Goal: Task Accomplishment & Management: Manage account settings

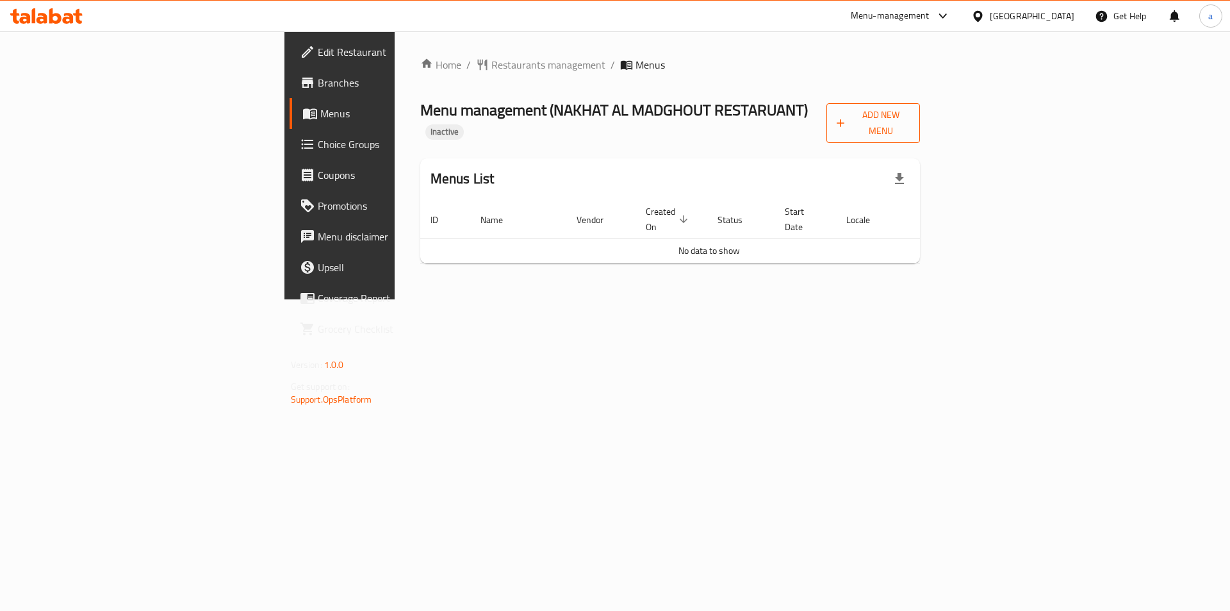
click at [910, 116] on span "Add New Menu" at bounding box center [873, 123] width 73 height 32
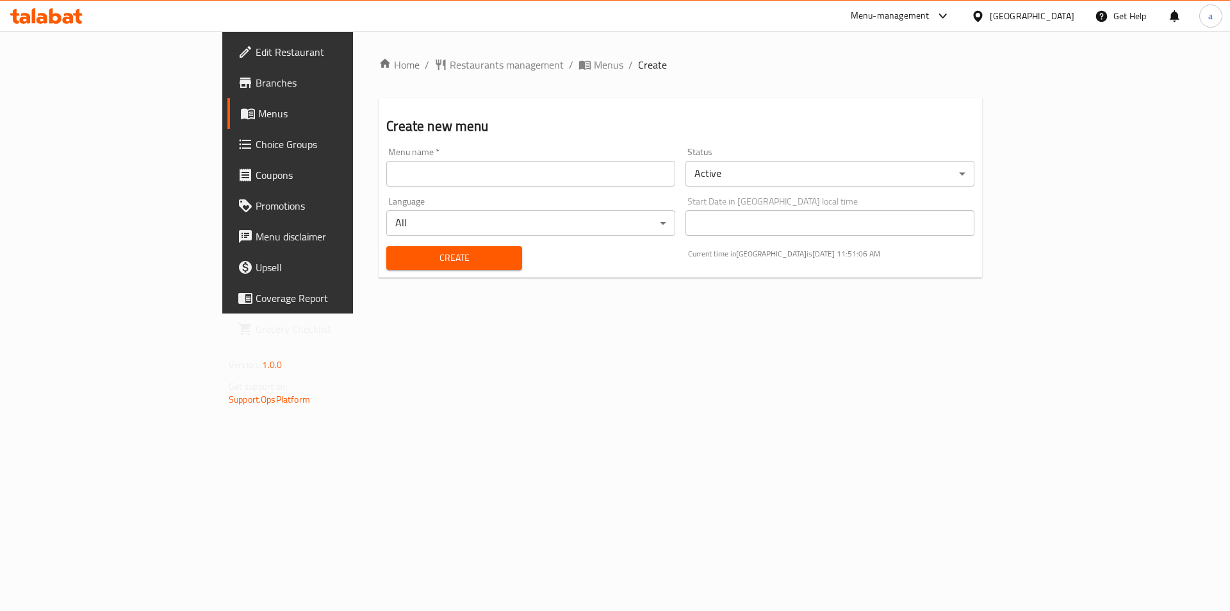
click at [445, 178] on input "text" at bounding box center [530, 174] width 289 height 26
type input "abdalkarimamer"
click at [397, 262] on span "Create" at bounding box center [454, 258] width 115 height 16
click at [594, 62] on span "Menus" at bounding box center [608, 64] width 29 height 15
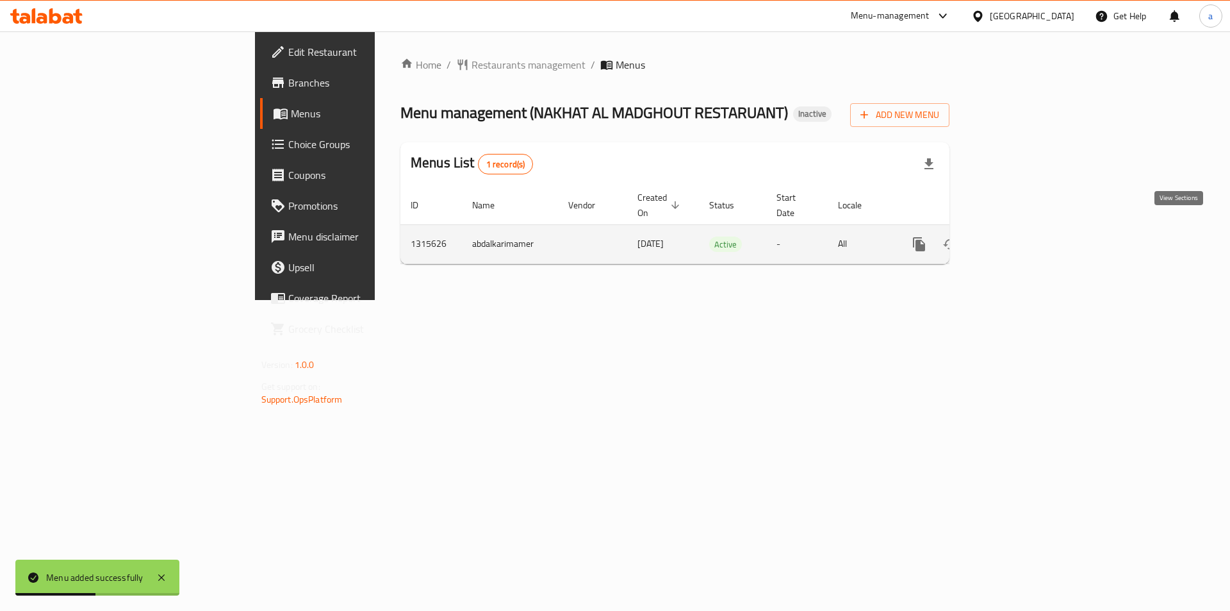
click at [1019, 236] on icon "enhanced table" at bounding box center [1011, 243] width 15 height 15
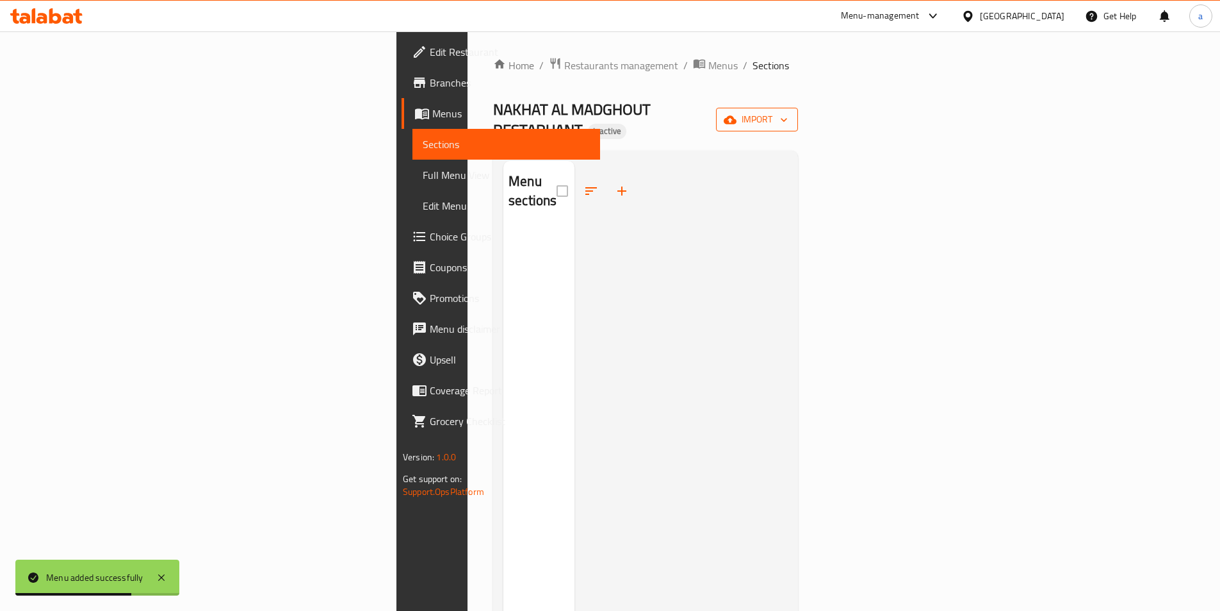
click at [798, 108] on button "import" at bounding box center [757, 120] width 82 height 24
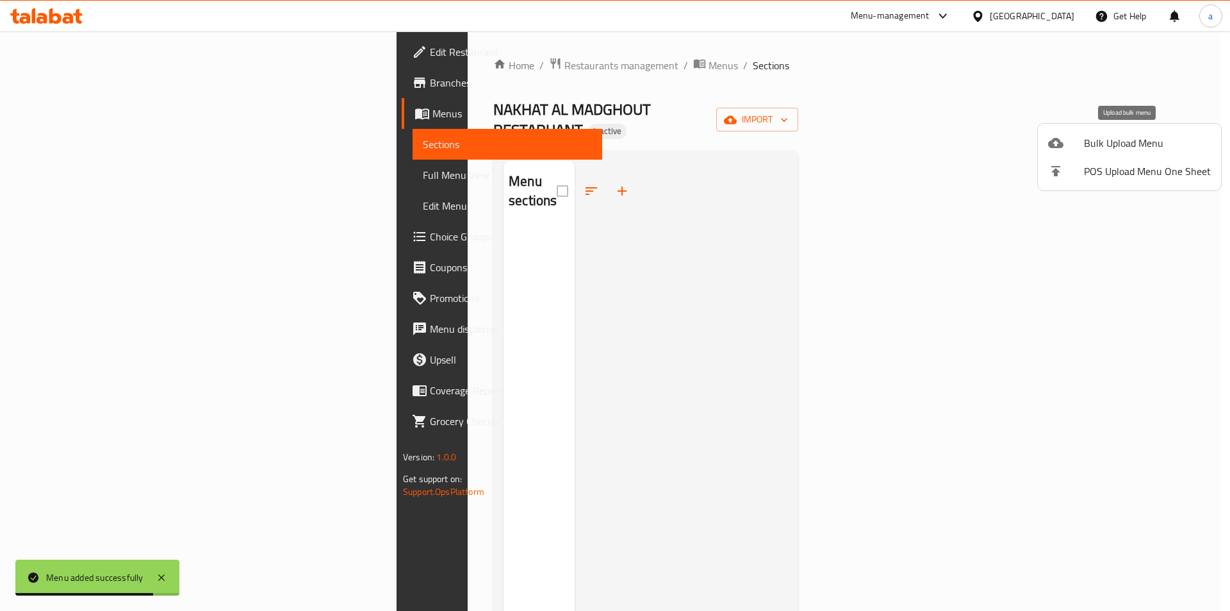
click at [1122, 149] on span "Bulk Upload Menu" at bounding box center [1147, 142] width 127 height 15
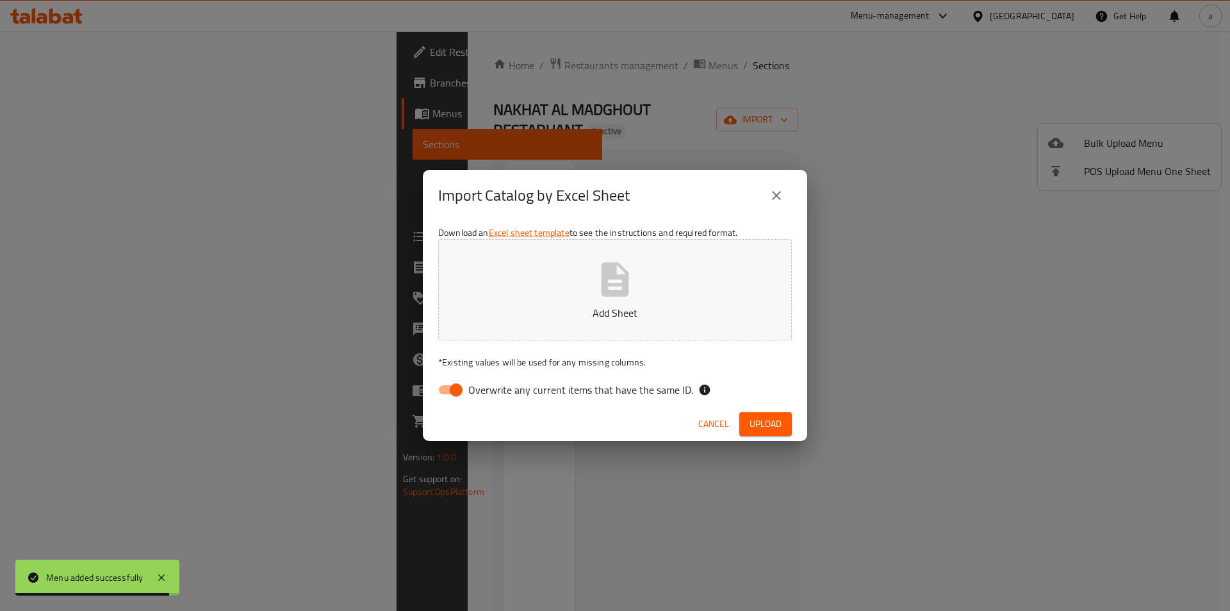
click at [591, 288] on button "Add Sheet" at bounding box center [615, 289] width 354 height 101
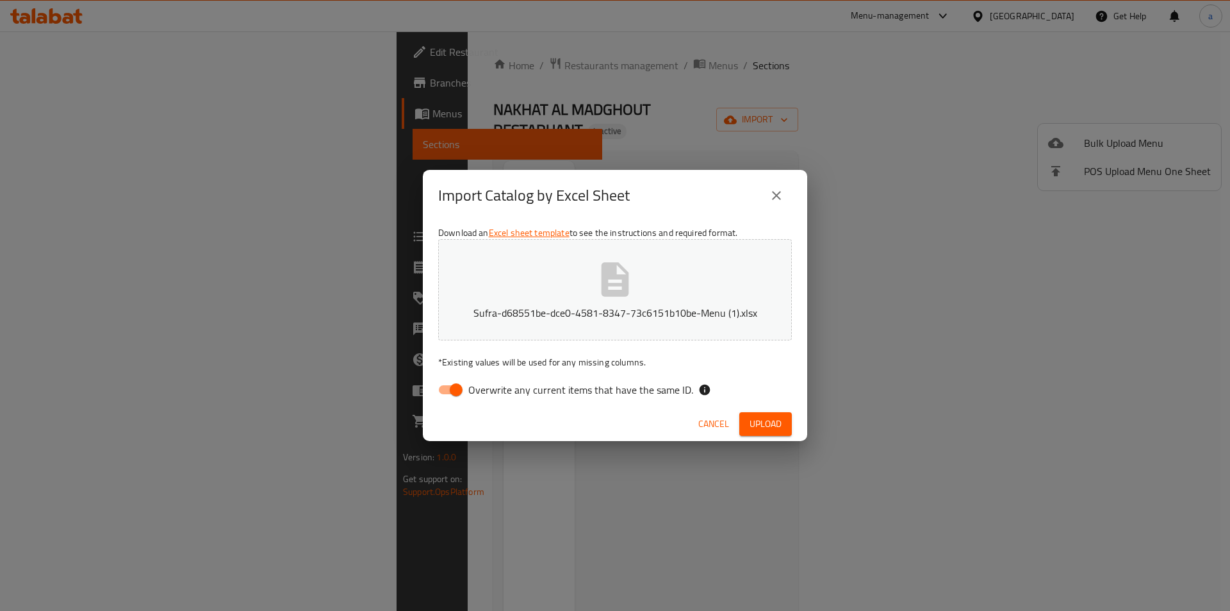
click at [758, 421] on span "Upload" at bounding box center [766, 424] width 32 height 16
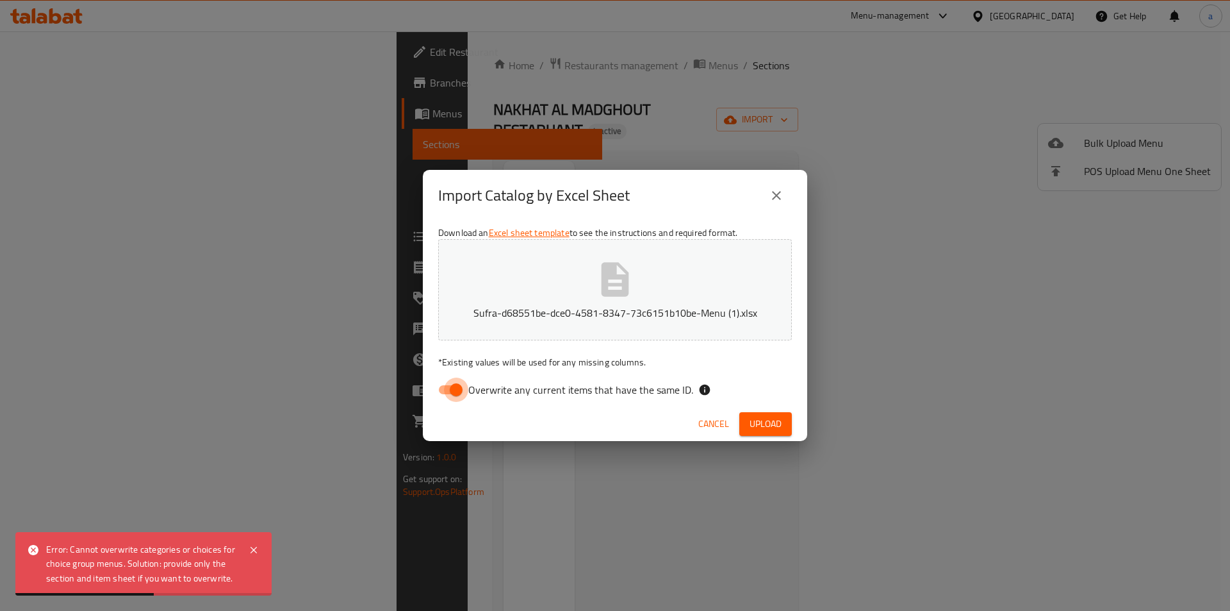
click at [456, 390] on input "Overwrite any current items that have the same ID." at bounding box center [456, 389] width 73 height 24
checkbox input "false"
click at [763, 422] on span "Upload" at bounding box center [766, 424] width 32 height 16
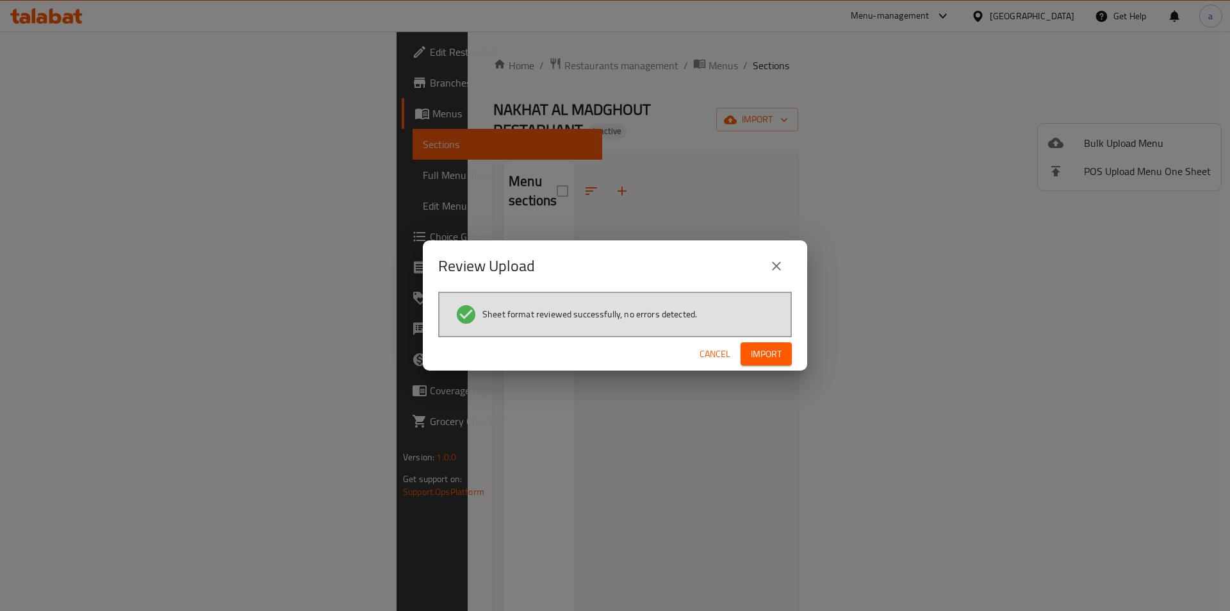
click at [773, 351] on span "Import" at bounding box center [766, 354] width 31 height 16
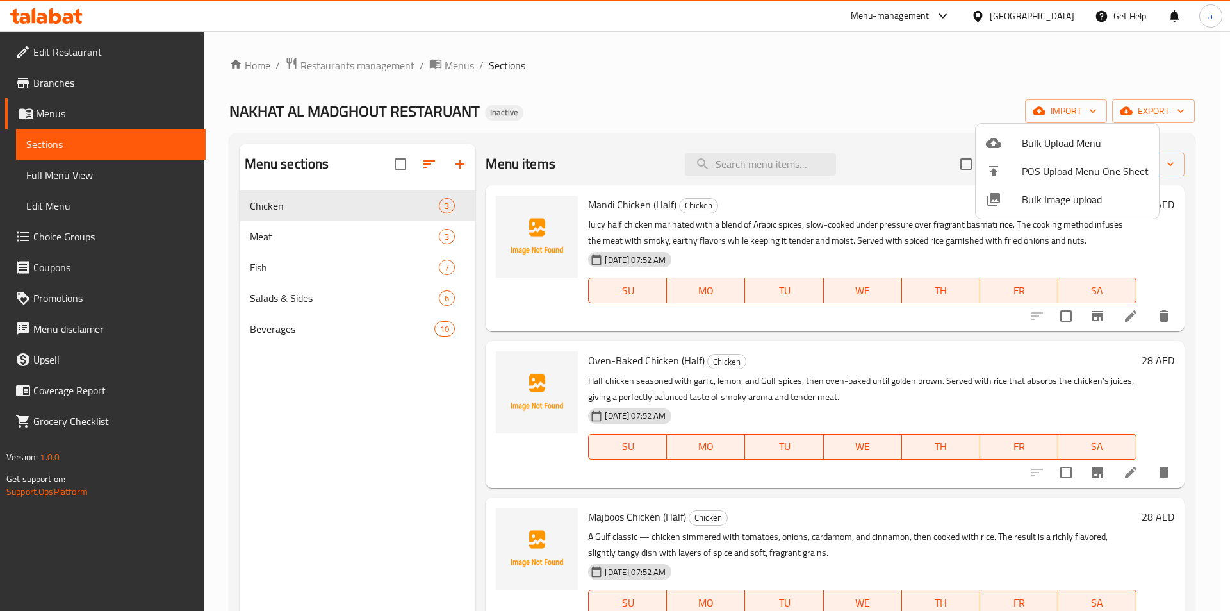
click at [1162, 238] on div at bounding box center [615, 305] width 1230 height 611
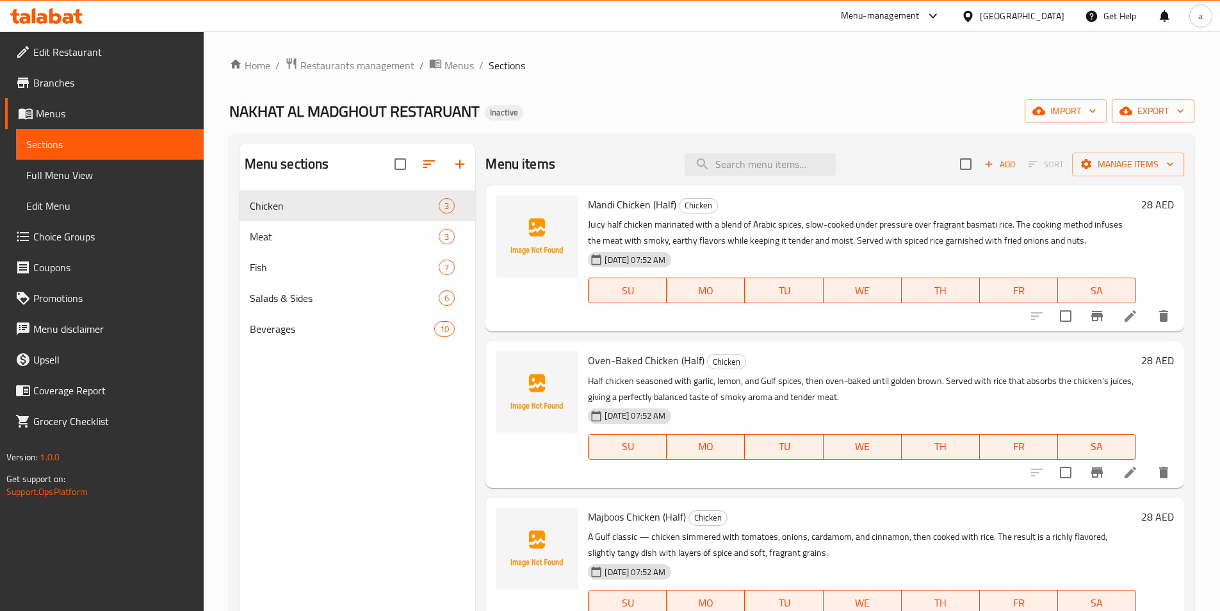
click at [1132, 318] on icon at bounding box center [1130, 315] width 15 height 15
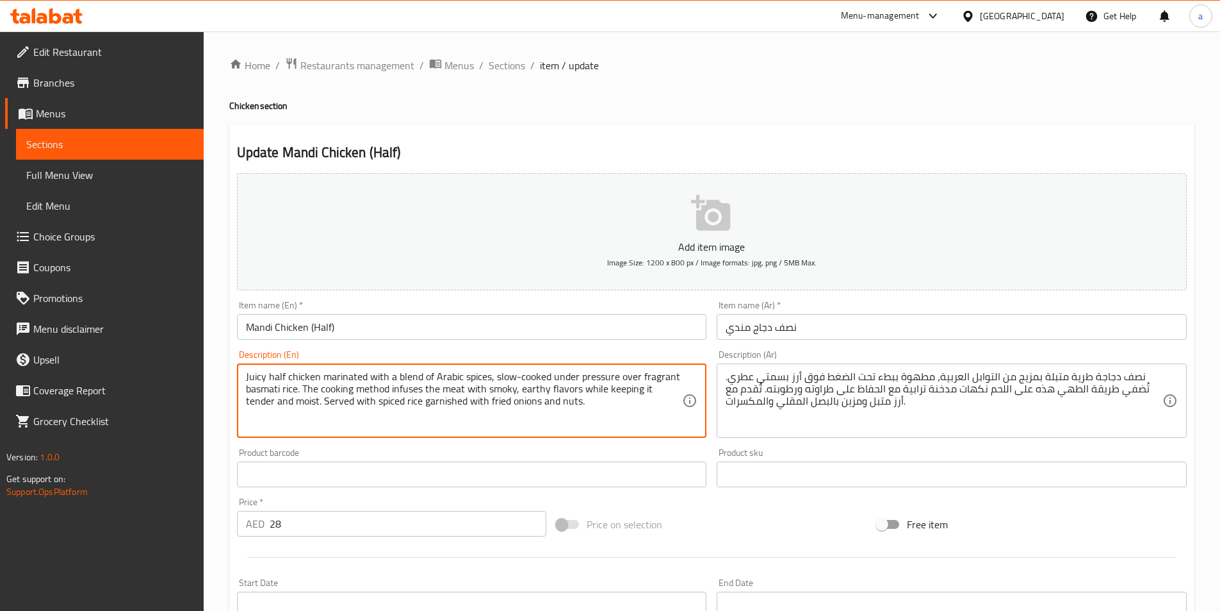
click at [338, 375] on textarea "Juicy half chicken marinated with a blend of Arabic spices, slow-cooked under p…" at bounding box center [464, 400] width 437 height 61
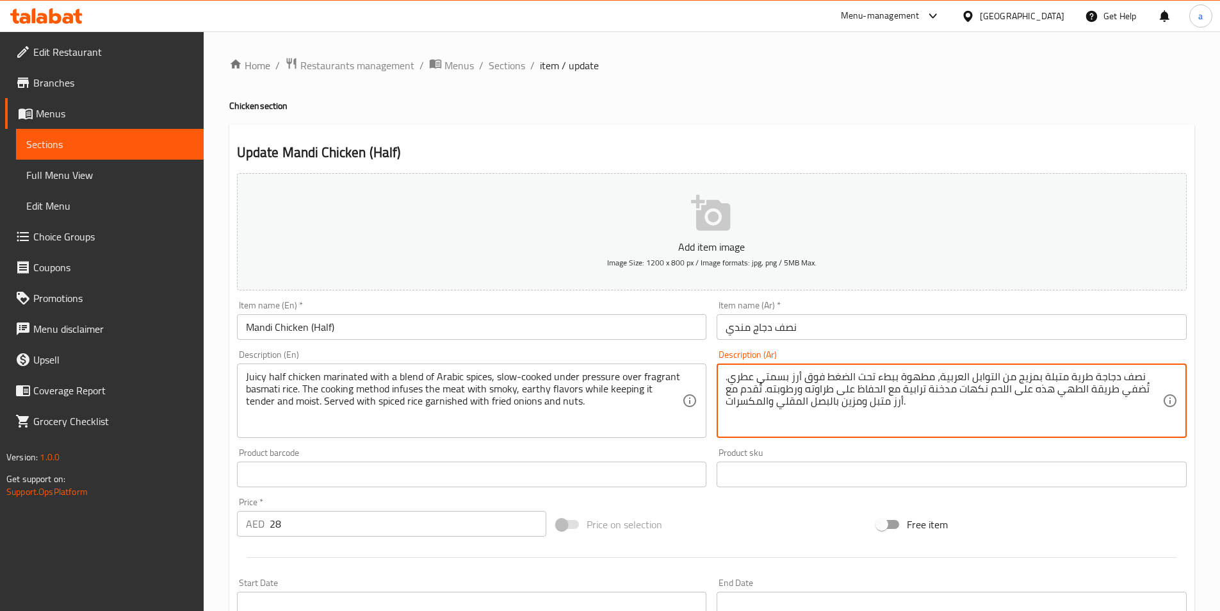
click at [1132, 375] on textarea "نصف دجاجة طرية متبلة بمزيج من التوابل العربية، مطهوة ببطء تحت الضغط فوق أرز بسم…" at bounding box center [944, 400] width 437 height 61
click at [1081, 381] on textarea "نصف دجاجة طرية متبلة بمزيج من التوابل العربية، مطهوة ببطء تحت الضغط فوق أرز بسم…" at bounding box center [944, 400] width 437 height 61
type textarea "نصف دجاجة جوسي متبلة بمزيج من التوابل العربية، مطهوة ببطء تحت الضغط فوق أرز بسم…"
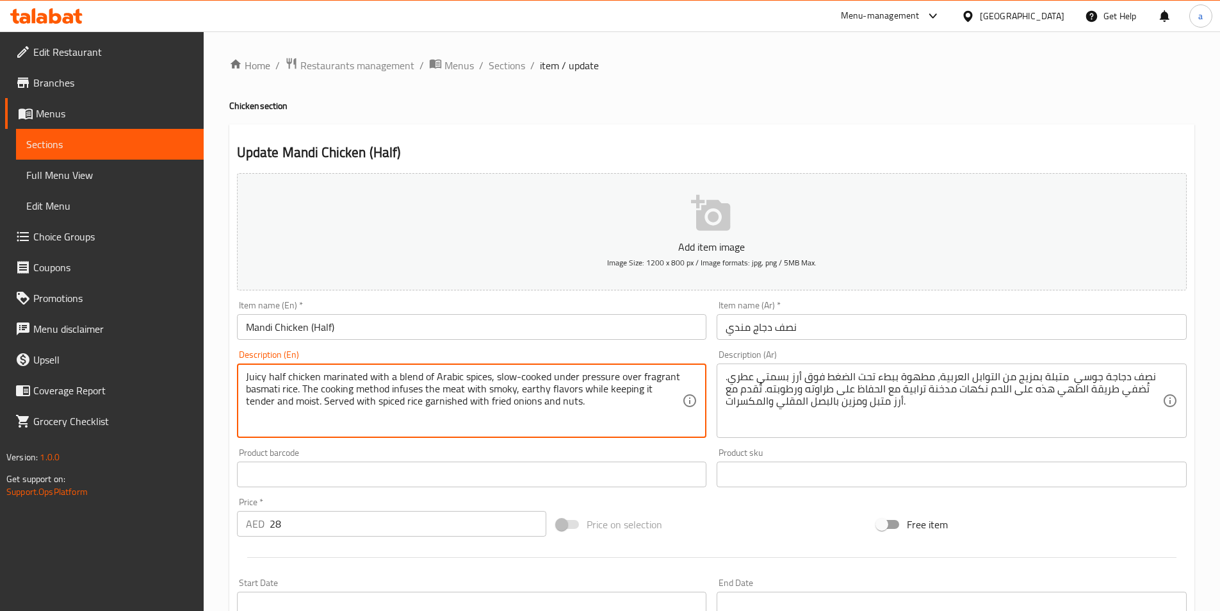
click at [398, 374] on textarea "Juicy half chicken marinated with a blend of Arabic spices, slow-cooked under p…" at bounding box center [464, 400] width 437 height 61
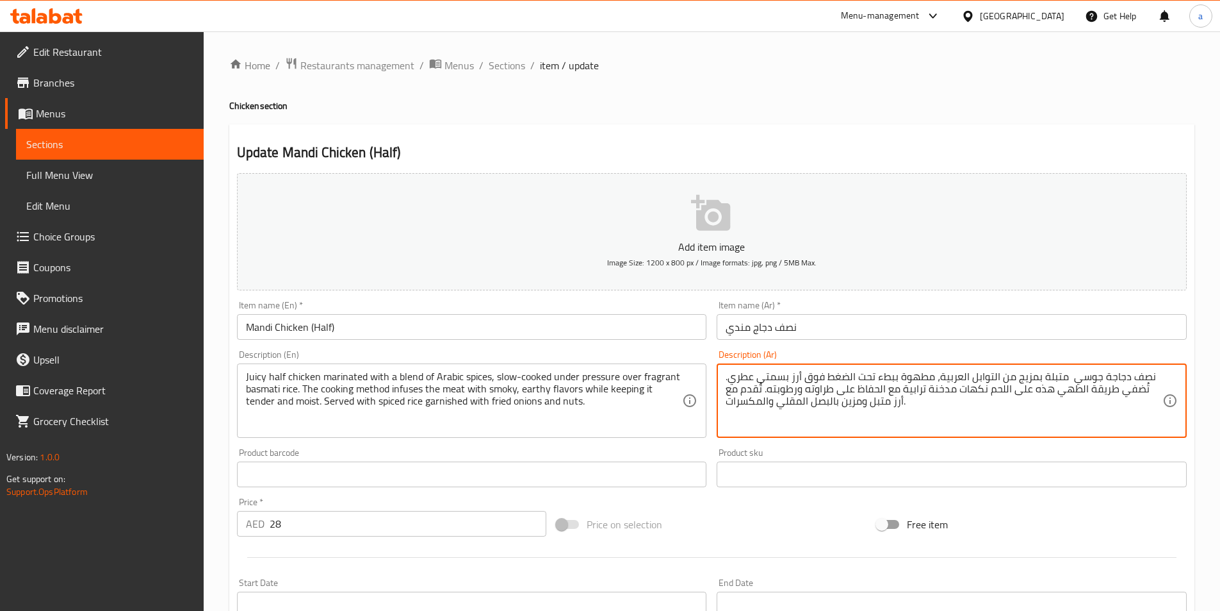
click at [1006, 381] on textarea "نصف دجاجة جوسي متبلة بمزيج من التوابل العربية، مطهوة ببطء تحت الضغط فوق أرز بسم…" at bounding box center [944, 400] width 437 height 61
click at [985, 377] on textarea "نصف دجاجة جوسي متبلة بمزيج من التوابل العربية، مطهوة ببطء تحت الضغط فوق أرز بسم…" at bounding box center [944, 400] width 437 height 61
click at [913, 376] on textarea "نصف دجاجة جوسي متبلة بمزيج من التوابل العربية، مطهوة ببطء تحت الضغط فوق أرز بسم…" at bounding box center [944, 400] width 437 height 61
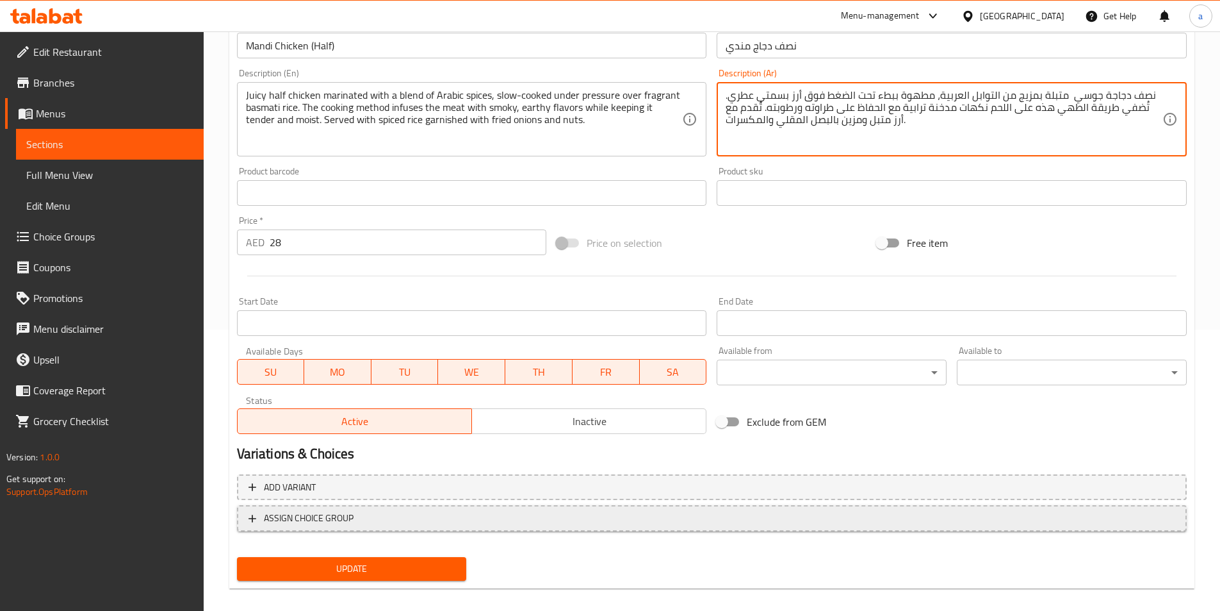
scroll to position [295, 0]
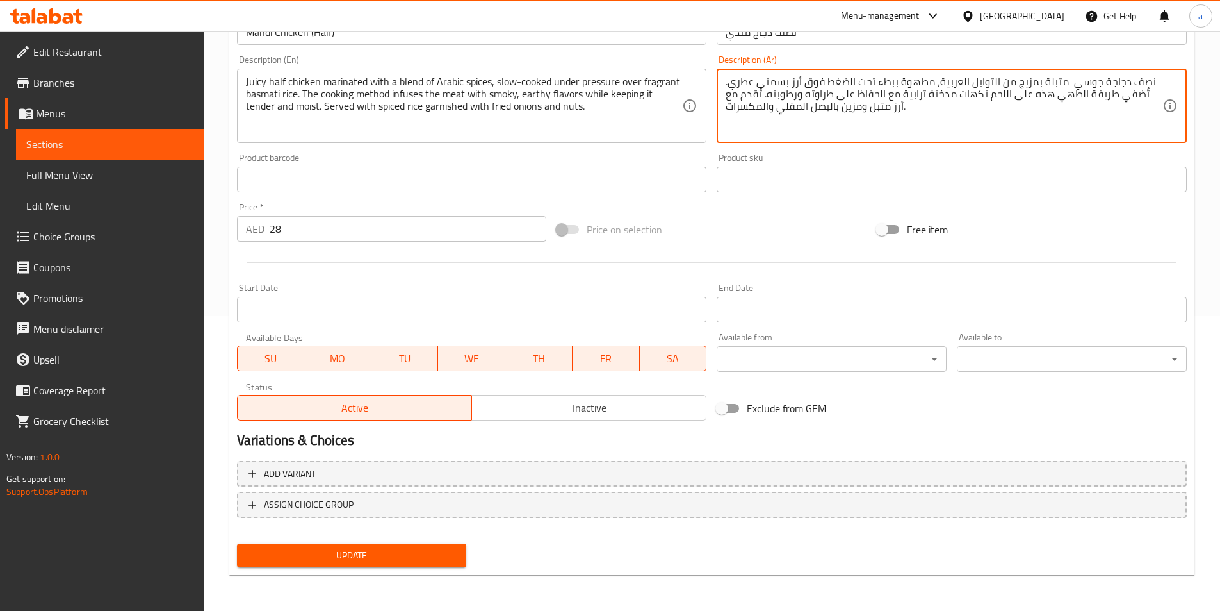
click at [395, 558] on span "Update" at bounding box center [351, 555] width 209 height 16
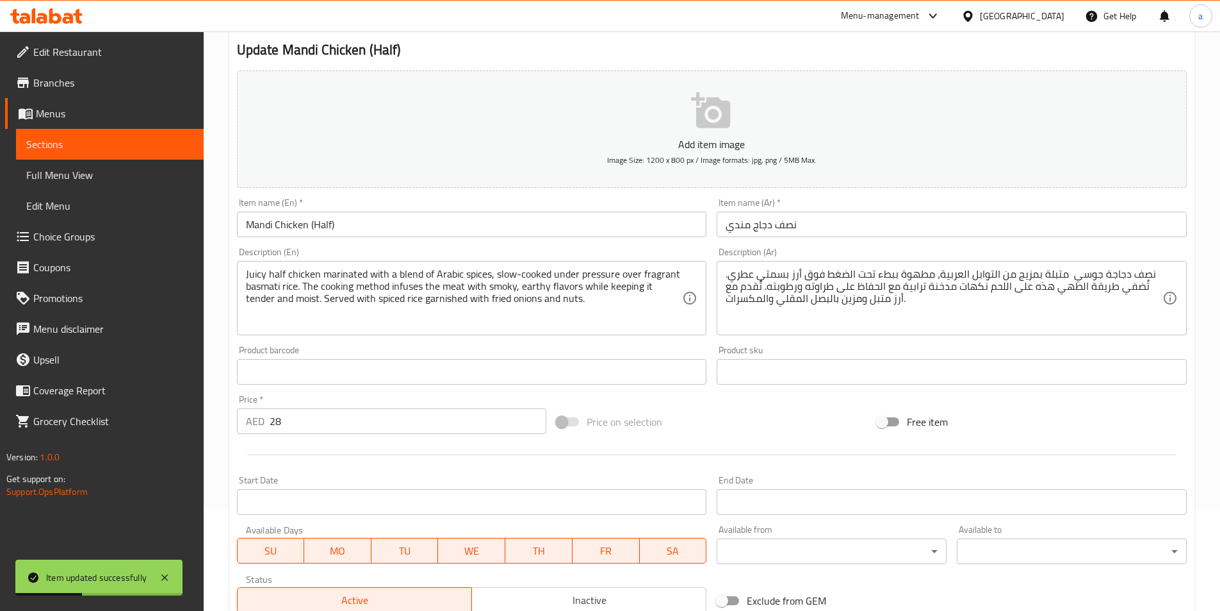
scroll to position [0, 0]
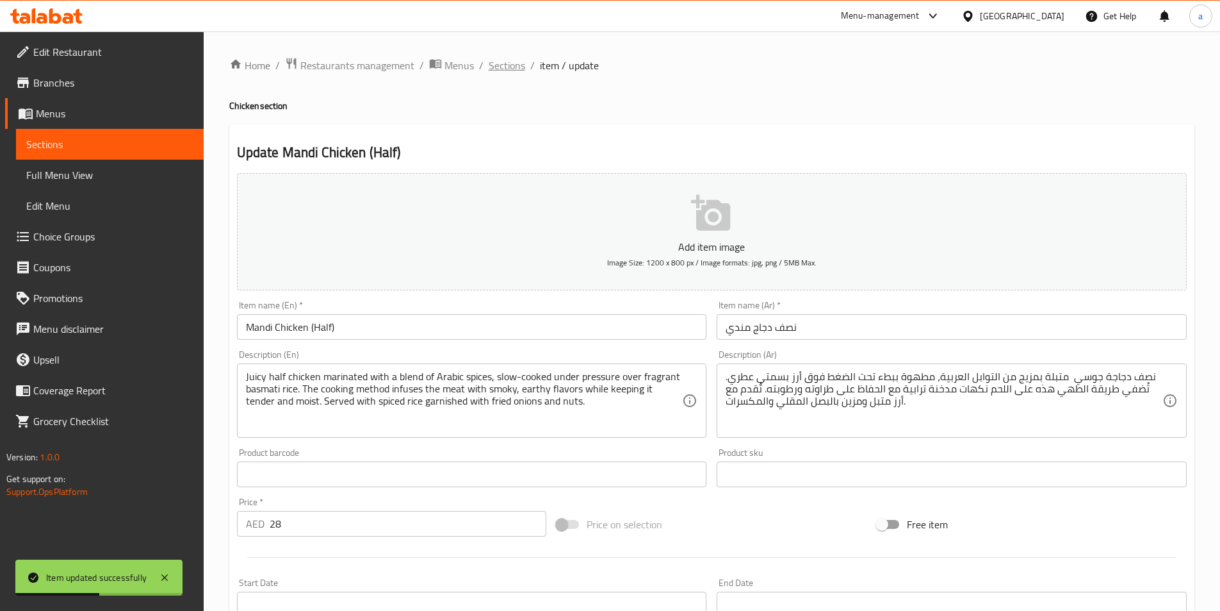
click at [515, 65] on span "Sections" at bounding box center [507, 65] width 37 height 15
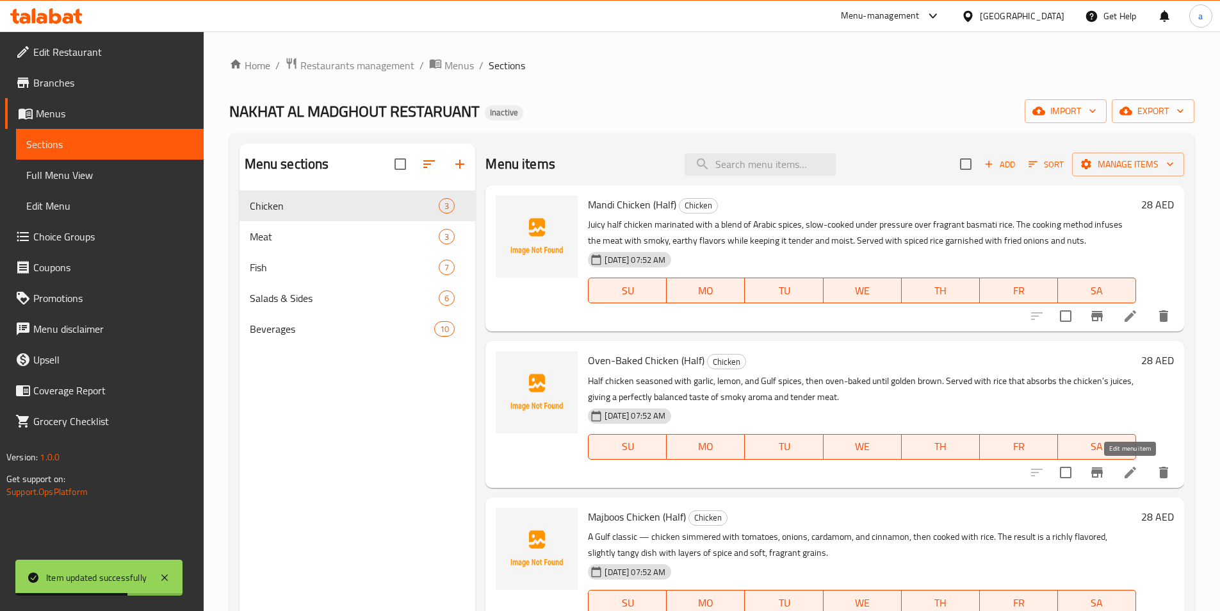
click at [1129, 464] on icon at bounding box center [1130, 471] width 15 height 15
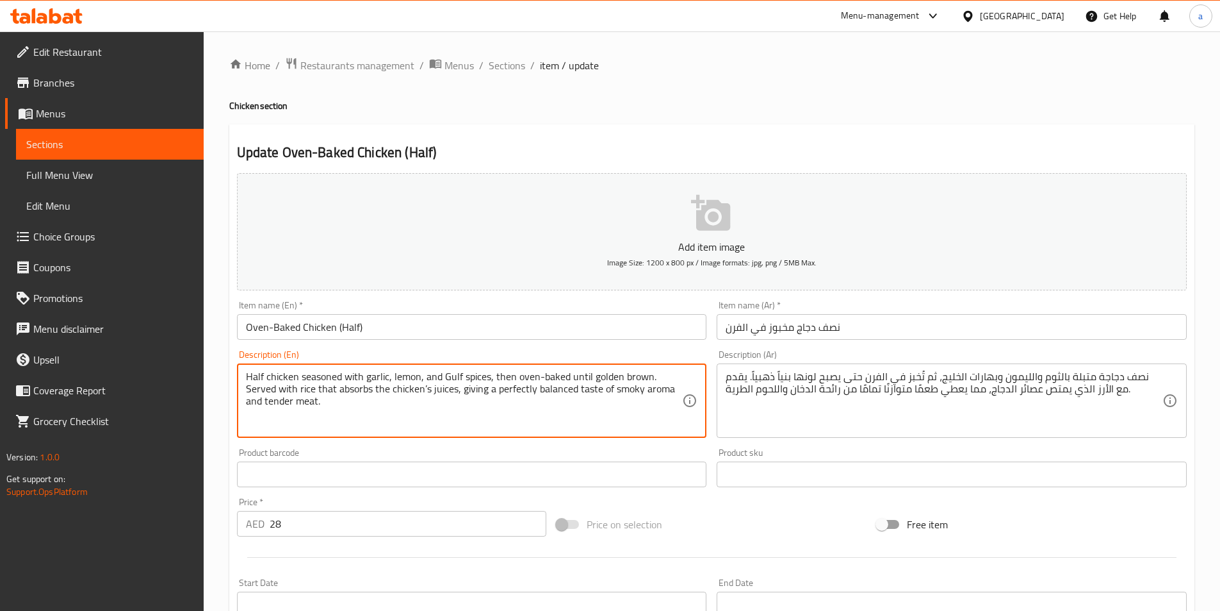
click at [403, 375] on textarea "Half chicken seasoned with garlic, lemon, and Gulf spices, then oven-baked unti…" at bounding box center [464, 400] width 437 height 61
click at [450, 411] on textarea "Half chicken seasoned with garlic, lemon, and Gulf spices, then oven-baked unti…" at bounding box center [464, 400] width 437 height 61
click at [362, 388] on textarea "Half chicken seasoned with garlic, lemon, and Gulf spices, then oven-baked unti…" at bounding box center [464, 400] width 437 height 61
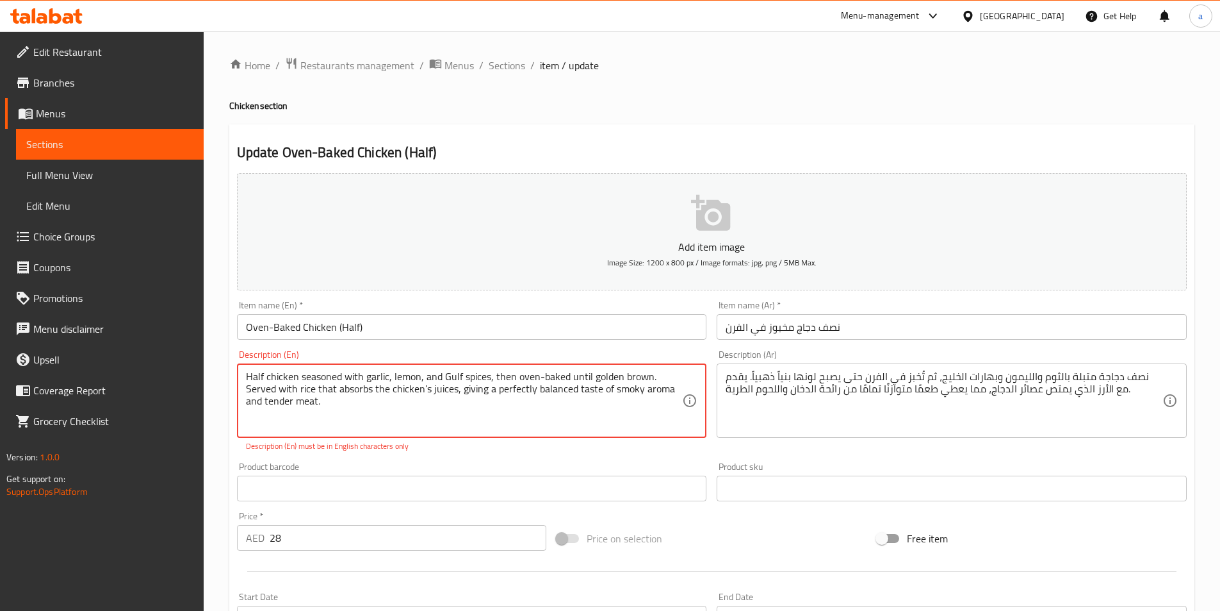
click at [438, 422] on textarea "Half chicken seasoned with garlic, lemon, and Gulf spices, then oven-baked unti…" at bounding box center [464, 400] width 437 height 61
click at [432, 422] on textarea "Half chicken seasoned with garlic, lemon, and Gulf spices, then oven-baked unti…" at bounding box center [464, 400] width 437 height 61
click at [593, 452] on div "Description (En) Half chicken seasoned with garlic, lemon, and Gulf spices, the…" at bounding box center [472, 401] width 481 height 112
click at [365, 387] on textarea "Half chicken seasoned with garlic, lemon, and Gulf spices, then oven-baked unti…" at bounding box center [464, 400] width 437 height 61
type textarea "Half chicken seasoned with garlic, lemon, and Gulf spices, then oven-baked unti…"
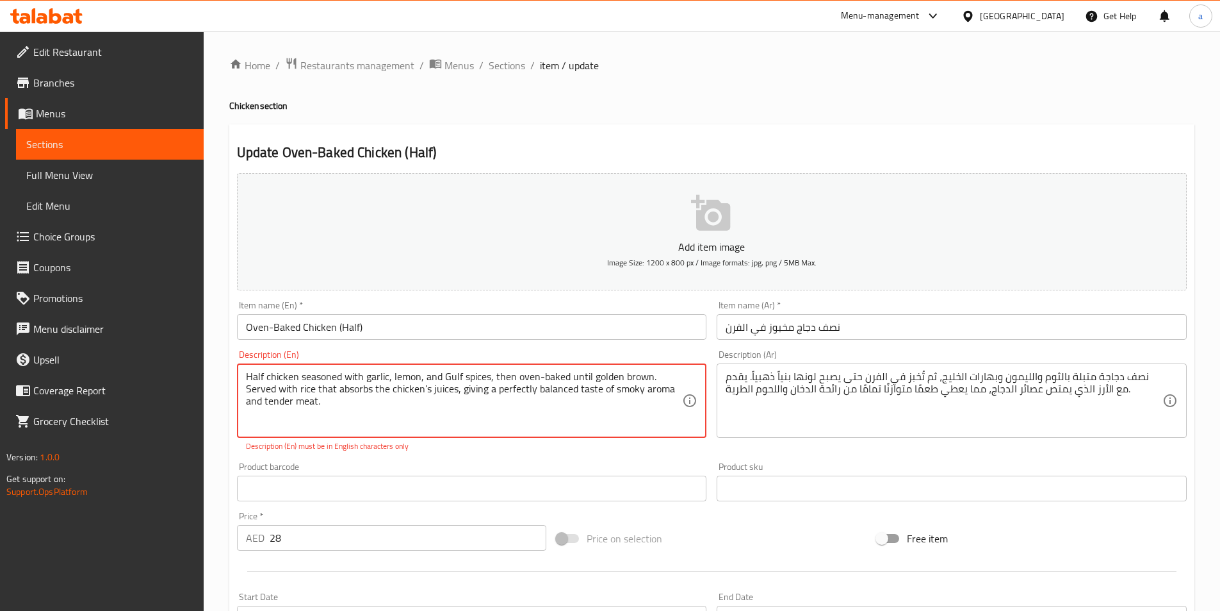
click at [353, 425] on textarea "Half chicken seasoned with garlic, lemon, and Gulf spices, then oven-baked unti…" at bounding box center [464, 400] width 437 height 61
click at [310, 478] on input "text" at bounding box center [472, 488] width 470 height 26
click at [628, 397] on textarea "Half chicken seasoned with garlic, lemon, and Gulf spices, then oven-baked unti…" at bounding box center [464, 400] width 437 height 61
click at [384, 391] on textarea "Half chicken seasoned with garlic, lemon, and Gulf spices, then oven-baked unti…" at bounding box center [464, 400] width 437 height 61
click at [390, 402] on textarea "Half chicken seasoned with garlic, lemon, and Gulf spices, then oven-baked unti…" at bounding box center [464, 400] width 437 height 61
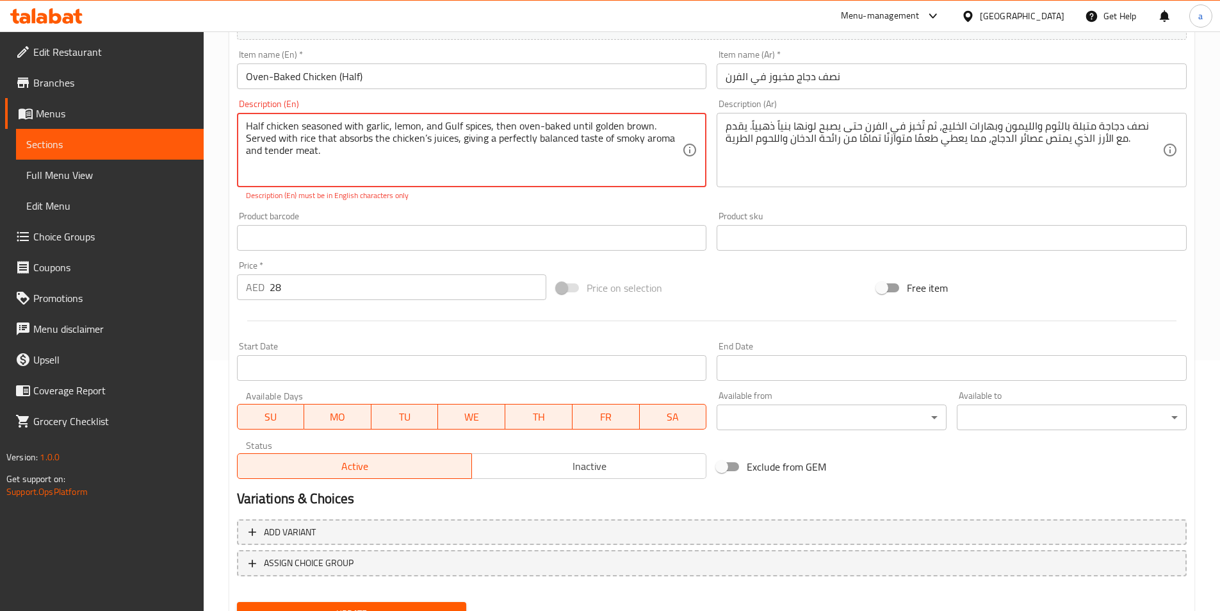
scroll to position [256, 0]
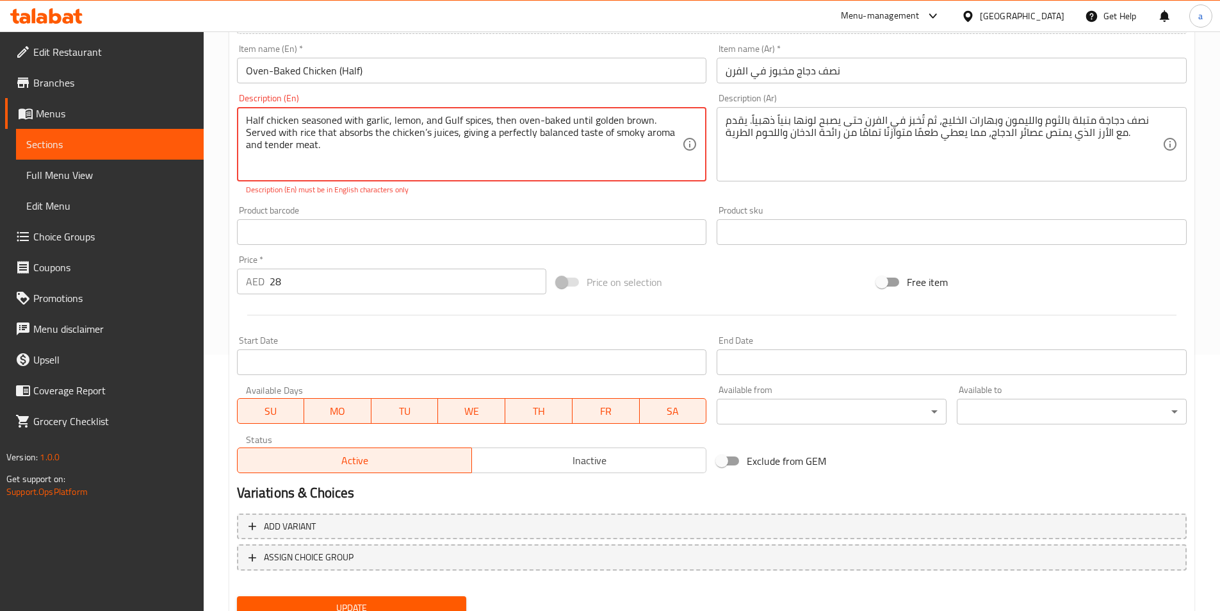
click at [356, 603] on span "Update" at bounding box center [351, 608] width 209 height 16
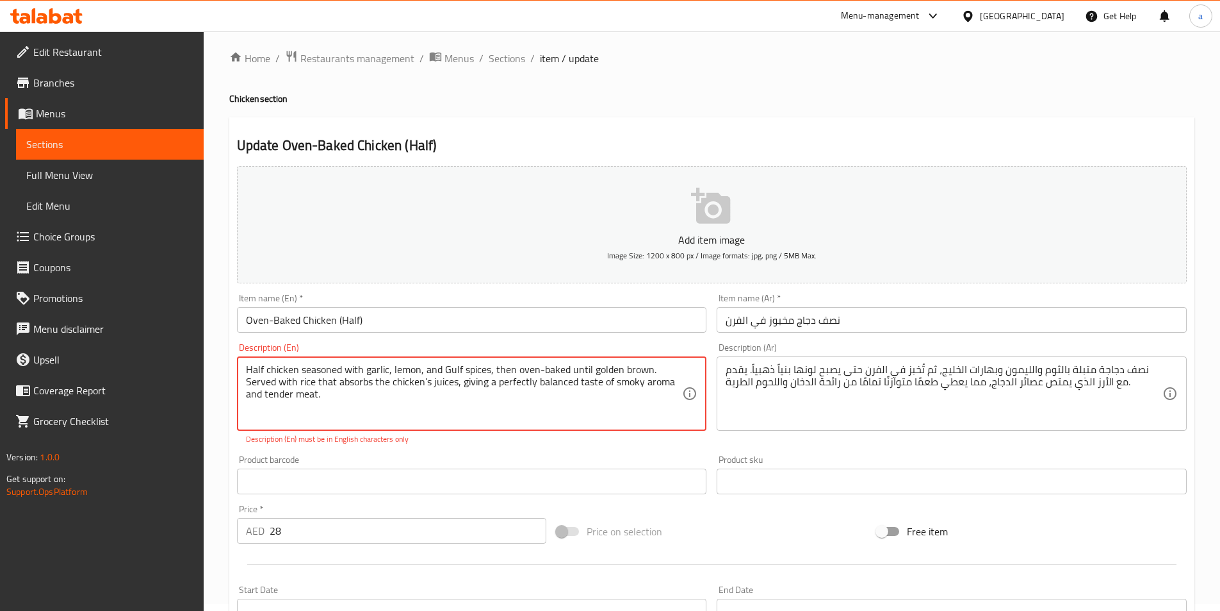
scroll to position [0, 0]
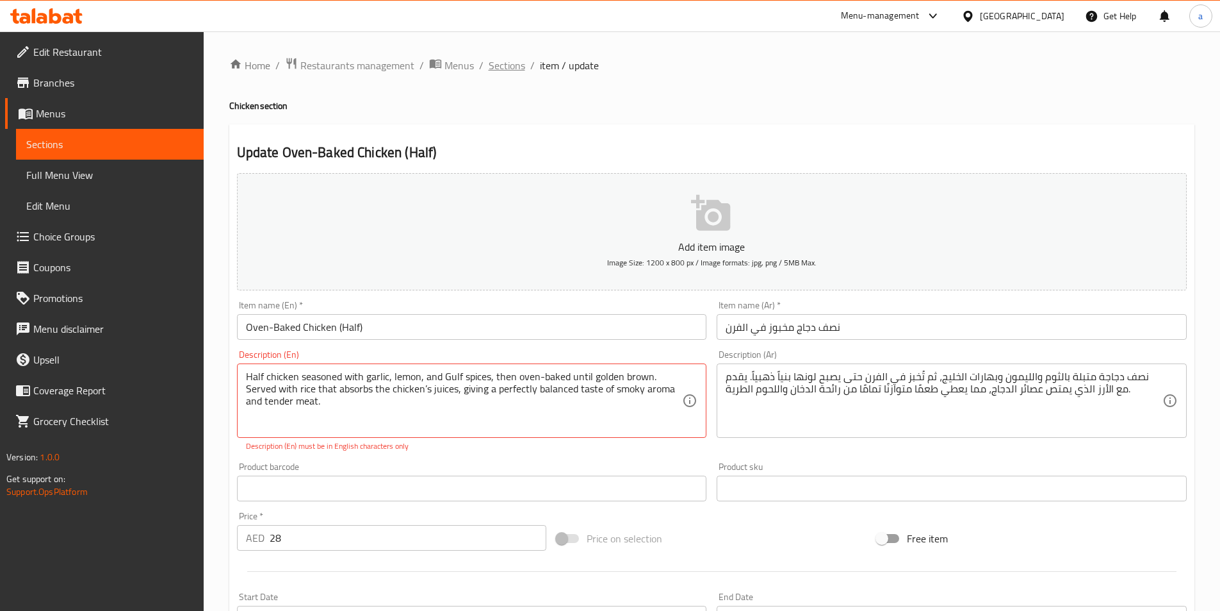
click at [509, 66] on span "Sections" at bounding box center [507, 65] width 37 height 15
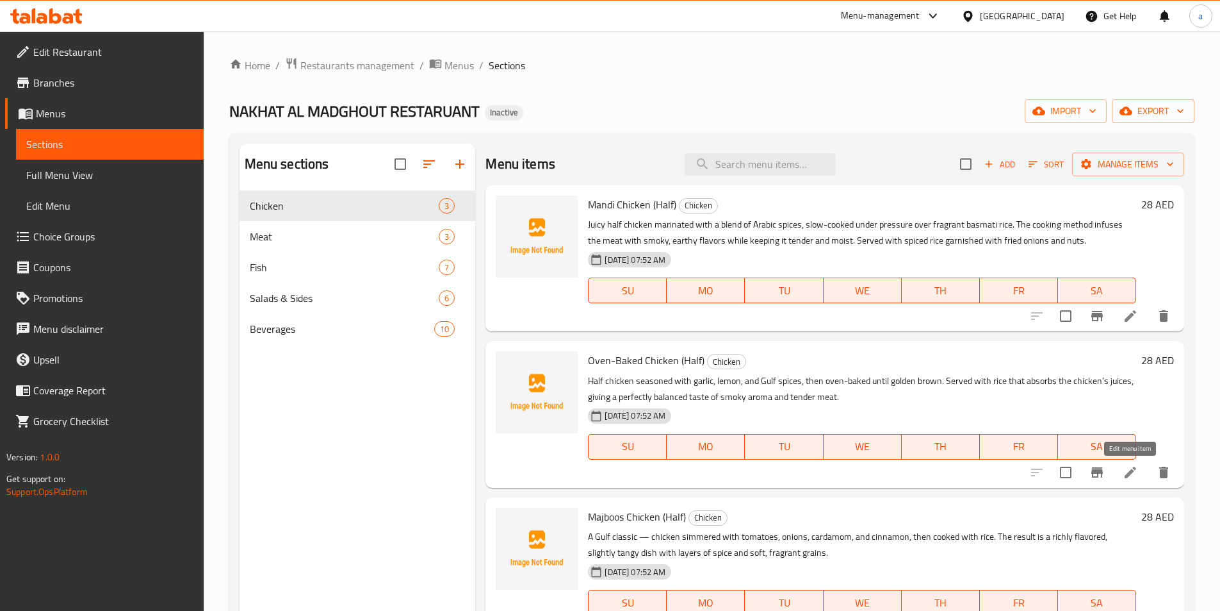
click at [1132, 470] on icon at bounding box center [1131, 472] width 12 height 12
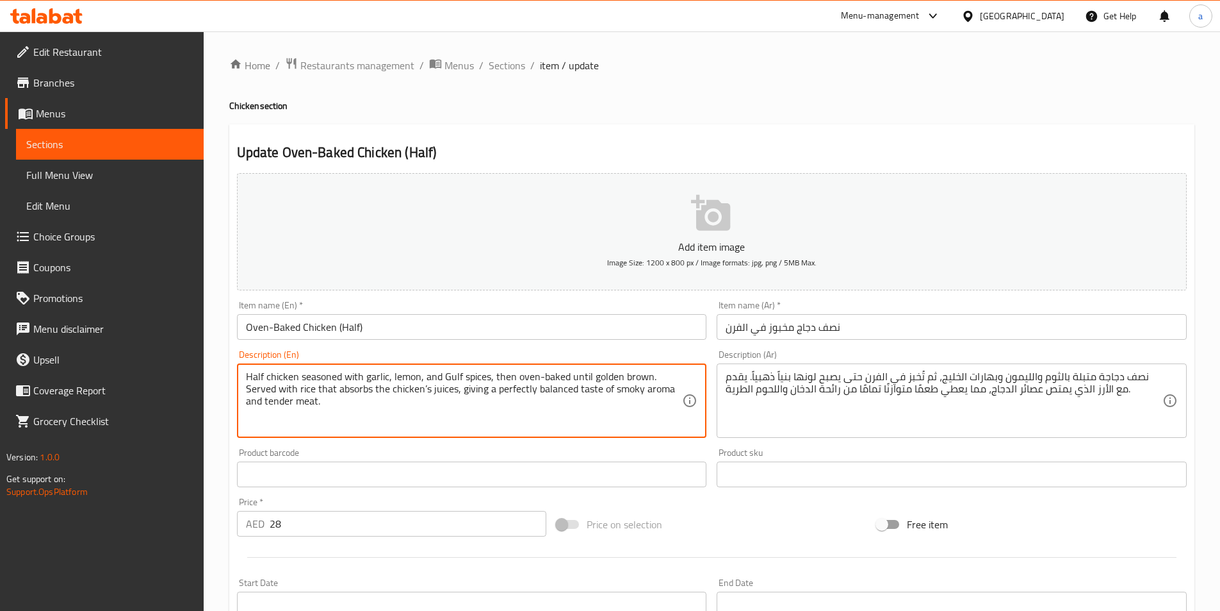
drag, startPoint x: 390, startPoint y: 387, endPoint x: 466, endPoint y: 397, distance: 76.8
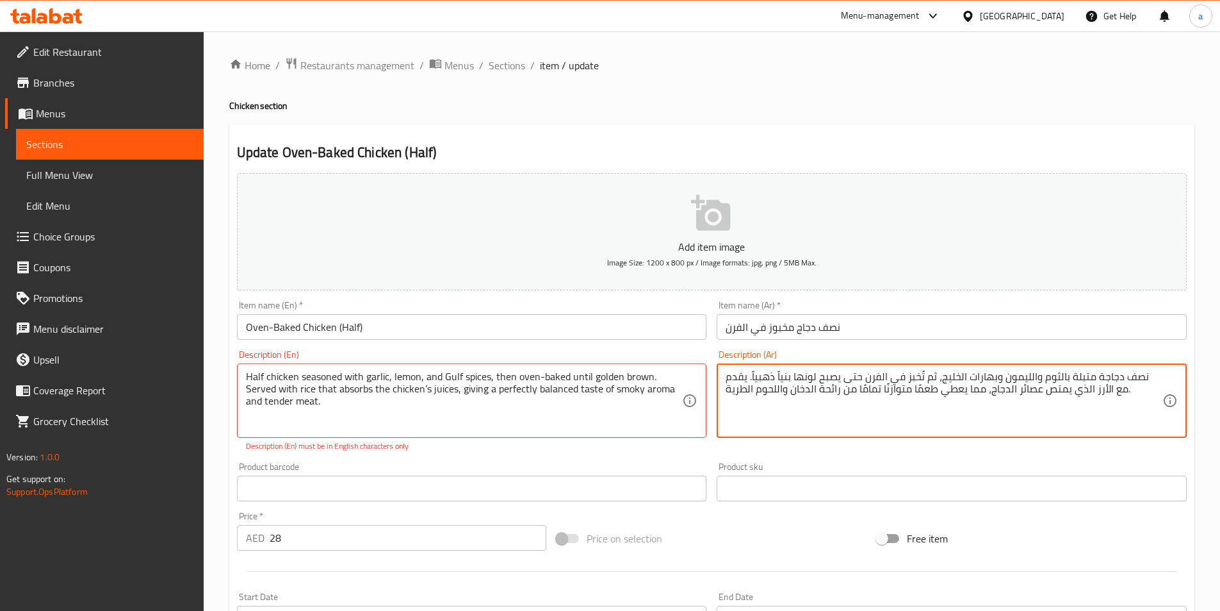
drag, startPoint x: 985, startPoint y: 390, endPoint x: 1069, endPoint y: 391, distance: 83.3
click at [1030, 418] on textarea "نصف دجاجة متبلة بالثوم والليمون وبهارات الخليج، ثم تُخبز في الفرن حتى يصبح لونه…" at bounding box center [944, 400] width 437 height 61
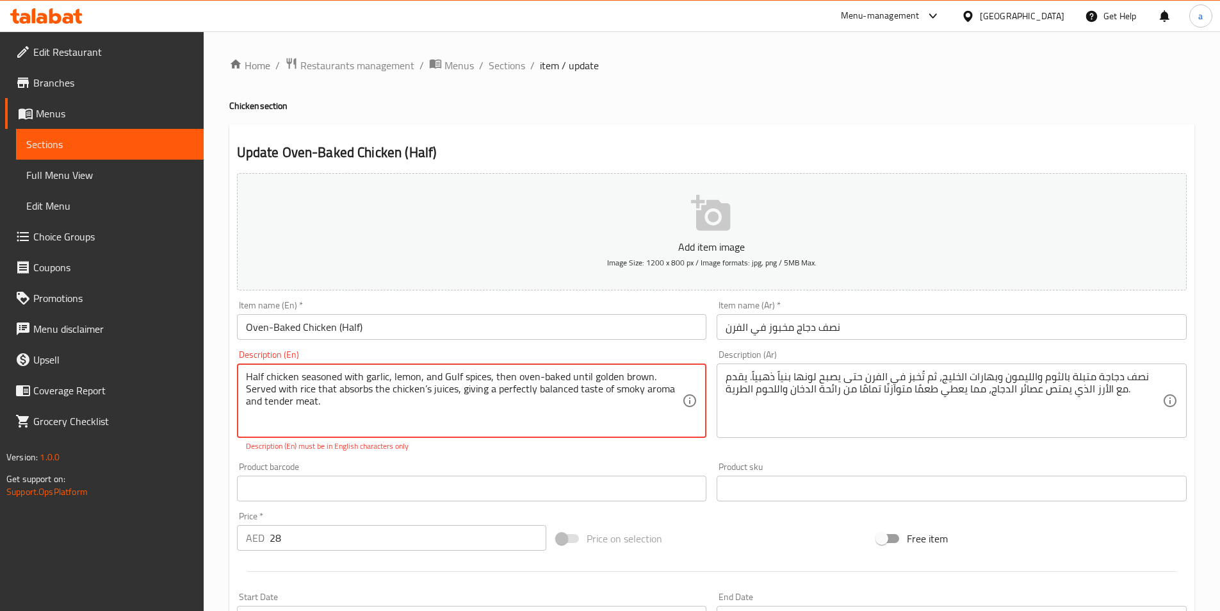
drag, startPoint x: 373, startPoint y: 386, endPoint x: 455, endPoint y: 395, distance: 82.4
click at [520, 406] on textarea "Half chicken seasoned with garlic, lemon, and Gulf spices, then oven-baked unti…" at bounding box center [464, 400] width 437 height 61
click at [538, 463] on div "Product barcode Product barcode" at bounding box center [472, 481] width 470 height 39
click at [504, 66] on span "Sections" at bounding box center [507, 65] width 37 height 15
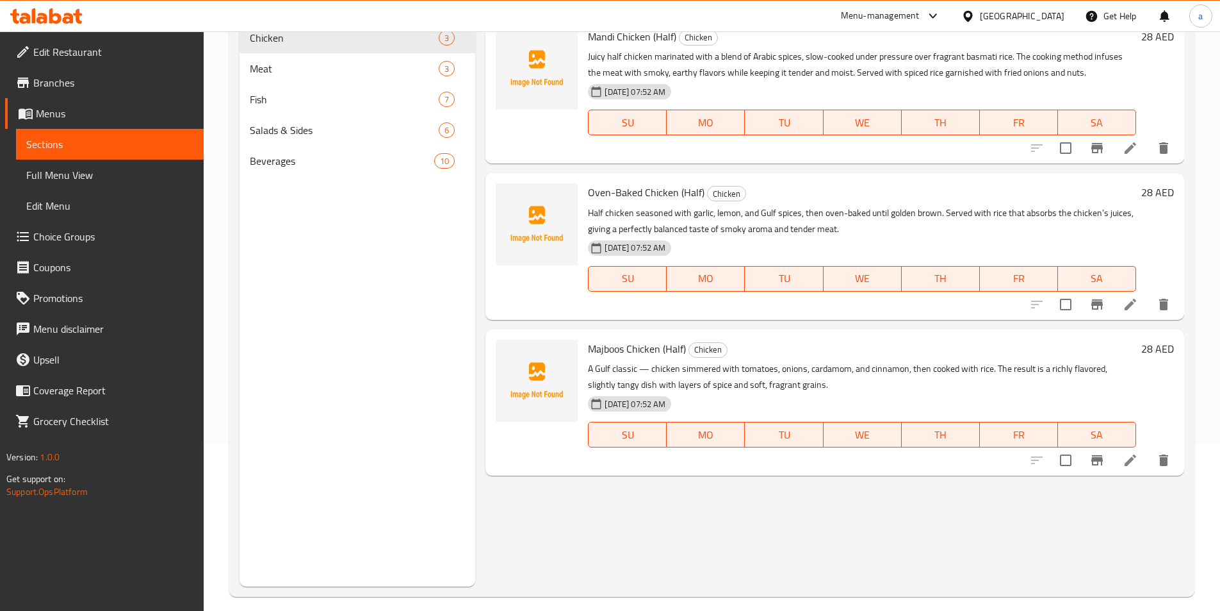
scroll to position [179, 0]
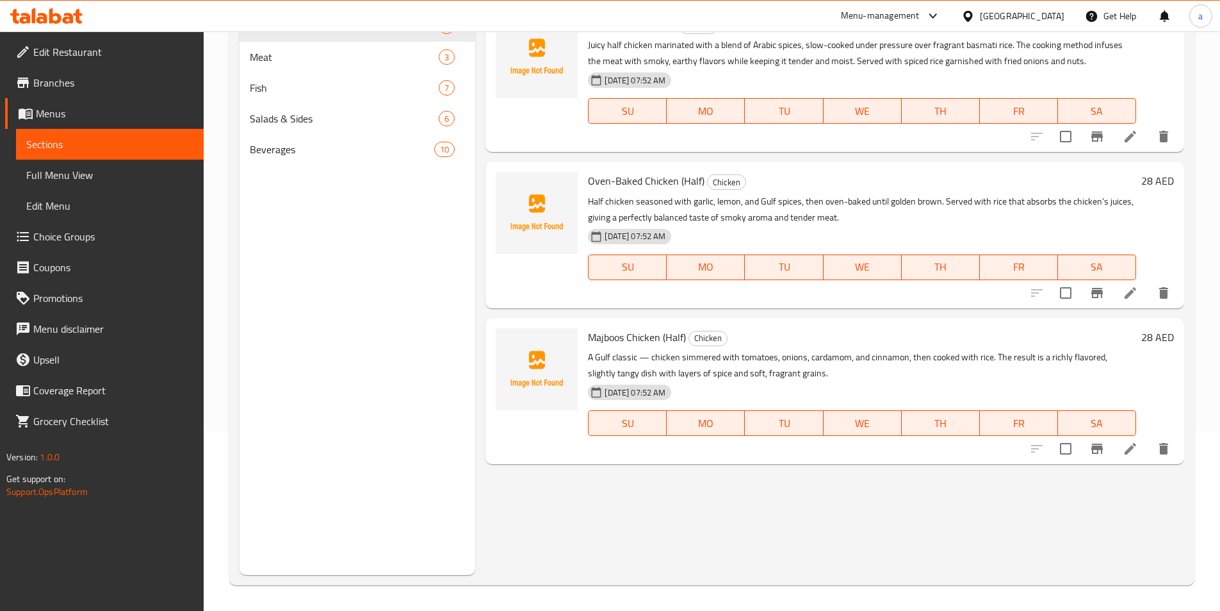
click at [1134, 448] on icon at bounding box center [1130, 448] width 15 height 15
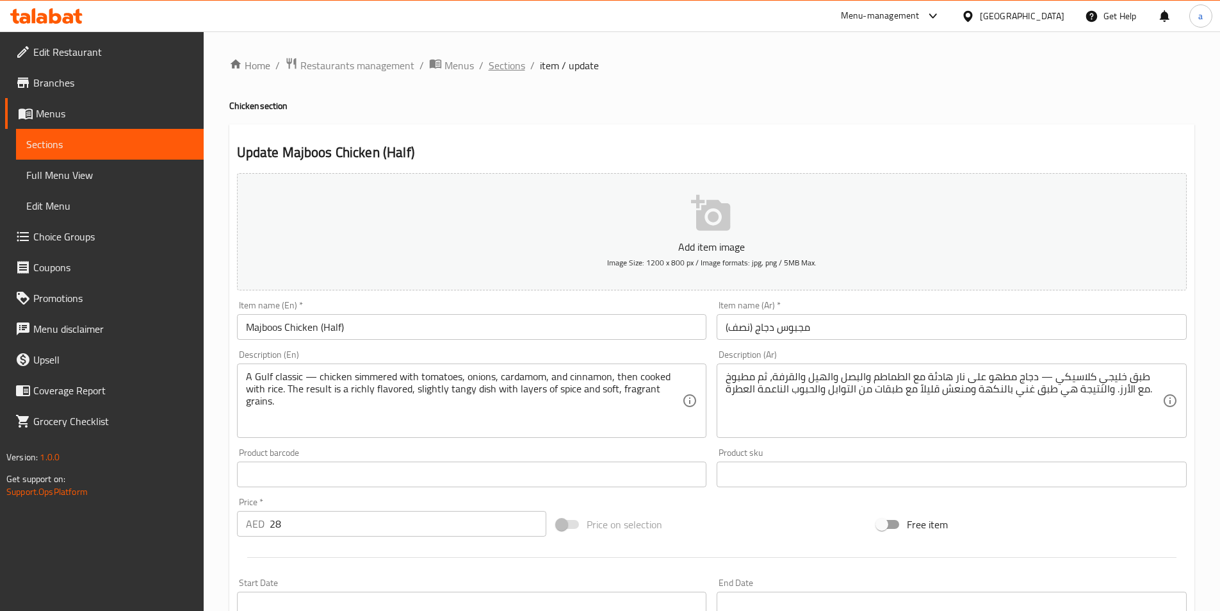
click at [498, 70] on span "Sections" at bounding box center [507, 65] width 37 height 15
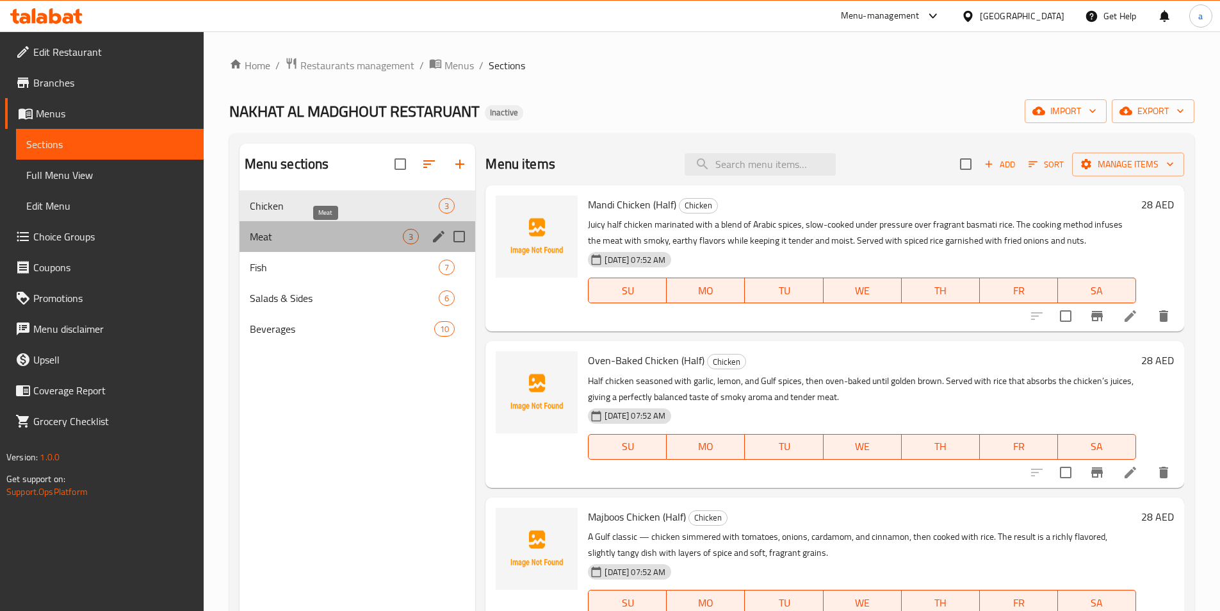
click at [327, 235] on span "Meat" at bounding box center [327, 236] width 154 height 15
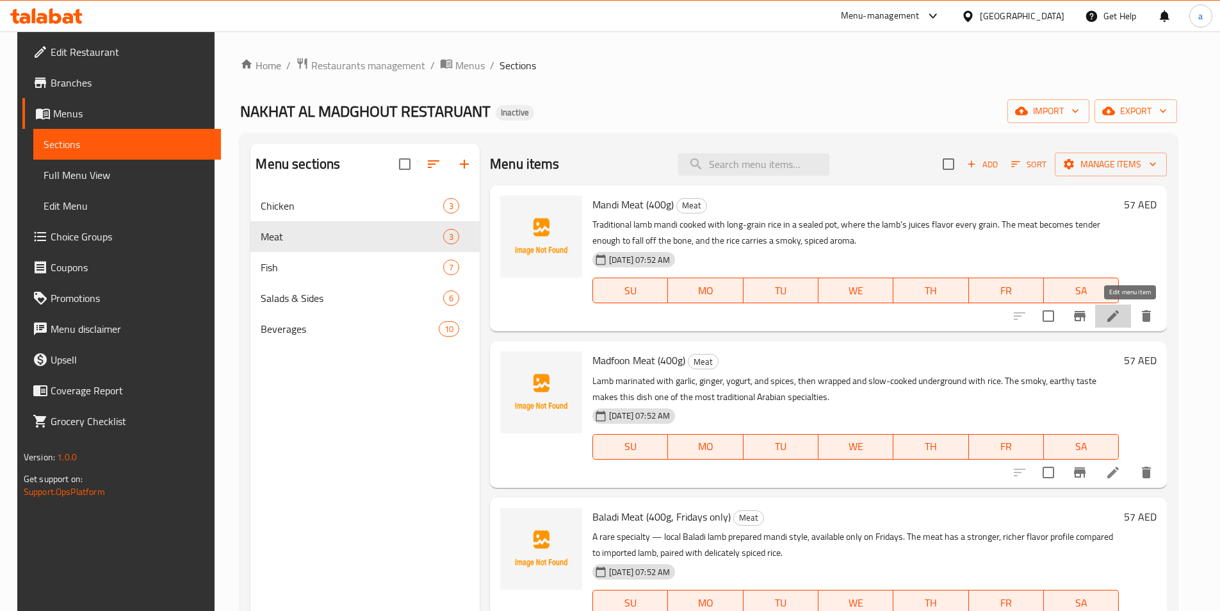
click at [1121, 322] on icon at bounding box center [1113, 315] width 15 height 15
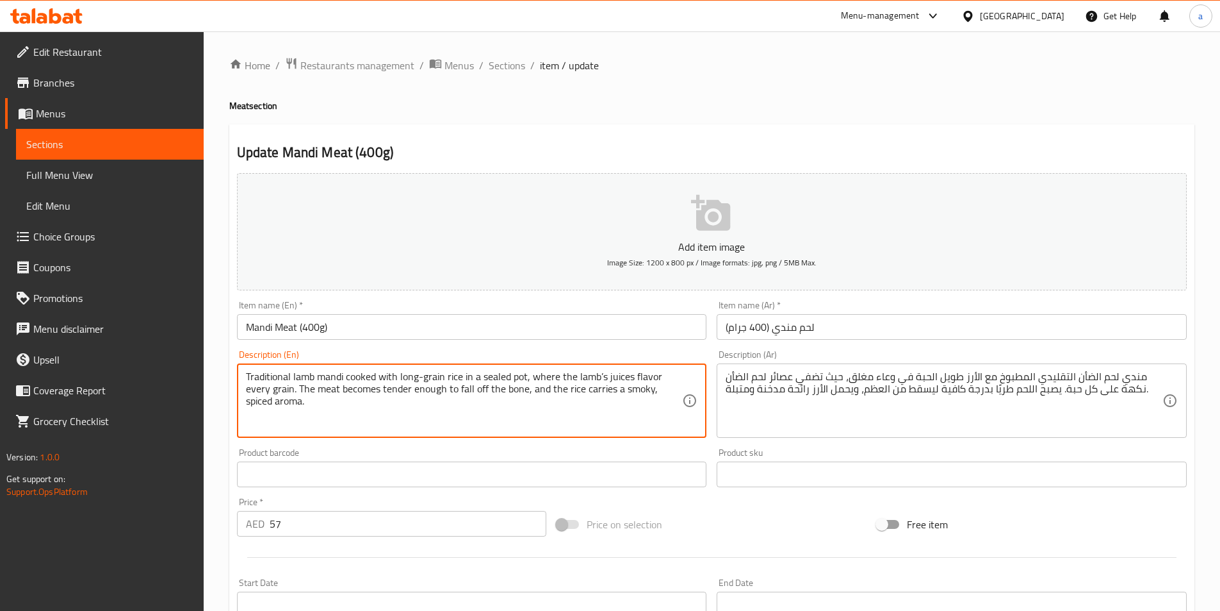
click at [263, 379] on textarea "Traditional lamb mandi cooked with long-grain rice in a sealed pot, where the l…" at bounding box center [464, 400] width 437 height 61
click at [301, 409] on textarea "Traditional lamb mandi cooked with long-grain rice in a sealed pot, where the l…" at bounding box center [464, 400] width 437 height 61
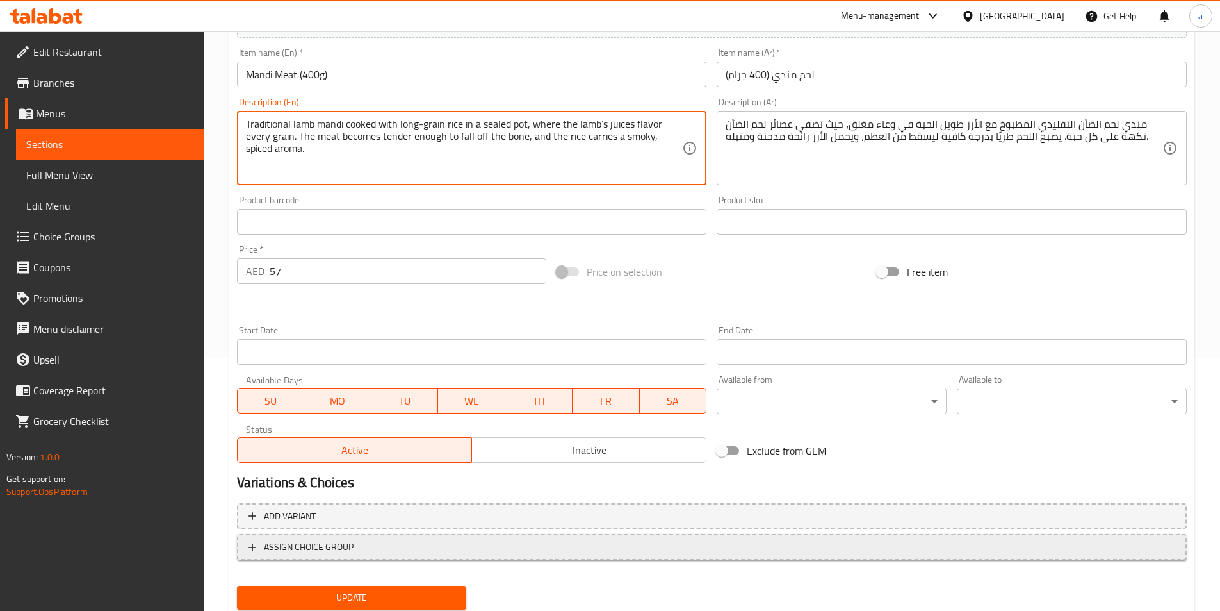
scroll to position [295, 0]
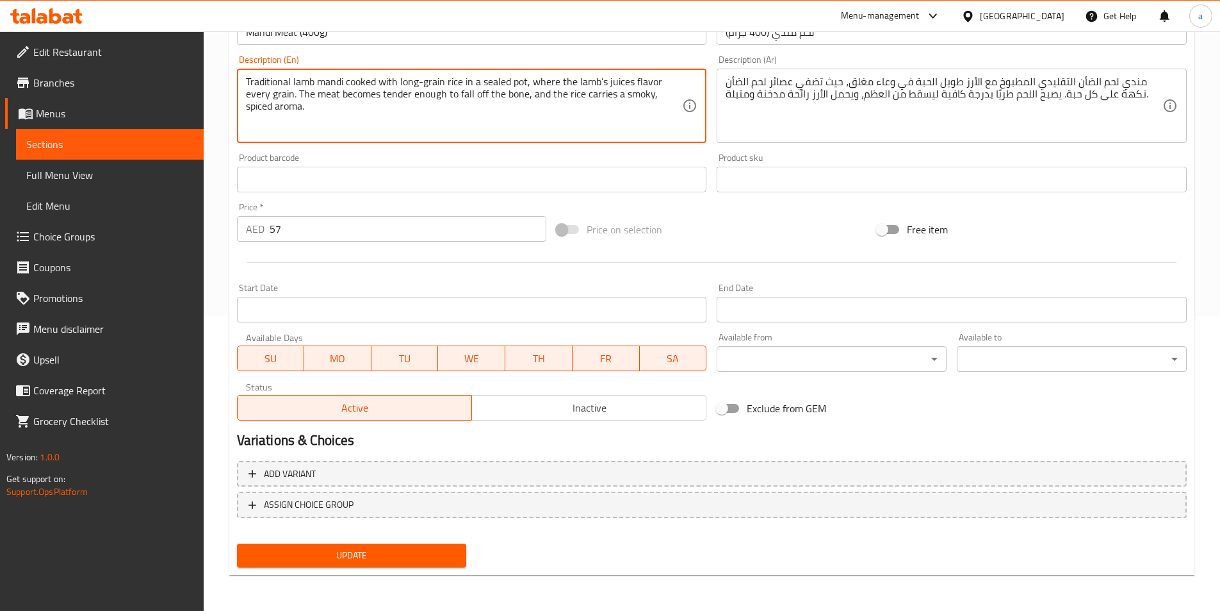
click at [393, 559] on button "Update" at bounding box center [352, 555] width 230 height 24
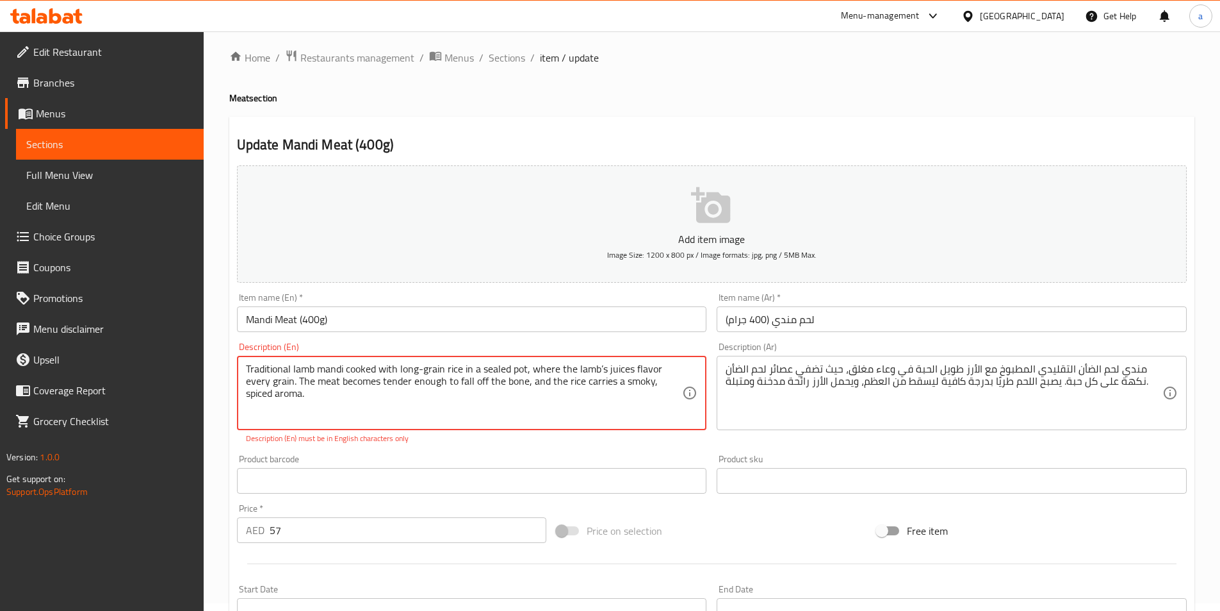
scroll to position [0, 0]
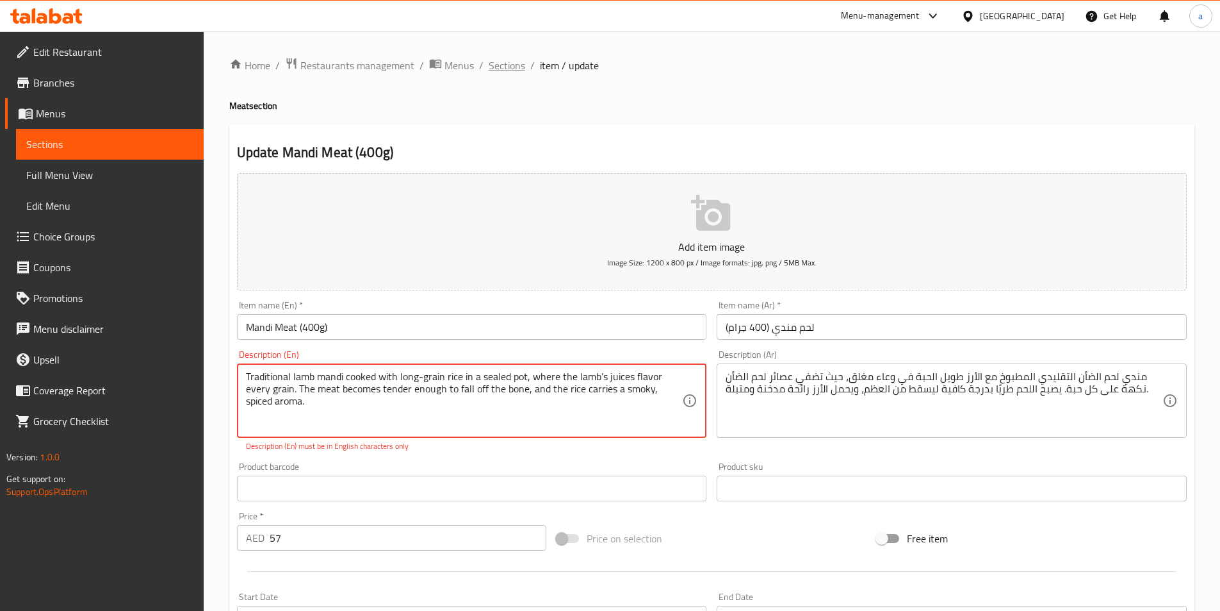
click at [509, 63] on span "Sections" at bounding box center [507, 65] width 37 height 15
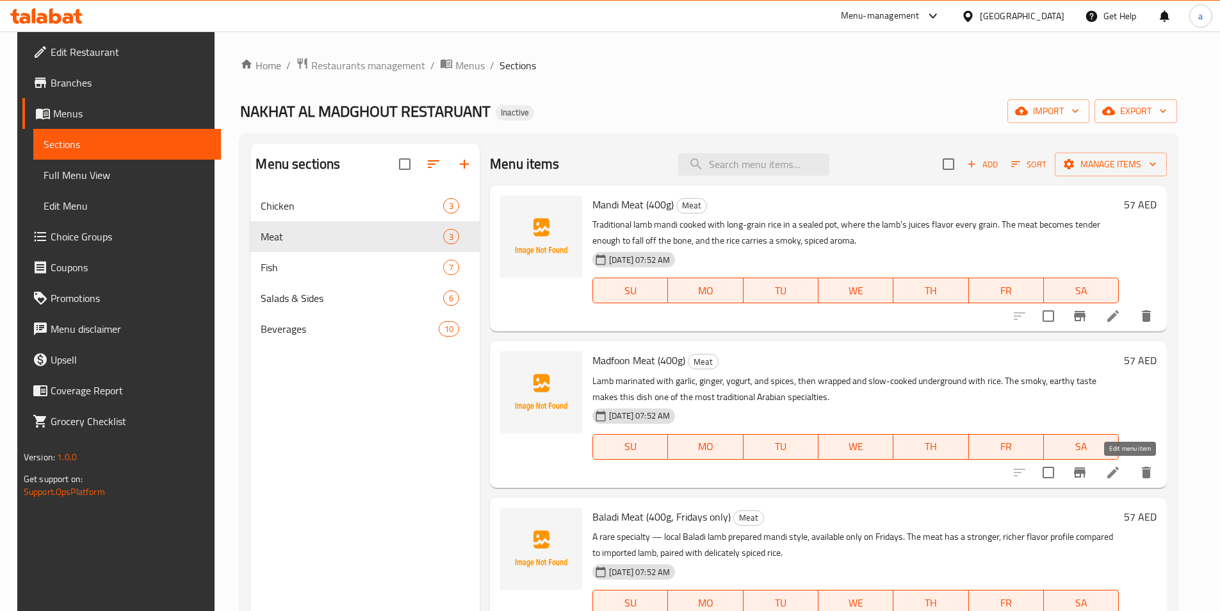
click at [1121, 470] on icon at bounding box center [1113, 471] width 15 height 15
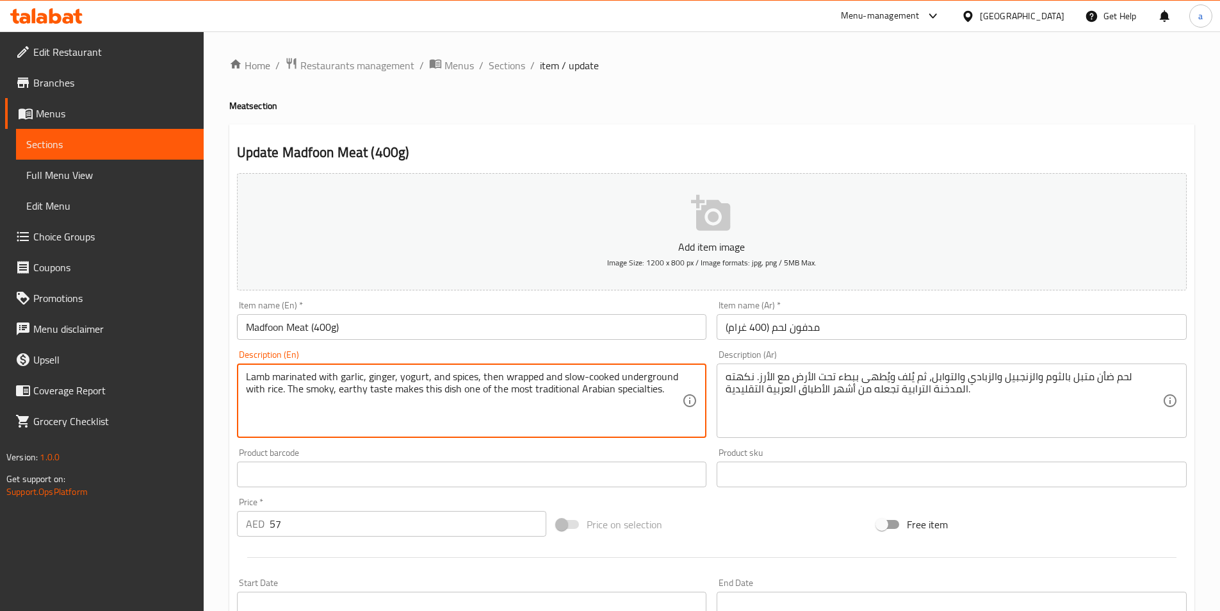
click at [259, 375] on textarea "Lamb marinated with garlic, ginger, yogurt, and spices, then wrapped and slow-c…" at bounding box center [464, 400] width 437 height 61
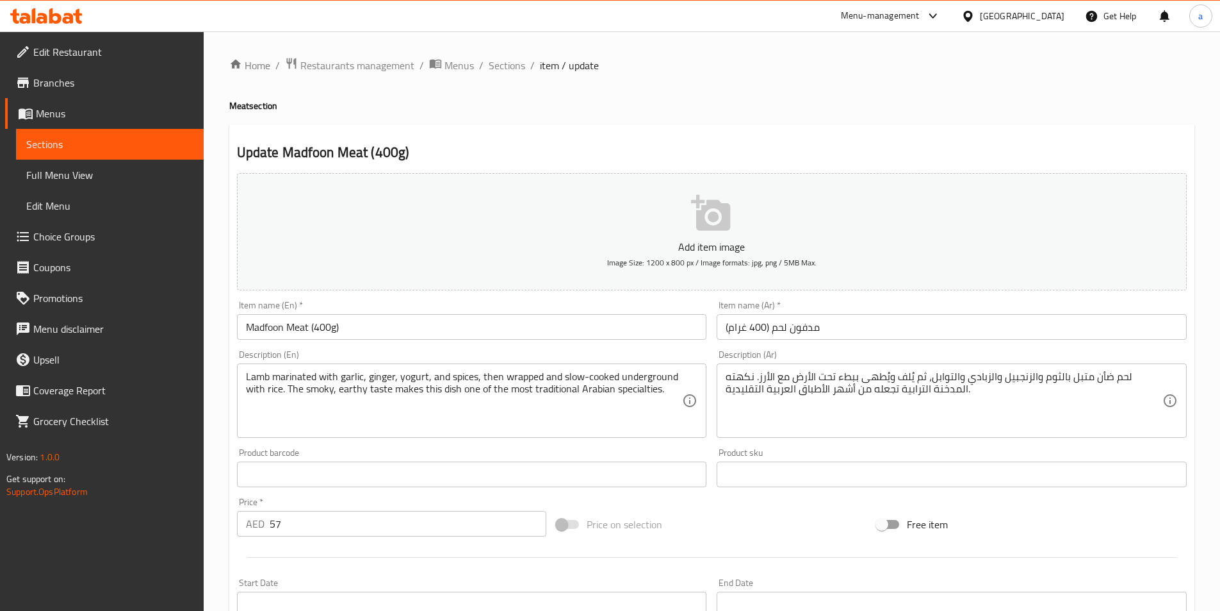
drag, startPoint x: 503, startPoint y: 65, endPoint x: 498, endPoint y: 89, distance: 24.3
click at [503, 65] on span "Sections" at bounding box center [507, 65] width 37 height 15
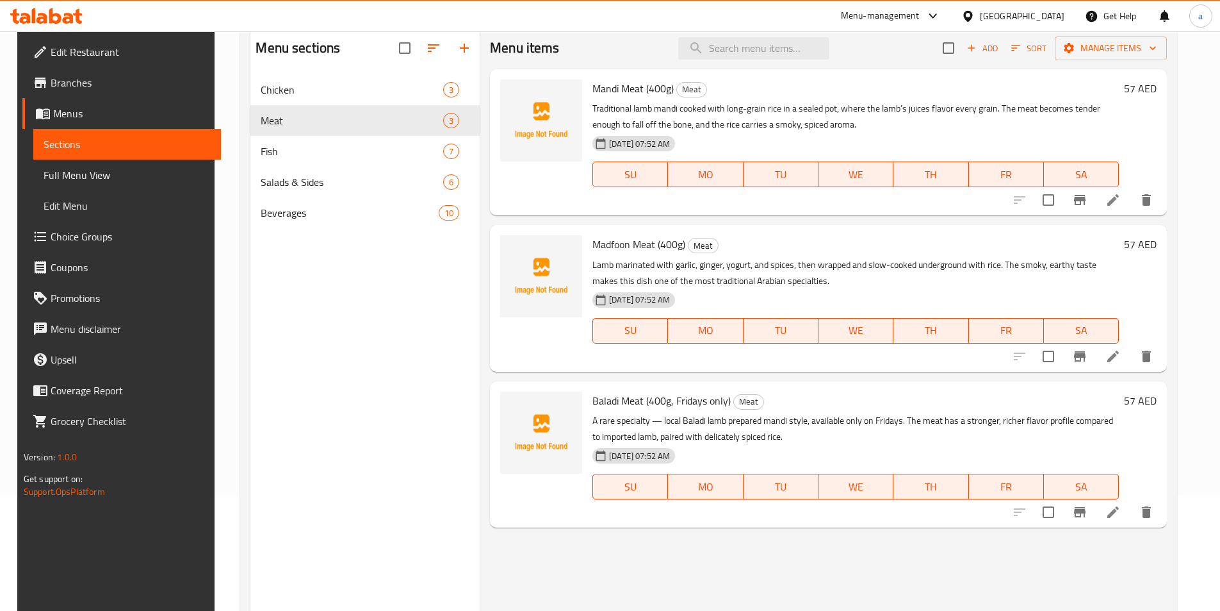
scroll to position [128, 0]
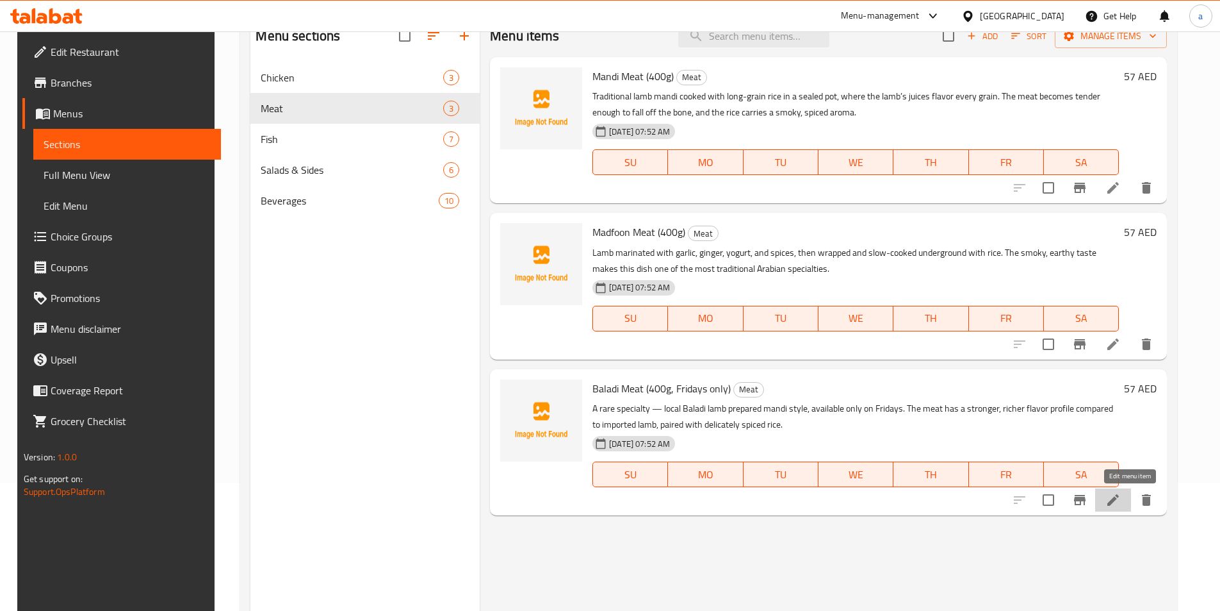
click at [1119, 504] on icon at bounding box center [1114, 500] width 12 height 12
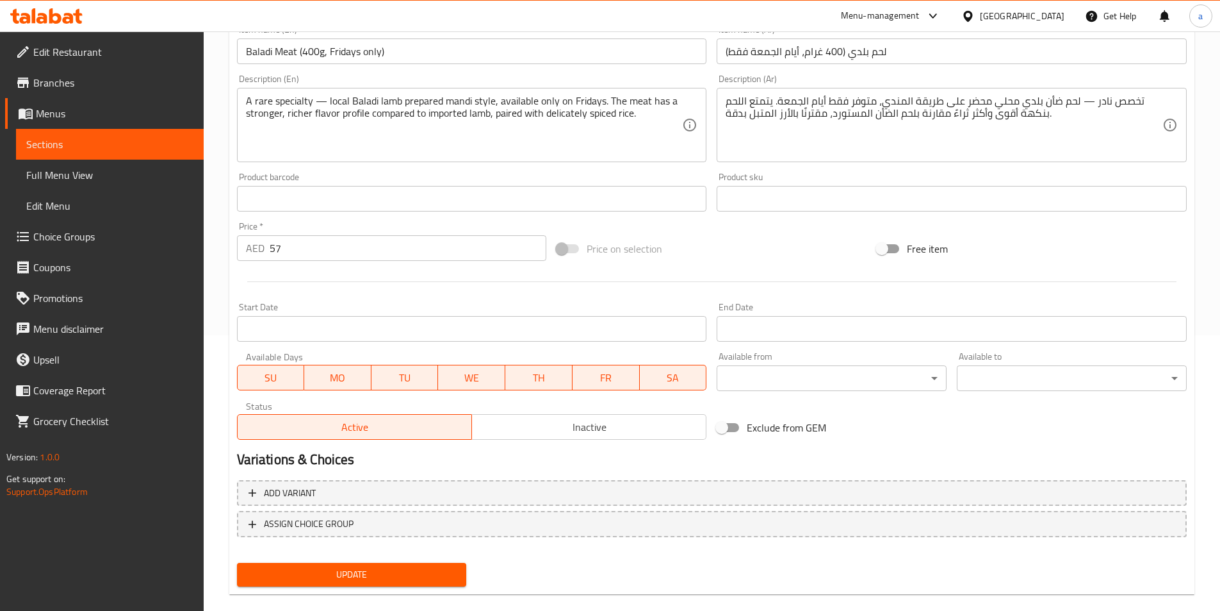
scroll to position [295, 0]
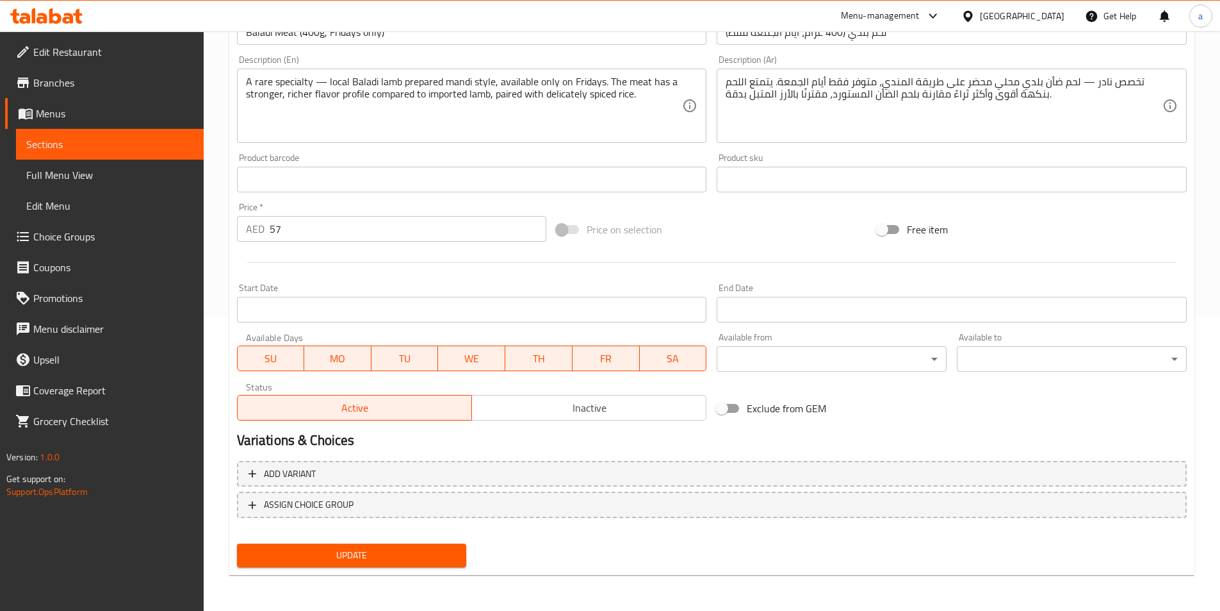
click at [657, 361] on span "SA" at bounding box center [673, 358] width 57 height 19
click at [530, 367] on span "TH" at bounding box center [539, 358] width 57 height 19
click at [464, 368] on button "WE" at bounding box center [472, 358] width 67 height 26
drag, startPoint x: 403, startPoint y: 364, endPoint x: 368, endPoint y: 365, distance: 34.6
click at [400, 364] on span "TU" at bounding box center [405, 358] width 57 height 19
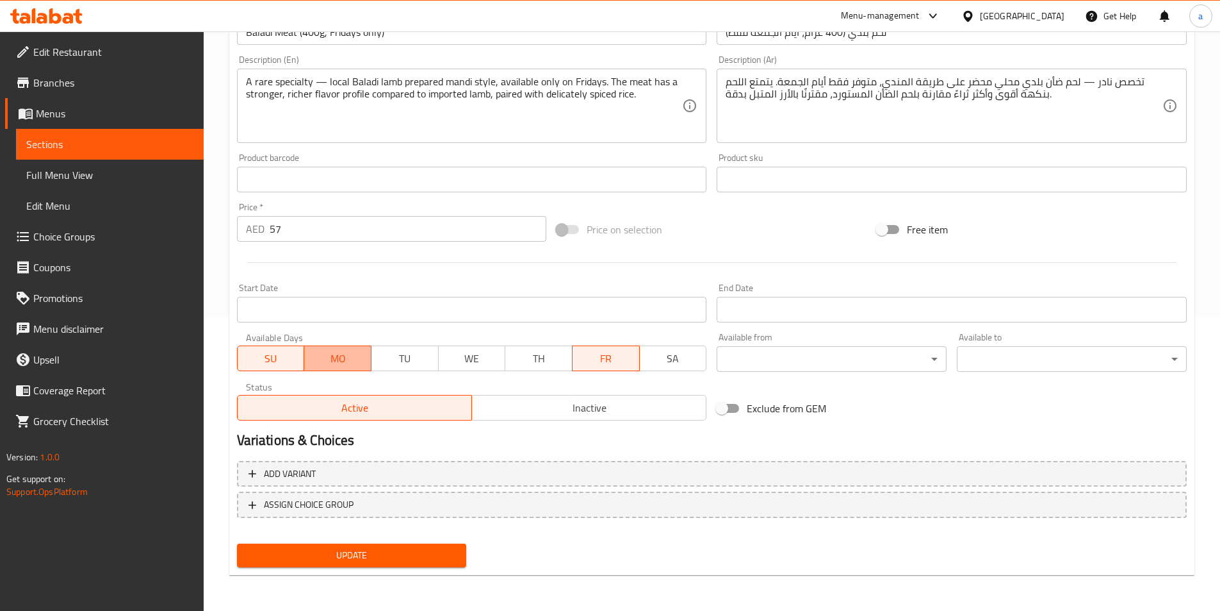
click at [341, 366] on span "MO" at bounding box center [337, 358] width 57 height 19
click at [270, 365] on span "SU" at bounding box center [271, 358] width 57 height 19
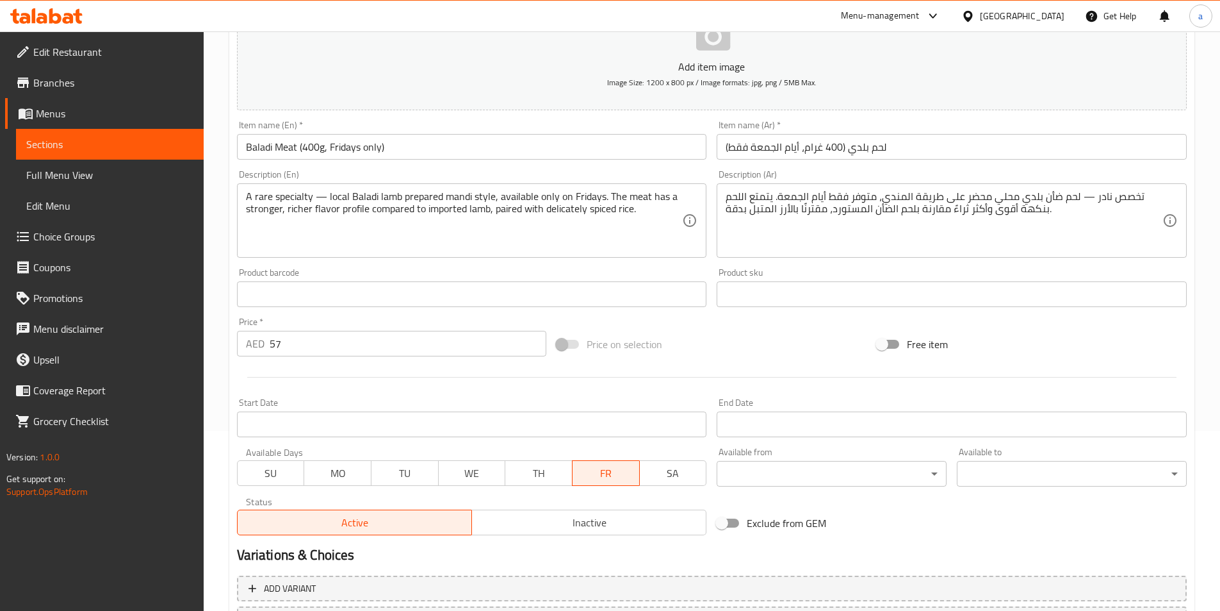
scroll to position [167, 0]
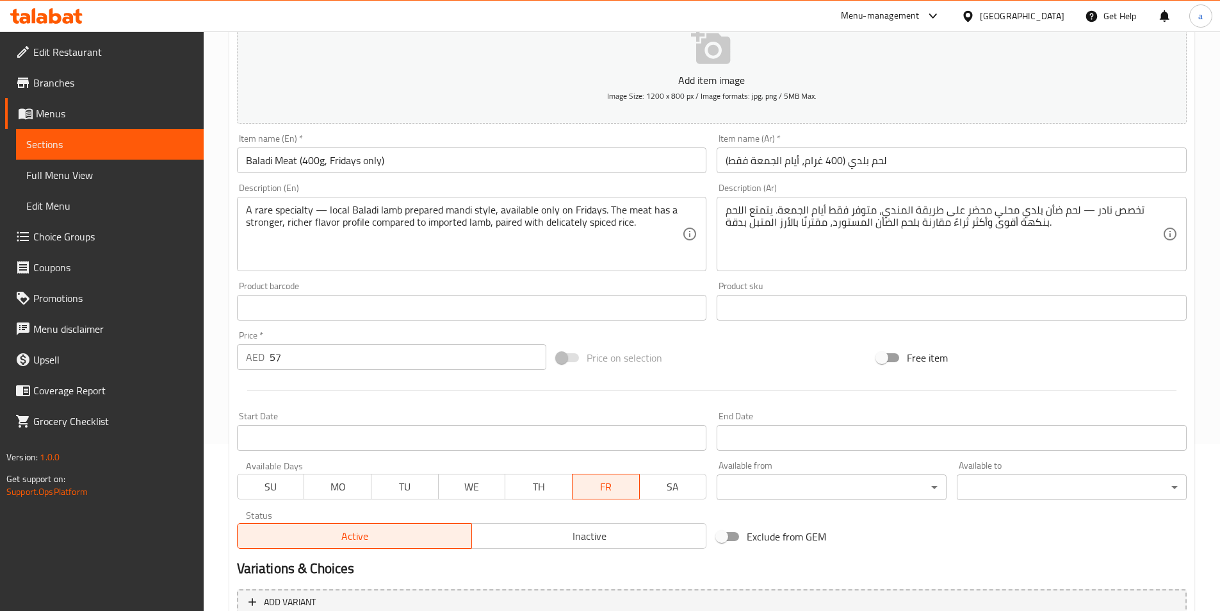
click at [602, 482] on span "FR" at bounding box center [606, 486] width 57 height 19
drag, startPoint x: 602, startPoint y: 485, endPoint x: 609, endPoint y: 480, distance: 8.7
click at [607, 482] on span "FR" at bounding box center [606, 486] width 57 height 19
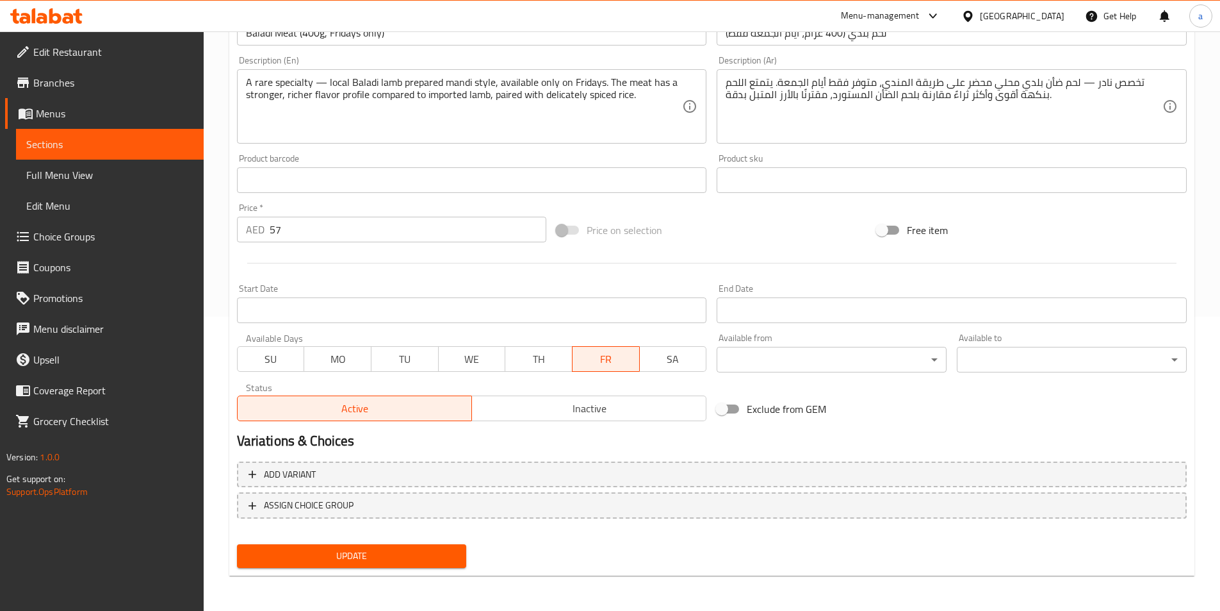
scroll to position [295, 0]
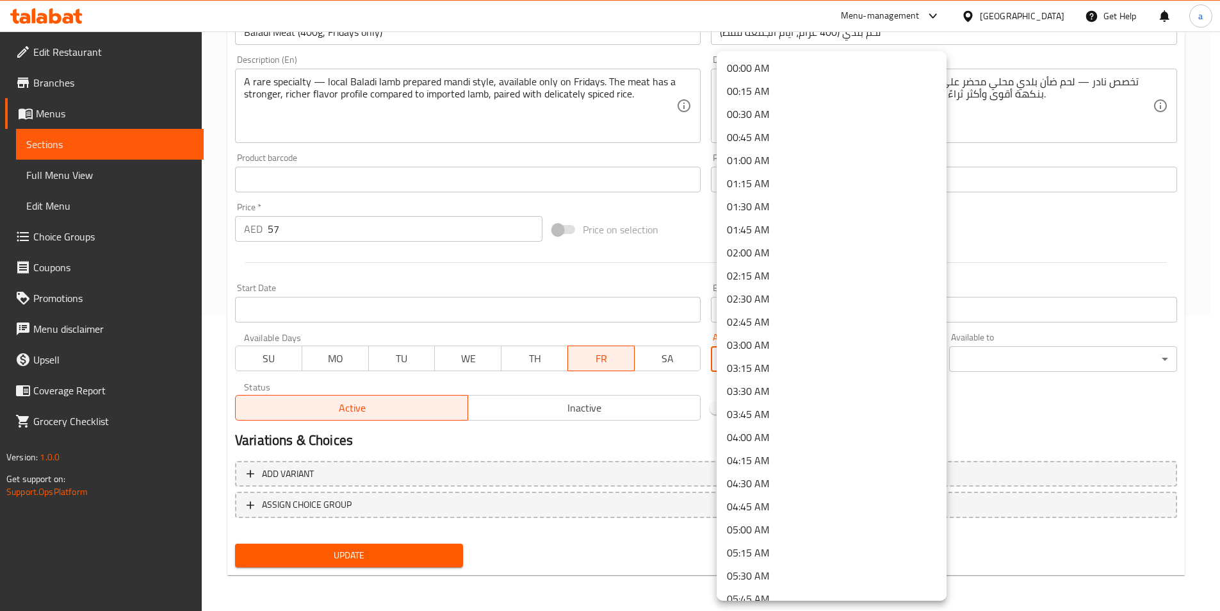
click at [922, 316] on body "​ Menu-management United Arab Emirates Get Help a Edit Restaurant Branches Menu…" at bounding box center [610, 26] width 1220 height 579
click at [977, 391] on div at bounding box center [615, 305] width 1230 height 611
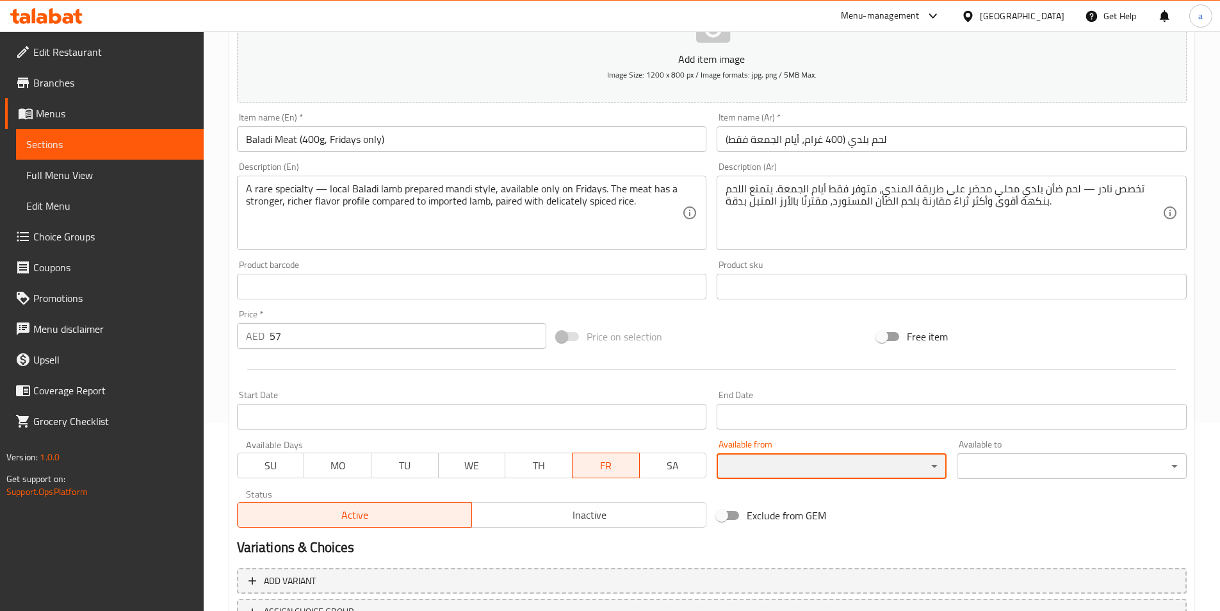
scroll to position [167, 0]
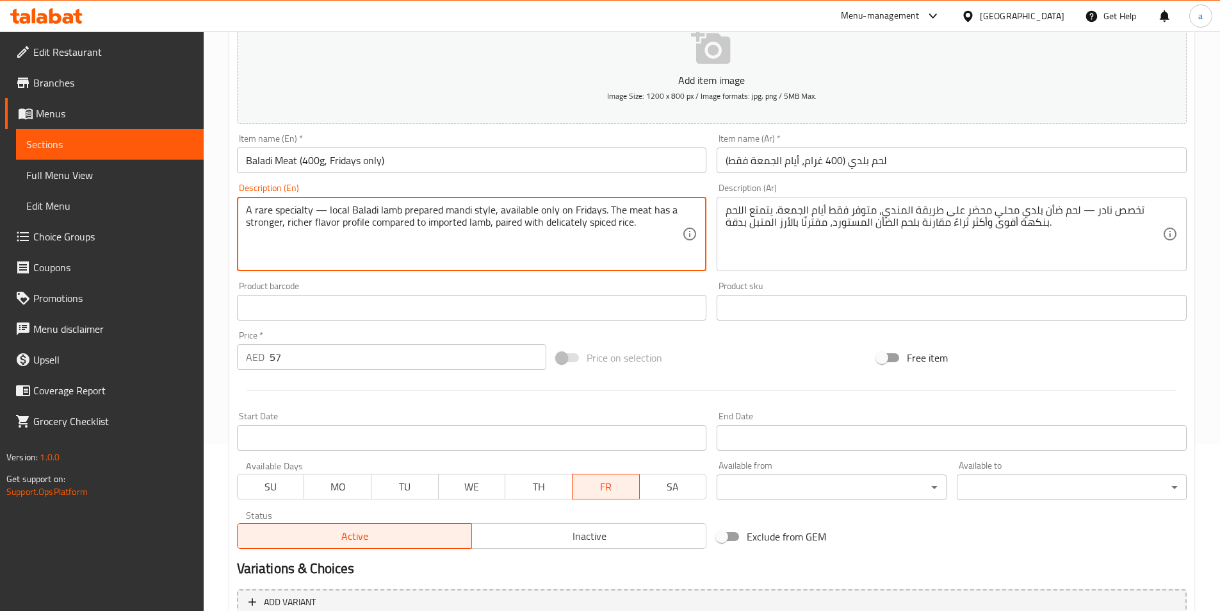
click at [263, 211] on textarea "A rare specialty — local Baladi lamb prepared mandi style, available only on Fr…" at bounding box center [464, 234] width 437 height 61
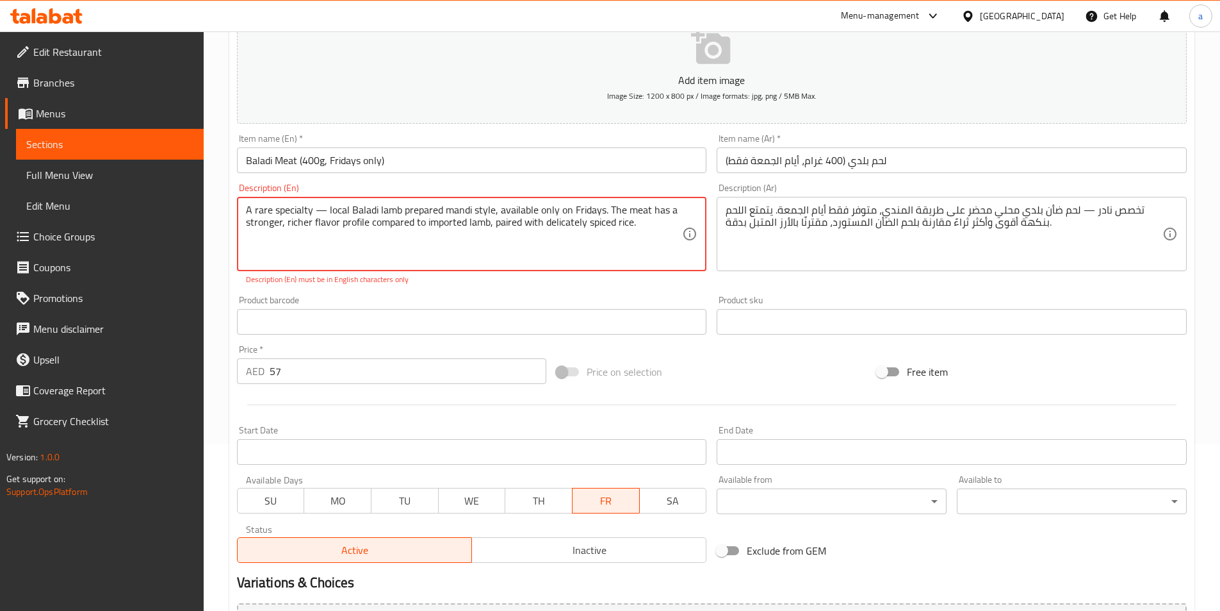
click at [285, 211] on textarea "A rare specialty — local Baladi lamb prepared mandi style, available only on Fr…" at bounding box center [464, 234] width 437 height 61
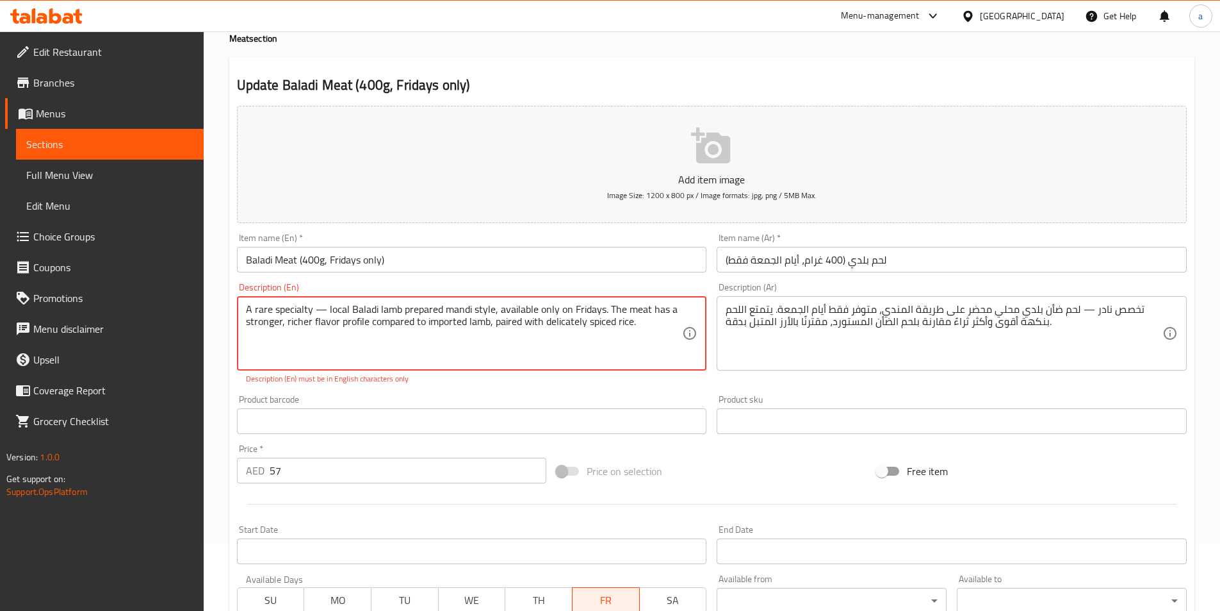
scroll to position [38, 0]
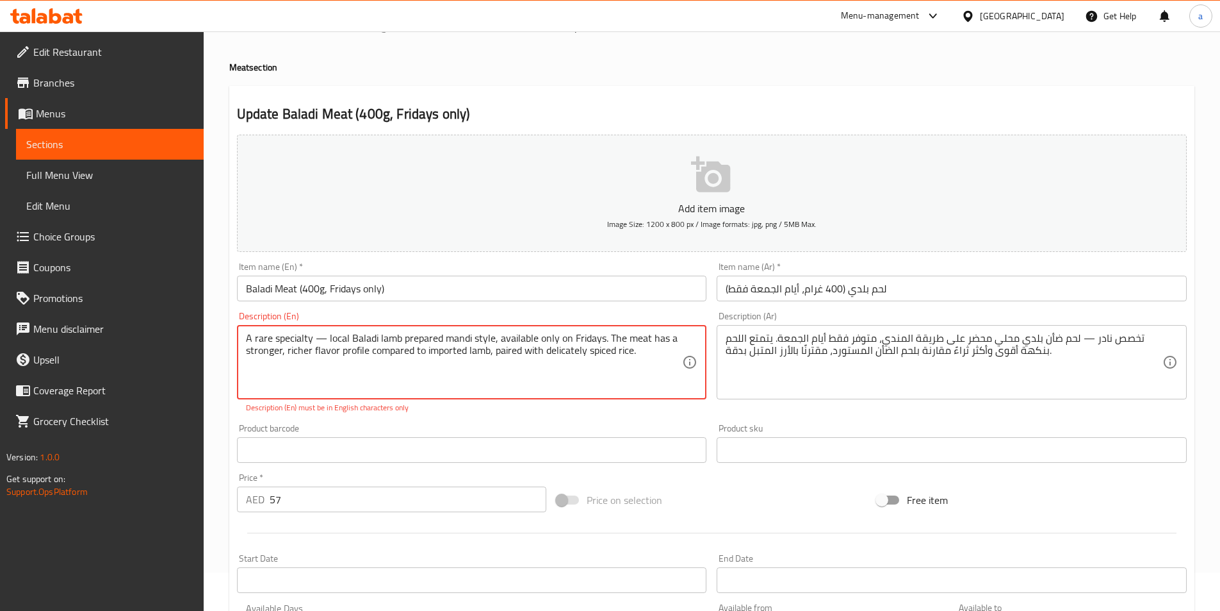
click at [302, 340] on textarea "A rare specialty — local Baladi lamb prepared mandi style, available only on Fr…" at bounding box center [464, 362] width 437 height 61
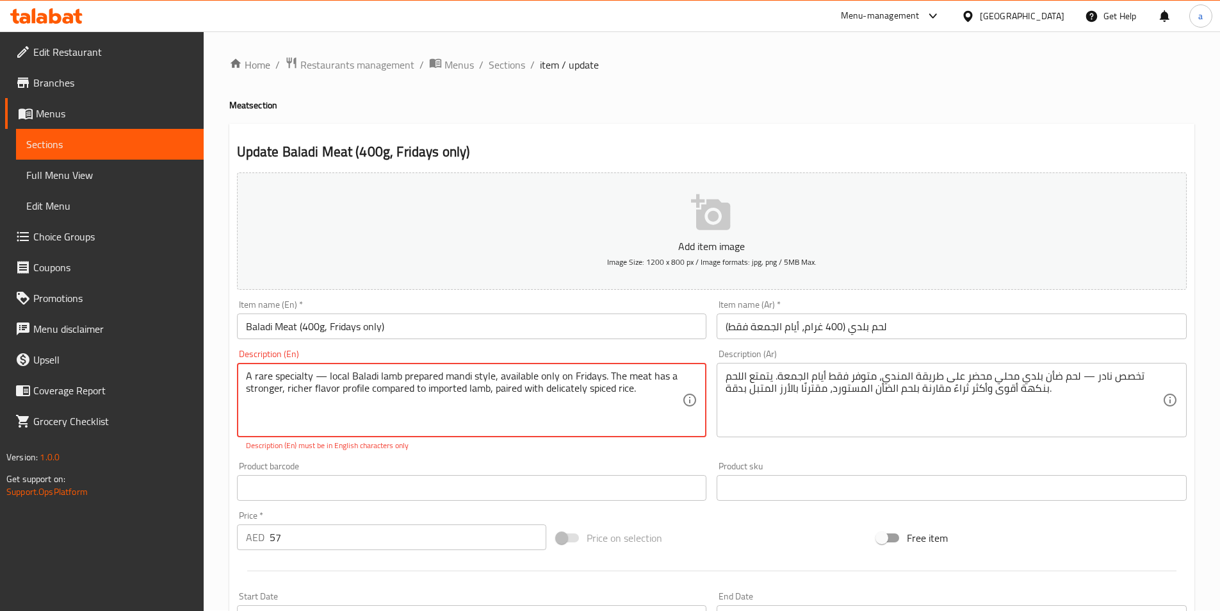
scroll to position [0, 0]
click at [507, 69] on span "Sections" at bounding box center [507, 65] width 37 height 15
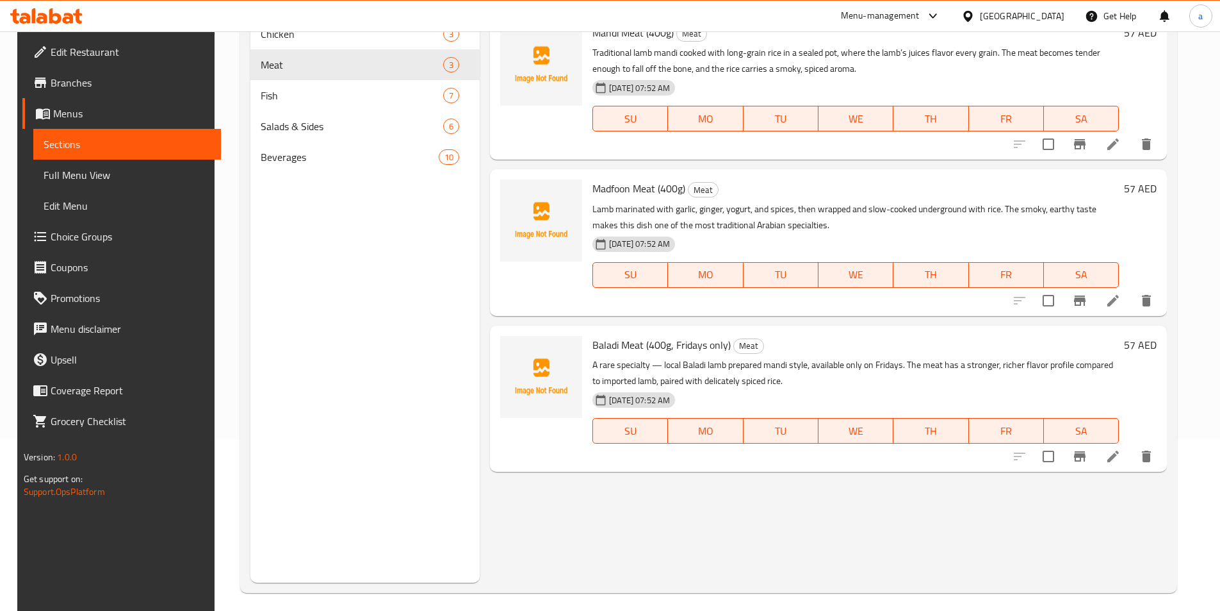
scroll to position [179, 0]
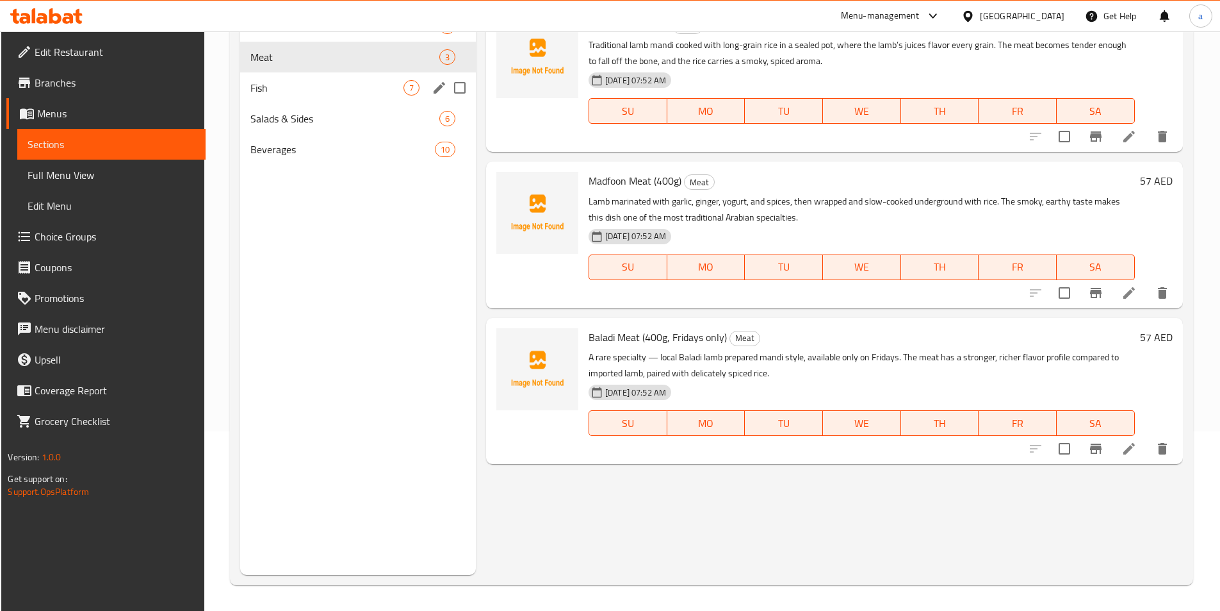
click at [325, 85] on span "Fish" at bounding box center [327, 87] width 153 height 15
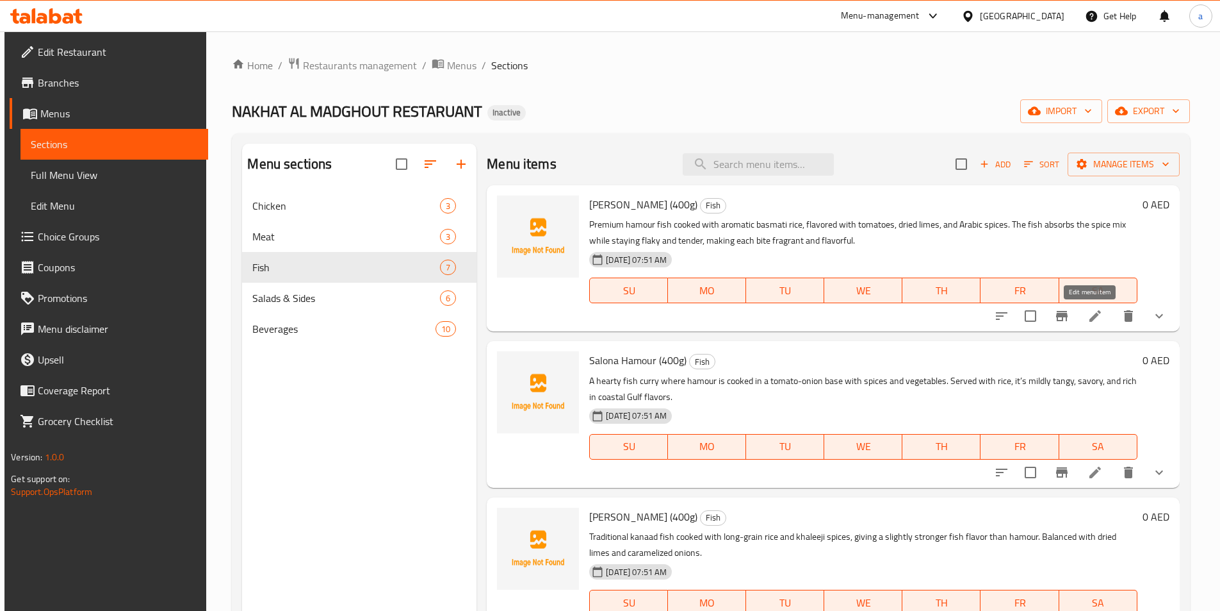
click at [1090, 319] on icon at bounding box center [1096, 316] width 12 height 12
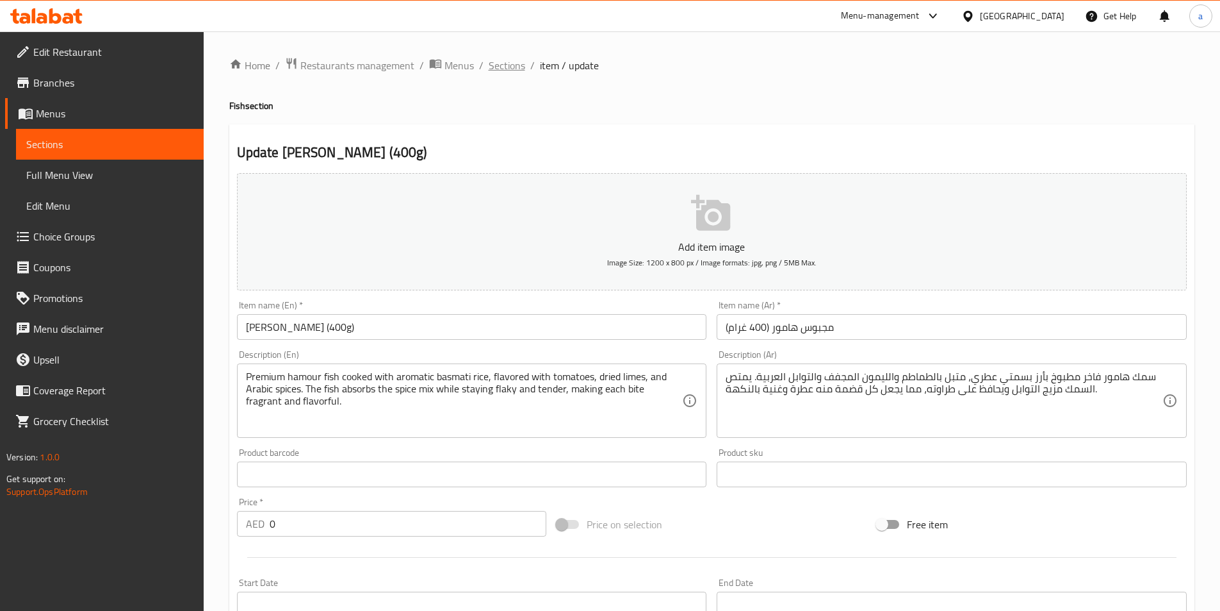
click at [505, 67] on span "Sections" at bounding box center [507, 65] width 37 height 15
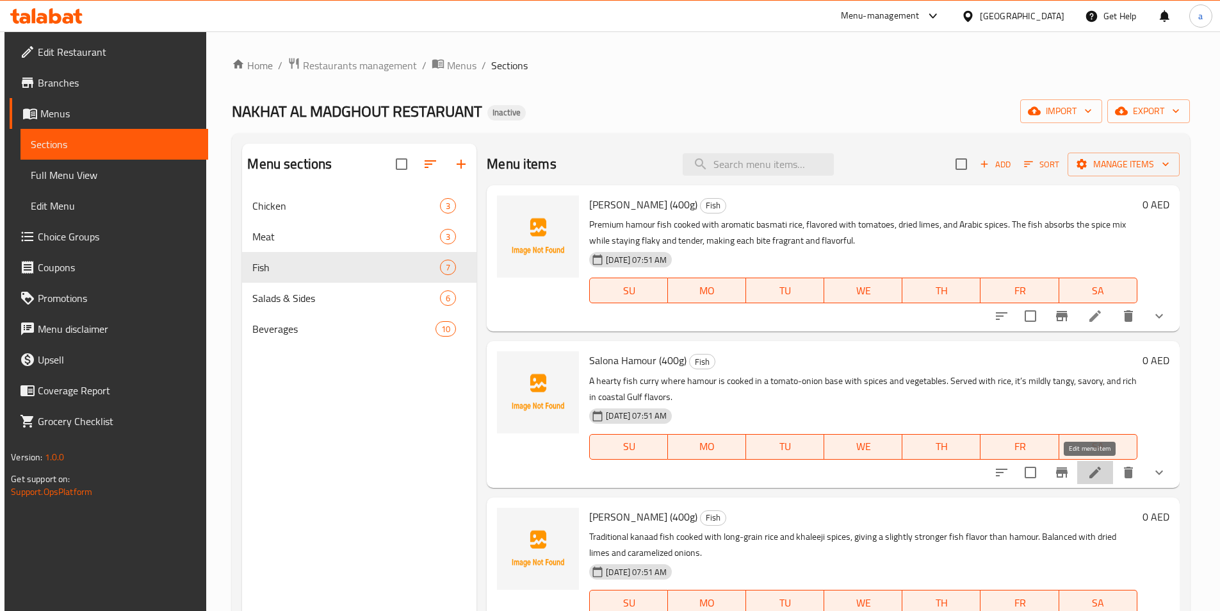
click at [1093, 477] on icon at bounding box center [1095, 471] width 15 height 15
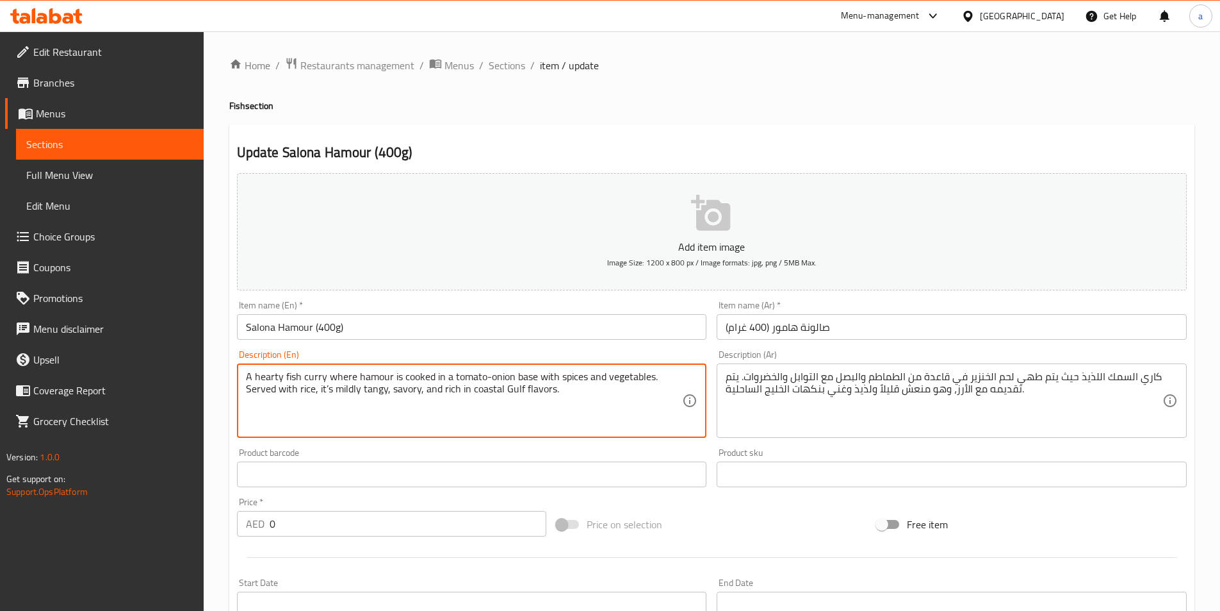
drag, startPoint x: 423, startPoint y: 425, endPoint x: 452, endPoint y: 419, distance: 29.5
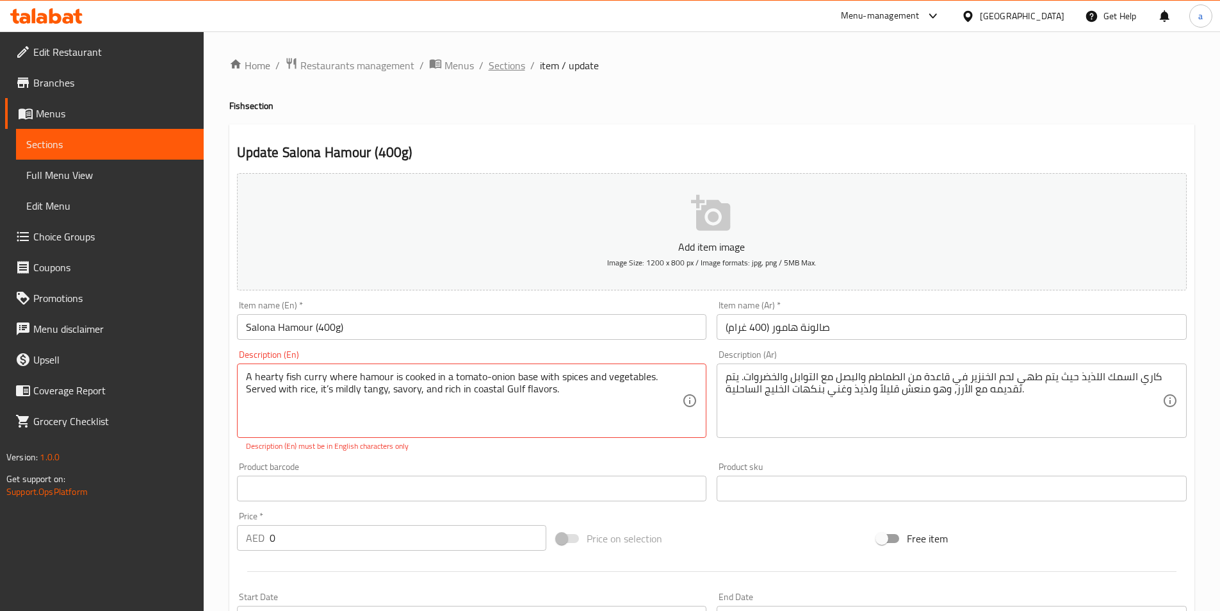
click at [502, 70] on span "Sections" at bounding box center [507, 65] width 37 height 15
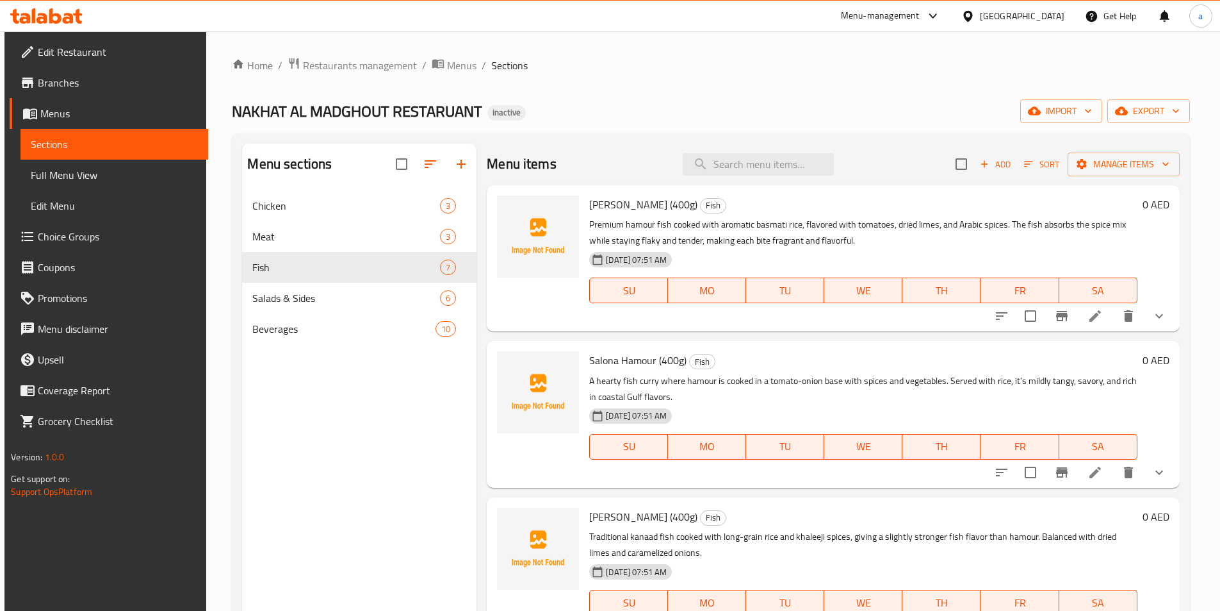
click at [1093, 474] on icon at bounding box center [1095, 471] width 15 height 15
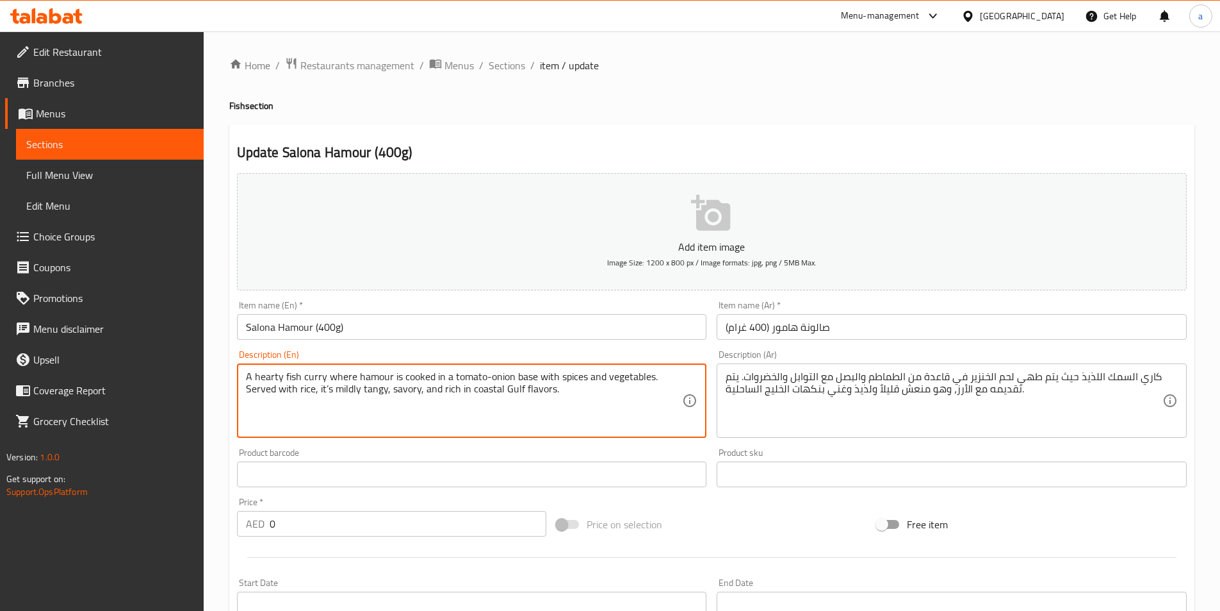
click at [374, 375] on textarea "A hearty fish curry where hamour is cooked in a tomato-onion base with spices a…" at bounding box center [464, 400] width 437 height 61
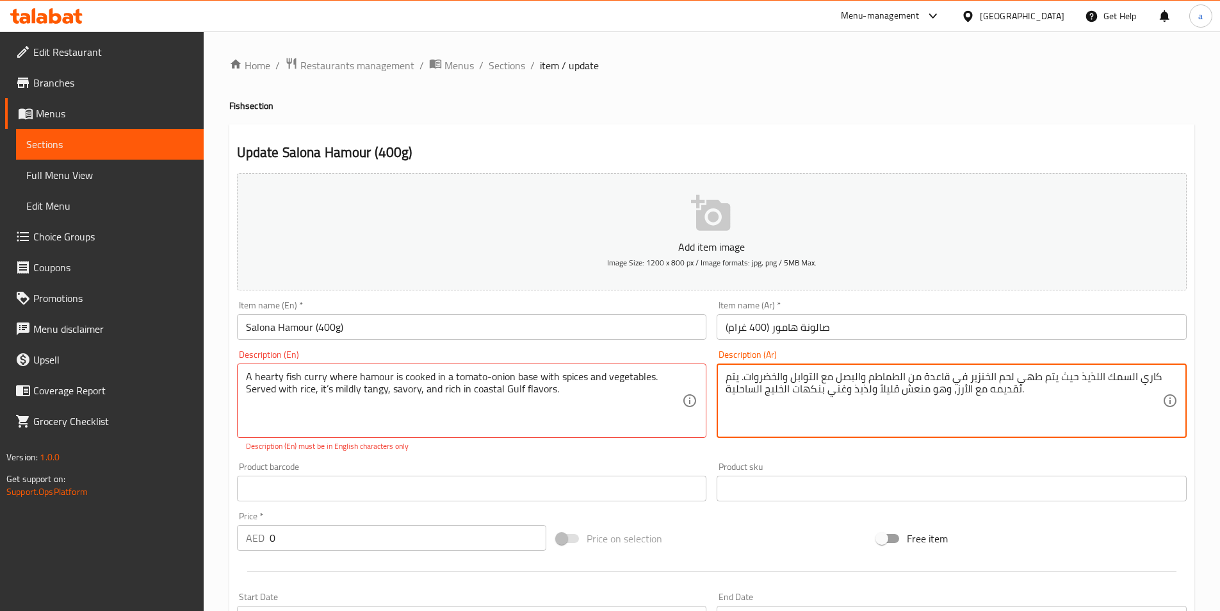
click at [983, 379] on textarea "كاري السمك اللذيذ حيث يتم طهي لحم الخنزير في قاعدة من الطماطم والبصل مع التوابل…" at bounding box center [944, 400] width 437 height 61
click at [980, 375] on textarea "كاري السمك اللذيذ حيث يتم طهي لحم الخنزير في قاعدة من الطماطم والبصل مع التوابل…" at bounding box center [944, 400] width 437 height 61
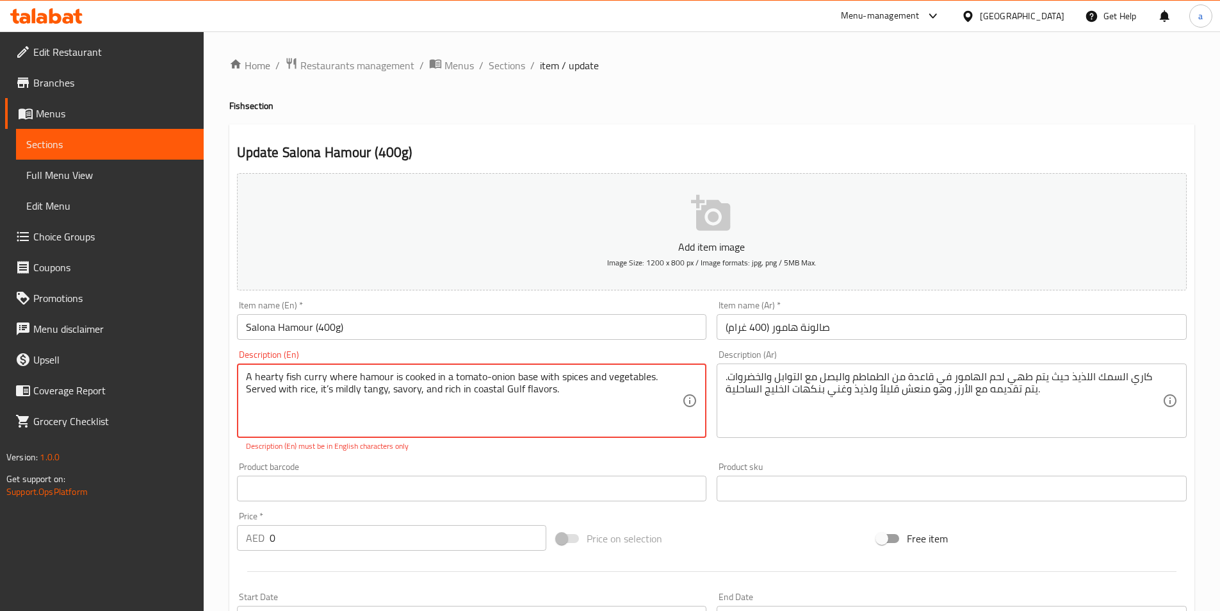
drag, startPoint x: 327, startPoint y: 377, endPoint x: 654, endPoint y: 378, distance: 327.4
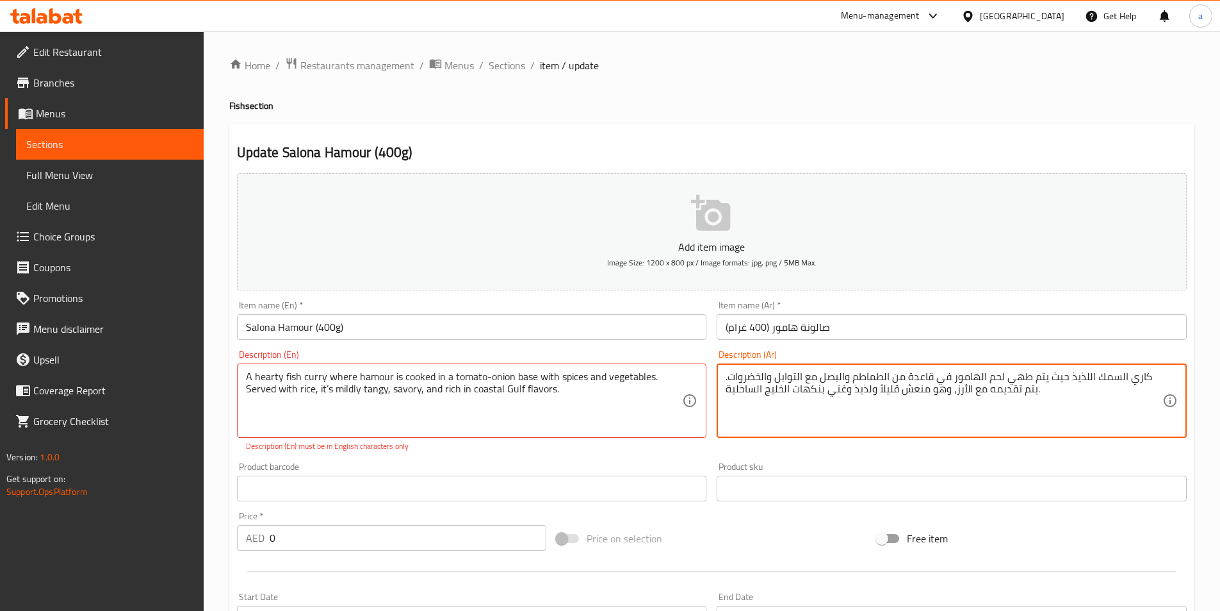
drag, startPoint x: 1068, startPoint y: 377, endPoint x: 727, endPoint y: 377, distance: 340.8
paste textarea "الهامور في قاعدة من الطماطم والبصل مع التوابل والخضروات."
type textarea "كاري السمك اللذيذ حيث يتم طهي الهامور في قاعدة من الطماطم والبصل مع التوابل وال…"
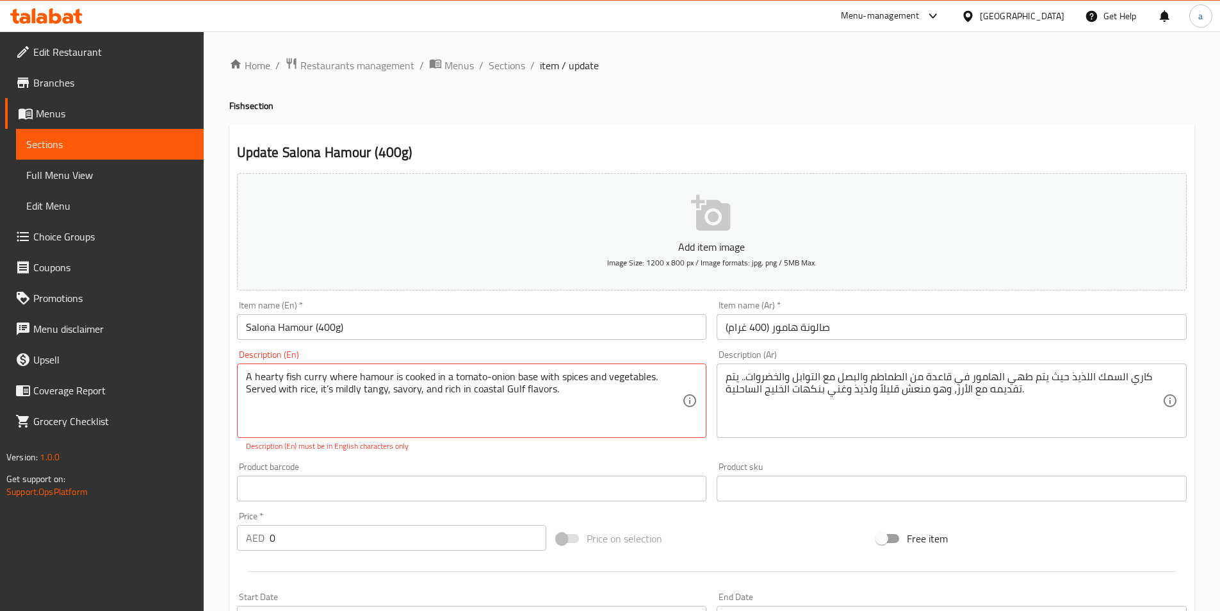
click at [401, 352] on div "Description (En) A hearty fish curry where hamour is cooked in a tomato-onion b…" at bounding box center [472, 401] width 470 height 102
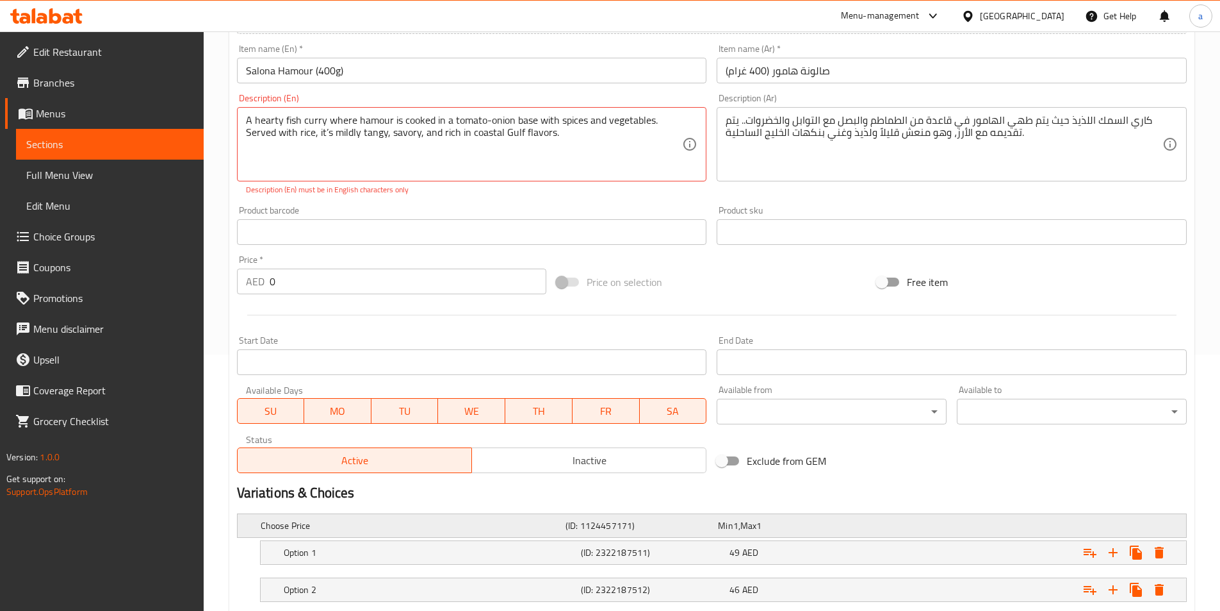
scroll to position [338, 0]
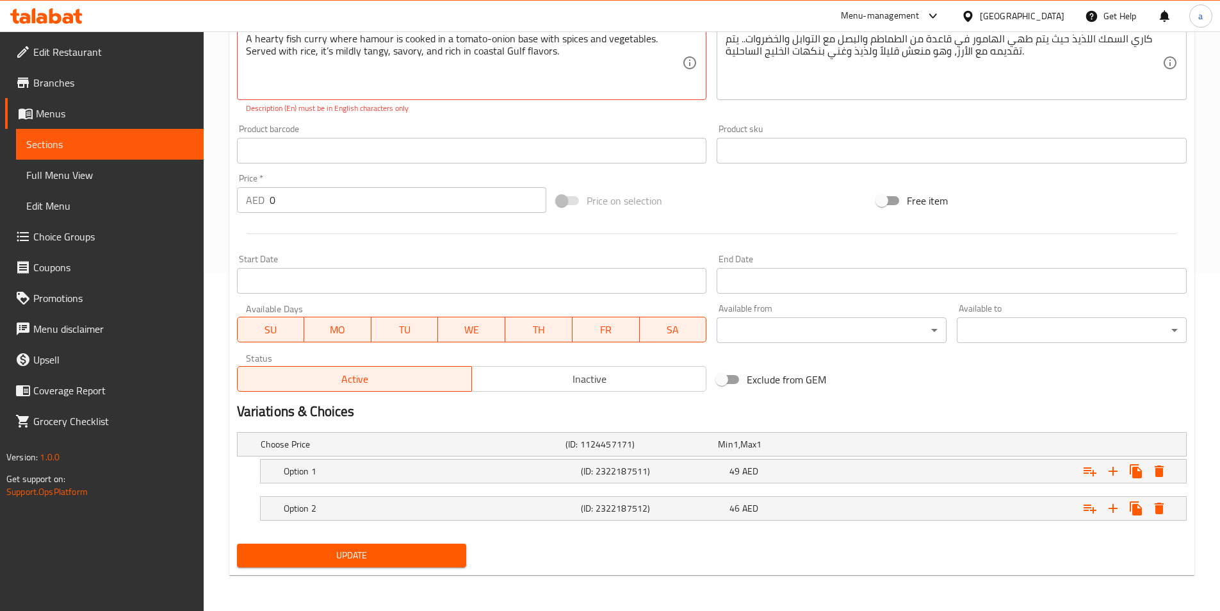
click at [377, 550] on span "Update" at bounding box center [351, 555] width 209 height 16
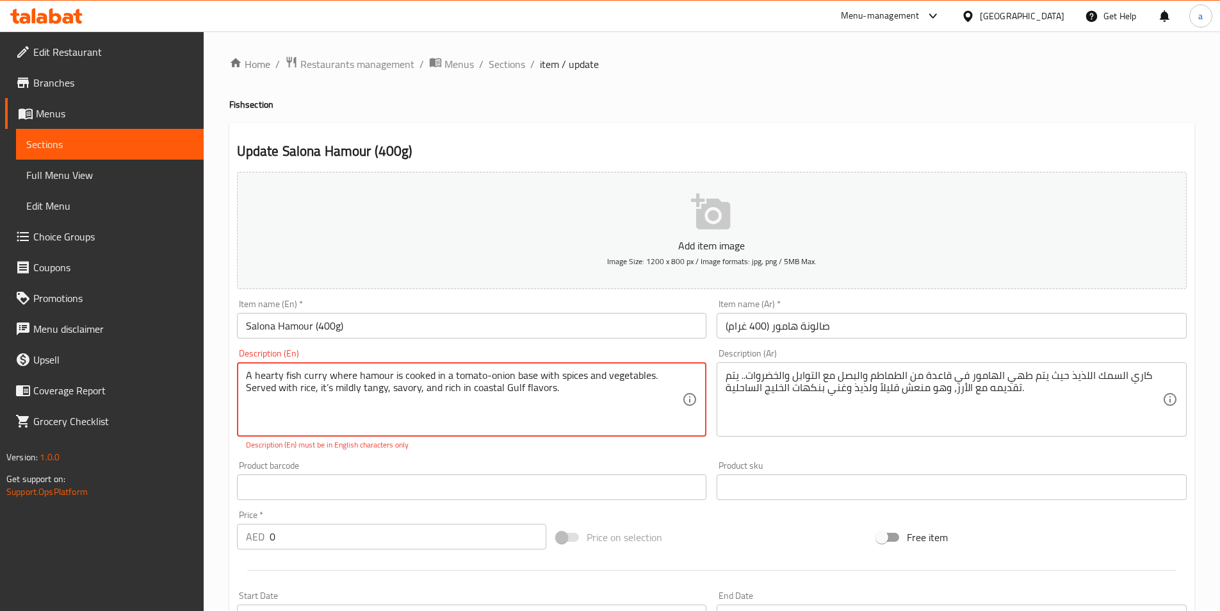
scroll to position [0, 0]
click at [370, 387] on textarea "A hearty fish curry where hamour is cooked in a tomato-onion base with spices a…" at bounding box center [464, 400] width 437 height 61
drag, startPoint x: 466, startPoint y: 394, endPoint x: 476, endPoint y: 394, distance: 9.6
click at [467, 394] on textarea "A hearty fish curry where hamour is cooked in a tomato-onion base with spices a…" at bounding box center [464, 400] width 437 height 61
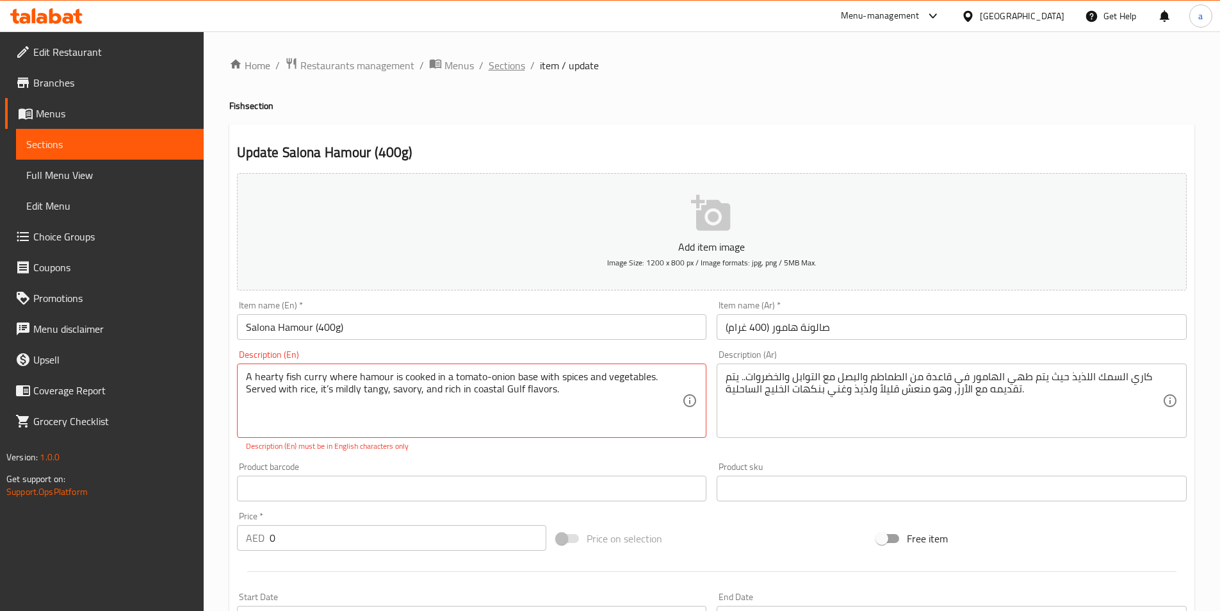
click at [509, 63] on span "Sections" at bounding box center [507, 65] width 37 height 15
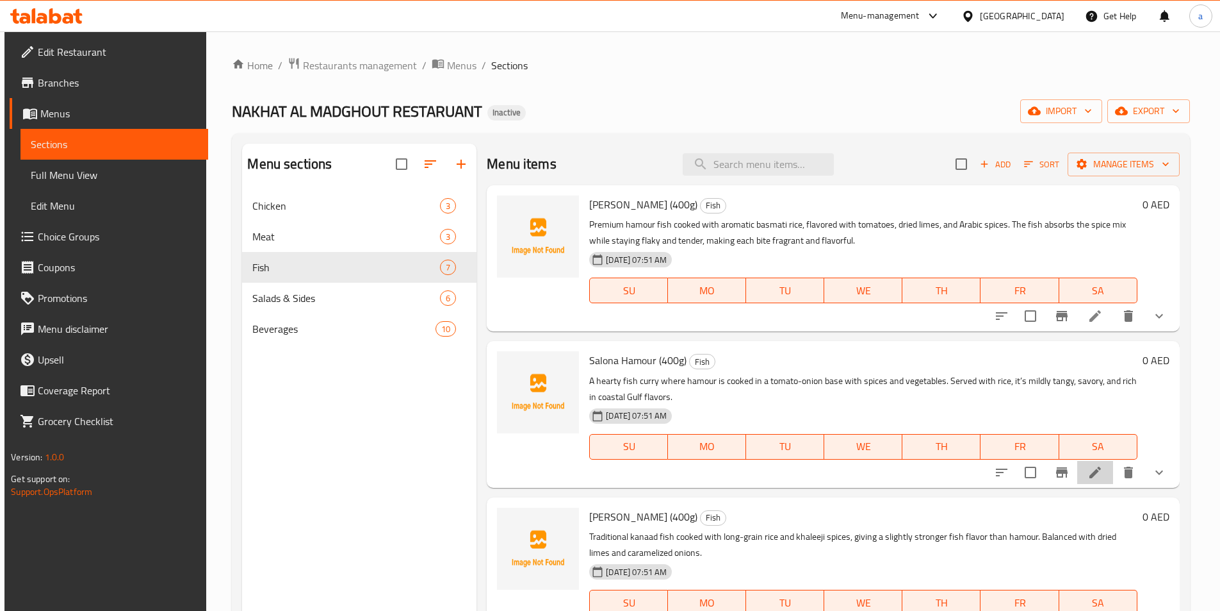
click at [1080, 472] on li at bounding box center [1096, 472] width 36 height 23
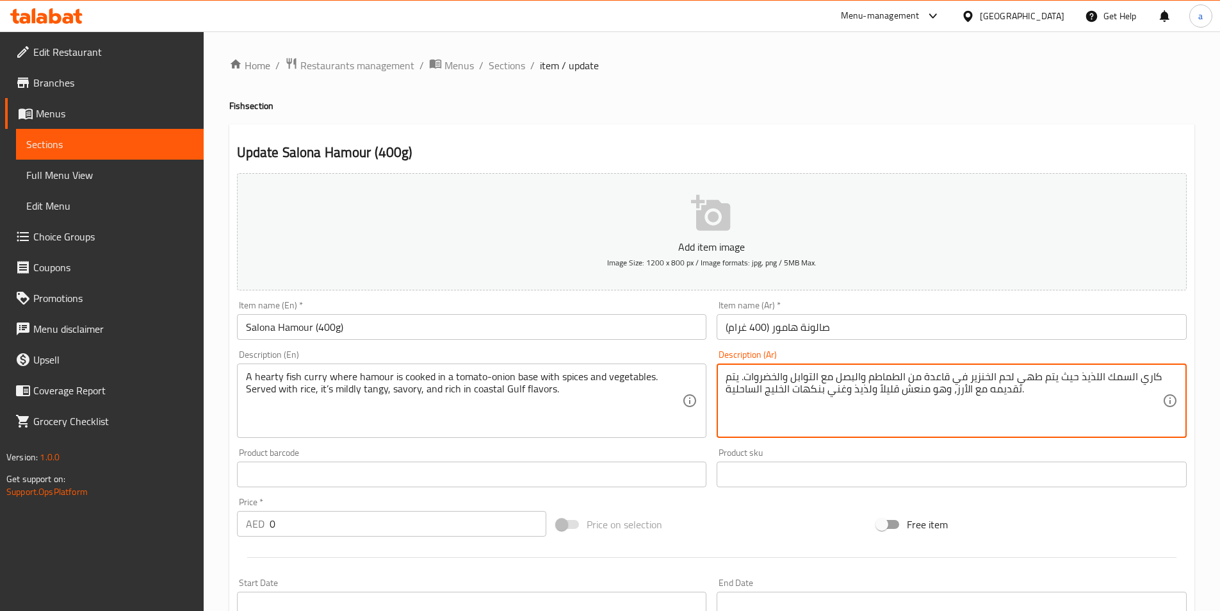
drag, startPoint x: 1078, startPoint y: 375, endPoint x: 744, endPoint y: 375, distance: 334.4
paste textarea "الهامور في قاعدة من الطماطم والبصل مع التوابل والخضروات."
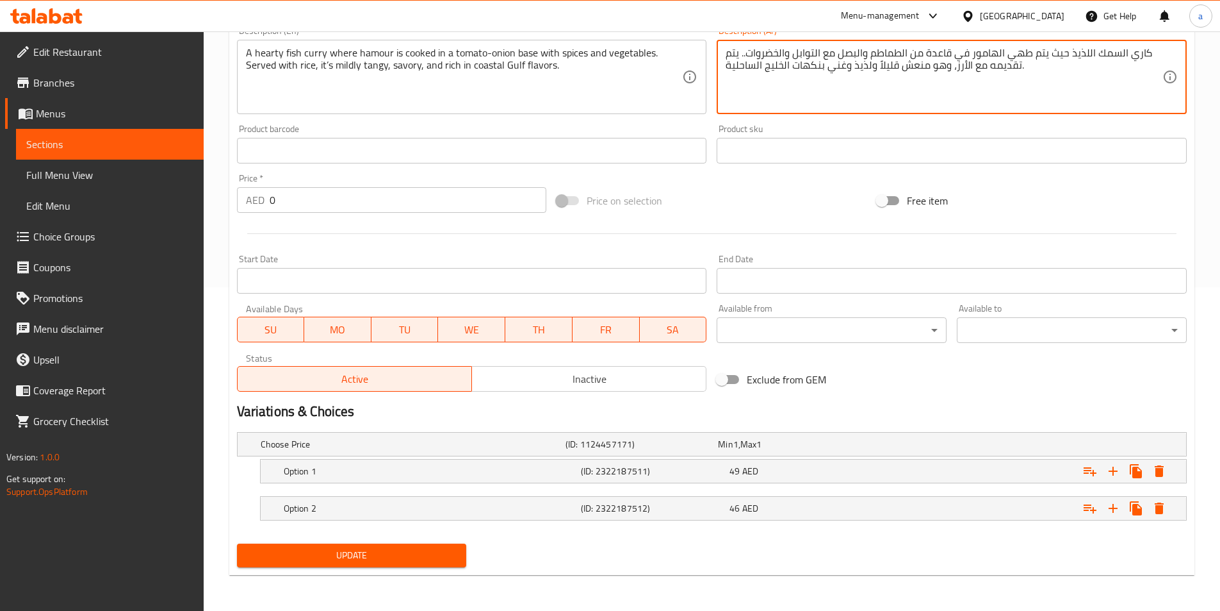
type textarea "كاري السمك اللذيذ حيث يتم طهي الهامور في قاعدة من الطماطم والبصل مع التوابل وال…"
click at [400, 556] on span "Update" at bounding box center [351, 555] width 209 height 16
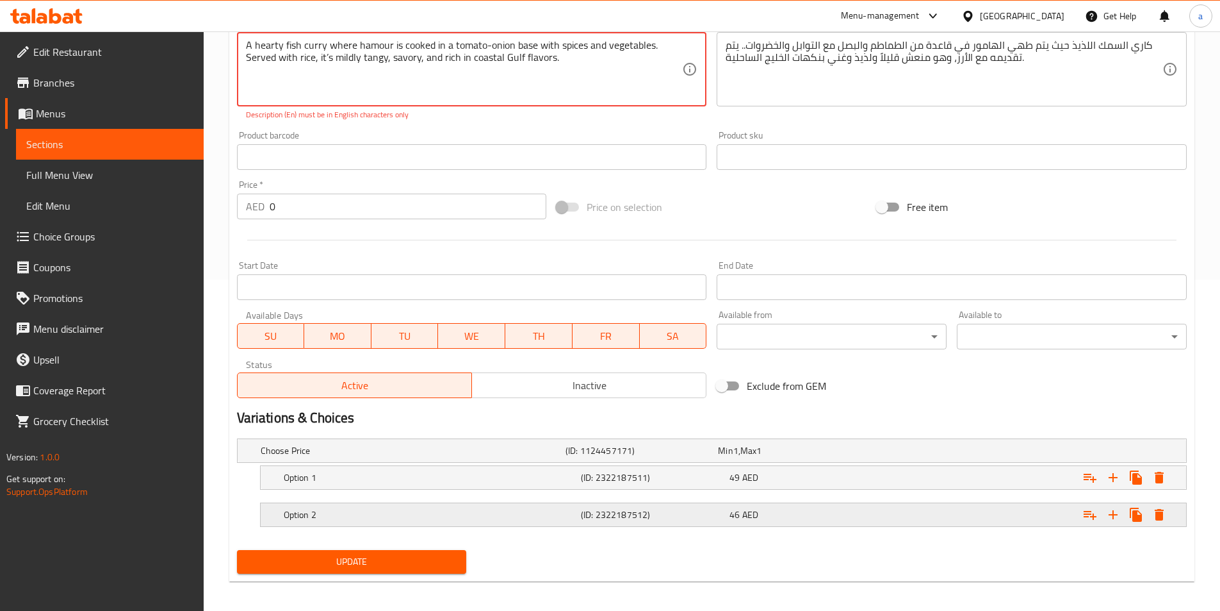
scroll to position [338, 0]
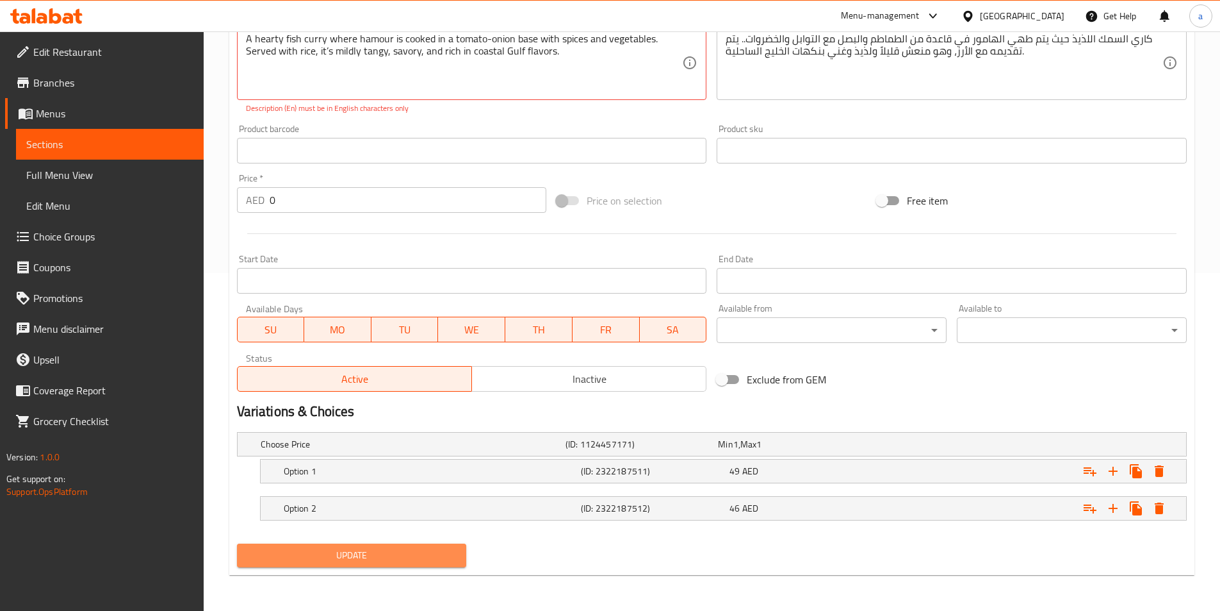
click at [359, 555] on span "Update" at bounding box center [351, 555] width 209 height 16
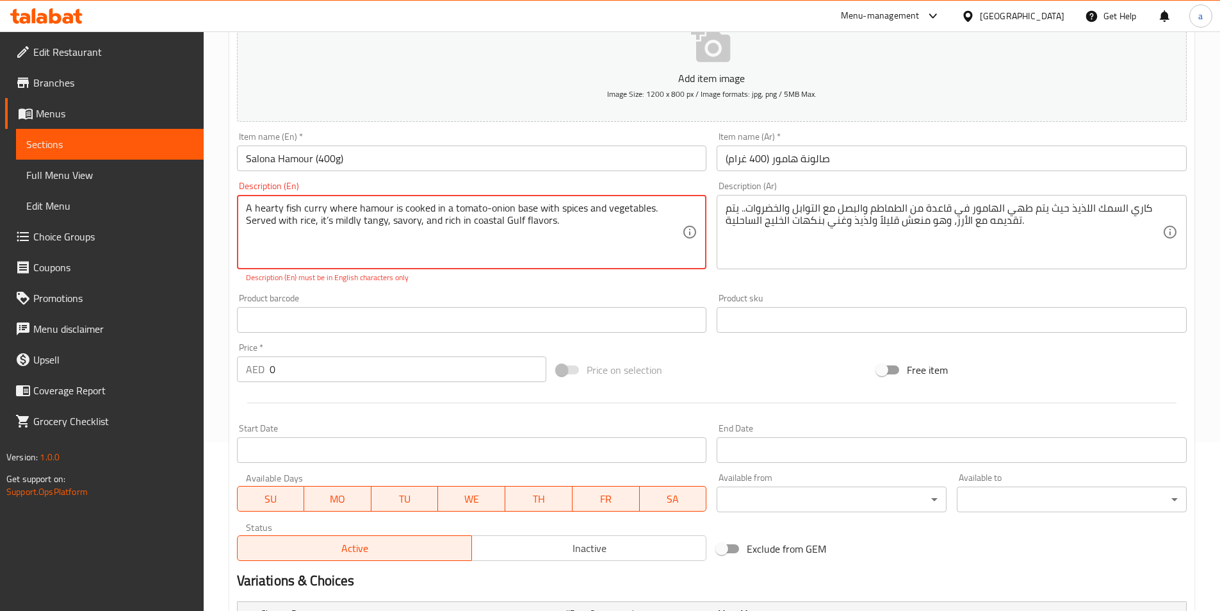
scroll to position [145, 0]
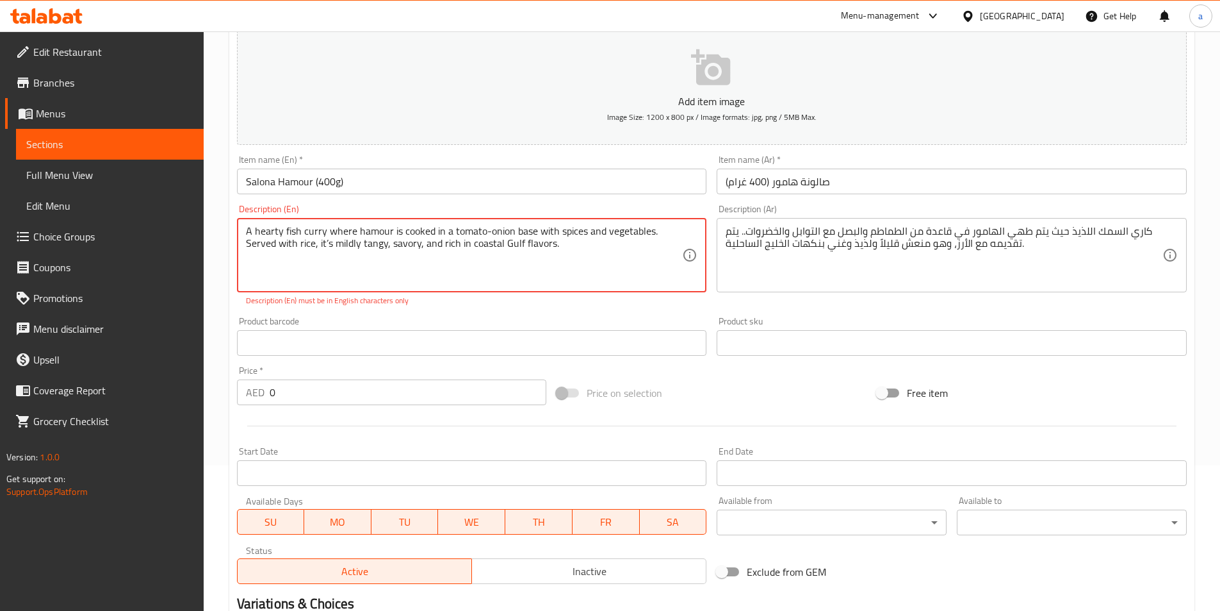
click at [370, 230] on textarea "A hearty fish curry where hamour is cooked in a tomato-onion base with spices a…" at bounding box center [464, 255] width 437 height 61
click at [500, 305] on p "Description (En) must be in English characters only" at bounding box center [472, 301] width 452 height 12
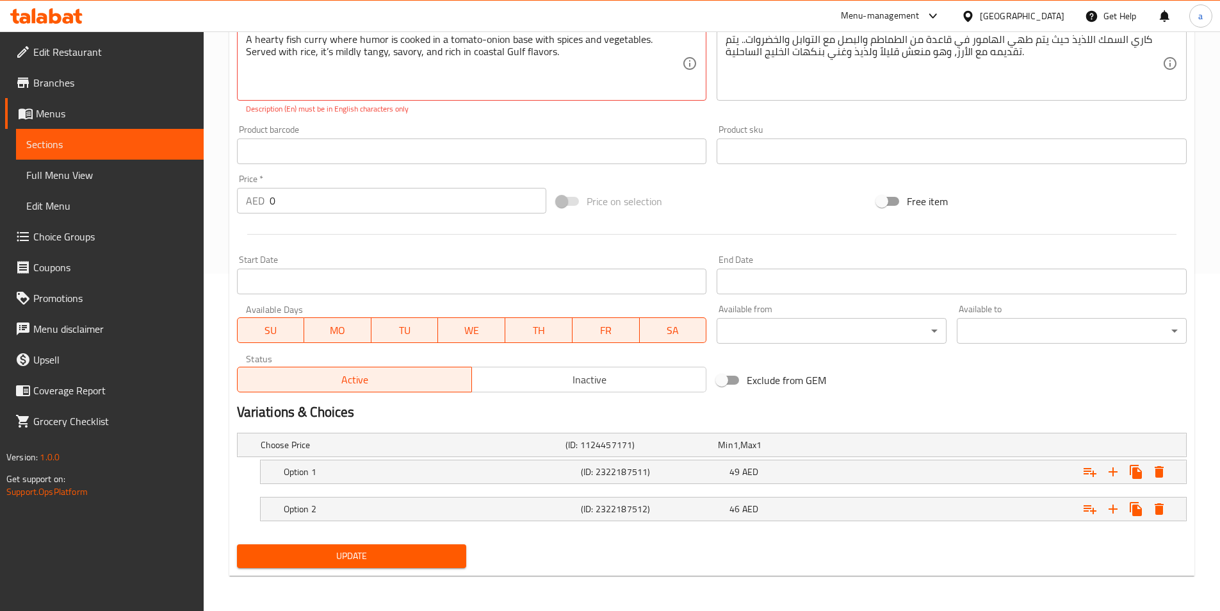
scroll to position [338, 0]
click at [340, 548] on span "Update" at bounding box center [351, 555] width 209 height 16
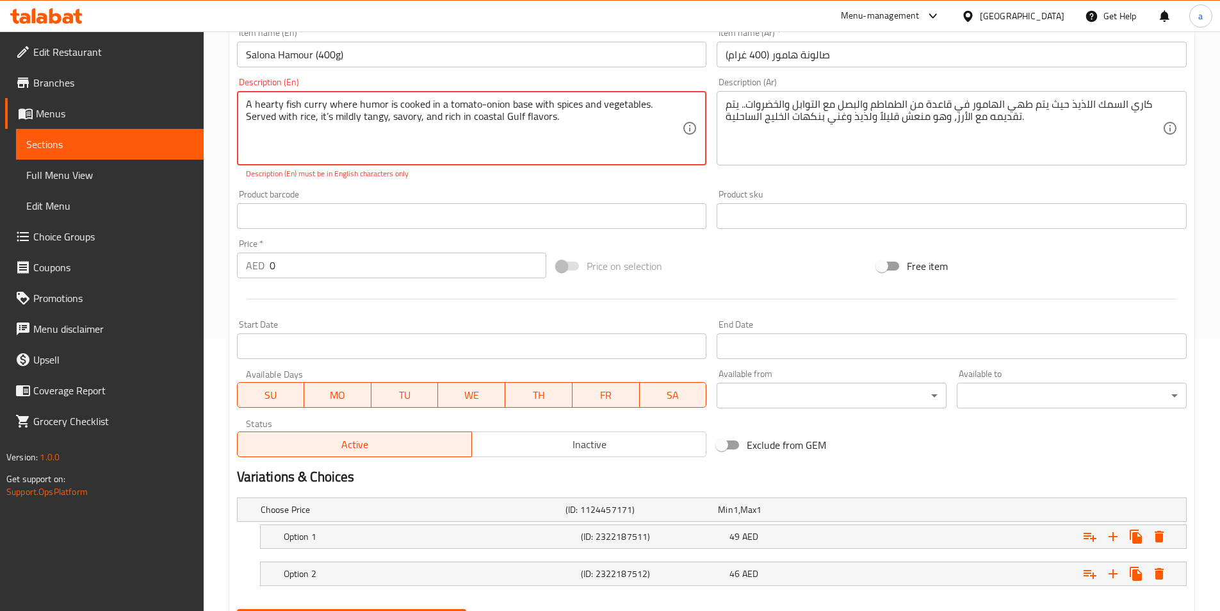
scroll to position [209, 0]
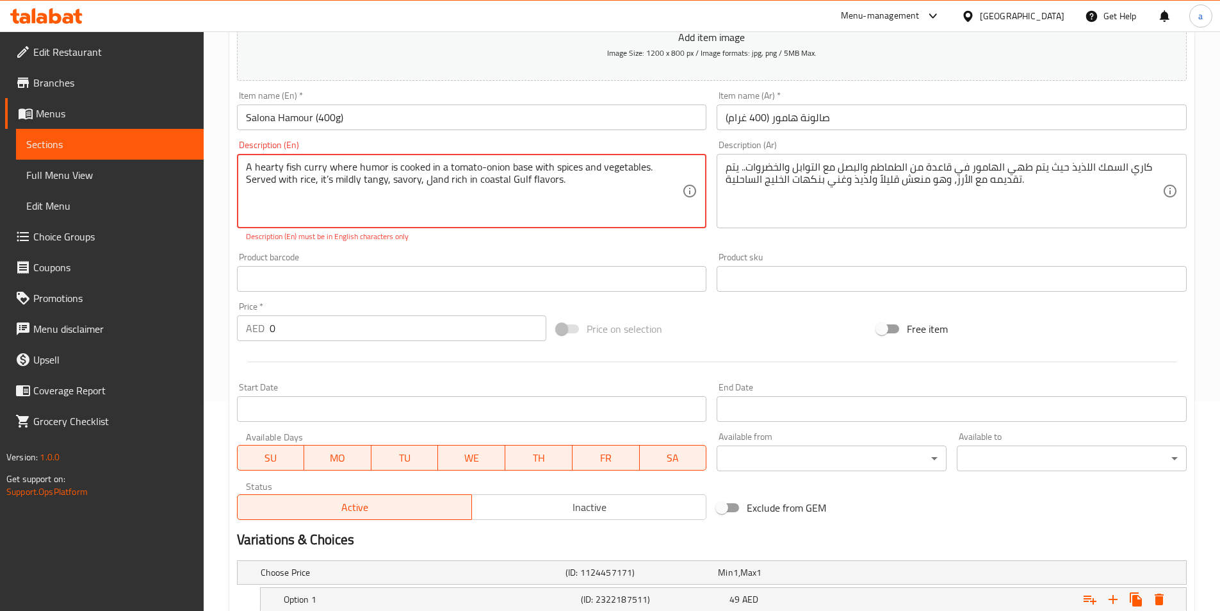
type textarea "A hearty fish curry where humor is cooked in a tomato-onion base with spices an…"
click at [256, 169] on textarea "A hearty fish curry where humor is cooked in a tomato-onion base with spices an…" at bounding box center [464, 191] width 437 height 61
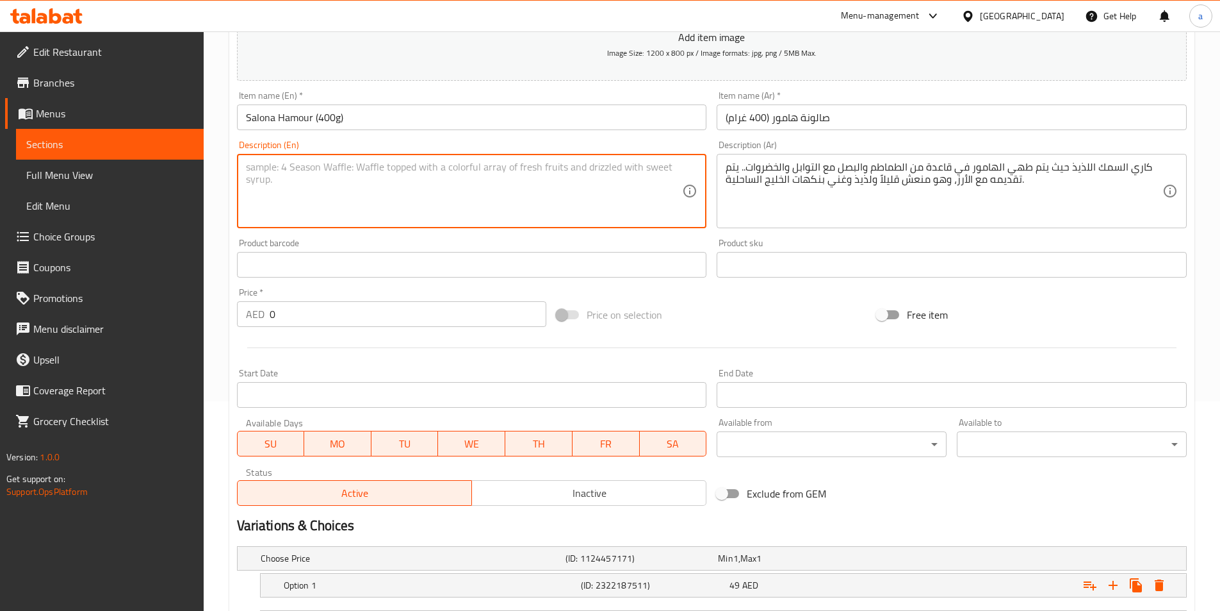
click at [471, 350] on div at bounding box center [712, 347] width 960 height 31
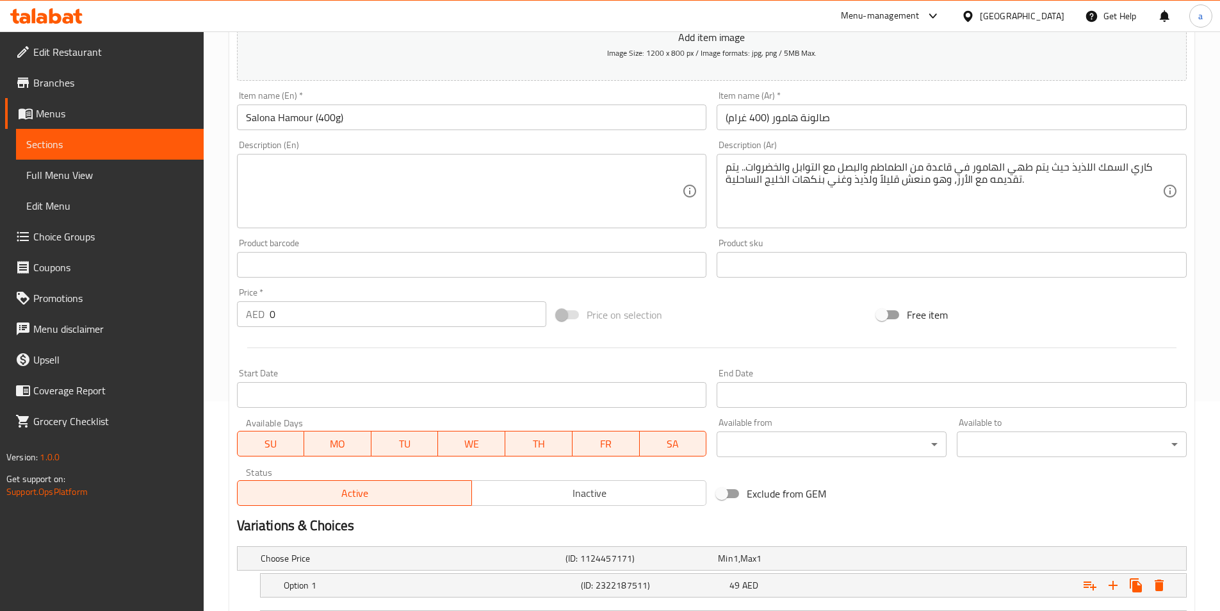
click at [414, 176] on textarea at bounding box center [464, 191] width 437 height 61
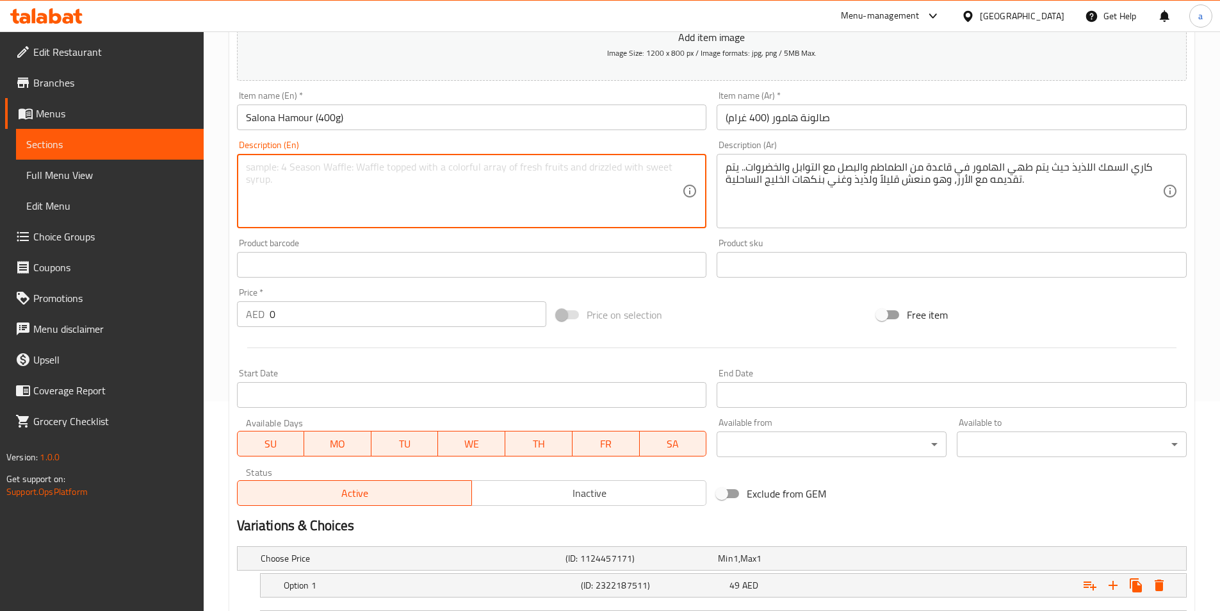
paste textarea "A hearty fish curry where humor is cooked in a tomato-onion base with spices an…"
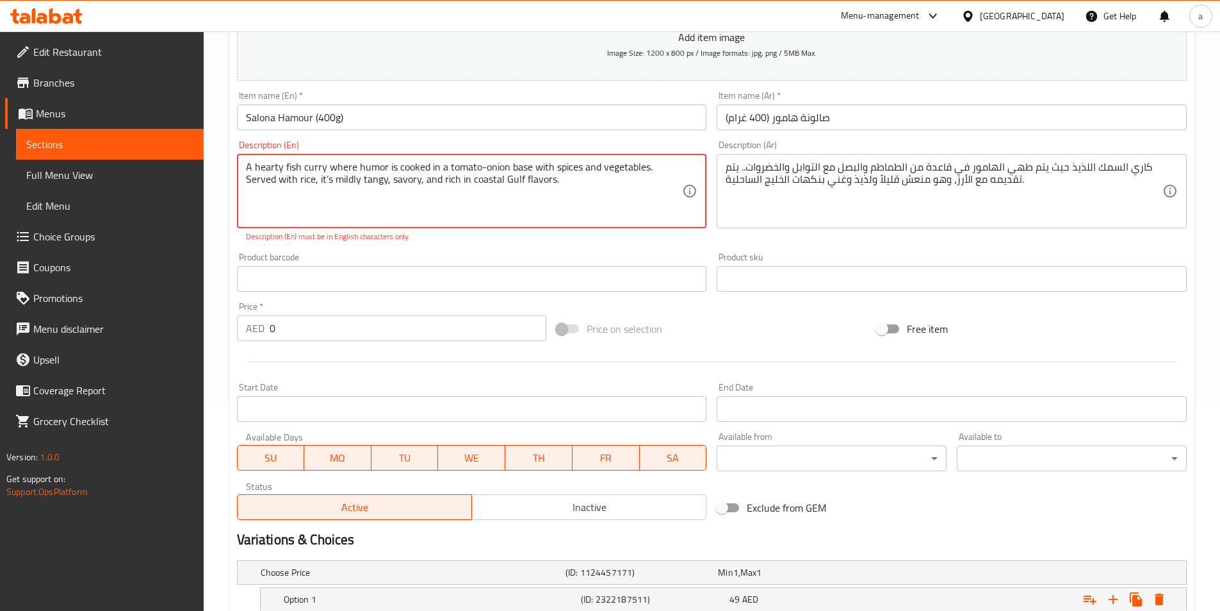
click at [436, 242] on p "Description (En) must be in English characters only" at bounding box center [472, 237] width 452 height 12
click at [411, 363] on div at bounding box center [712, 361] width 960 height 31
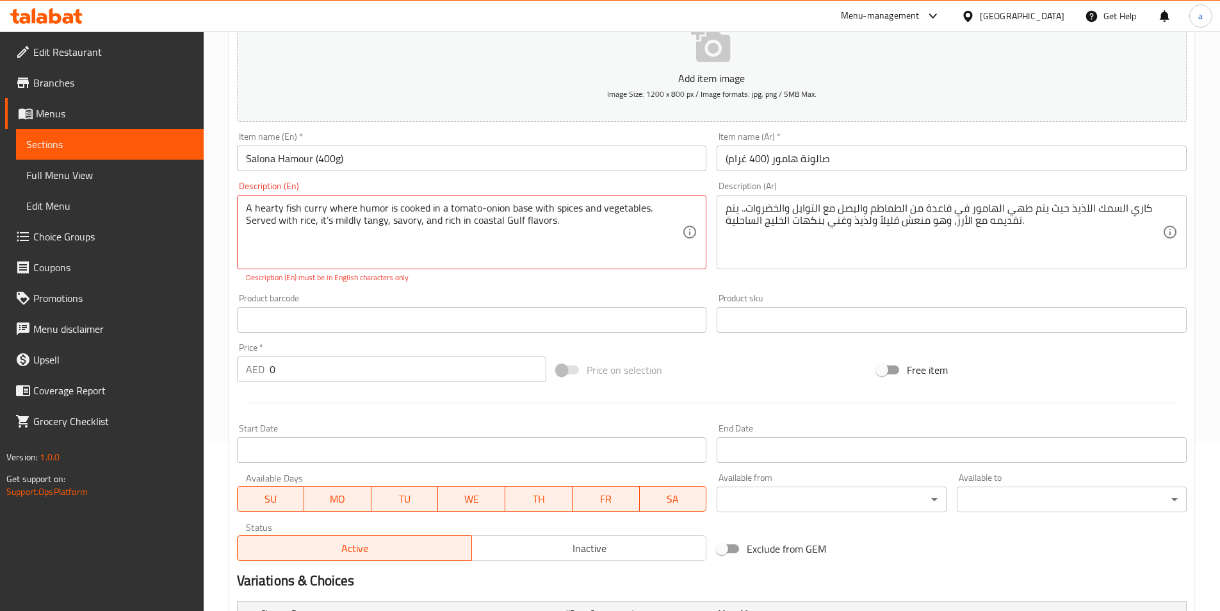
scroll to position [145, 0]
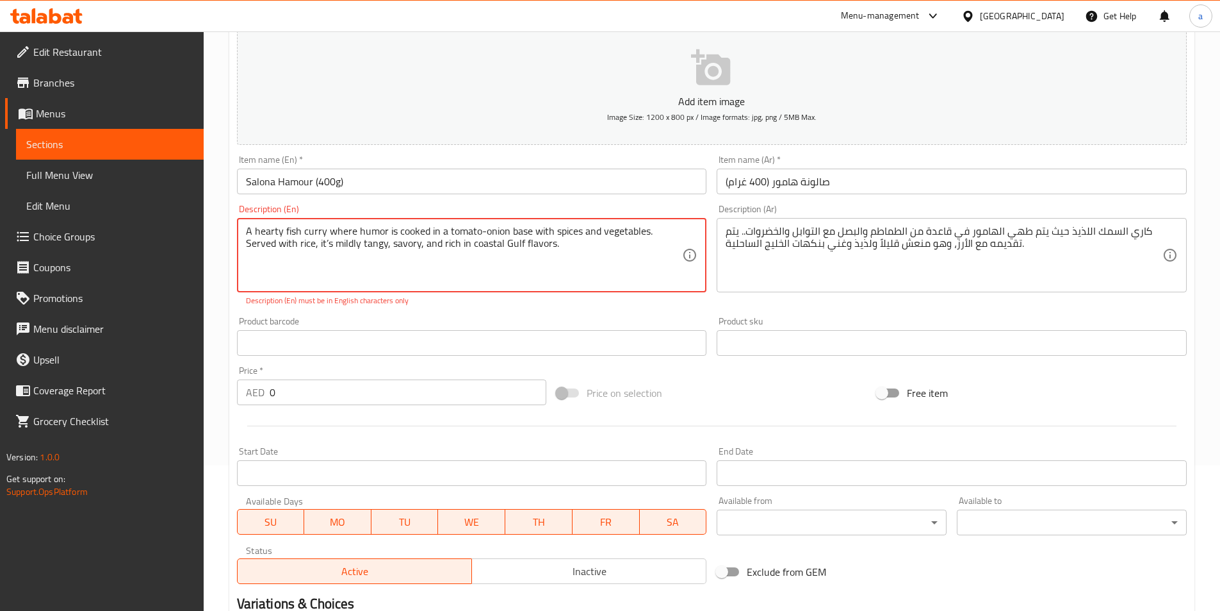
click at [479, 231] on textarea "A hearty fish curry where humor is cooked in a tomato-onion base with spices an…" at bounding box center [464, 255] width 437 height 61
click at [554, 274] on textarea "A hearty fish curry where humor is cooked in a tomato-onion base with spices an…" at bounding box center [464, 255] width 437 height 61
click at [689, 258] on icon at bounding box center [689, 254] width 15 height 15
click at [691, 256] on icon at bounding box center [689, 254] width 15 height 15
click at [480, 232] on textarea "A hearty fish curry where humor is cooked in a tomato-onion base with spices an…" at bounding box center [464, 255] width 437 height 61
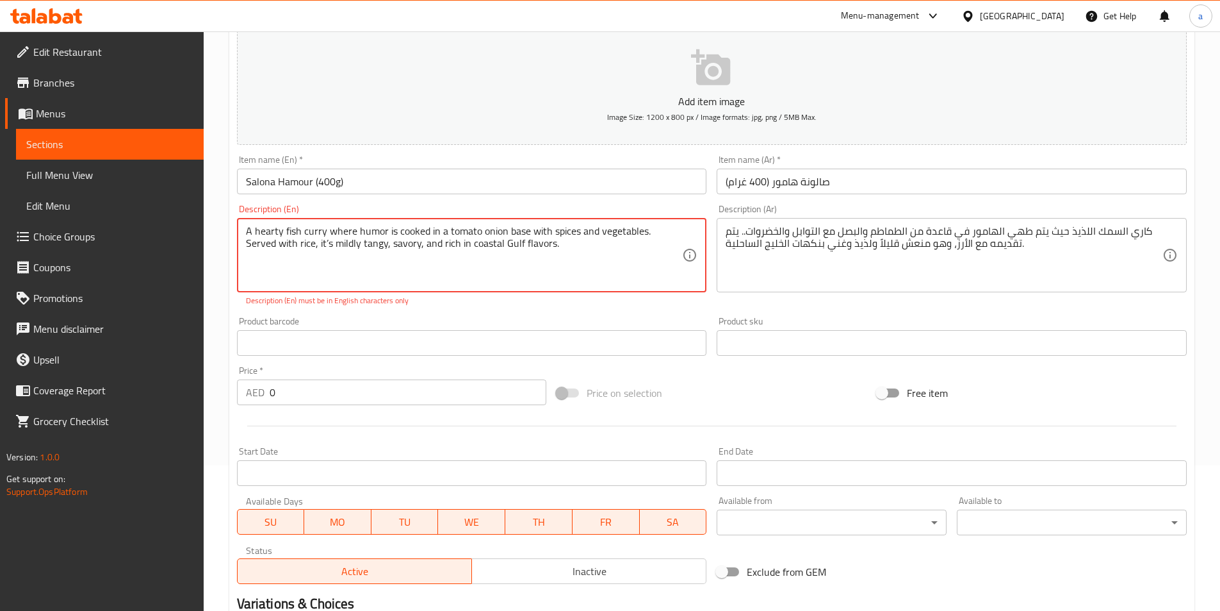
type textarea "A hearty fish curry where humor is cooked in a tomato onion base with spices an…"
click at [516, 302] on p "Description (En) must be in English characters only" at bounding box center [472, 301] width 452 height 12
click at [463, 321] on div "Product barcode Product barcode" at bounding box center [472, 335] width 470 height 39
click at [686, 257] on icon at bounding box center [689, 254] width 15 height 15
click at [584, 240] on textarea "A hearty fish curry where humor is cooked in a tomato onion base with spices an…" at bounding box center [464, 255] width 437 height 61
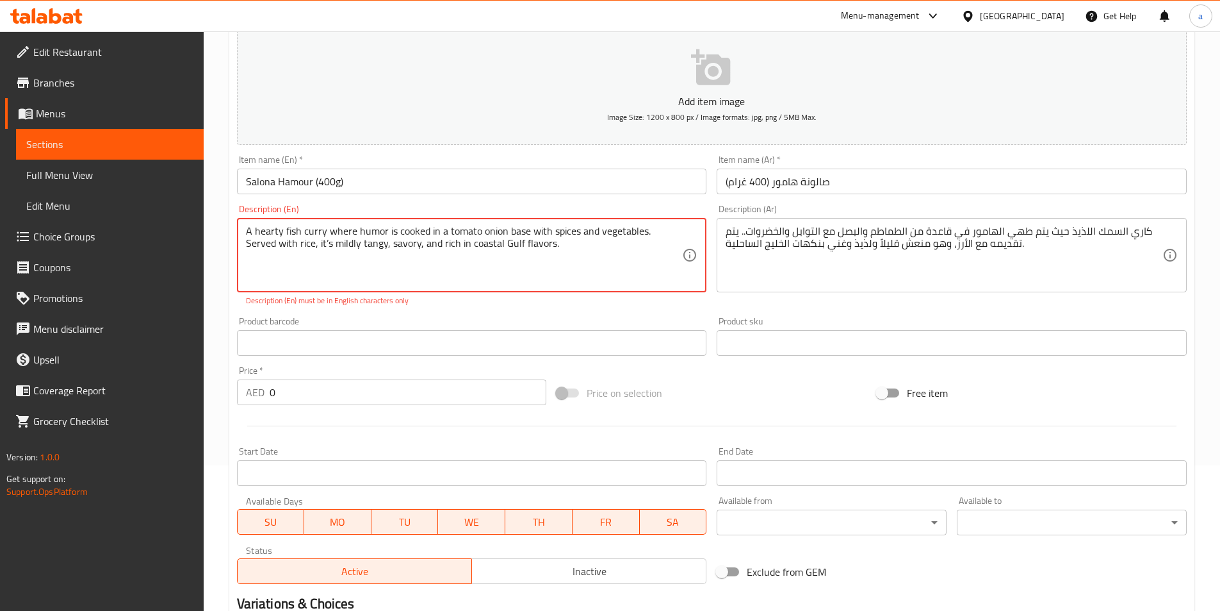
click at [584, 240] on textarea "A hearty fish curry where humor is cooked in a tomato onion base with spices an…" at bounding box center [464, 255] width 437 height 61
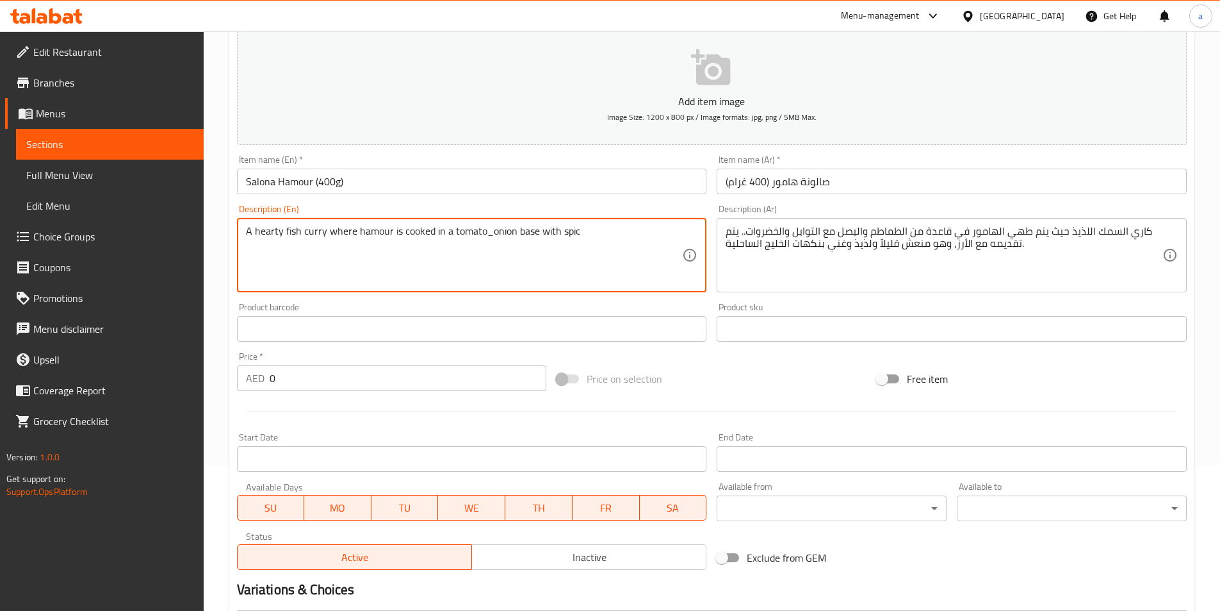
scroll to position [81, 0]
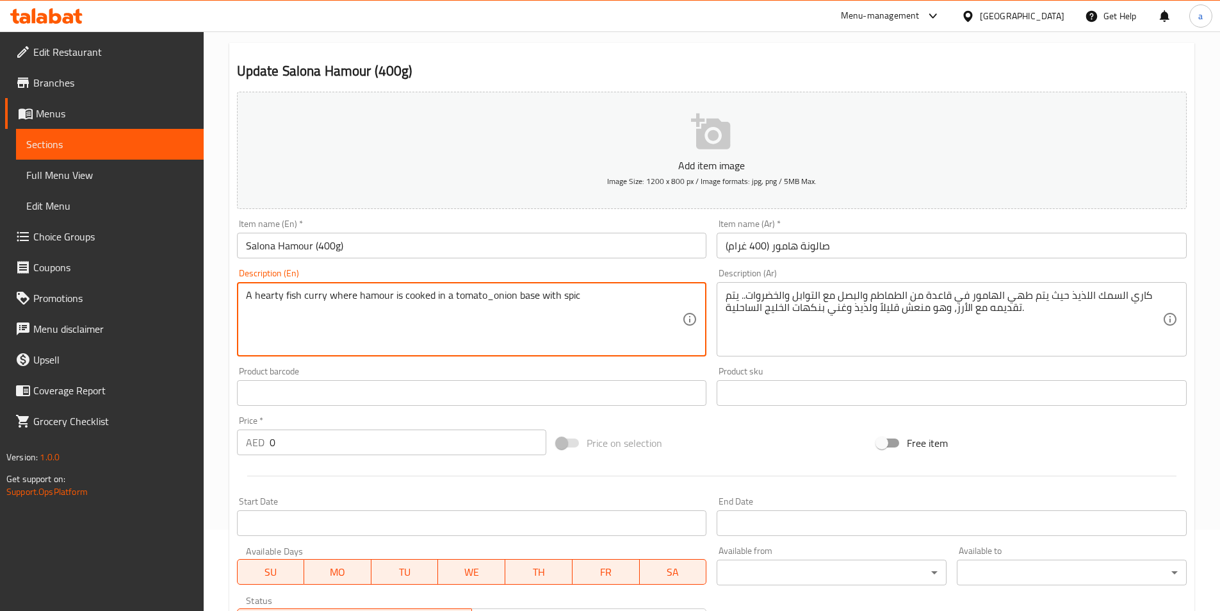
click at [585, 366] on div "Product barcode Product barcode" at bounding box center [472, 385] width 470 height 39
drag, startPoint x: 561, startPoint y: 297, endPoint x: 582, endPoint y: 292, distance: 22.4
paste textarea "es and vegetables. Served with rice, it’s mildly tangy, savory, and rich in coa…"
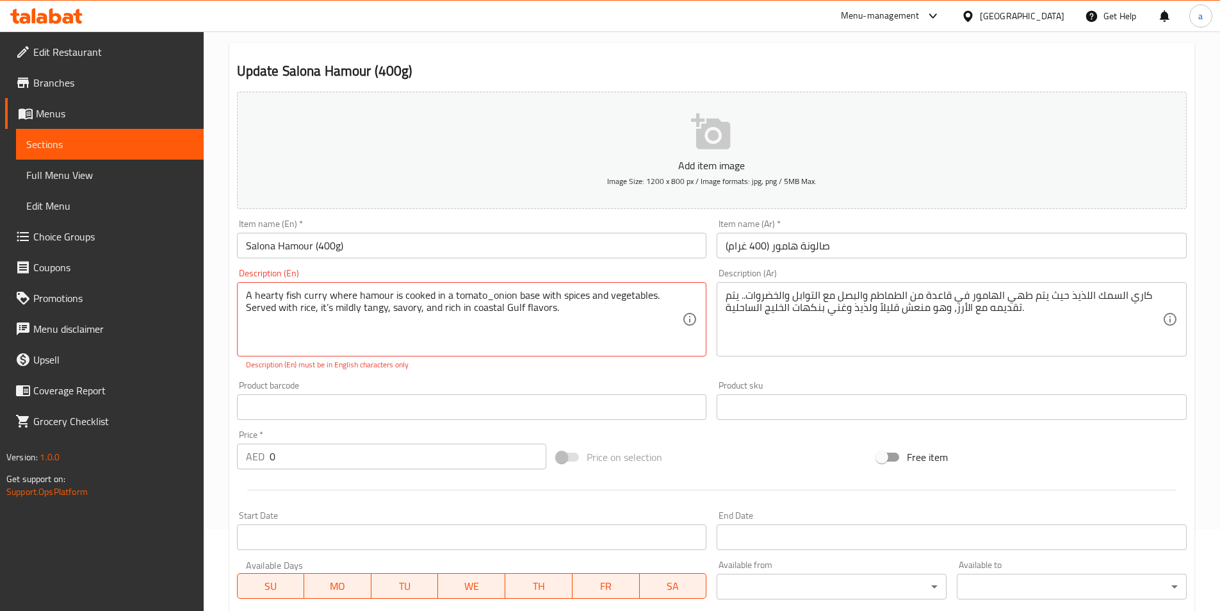
click at [564, 375] on div "Description (En) A hearty fish curry where hamour is cooked in a tomato_onion b…" at bounding box center [472, 319] width 481 height 112
drag, startPoint x: 557, startPoint y: 293, endPoint x: 655, endPoint y: 312, distance: 99.8
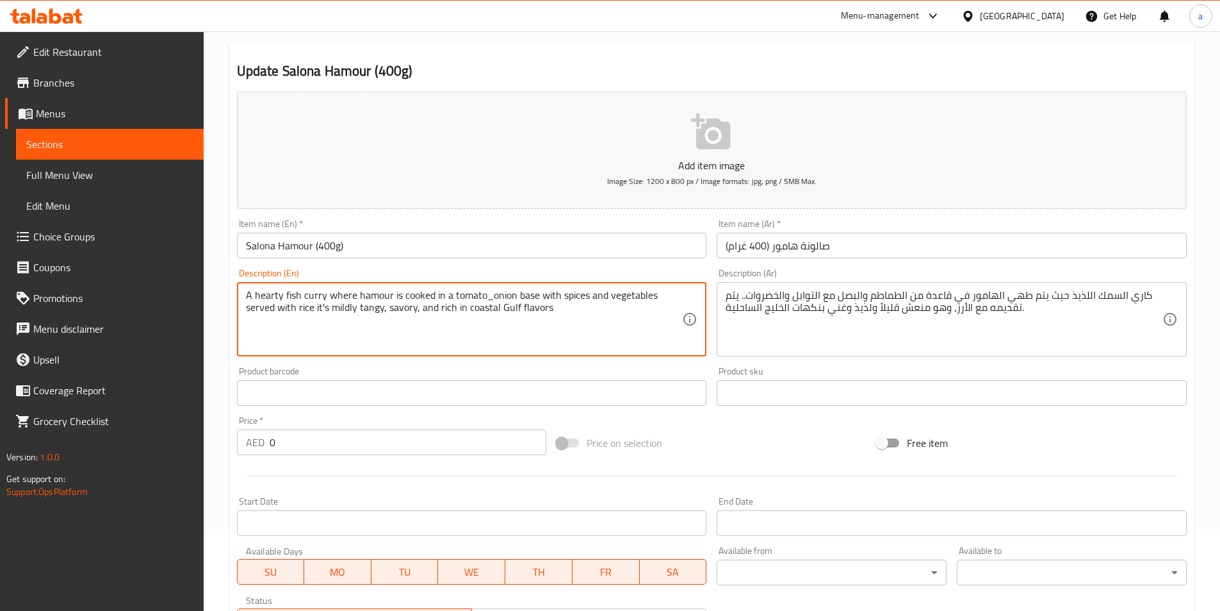
type textarea "A hearty fish curry where hamour is cooked in a tomato_onion base with spices a…"
click at [548, 366] on div "Product barcode Product barcode" at bounding box center [472, 385] width 481 height 49
click at [340, 311] on textarea "A hearty fish curry where hamour is cooked in a tomato_onion base with spices a…" at bounding box center [464, 319] width 437 height 61
click at [392, 363] on div "Product barcode Product barcode" at bounding box center [472, 385] width 481 height 49
click at [369, 312] on textarea "A hearty fish curry where hamour is cooked in a tomato_onion base with spices a…" at bounding box center [464, 319] width 437 height 61
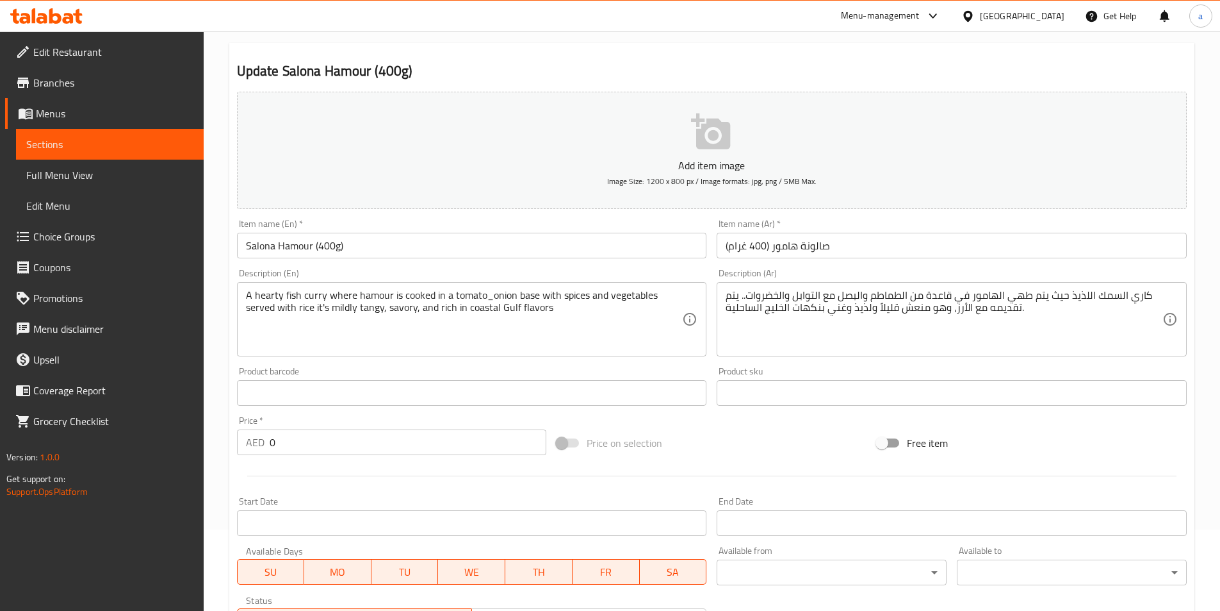
click at [409, 310] on textarea "A hearty fish curry where hamour is cooked in a tomato_onion base with spices a…" at bounding box center [464, 319] width 437 height 61
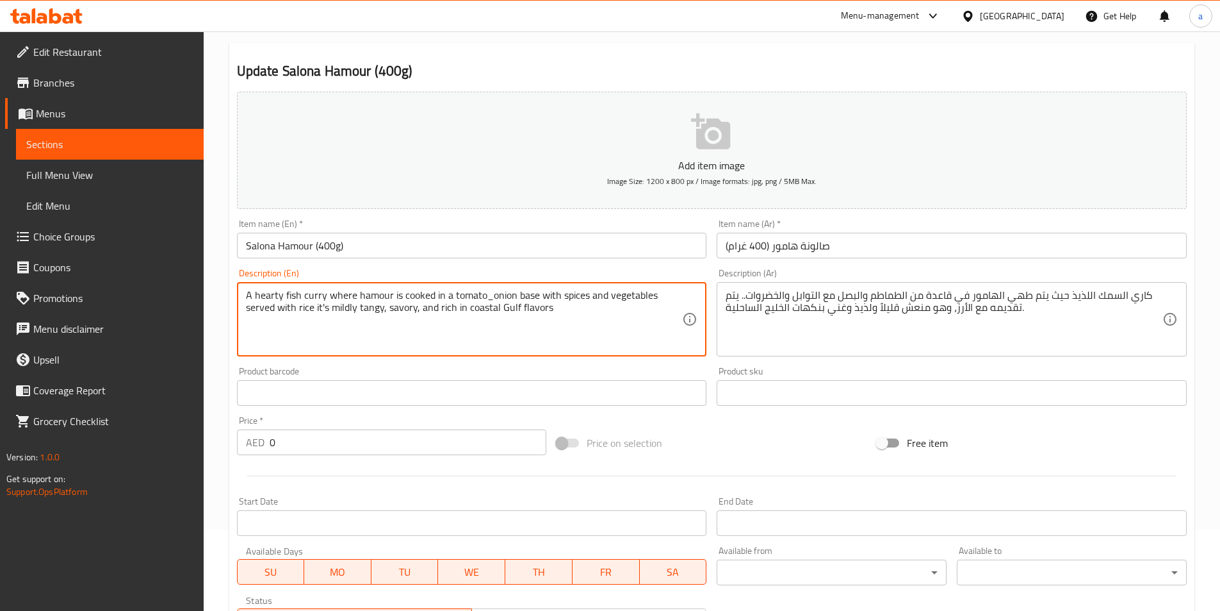
click at [409, 310] on textarea "A hearty fish curry where hamour is cooked in a tomato_onion base with spices a…" at bounding box center [464, 319] width 437 height 61
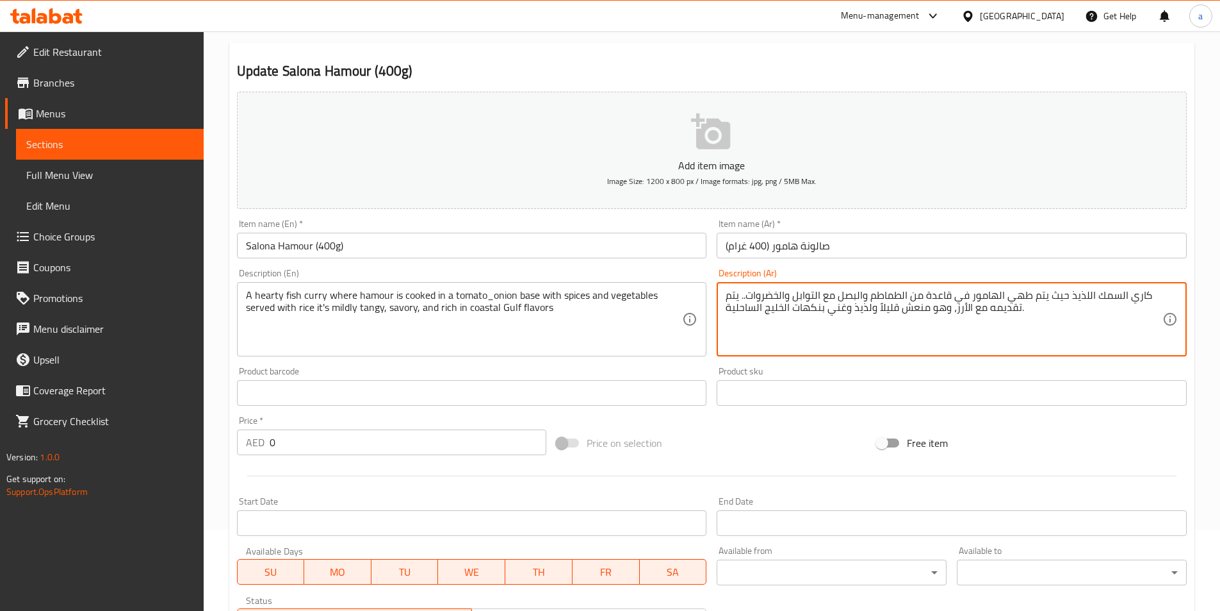
click at [887, 309] on textarea "كاري السمك اللذيذ حيث يتم طهي الهامور في قاعدة من الطماطم والبصل مع التوابل وال…" at bounding box center [944, 319] width 437 height 61
click at [862, 311] on textarea "كاري السمك اللذيذ حيث يتم طهي الهامور في قاعدة من الطماطم والبصل مع التوابل وال…" at bounding box center [944, 319] width 437 height 61
click at [871, 306] on textarea "كاري السمك اللذيذ حيث يتم طهي الهامور في قاعدة من الطماطم والبصل مع التوابل وال…" at bounding box center [944, 319] width 437 height 61
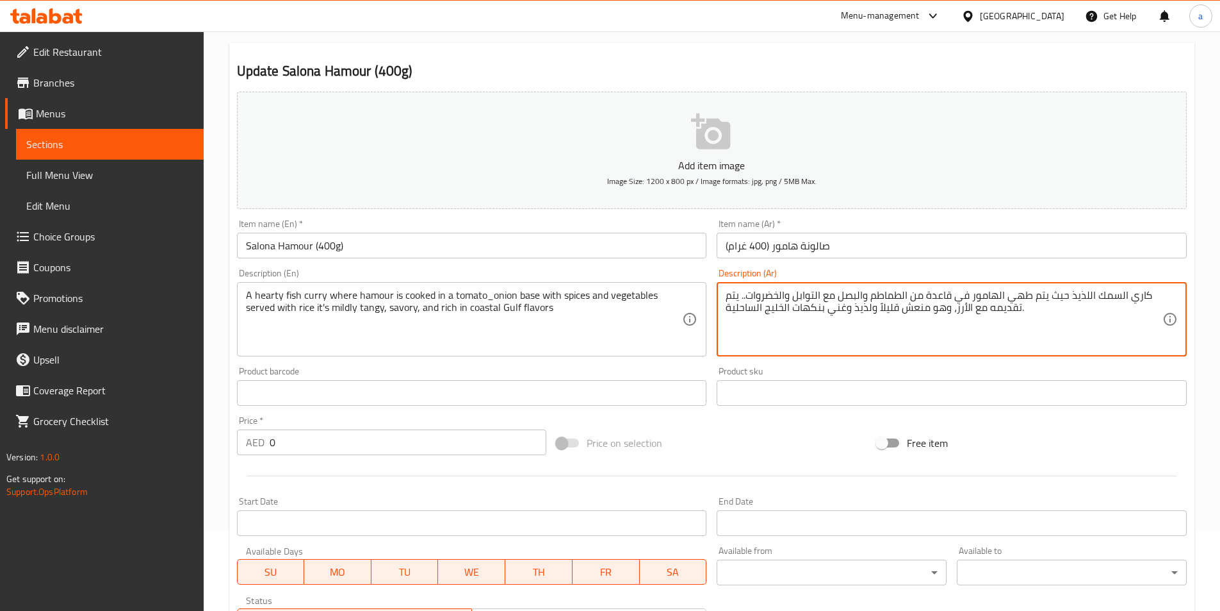
click at [864, 309] on textarea "كاري السمك اللذيذ حيث يتم طهي الهامور في قاعدة من الطماطم والبصل مع التوابل وال…" at bounding box center [944, 319] width 437 height 61
drag, startPoint x: 869, startPoint y: 310, endPoint x: 854, endPoint y: 309, distance: 15.4
click at [854, 309] on textarea "كاري السمك اللذيذ حيث يتم طهي الهامور في قاعدة من الطماطم والبصل مع التوابل وال…" at bounding box center [944, 319] width 437 height 61
paste textarea "الح"
drag, startPoint x: 876, startPoint y: 306, endPoint x: 898, endPoint y: 311, distance: 21.6
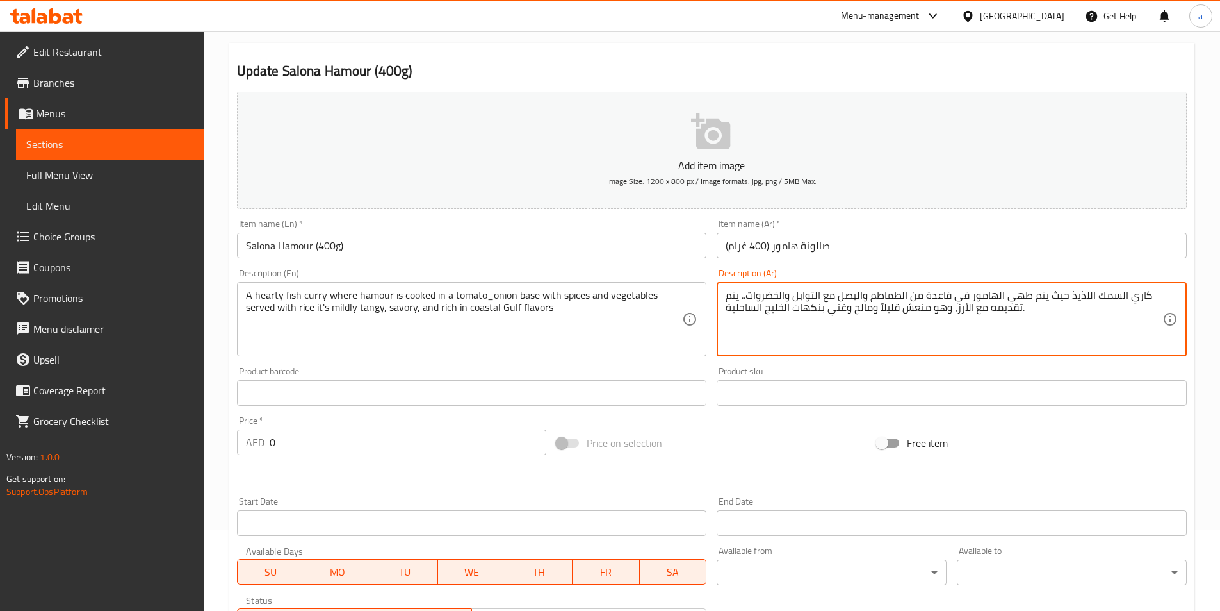
click at [898, 311] on textarea "كاري السمك اللذيذ حيث يتم طهي الهامور في قاعدة من الطماطم والبصل مع التوابل وال…" at bounding box center [944, 319] width 437 height 61
click at [871, 308] on textarea "كاري السمك اللذيذ حيث يتم طهي الهامور في قاعدة من الطماطم والبصل مع التوابل وال…" at bounding box center [944, 319] width 437 height 61
click at [910, 309] on textarea "كاري السمك اللذيذ حيث يتم طهي الهامور في قاعدة من الطماطم والبصل مع التوابل وال…" at bounding box center [944, 319] width 437 height 61
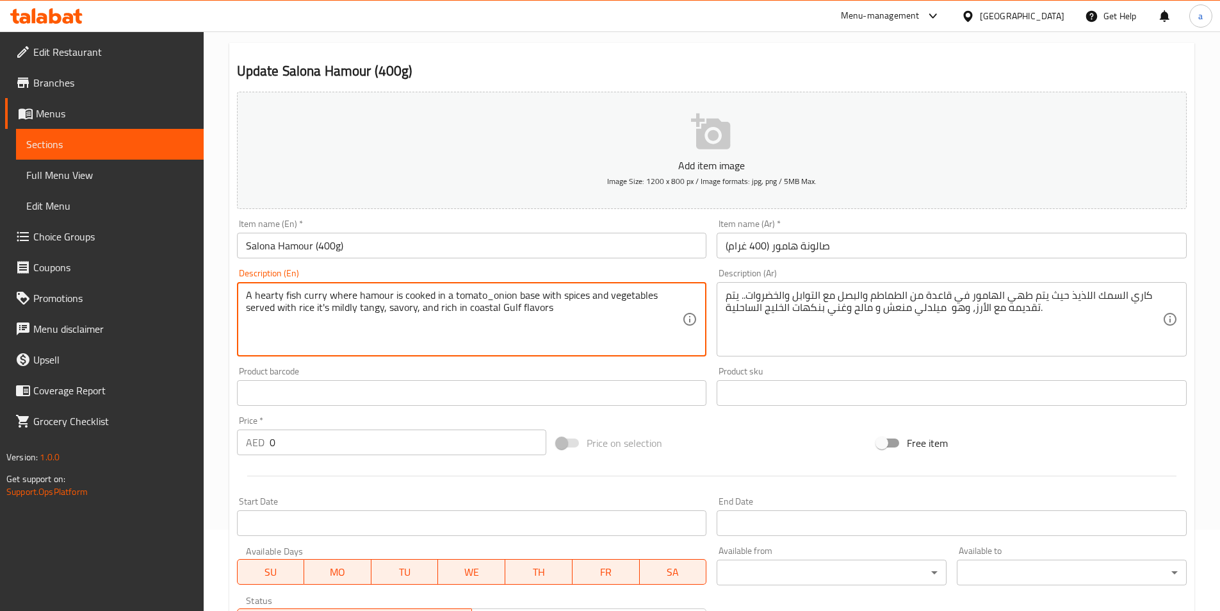
click at [349, 310] on textarea "A hearty fish curry where hamour is cooked in a tomato_onion base with spices a…" at bounding box center [464, 319] width 437 height 61
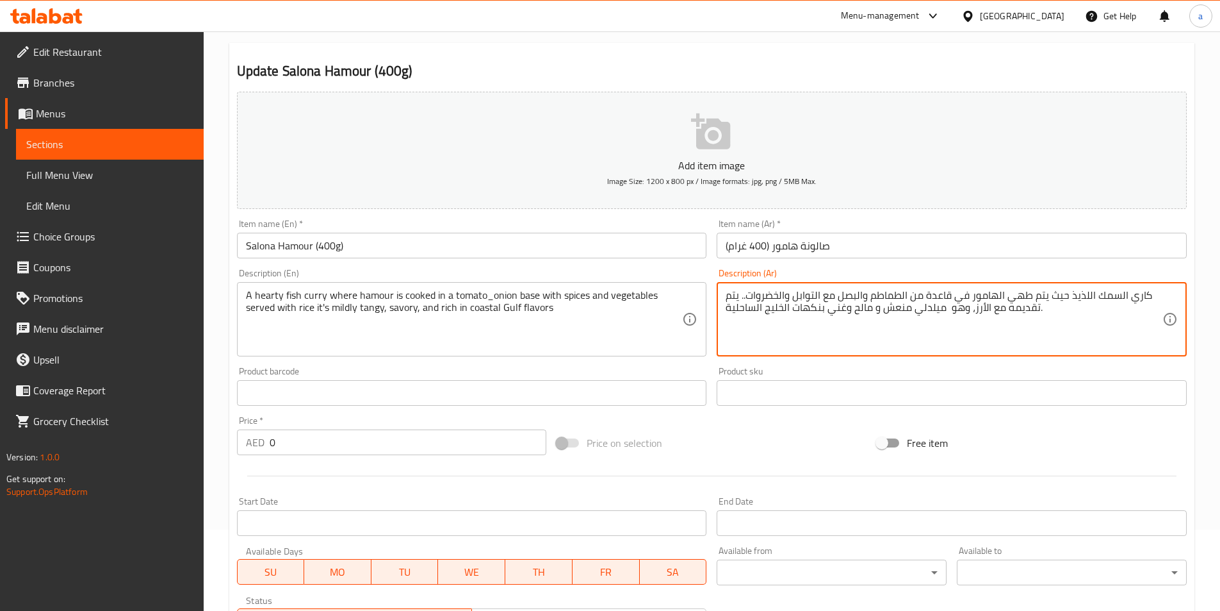
click at [925, 310] on textarea "كاري السمك اللذيذ حيث يتم طهي الهامور في قاعدة من الطماطم والبصل مع التوابل وال…" at bounding box center [944, 319] width 437 height 61
paste textarea "بشكل معتدل"
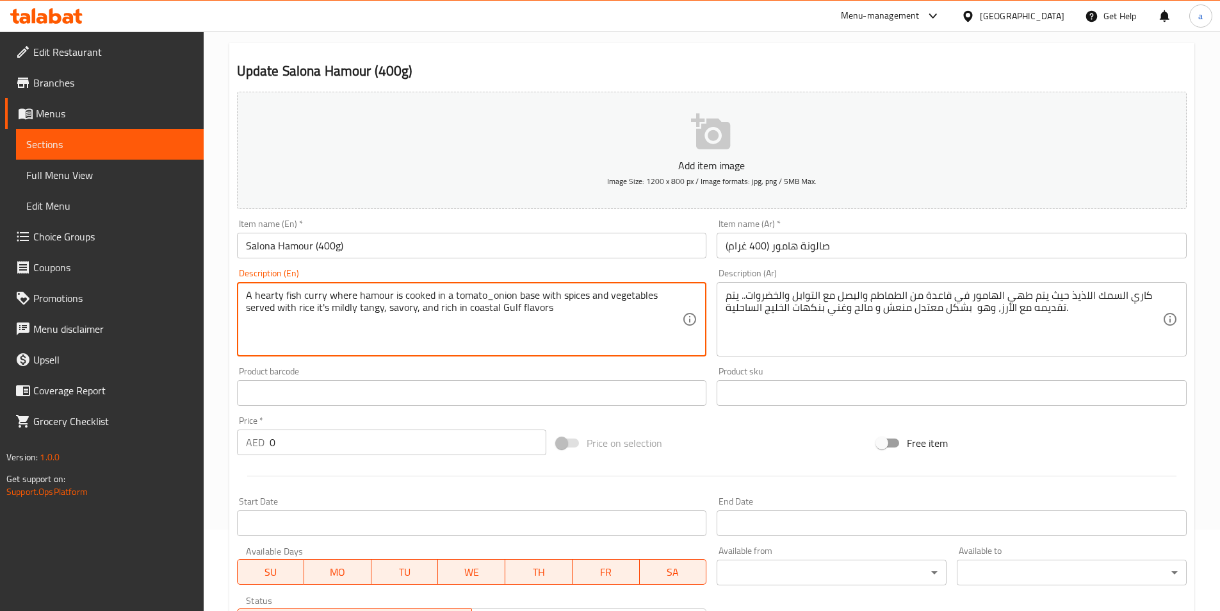
drag, startPoint x: 465, startPoint y: 306, endPoint x: 552, endPoint y: 320, distance: 87.6
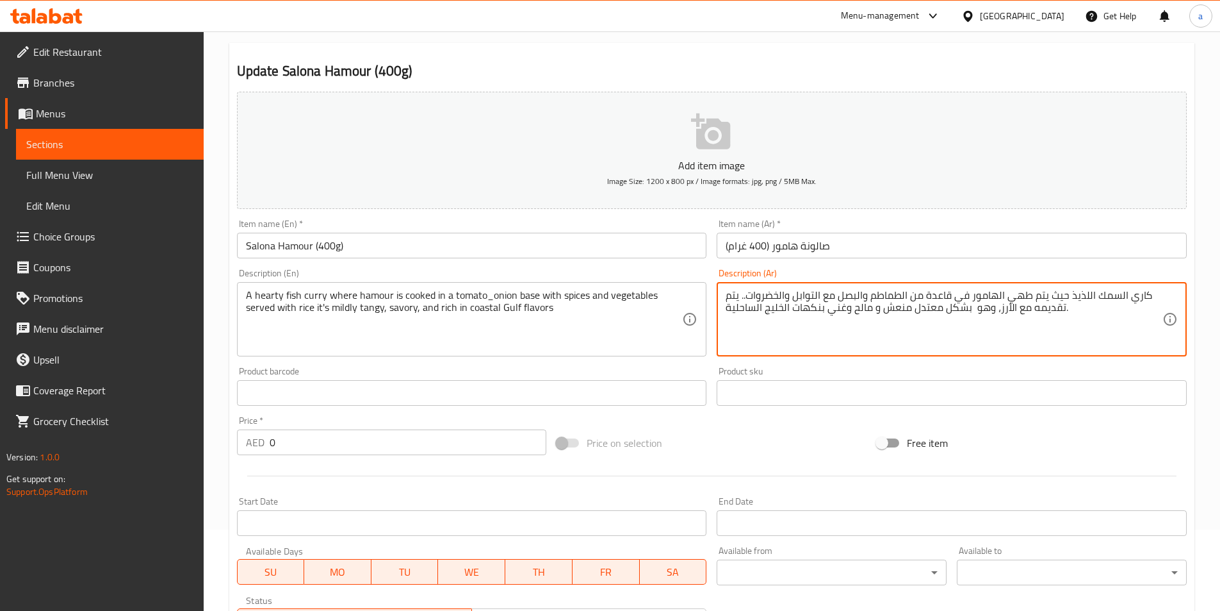
drag, startPoint x: 825, startPoint y: 307, endPoint x: 727, endPoint y: 315, distance: 97.7
paste textarea
click at [821, 306] on textarea "كاري السمك اللذيذ حيث يتم طهي الهامور في قاعدة من الطماطم والبصل مع التوابل وال…" at bounding box center [944, 319] width 437 height 61
type textarea "كاري السمك اللذيذ حيث يتم طهي الهامور في قاعدة من الطماطم والبصل مع التوابل وال…"
click at [670, 366] on div "Product barcode Product barcode" at bounding box center [472, 385] width 470 height 39
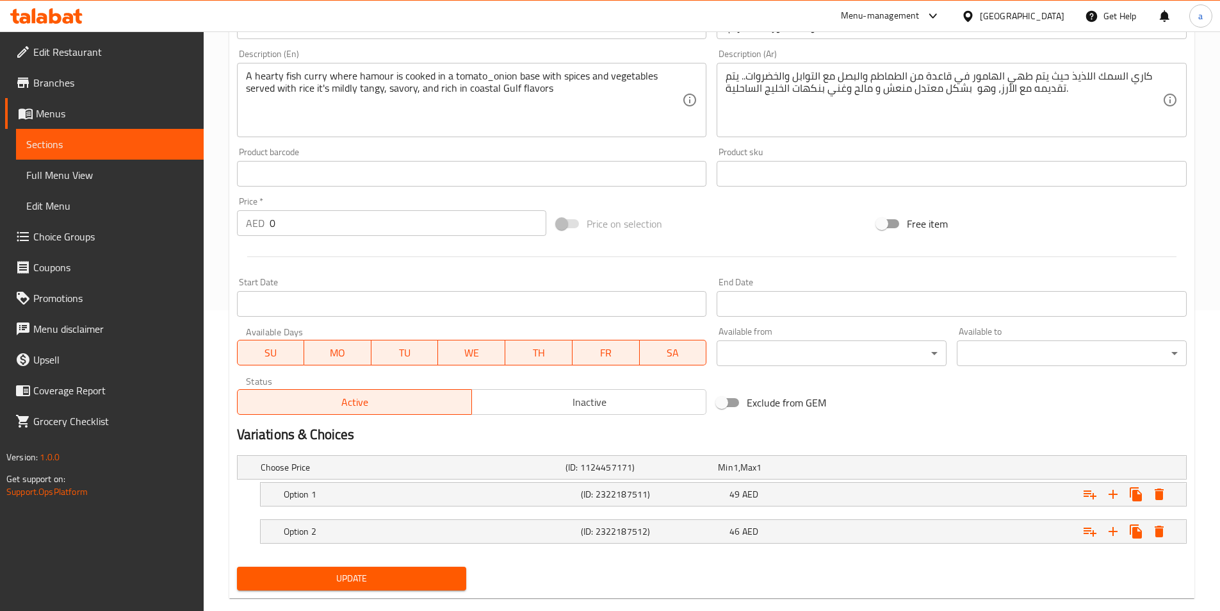
scroll to position [324, 0]
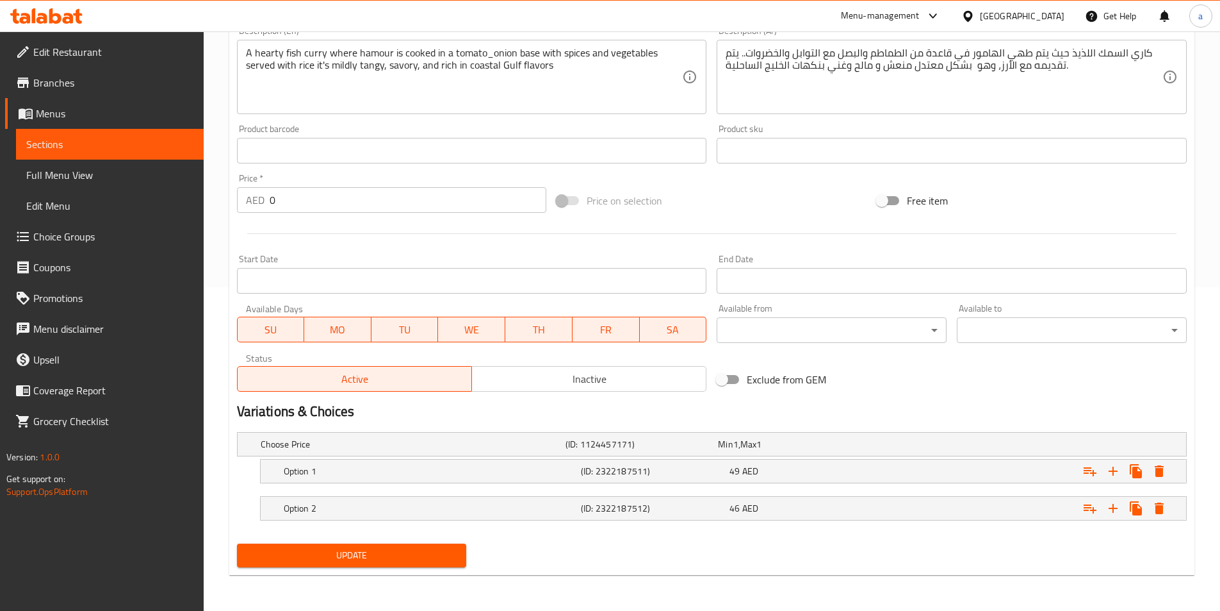
click at [356, 555] on span "Update" at bounding box center [351, 555] width 209 height 16
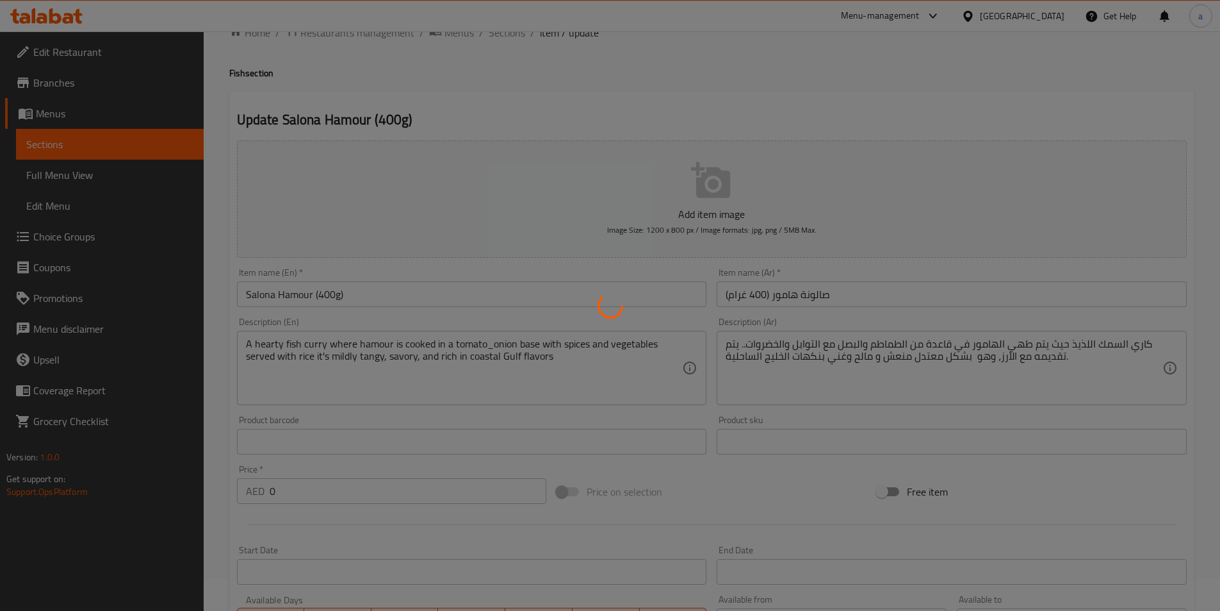
scroll to position [0, 0]
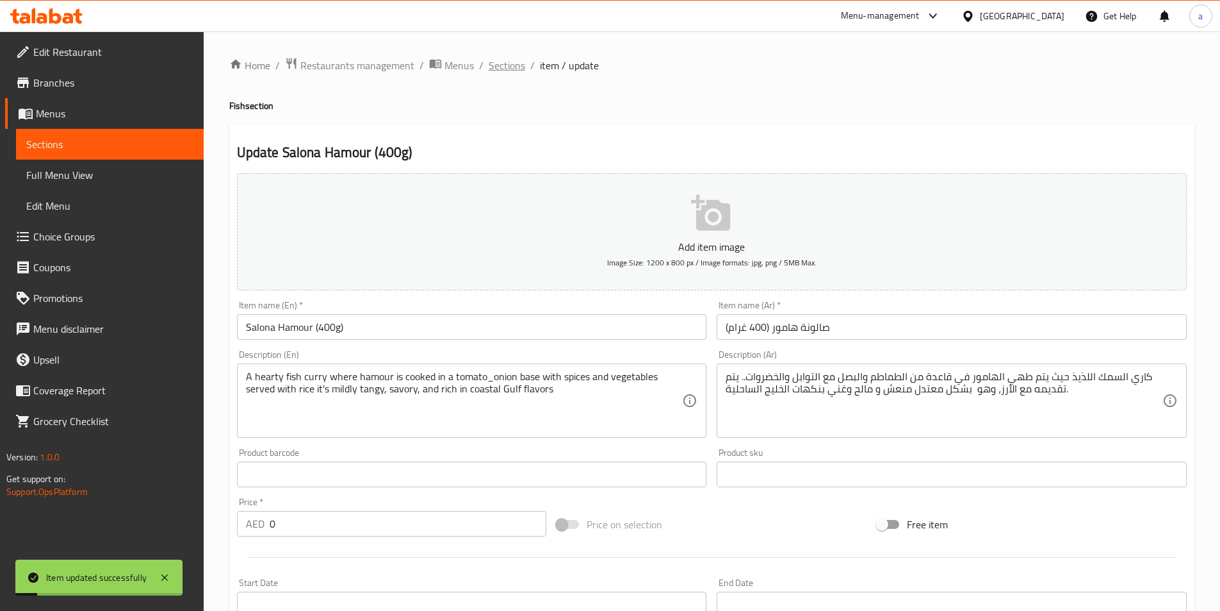
click at [504, 67] on span "Sections" at bounding box center [507, 65] width 37 height 15
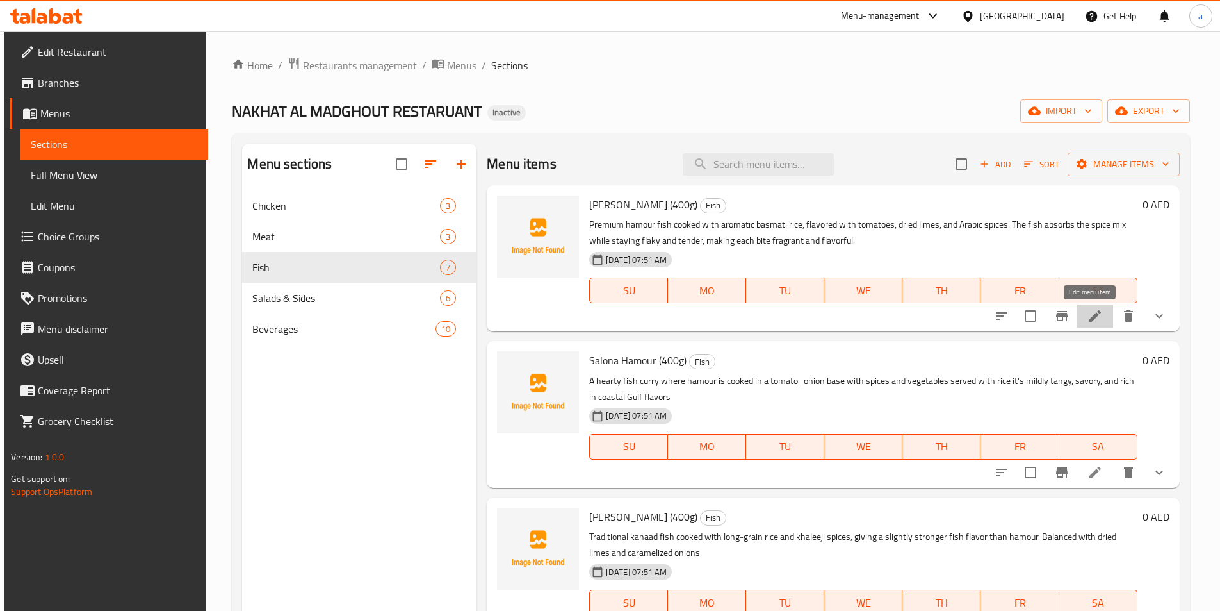
click at [1090, 317] on icon at bounding box center [1096, 316] width 12 height 12
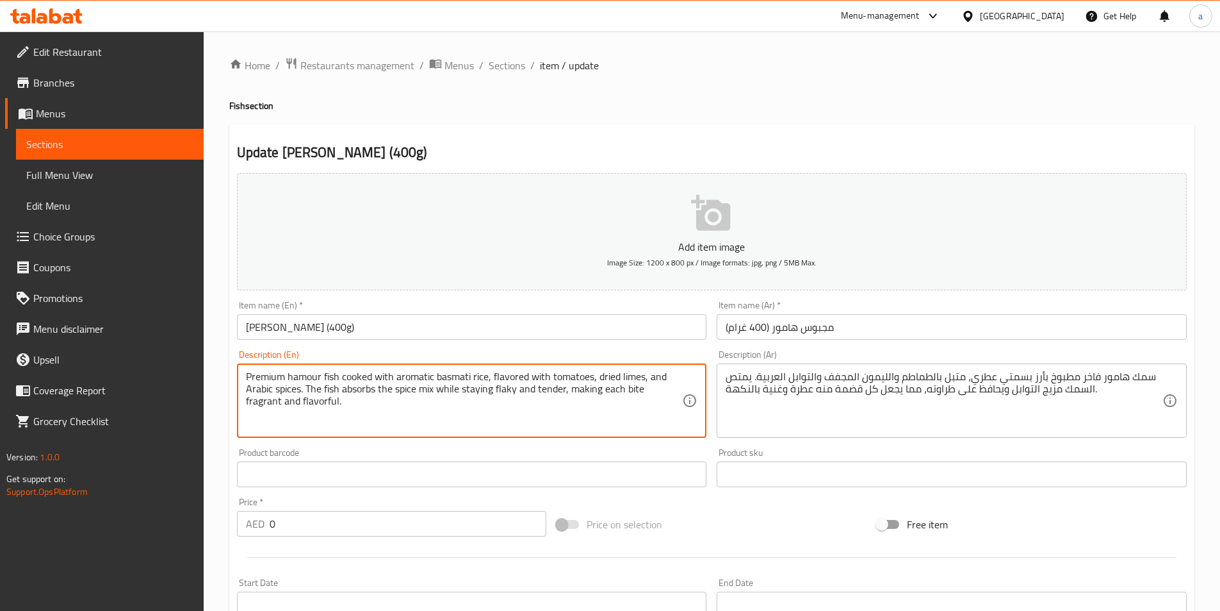
click at [548, 390] on textarea "Premium hamour fish cooked with aromatic basmati rice, flavored with tomatoes, …" at bounding box center [464, 400] width 437 height 61
click at [382, 402] on textarea "Premium hamour fish cooked with aromatic basmati rice, flavored with tomatoes, …" at bounding box center [464, 400] width 437 height 61
click at [460, 456] on div "Product barcode Product barcode" at bounding box center [472, 467] width 470 height 39
click at [605, 377] on textarea "Premium hamour fish cooked with aromatic basmati rice, flavored with tomatoes, …" at bounding box center [464, 400] width 437 height 61
click at [627, 375] on textarea "Premium hamour fish cooked with aromatic basmati rice, flavored with tomatoes, …" at bounding box center [464, 400] width 437 height 61
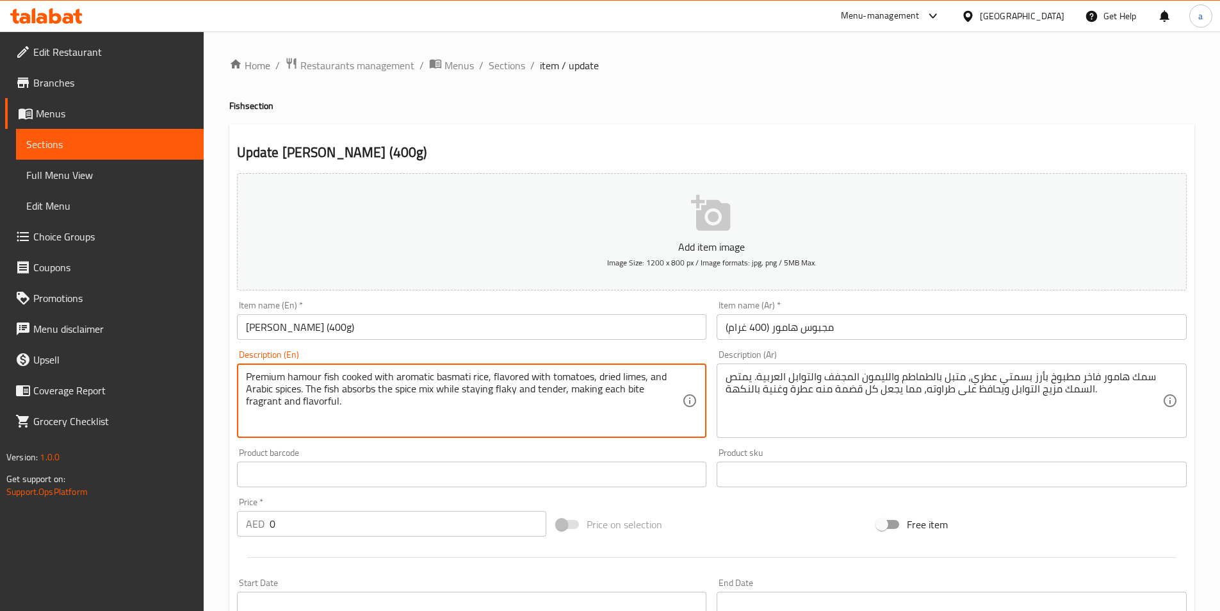
click at [627, 374] on textarea "Premium hamour fish cooked with aromatic basmati rice, flavored with tomatoes, …" at bounding box center [464, 400] width 437 height 61
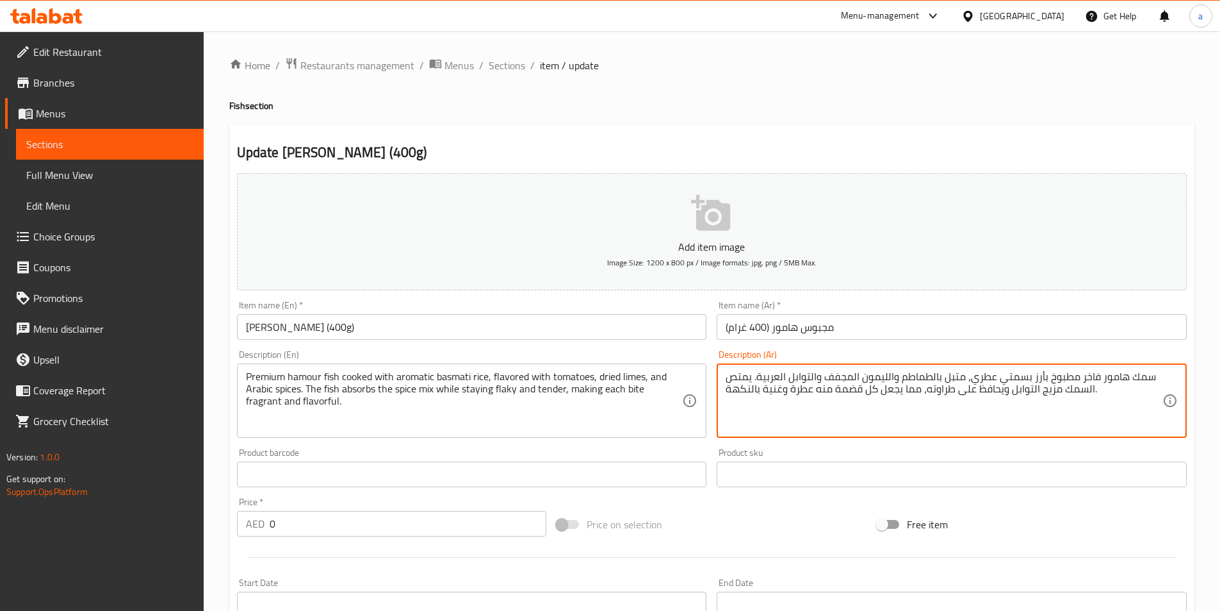
click at [876, 375] on textarea "سمك هامور فاخر مطبوخ بأرز بسمتي عطري، متبل بالطماطم والليمون المجفف والتوابل ال…" at bounding box center [944, 400] width 437 height 61
paste textarea "امض"
click at [891, 377] on textarea "سمك هامور فاخر مطبوخ بأرز بسمتي عطري، متبل بالطماطم وحامض المجفف والتوابل العرب…" at bounding box center [944, 400] width 437 height 61
click at [1047, 393] on textarea "سمك هامور فاخر مطبوخ بأرز بسمتي عطري، متبل بالطماطم و حامض المجفف والتوابل العر…" at bounding box center [944, 400] width 437 height 61
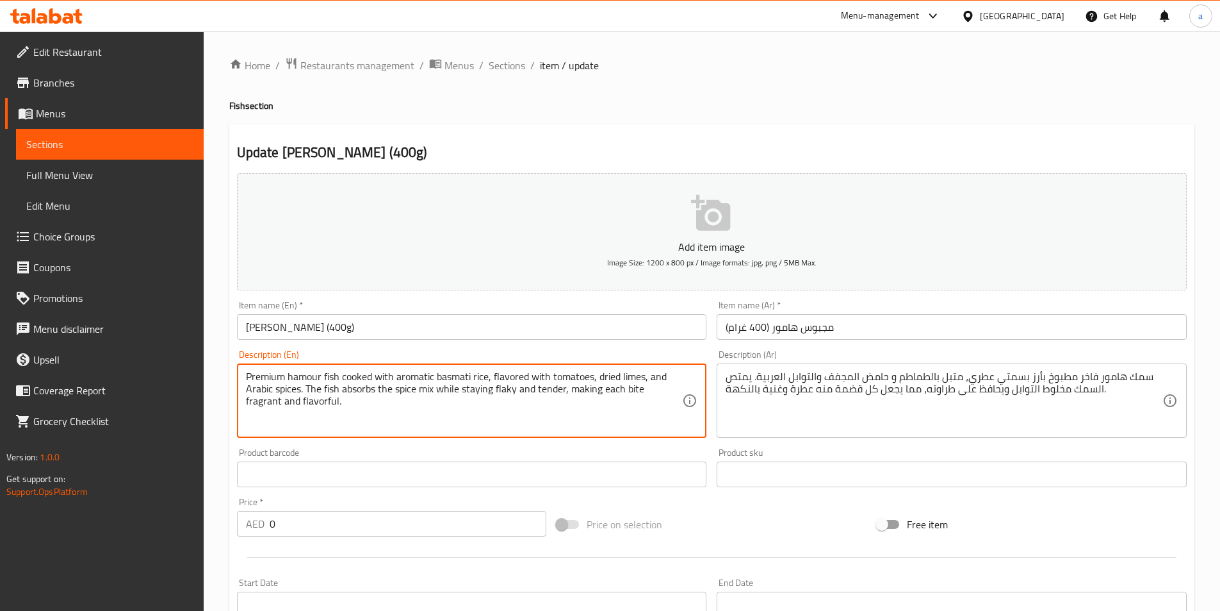
drag, startPoint x: 439, startPoint y: 388, endPoint x: 566, endPoint y: 393, distance: 126.3
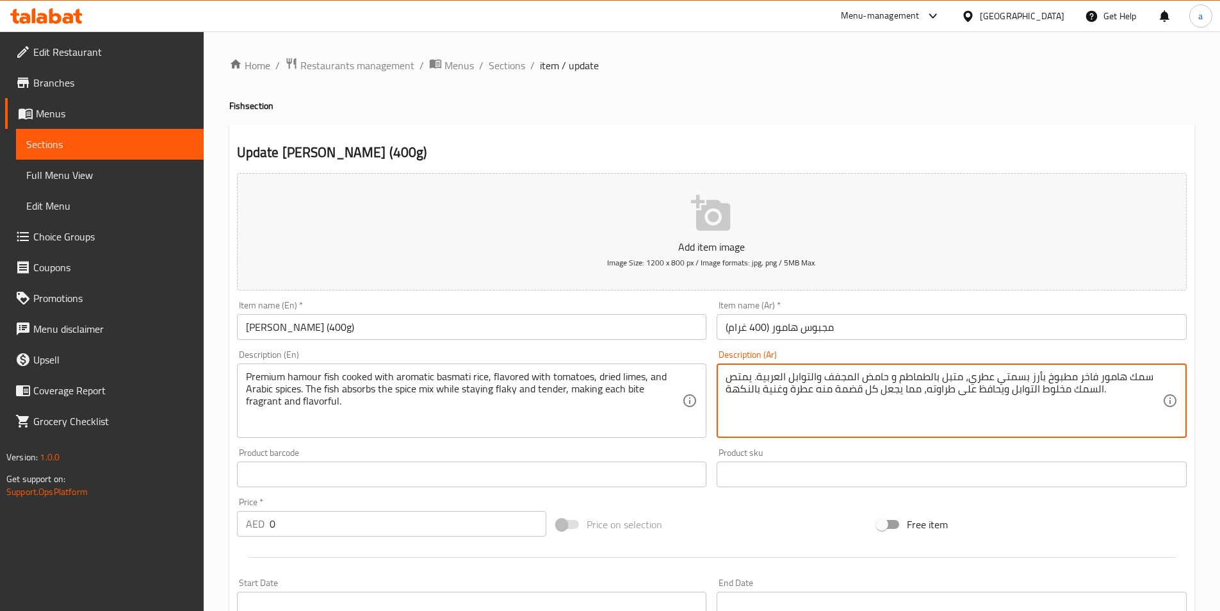
drag, startPoint x: 1008, startPoint y: 388, endPoint x: 928, endPoint y: 390, distance: 80.7
paste textarea "بينما تبقى متقشرة وطرية"
click at [969, 391] on textarea "سمك هامور فاخر مطبوخ بأرز بسمتي عطري، متبل بالطماطم و حامض المجفف والتوابل العر…" at bounding box center [944, 400] width 437 height 61
click at [969, 390] on textarea "سمك هامور فاخر مطبوخ بأرز بسمتي عطري، متبل بالطماطم و حامض المجفف والتوابل العر…" at bounding box center [944, 400] width 437 height 61
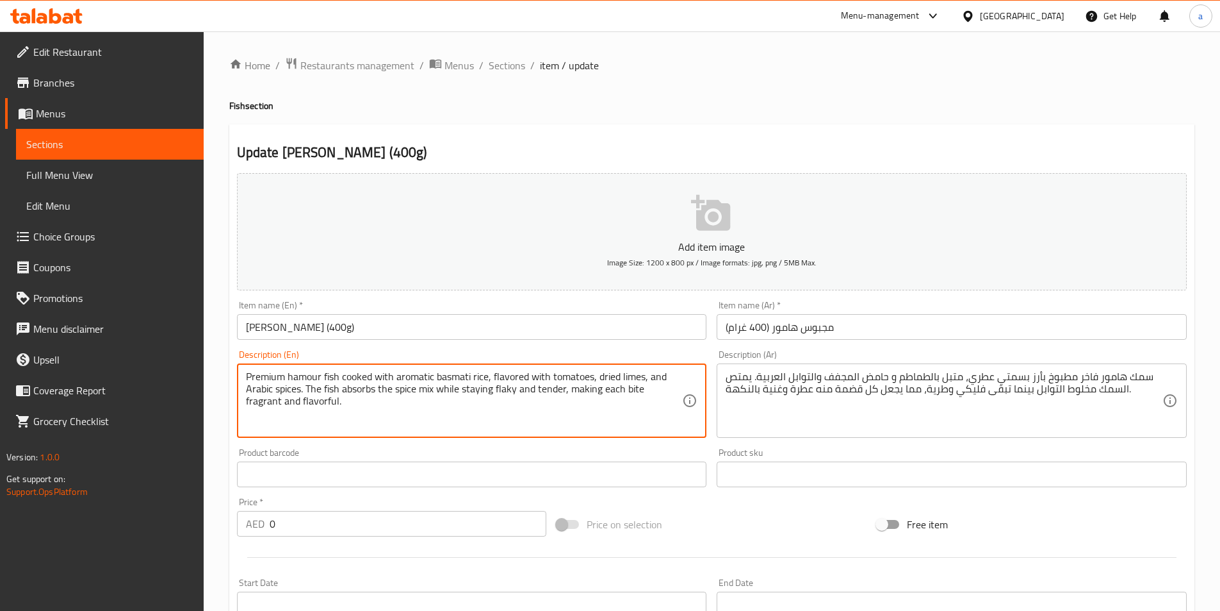
click at [636, 388] on textarea "Premium hamour fish cooked with aromatic basmati rice, flavored with tomatoes, …" at bounding box center [464, 400] width 437 height 61
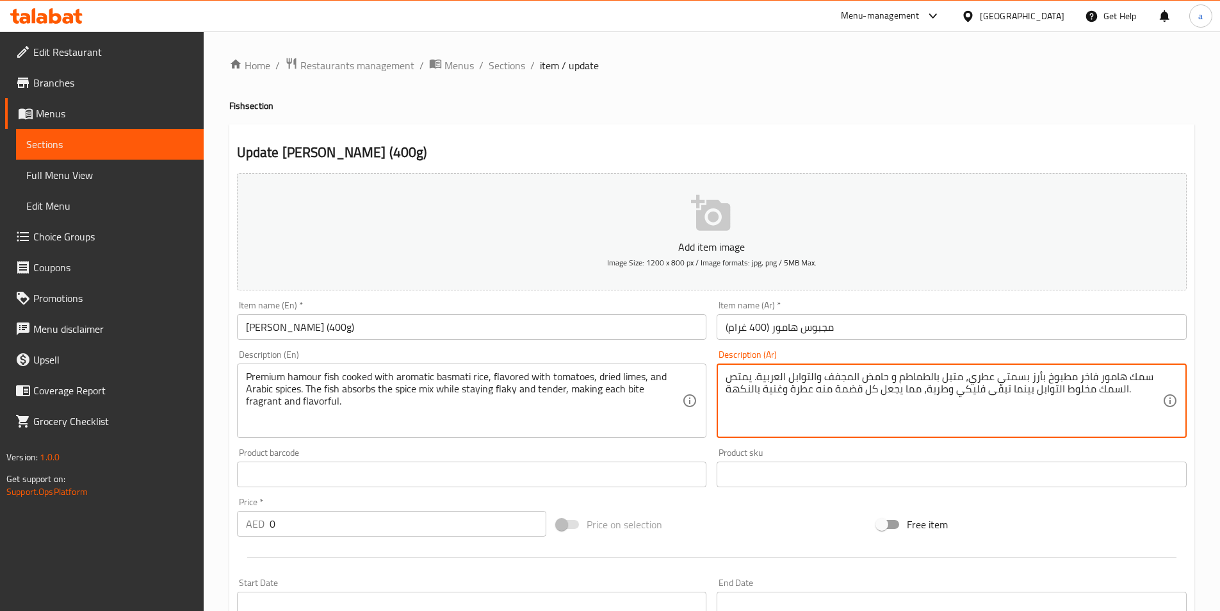
click at [846, 390] on textarea "سمك هامور فاخر مطبوخ بأرز بسمتي عطري، متبل بالطماطم و حامض المجفف والتوابل العر…" at bounding box center [944, 400] width 437 height 61
paste textarea "قيمات"
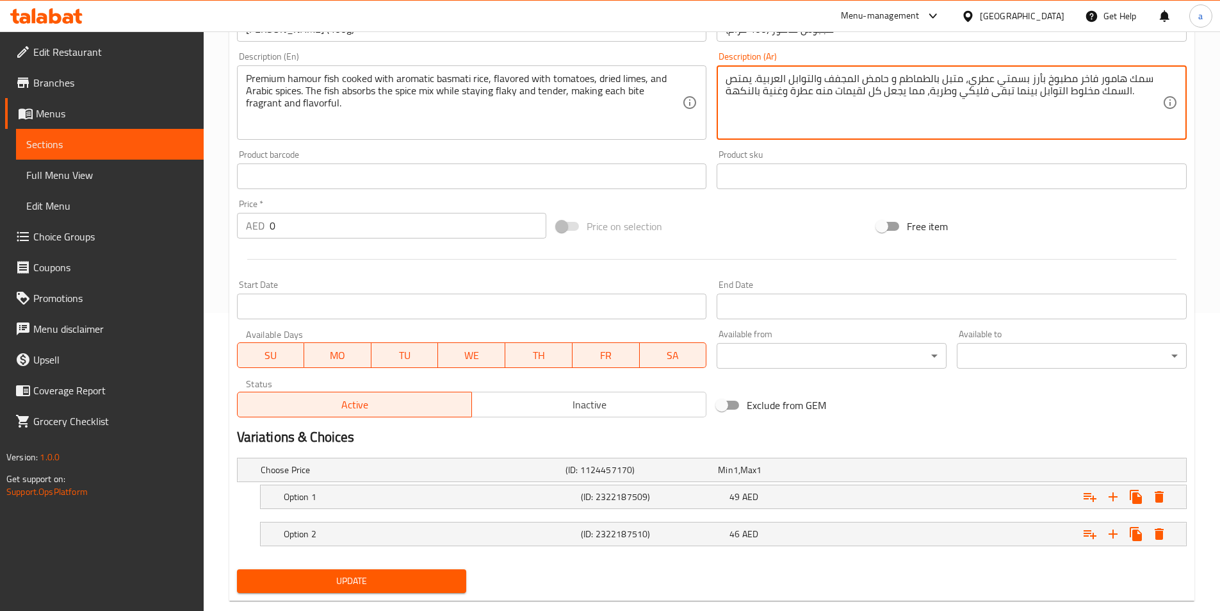
scroll to position [324, 0]
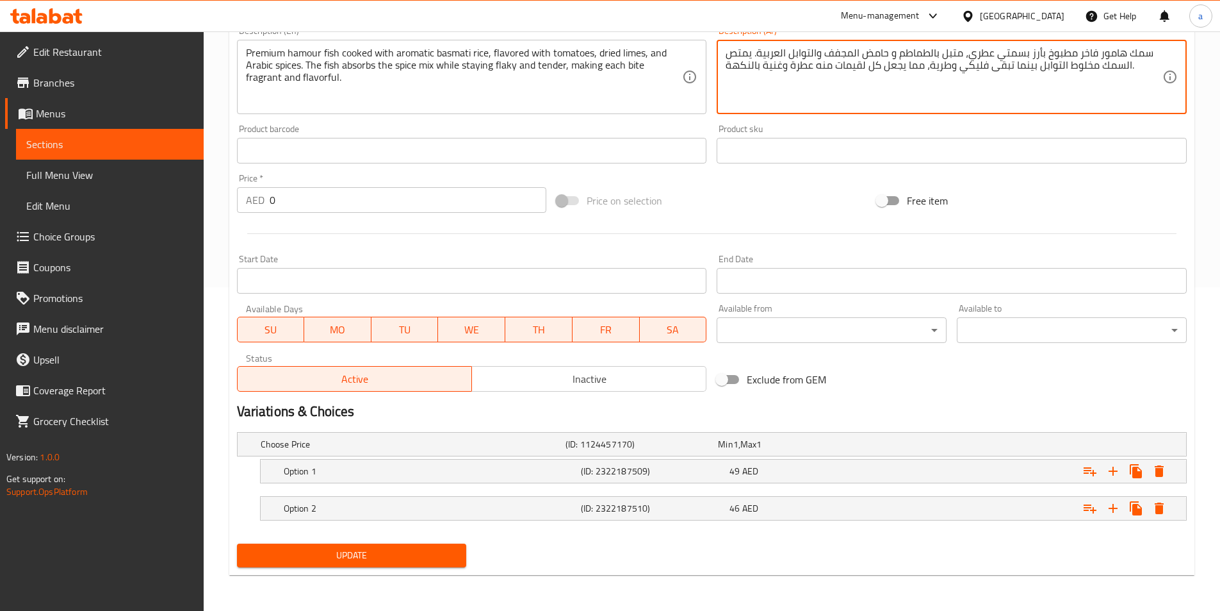
type textarea "سمك هامور فاخر مطبوخ بأرز بسمتي عطري، متبل بالطماطم و حامض المجفف والتوابل العر…"
click at [382, 552] on span "Update" at bounding box center [351, 555] width 209 height 16
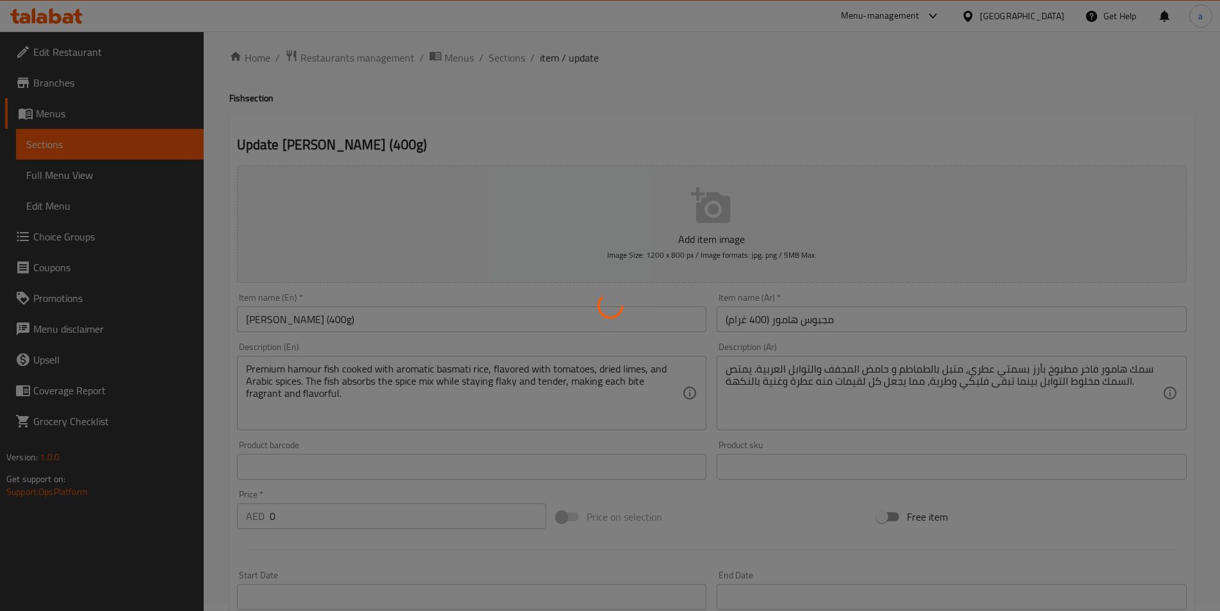
scroll to position [0, 0]
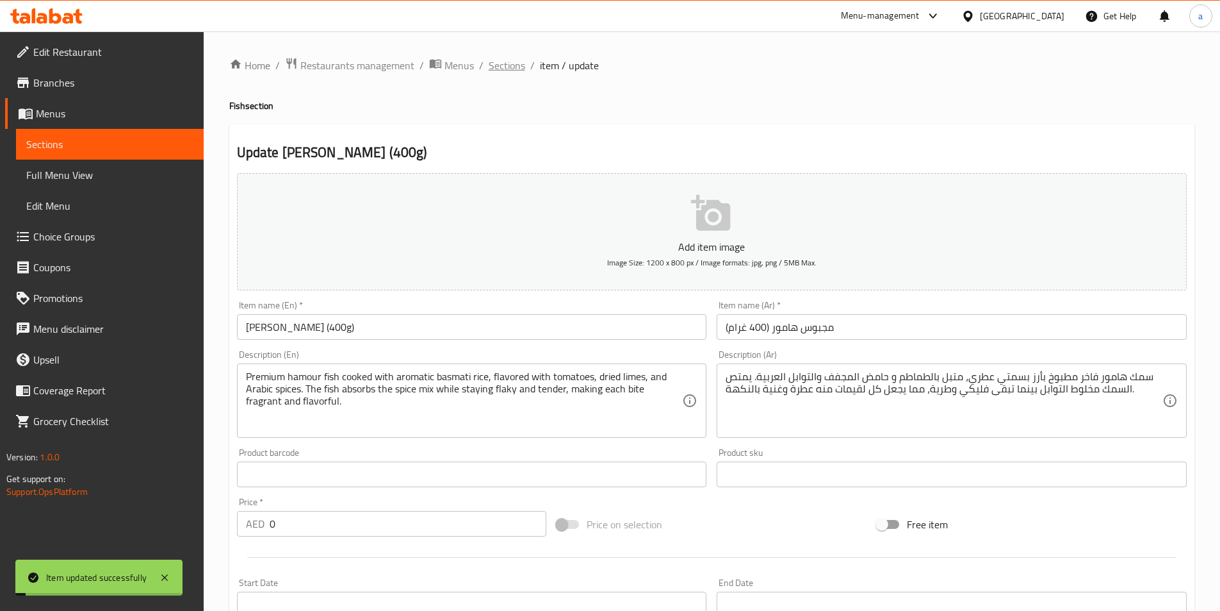
click at [504, 65] on span "Sections" at bounding box center [507, 65] width 37 height 15
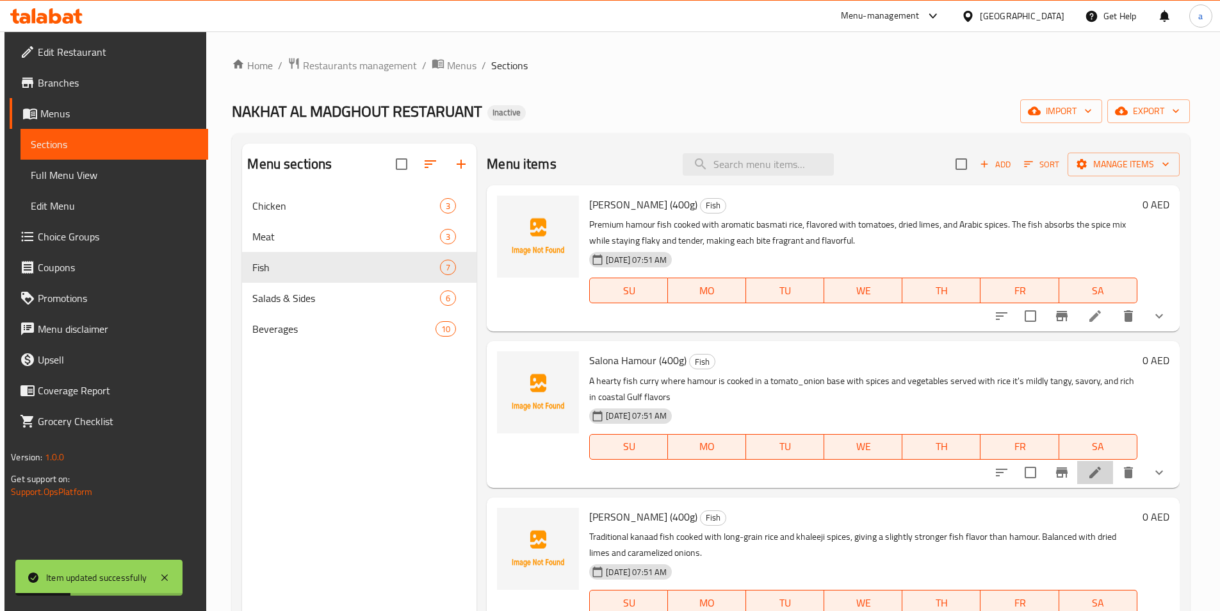
click at [1098, 468] on li at bounding box center [1096, 472] width 36 height 23
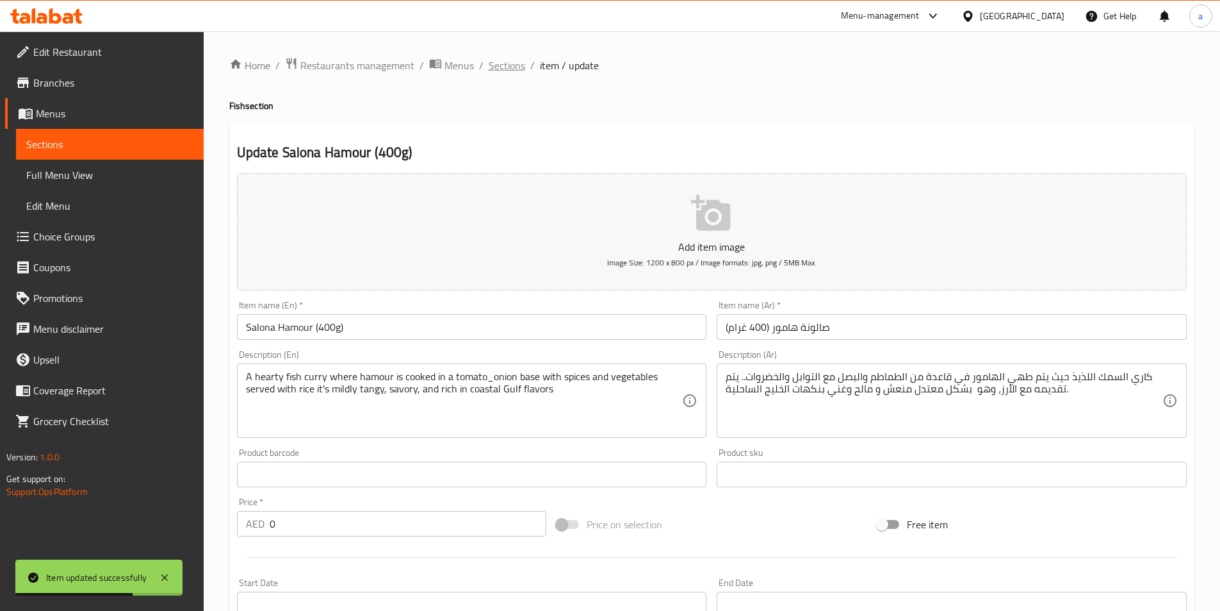
click at [502, 63] on span "Sections" at bounding box center [507, 65] width 37 height 15
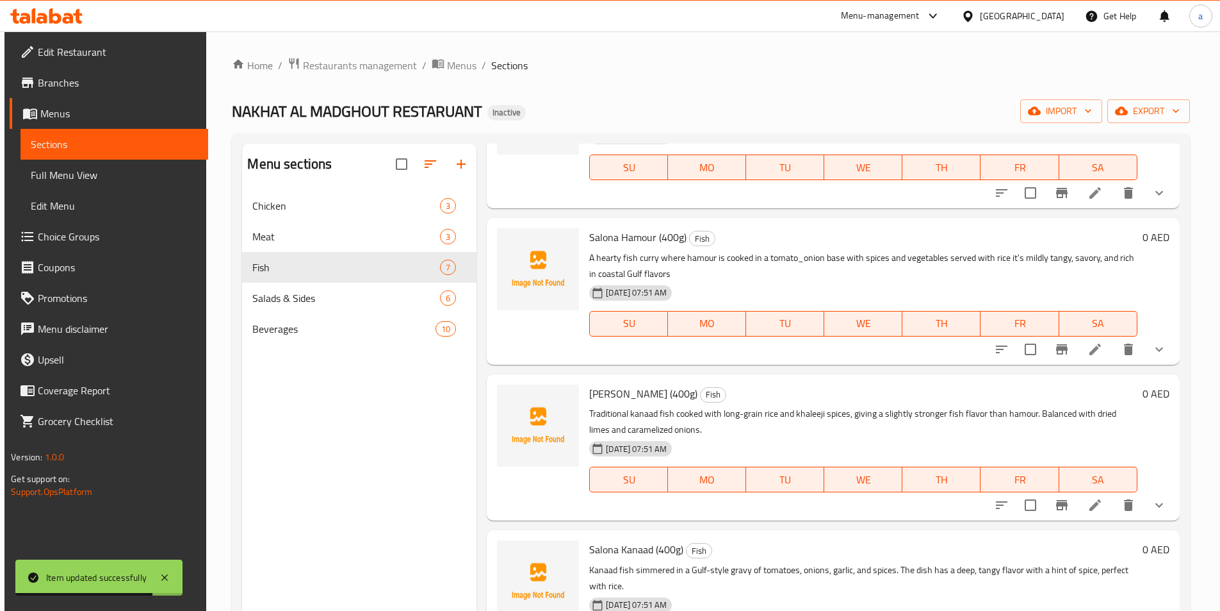
scroll to position [128, 0]
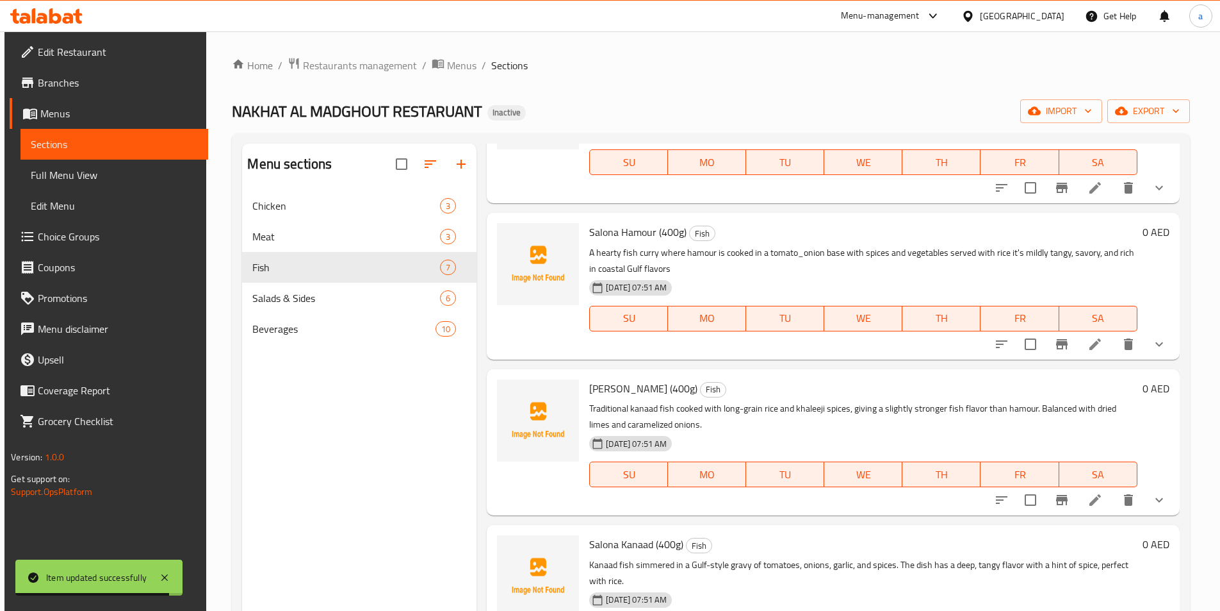
click at [1094, 500] on icon at bounding box center [1095, 499] width 15 height 15
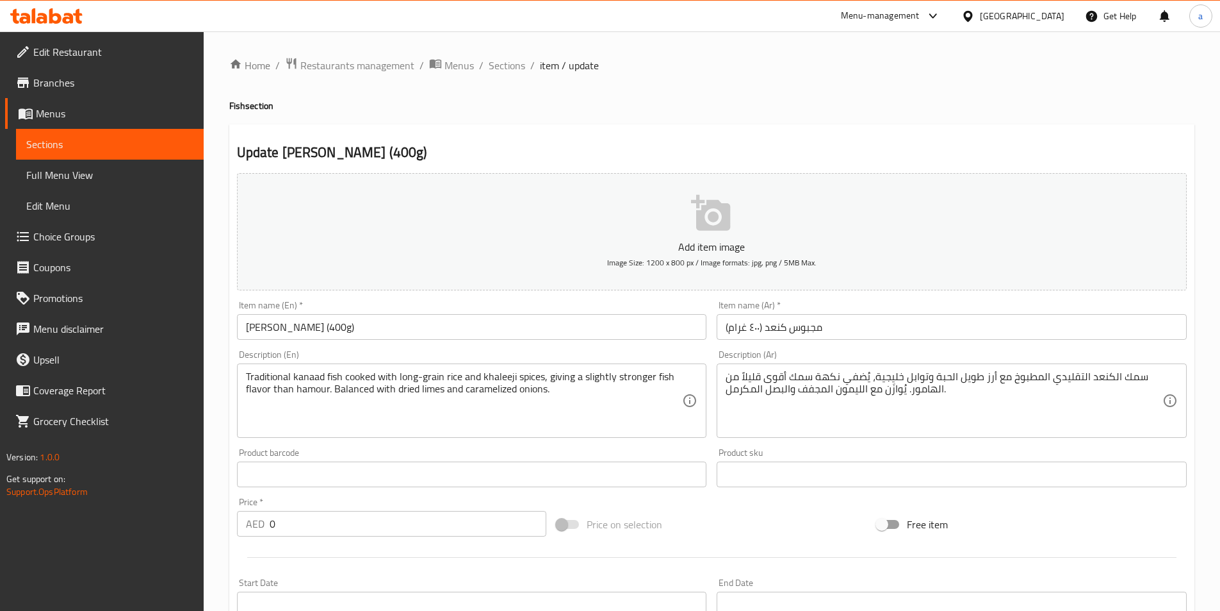
click at [303, 329] on input "[PERSON_NAME] (400g)" at bounding box center [472, 327] width 470 height 26
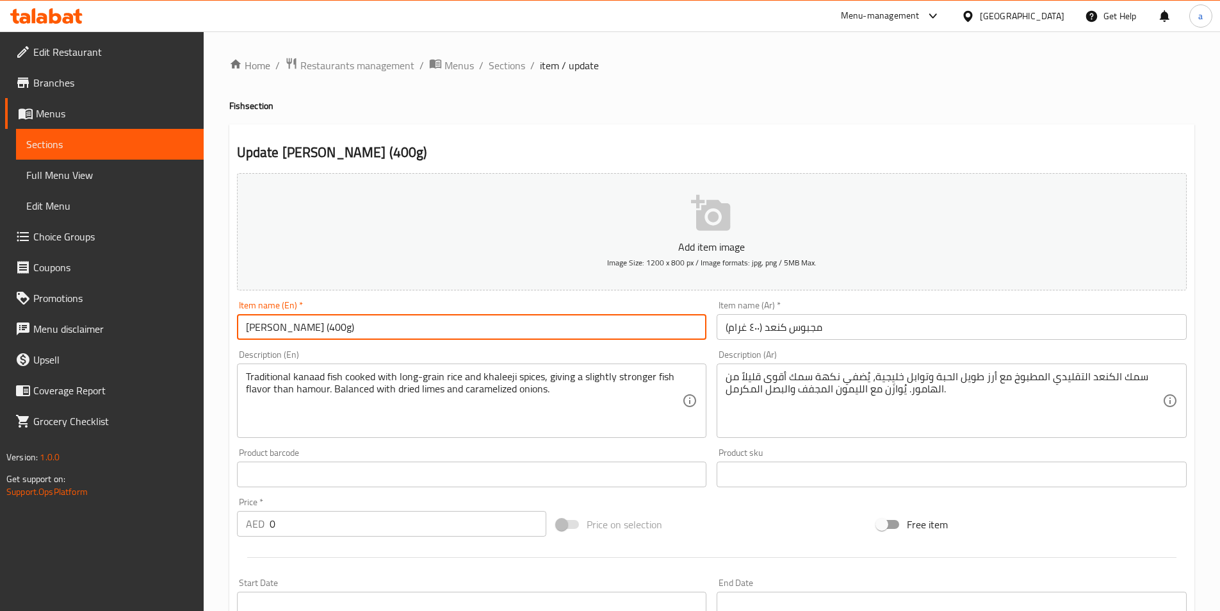
click at [303, 329] on input "[PERSON_NAME] (400g)" at bounding box center [472, 327] width 470 height 26
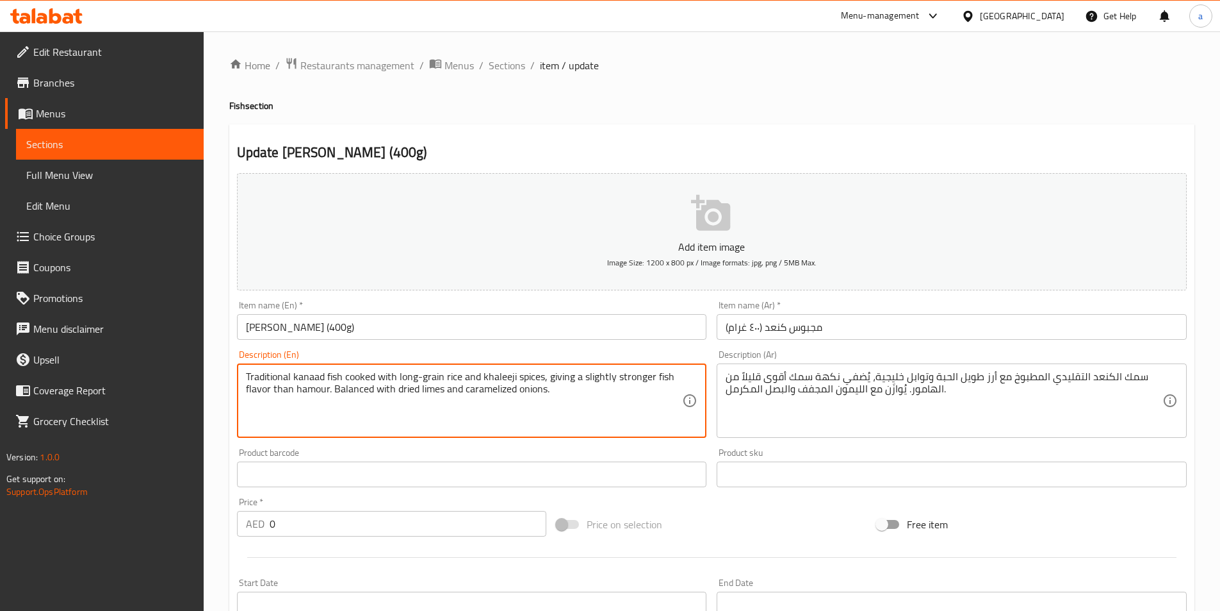
click at [669, 413] on textarea "Traditional kanaad fish cooked with long-grain rice and khaleeji spices, giving…" at bounding box center [464, 400] width 437 height 61
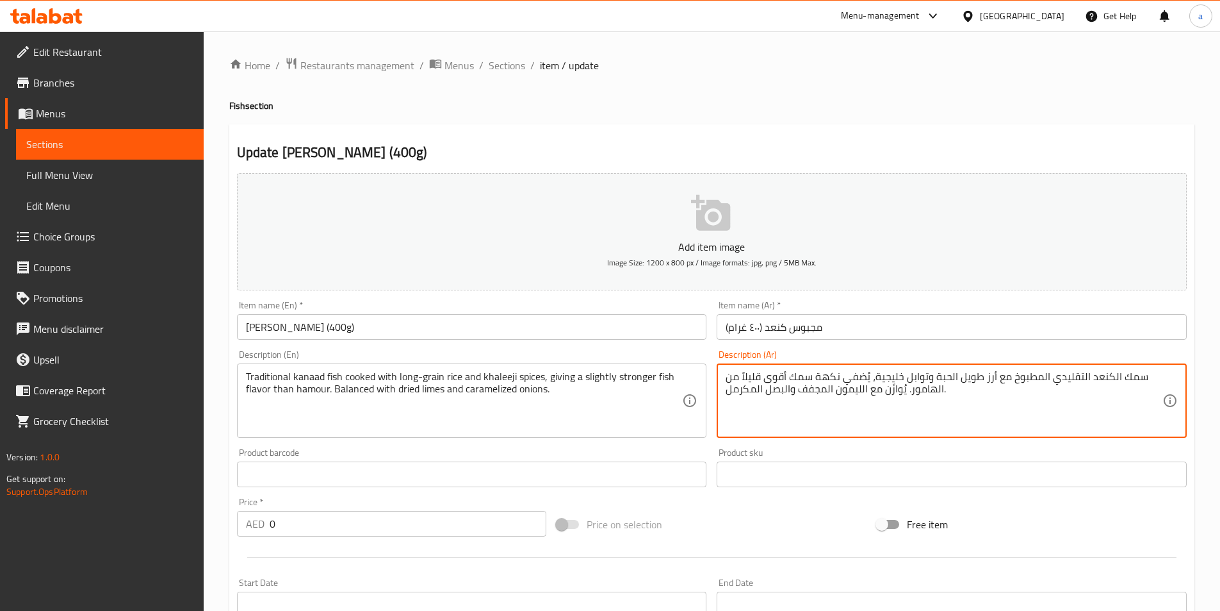
click at [755, 377] on textarea "سمك الكنعد التقليدي المطبوخ مع أرز طويل الحبة وتوابل خليجية، يُضفي نكهة سمك أقو…" at bounding box center [944, 400] width 437 height 61
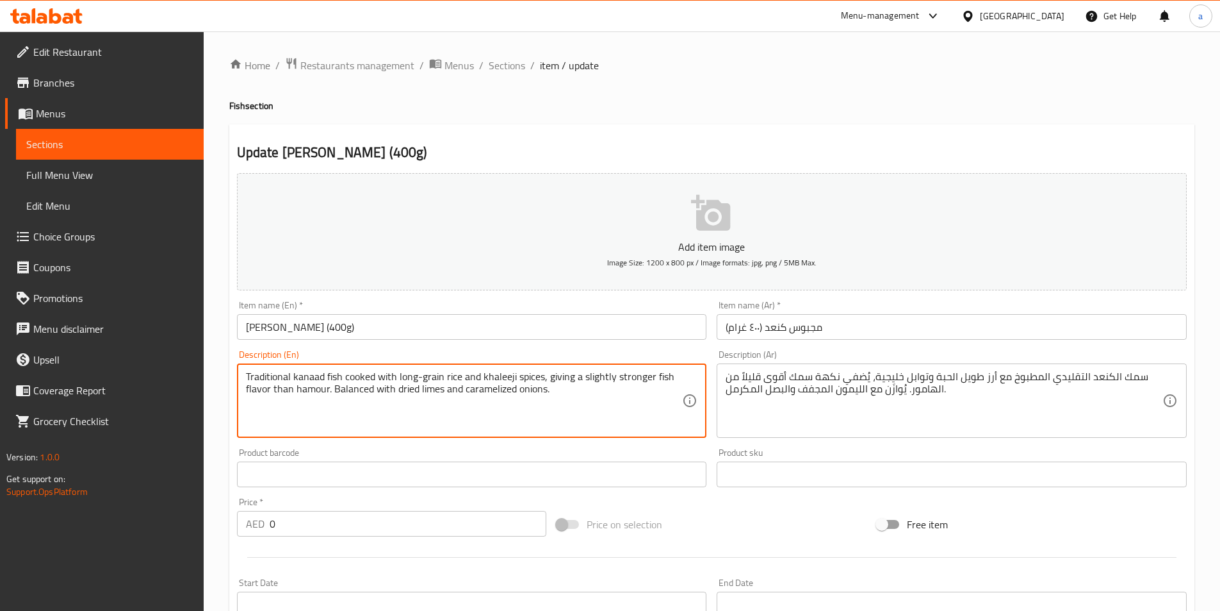
drag, startPoint x: 548, startPoint y: 378, endPoint x: 329, endPoint y: 399, distance: 219.5
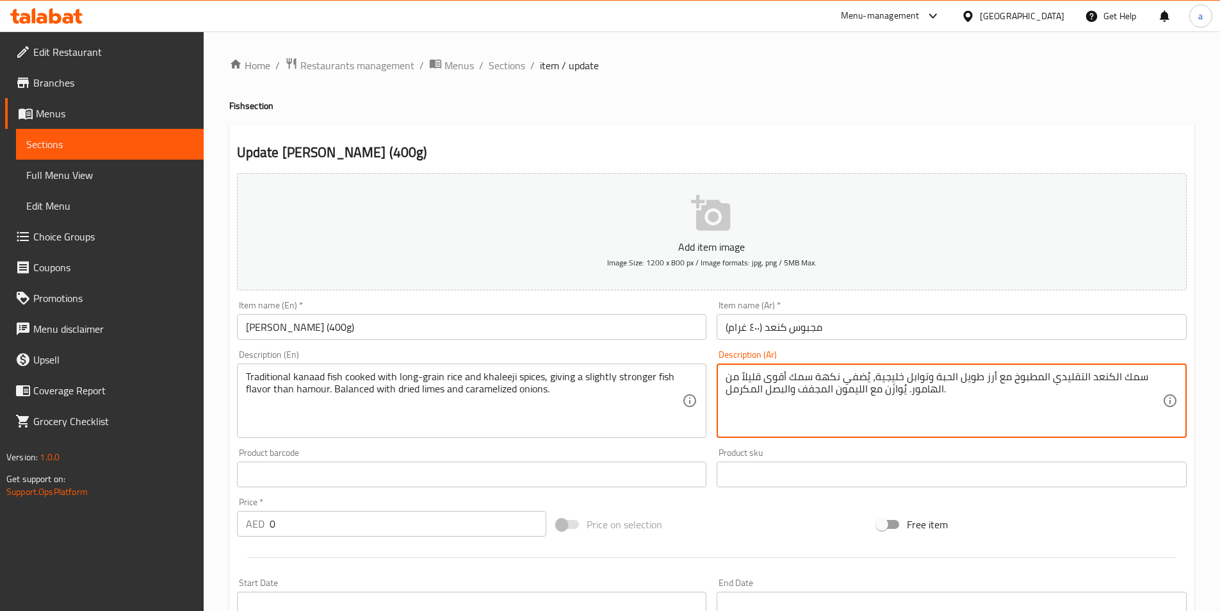
click at [854, 390] on textarea "سمك الكنعد التقليدي المطبوخ مع أرز طويل الحبة وتوابل خليجية، يُضفي نكهة سمك أقو…" at bounding box center [944, 400] width 437 height 61
type textarea "سمك الكنعد التقليدي المطبوخ مع أرز طويل الحبة وتوابل خليجية، يُضفي نكهة سمك أقو…"
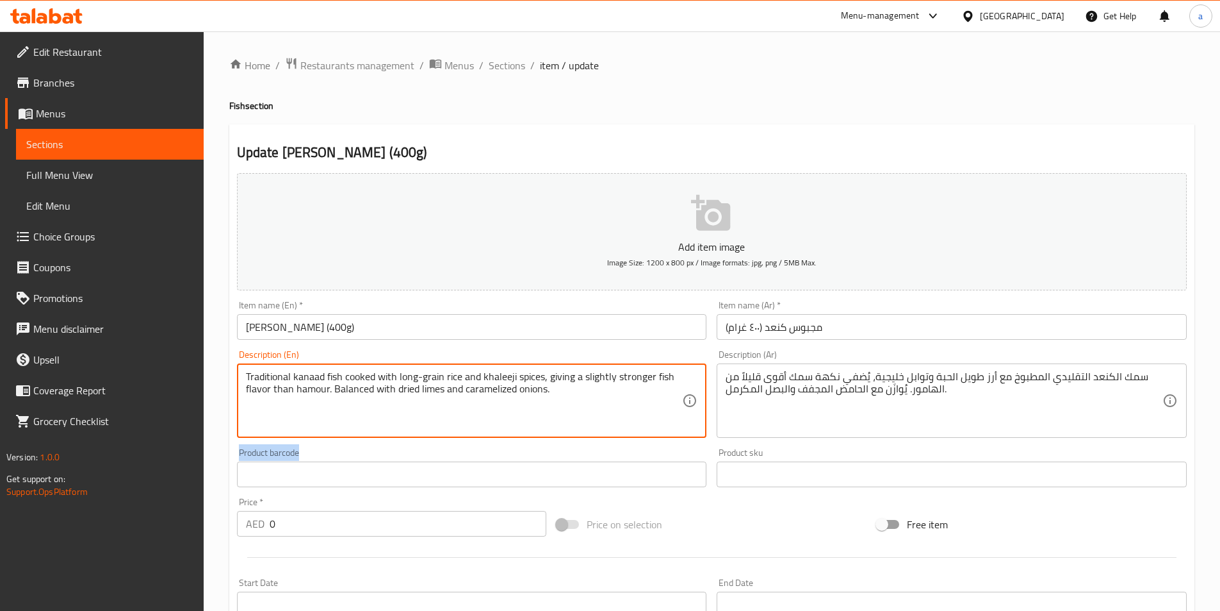
click at [509, 448] on div "Product barcode Product barcode" at bounding box center [472, 467] width 470 height 39
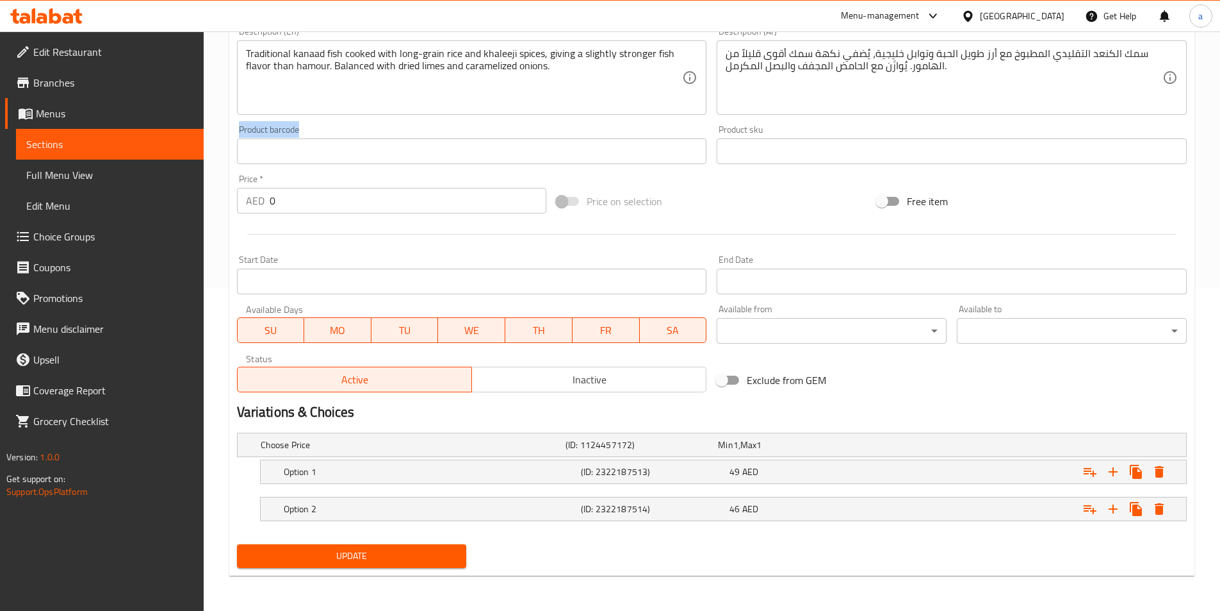
scroll to position [324, 0]
click at [355, 547] on span "Update" at bounding box center [351, 555] width 209 height 16
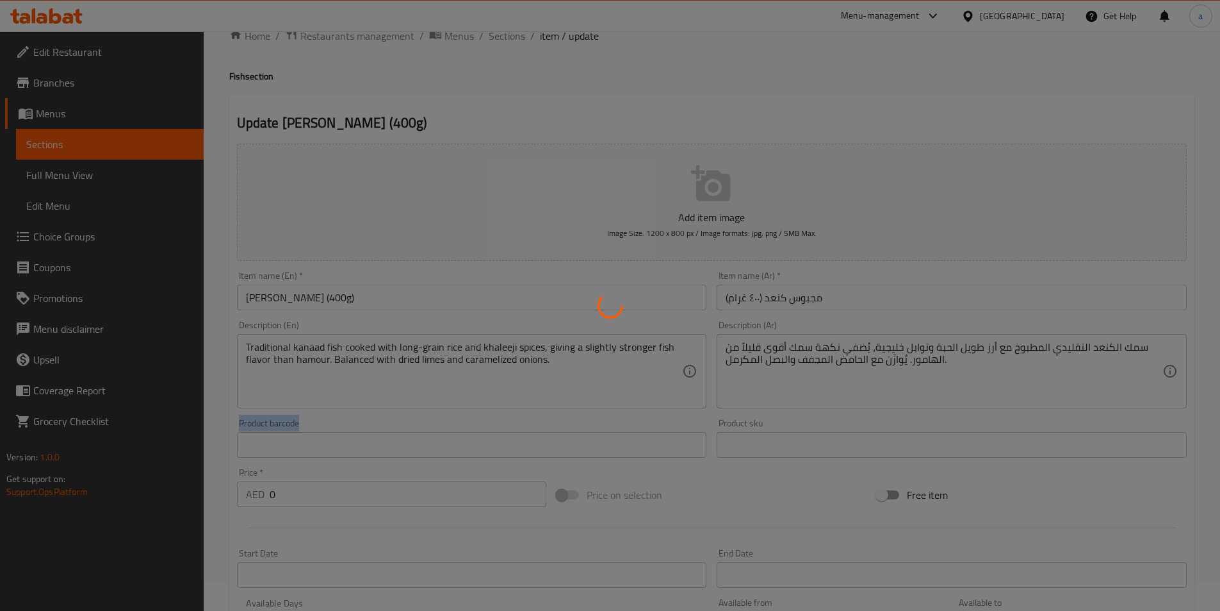
scroll to position [0, 0]
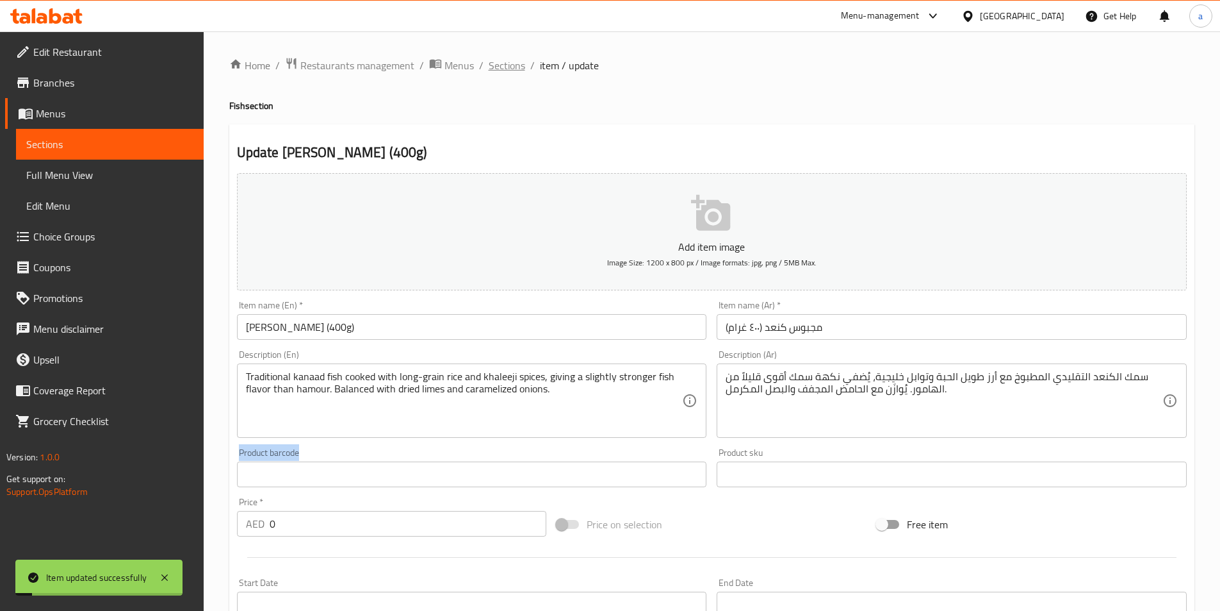
click at [505, 65] on span "Sections" at bounding box center [507, 65] width 37 height 15
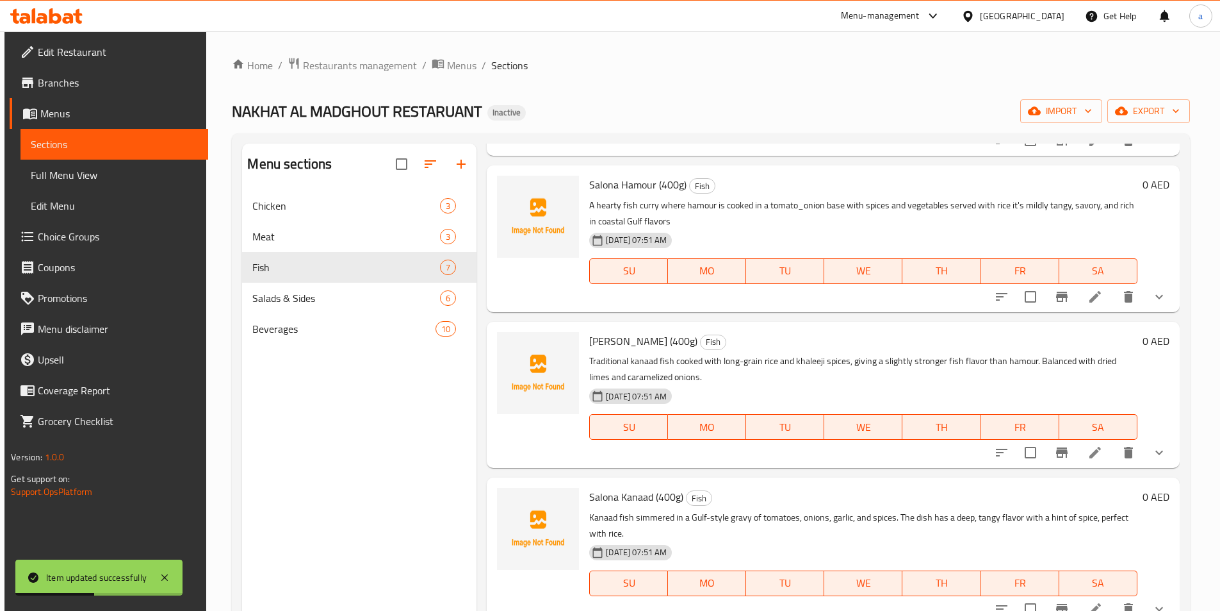
scroll to position [256, 0]
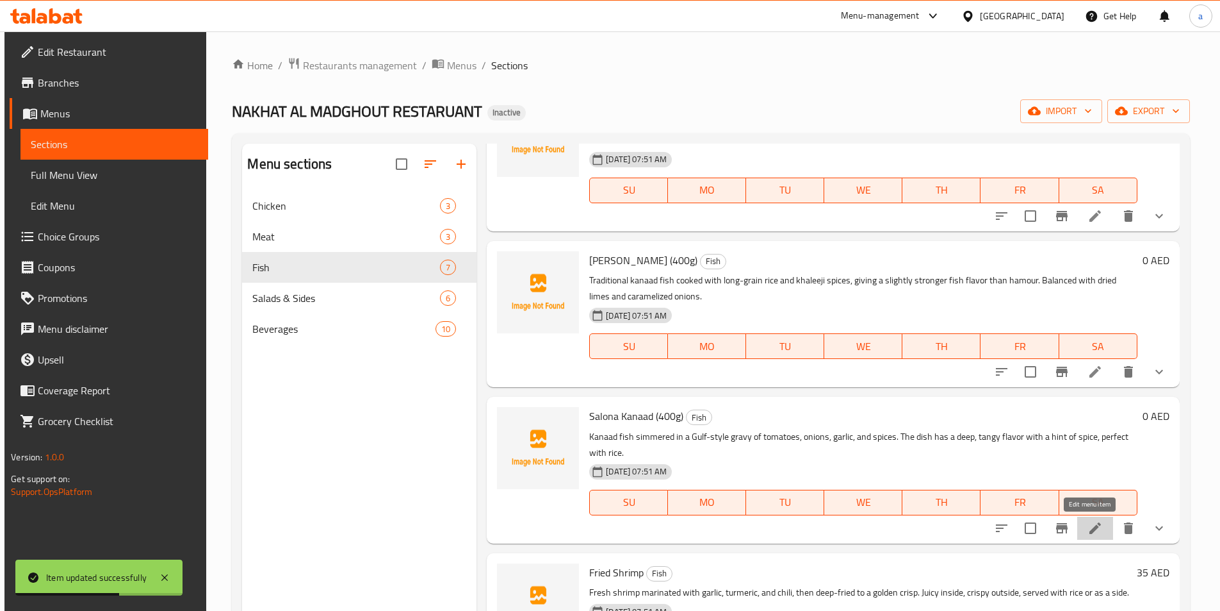
click at [1090, 529] on icon at bounding box center [1096, 528] width 12 height 12
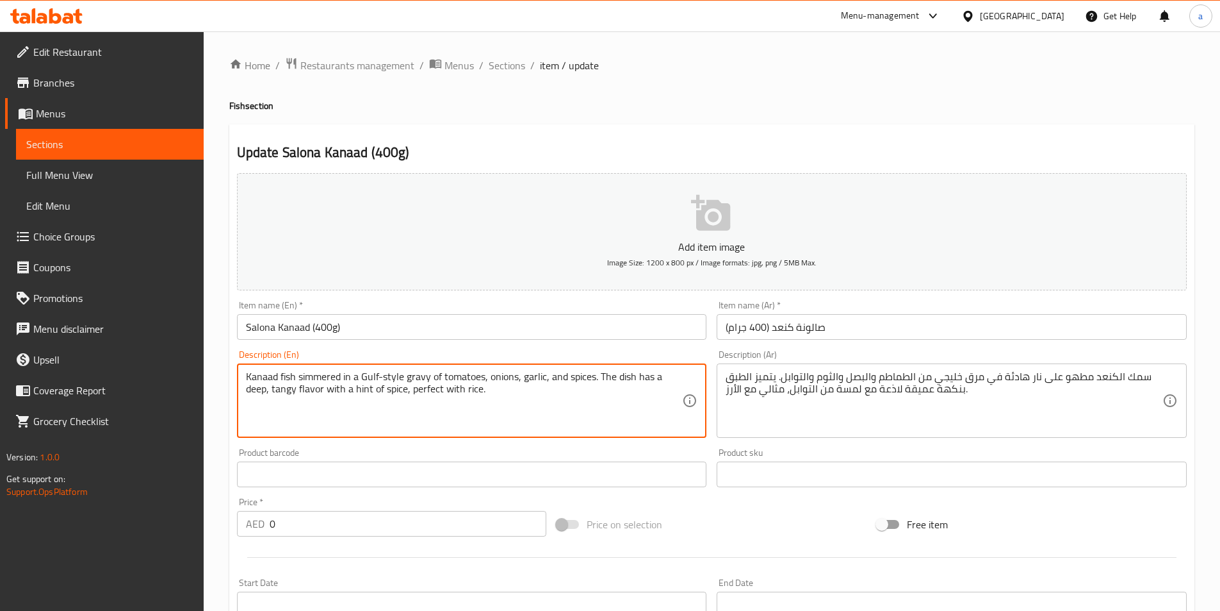
drag, startPoint x: 300, startPoint y: 374, endPoint x: 595, endPoint y: 373, distance: 294.7
click at [361, 406] on textarea "Kanaad fish simmered in a Gulf-style gravy of tomatoes, onions, garlic, and spi…" at bounding box center [464, 400] width 437 height 61
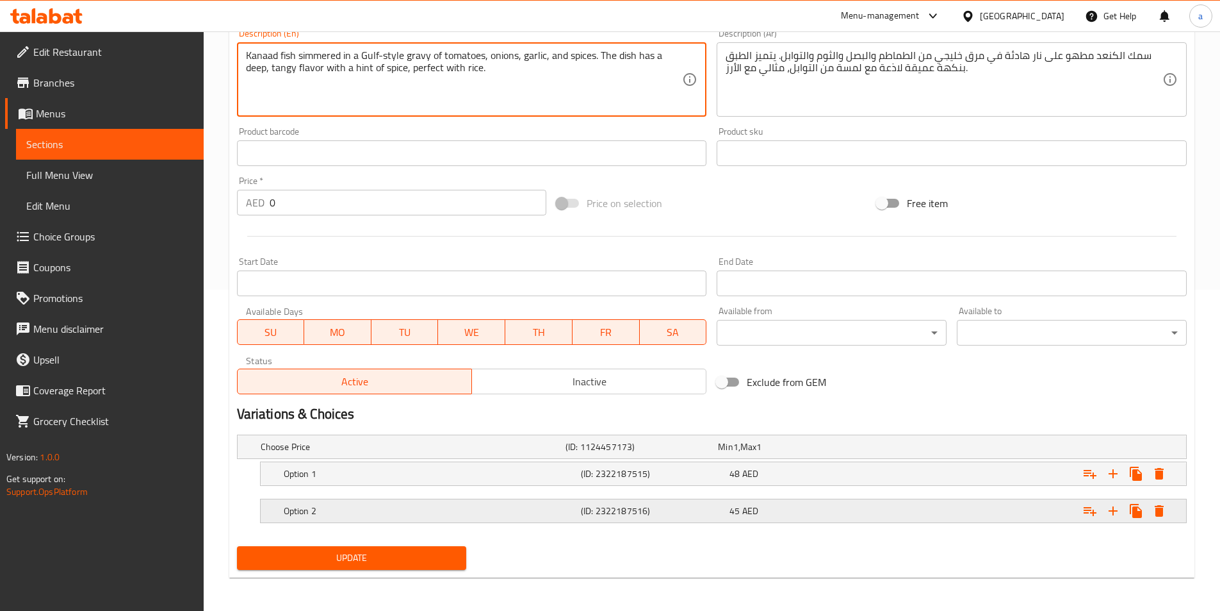
scroll to position [324, 0]
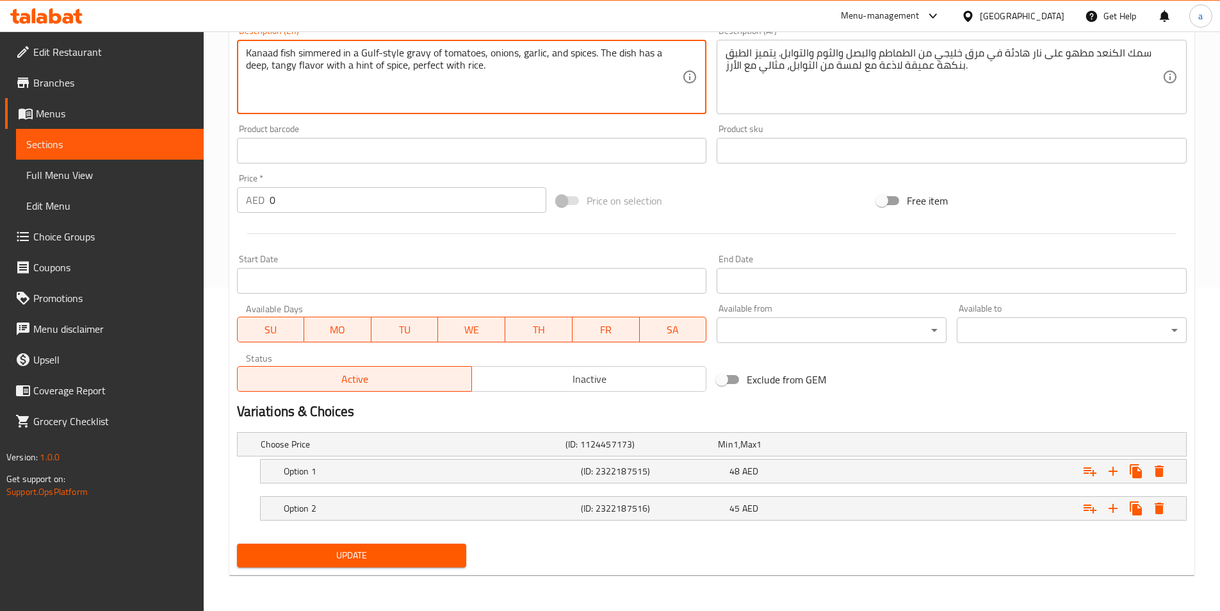
click at [371, 552] on span "Update" at bounding box center [351, 555] width 209 height 16
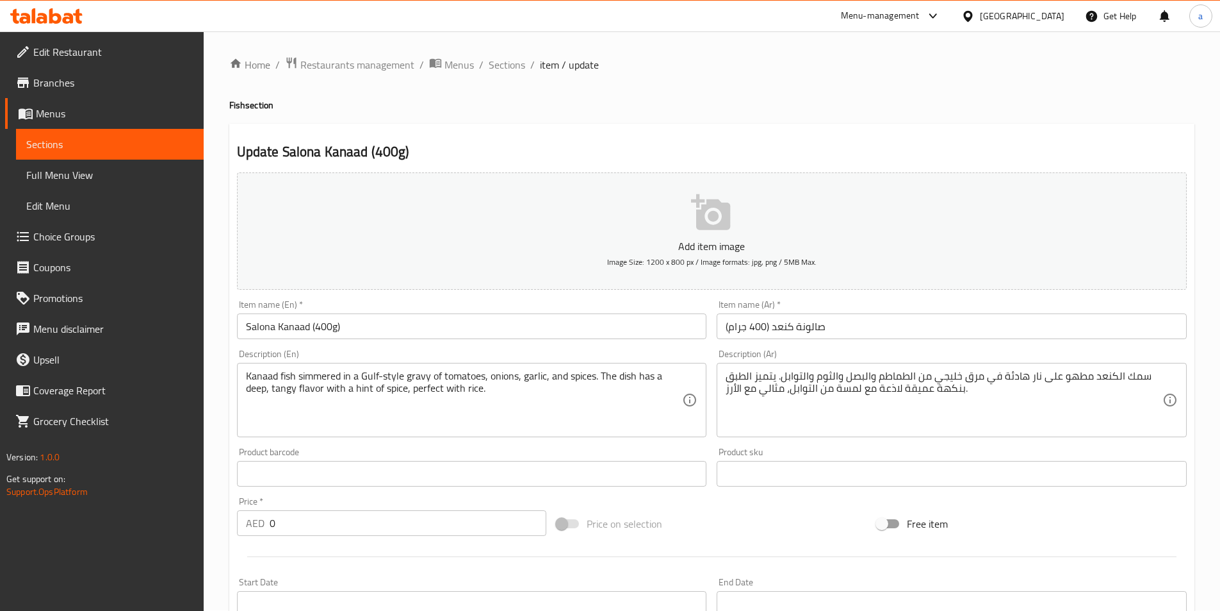
scroll to position [0, 0]
click at [506, 64] on span "Sections" at bounding box center [507, 65] width 37 height 15
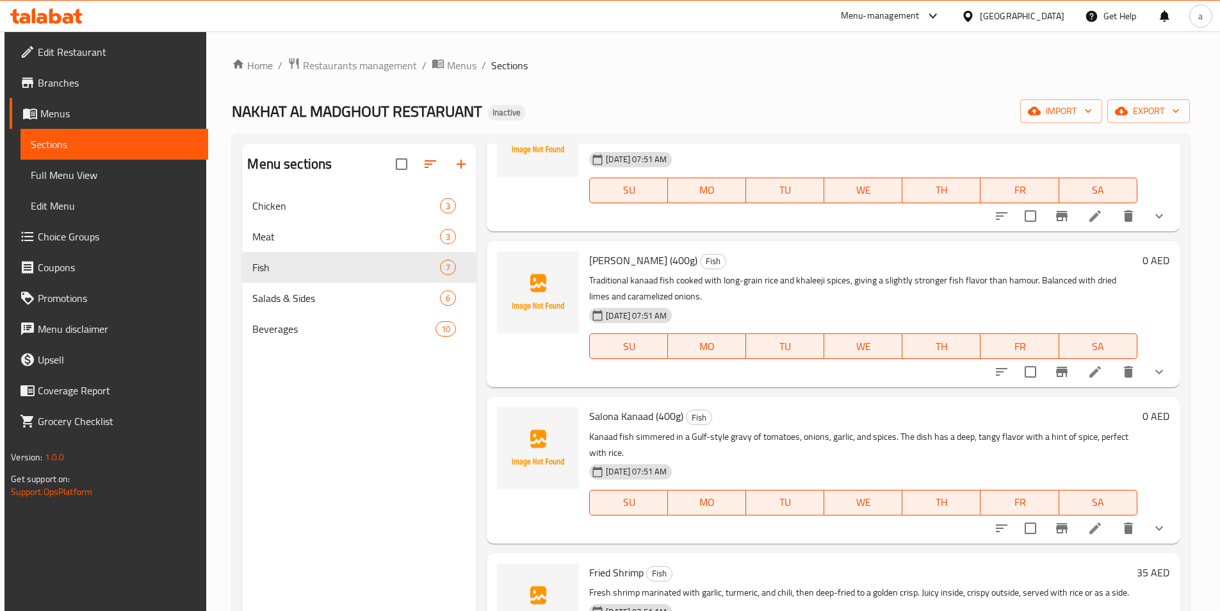
scroll to position [384, 0]
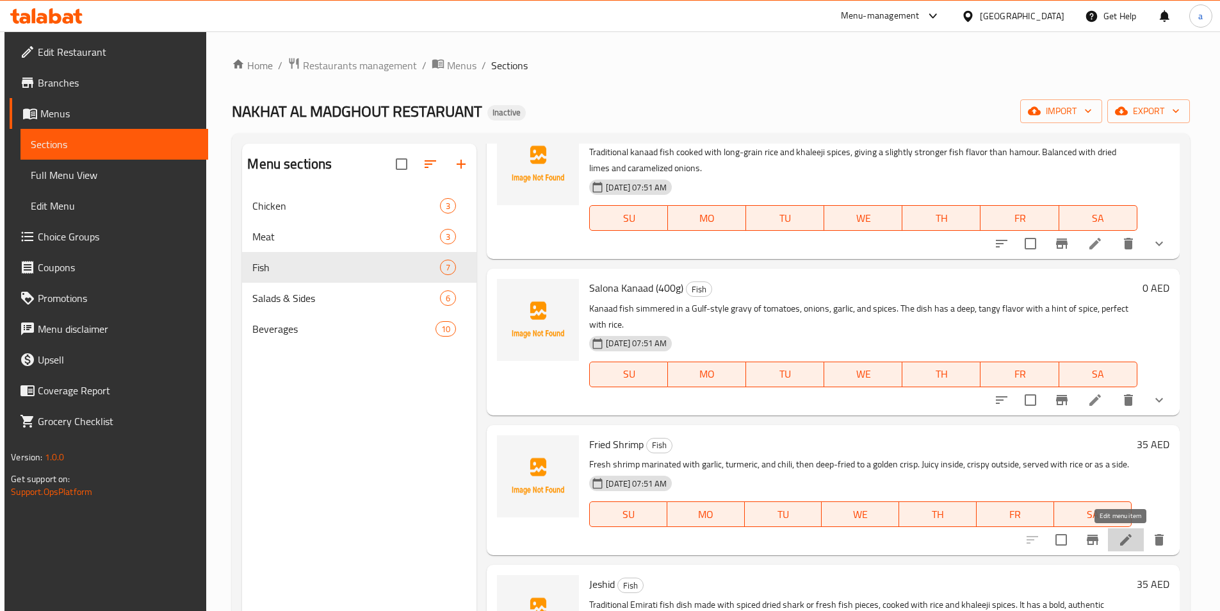
click at [1119, 547] on icon at bounding box center [1126, 539] width 15 height 15
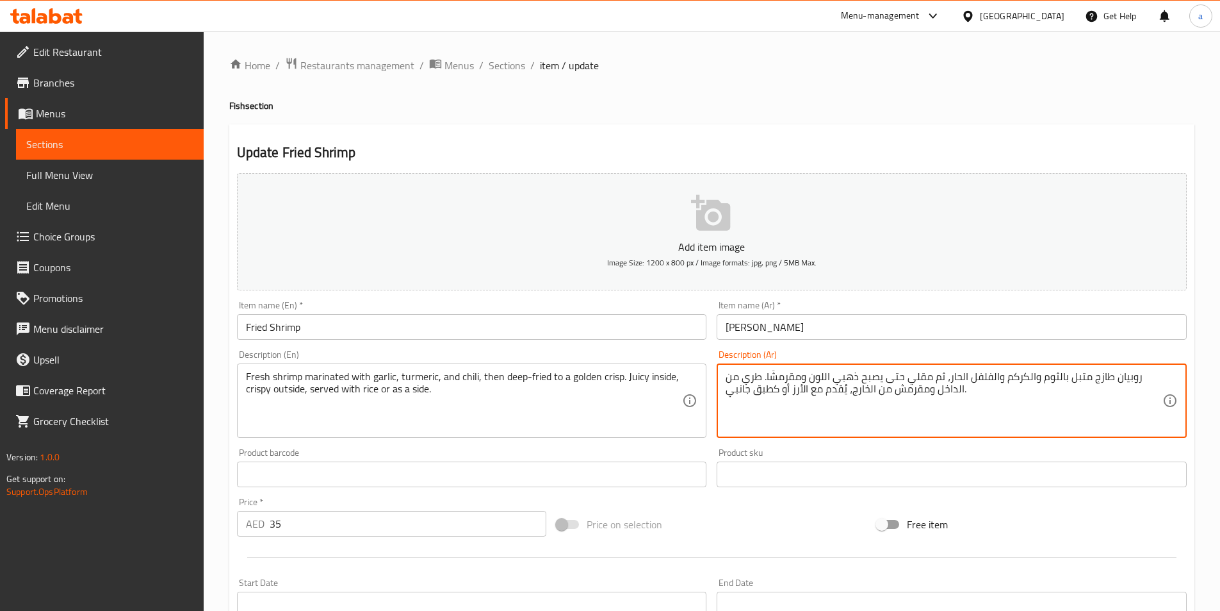
click at [753, 376] on textarea "روبيان طازج متبل بالثوم والكركم والفلفل الحار، ثم مقلي حتى يصبح ذهبي اللون ومقر…" at bounding box center [944, 400] width 437 height 61
type textarea "روبيان طازج متبل بالثوم والكركم والفلفل الحار، ثم مقلي حتى يصبح ذهبي اللون ومقر…"
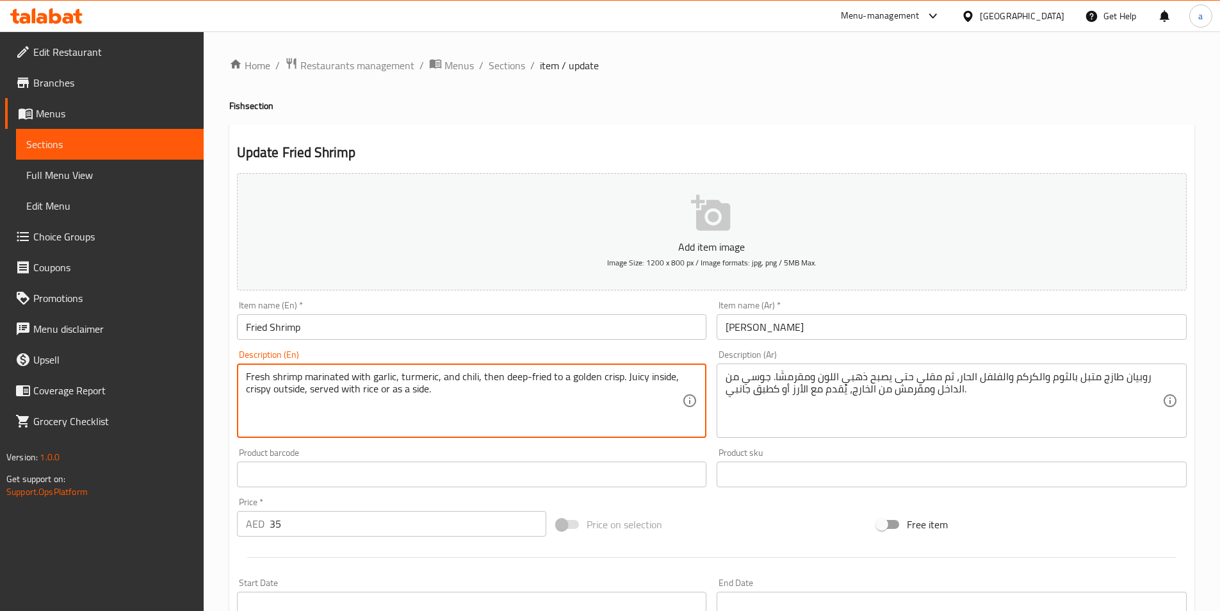
drag, startPoint x: 309, startPoint y: 390, endPoint x: 445, endPoint y: 404, distance: 136.6
click at [529, 399] on textarea "Fresh shrimp marinated with garlic, turmeric, and chili, then deep-fried to a g…" at bounding box center [464, 400] width 437 height 61
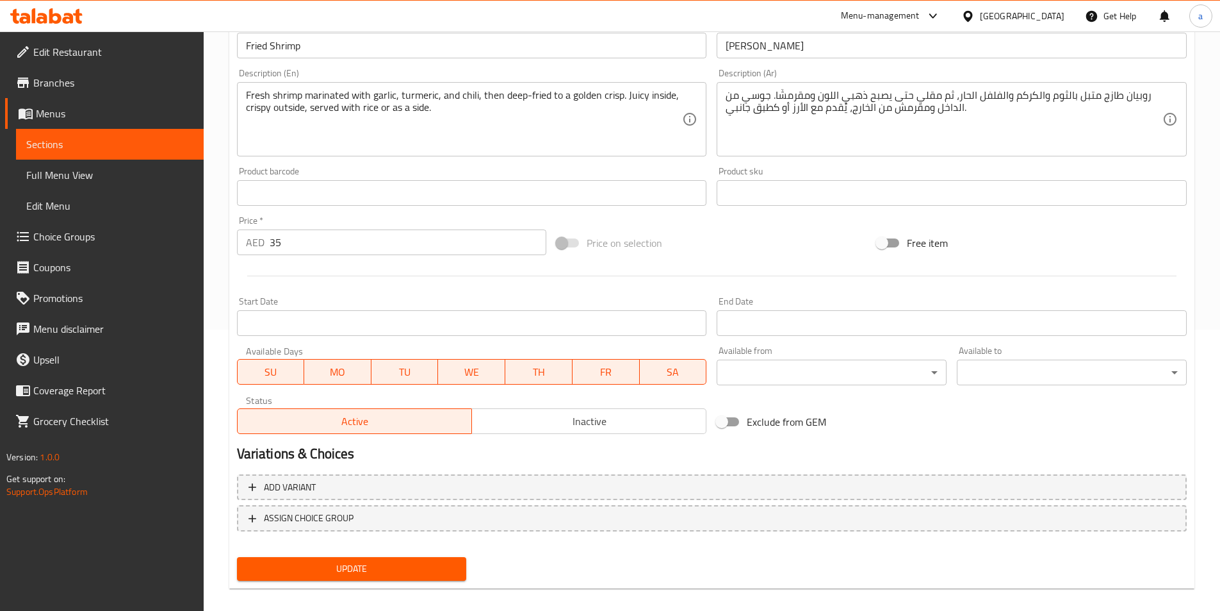
scroll to position [295, 0]
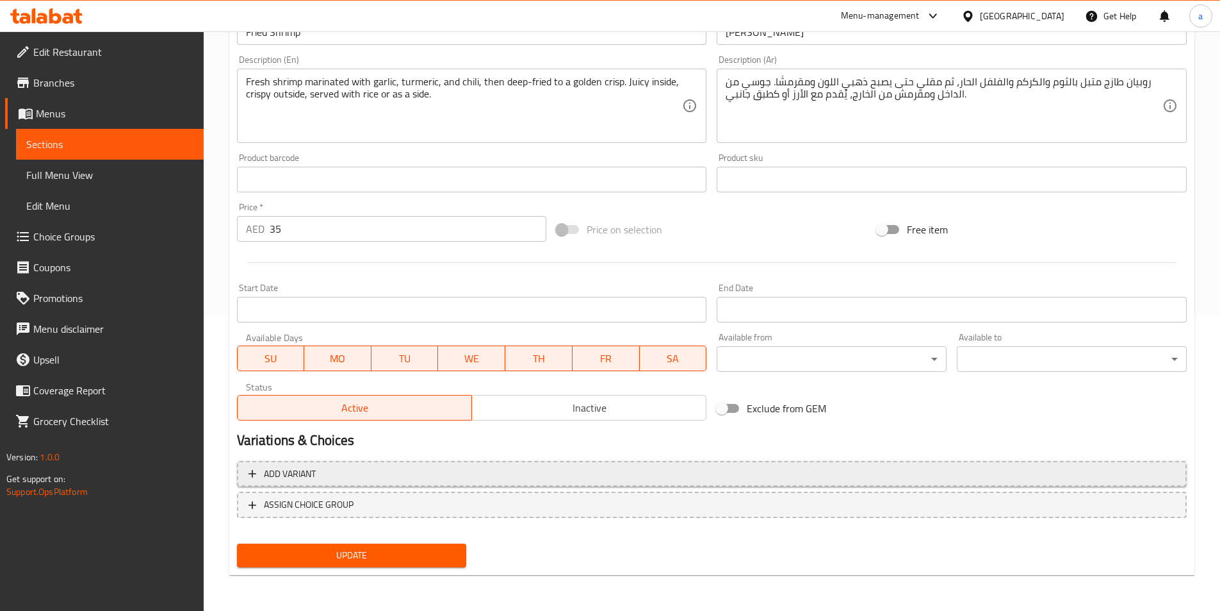
click at [347, 476] on span "Add variant" at bounding box center [712, 474] width 927 height 16
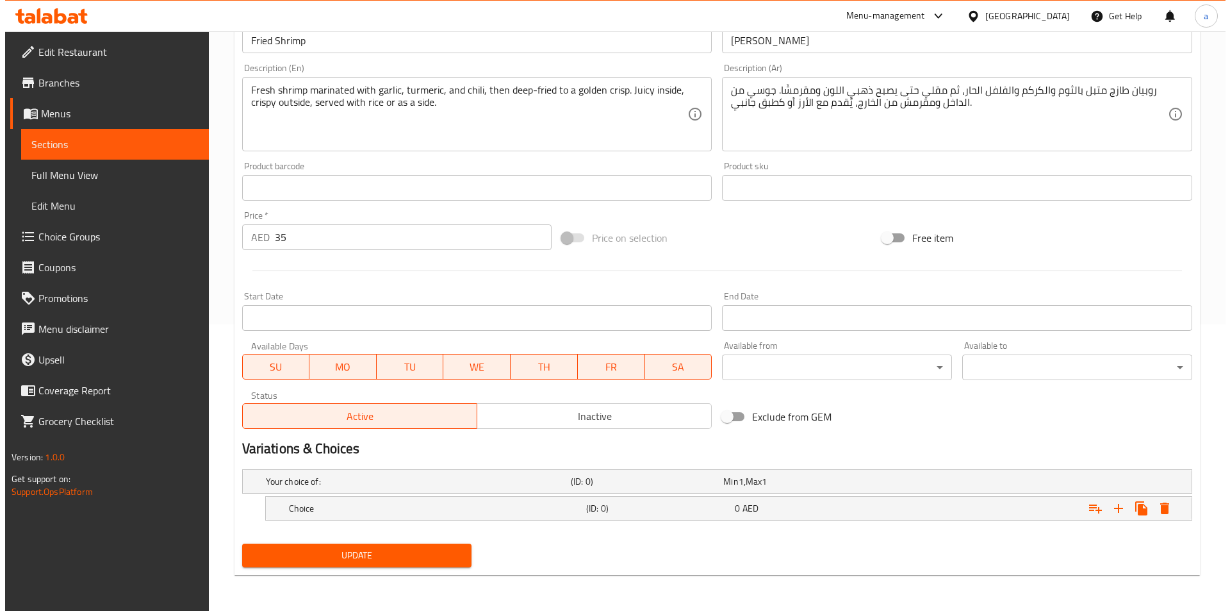
scroll to position [286, 0]
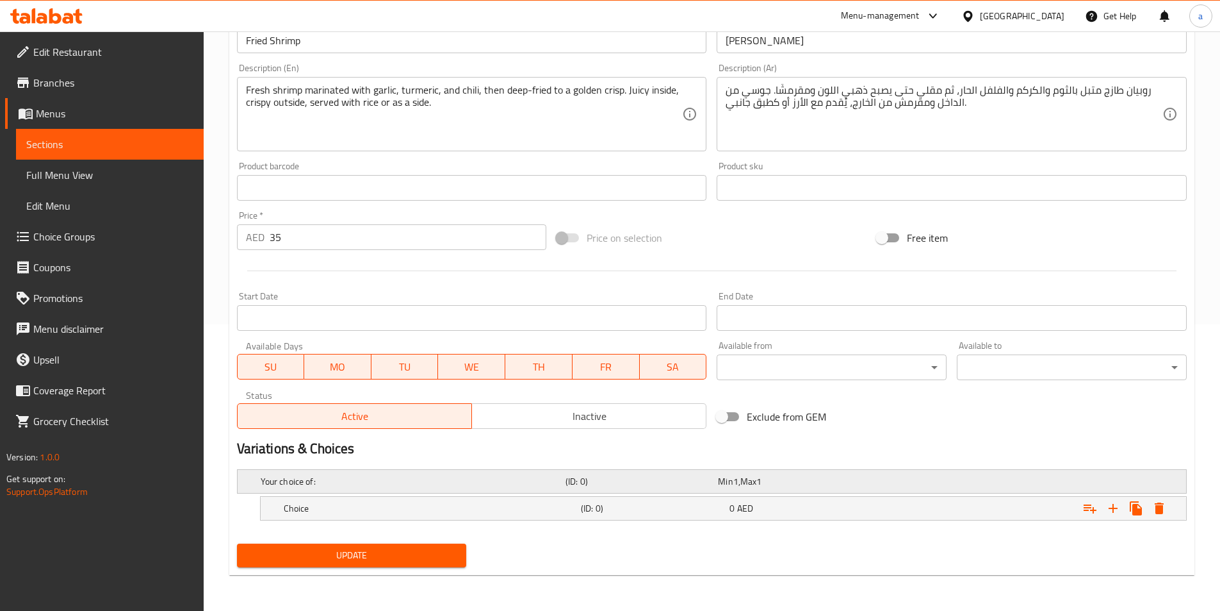
click at [350, 476] on h5 "Your choice of:" at bounding box center [411, 481] width 300 height 13
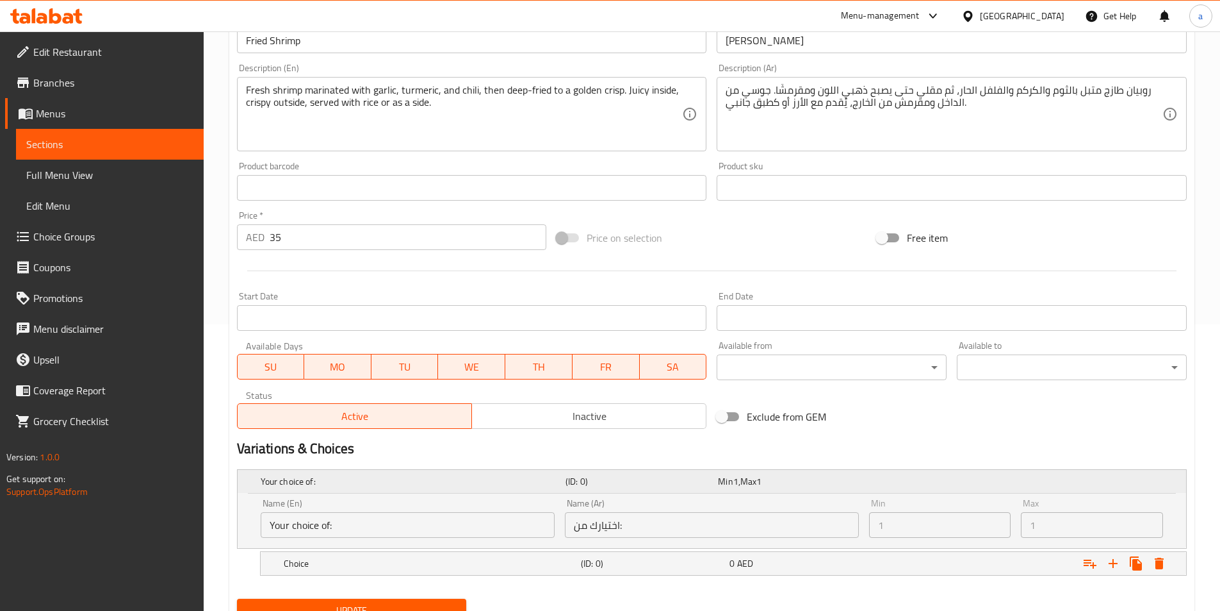
click at [420, 487] on h5 "Your choice of:" at bounding box center [411, 481] width 300 height 13
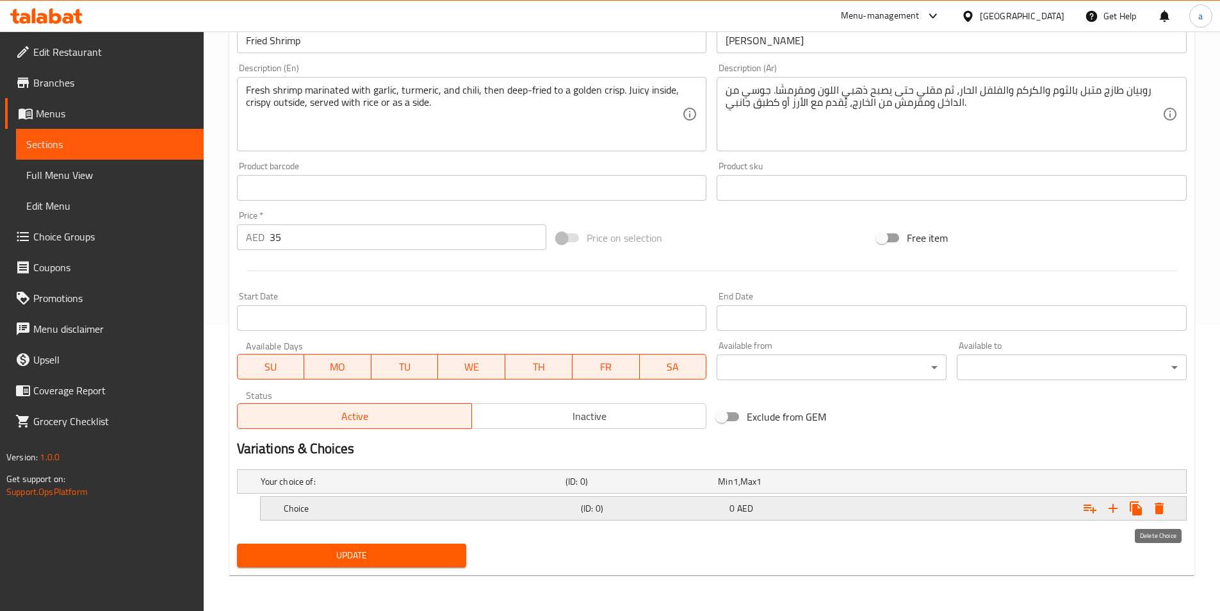
click at [1157, 507] on icon "Expand" at bounding box center [1159, 508] width 9 height 12
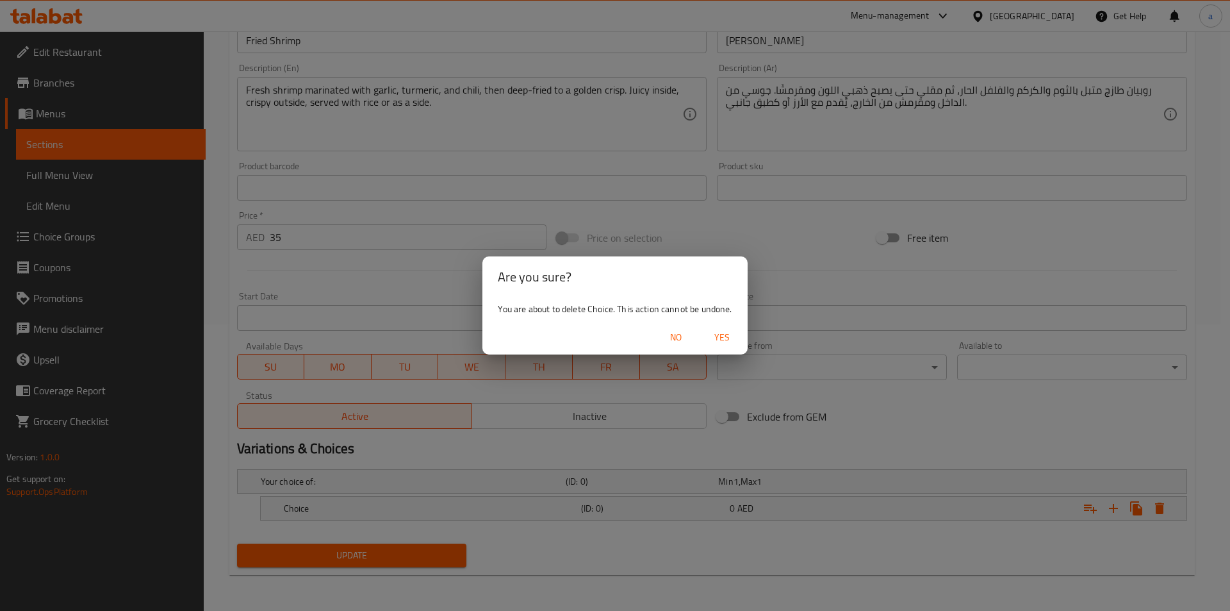
click at [726, 336] on span "Yes" at bounding box center [722, 337] width 31 height 16
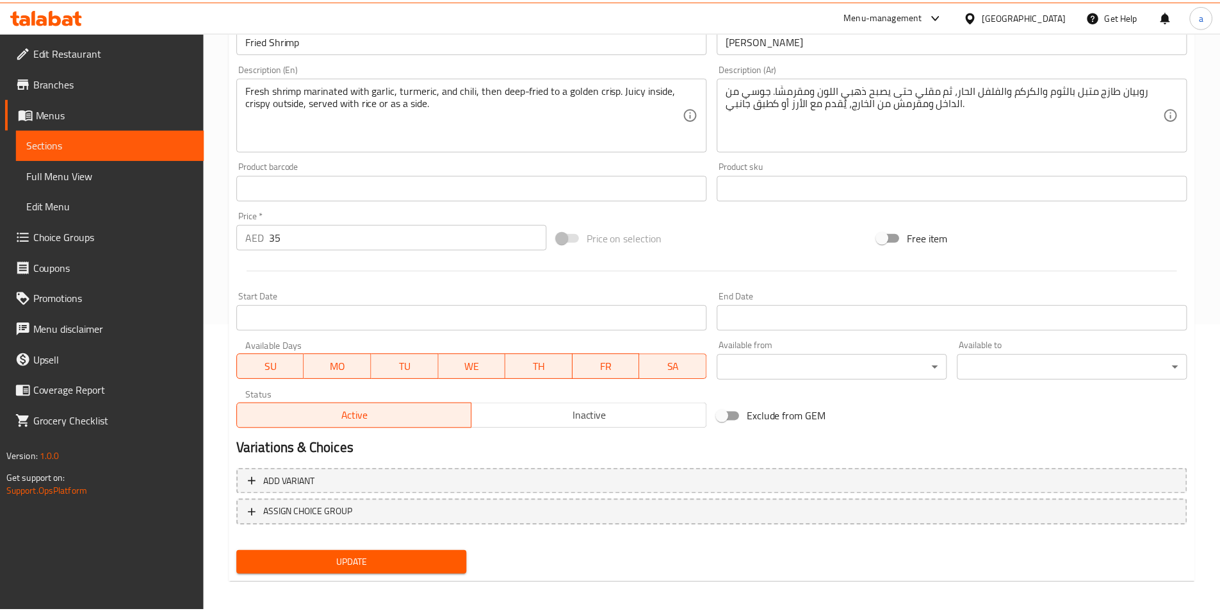
scroll to position [282, 0]
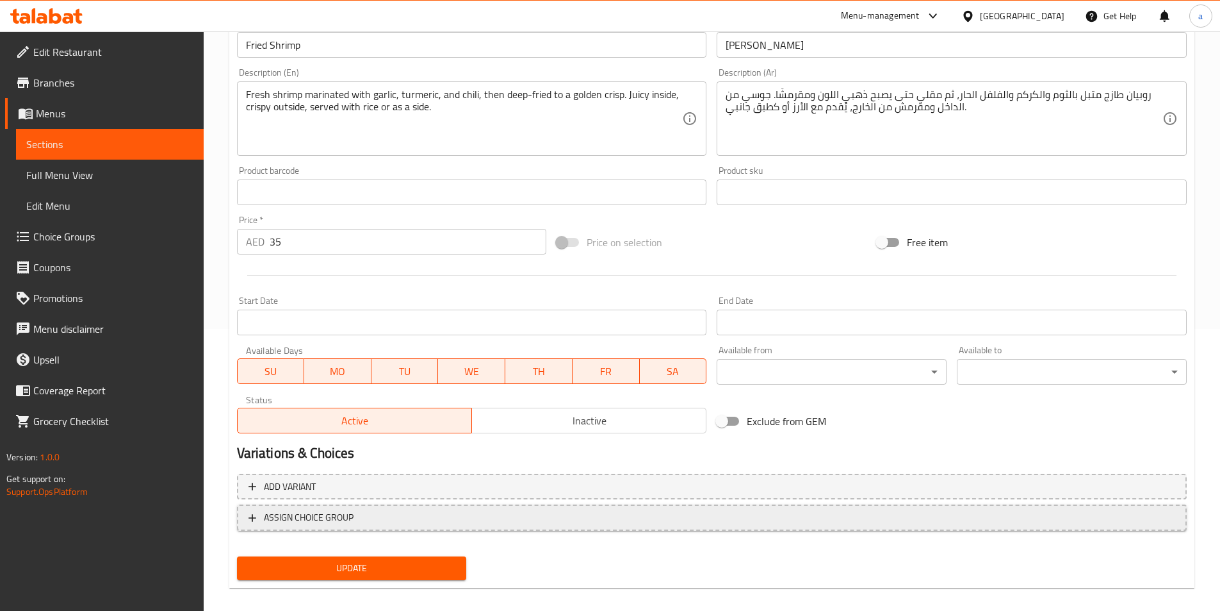
click at [386, 527] on button "ASSIGN CHOICE GROUP" at bounding box center [712, 517] width 950 height 26
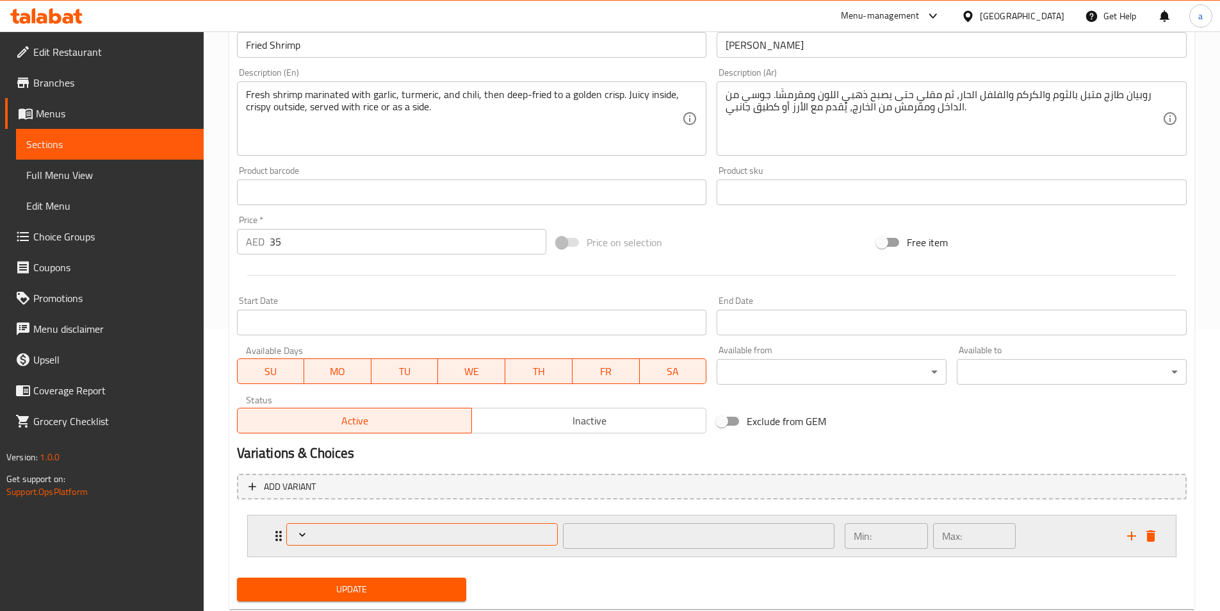
click at [386, 534] on span "Expand" at bounding box center [422, 534] width 263 height 13
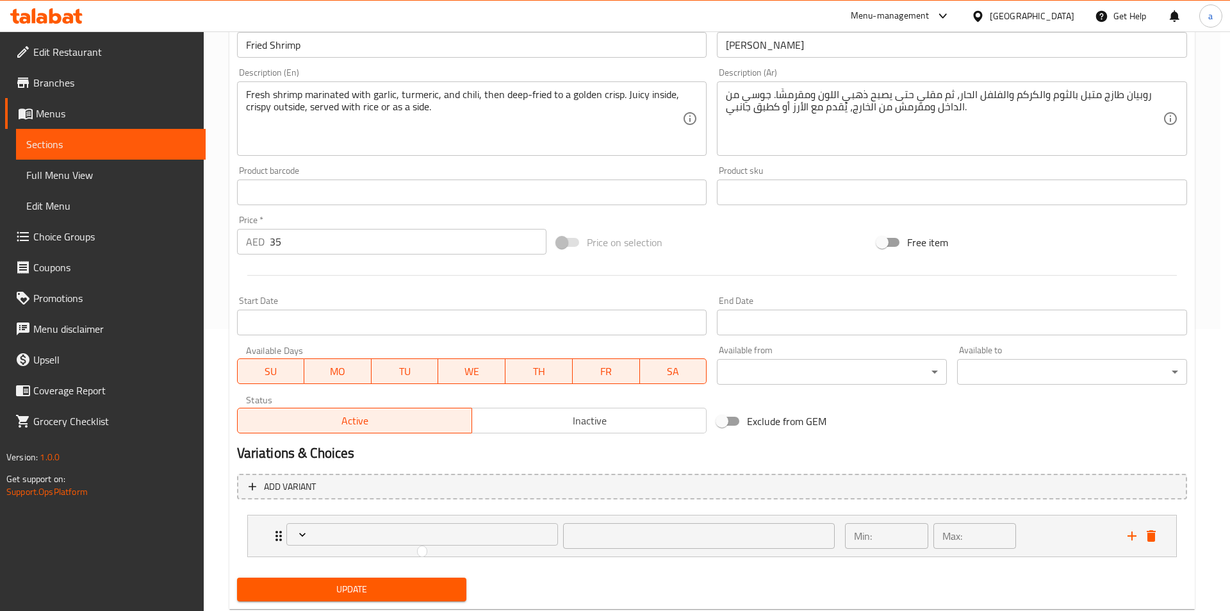
click at [306, 529] on div at bounding box center [615, 305] width 1230 height 611
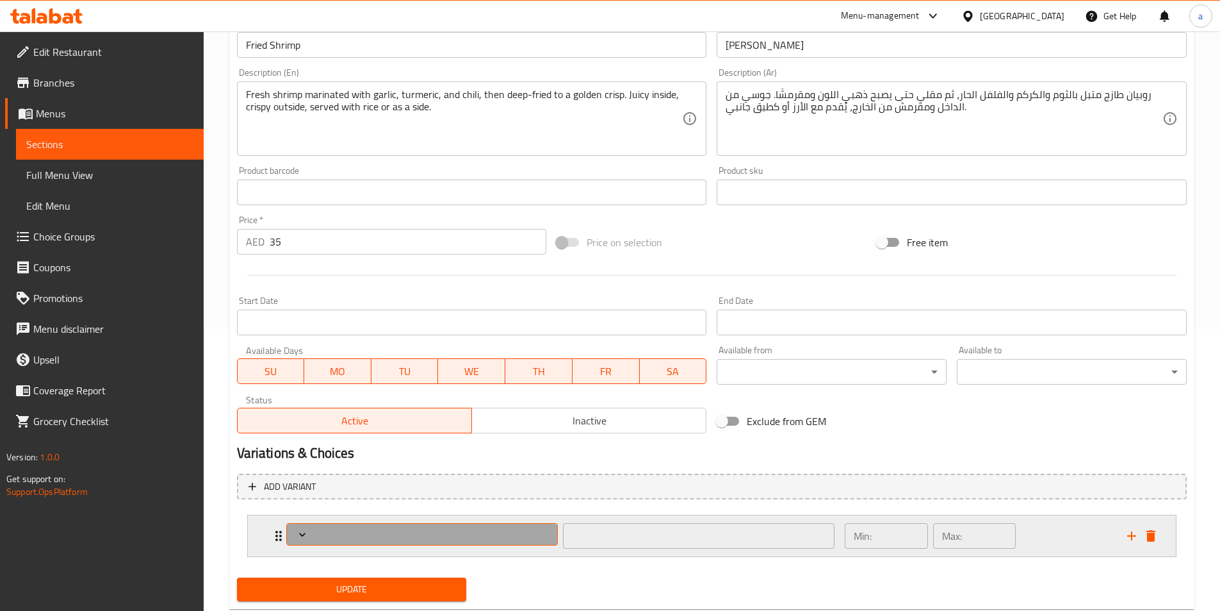
click at [323, 541] on button "Expand" at bounding box center [422, 534] width 272 height 22
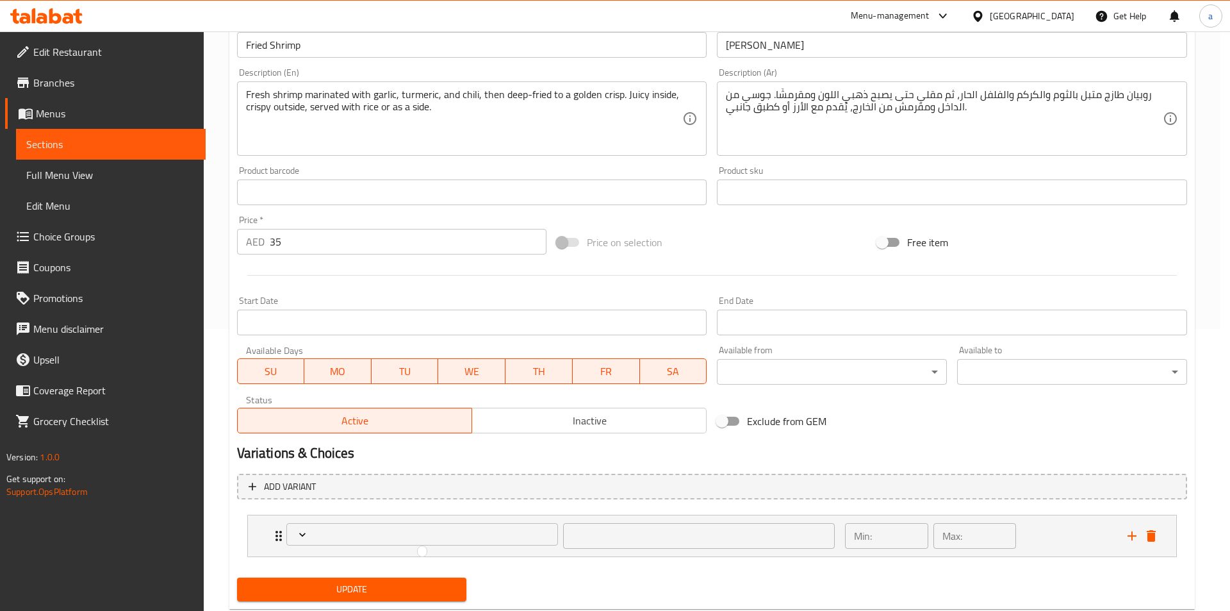
click at [308, 536] on div at bounding box center [615, 305] width 1230 height 611
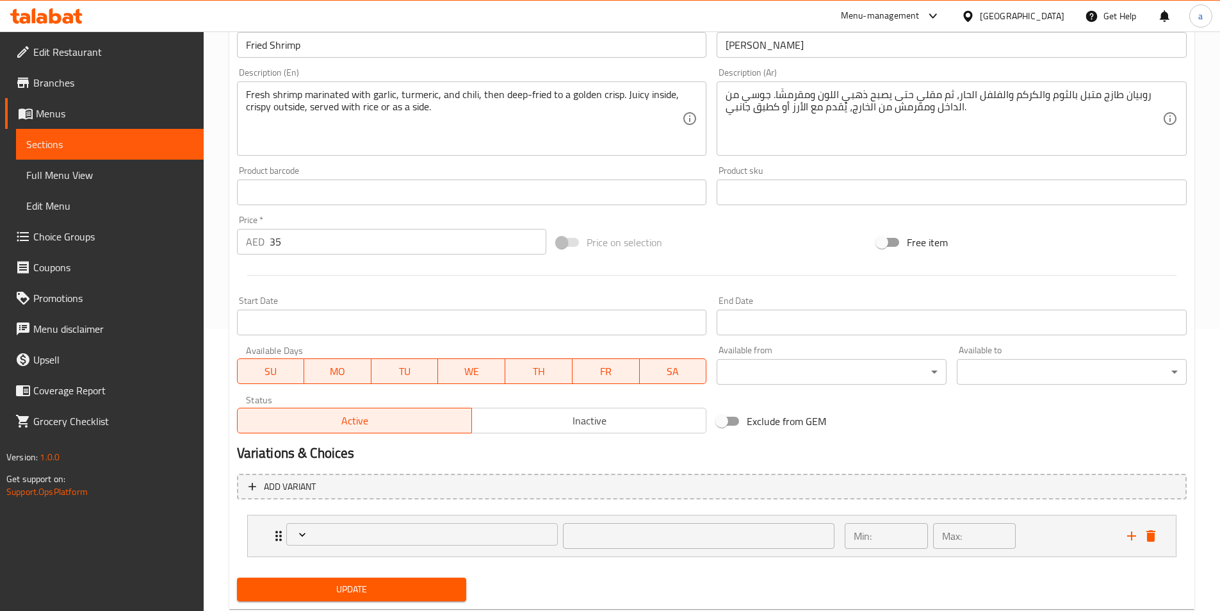
click at [308, 536] on icon "Expand" at bounding box center [302, 534] width 13 height 13
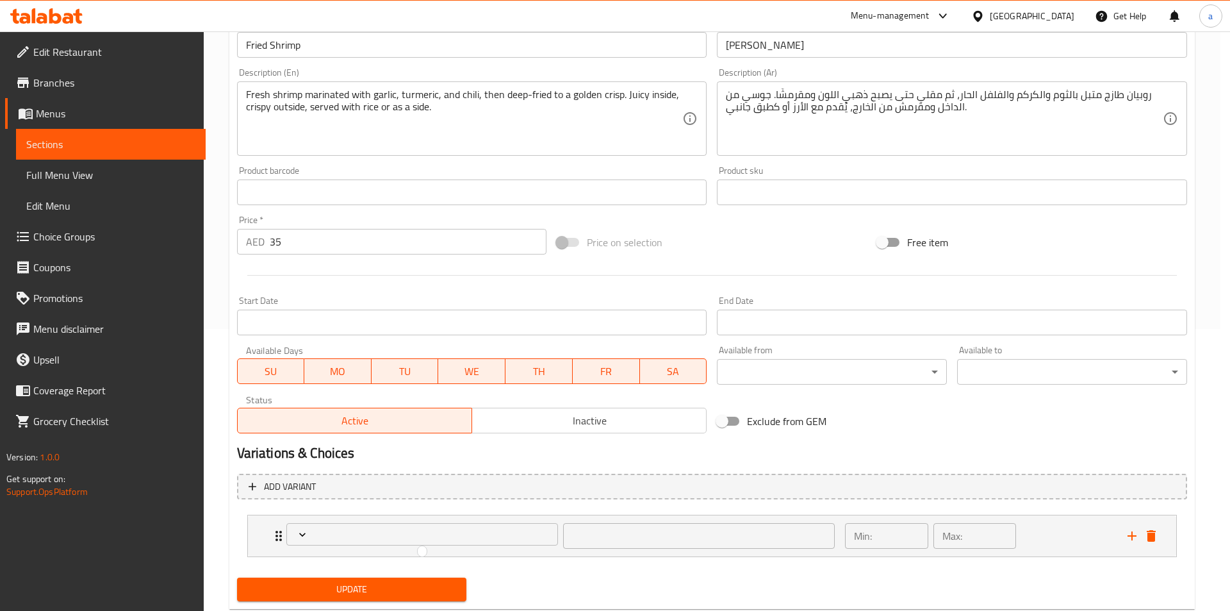
click at [308, 536] on div at bounding box center [615, 305] width 1230 height 611
click at [307, 536] on icon "Expand" at bounding box center [300, 534] width 13 height 13
drag, startPoint x: 319, startPoint y: 531, endPoint x: 737, endPoint y: 488, distance: 420.0
click at [489, 525] on div at bounding box center [615, 305] width 1230 height 611
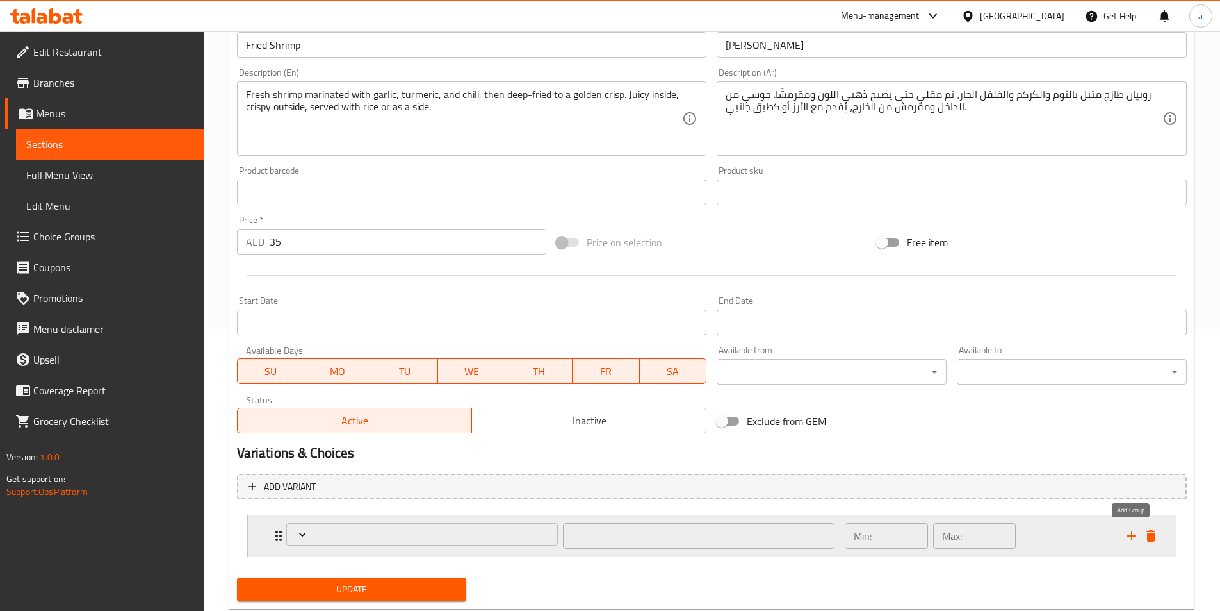
click at [1131, 543] on icon "add" at bounding box center [1131, 535] width 15 height 15
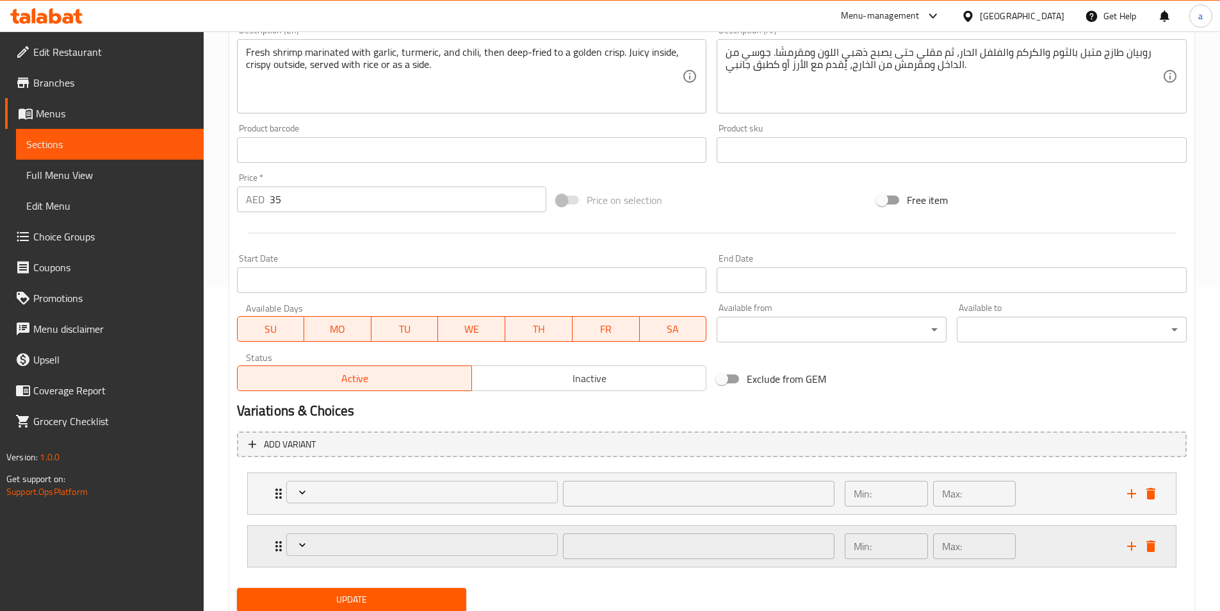
scroll to position [368, 0]
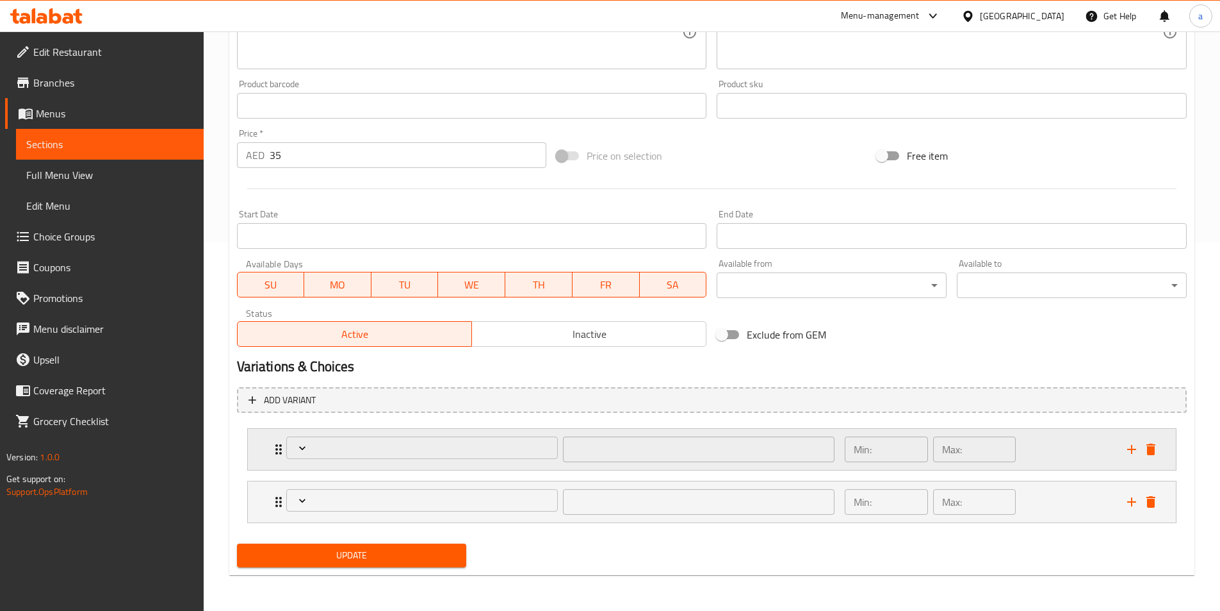
drag, startPoint x: 776, startPoint y: 468, endPoint x: 727, endPoint y: 461, distance: 49.7
click at [769, 465] on div "​ Min: ​ Max: ​ ​ Min: ​ Max: ​" at bounding box center [712, 475] width 950 height 105
click at [608, 473] on li "​ Min: ​ Max: ​" at bounding box center [712, 449] width 950 height 53
drag, startPoint x: 423, startPoint y: 486, endPoint x: 391, endPoint y: 479, distance: 33.4
click at [402, 482] on div "​ Min: ​ Max: ​ ​ Min: ​ Max: ​" at bounding box center [712, 475] width 950 height 105
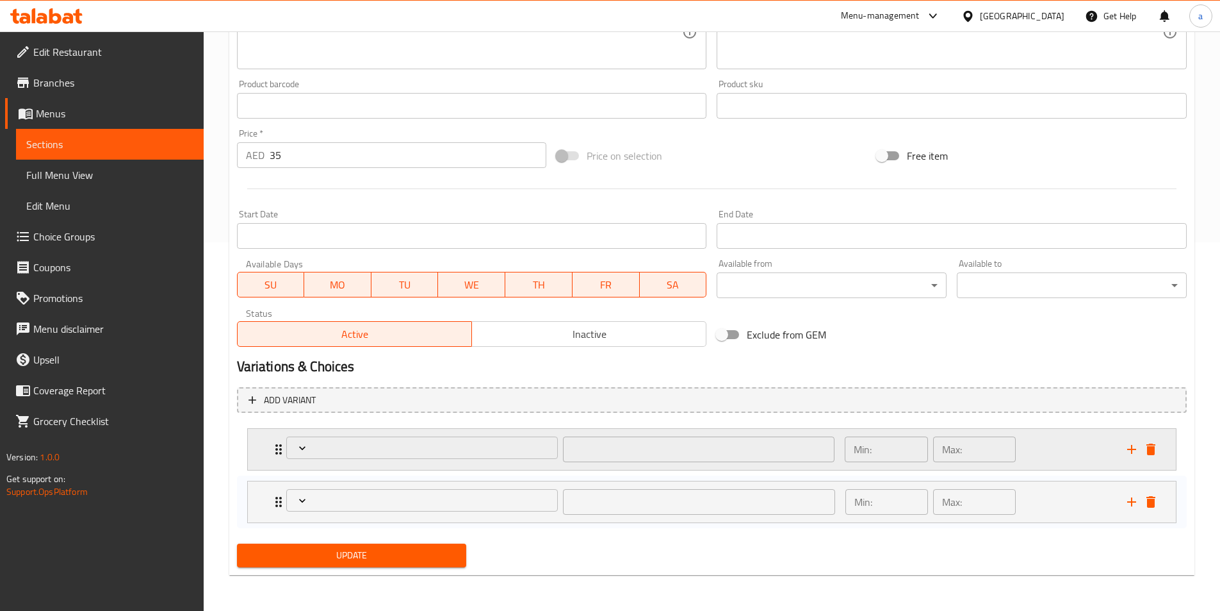
click at [386, 472] on li "​ Min: ​ Max: ​" at bounding box center [712, 449] width 950 height 53
click at [359, 455] on button "Expand" at bounding box center [422, 447] width 272 height 22
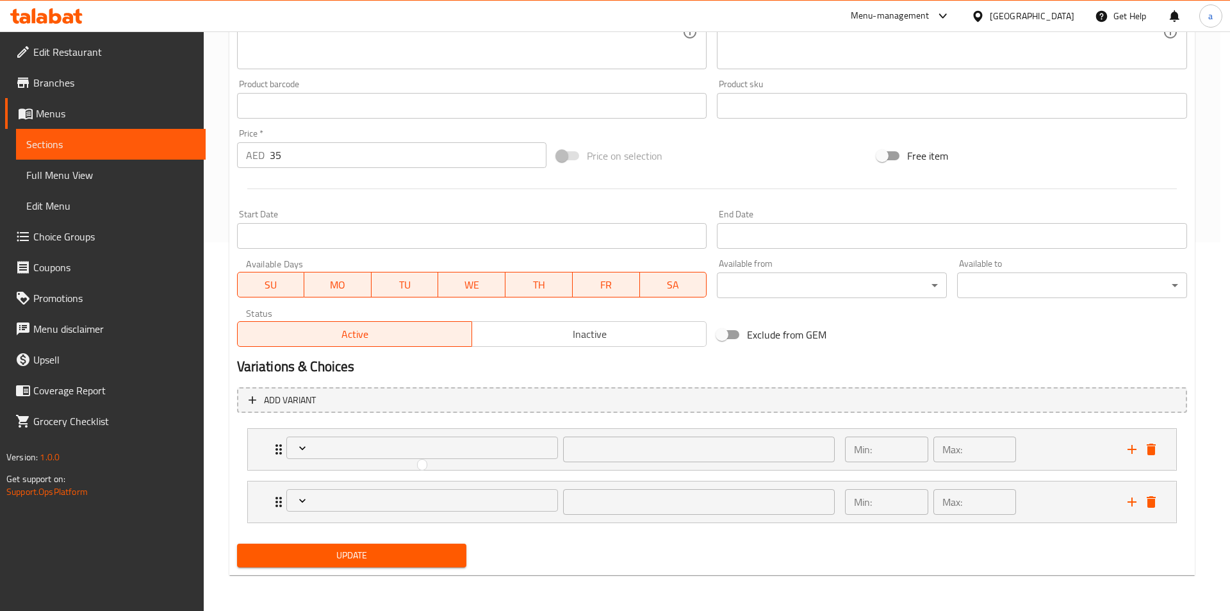
click at [233, 473] on div at bounding box center [615, 305] width 1230 height 611
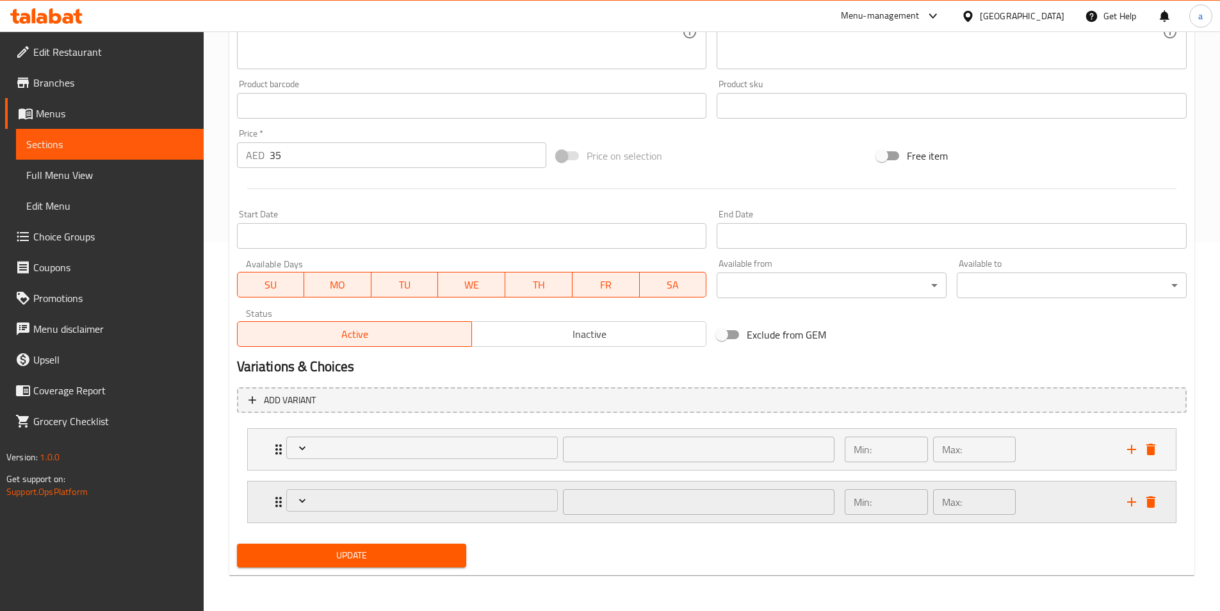
click at [271, 502] on icon "Expand" at bounding box center [278, 501] width 15 height 15
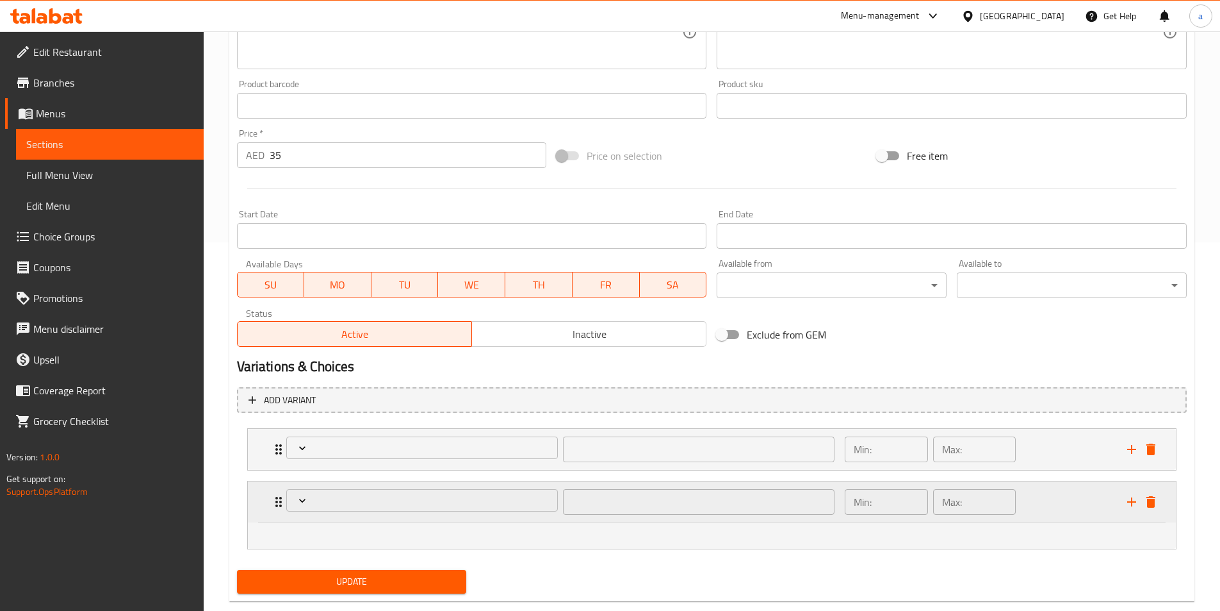
drag, startPoint x: 271, startPoint y: 500, endPoint x: 274, endPoint y: 472, distance: 28.4
click at [272, 498] on icon "Expand" at bounding box center [278, 501] width 15 height 15
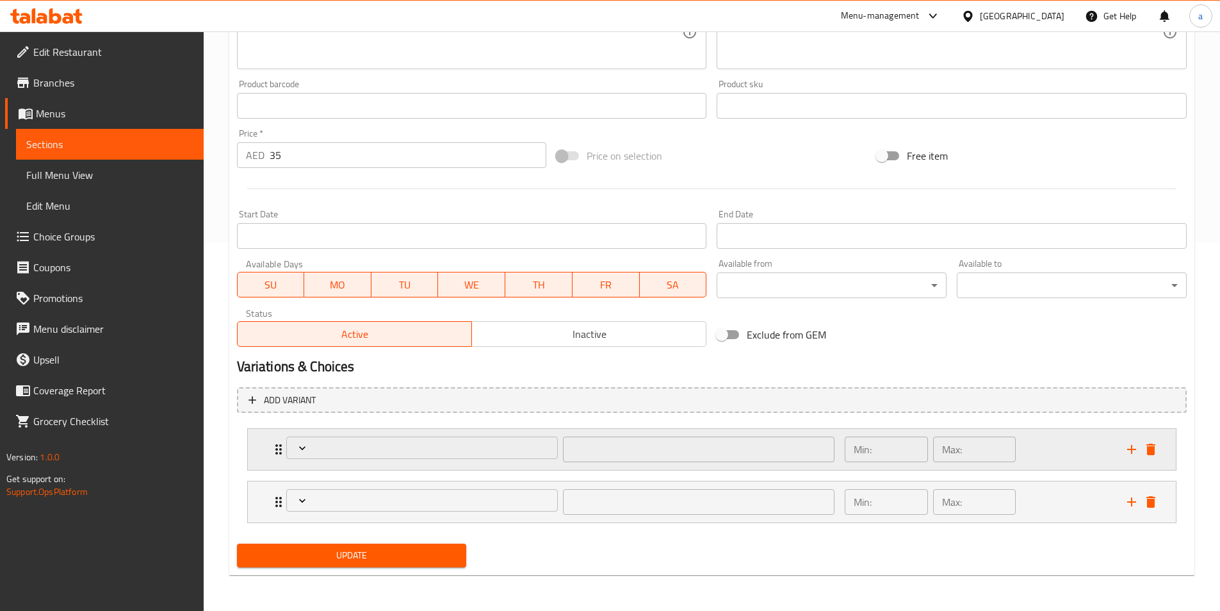
click at [275, 453] on icon "Expand" at bounding box center [278, 449] width 6 height 10
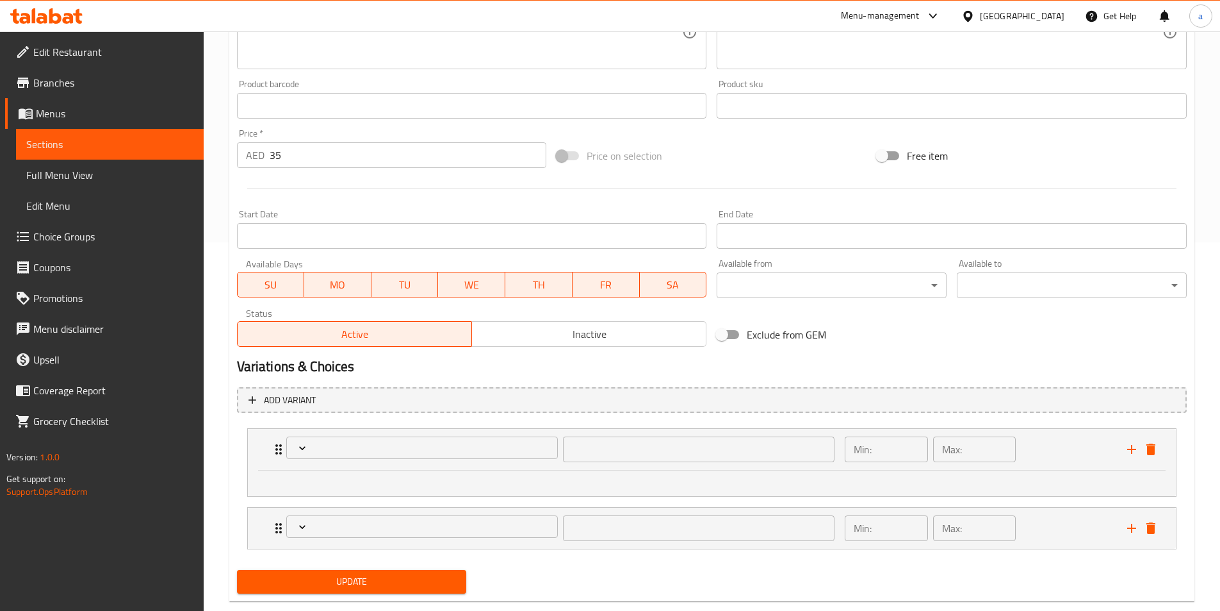
drag, startPoint x: 293, startPoint y: 482, endPoint x: 310, endPoint y: 481, distance: 16.7
click at [295, 482] on ul at bounding box center [712, 480] width 882 height 10
click at [303, 443] on icon "Expand" at bounding box center [302, 447] width 13 height 13
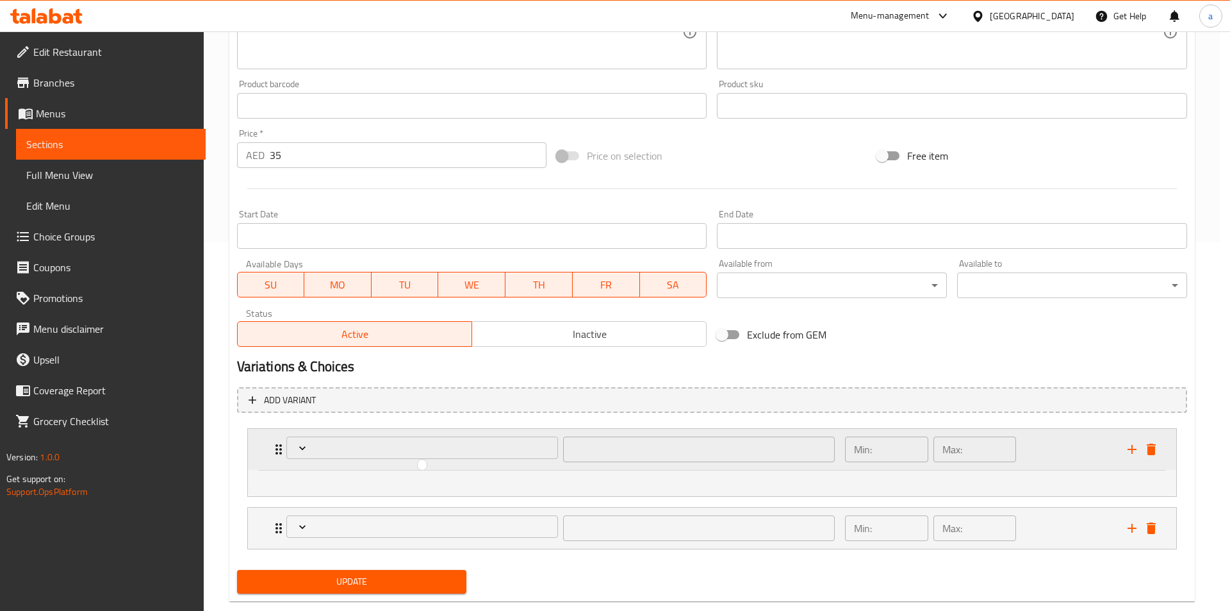
click at [963, 461] on div at bounding box center [615, 305] width 1230 height 611
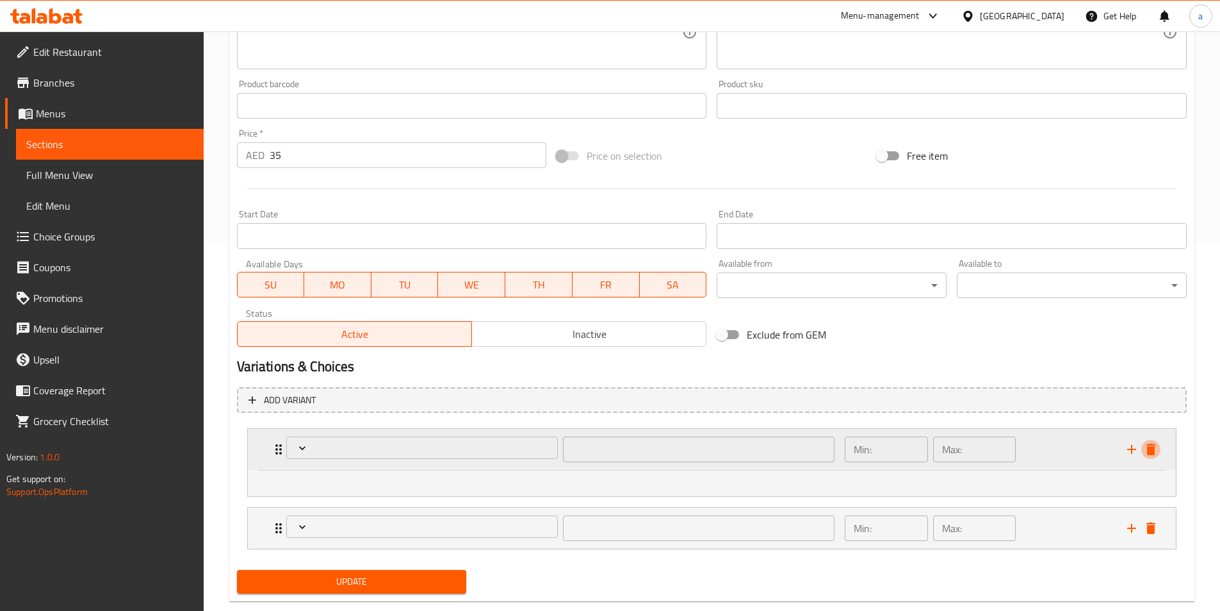
click at [1153, 450] on icon "delete" at bounding box center [1151, 449] width 9 height 12
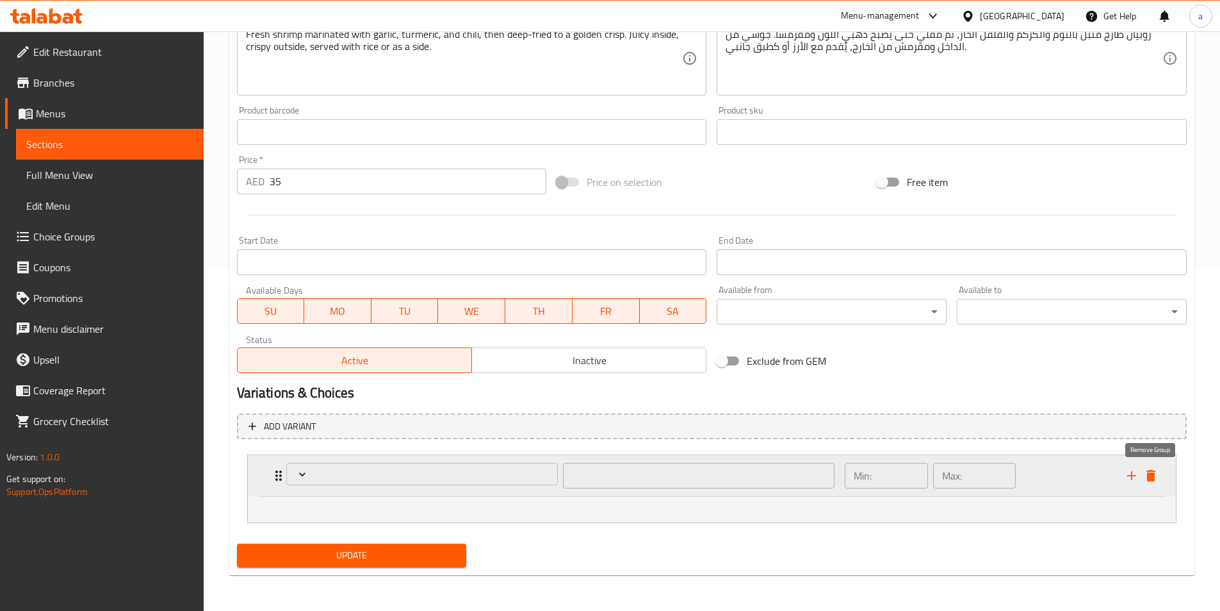
click at [1153, 468] on icon "delete" at bounding box center [1151, 475] width 15 height 15
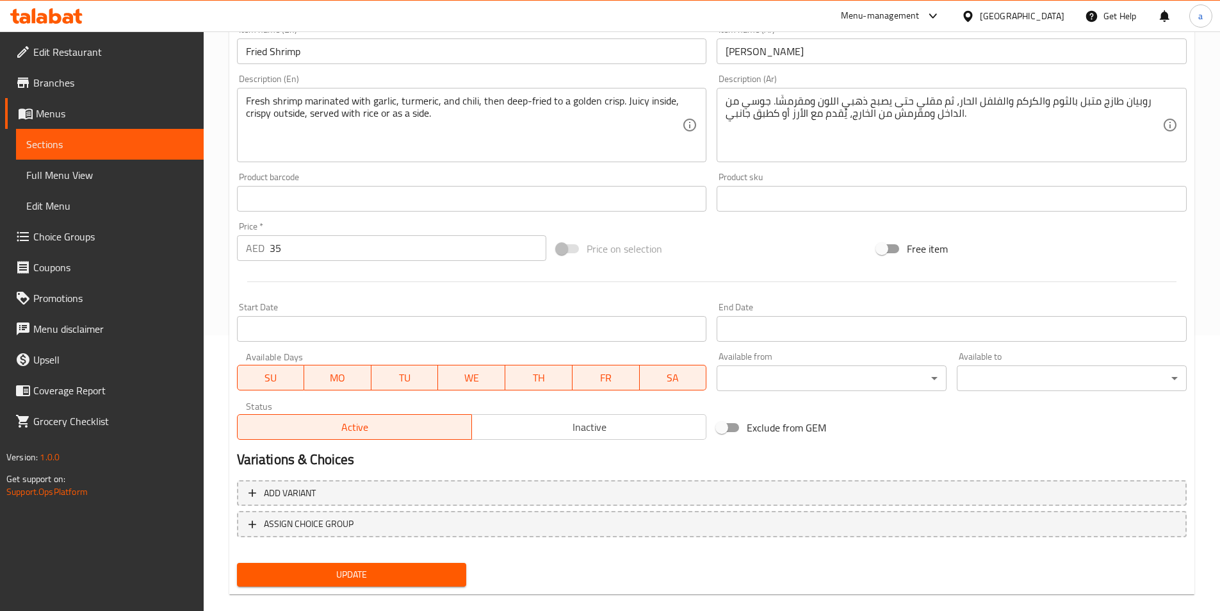
scroll to position [295, 0]
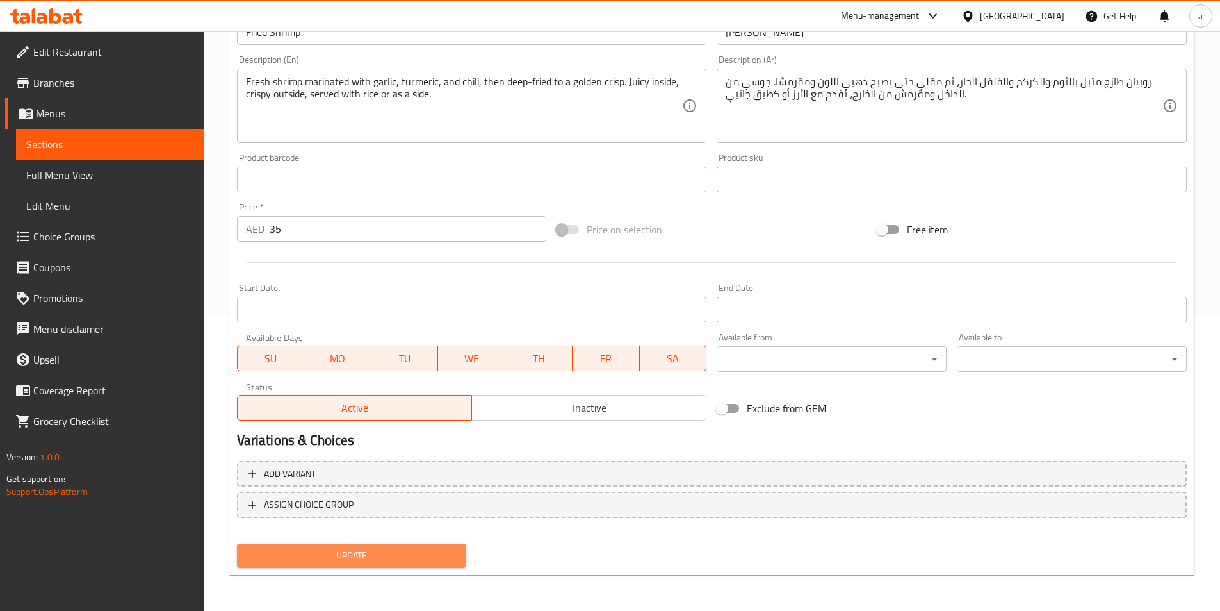
click at [313, 554] on span "Update" at bounding box center [351, 555] width 209 height 16
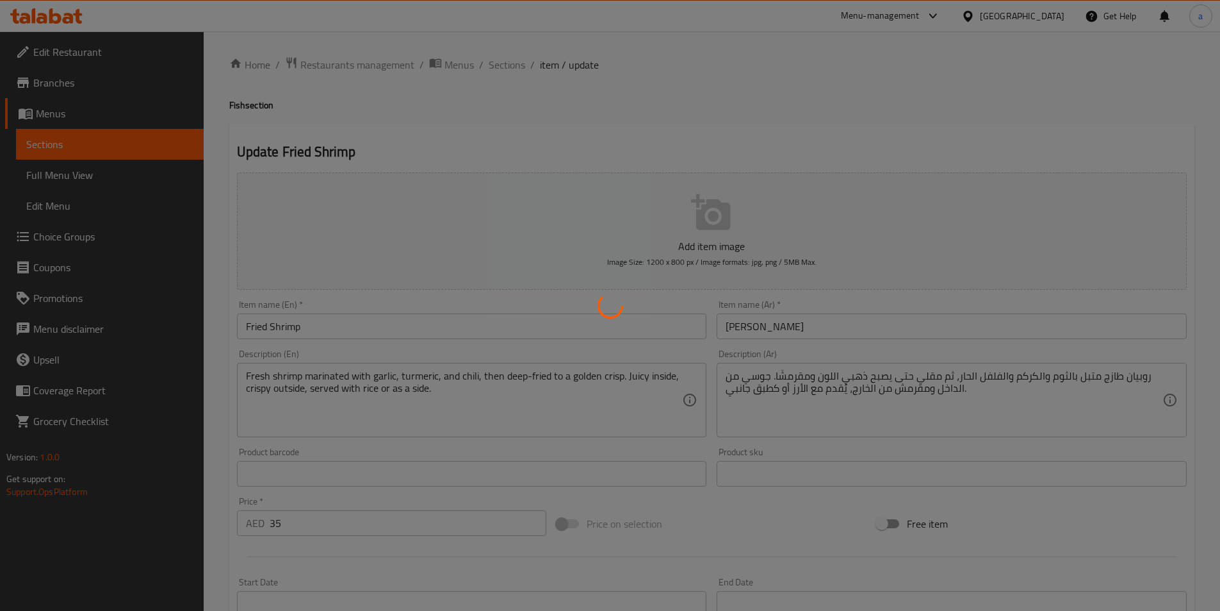
scroll to position [0, 0]
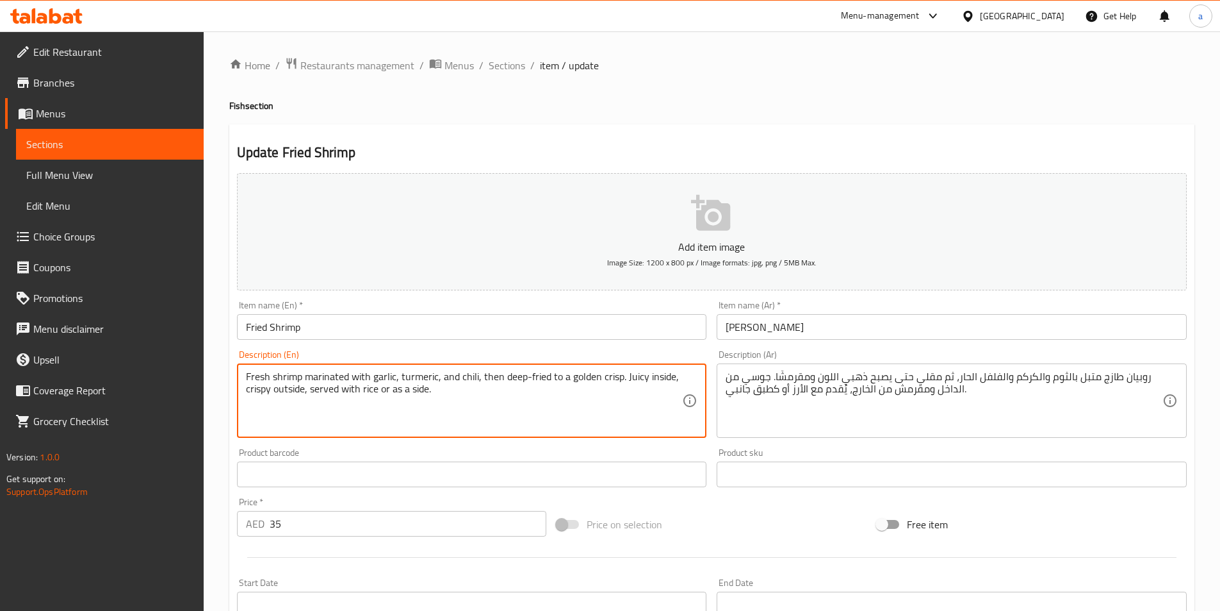
drag, startPoint x: 428, startPoint y: 391, endPoint x: 308, endPoint y: 396, distance: 119.9
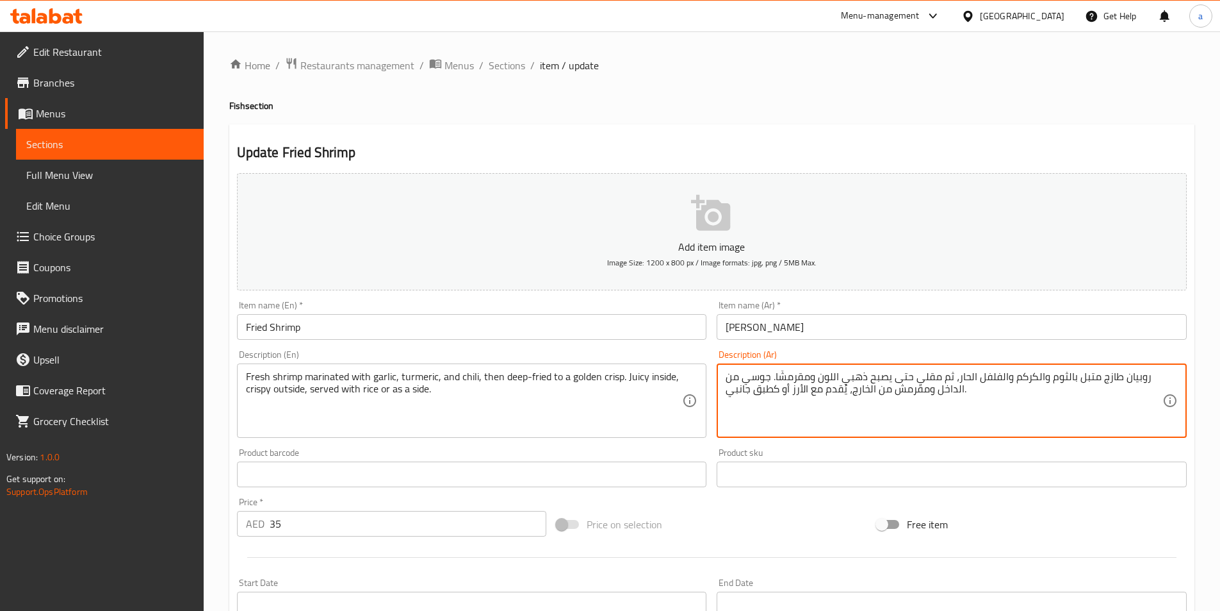
drag, startPoint x: 820, startPoint y: 390, endPoint x: 714, endPoint y: 400, distance: 106.8
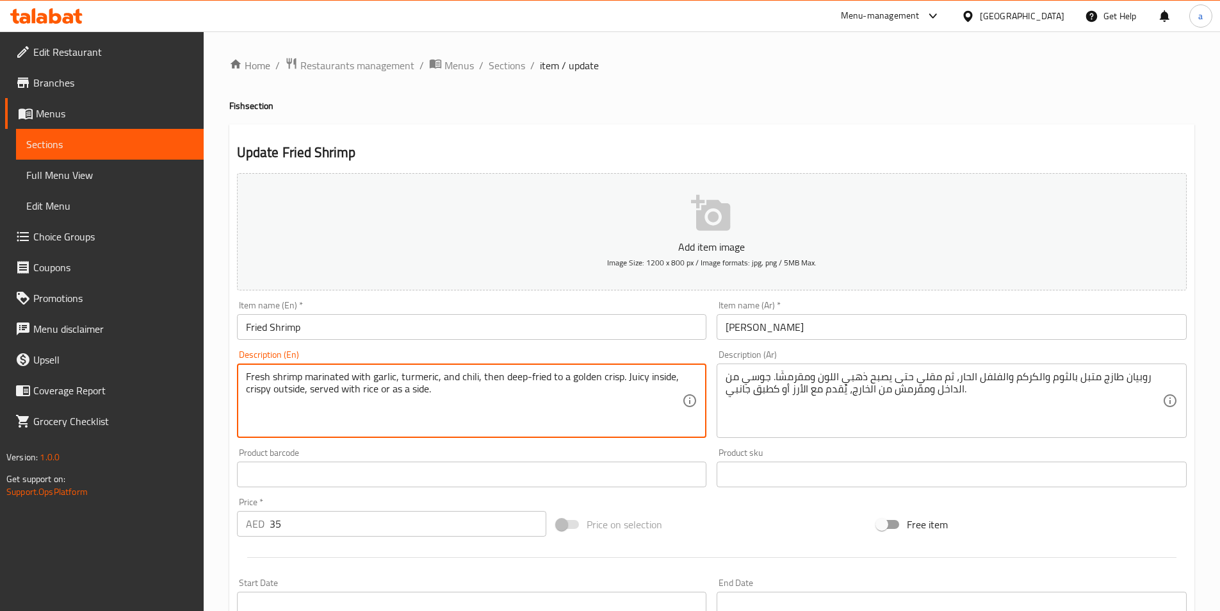
click at [561, 398] on textarea "Fresh shrimp marinated with garlic, turmeric, and chili, then deep-fried to a g…" at bounding box center [464, 400] width 437 height 61
click at [524, 451] on div "Product barcode Product barcode" at bounding box center [472, 467] width 470 height 39
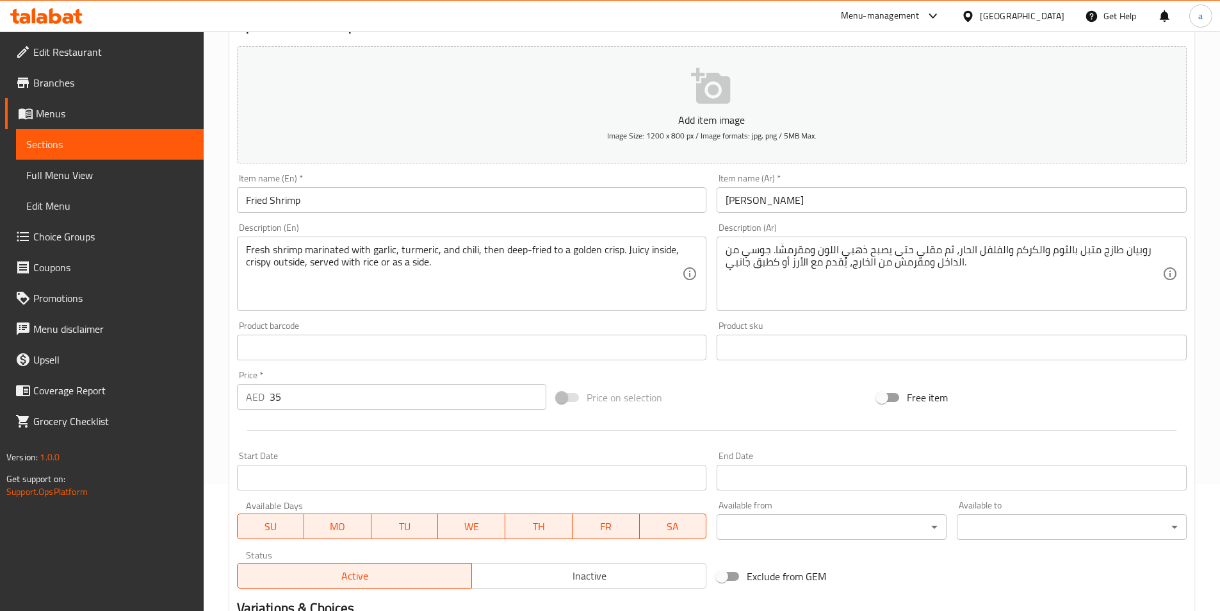
scroll to position [128, 0]
click at [584, 168] on div "Item name (En)   * Fried Shrimp Item name (En) *" at bounding box center [472, 191] width 481 height 49
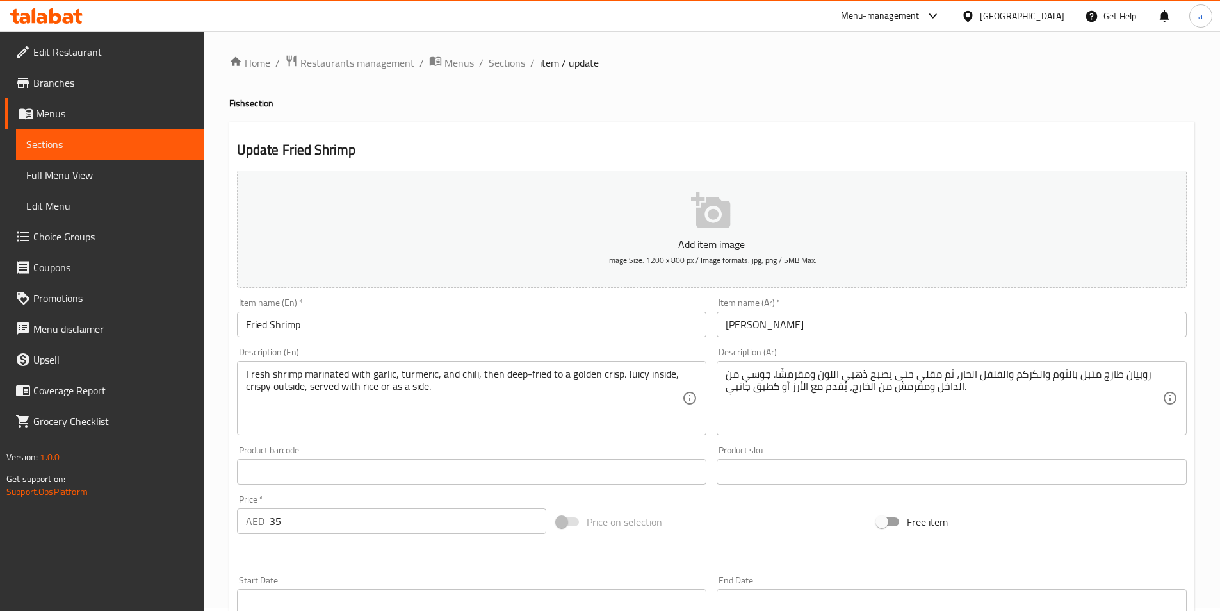
scroll to position [0, 0]
click at [497, 67] on span "Sections" at bounding box center [507, 65] width 37 height 15
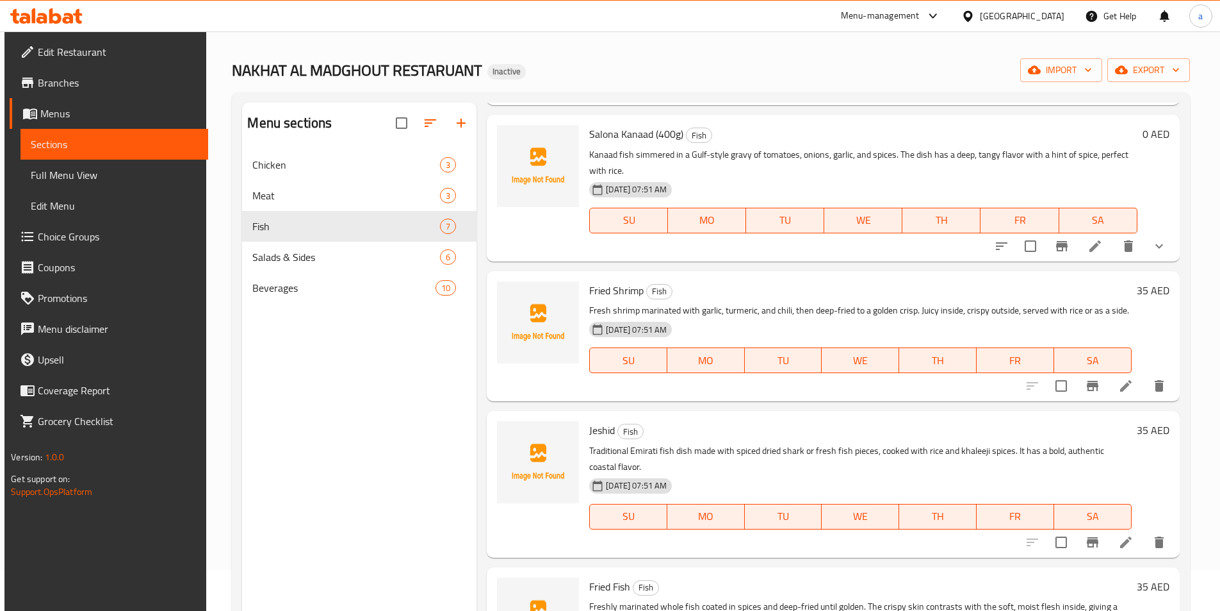
scroll to position [64, 0]
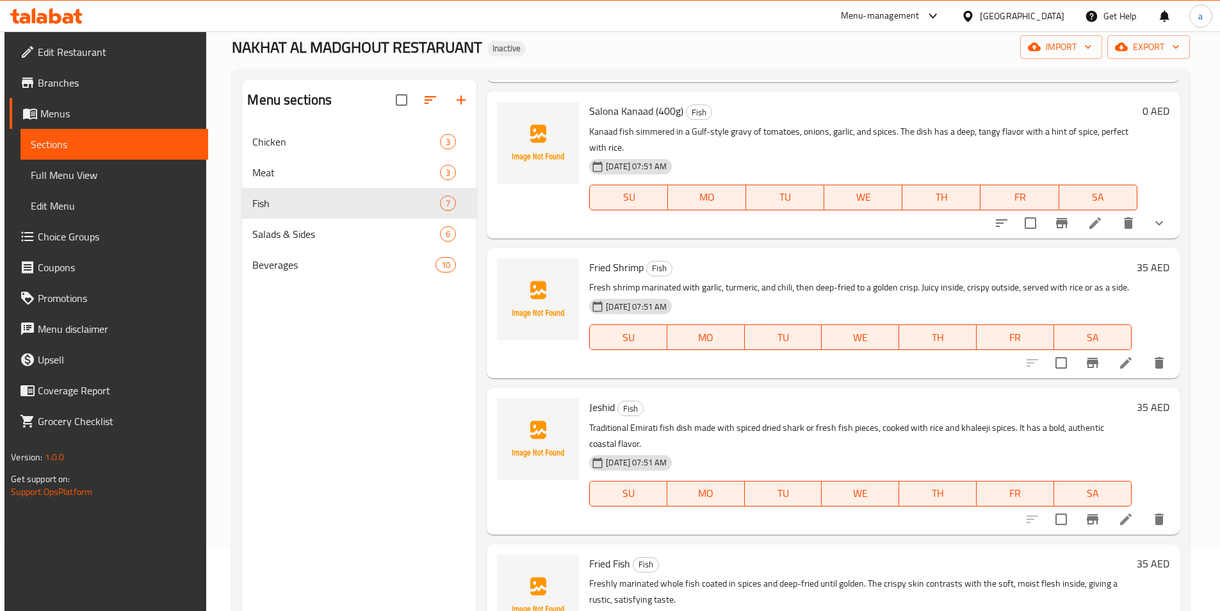
click at [1123, 528] on li at bounding box center [1126, 518] width 36 height 23
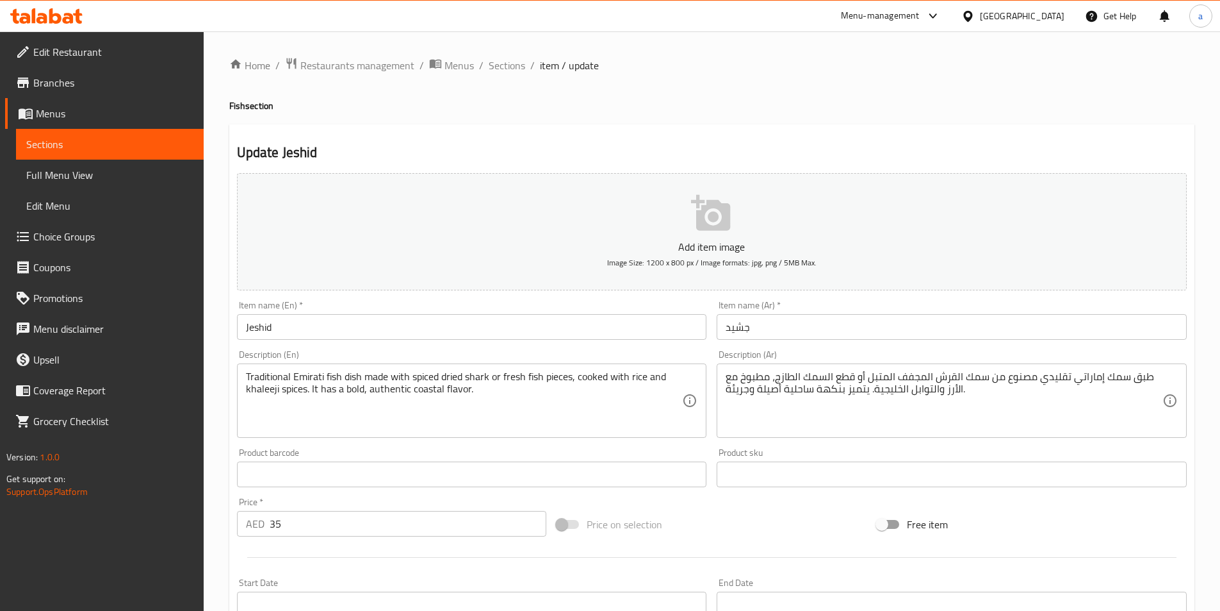
click at [504, 331] on input "Jeshid" at bounding box center [472, 327] width 470 height 26
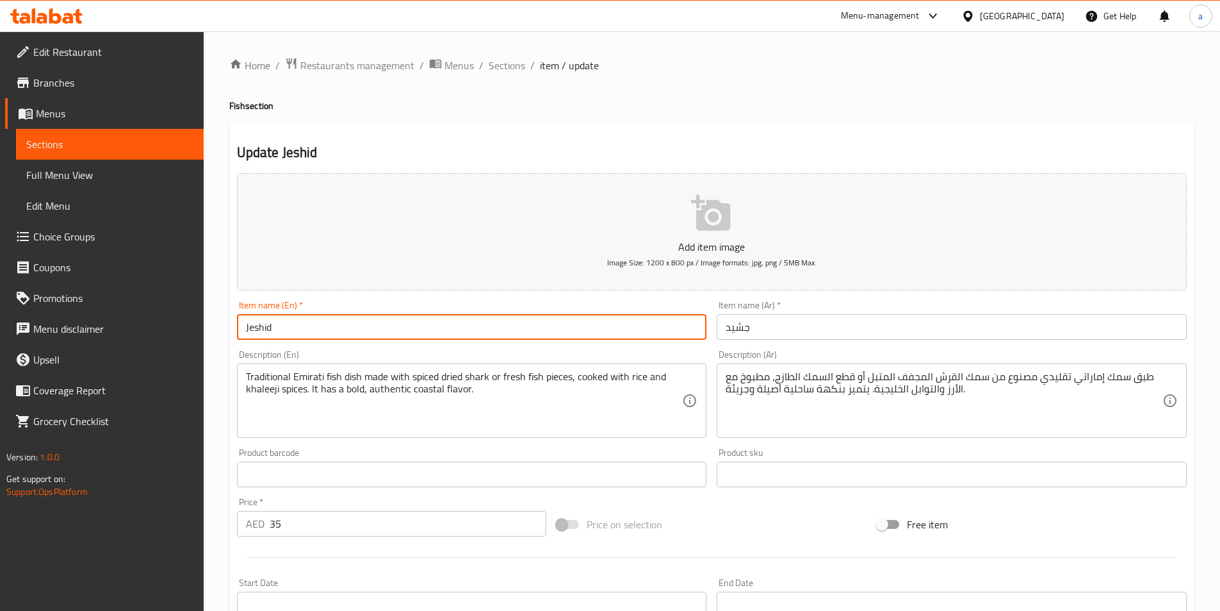
click at [504, 332] on input "Jeshid" at bounding box center [472, 327] width 470 height 26
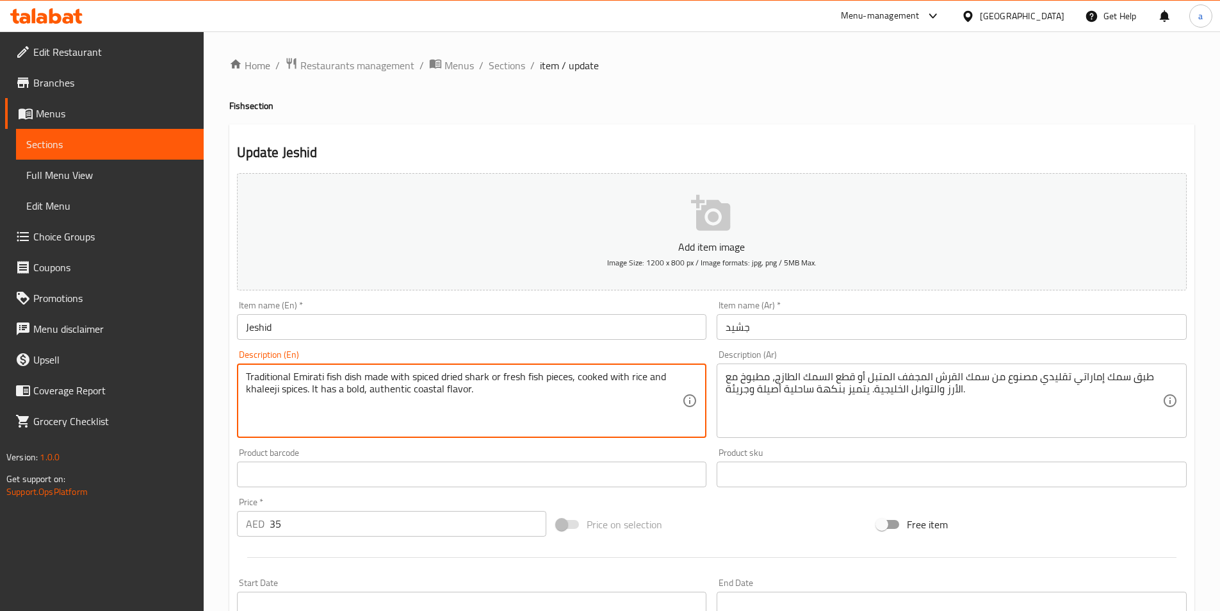
drag, startPoint x: 411, startPoint y: 377, endPoint x: 489, endPoint y: 379, distance: 78.2
drag, startPoint x: 503, startPoint y: 375, endPoint x: 572, endPoint y: 377, distance: 69.2
click at [572, 377] on textarea "Traditional Emirati fish dish made with spiced dried shark or fresh fish pieces…" at bounding box center [464, 400] width 437 height 61
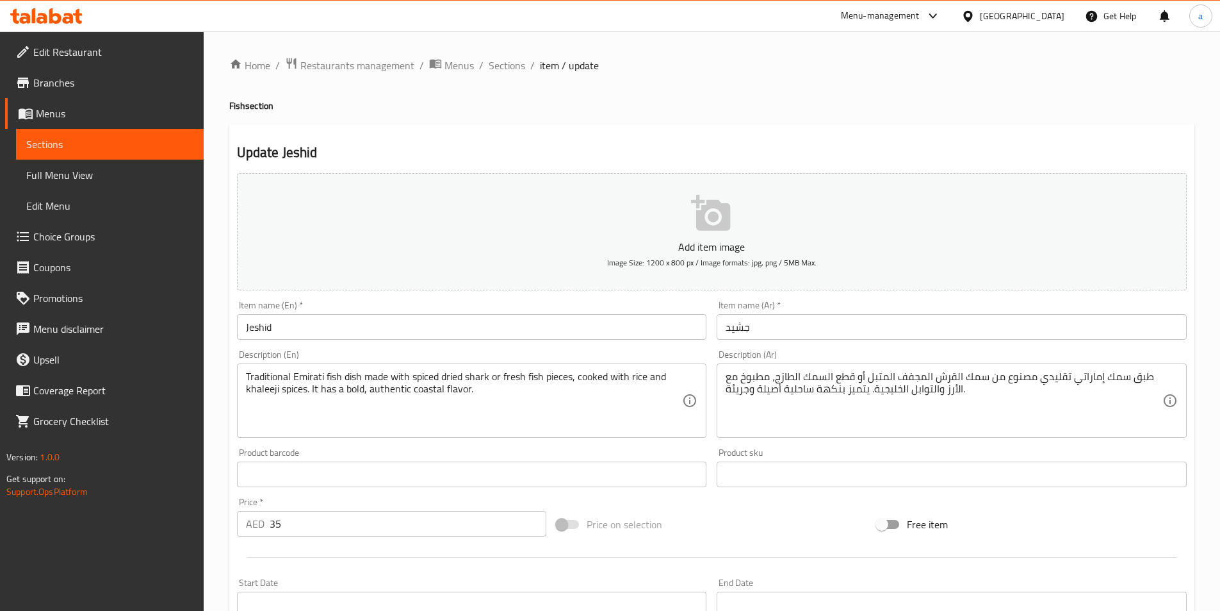
click at [88, 234] on span "Choice Groups" at bounding box center [113, 236] width 160 height 15
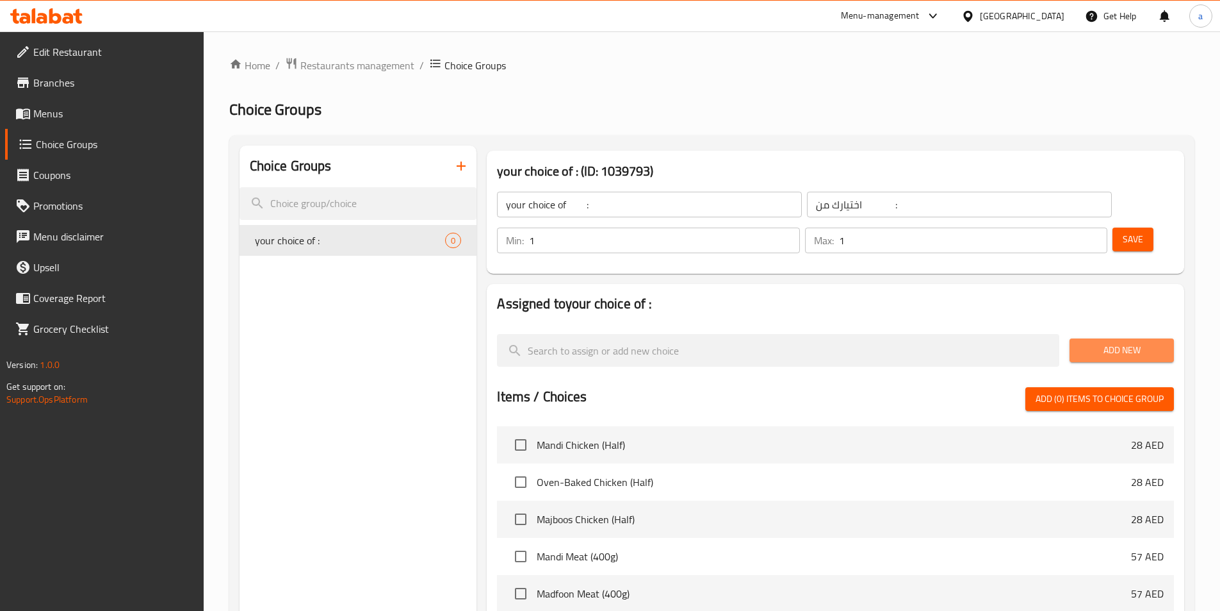
click at [1100, 342] on span "Add New" at bounding box center [1122, 350] width 84 height 16
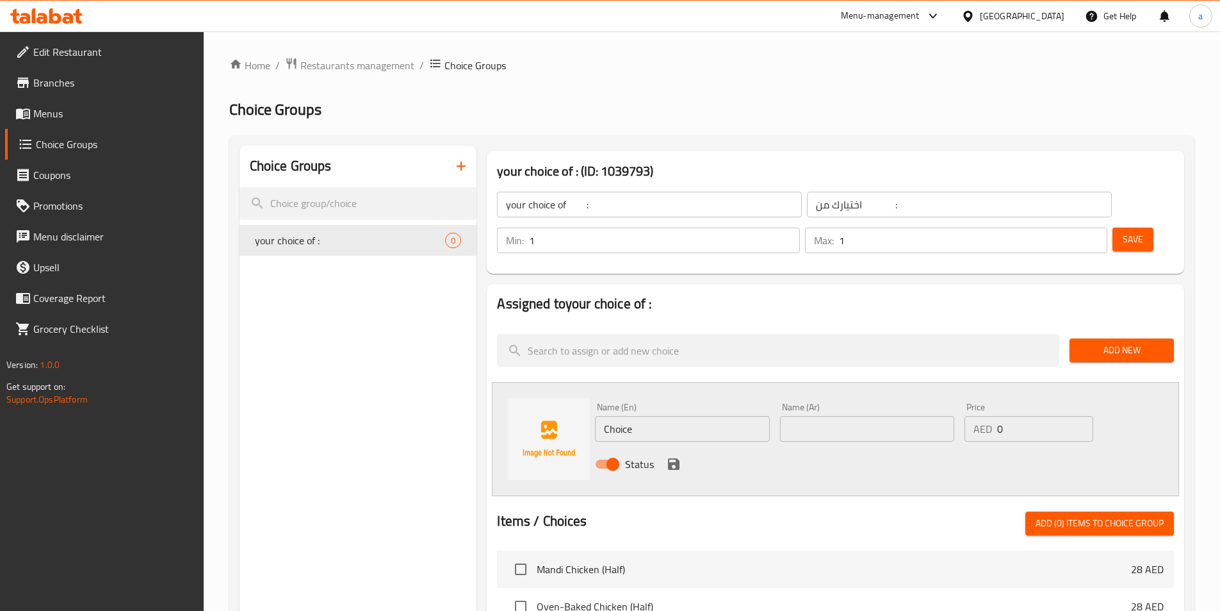
click at [628, 416] on input "Choice" at bounding box center [682, 429] width 174 height 26
click at [686, 416] on input "Choice" at bounding box center [682, 429] width 174 height 26
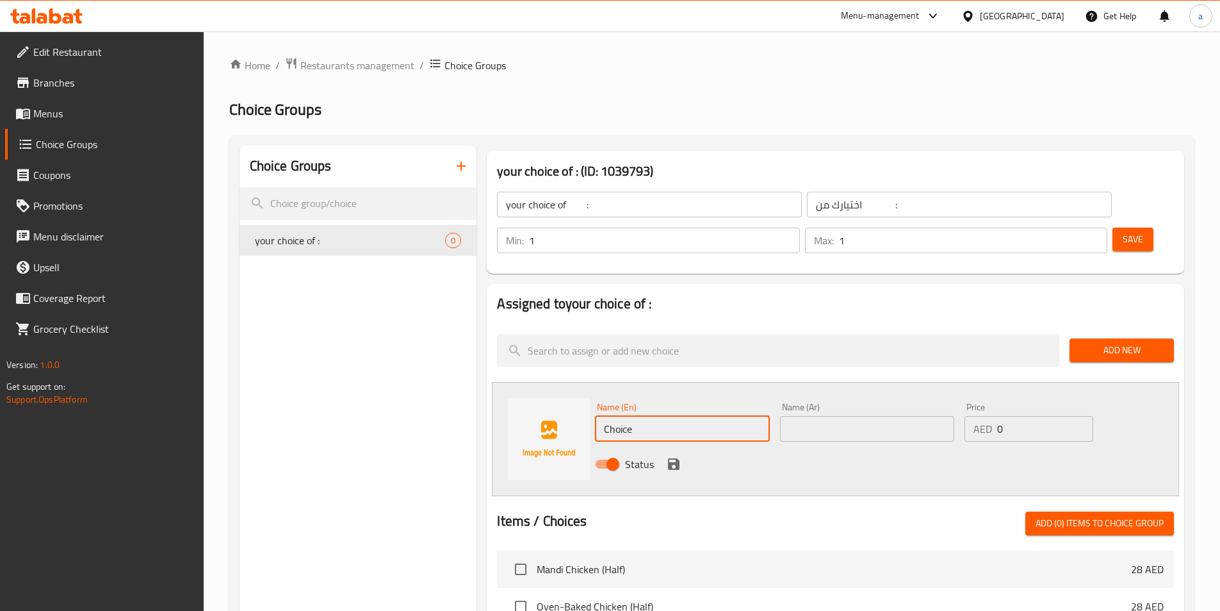
paste input "spiced dried shark"
type input "spiced dried shark"
click at [819, 416] on input "text" at bounding box center [867, 429] width 174 height 26
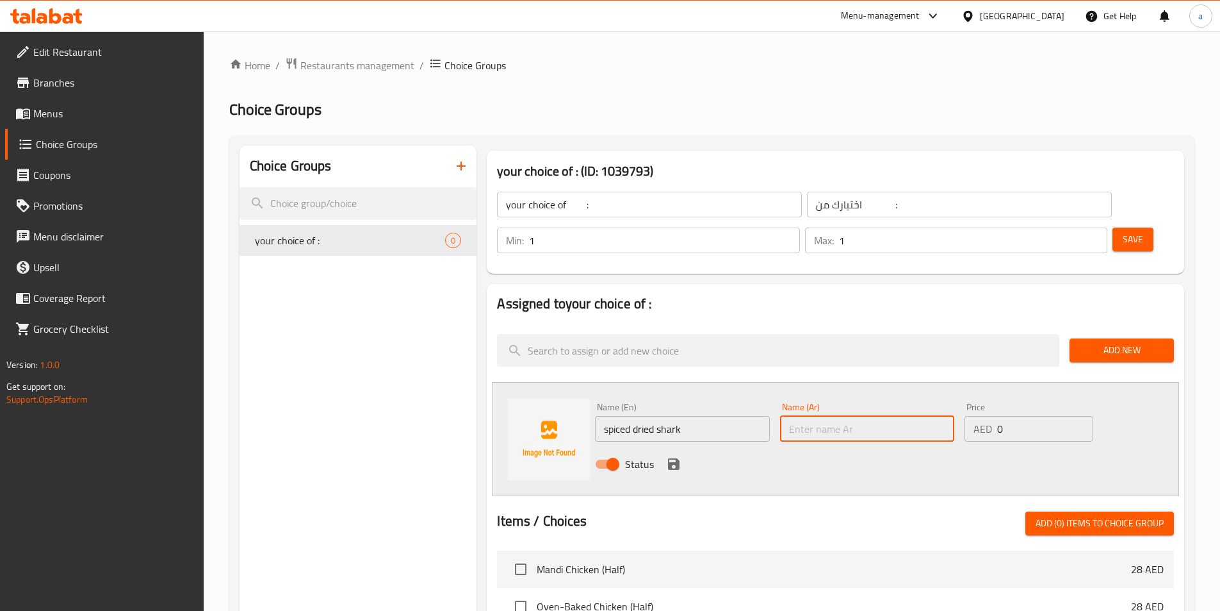
paste input "سمك القرش المجفف المتبل"
type input "سمك القرش المجفف المتبل"
click at [676, 458] on icon "save" at bounding box center [674, 464] width 12 height 12
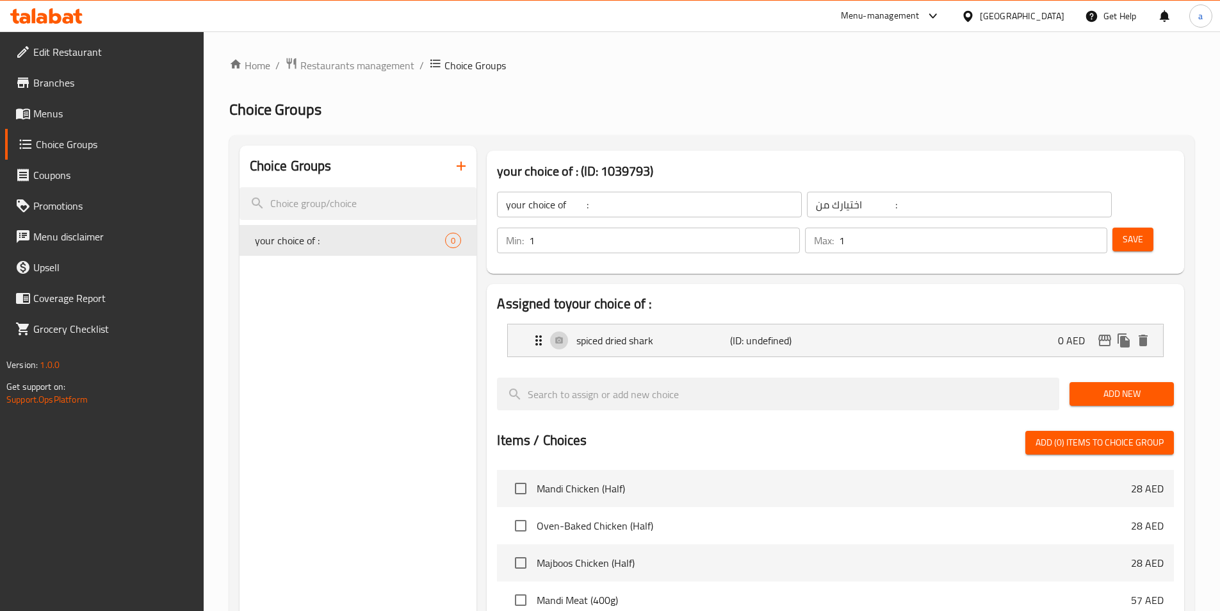
click at [1114, 386] on span "Add New" at bounding box center [1122, 394] width 84 height 16
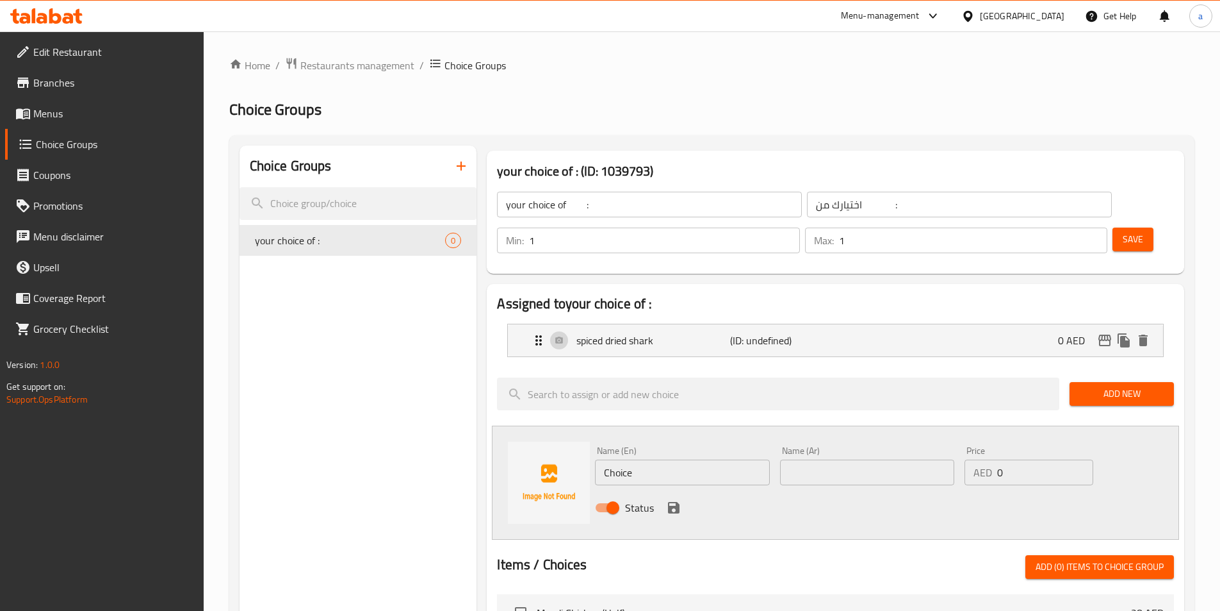
click at [816, 459] on input "text" at bounding box center [867, 472] width 174 height 26
paste input "قطع السمك الطازجة"
type input "قطع السمك الطازجة"
click at [683, 459] on input "Choice" at bounding box center [682, 472] width 174 height 26
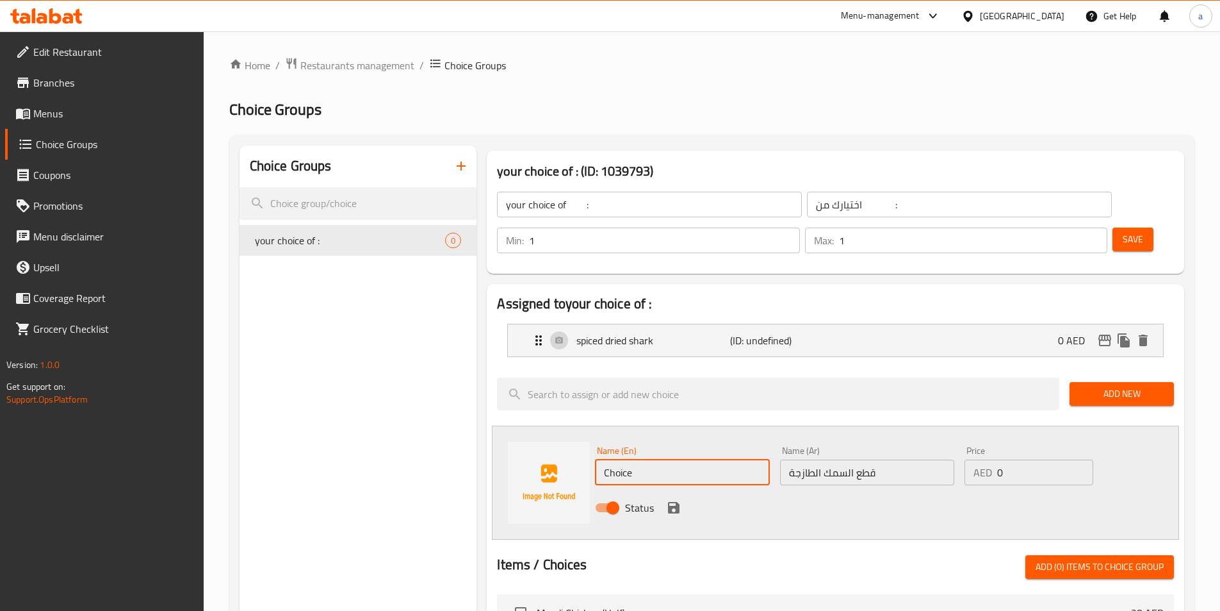
paste input "fresh fish pieces"
type input "fresh fish pieces"
click at [676, 502] on icon "save" at bounding box center [674, 508] width 12 height 12
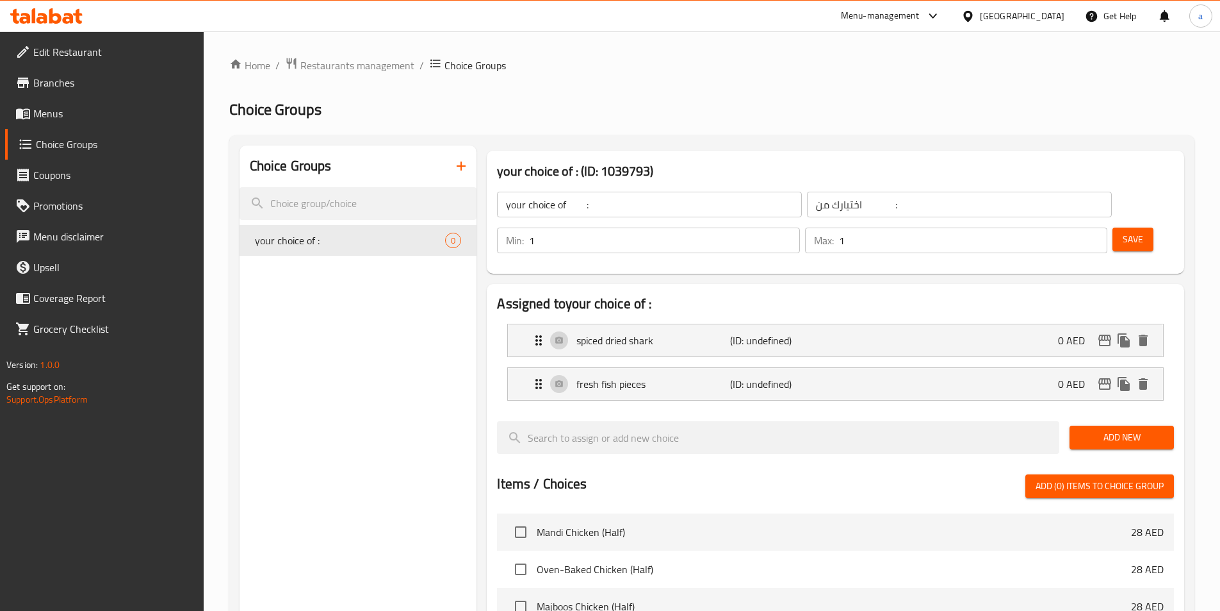
click at [1113, 227] on button "Save" at bounding box center [1133, 239] width 41 height 24
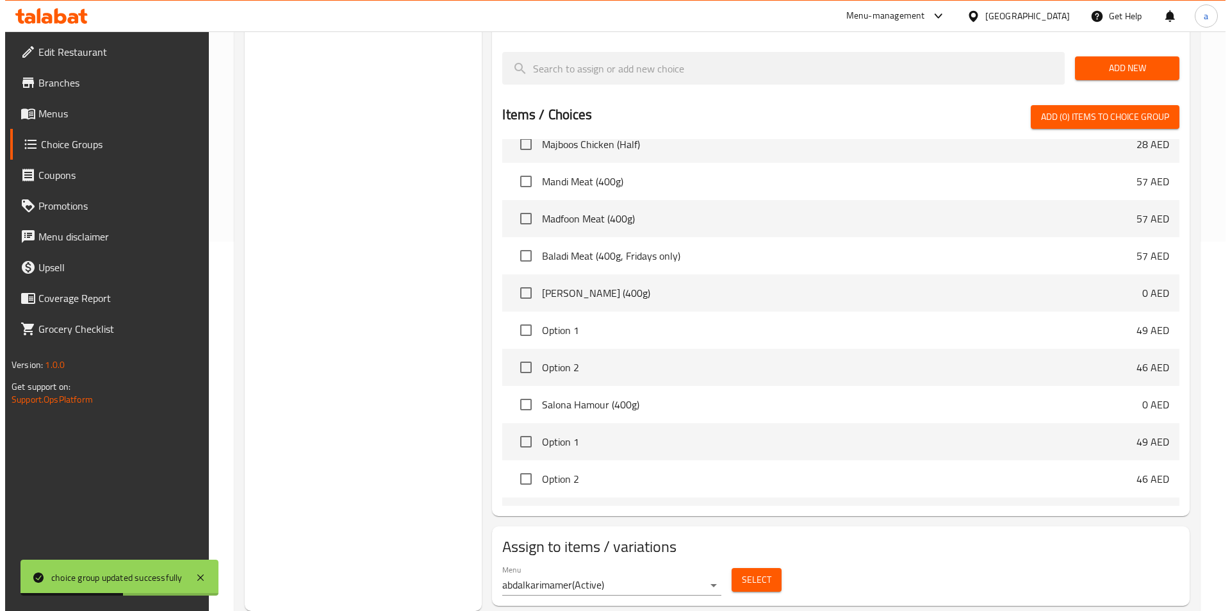
scroll to position [192, 0]
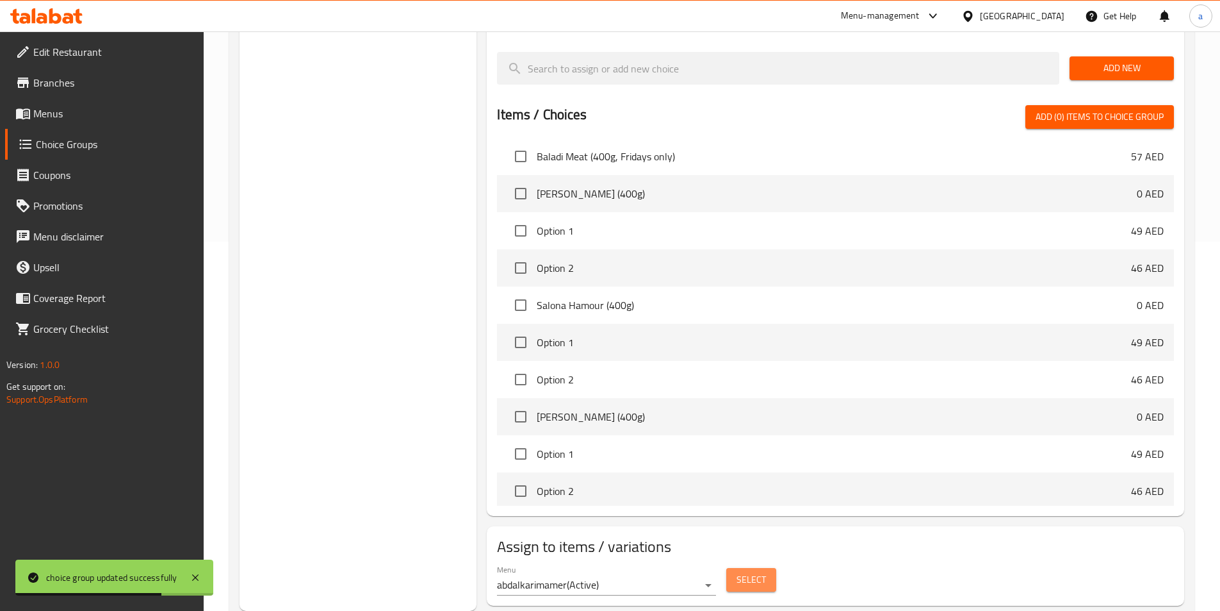
click at [748, 571] on span "Select" at bounding box center [751, 579] width 29 height 16
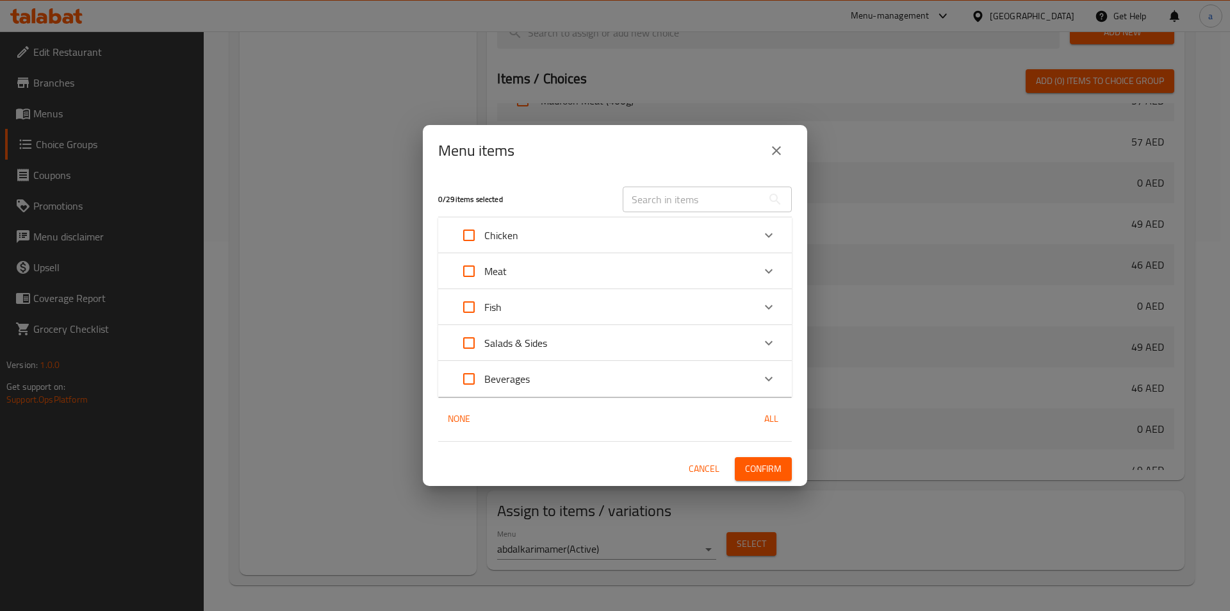
click at [750, 305] on div "Fish" at bounding box center [604, 307] width 300 height 31
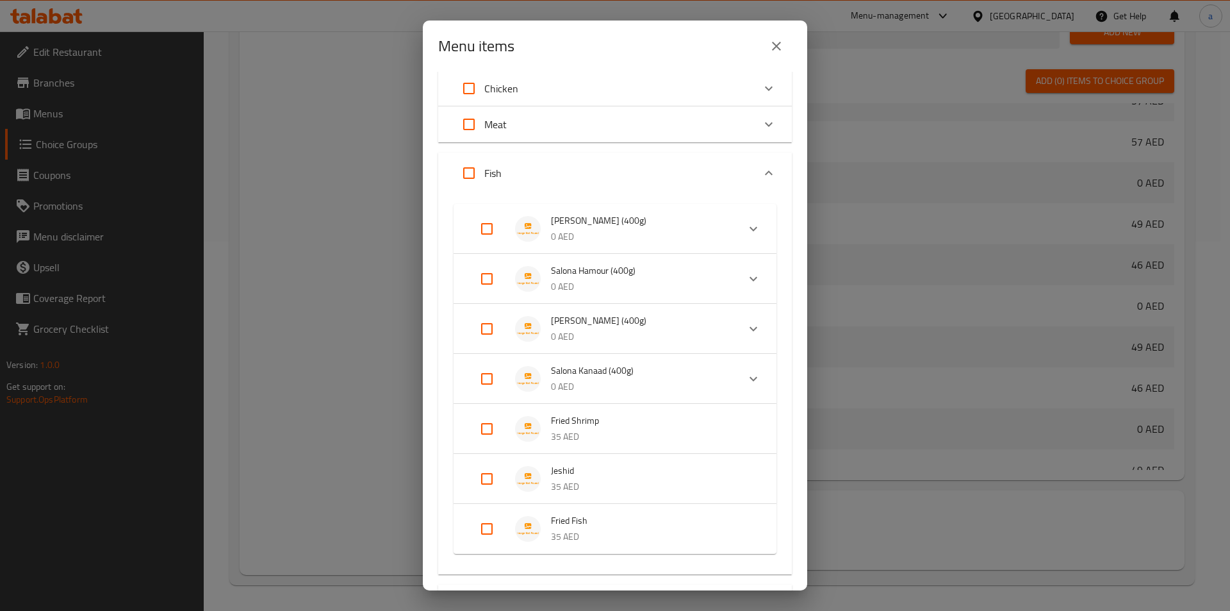
scroll to position [64, 0]
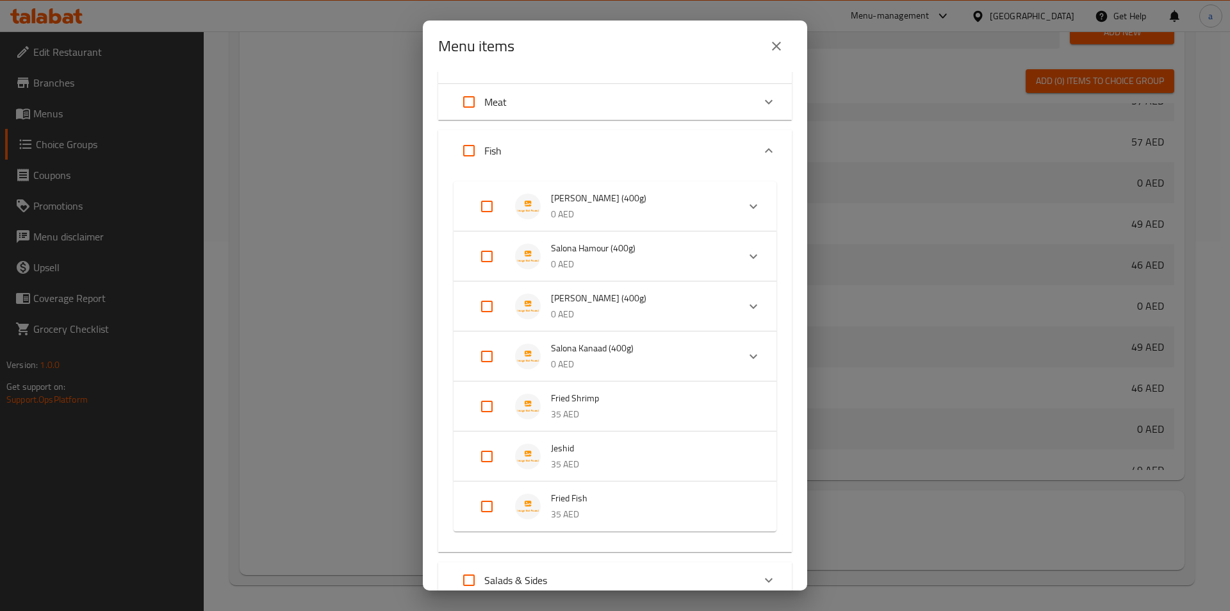
click at [493, 459] on input "Expand" at bounding box center [487, 456] width 31 height 31
checkbox input "true"
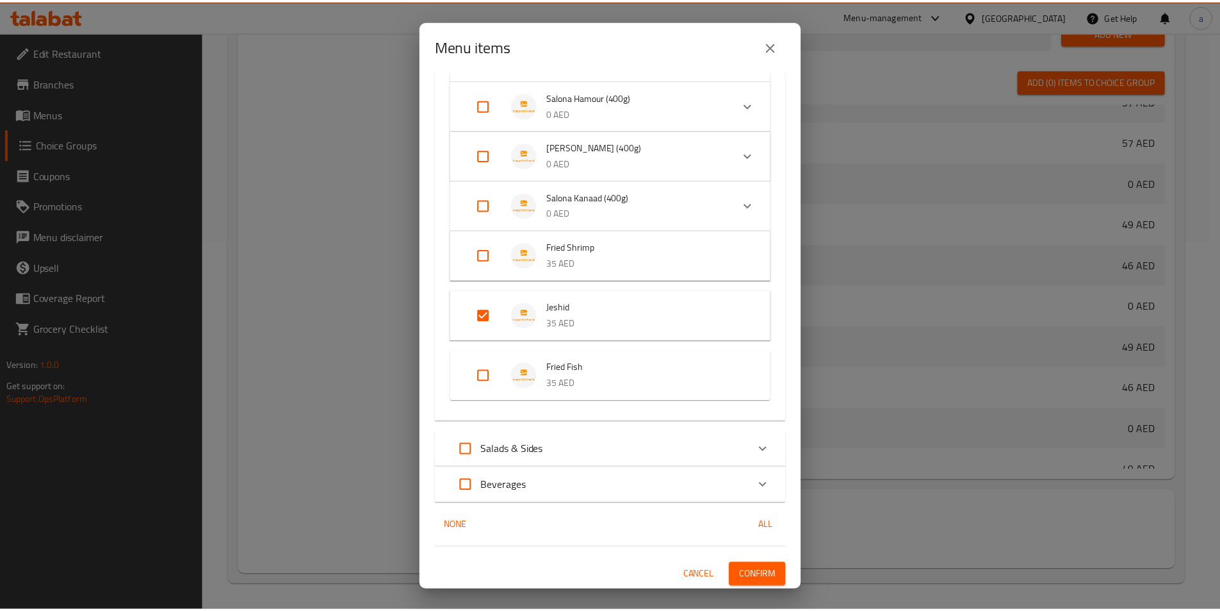
scroll to position [217, 0]
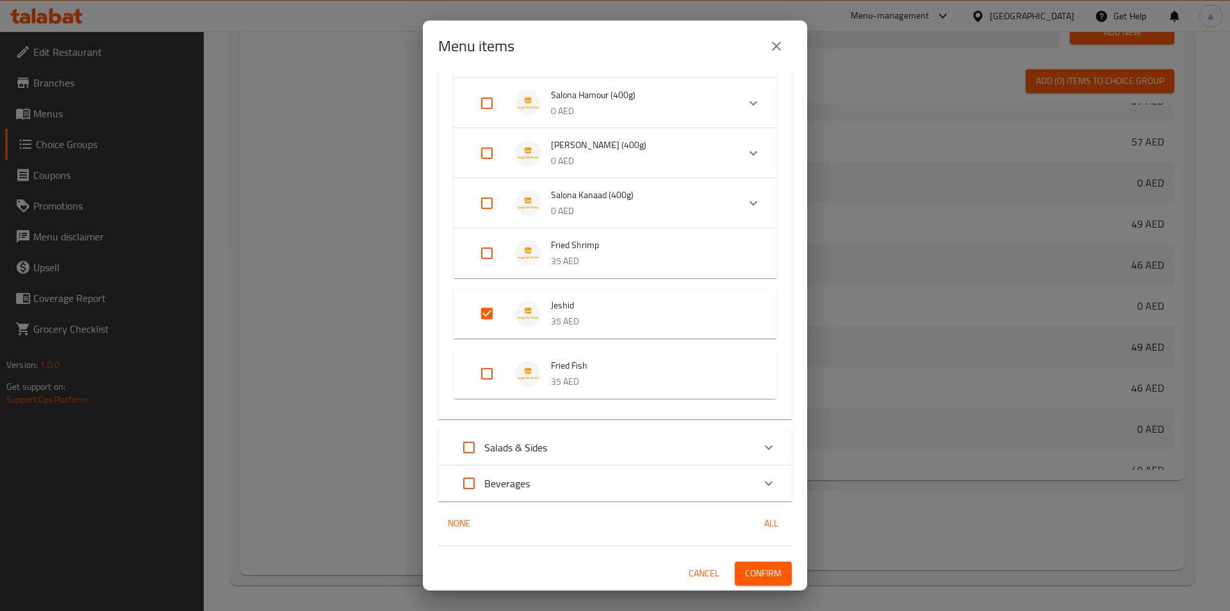
click at [748, 575] on span "Confirm" at bounding box center [763, 573] width 37 height 16
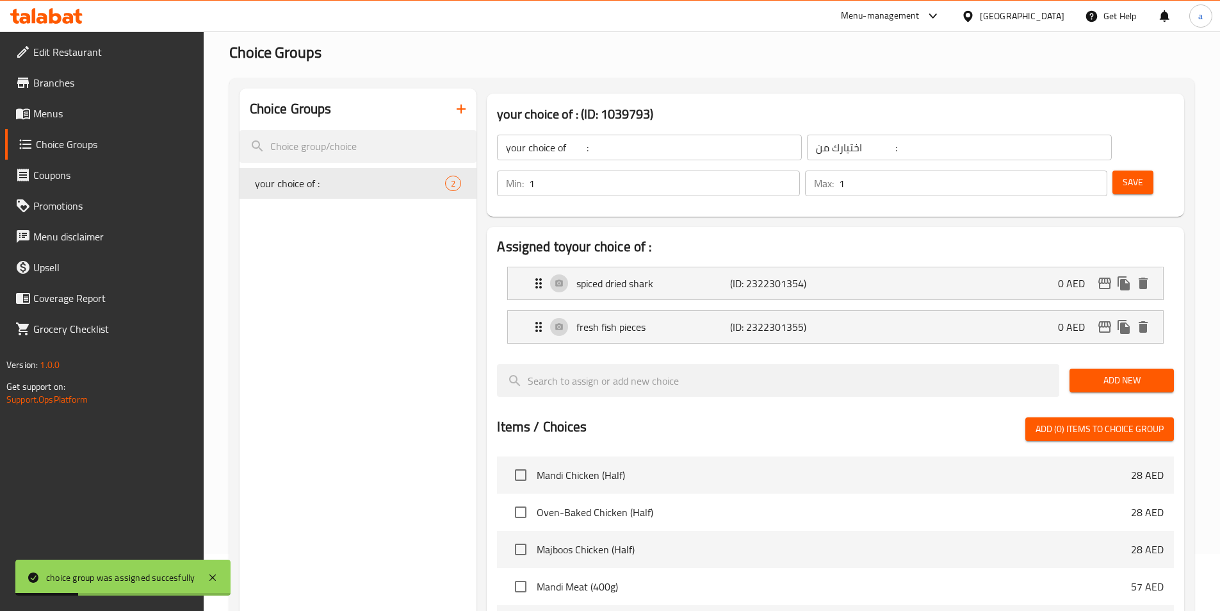
scroll to position [0, 0]
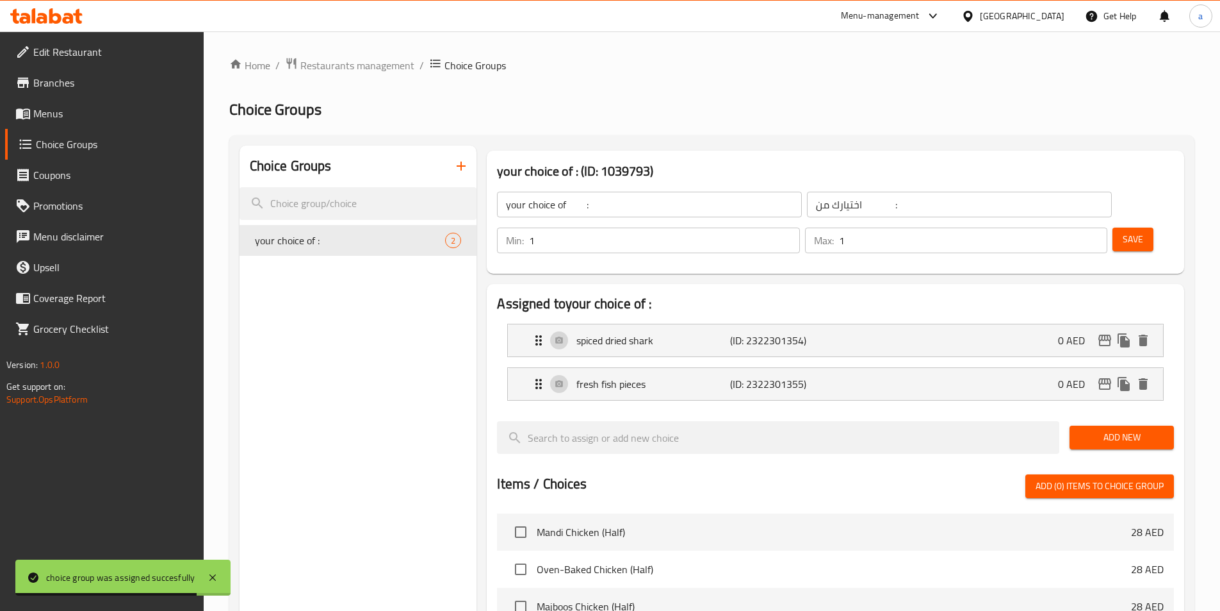
click at [93, 108] on span "Menus" at bounding box center [113, 113] width 160 height 15
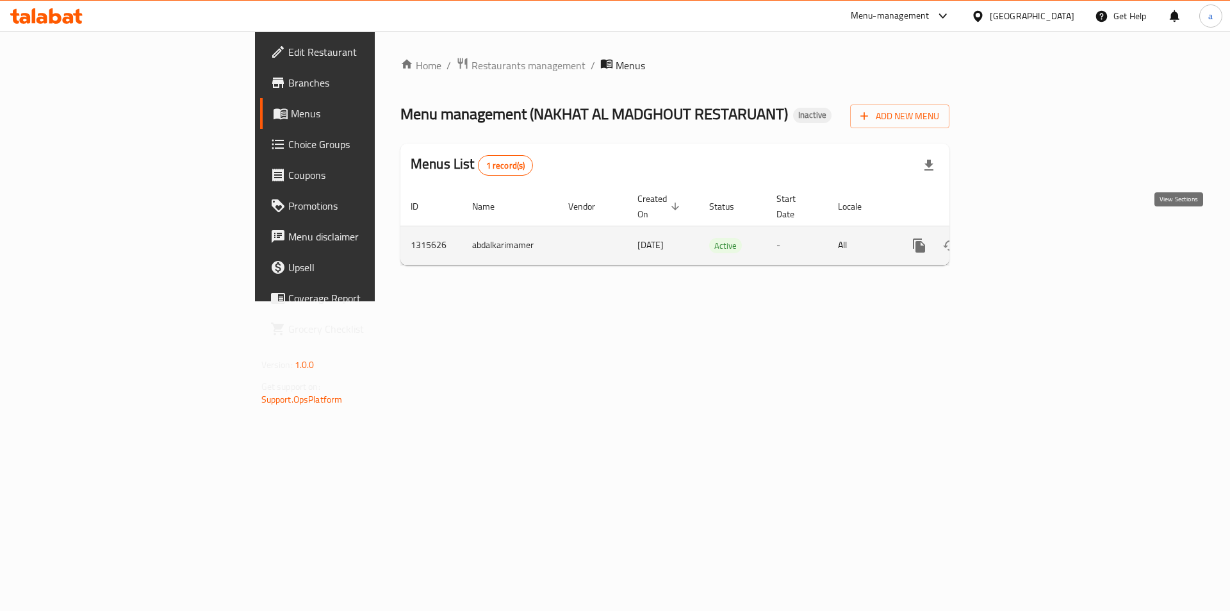
click at [1019, 238] on icon "enhanced table" at bounding box center [1011, 245] width 15 height 15
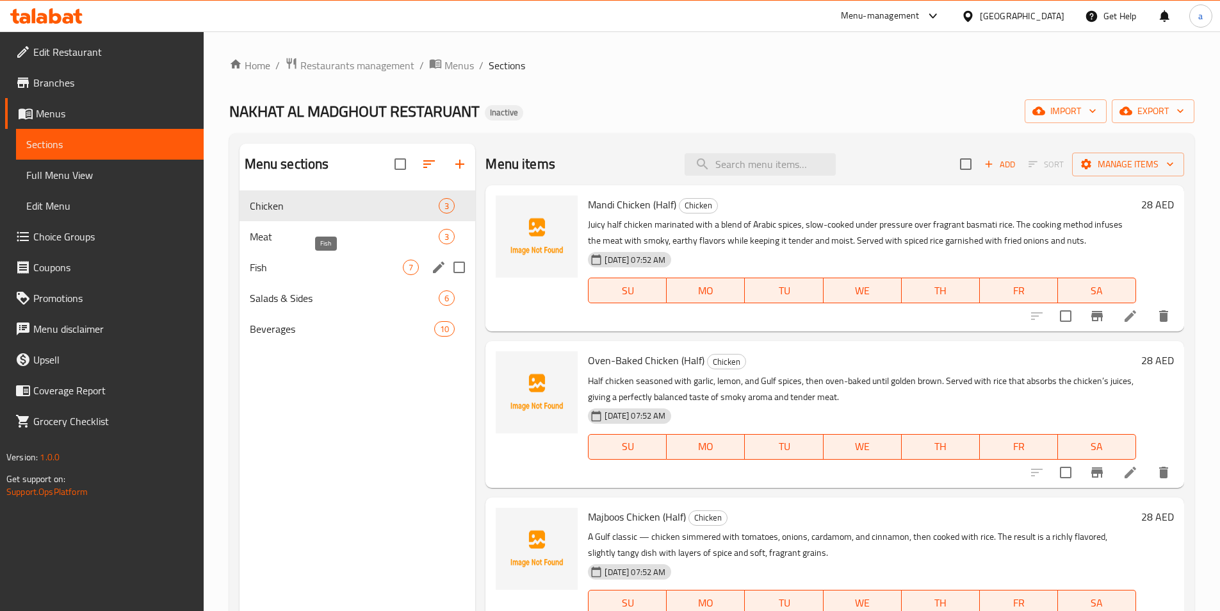
click at [340, 265] on span "Fish" at bounding box center [327, 266] width 154 height 15
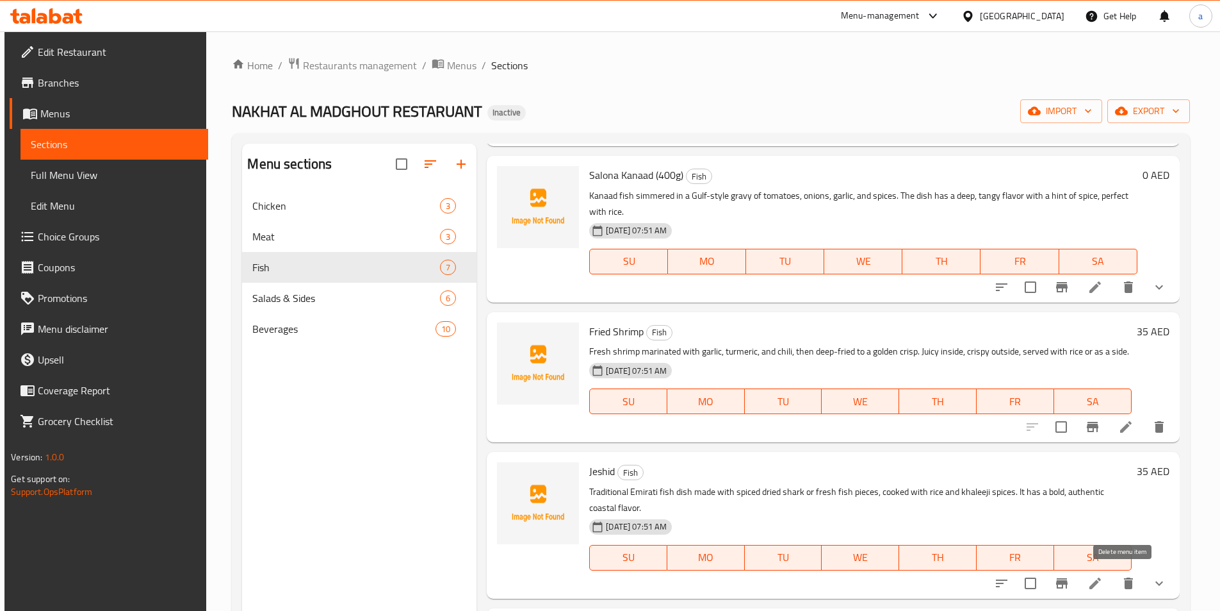
scroll to position [179, 0]
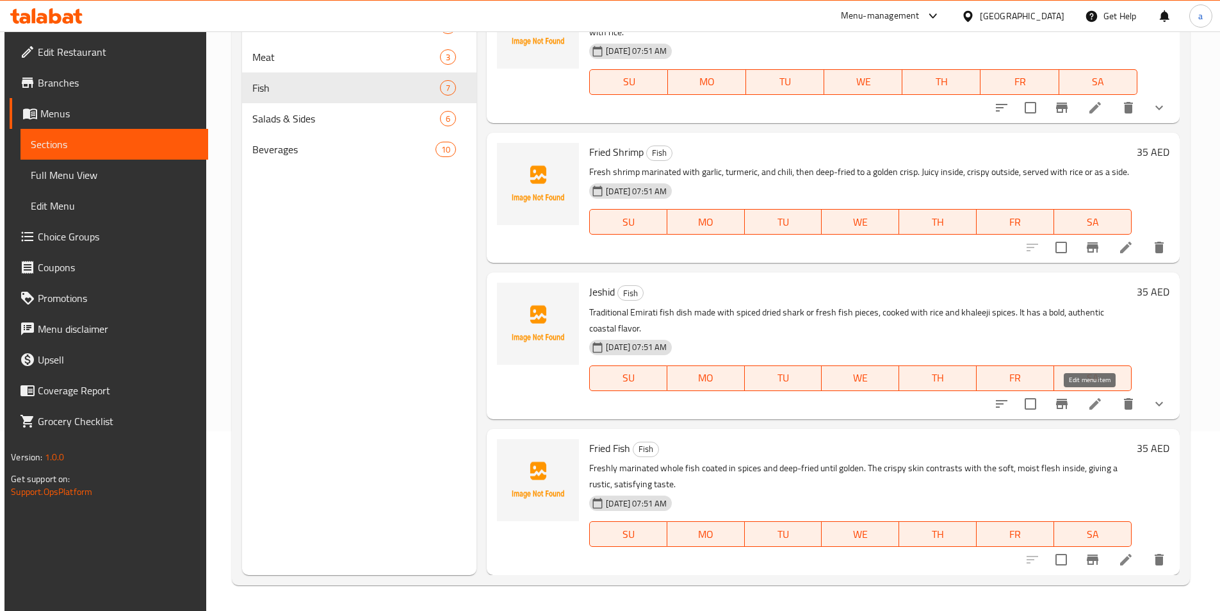
click at [1091, 405] on icon at bounding box center [1096, 404] width 12 height 12
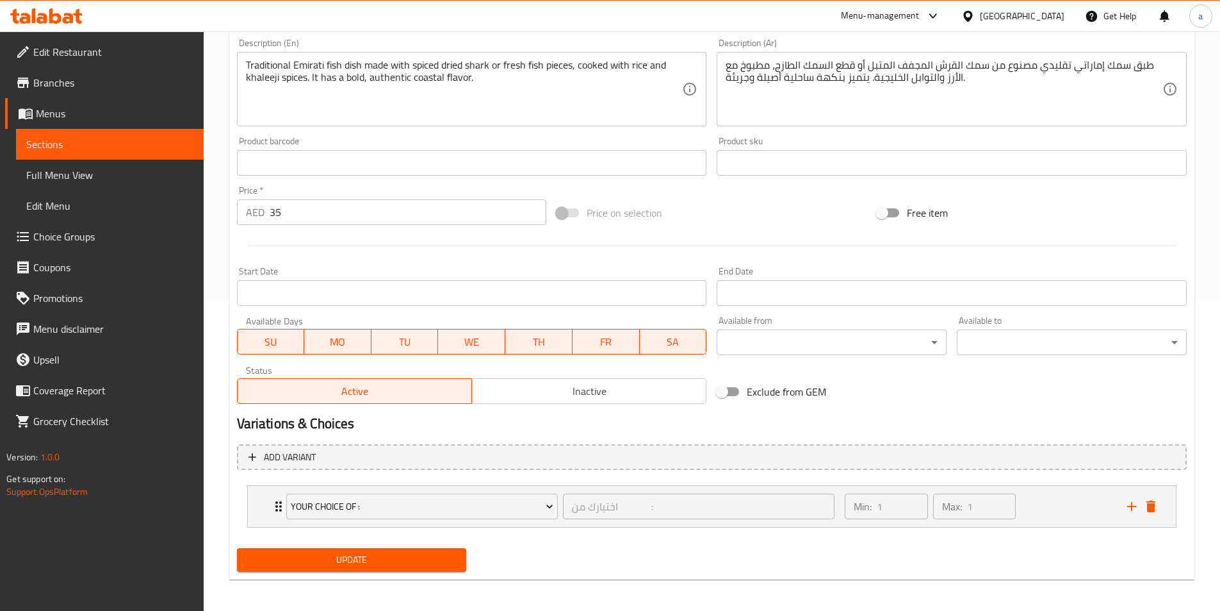
scroll to position [316, 0]
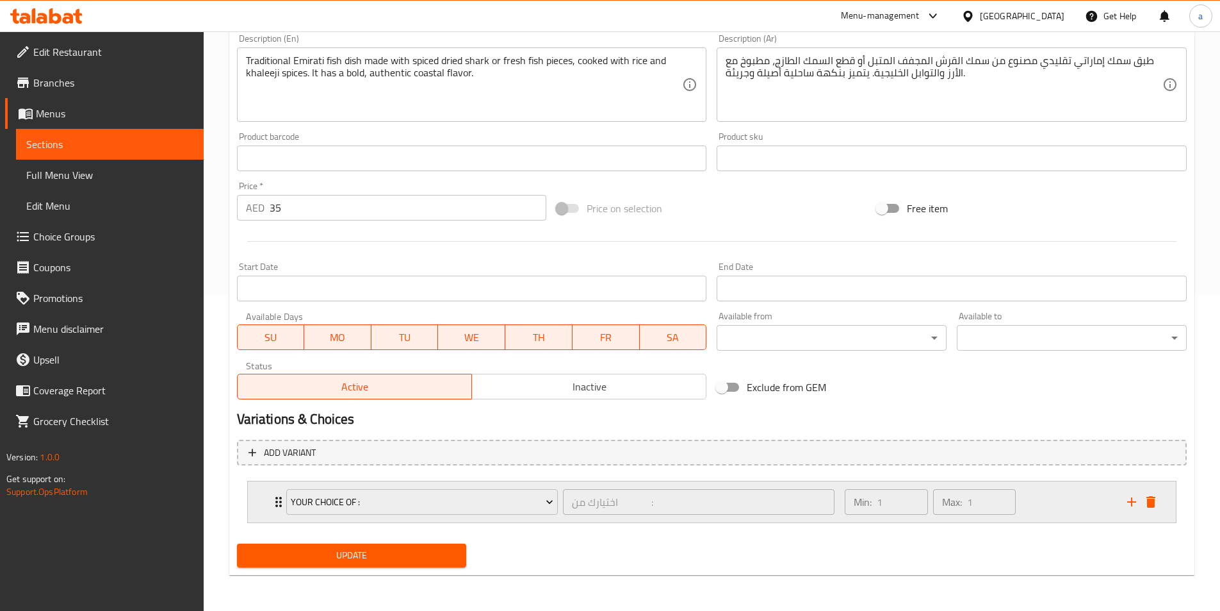
click at [1037, 508] on div "Min: 1 ​ Max: 1 ​" at bounding box center [978, 501] width 282 height 41
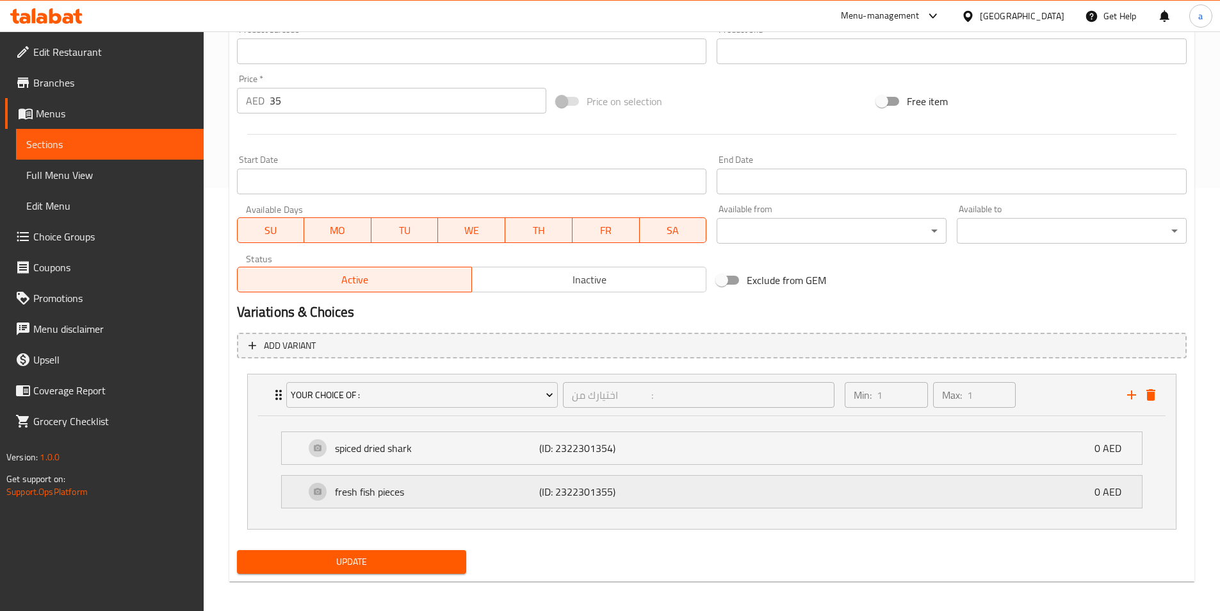
scroll to position [429, 0]
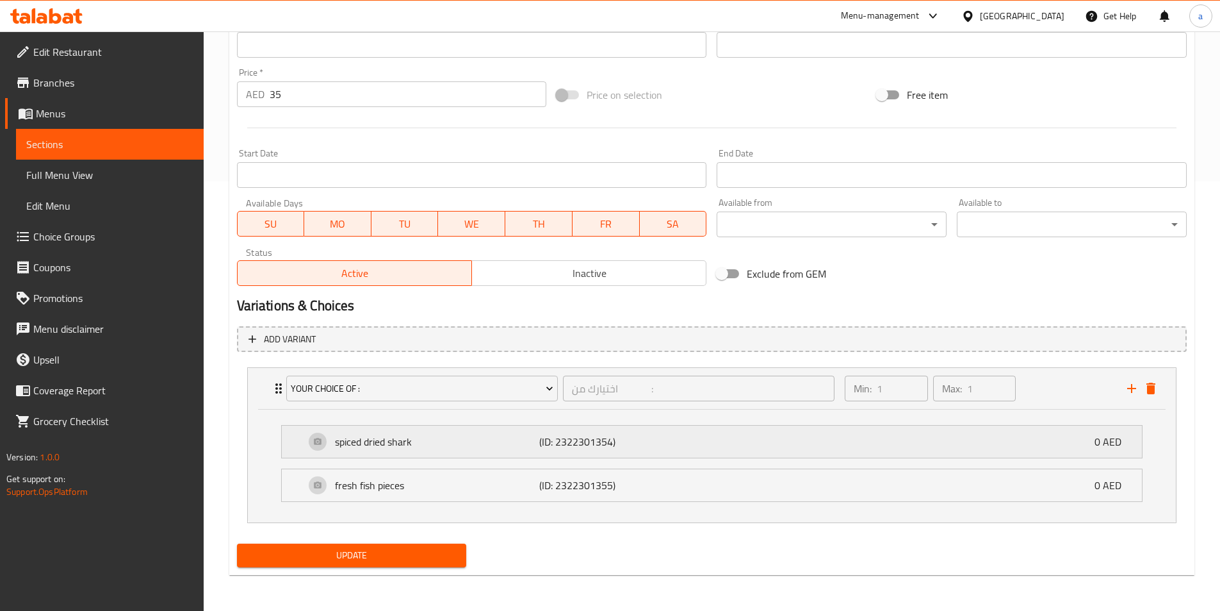
click at [694, 448] on div "spiced dried shark (ID: 2322301354) 0 AED" at bounding box center [716, 441] width 822 height 32
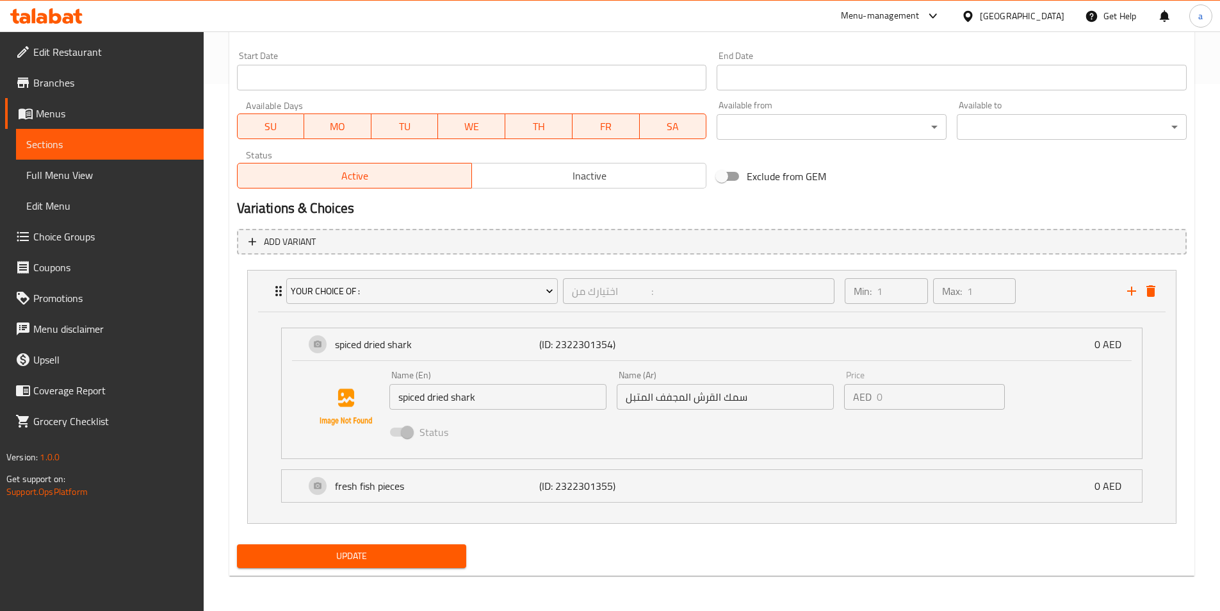
scroll to position [527, 0]
click at [610, 491] on p "(ID: 2322301355)" at bounding box center [607, 484] width 136 height 15
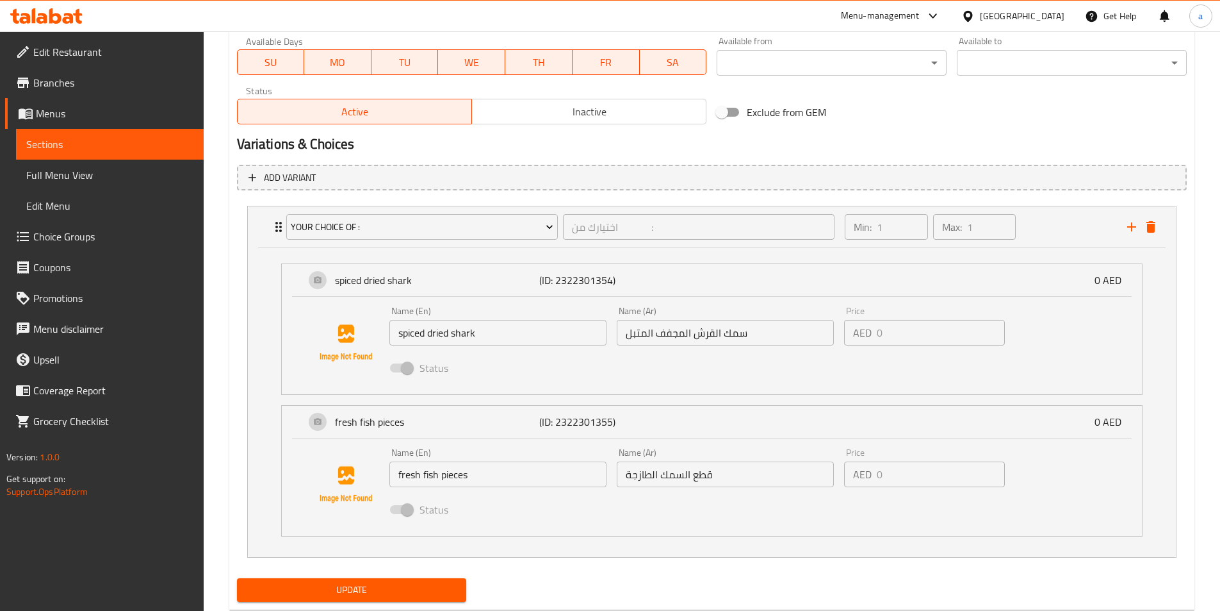
scroll to position [591, 0]
click at [442, 332] on input "spiced dried shark" at bounding box center [498, 332] width 217 height 26
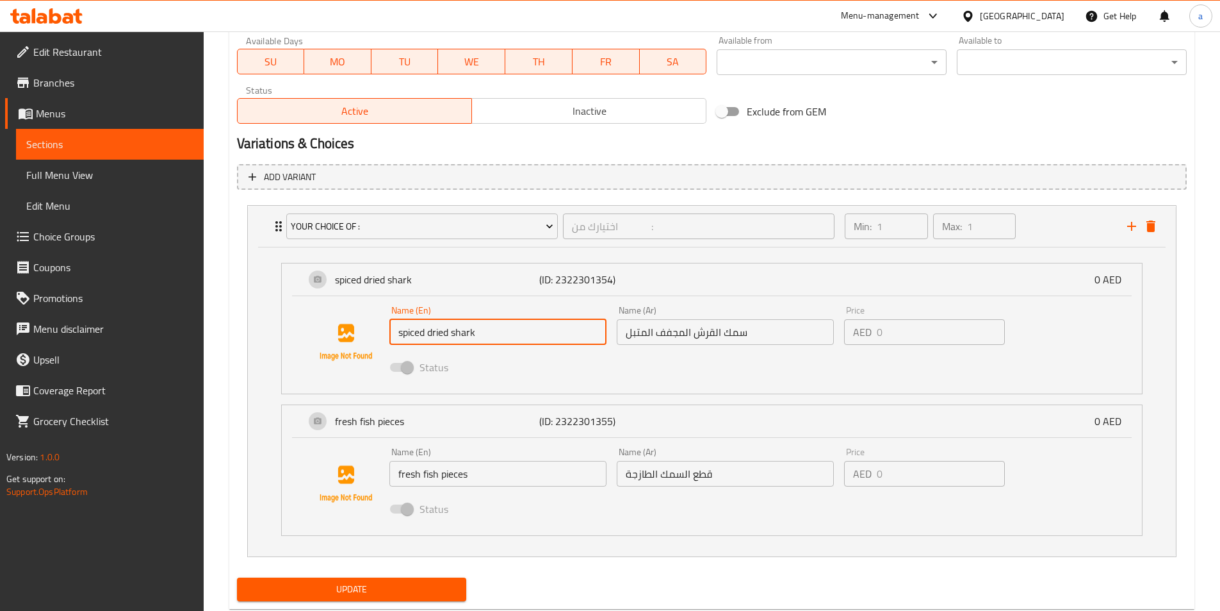
click at [442, 332] on input "spiced dried shark" at bounding box center [498, 332] width 217 height 26
click at [469, 334] on input "spiced dried shark" at bounding box center [498, 332] width 217 height 26
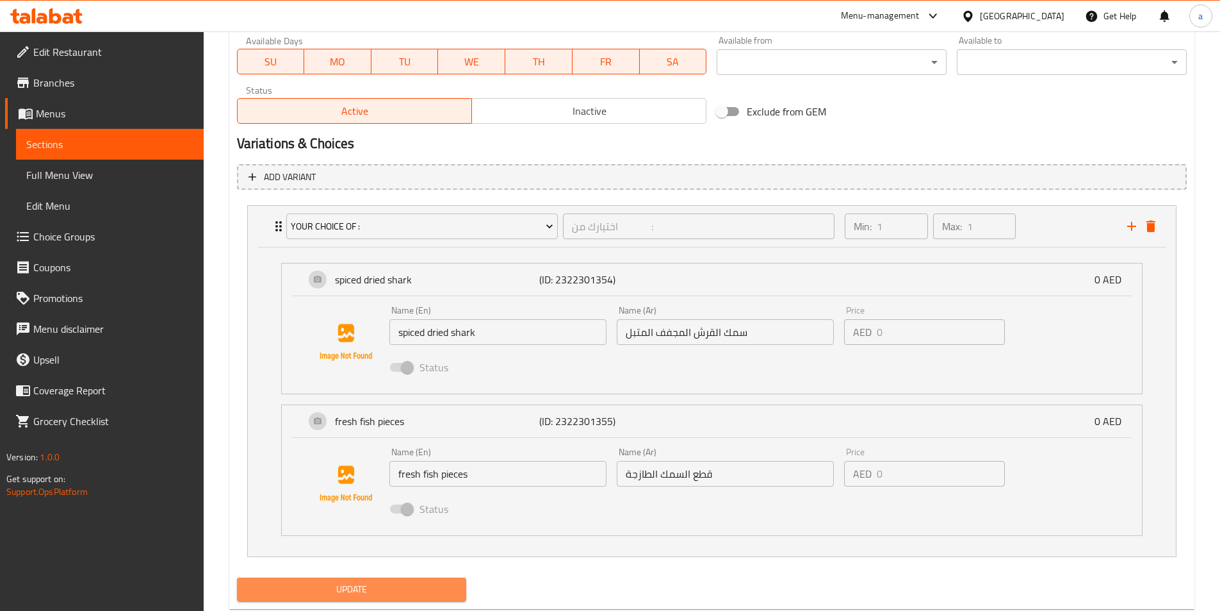
click at [395, 588] on span "Update" at bounding box center [351, 589] width 209 height 16
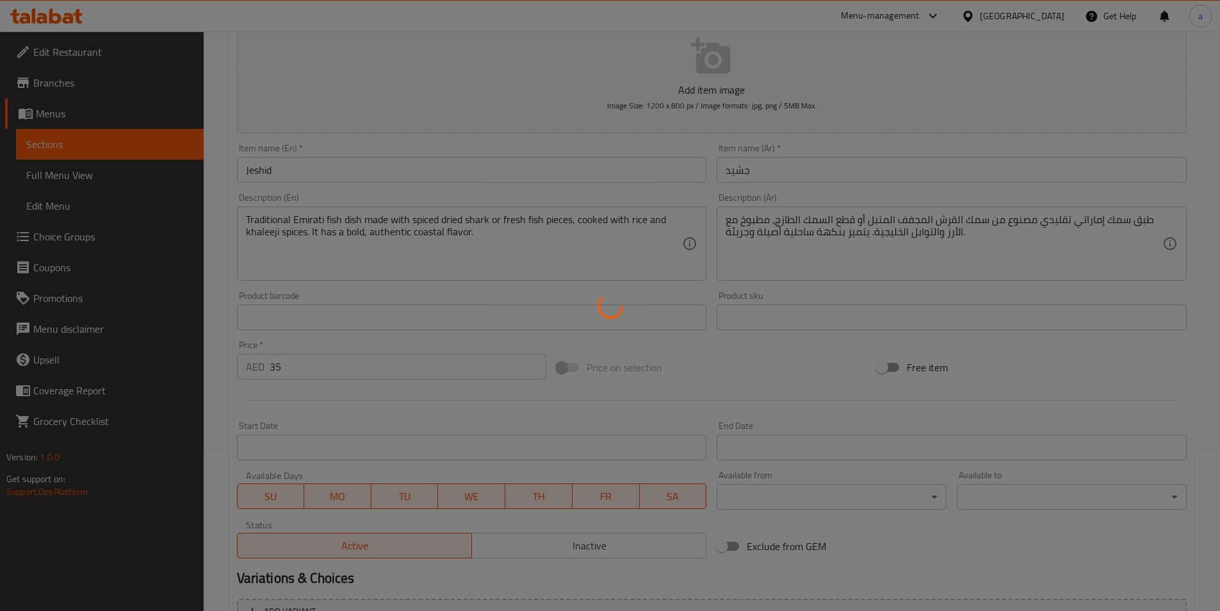
scroll to position [15, 0]
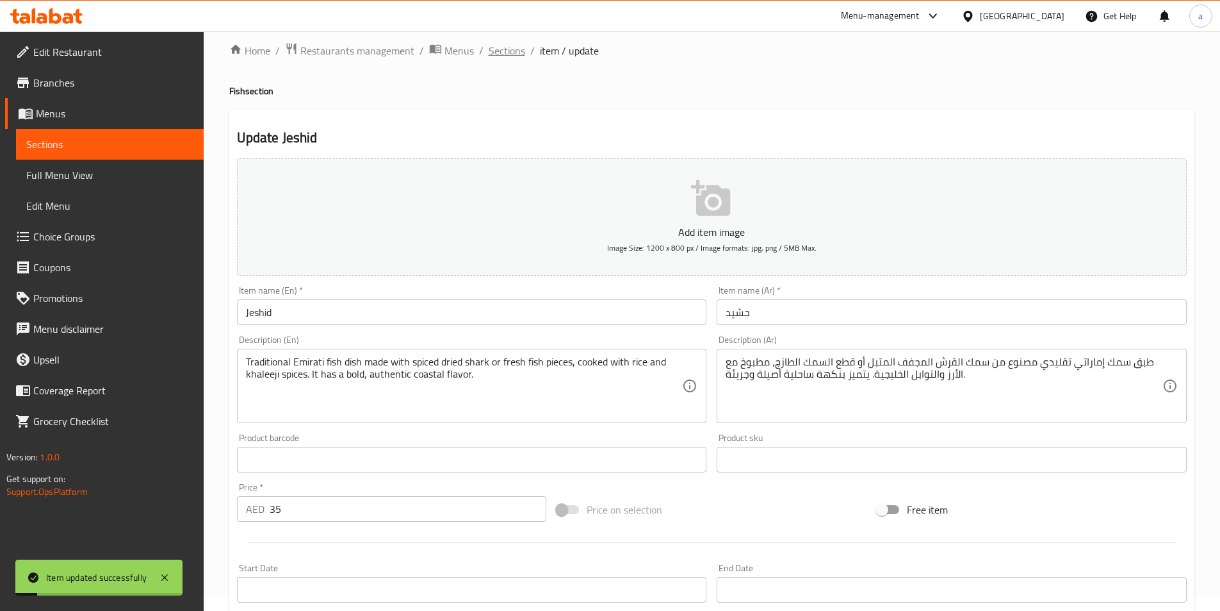
click at [509, 53] on span "Sections" at bounding box center [507, 50] width 37 height 15
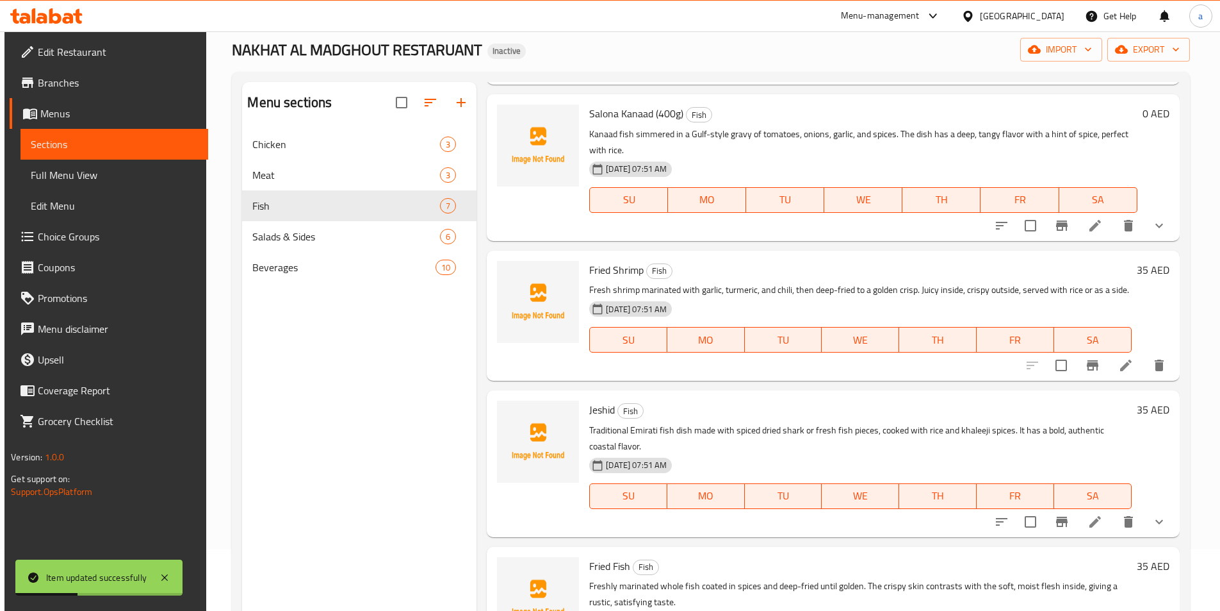
scroll to position [179, 0]
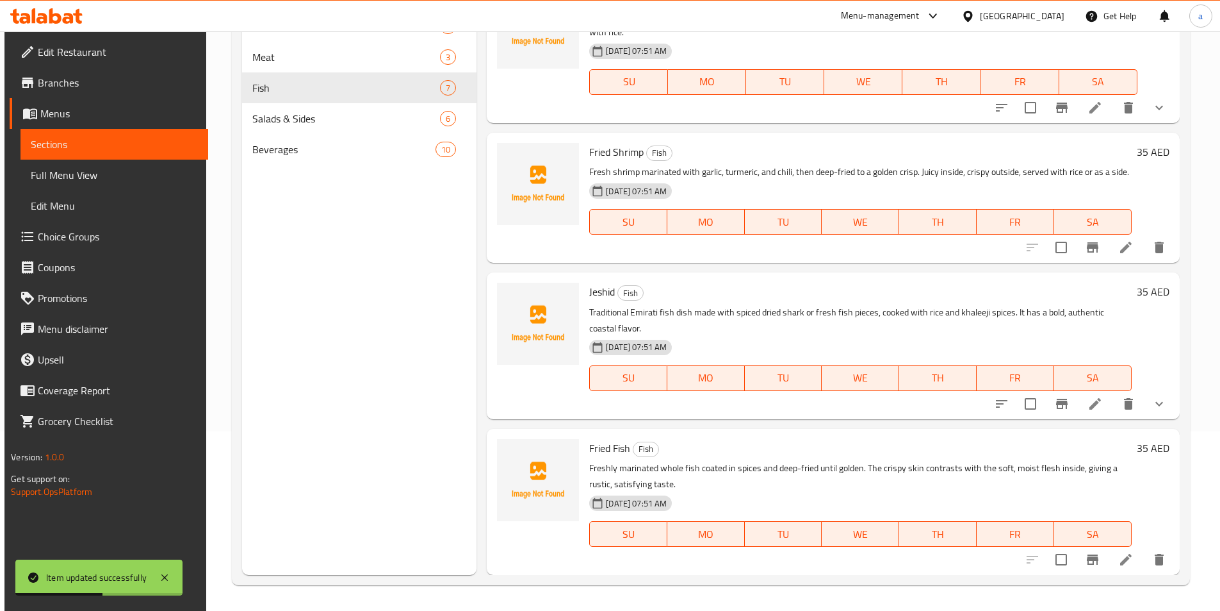
click at [1121, 561] on icon at bounding box center [1127, 560] width 12 height 12
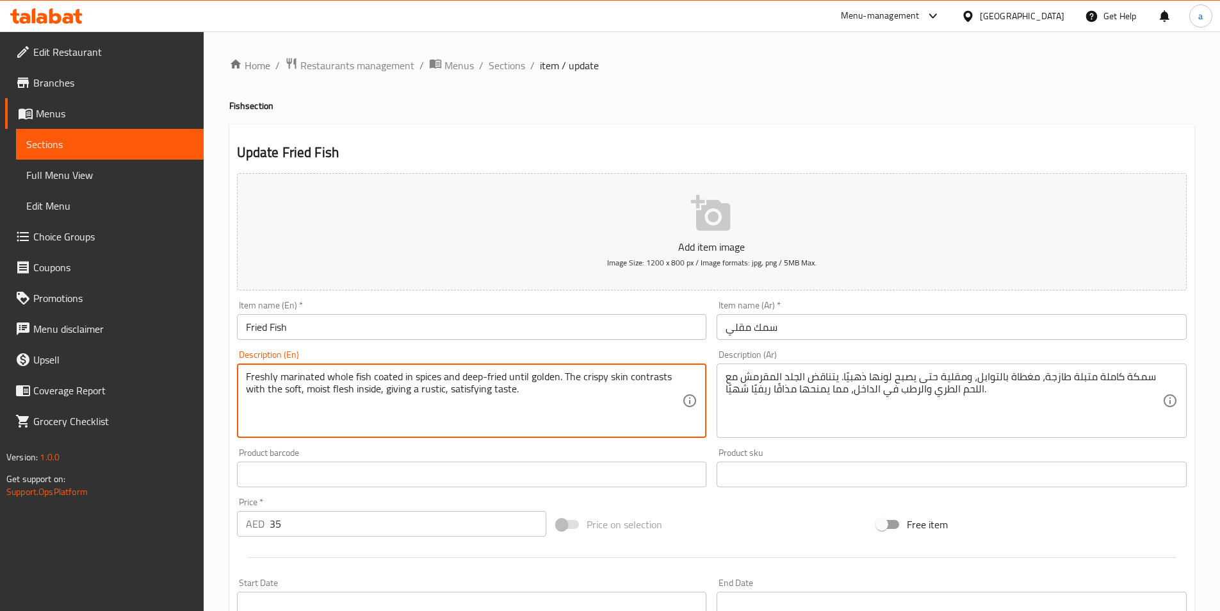
drag, startPoint x: 266, startPoint y: 388, endPoint x: 534, endPoint y: 399, distance: 268.7
click at [632, 397] on textarea "Freshly marinated whole fish coated in spices and deep-fried until golden. The …" at bounding box center [464, 400] width 437 height 61
click at [481, 390] on textarea "Freshly marinated whole fish coated in spices and deep-fried until golden. The …" at bounding box center [464, 400] width 437 height 61
click at [425, 390] on textarea "Freshly marinated whole fish coated in spices and deep-fried until golden. The …" at bounding box center [464, 400] width 437 height 61
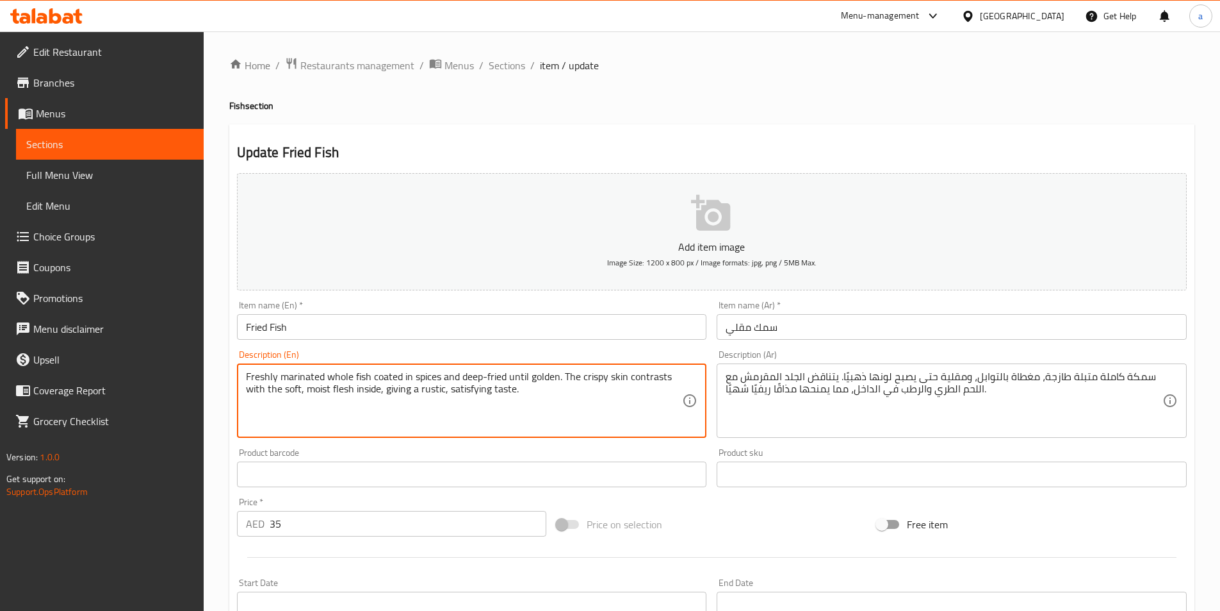
click at [425, 390] on textarea "Freshly marinated whole fish coated in spices and deep-fried until golden. The …" at bounding box center [464, 400] width 437 height 61
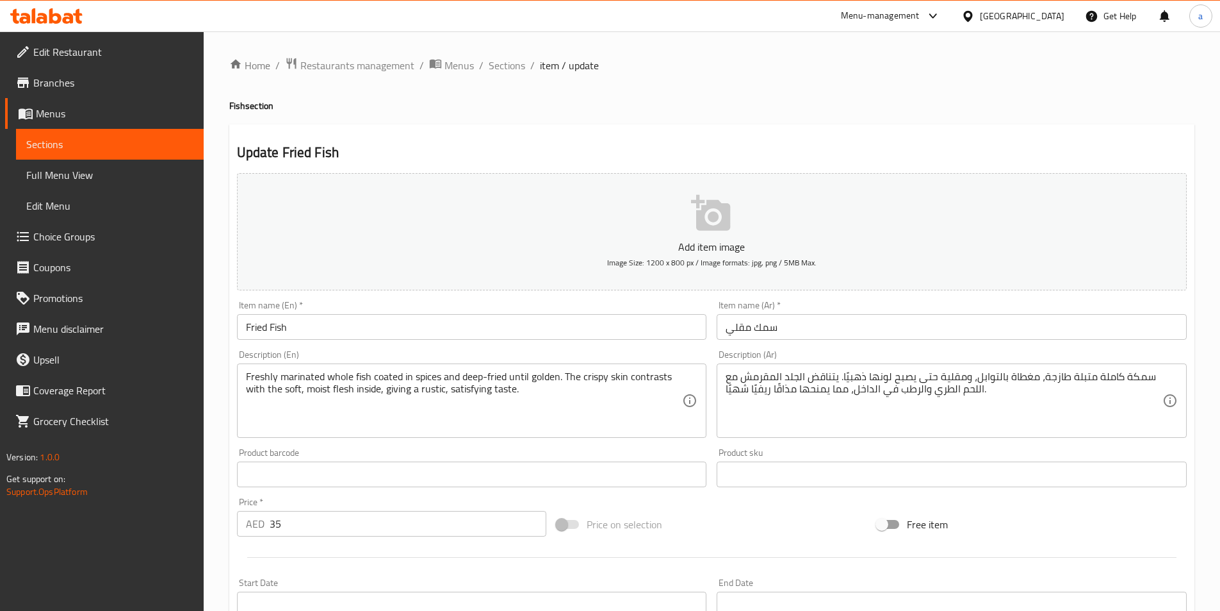
click at [645, 377] on textarea "Freshly marinated whole fish coated in spices and deep-fried until golden. The …" at bounding box center [464, 400] width 437 height 61
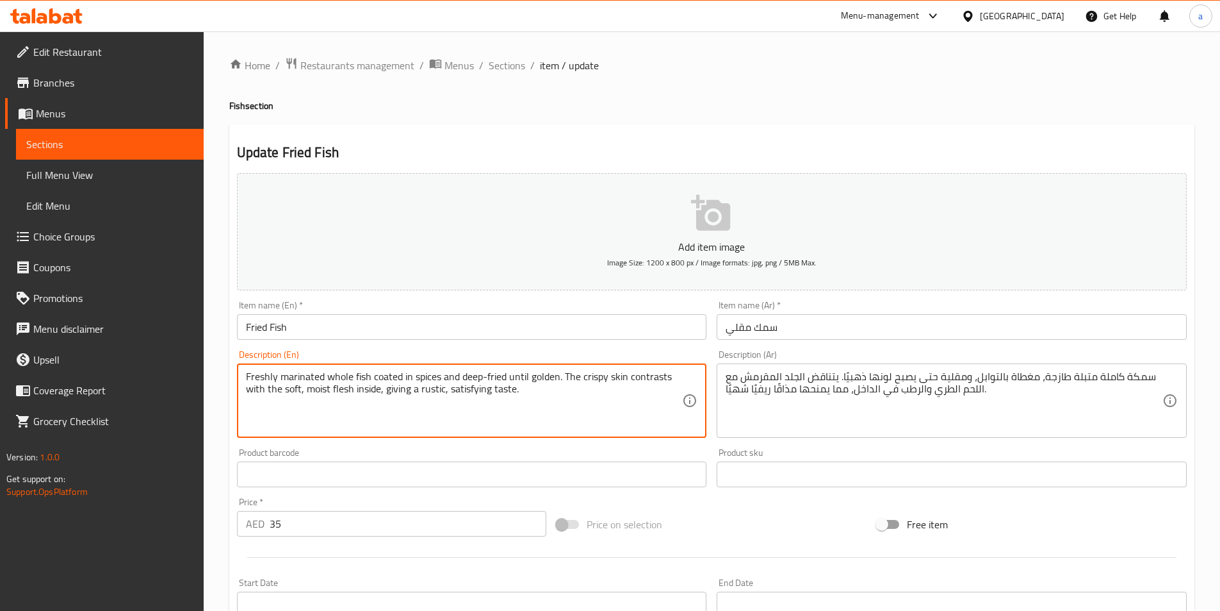
click at [645, 377] on textarea "Freshly marinated whole fish coated in spices and deep-fried until golden. The …" at bounding box center [464, 400] width 437 height 61
drag, startPoint x: 563, startPoint y: 375, endPoint x: 303, endPoint y: 422, distance: 263.7
click at [303, 422] on textarea "Freshly marinated whole fish coated in spices and deep-fried until golden. The …" at bounding box center [464, 400] width 437 height 61
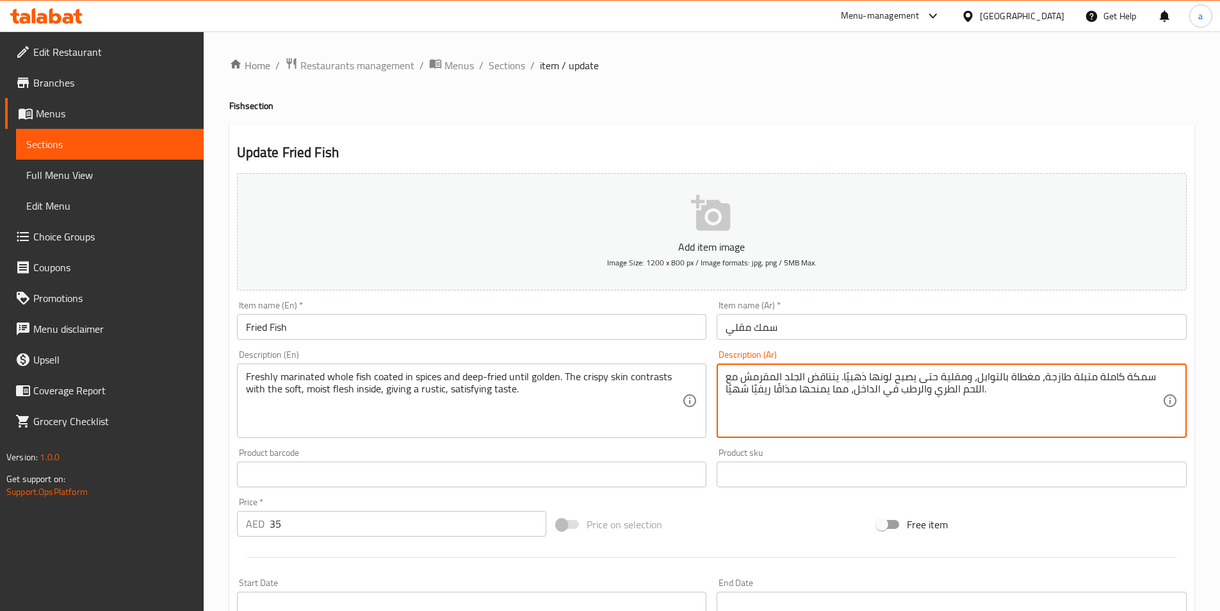
drag, startPoint x: 840, startPoint y: 378, endPoint x: 908, endPoint y: 431, distance: 86.3
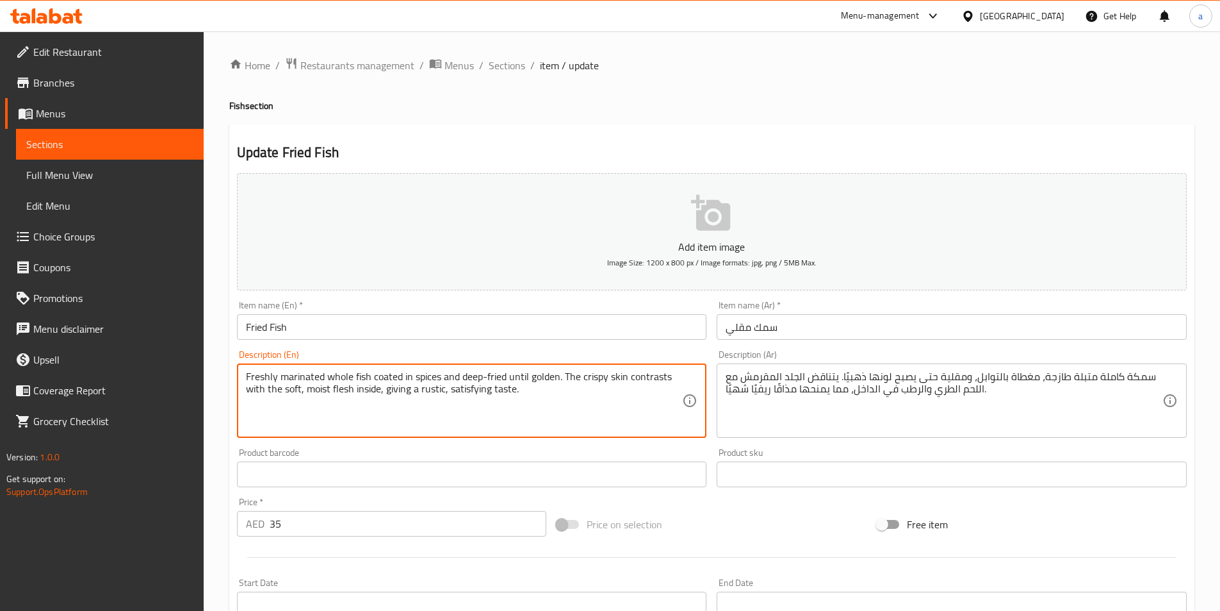
drag, startPoint x: 561, startPoint y: 375, endPoint x: 384, endPoint y: 419, distance: 182.1
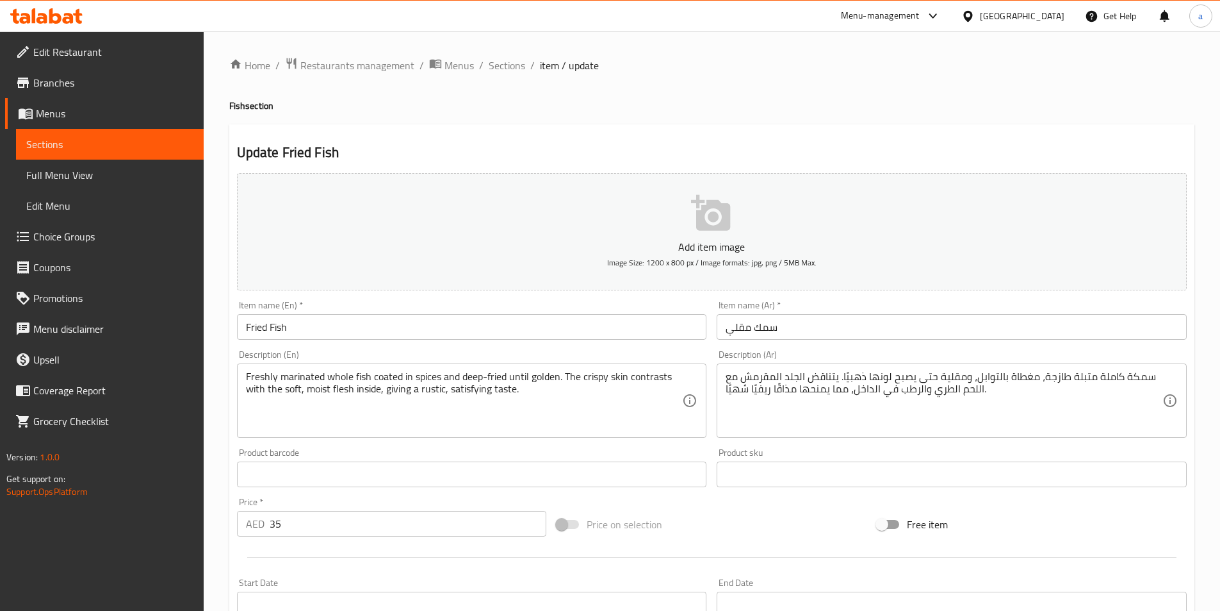
click at [315, 390] on textarea "Freshly marinated whole fish coated in spices and deep-fried until golden. The …" at bounding box center [464, 400] width 437 height 61
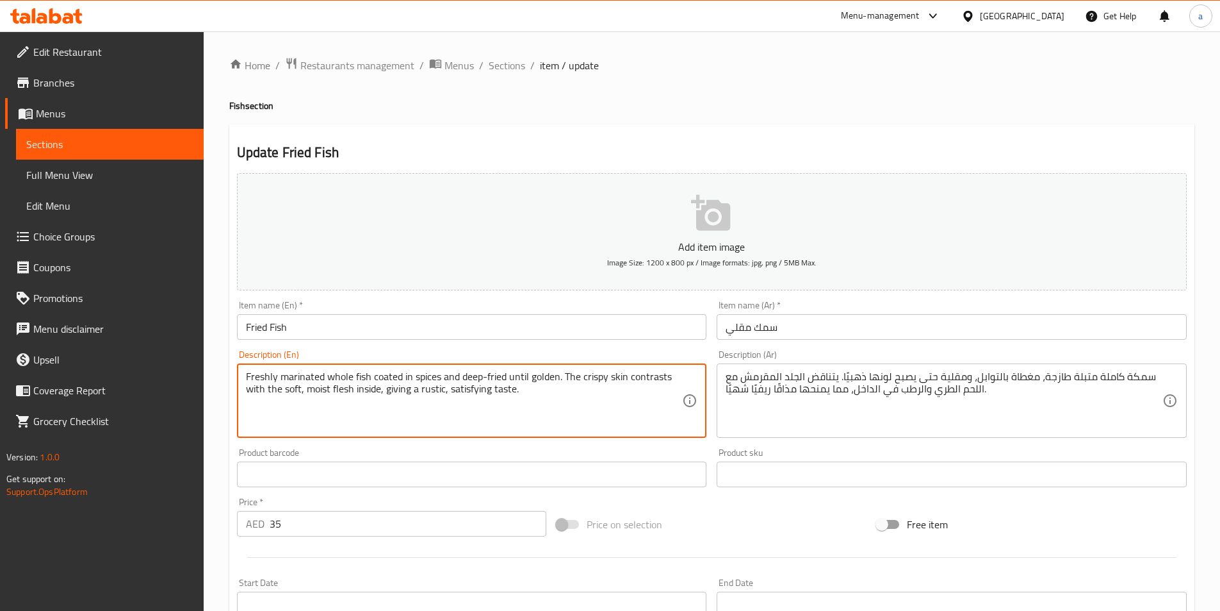
click at [315, 390] on textarea "Freshly marinated whole fish coated in spices and deep-fried until golden. The …" at bounding box center [464, 400] width 437 height 61
drag, startPoint x: 384, startPoint y: 388, endPoint x: 518, endPoint y: 409, distance: 135.5
click at [518, 409] on textarea "Freshly marinated whole fish coated in spices and deep-fried until golden. The …" at bounding box center [464, 400] width 437 height 61
type textarea "Freshly marinated whole fish coated in spices and deep-fried until golden. The …"
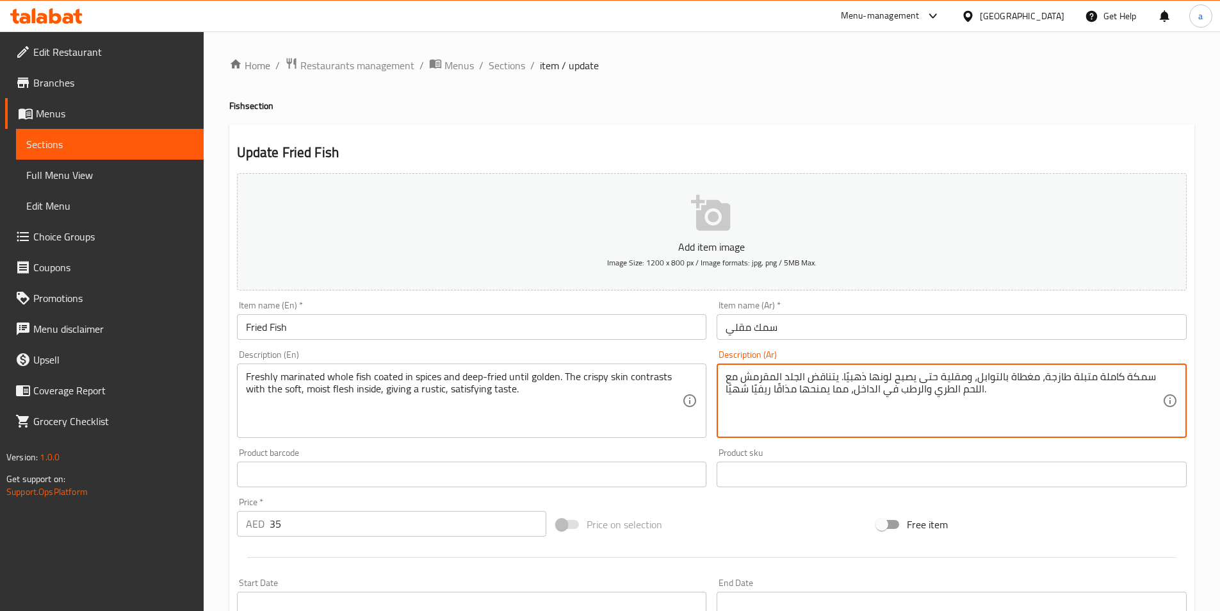
drag, startPoint x: 832, startPoint y: 387, endPoint x: 851, endPoint y: 393, distance: 20.3
type textarea "سمكة كاملة متبلة طازجة، مغطاة بالتوابل، ومقلية حتى يصبح لونها ذهبيًا. يتناقض ال…"
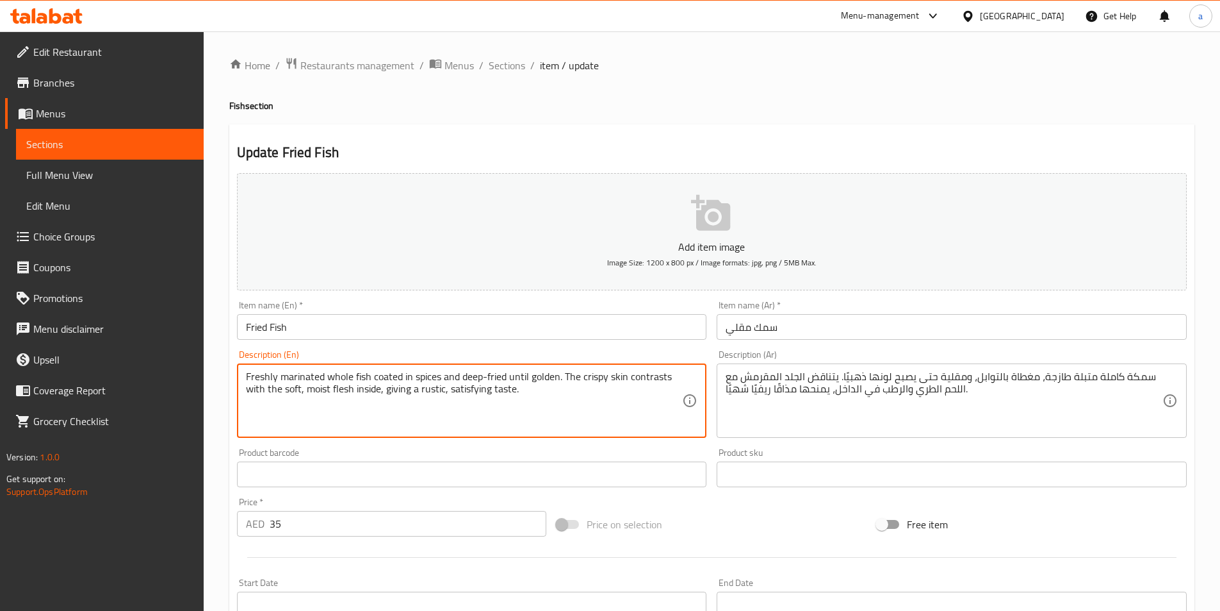
click at [469, 388] on textarea "Freshly marinated whole fish coated in spices and deep-fried until golden. The …" at bounding box center [464, 400] width 437 height 61
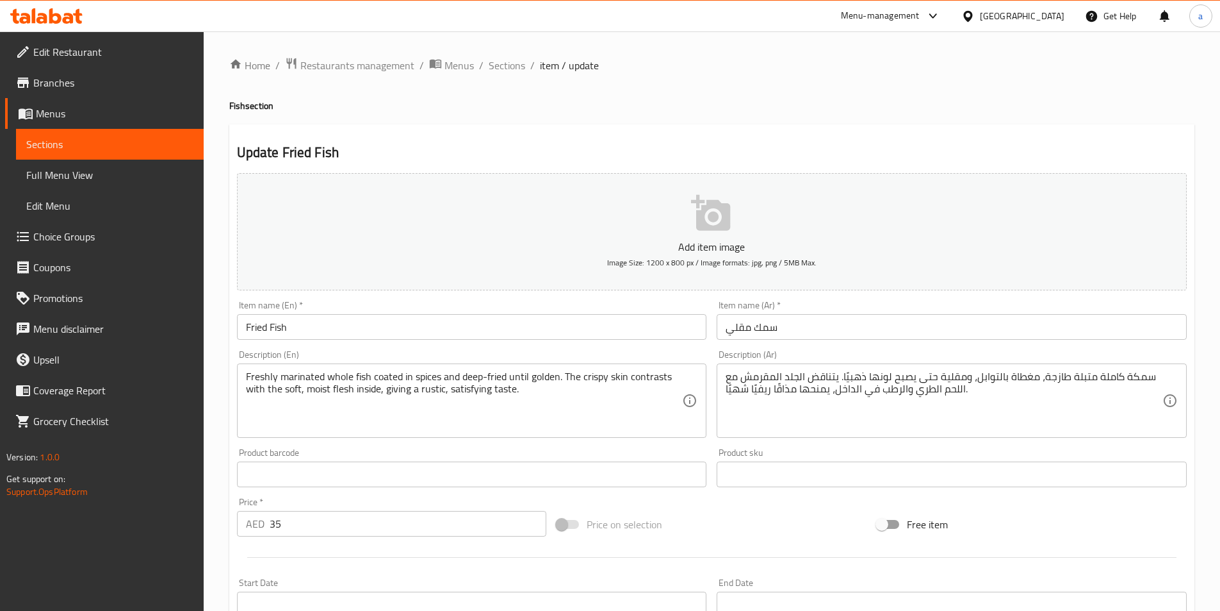
click at [508, 394] on textarea "Freshly marinated whole fish coated in spices and deep-fried until golden. The …" at bounding box center [464, 400] width 437 height 61
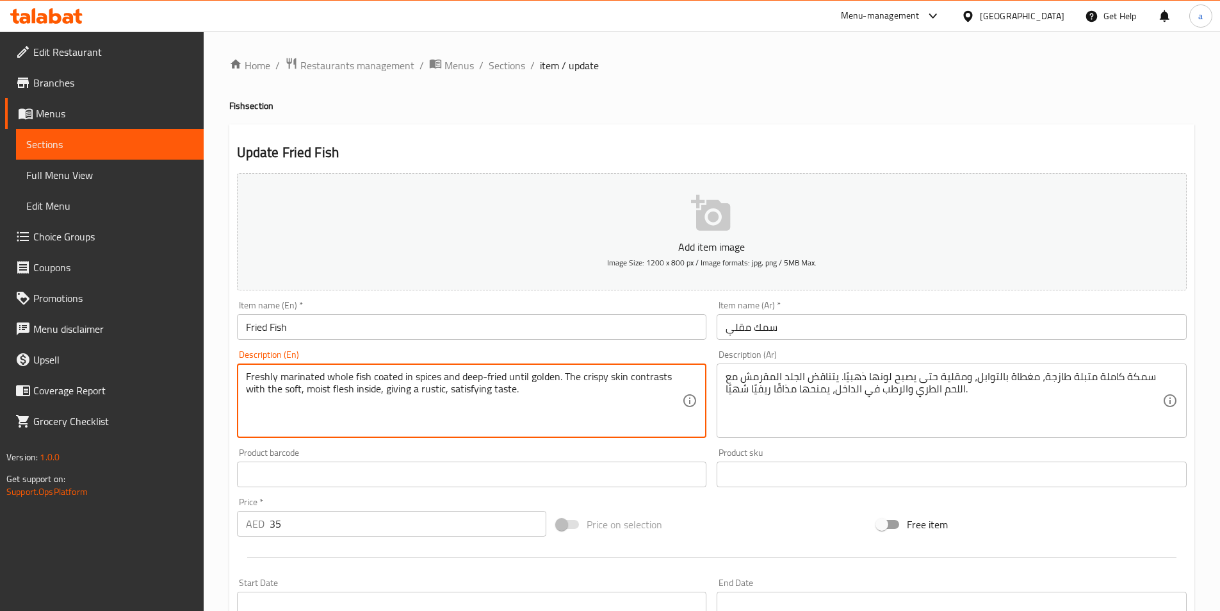
click at [507, 393] on textarea "Freshly marinated whole fish coated in spices and deep-fried until golden. The …" at bounding box center [464, 400] width 437 height 61
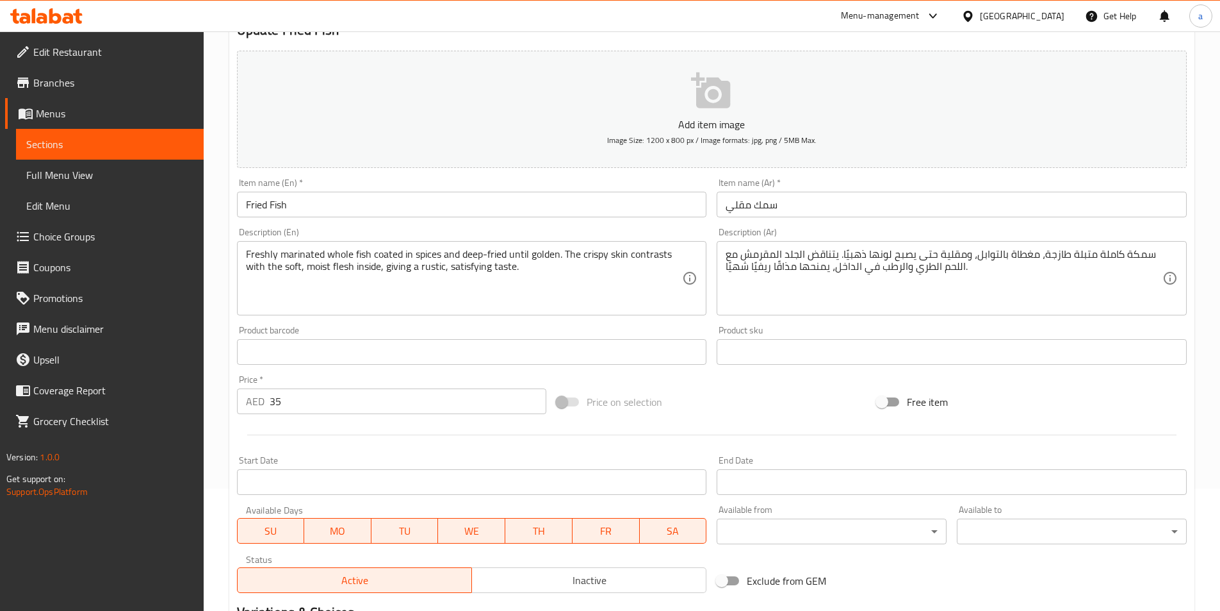
scroll to position [295, 0]
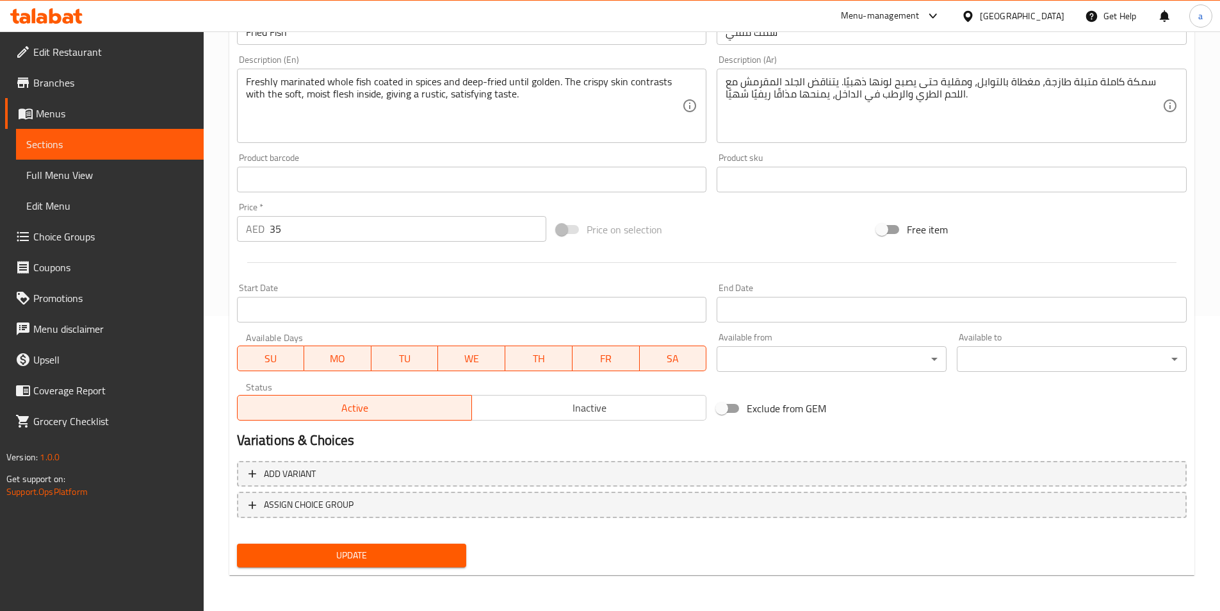
click at [317, 554] on span "Update" at bounding box center [351, 555] width 209 height 16
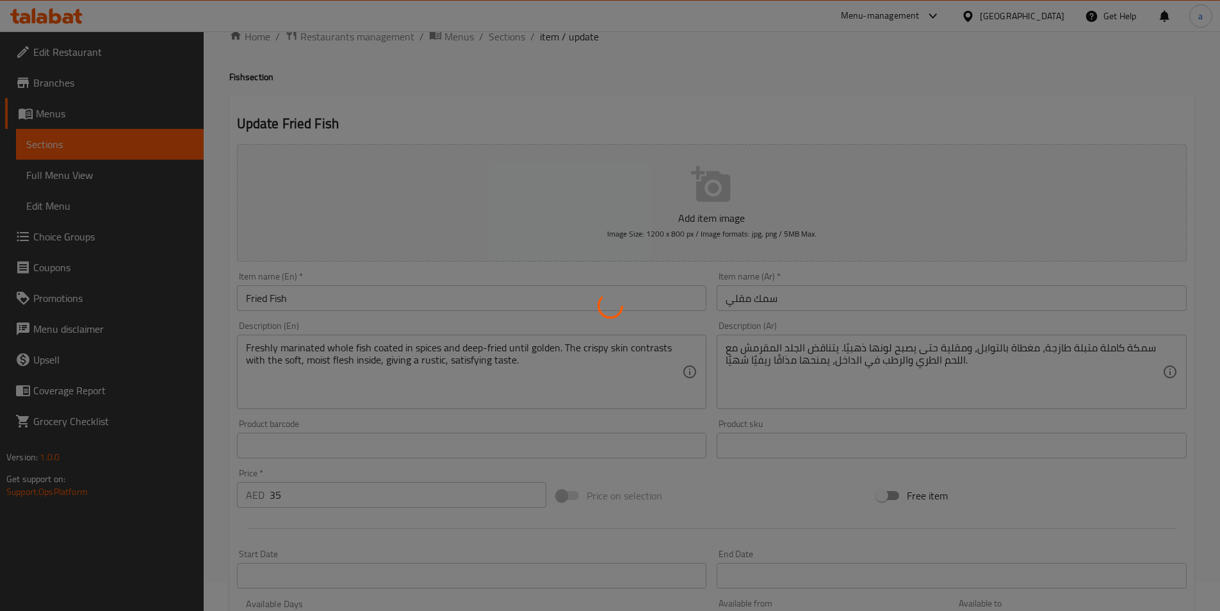
scroll to position [0, 0]
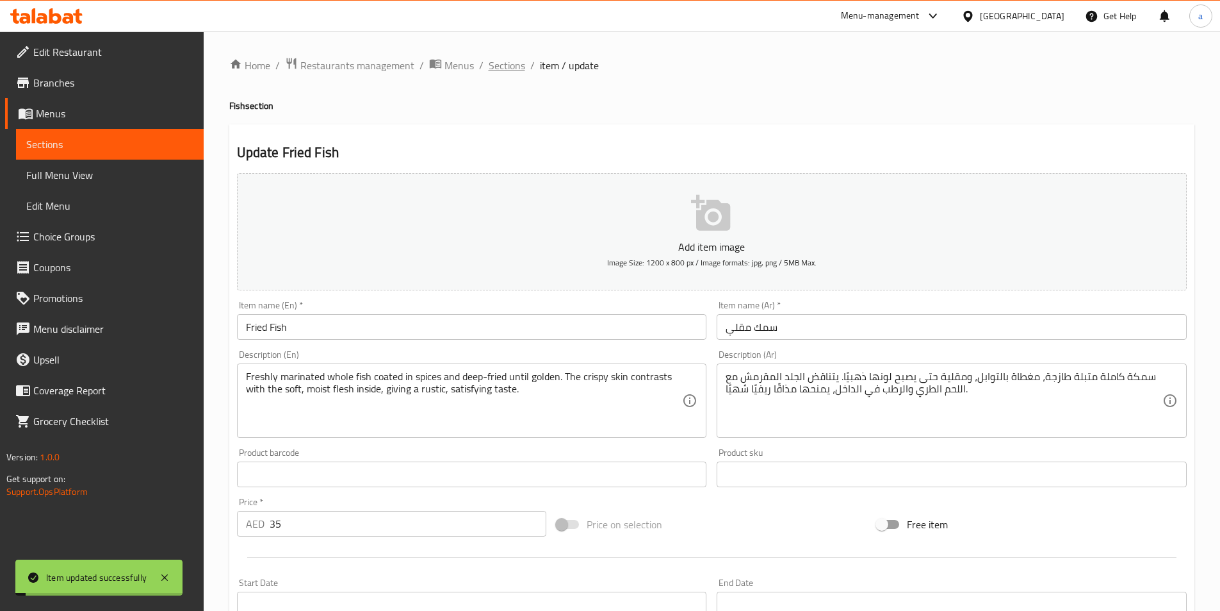
click at [503, 67] on span "Sections" at bounding box center [507, 65] width 37 height 15
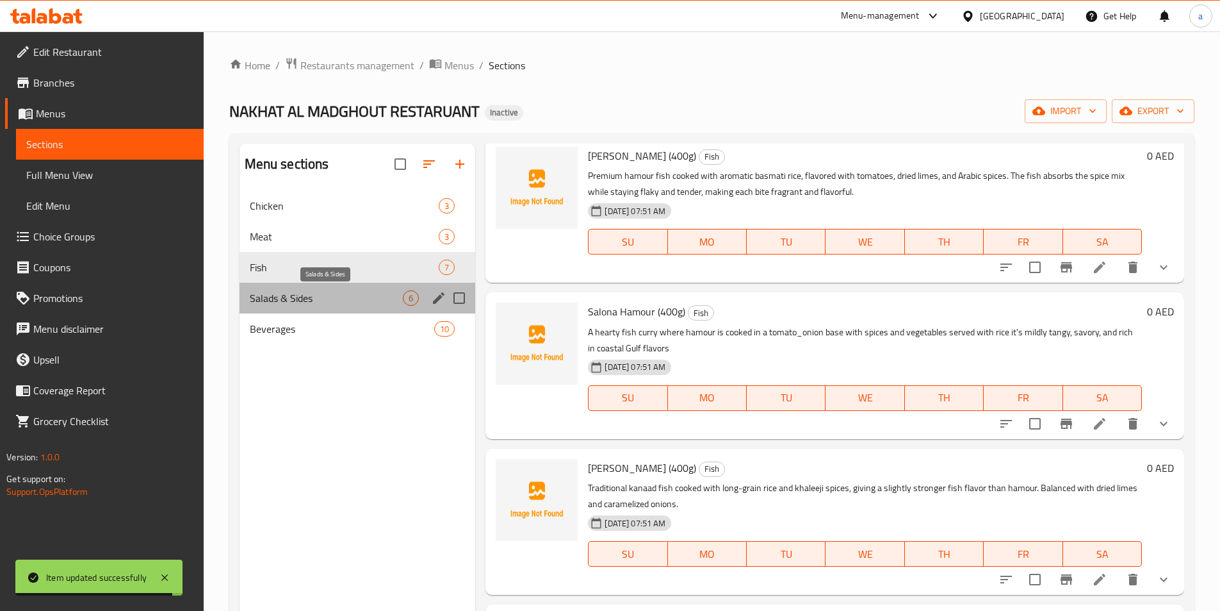
click at [322, 296] on span "Salads & Sides" at bounding box center [327, 297] width 154 height 15
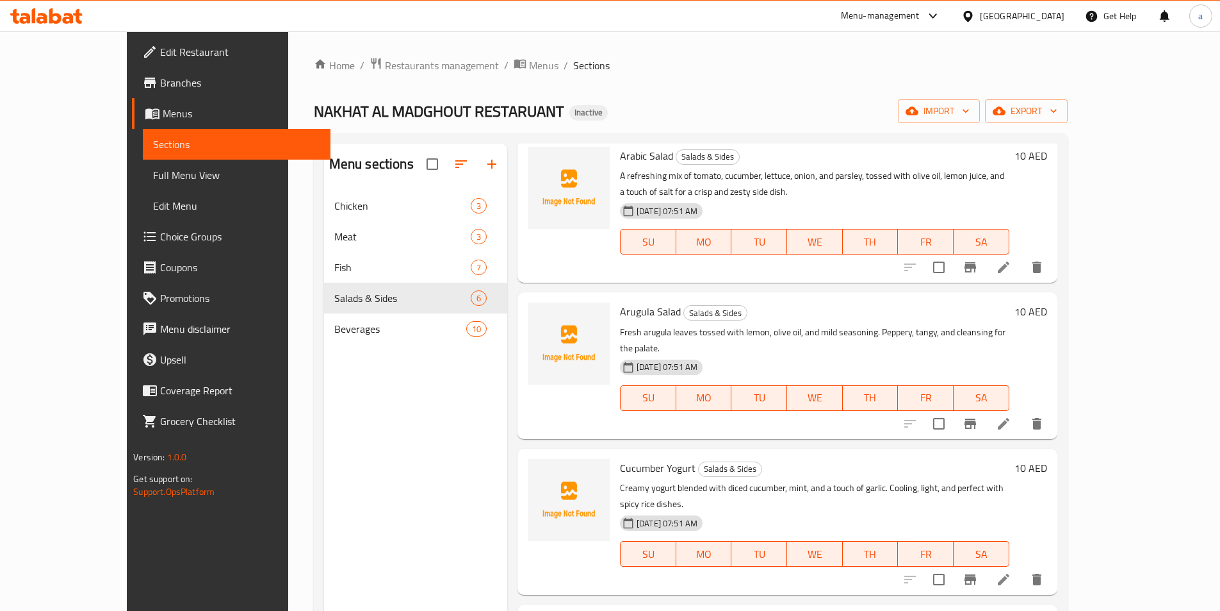
click at [1012, 275] on icon at bounding box center [1003, 266] width 15 height 15
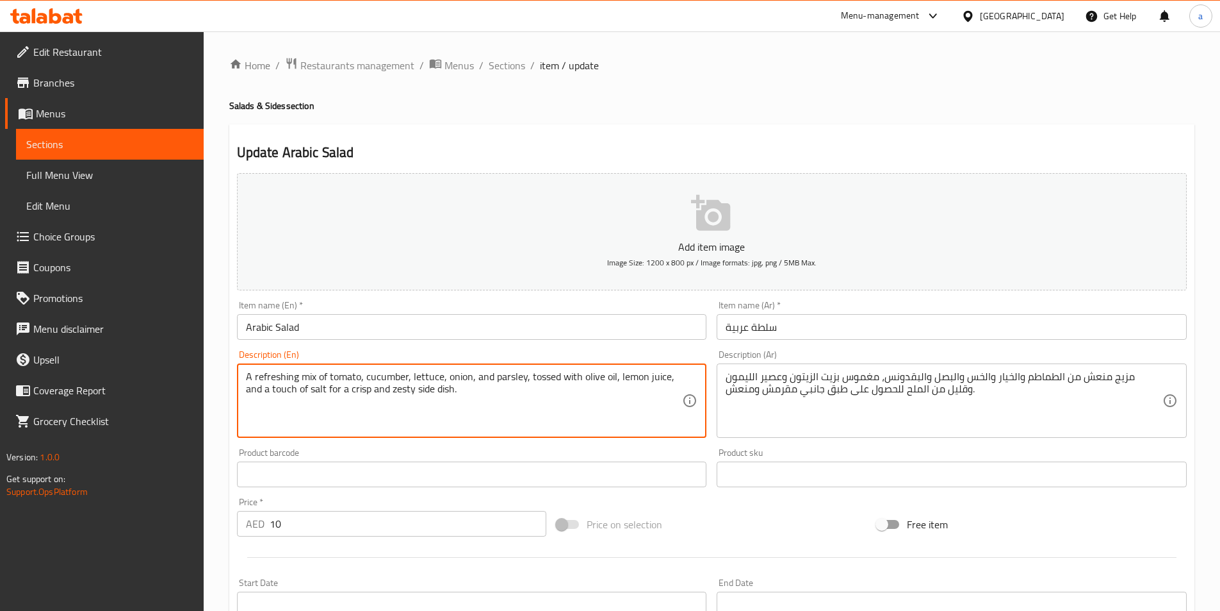
click at [486, 396] on textarea "A refreshing mix of tomato, cucumber, lettuce, onion, and parsley, tossed with …" at bounding box center [464, 400] width 437 height 61
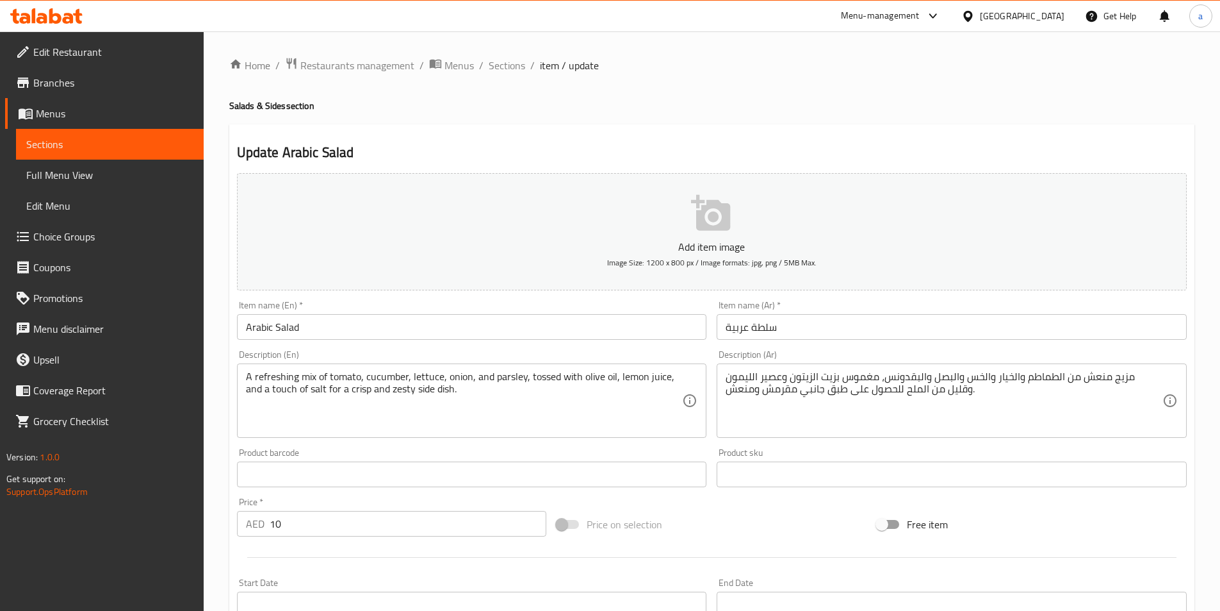
click at [432, 415] on textarea "A refreshing mix of tomato, cucumber, lettuce, onion, and parsley, tossed with …" at bounding box center [464, 400] width 437 height 61
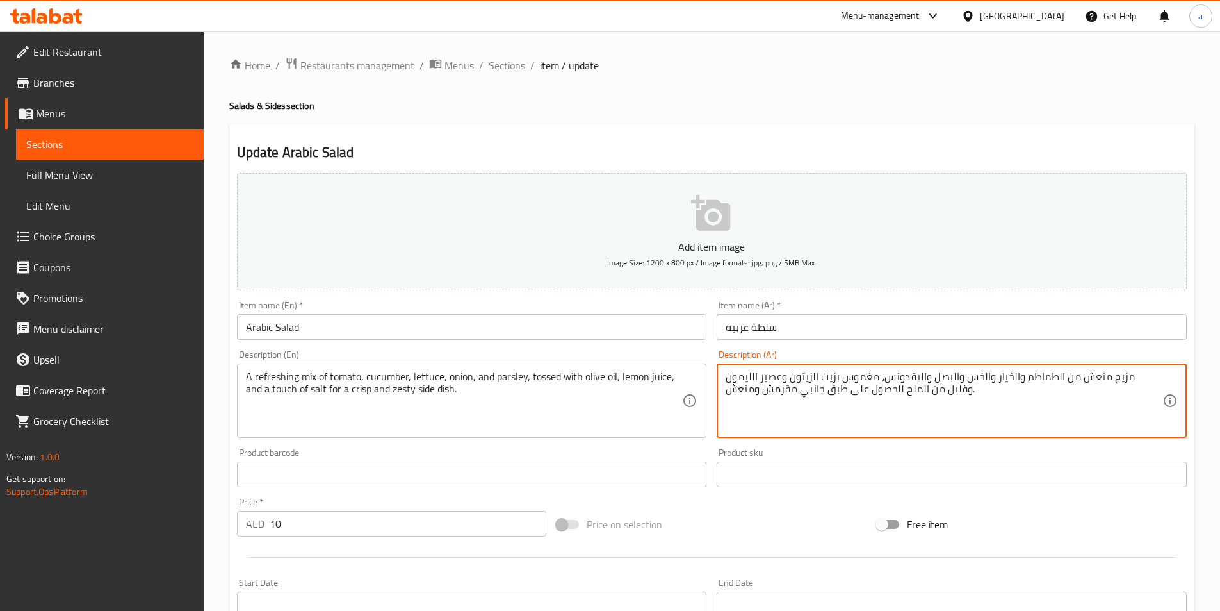
click at [735, 377] on textarea "مزيج منعش من الطماطم والخيار والخس والبصل والبقدونس، مغموس بزيت الزيتون وعصير ا…" at bounding box center [944, 400] width 437 height 61
click at [744, 377] on textarea "مزيج منعش من الطماطم والخيار والخس والبصل والبقدونس، مغموس بزيت الزيتون وعصير ا…" at bounding box center [944, 400] width 437 height 61
drag, startPoint x: 744, startPoint y: 377, endPoint x: 718, endPoint y: 375, distance: 25.7
click at [718, 375] on div "مزيج منعش من الطماطم والخيار والخس والبصل والبقدونس، مغموس بزيت الزيتون وعصير ا…" at bounding box center [952, 400] width 470 height 74
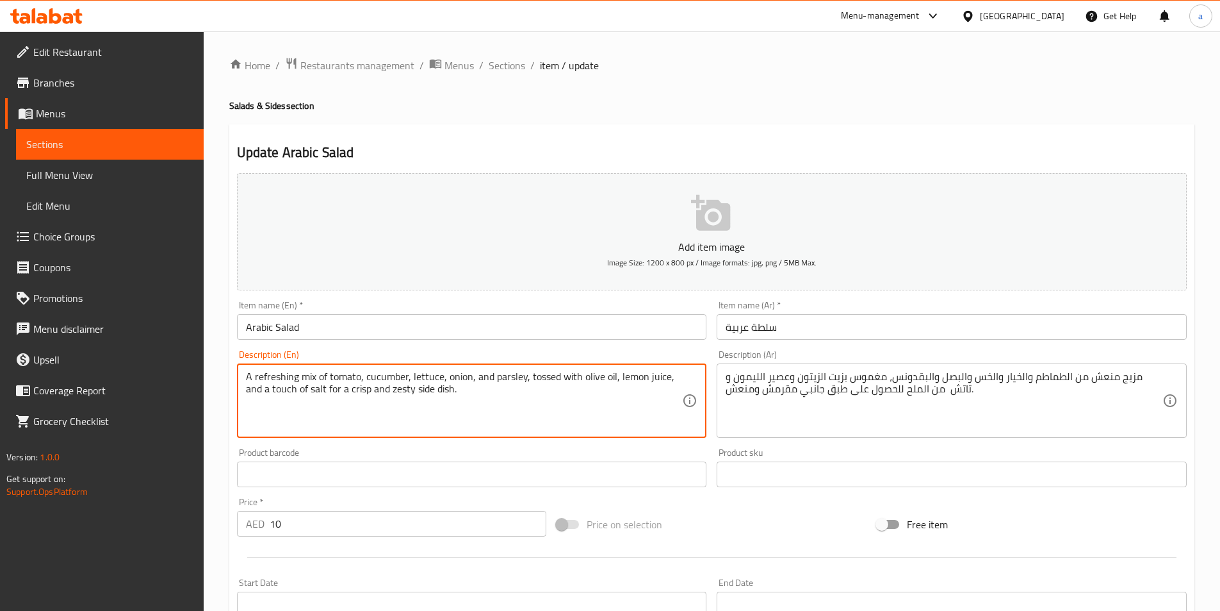
click at [279, 389] on textarea "A refreshing mix of tomato, cucumber, lettuce, onion, and parsley, tossed with …" at bounding box center [464, 400] width 437 height 61
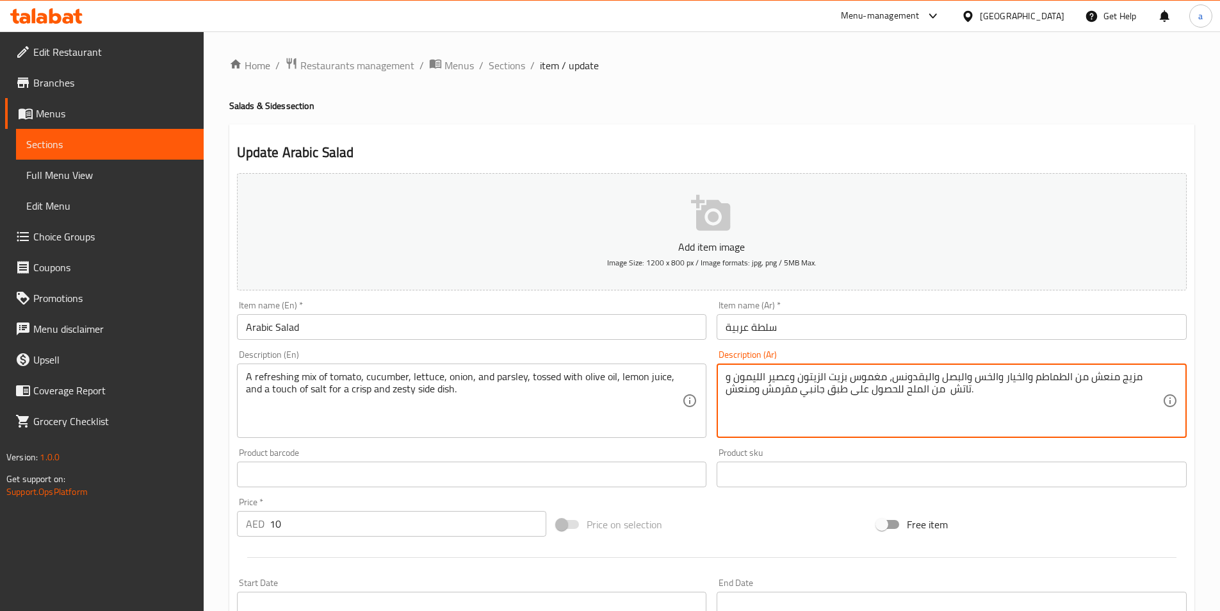
click at [955, 392] on textarea "مزيج منعش من الطماطم والخيار والخس والبصل والبقدونس، مغموس بزيت الزيتون وعصير ا…" at bounding box center [944, 400] width 437 height 61
click at [962, 392] on textarea "مزيج منعش من الطماطم والخيار والخس والبصل والبقدونس، مغموس بزيت الزيتون وعصير ا…" at bounding box center [944, 400] width 437 height 61
paste textarea "لمسة"
type textarea "مزيج منعش من الطماطم والخيار والخس والبصل والبقدونس، مغموس بزيت الزيتون وعصير ا…"
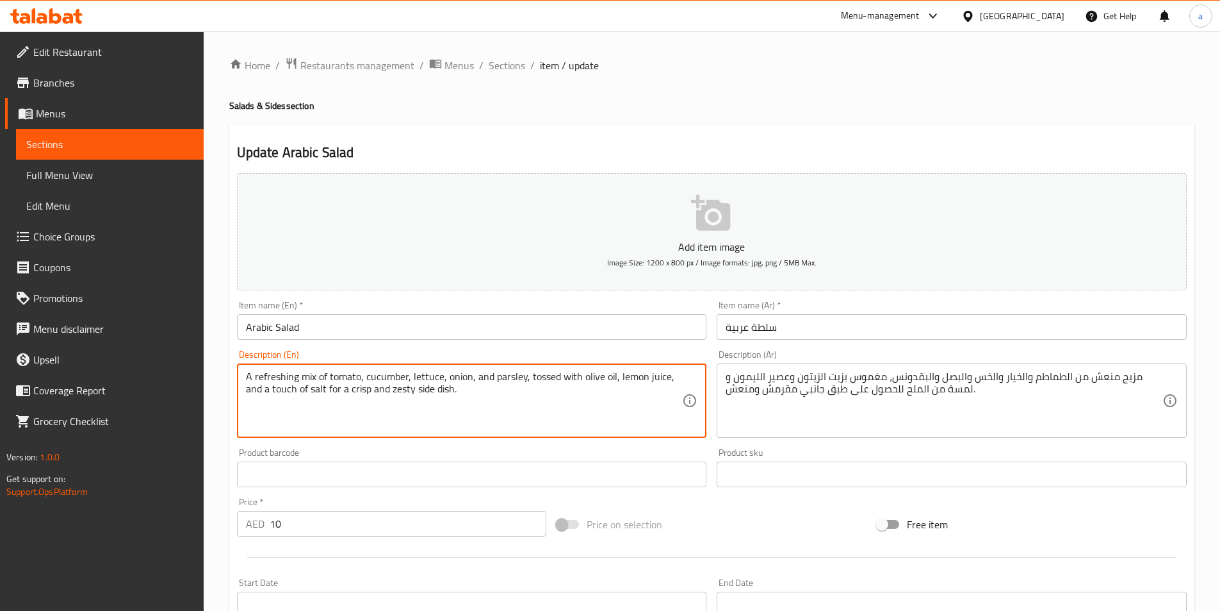
click at [402, 387] on textarea "A refreshing mix of tomato, cucumber, lettuce, onion, and parsley, tossed with …" at bounding box center [464, 400] width 437 height 61
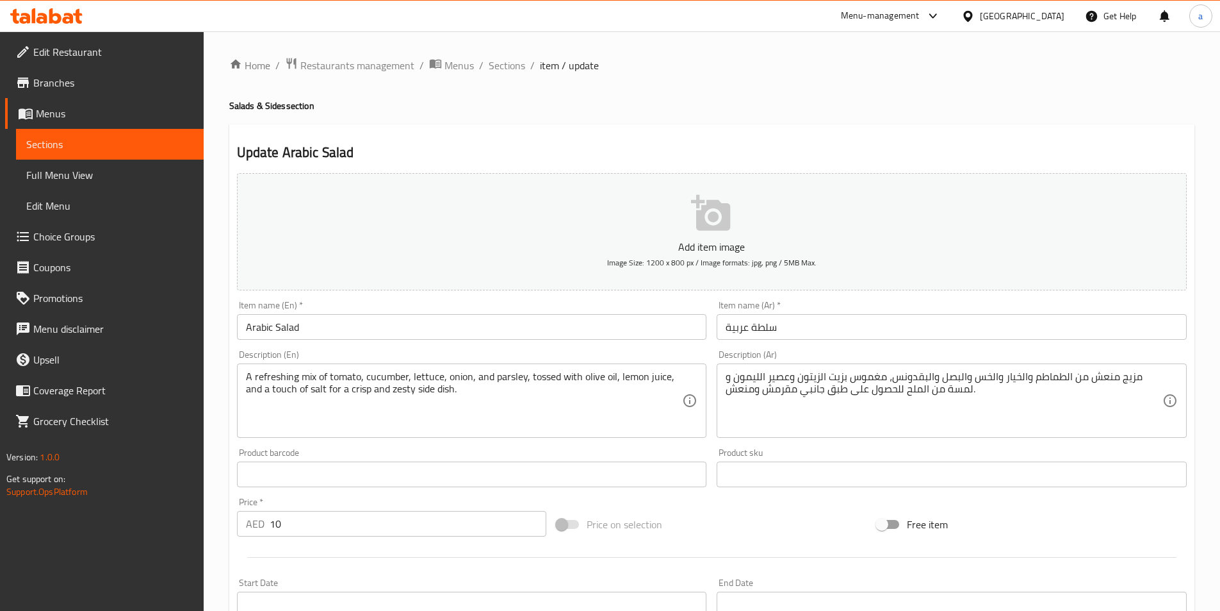
click at [399, 390] on textarea "A refreshing mix of tomato, cucumber, lettuce, onion, and parsley, tossed with …" at bounding box center [464, 400] width 437 height 61
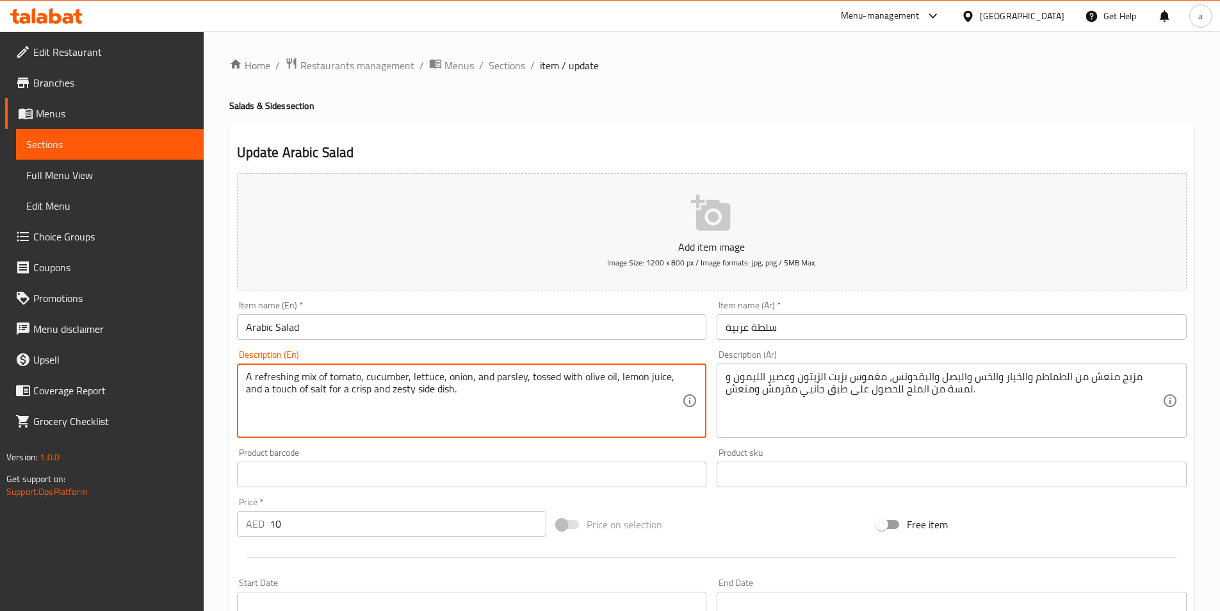
click at [399, 390] on textarea "A refreshing mix of tomato, cucumber, lettuce, onion, and parsley, tossed with …" at bounding box center [464, 400] width 437 height 61
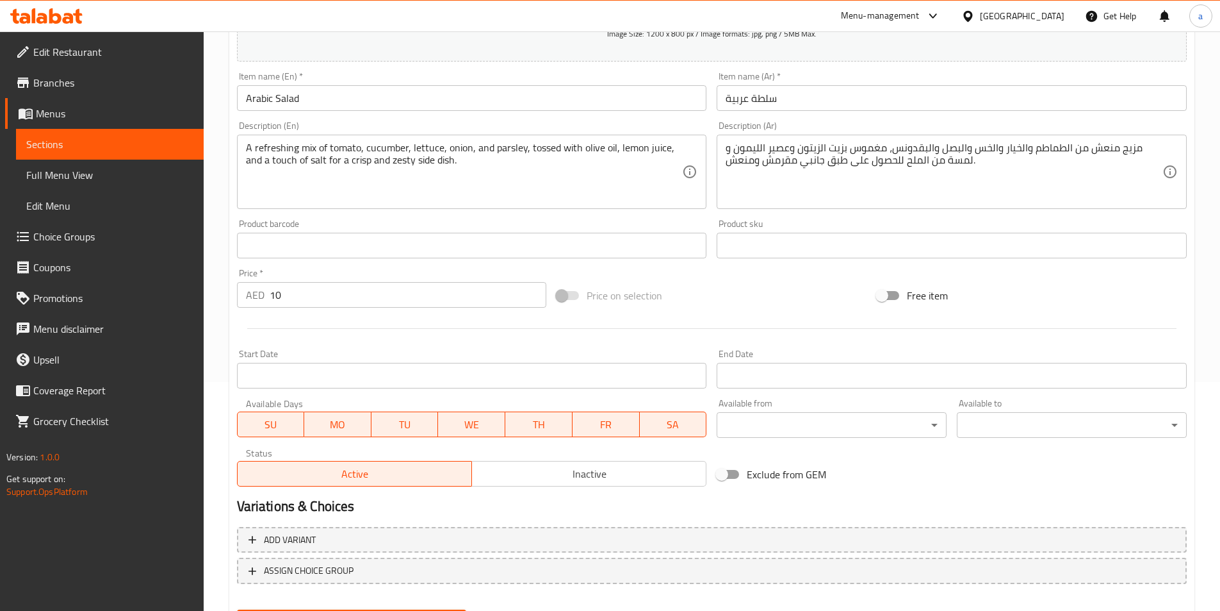
scroll to position [295, 0]
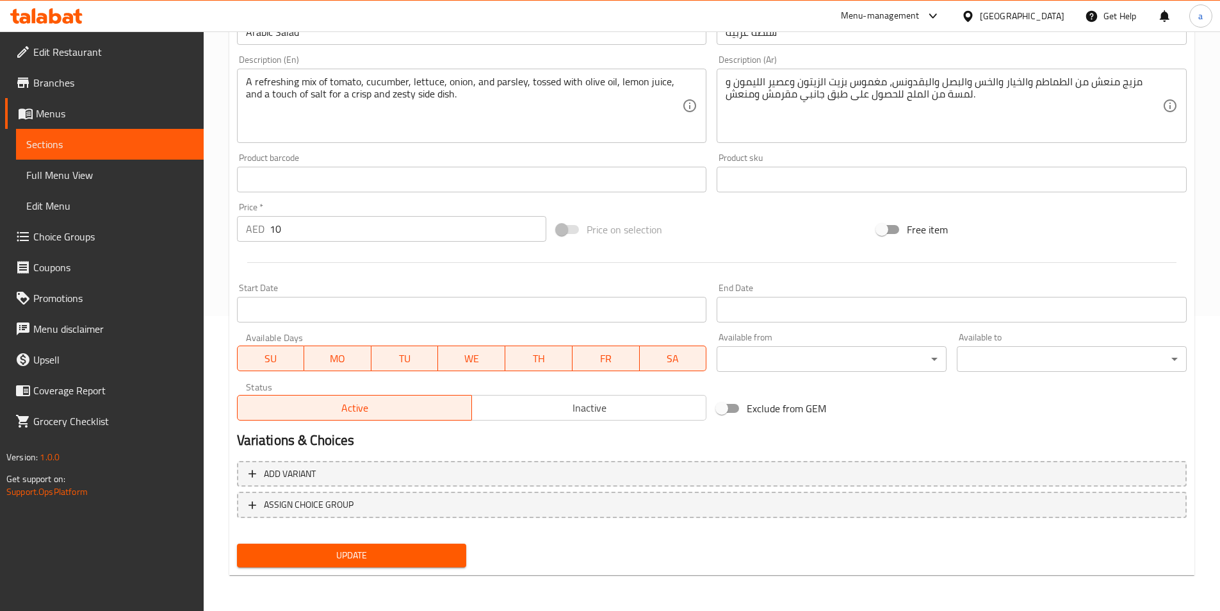
click at [384, 557] on span "Update" at bounding box center [351, 555] width 209 height 16
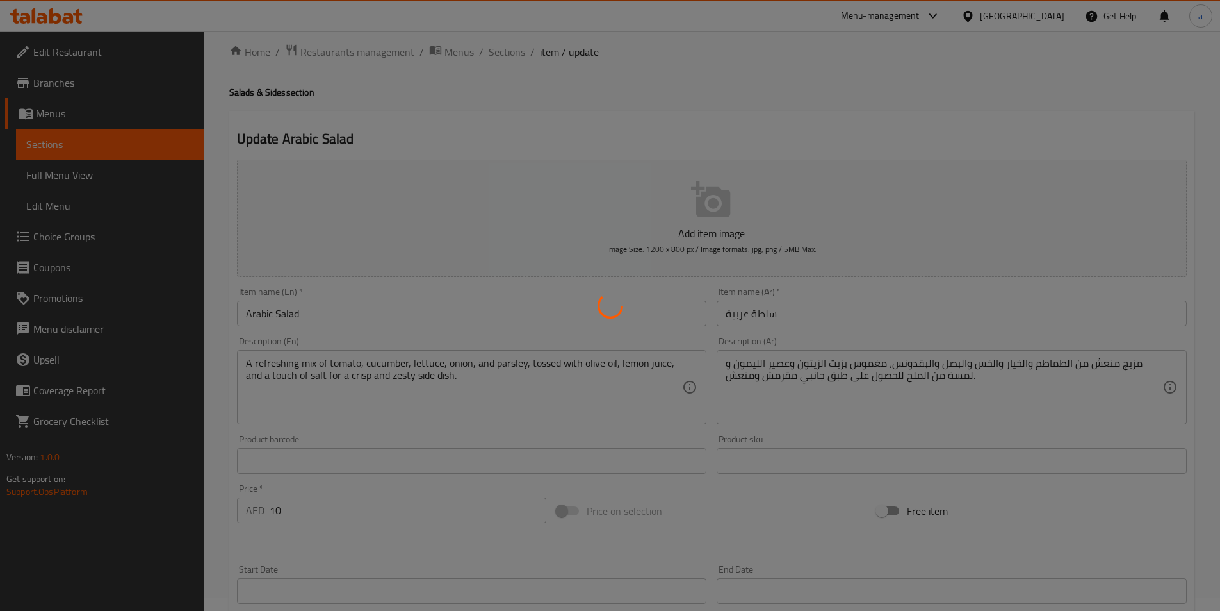
scroll to position [0, 0]
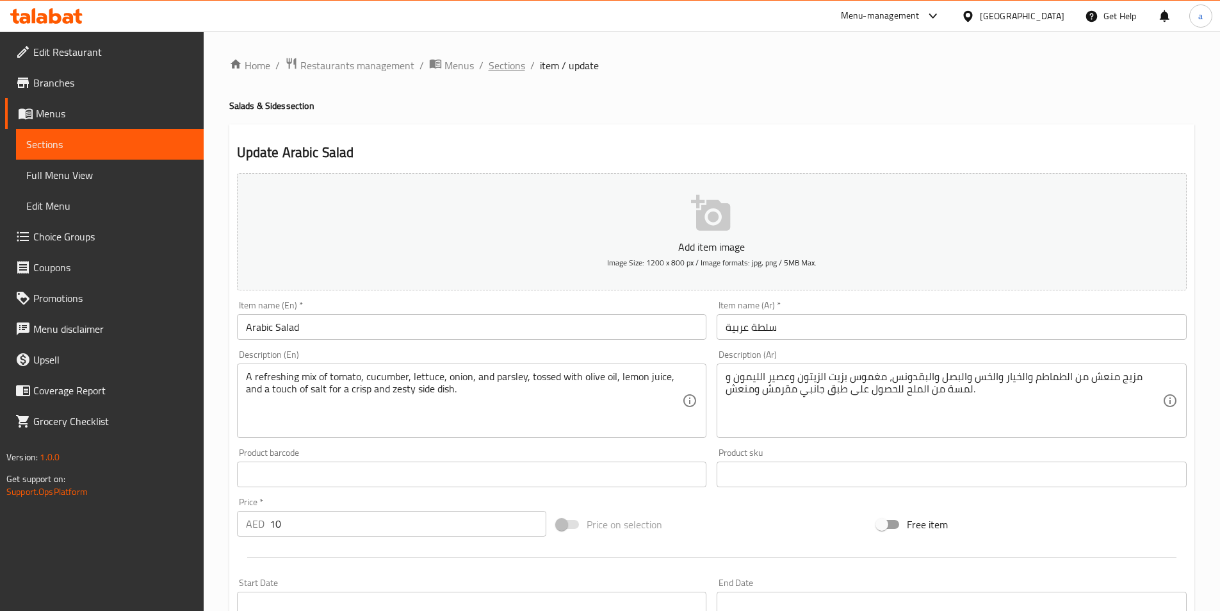
click at [505, 64] on span "Sections" at bounding box center [507, 65] width 37 height 15
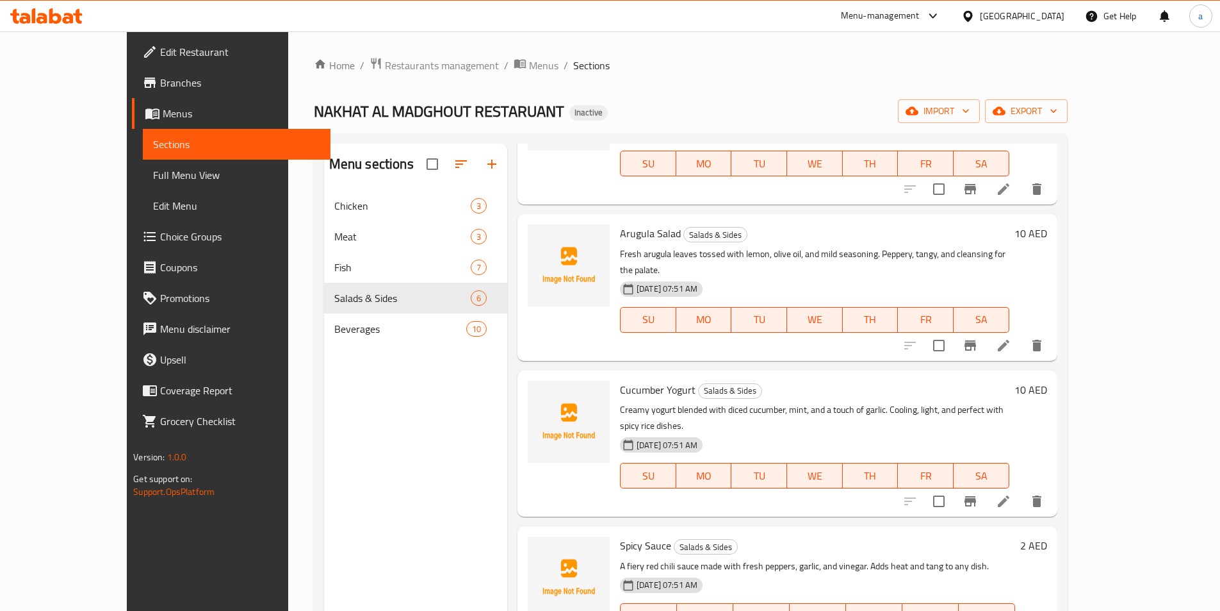
scroll to position [128, 0]
click at [1012, 336] on icon at bounding box center [1003, 343] width 15 height 15
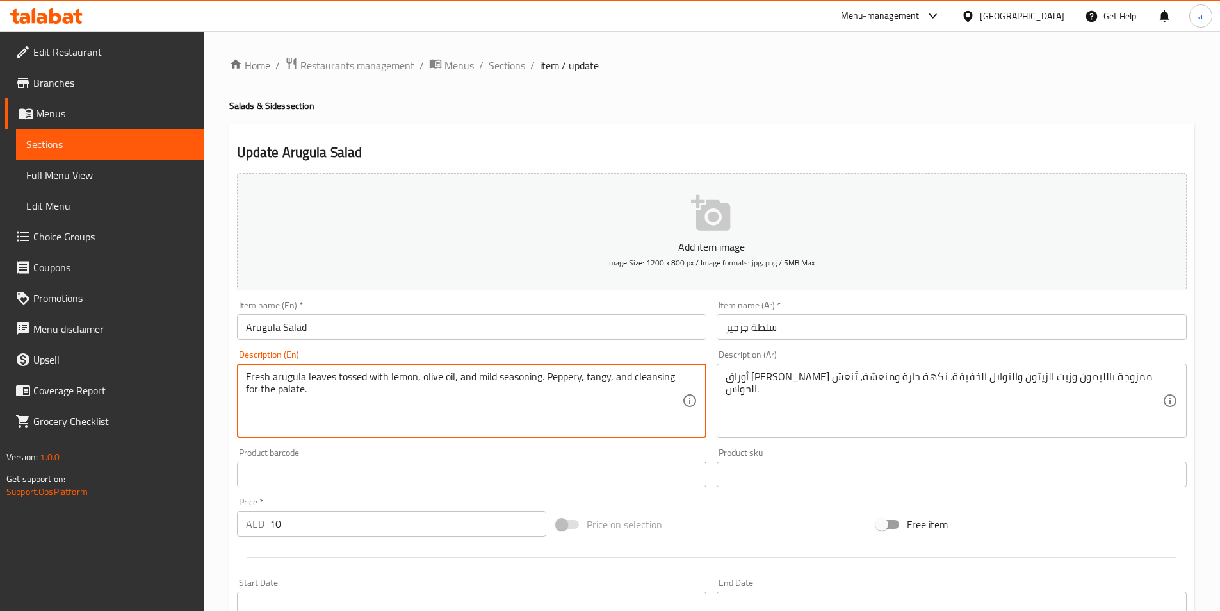
click at [356, 377] on textarea "Fresh arugula leaves tossed with lemon, olive oil, and mild seasoning. Peppery,…" at bounding box center [464, 400] width 437 height 61
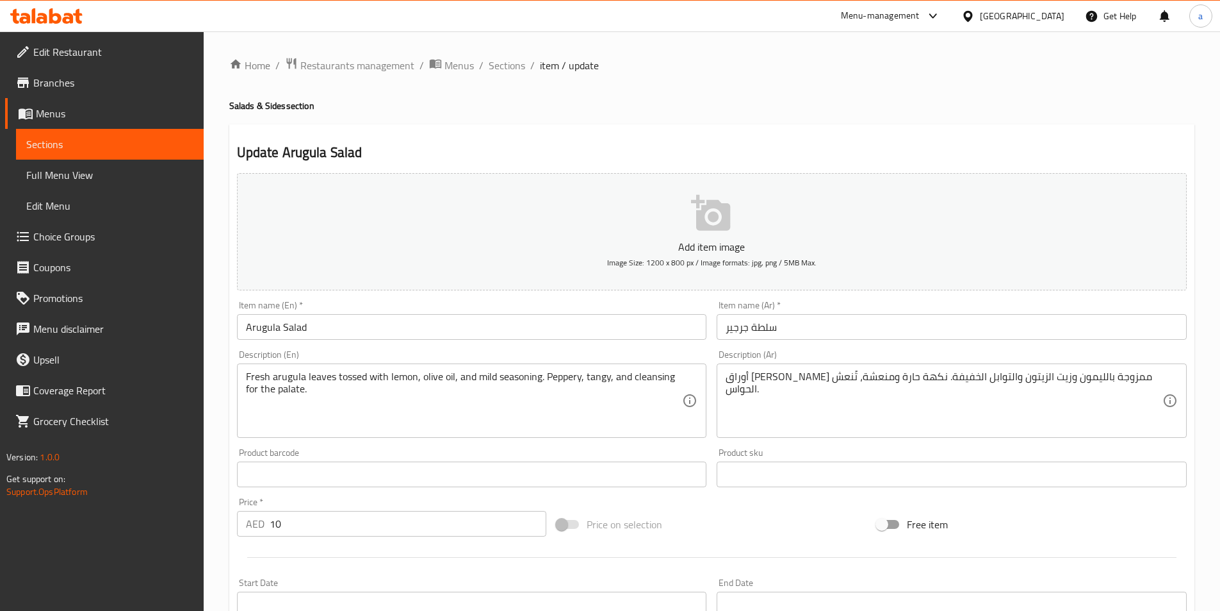
click at [347, 379] on textarea "Fresh arugula leaves tossed with lemon, olive oil, and mild seasoning. Peppery,…" at bounding box center [464, 400] width 437 height 61
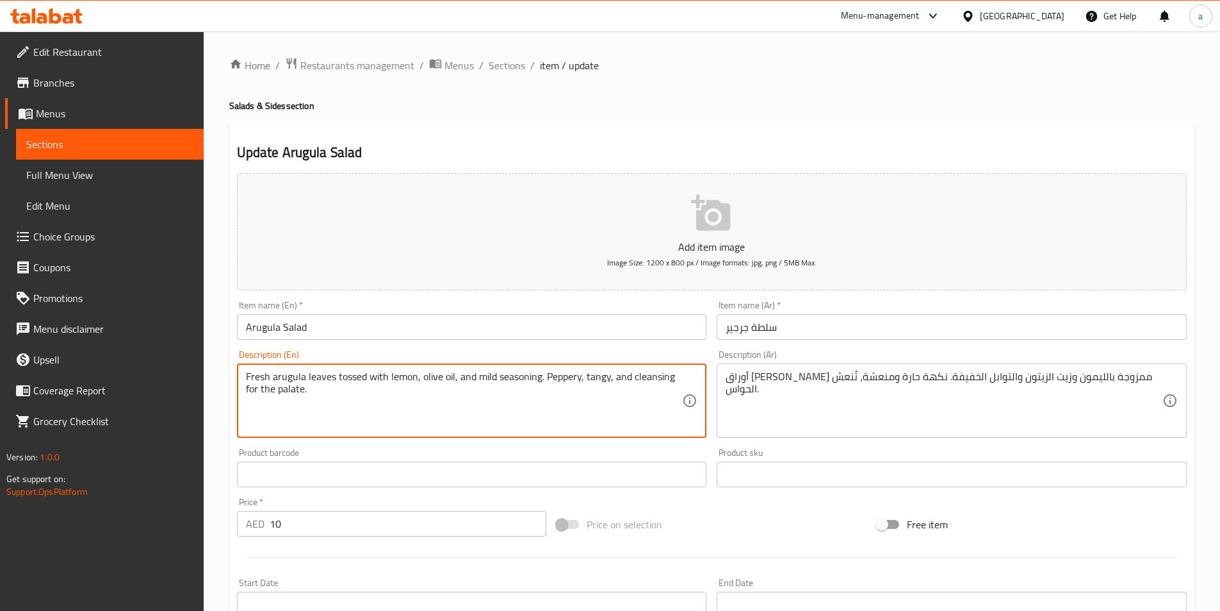
click at [347, 379] on textarea "Fresh arugula leaves tossed with lemon, olive oil, and mild seasoning. Peppery,…" at bounding box center [464, 400] width 437 height 61
click at [648, 379] on textarea "Fresh arugula leaves tossed with lemon, olive oil, and mild seasoning. Peppery,…" at bounding box center [464, 400] width 437 height 61
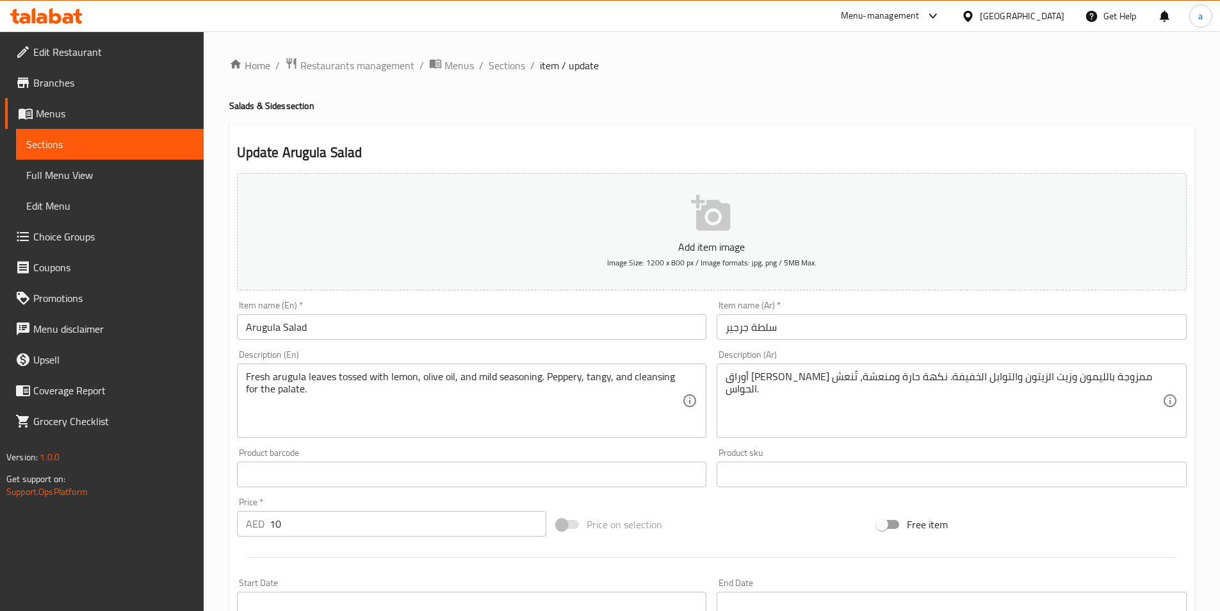
click at [574, 420] on textarea "Fresh arugula leaves tossed with lemon, olive oil, and mild seasoning. Peppery,…" at bounding box center [464, 400] width 437 height 61
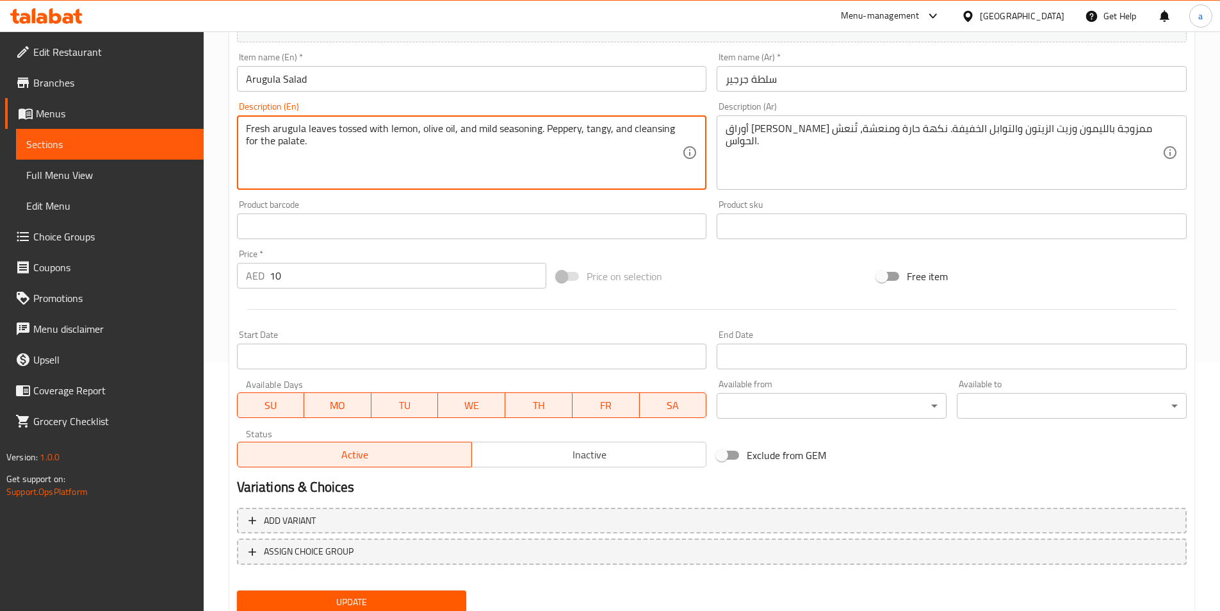
scroll to position [167, 0]
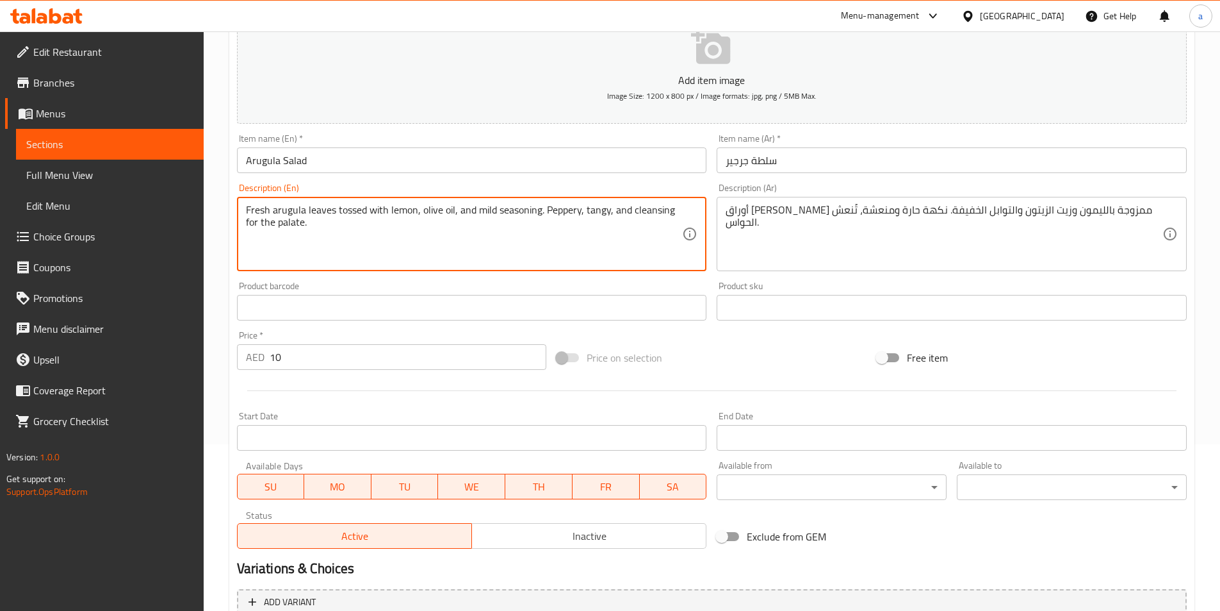
drag, startPoint x: 632, startPoint y: 210, endPoint x: 664, endPoint y: 229, distance: 37.6
click at [664, 229] on textarea "Fresh arugula leaves tossed with lemon, olive oil, and mild seasoning. Peppery,…" at bounding box center [464, 234] width 437 height 61
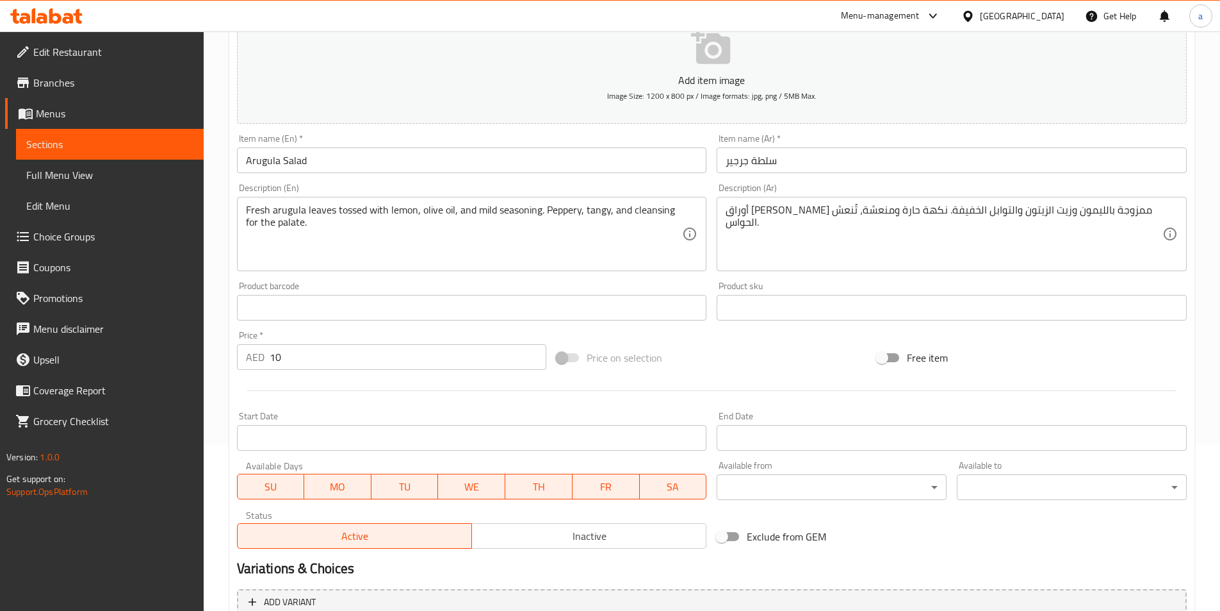
click at [559, 210] on textarea "Fresh arugula leaves tossed with lemon, olive oil, and mild seasoning. Peppery,…" at bounding box center [464, 234] width 437 height 61
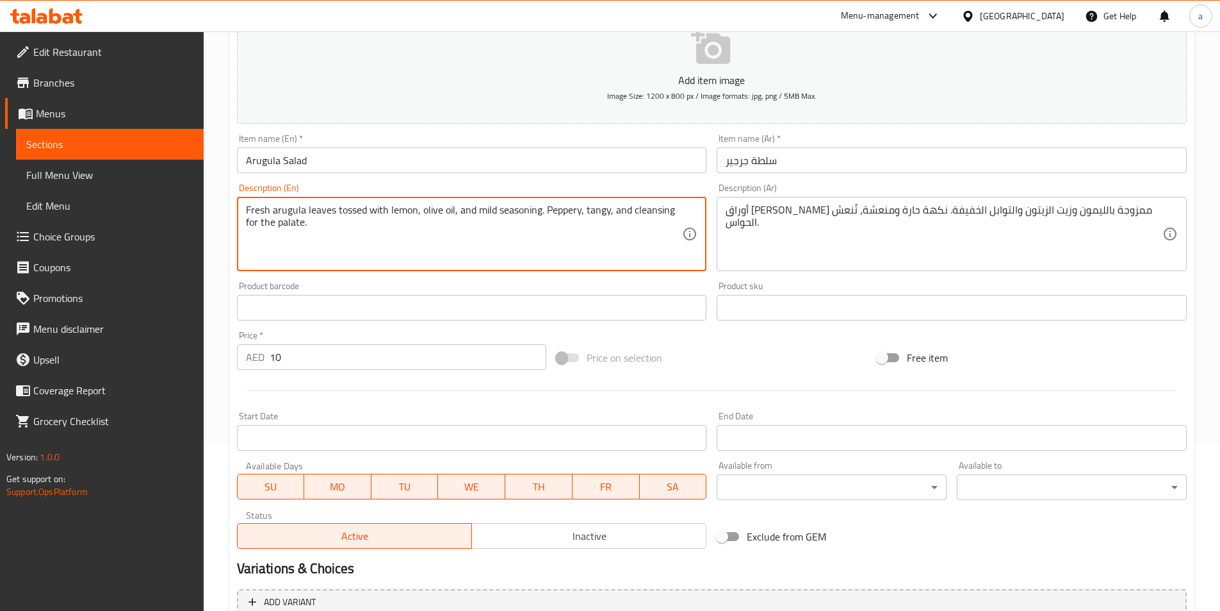
click at [559, 210] on textarea "Fresh arugula leaves tossed with lemon, olive oil, and mild seasoning. Peppery,…" at bounding box center [464, 234] width 437 height 61
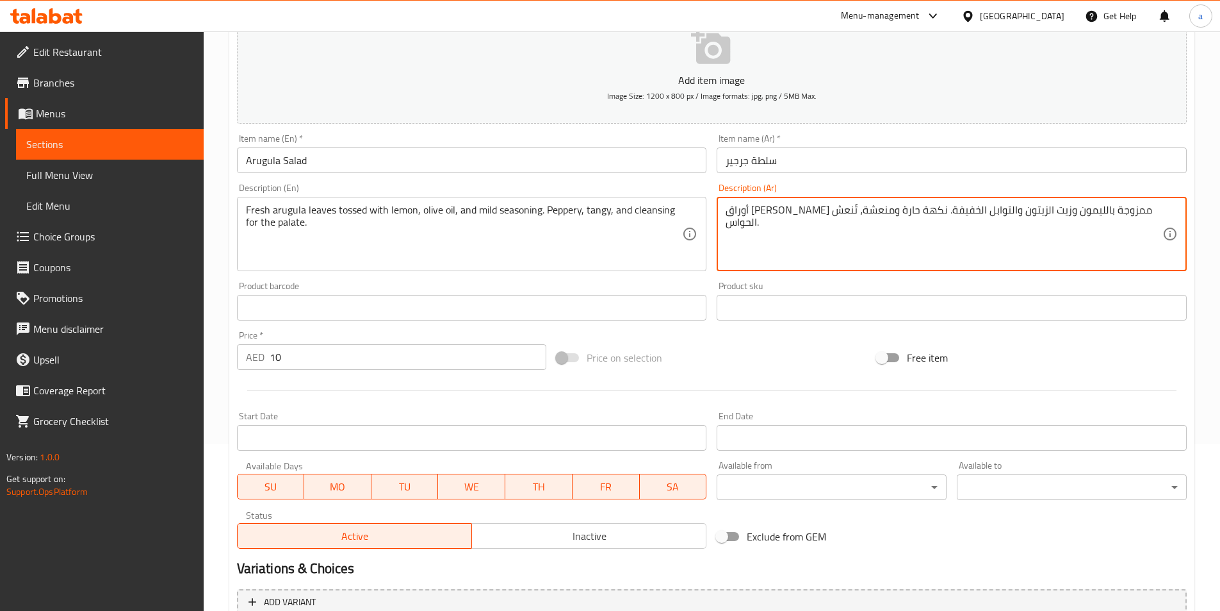
drag, startPoint x: 875, startPoint y: 211, endPoint x: 864, endPoint y: 210, distance: 10.9
click at [877, 209] on textarea "أوراق جرجير طازجة ممزوجة بالليمون وزيت الزيتون والتوابل الخفيفة. نكهة حارة ومنع…" at bounding box center [944, 234] width 437 height 61
drag, startPoint x: 873, startPoint y: 209, endPoint x: 831, endPoint y: 217, distance: 42.9
click at [831, 217] on textarea "أوراق جرجير طازجة ممزوجة بالليمون وزيت الزيتون والتوابل الخفيفة. نكهة حارة ومنع…" at bounding box center [944, 234] width 437 height 61
paste textarea "لفل"
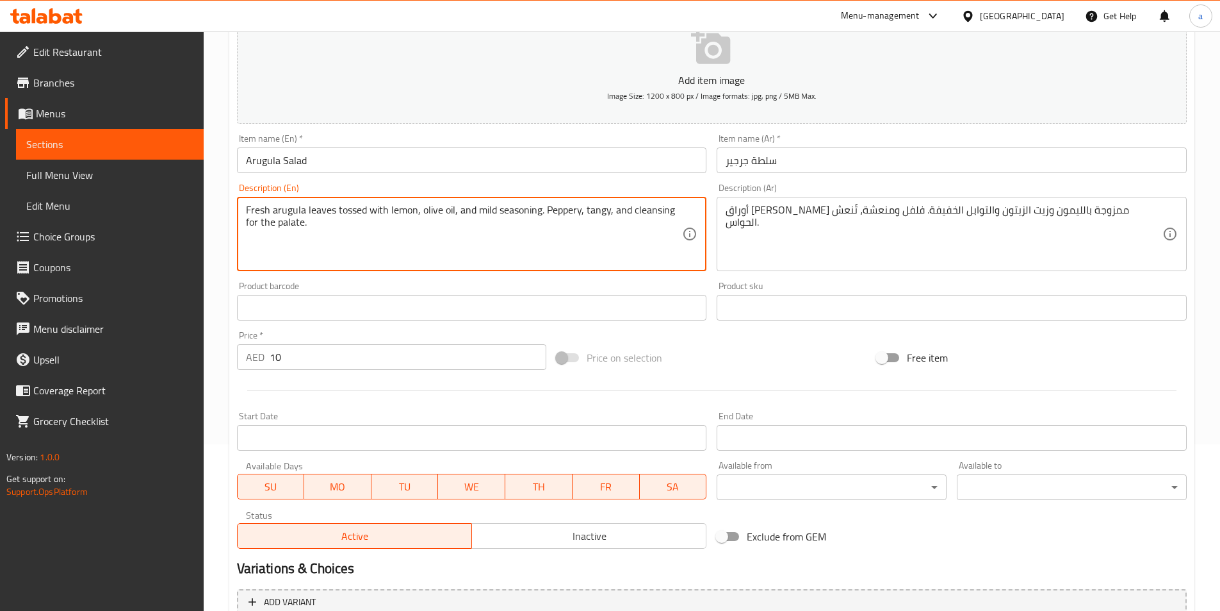
click at [566, 208] on textarea "Fresh arugula leaves tossed with lemon, olive oil, and mild seasoning. Peppery,…" at bounding box center [464, 234] width 437 height 61
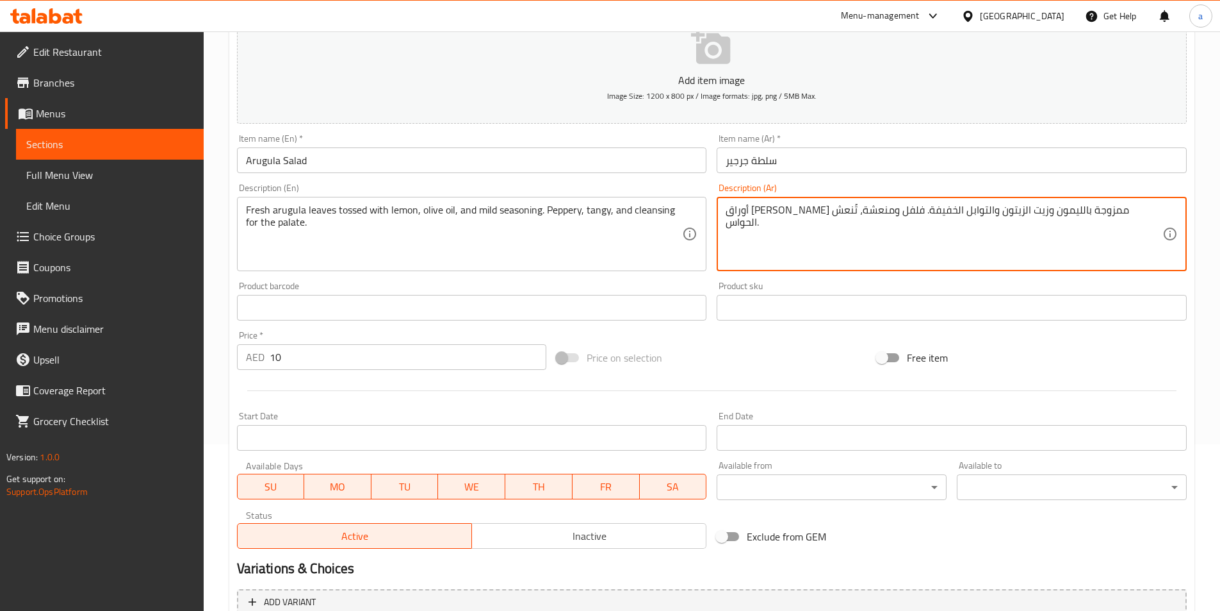
click at [810, 209] on textarea "أوراق جرجير طازجة ممزوجة بالليمون وزيت الزيتون والتوابل الخفيفة. فلفل ومنعشة، ت…" at bounding box center [944, 234] width 437 height 61
click at [820, 213] on textarea "أوراق جرجير طازجة ممزوجة بالليمون وزيت الزيتون والتوابل الخفيفة. فلفل ومنعشة، ت…" at bounding box center [944, 234] width 437 height 61
click at [815, 207] on textarea "أوراق جرجير طازجة ممزوجة بالليمون وزيت الزيتون والتوابل الخفيفة. فلفل و منعشة، …" at bounding box center [944, 234] width 437 height 61
drag, startPoint x: 785, startPoint y: 211, endPoint x: 793, endPoint y: 211, distance: 7.7
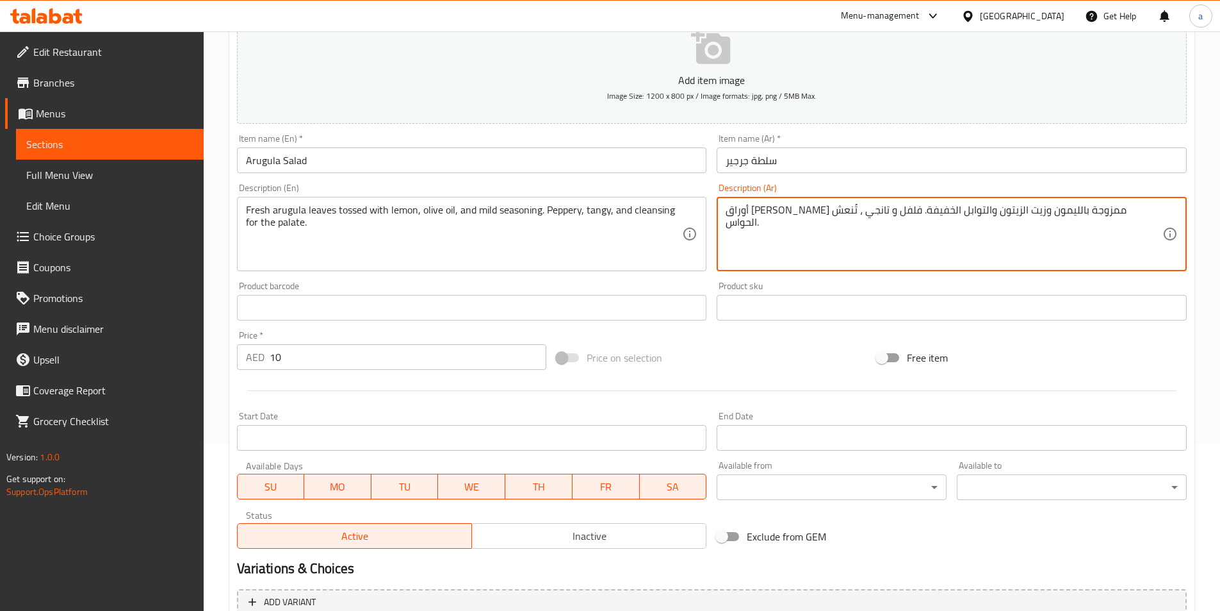
click at [793, 211] on textarea "أوراق جرجير طازجة ممزوجة بالليمون وزيت الزيتون والتوابل الخفيفة. فلفل و تانجي ،…" at bounding box center [944, 234] width 437 height 61
type textarea "أوراق جرجير طازجة ممزوجة بالليمون وزيت الزيتون والتوابل الخفيفة. فلفل و تانجي و…"
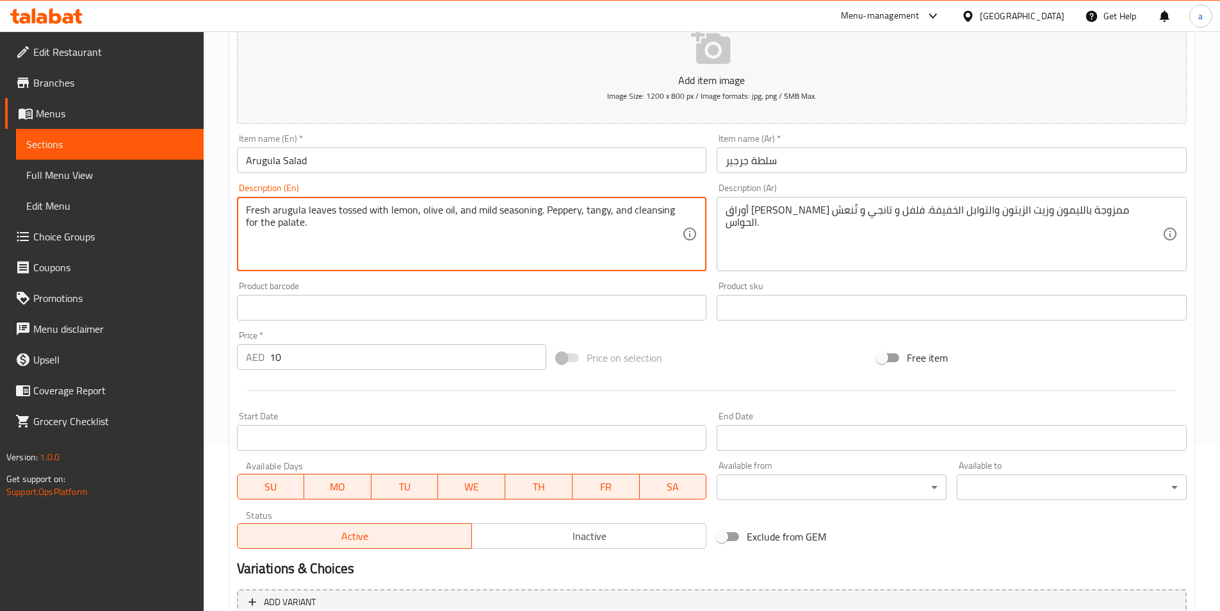
drag, startPoint x: 631, startPoint y: 210, endPoint x: 677, endPoint y: 229, distance: 49.1
click at [299, 225] on textarea "Fresh arugula leaves tossed with lemon, olive oil, and mild seasoning. Peppery,…" at bounding box center [464, 234] width 437 height 61
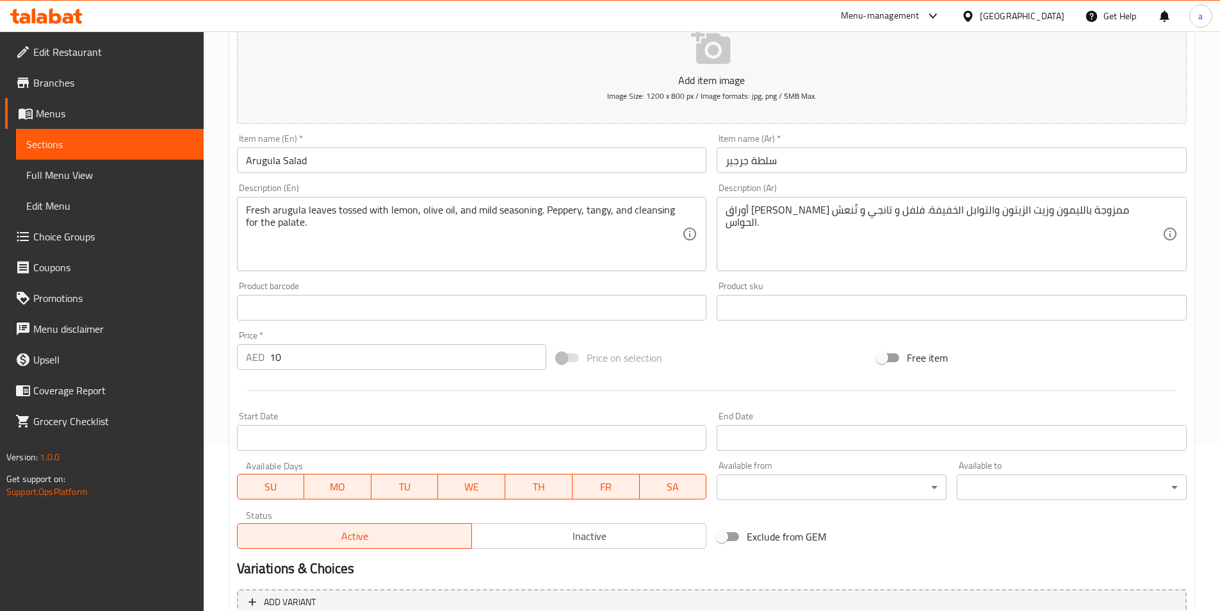
click at [294, 226] on textarea "Fresh arugula leaves tossed with lemon, olive oil, and mild seasoning. Peppery,…" at bounding box center [464, 234] width 437 height 61
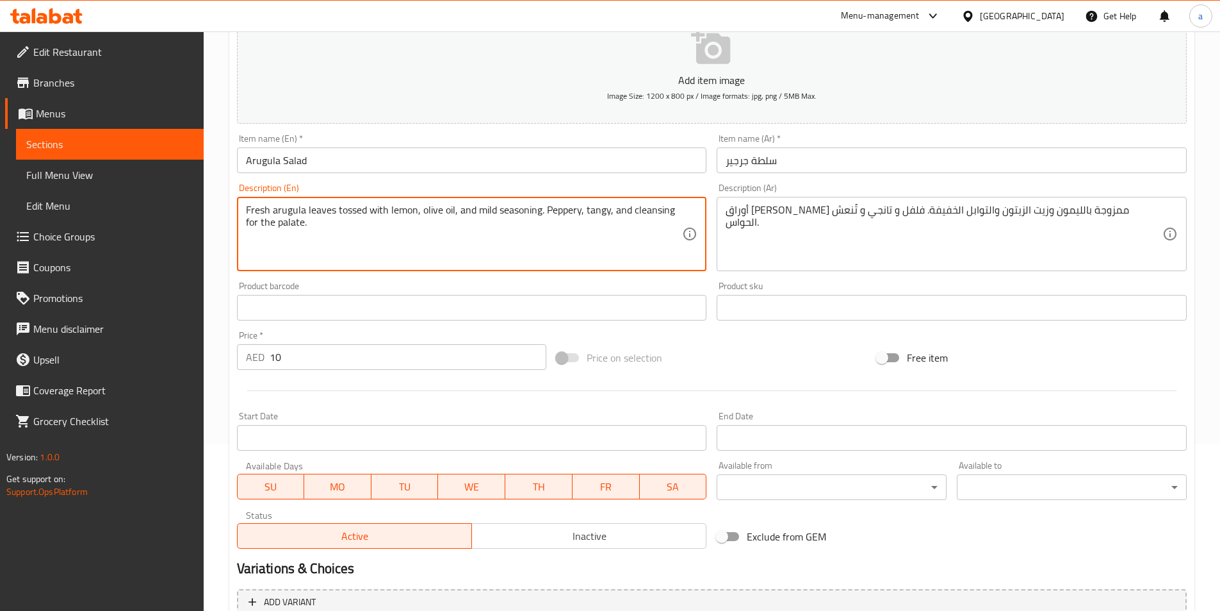
click at [294, 226] on textarea "Fresh arugula leaves tossed with lemon, olive oil, and mild seasoning. Peppery,…" at bounding box center [464, 234] width 437 height 61
drag, startPoint x: 633, startPoint y: 206, endPoint x: 684, endPoint y: 275, distance: 85.6
click at [684, 275] on div "Description (En) Fresh arugula leaves tossed with lemon, olive oil, and mild se…" at bounding box center [472, 227] width 481 height 98
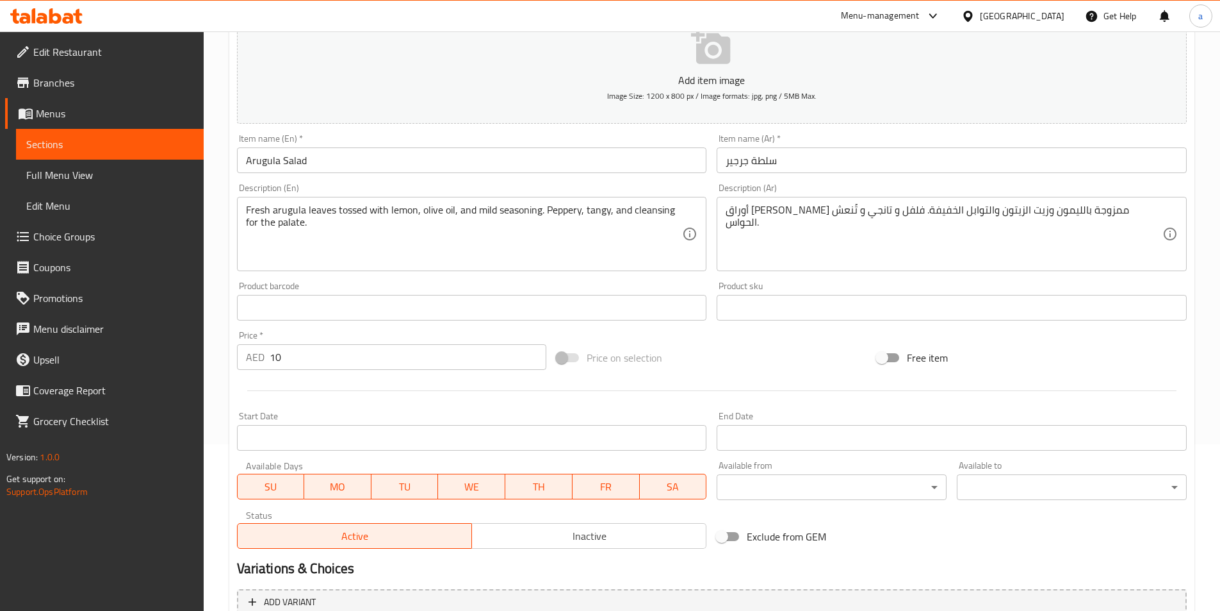
click at [623, 231] on textarea "Fresh arugula leaves tossed with lemon, olive oil, and mild seasoning. Peppery,…" at bounding box center [464, 234] width 437 height 61
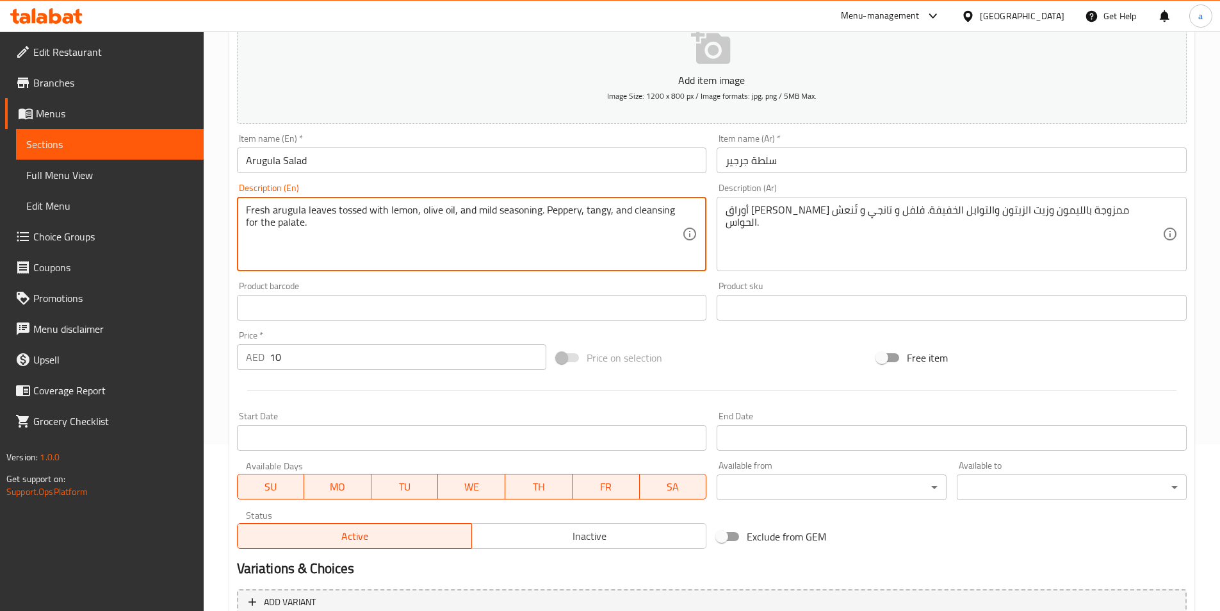
click at [655, 213] on textarea "Fresh arugula leaves tossed with lemon, olive oil, and mild seasoning. Peppery,…" at bounding box center [464, 234] width 437 height 61
click at [630, 210] on textarea "Fresh arugula leaves tossed with lemon, olive oil, and mild seasoning. Peppery,…" at bounding box center [464, 234] width 437 height 61
drag, startPoint x: 630, startPoint y: 210, endPoint x: 667, endPoint y: 246, distance: 51.2
click at [667, 246] on textarea "Fresh arugula leaves tossed with lemon, olive oil, and mild seasoning. Peppery,…" at bounding box center [464, 234] width 437 height 61
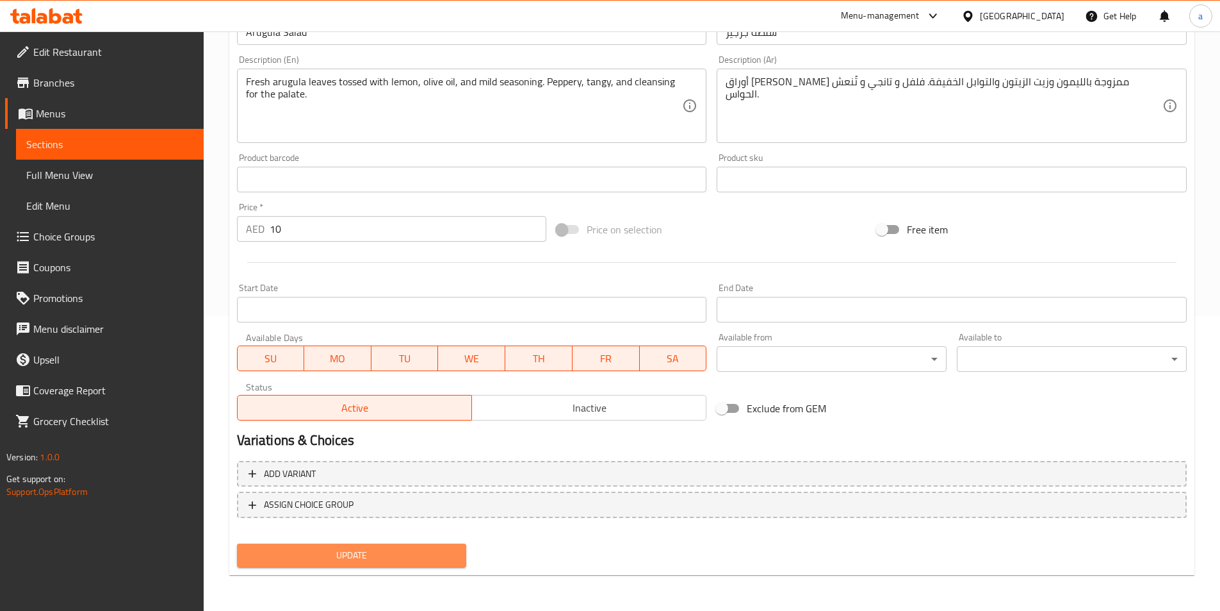
drag, startPoint x: 384, startPoint y: 551, endPoint x: 388, endPoint y: 543, distance: 9.5
click at [384, 551] on span "Update" at bounding box center [351, 555] width 209 height 16
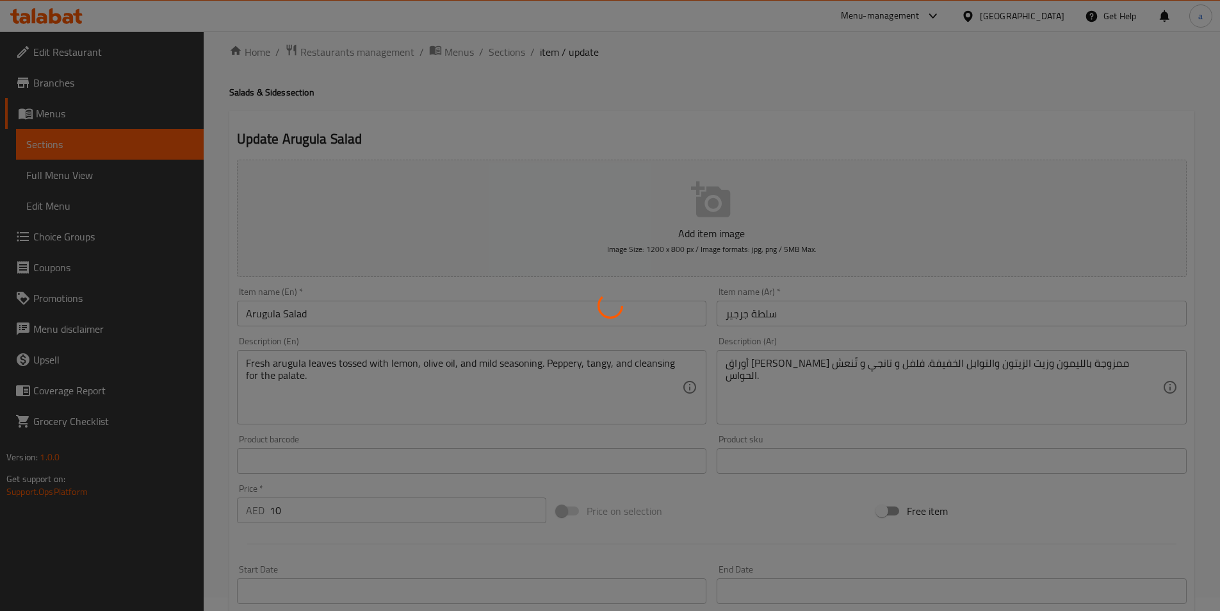
scroll to position [0, 0]
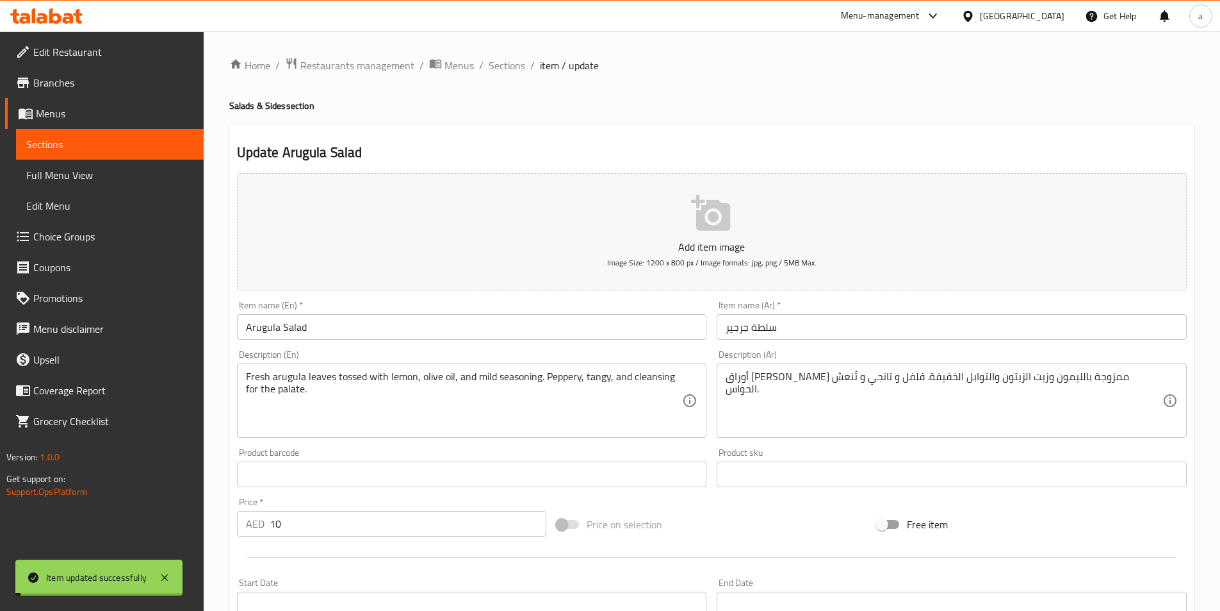
click at [513, 63] on span "Sections" at bounding box center [507, 65] width 37 height 15
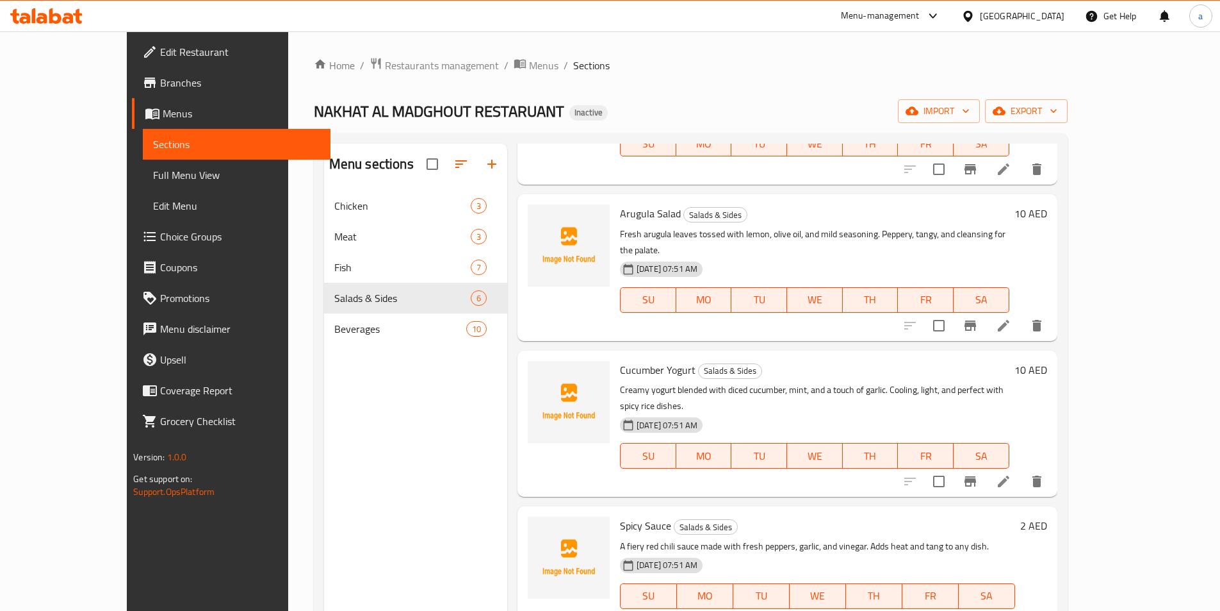
scroll to position [149, 0]
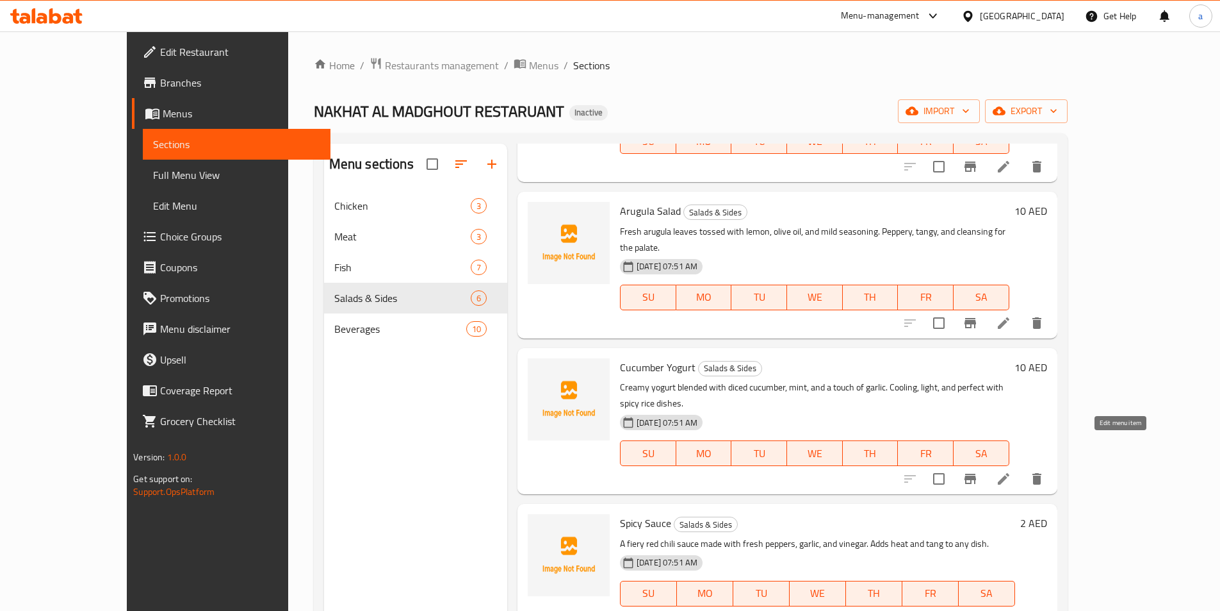
click at [1010, 473] on icon at bounding box center [1004, 479] width 12 height 12
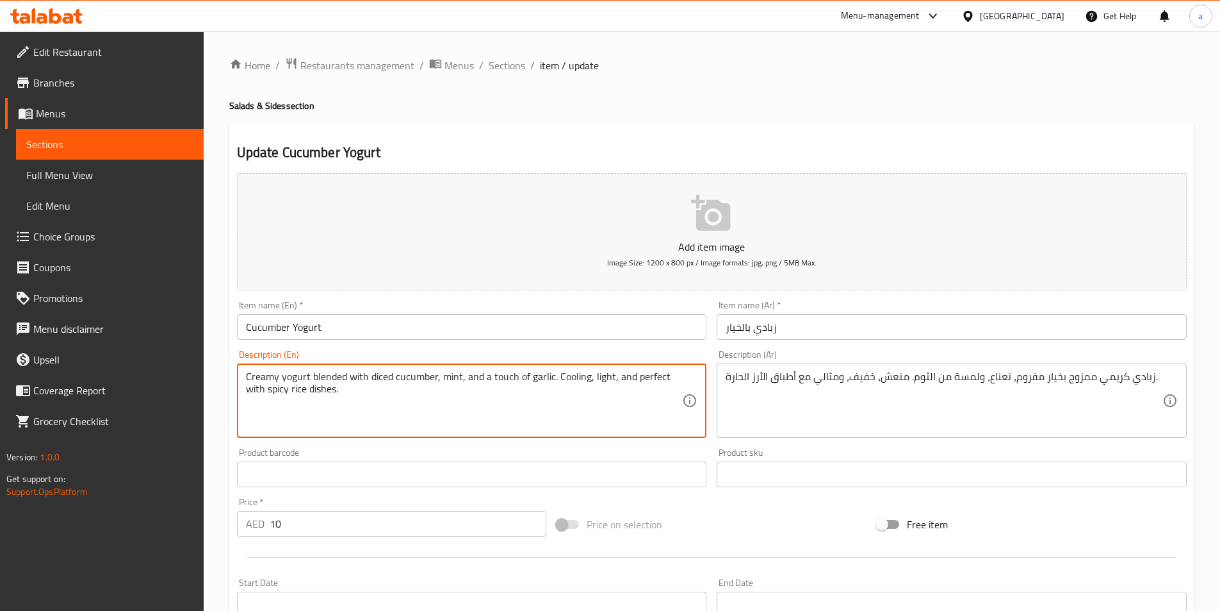
click at [655, 405] on textarea "Creamy yogurt blended with diced cucumber, mint, and a touch of garlic. Cooling…" at bounding box center [464, 400] width 437 height 61
click at [532, 411] on textarea "Creamy yogurt blended with diced cucumber, mint, and a touch of garlic. Cooling…" at bounding box center [464, 400] width 437 height 61
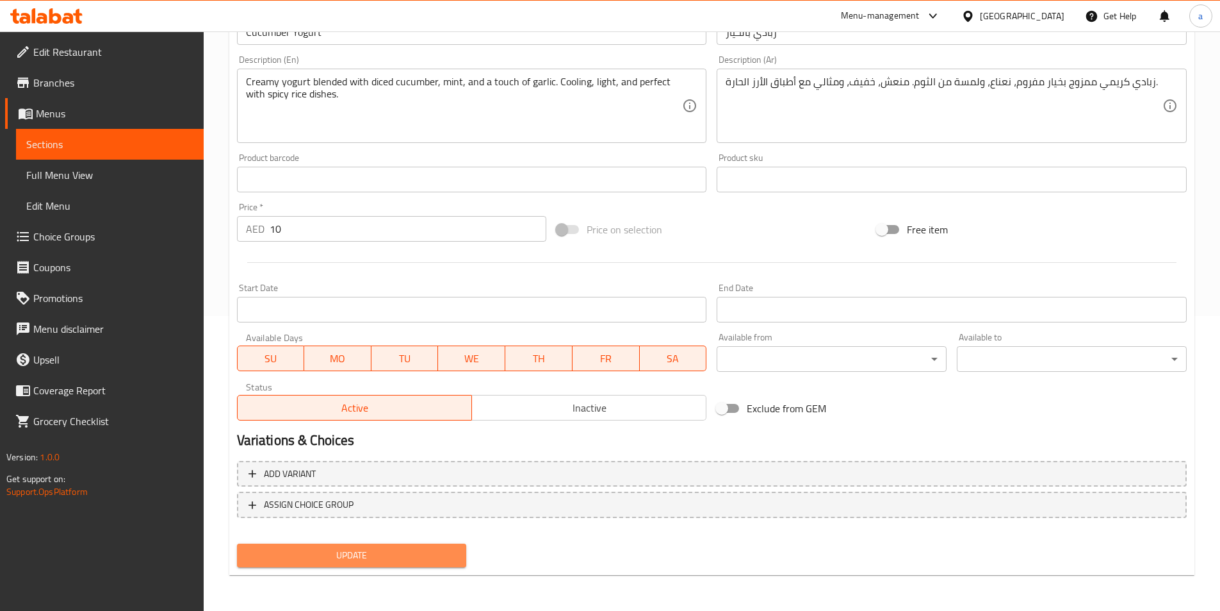
click at [345, 557] on span "Update" at bounding box center [351, 555] width 209 height 16
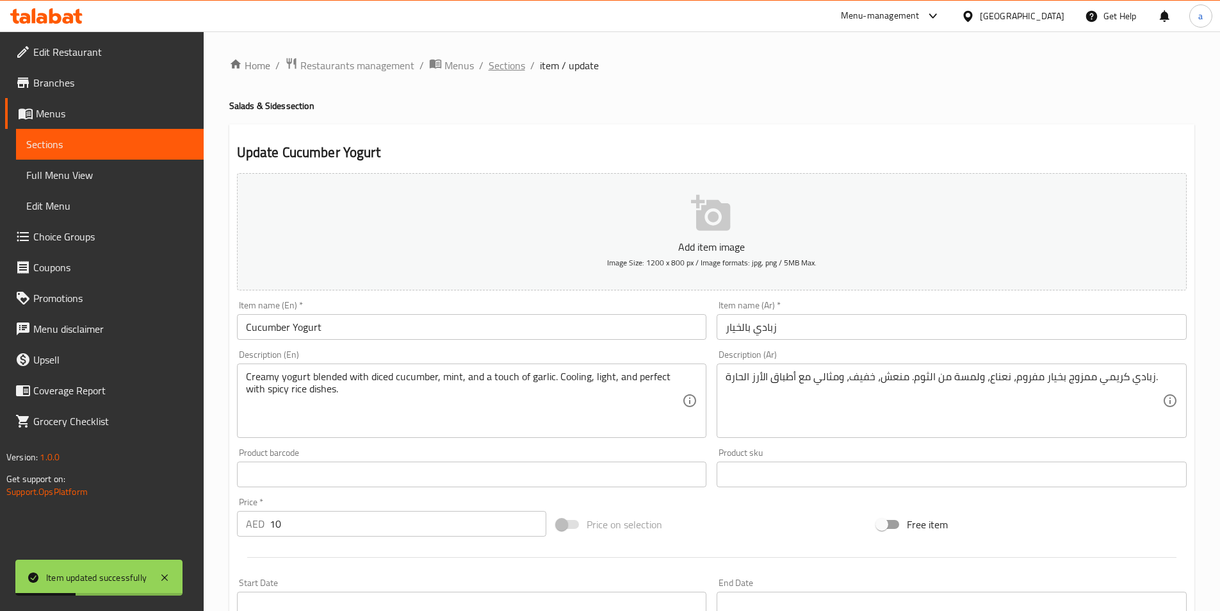
click at [500, 67] on span "Sections" at bounding box center [507, 65] width 37 height 15
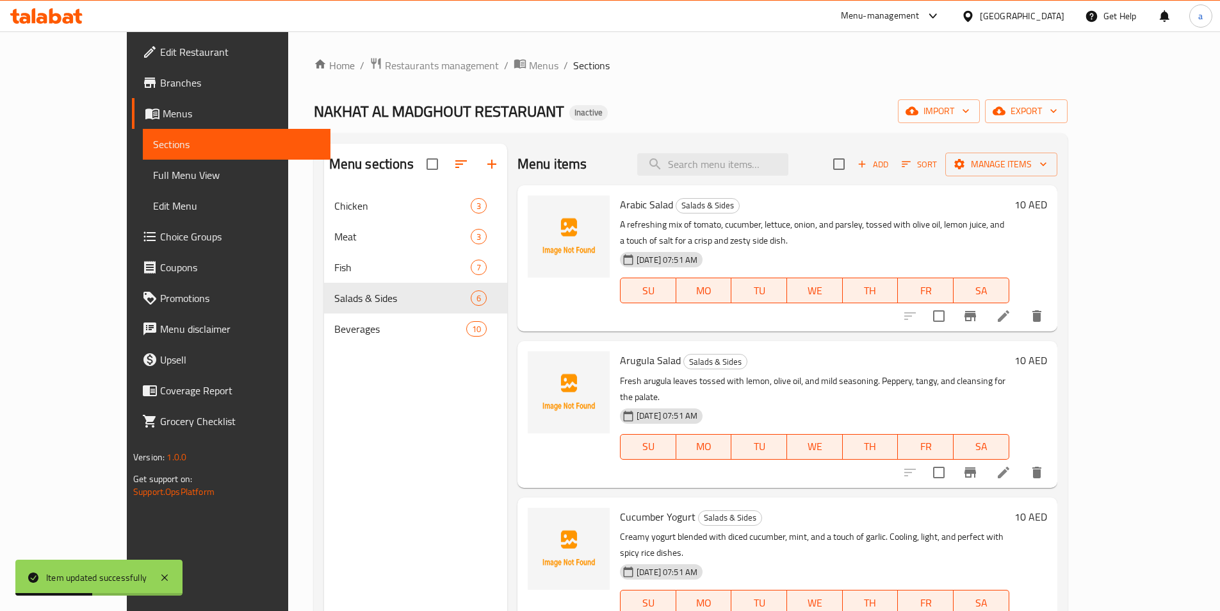
scroll to position [256, 0]
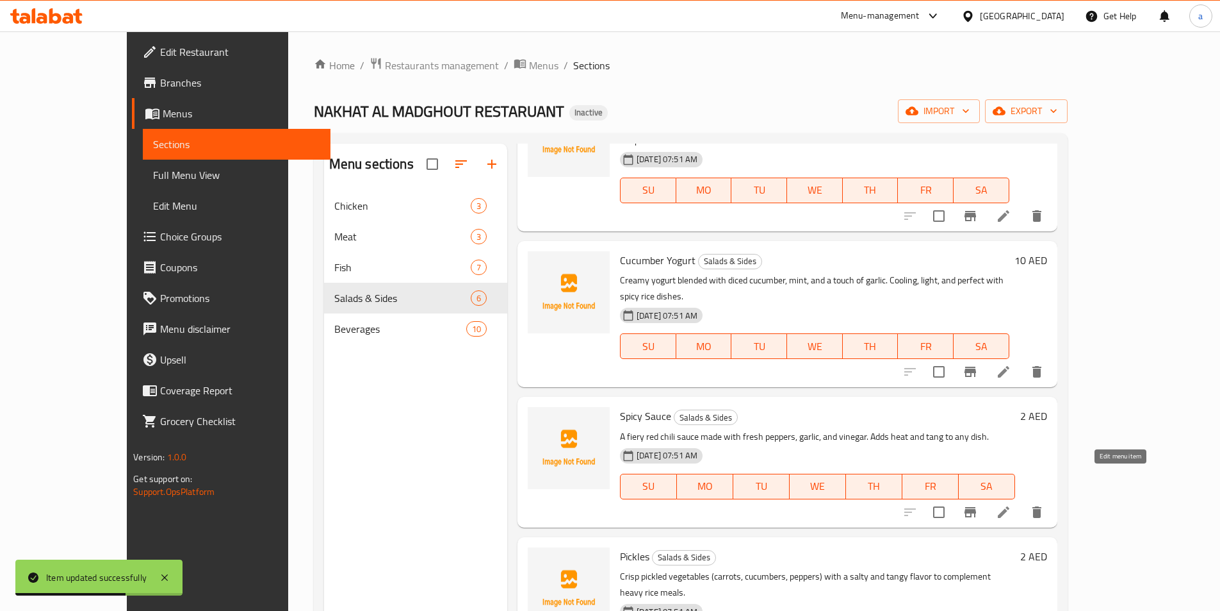
click at [1012, 504] on icon at bounding box center [1003, 511] width 15 height 15
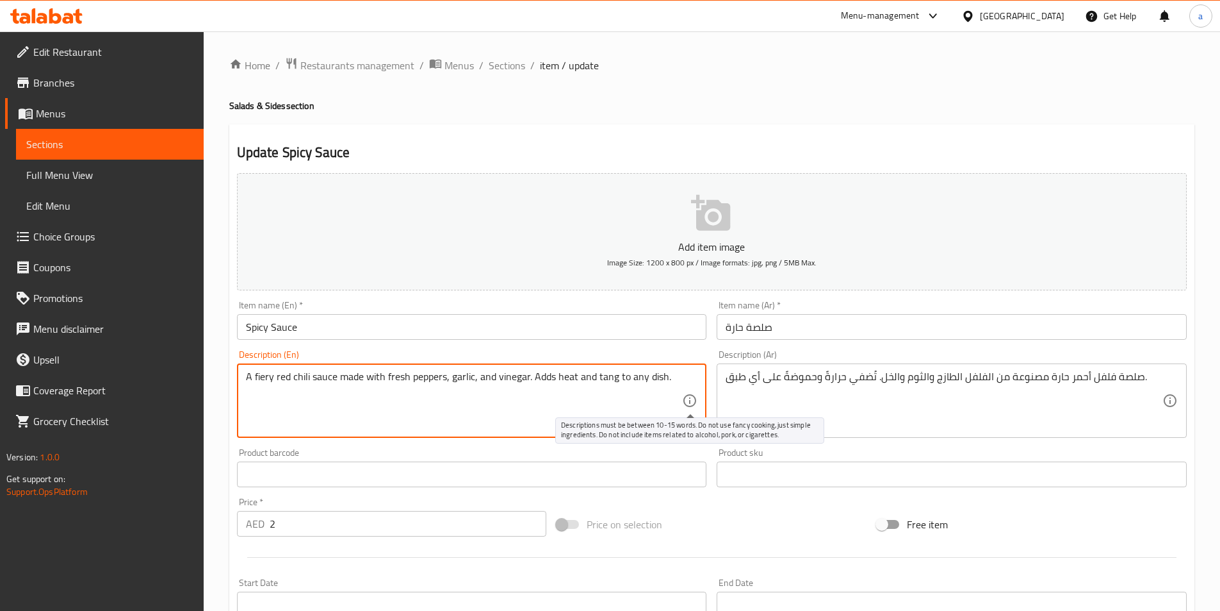
drag, startPoint x: 530, startPoint y: 373, endPoint x: 695, endPoint y: 395, distance: 166.1
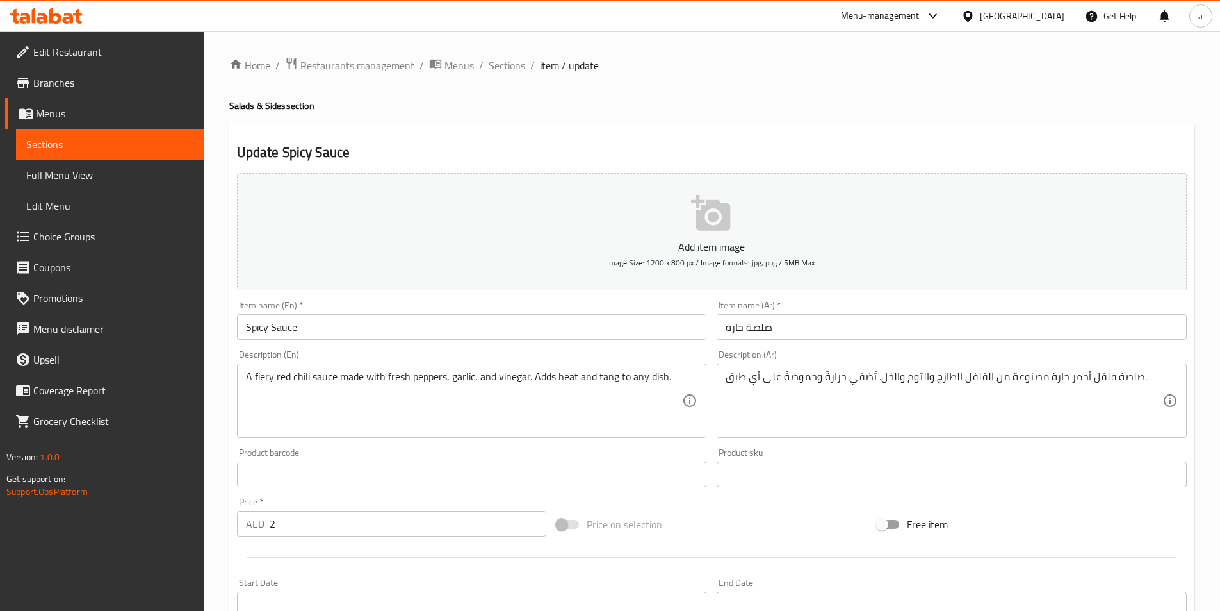
click at [605, 380] on textarea "A fiery red chili sauce made with fresh peppers, garlic, and vinegar. Adds heat…" at bounding box center [464, 400] width 437 height 61
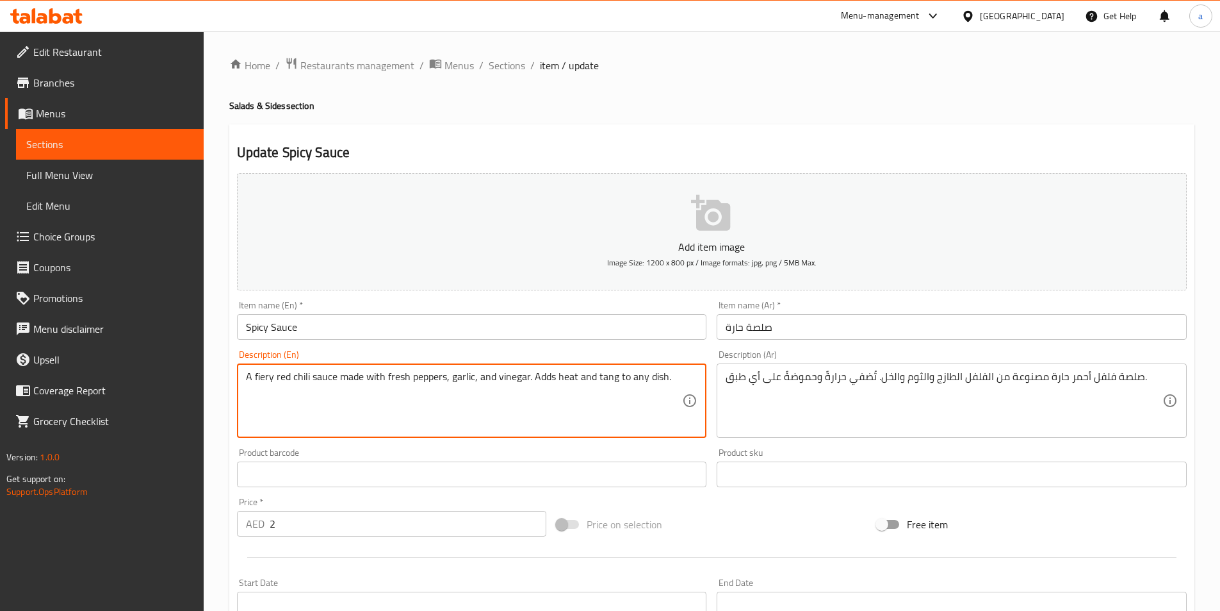
click at [605, 380] on textarea "A fiery red chili sauce made with fresh peppers, garlic, and vinegar. Adds heat…" at bounding box center [464, 400] width 437 height 61
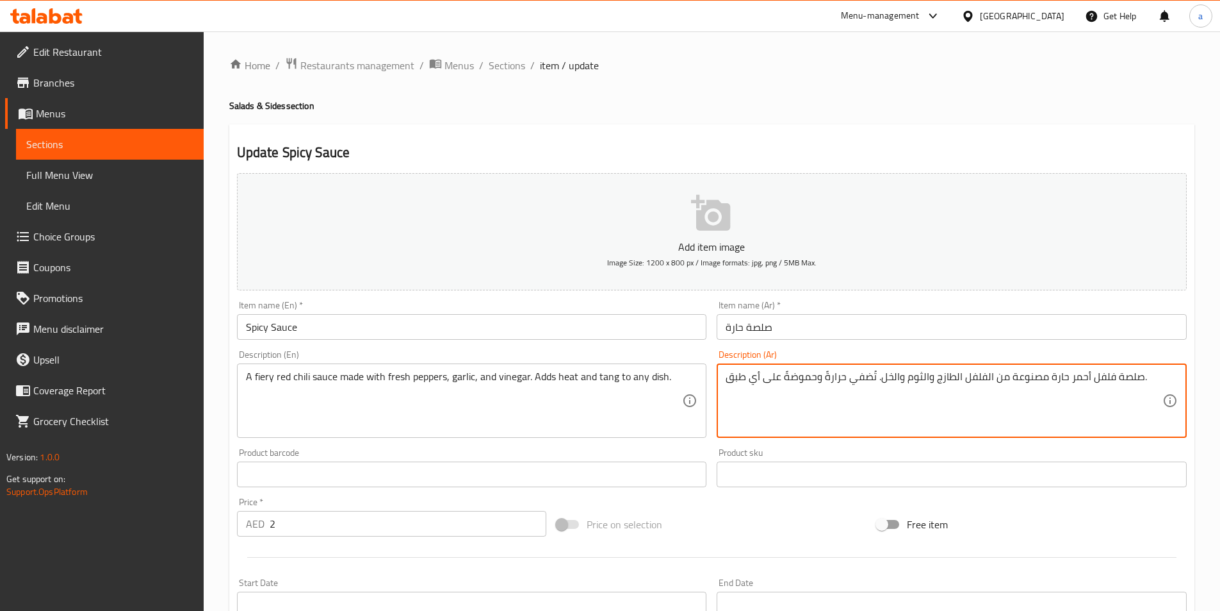
drag, startPoint x: 875, startPoint y: 377, endPoint x: 678, endPoint y: 389, distance: 196.4
paste textarea "يضيف الحرارة والنكهة إلى أي طبق."
click at [792, 379] on textarea "صلصة فلفل أحمر حارة مصنوعة من الفلفل الطازج والثوم والخل. يضيف الحرارة والنكهة …" at bounding box center [944, 400] width 437 height 61
click at [804, 375] on textarea "صلصة فلفل أحمر حارة مصنوعة من الفلفل الطازج والثوم والخل. يضيف الحرارة والنكهة …" at bounding box center [944, 400] width 437 height 61
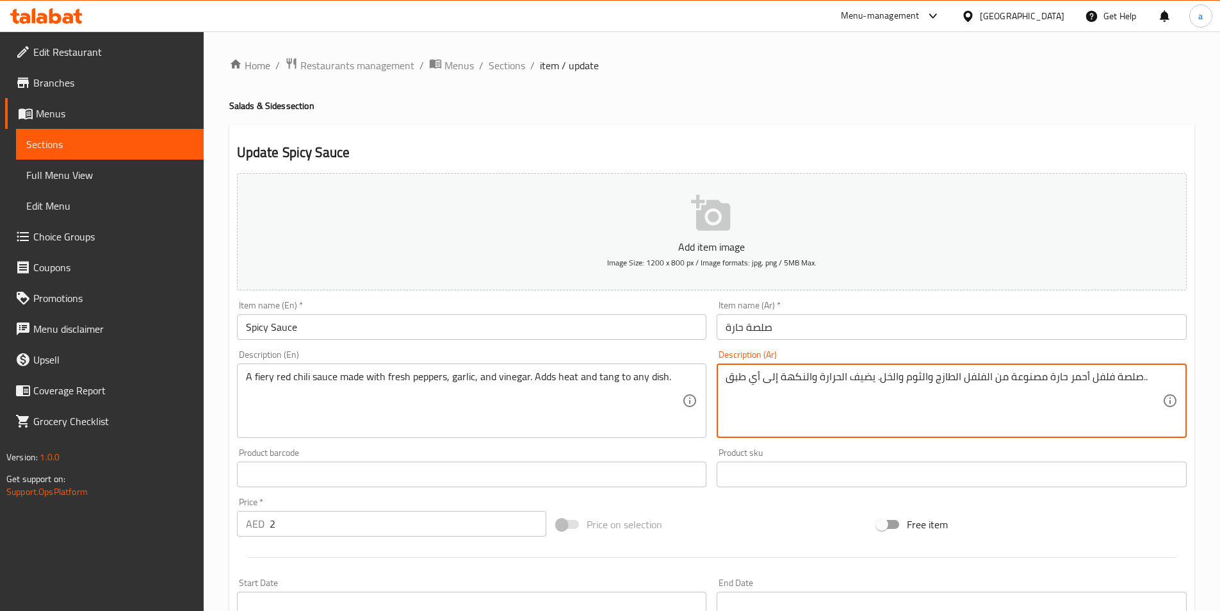
click at [804, 375] on textarea "صلصة فلفل أحمر حارة مصنوعة من الفلفل الطازج والثوم والخل. يضيف الحرارة والنكهة …" at bounding box center [944, 400] width 437 height 61
click at [801, 376] on textarea "صلصة فلفل أحمر حارة مصنوعة من الفلفل الطازج والثوم والخل. يضيف الحرارة والنكهة …" at bounding box center [944, 400] width 437 height 61
click at [809, 376] on textarea "صلصة فلفل أحمر حارة مصنوعة من الفلفل الطازج والثوم والخل. يضيف الحرارة والنكهة …" at bounding box center [944, 400] width 437 height 61
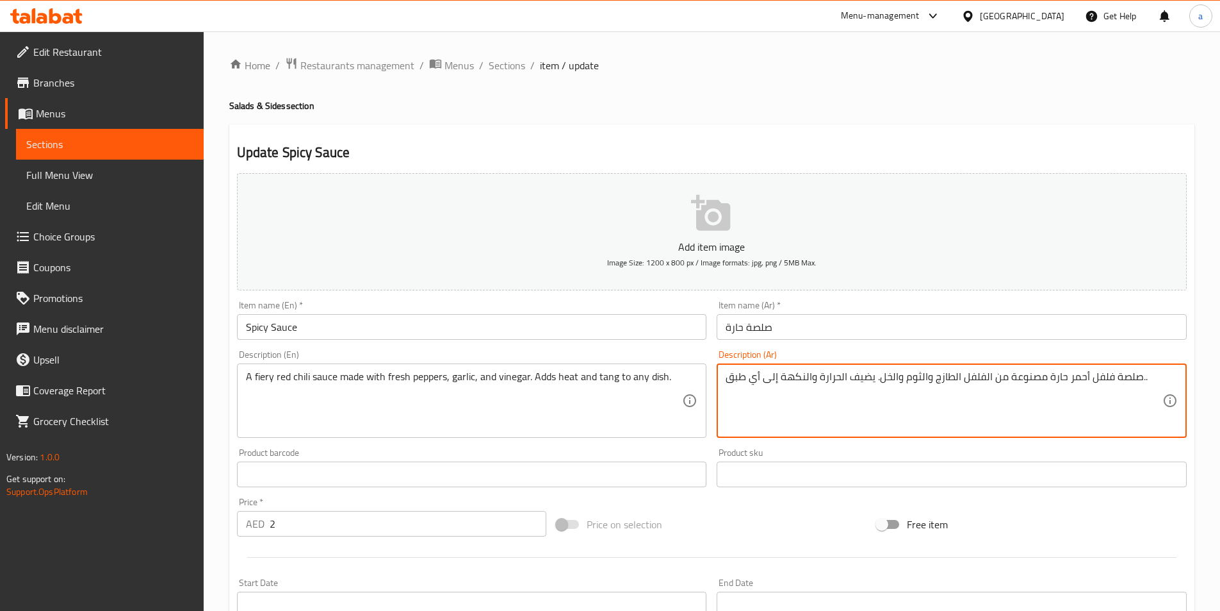
click at [811, 375] on textarea "صلصة فلفل أحمر حارة مصنوعة من الفلفل الطازج والثوم والخل. يضيف الحرارة والنكهة …" at bounding box center [944, 400] width 437 height 61
drag, startPoint x: 811, startPoint y: 375, endPoint x: 793, endPoint y: 375, distance: 18.6
click at [793, 375] on textarea "صلصة فلفل أحمر حارة مصنوعة من الفلفل الطازج والثوم والخل. يضيف الحرارة والنكهة …" at bounding box center [944, 400] width 437 height 61
click at [810, 375] on textarea "صلصة فلفل أحمر حارة مصنوعة من الفلفل الطازج والثوم والخل. يضيف الحرارة والنكهة …" at bounding box center [944, 400] width 437 height 61
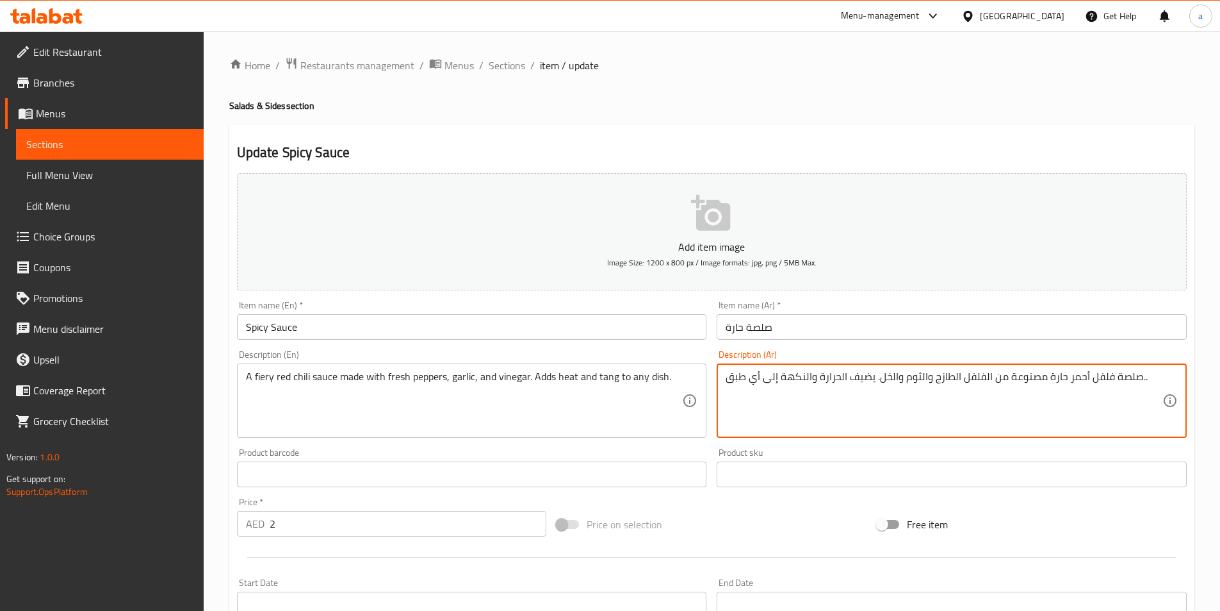
click at [813, 379] on textarea "صلصة فلفل أحمر حارة مصنوعة من الفلفل الطازج والثوم والخل. يضيف الحرارة والنكهة …" at bounding box center [944, 400] width 437 height 61
click at [812, 379] on textarea "صلصة فلفل أحمر حارة مصنوعة من الفلفل الطازج والثوم والخل. يضيف الحرارة والنكهة …" at bounding box center [944, 400] width 437 height 61
click at [810, 379] on textarea "صلصة فلفل أحمر حارة مصنوعة من الفلفل الطازج والثوم والخل. يضيف الحرارة والنكهة …" at bounding box center [944, 400] width 437 height 61
click at [799, 376] on textarea "صلصة فلفل أحمر حارة مصنوعة من الفلفل الطازج والثوم والخل. يضيف الحرارة و النكهة…" at bounding box center [944, 400] width 437 height 61
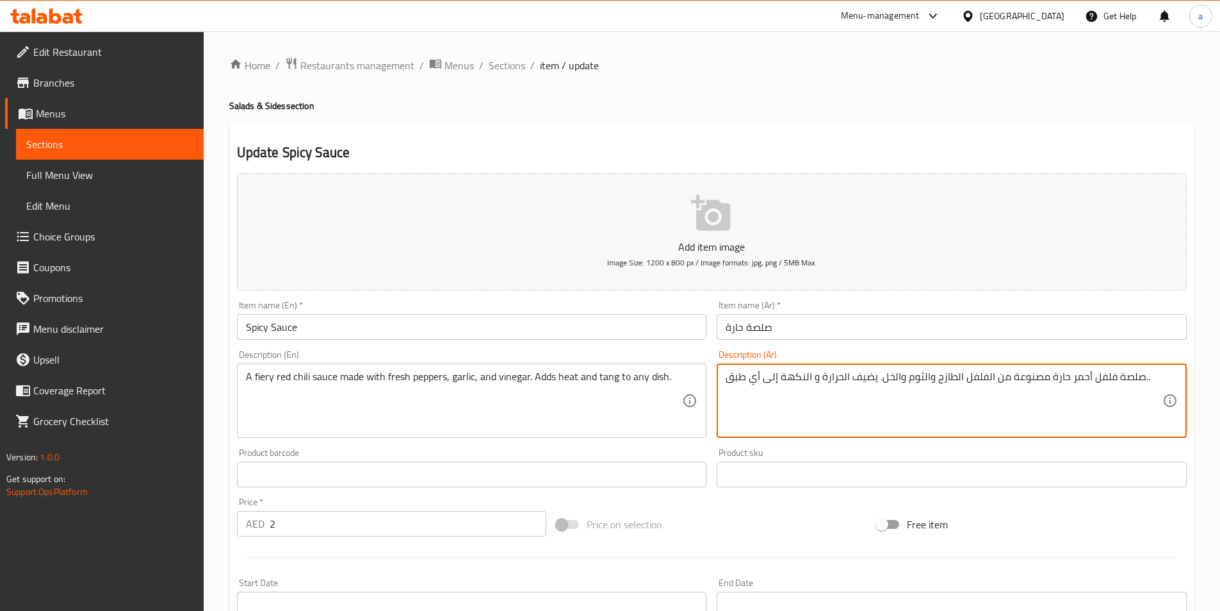
paste textarea "انج"
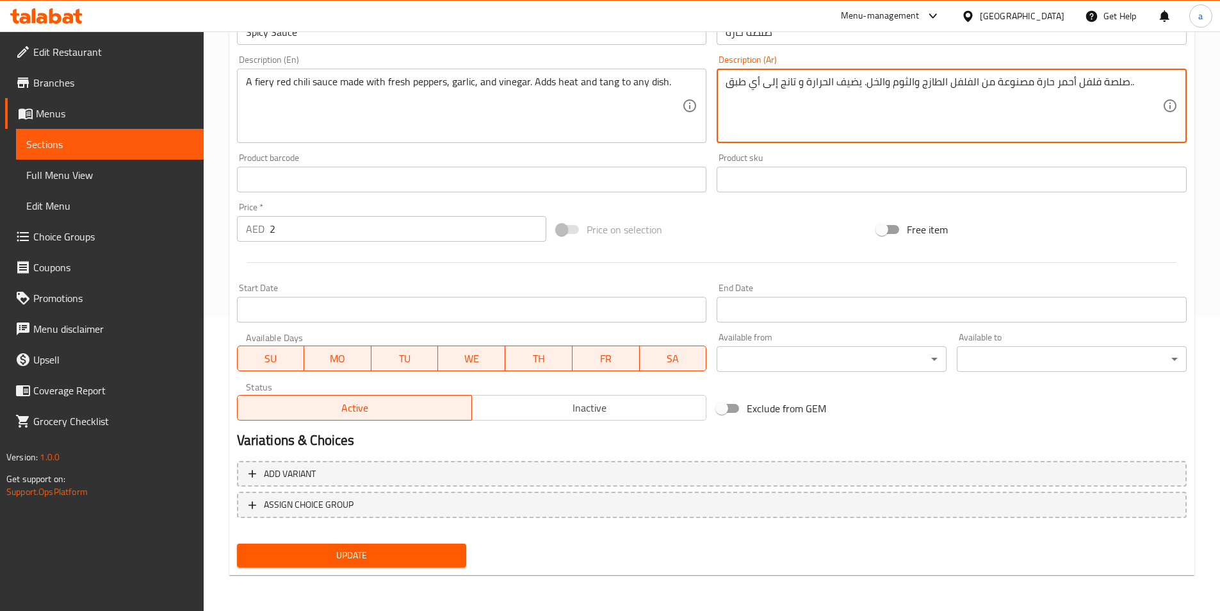
type textarea "صلصة فلفل أحمر حارة مصنوعة من الفلفل الطازج والثوم والخل. يضيف الحرارة و تانج إ…"
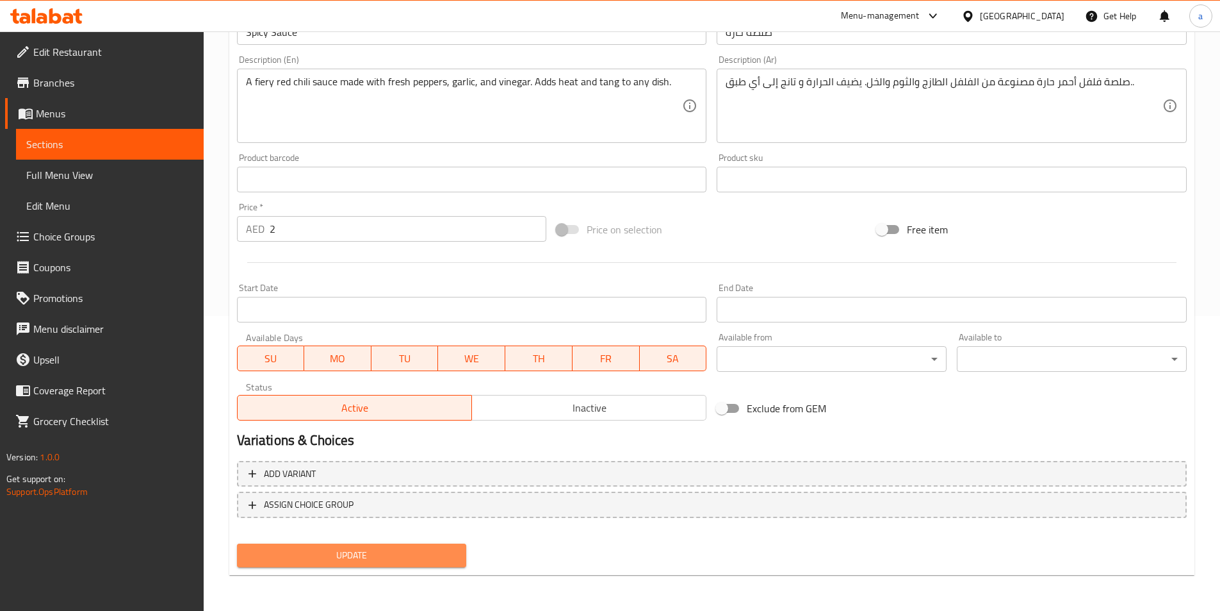
click at [375, 559] on span "Update" at bounding box center [351, 555] width 209 height 16
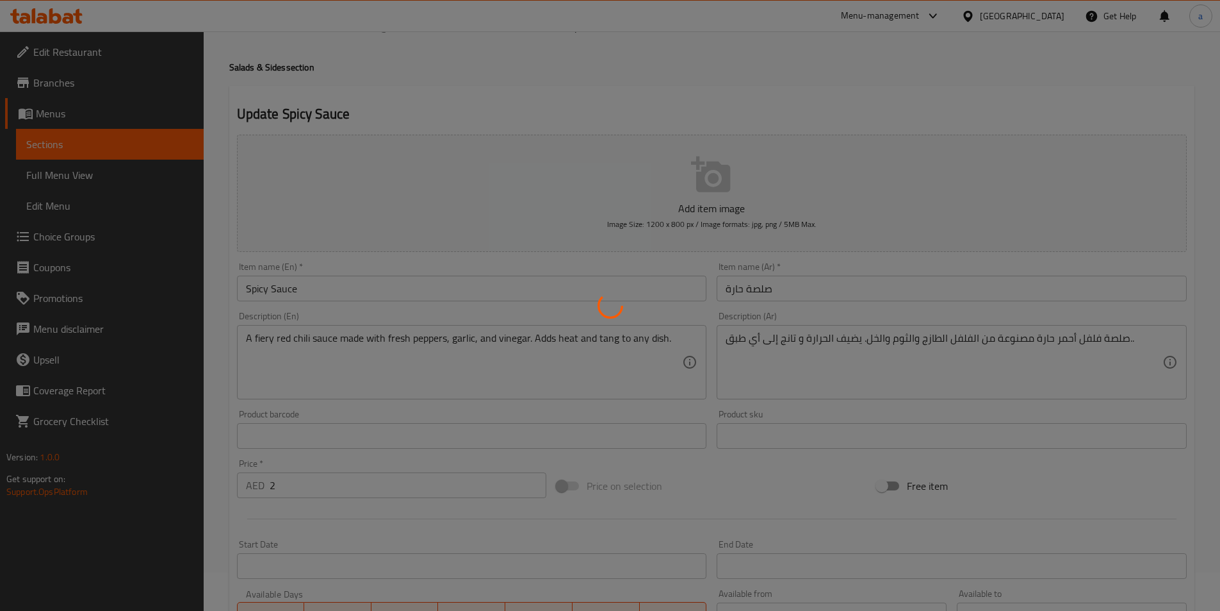
scroll to position [0, 0]
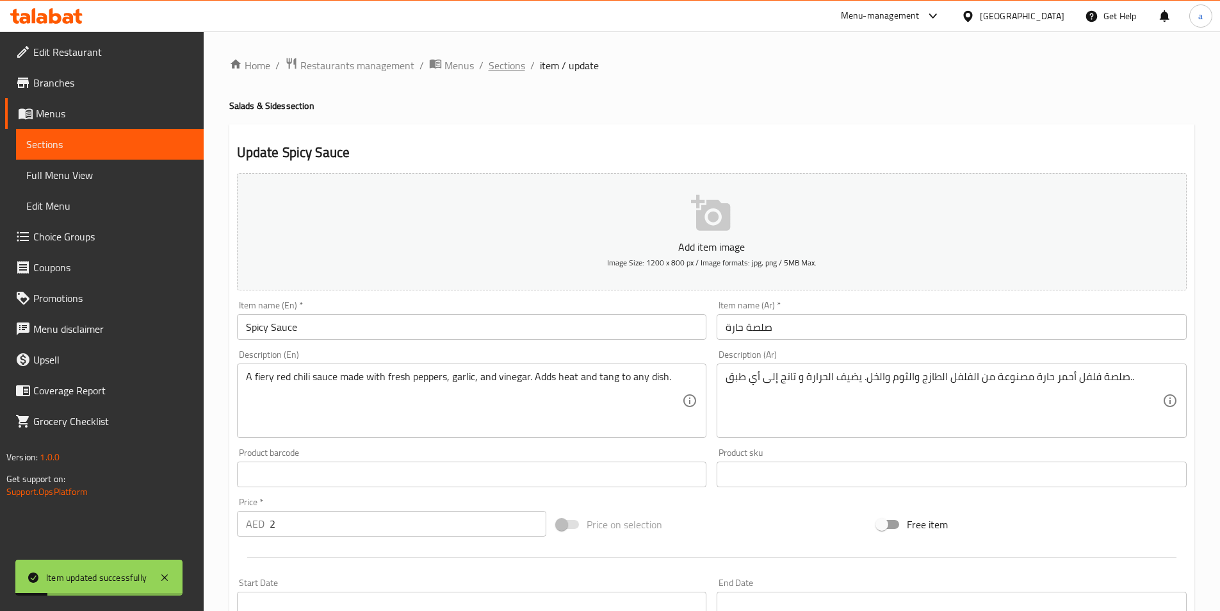
click at [507, 62] on span "Sections" at bounding box center [507, 65] width 37 height 15
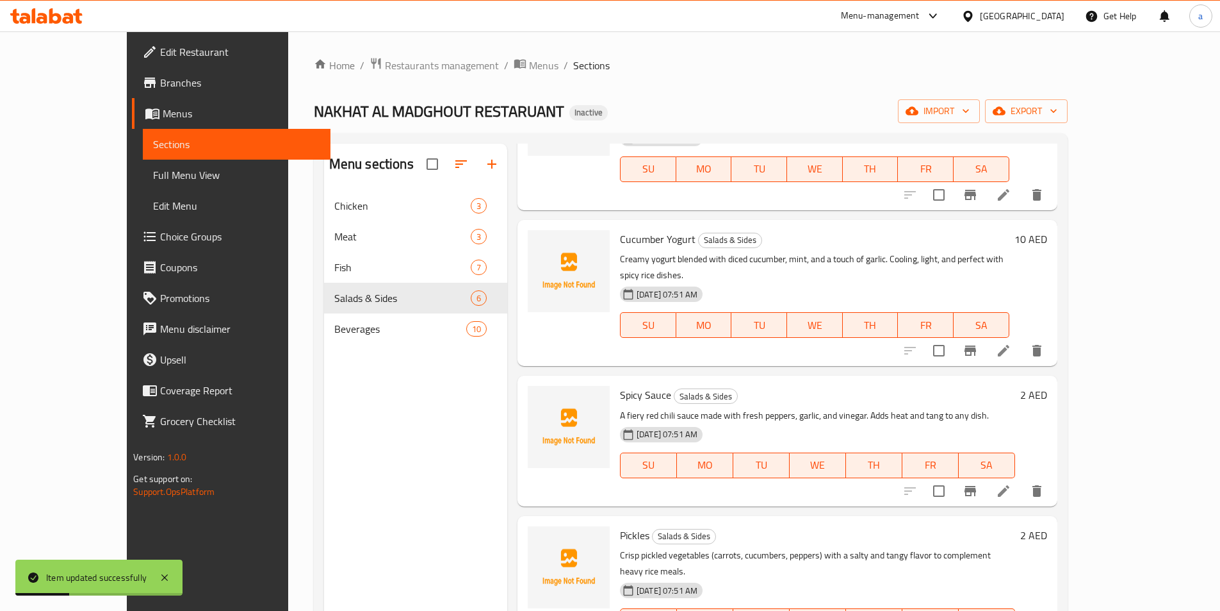
scroll to position [179, 0]
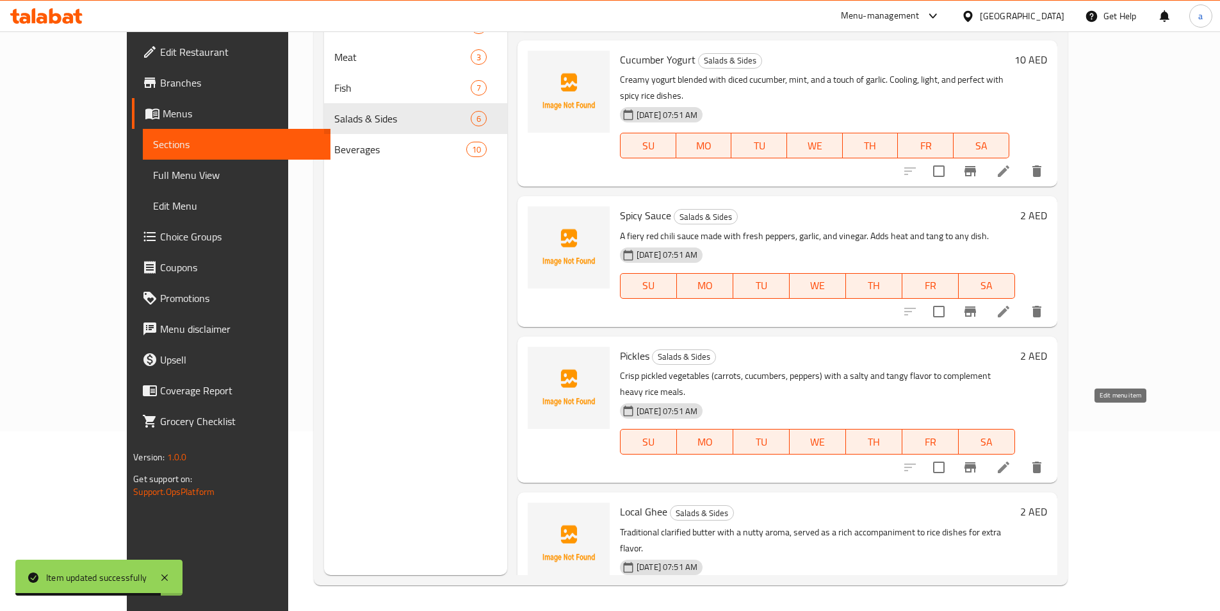
click at [1012, 459] on icon at bounding box center [1003, 466] width 15 height 15
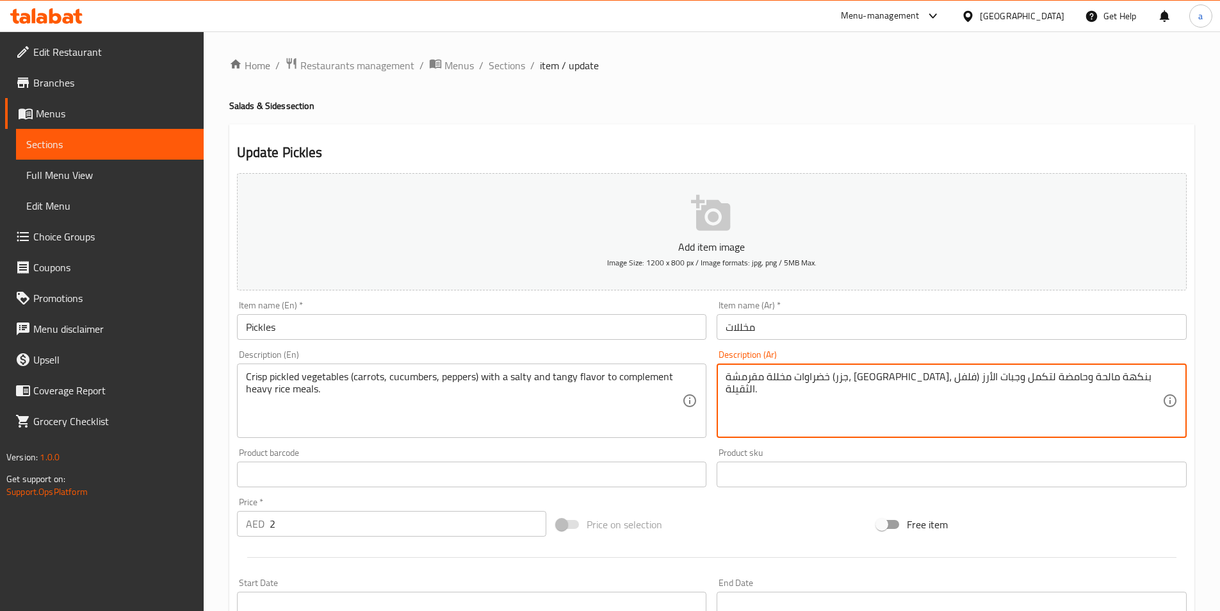
drag, startPoint x: 862, startPoint y: 377, endPoint x: 835, endPoint y: 377, distance: 26.3
click at [835, 377] on textarea "خضراوات مخللة مقرمشة (جزر، خيار، فلفل) بنكهة مالحة وحامضة لتكمل وجبات الأرز الث…" at bounding box center [944, 400] width 437 height 61
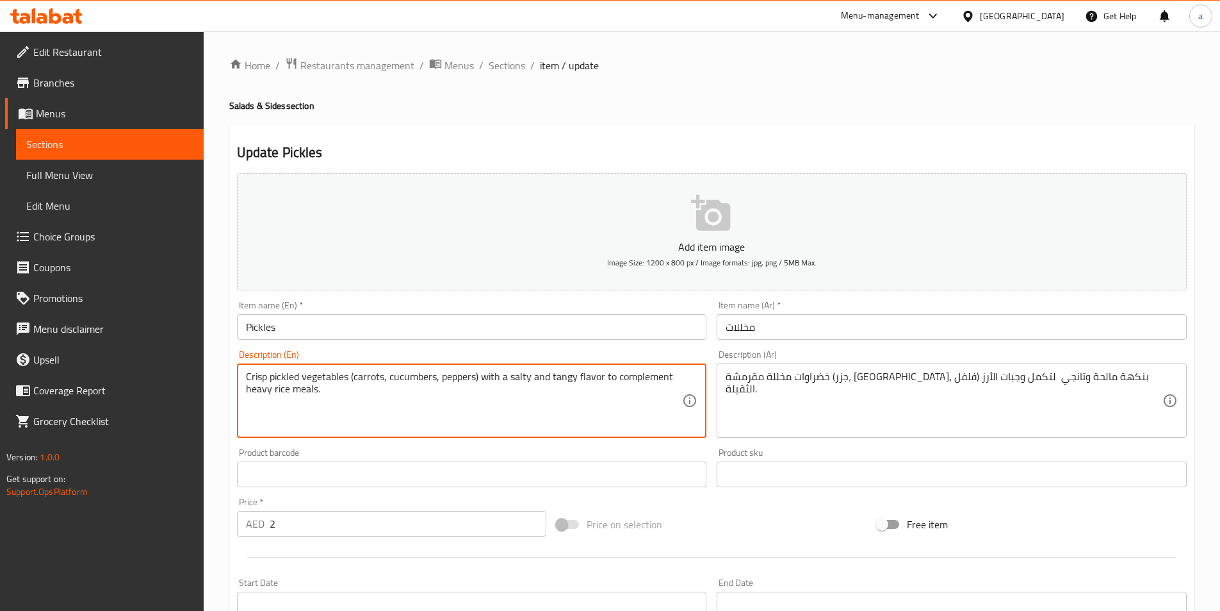
drag, startPoint x: 546, startPoint y: 378, endPoint x: 675, endPoint y: 389, distance: 128.6
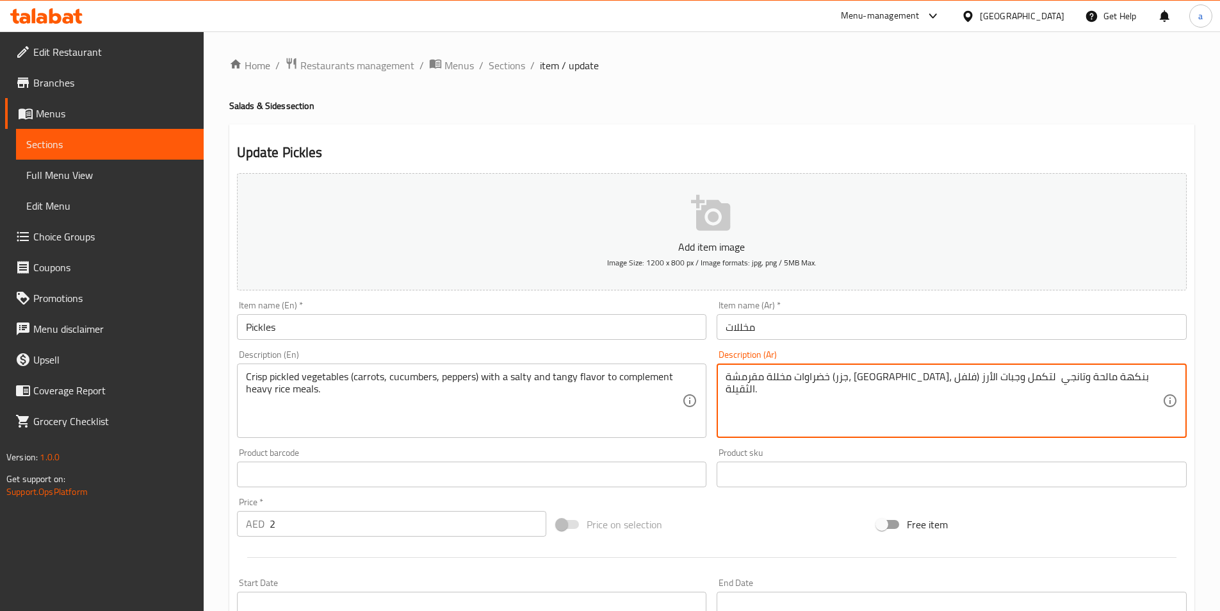
click at [830, 377] on textarea "خضراوات مخللة مقرمشة (جزر، خيار، فلفل) بنكهة مالحة وتانجي لتكمل وجبات الأرز الث…" at bounding box center [944, 400] width 437 height 61
type textarea "خضراوات مخللة مقرمشة (جزر، خيار، فلفل) بنكهة مالحة وتانجي لتكمل وجبات الأرز الث…"
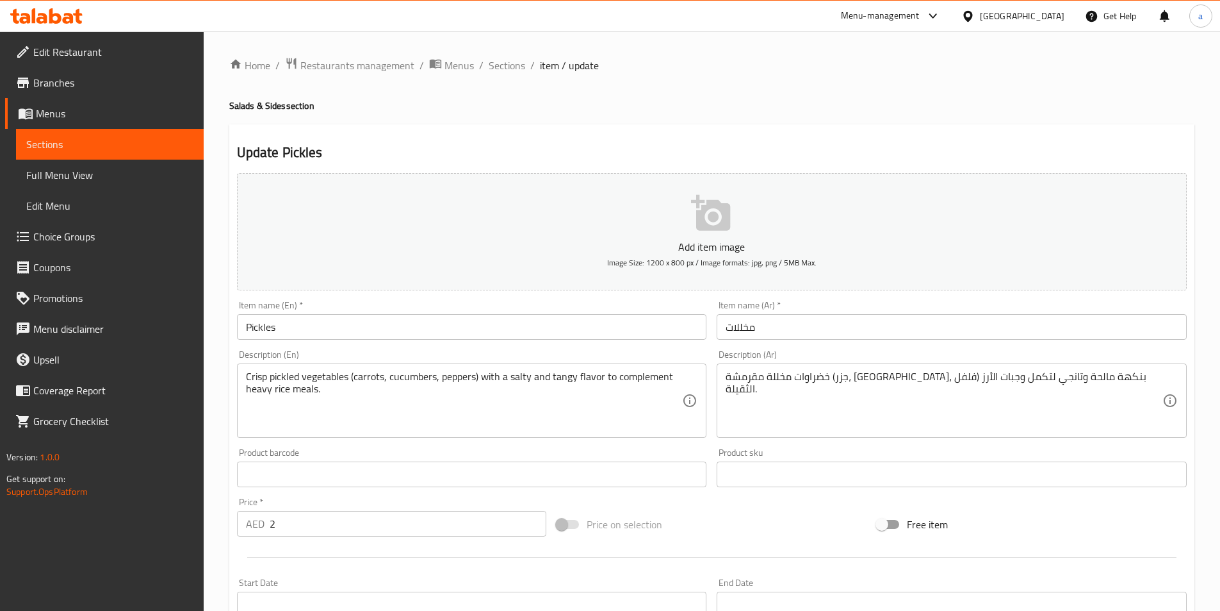
drag, startPoint x: 244, startPoint y: 388, endPoint x: 279, endPoint y: 392, distance: 35.5
click at [311, 400] on div "Crisp pickled vegetables (carrots, cucumbers, peppers) with a salty and tangy f…" at bounding box center [472, 400] width 470 height 74
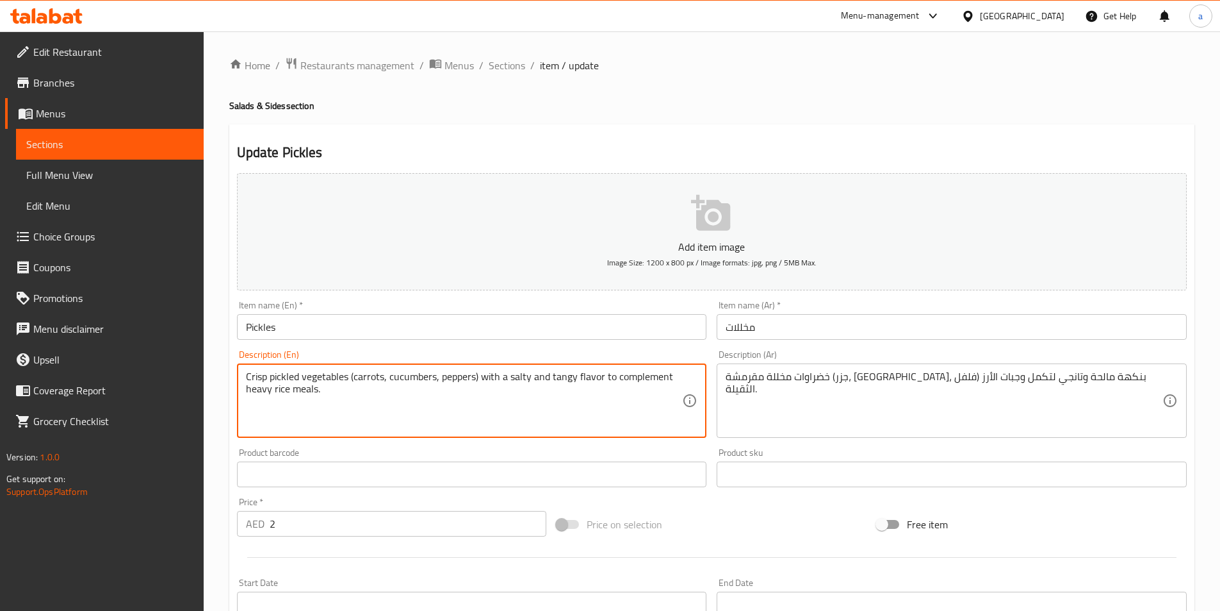
click at [538, 378] on textarea "Crisp pickled vegetables (carrots, cucumbers, peppers) with a salty and tangy f…" at bounding box center [464, 400] width 437 height 61
drag, startPoint x: 247, startPoint y: 390, endPoint x: 322, endPoint y: 395, distance: 75.2
click at [322, 395] on textarea "Crisp pickled vegetables (carrots, cucumbers, peppers) with a salty and tangy f…" at bounding box center [464, 400] width 437 height 61
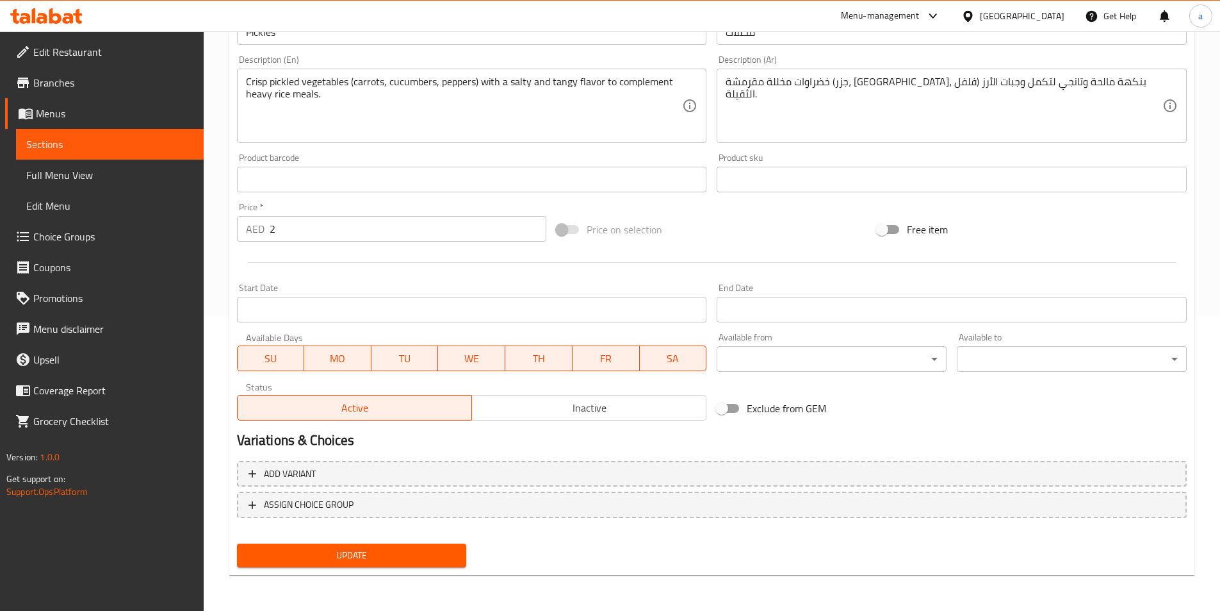
drag, startPoint x: 392, startPoint y: 555, endPoint x: 400, endPoint y: 529, distance: 27.4
click at [392, 555] on span "Update" at bounding box center [351, 555] width 209 height 16
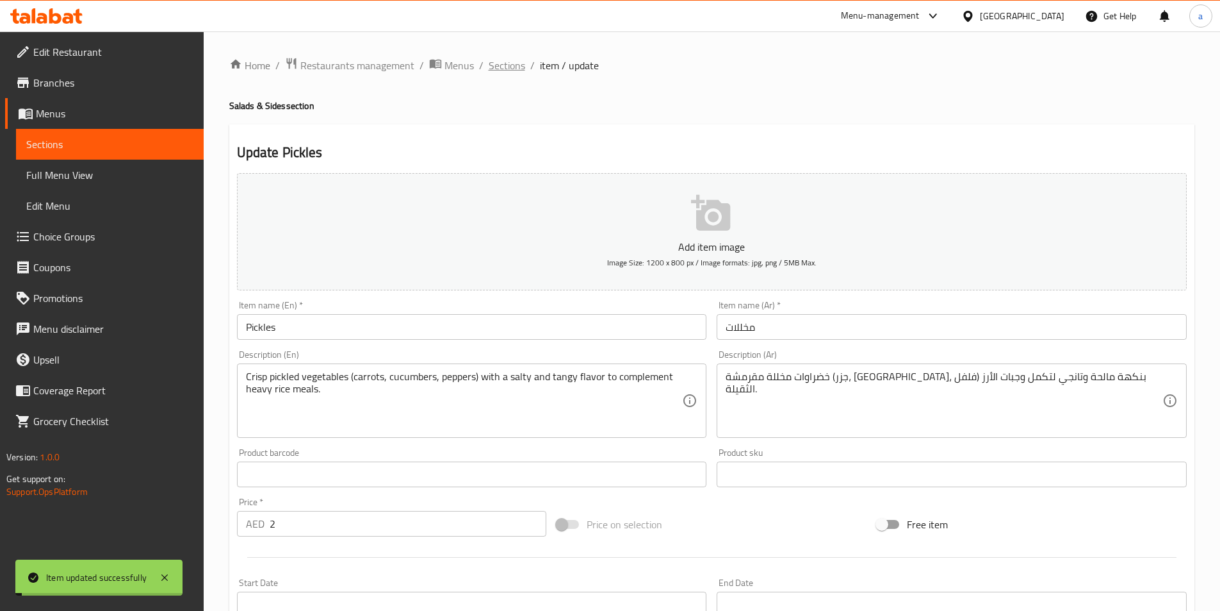
click at [515, 64] on span "Sections" at bounding box center [507, 65] width 37 height 15
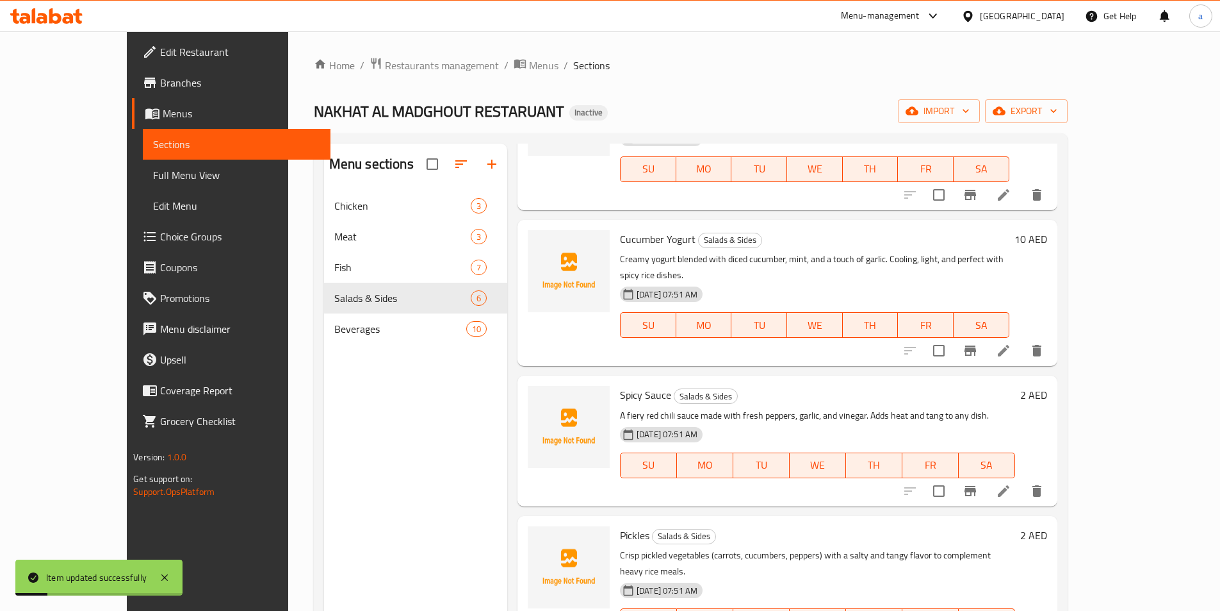
scroll to position [179, 0]
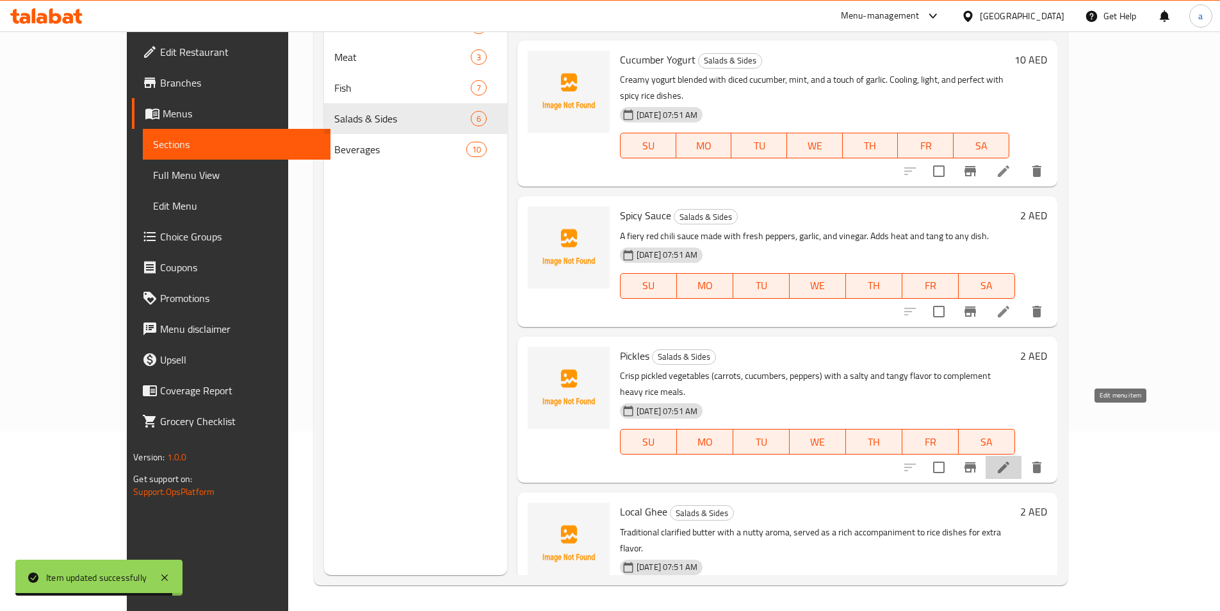
click at [1010, 461] on icon at bounding box center [1004, 467] width 12 height 12
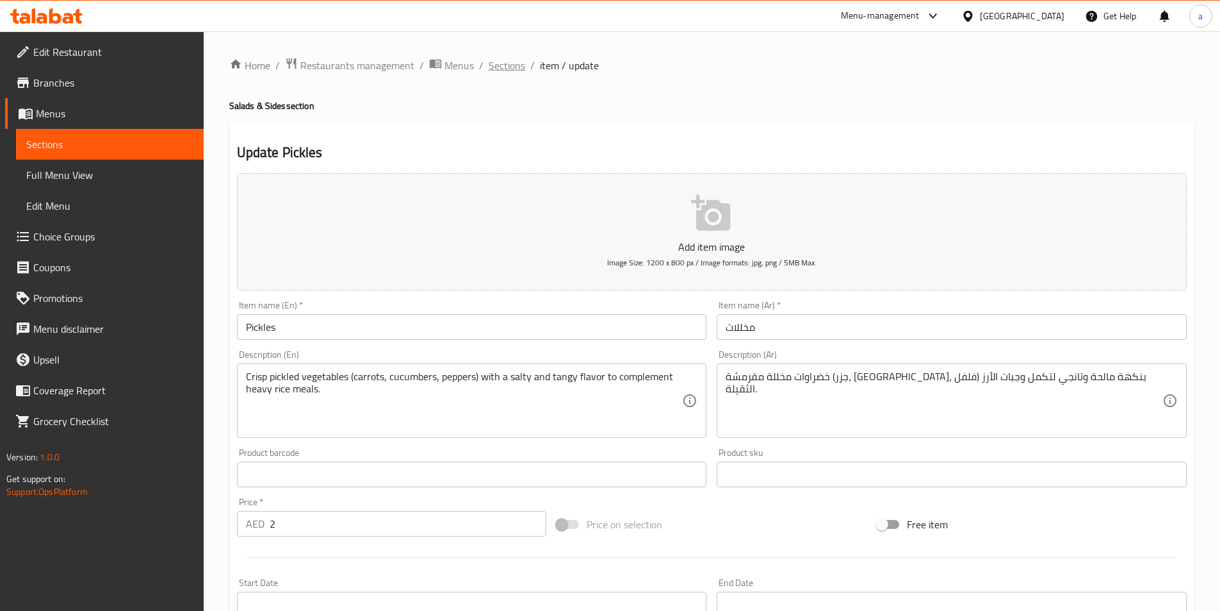
click at [503, 64] on span "Sections" at bounding box center [507, 65] width 37 height 15
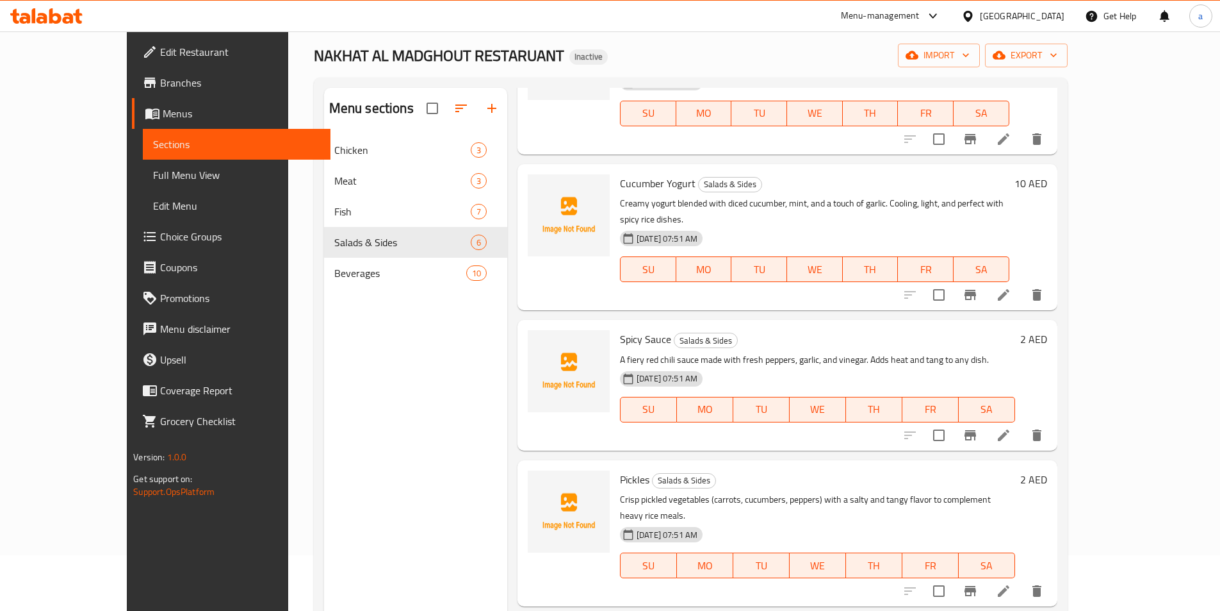
scroll to position [179, 0]
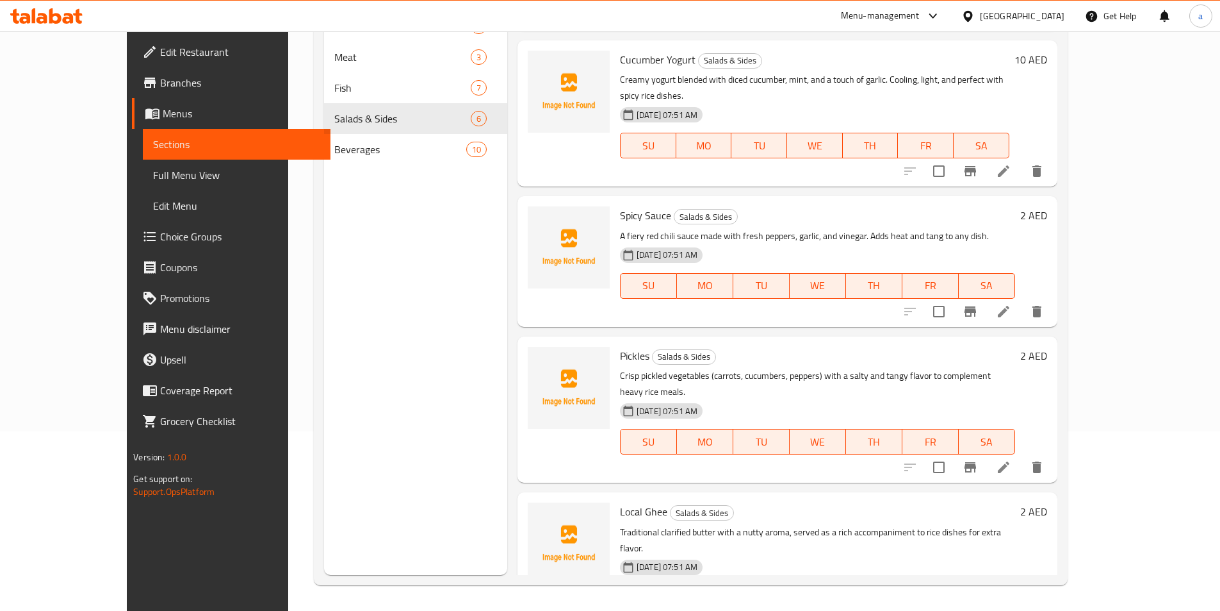
click at [1022, 610] on li at bounding box center [1004, 623] width 36 height 23
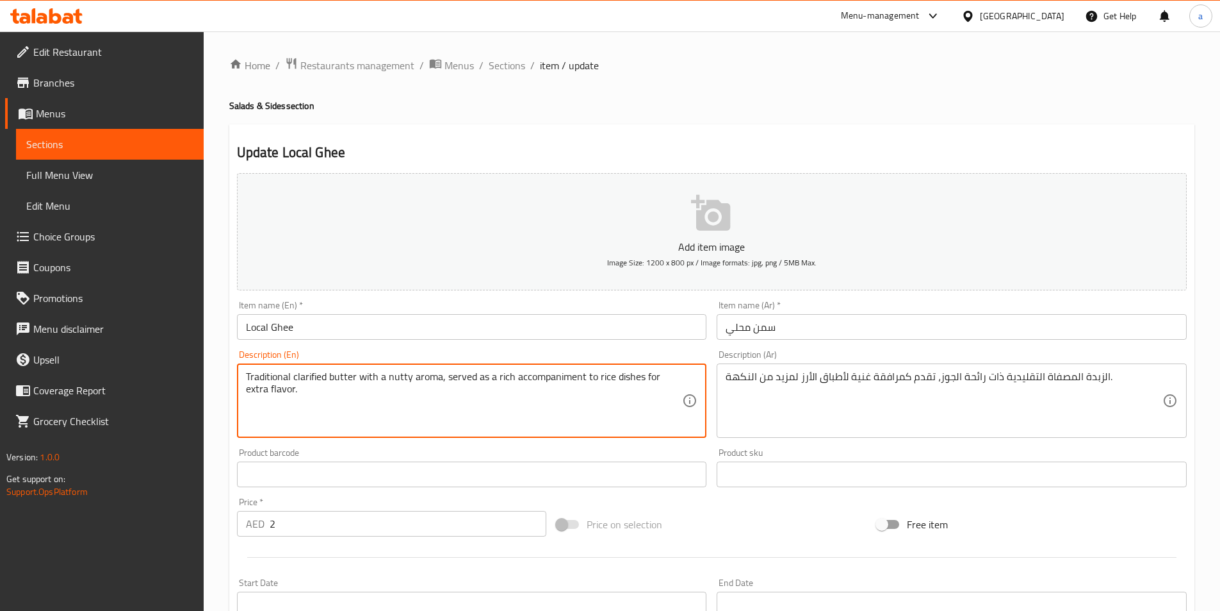
click at [514, 402] on textarea "Traditional clarified butter with a nutty aroma, served as a rich accompaniment…" at bounding box center [464, 400] width 437 height 61
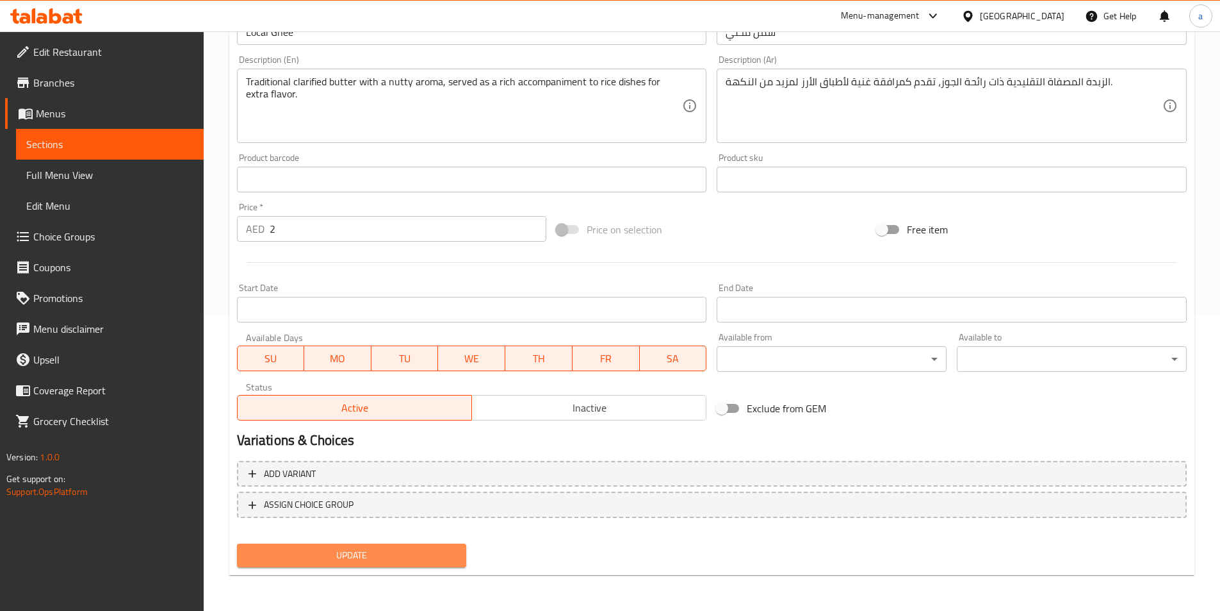
click at [391, 559] on span "Update" at bounding box center [351, 555] width 209 height 16
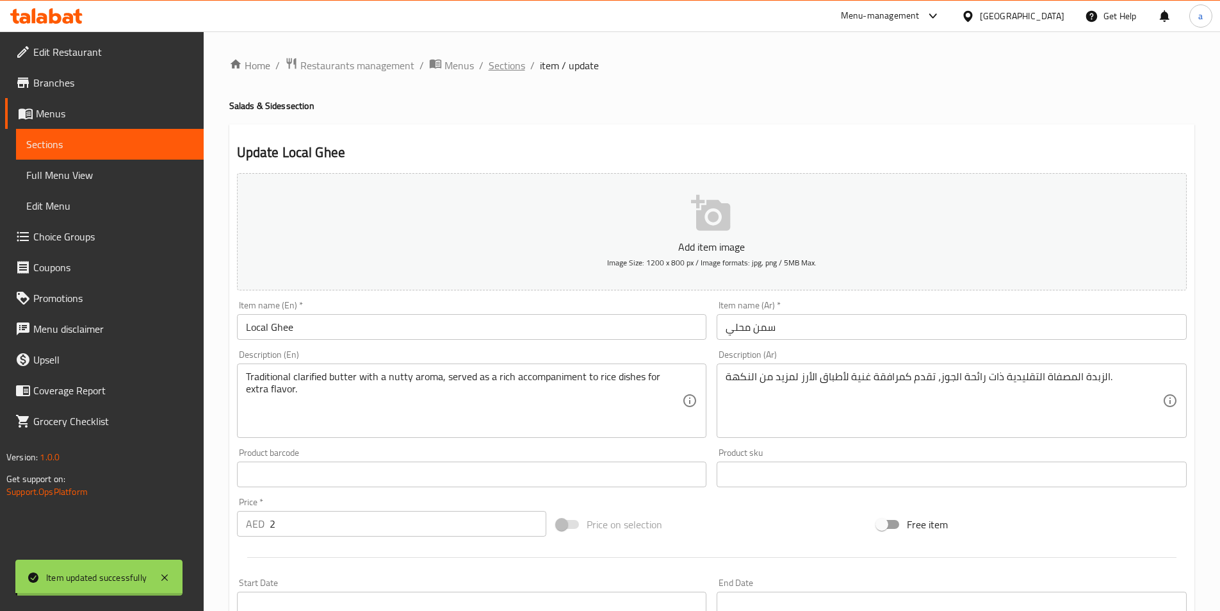
click at [507, 65] on span "Sections" at bounding box center [507, 65] width 37 height 15
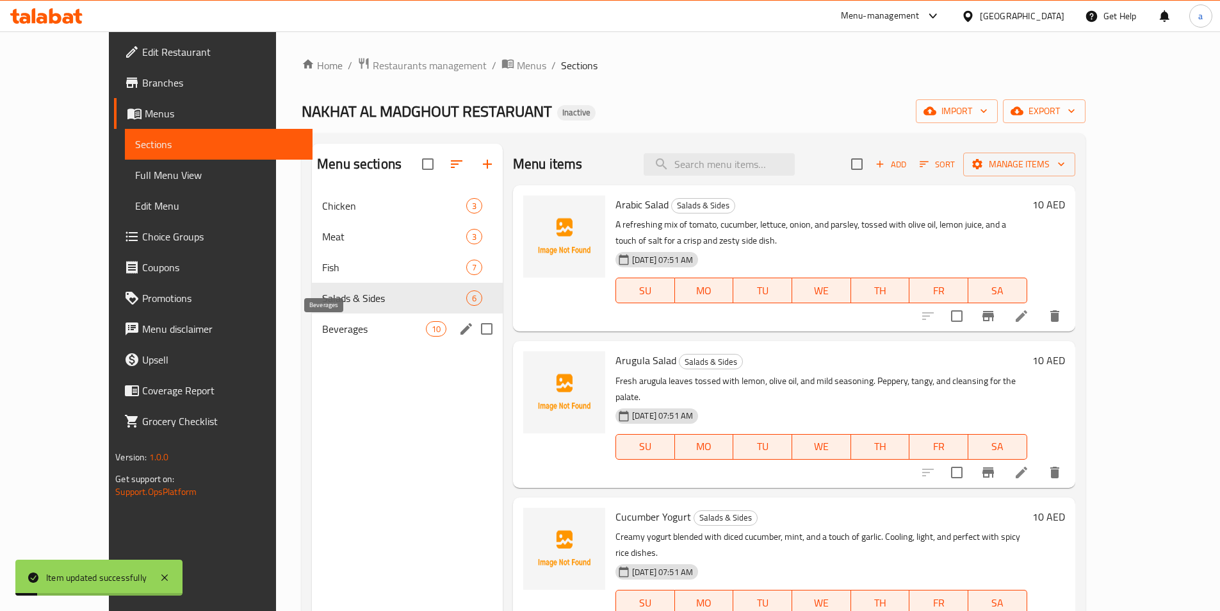
click at [322, 322] on span "Beverages" at bounding box center [374, 328] width 104 height 15
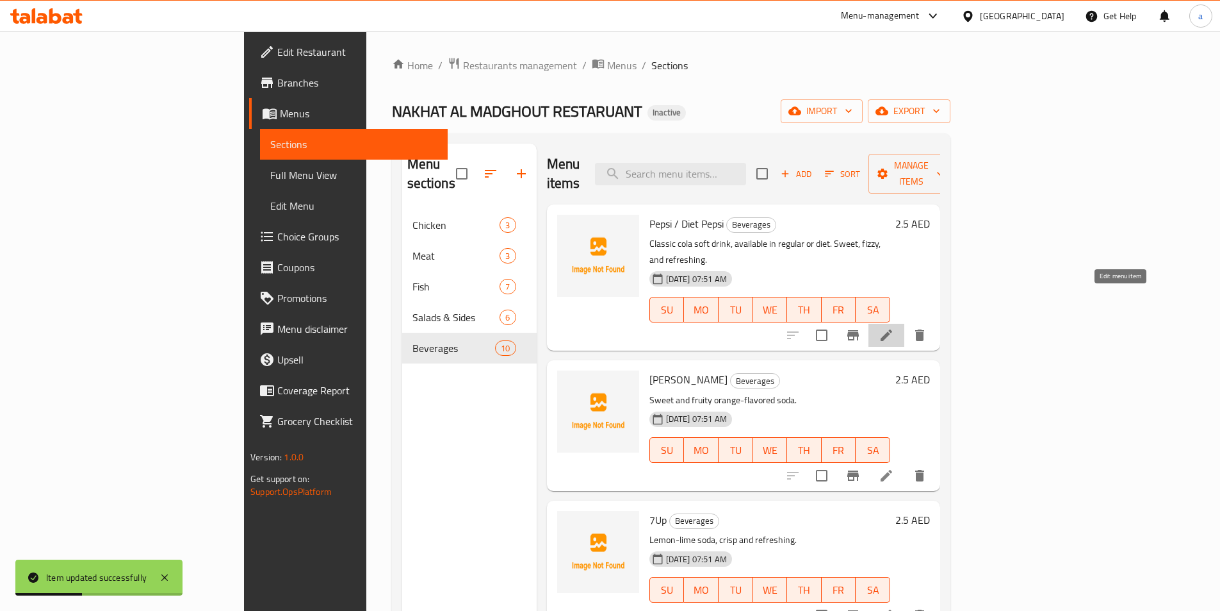
click at [892, 329] on icon at bounding box center [887, 335] width 12 height 12
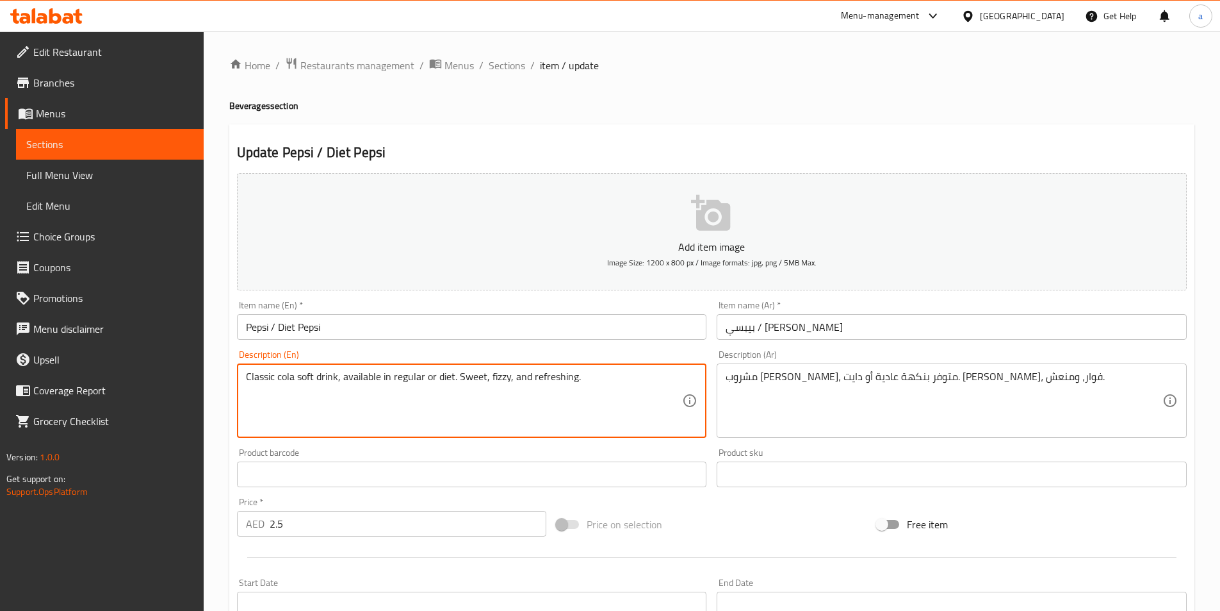
click at [400, 376] on textarea "Classic cola soft drink, available in regular or diet. Sweet, fizzy, and refres…" at bounding box center [464, 400] width 437 height 61
click at [445, 374] on textarea "Classic cola soft drink, available in regular or diet. Sweet, fizzy, and refres…" at bounding box center [464, 400] width 437 height 61
click at [770, 325] on input "بيبسي / دايت بيبسي" at bounding box center [952, 327] width 470 height 26
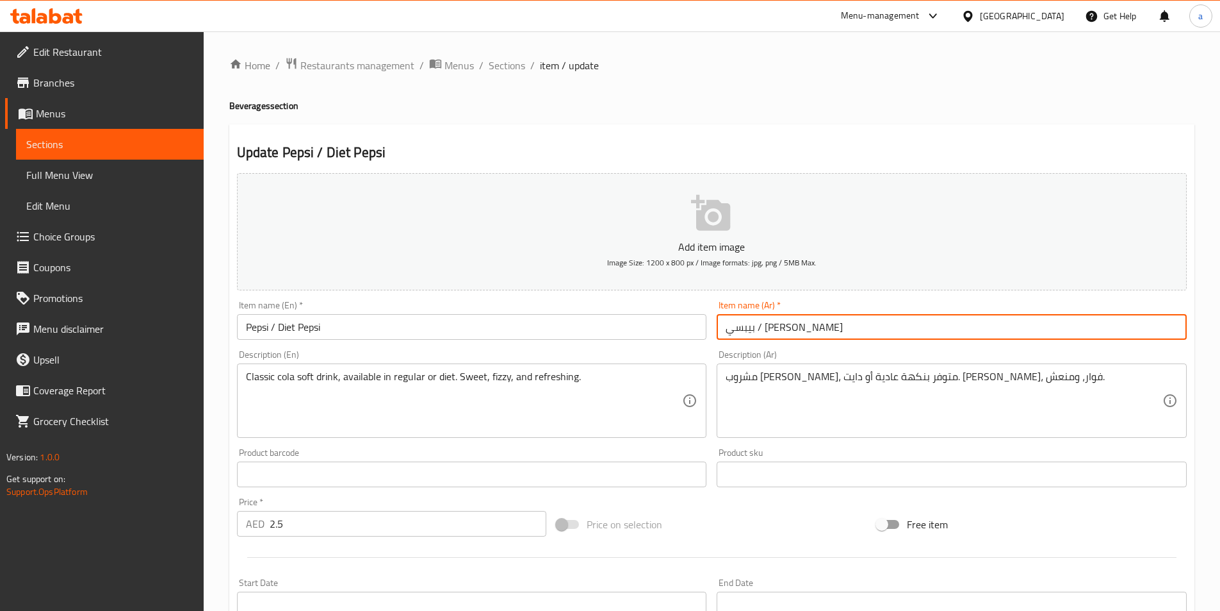
click at [770, 325] on input "بيبسي / دايت بيبسي" at bounding box center [952, 327] width 470 height 26
click at [509, 63] on span "Sections" at bounding box center [507, 65] width 37 height 15
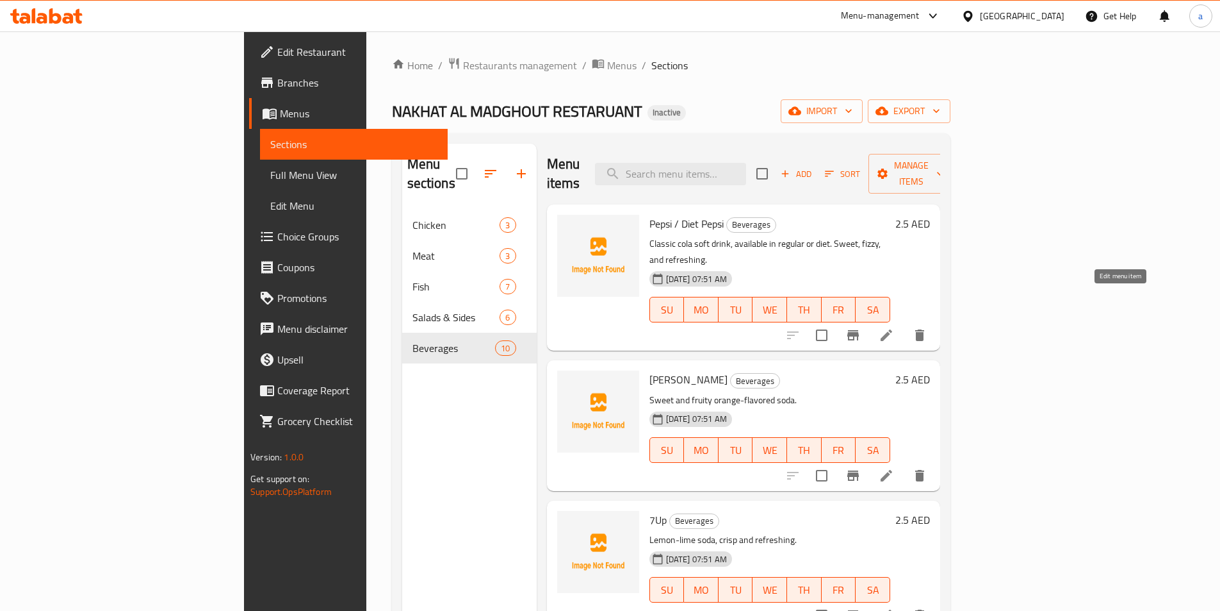
click at [892, 329] on icon at bounding box center [887, 335] width 12 height 12
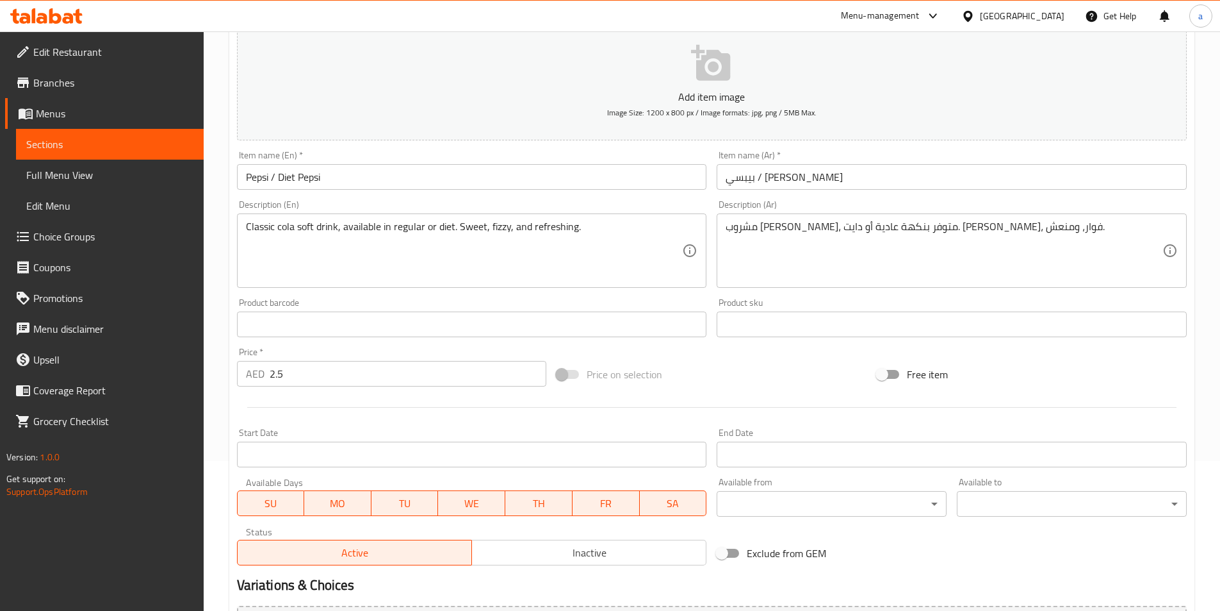
scroll to position [295, 0]
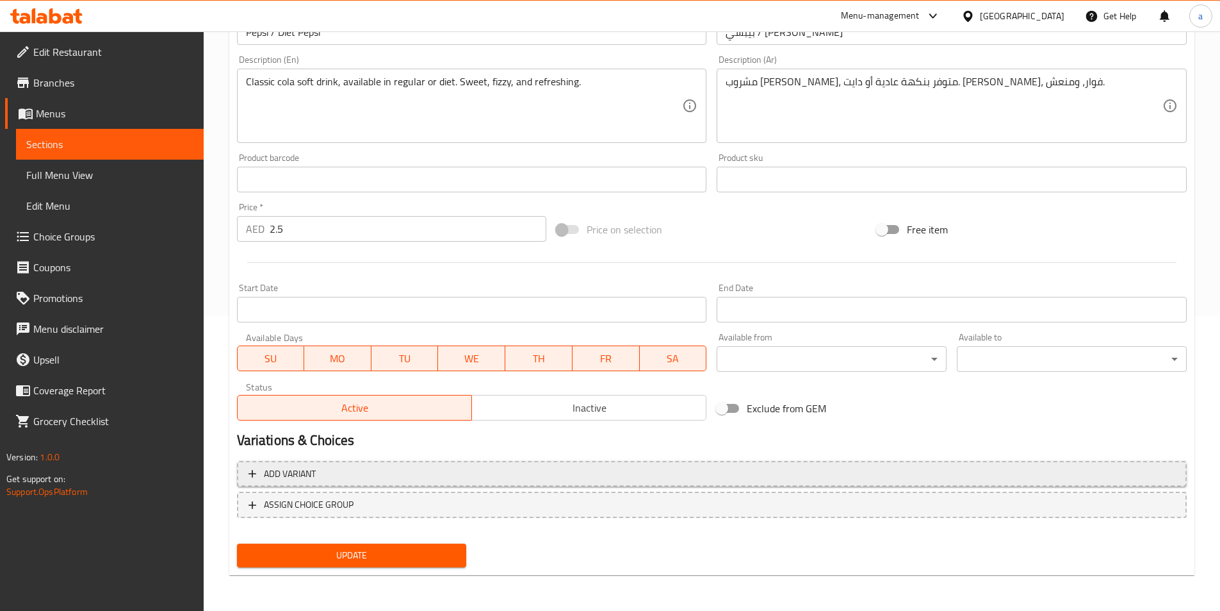
click at [388, 478] on span "Add variant" at bounding box center [712, 474] width 927 height 16
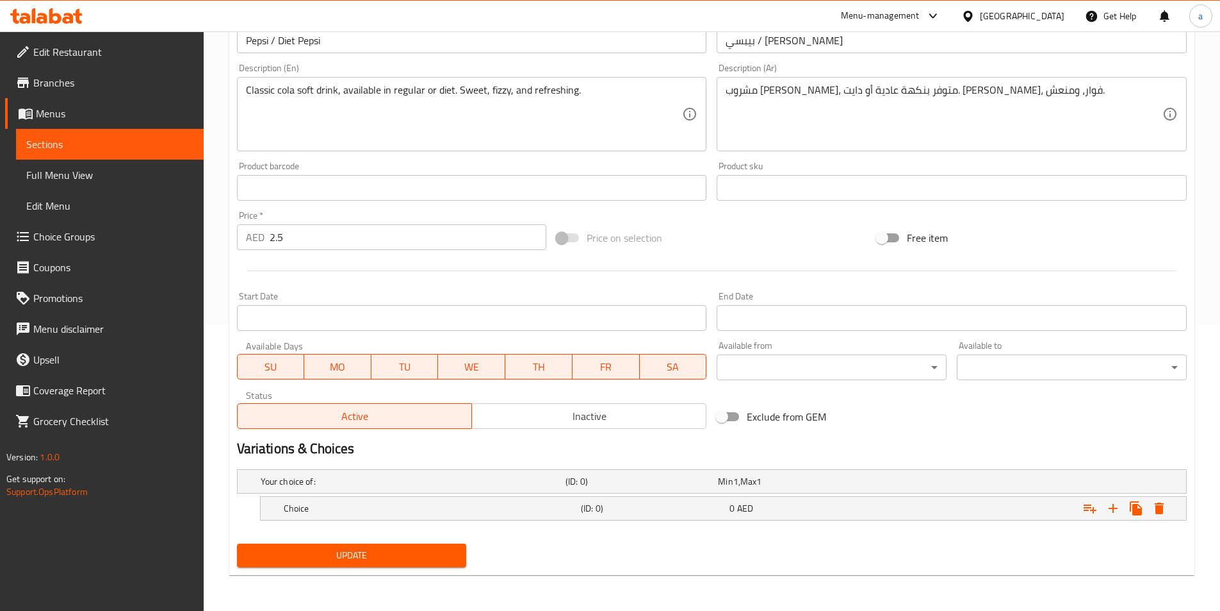
scroll to position [286, 0]
click at [408, 470] on div "Your choice of: (ID: 0) Min 1 , Max 1" at bounding box center [716, 481] width 916 height 28
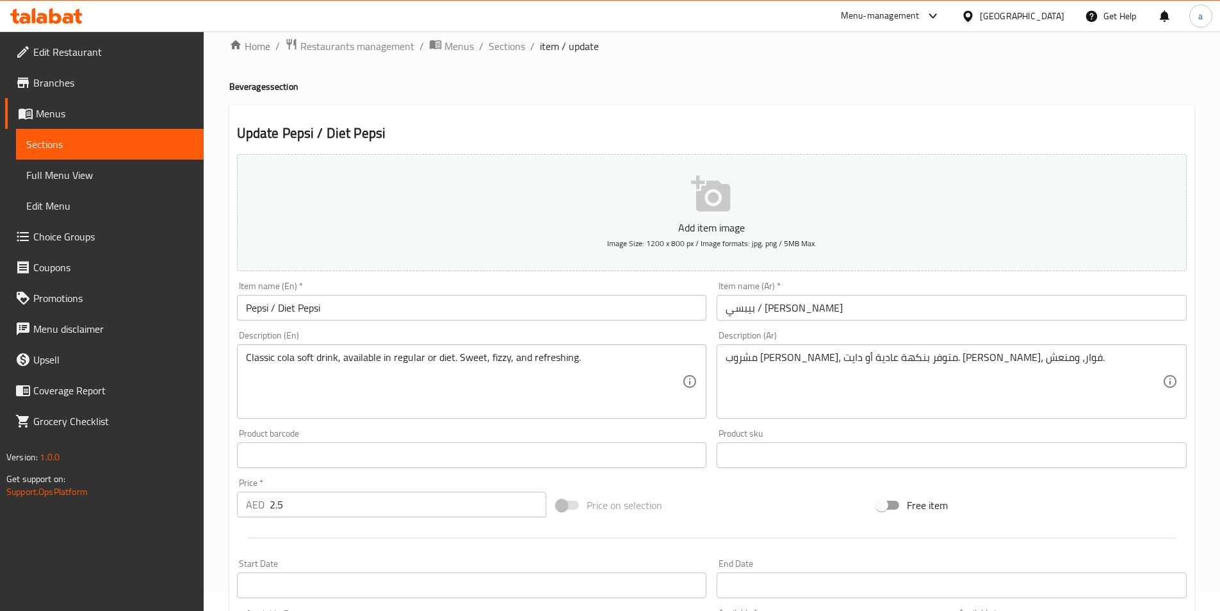
scroll to position [0, 0]
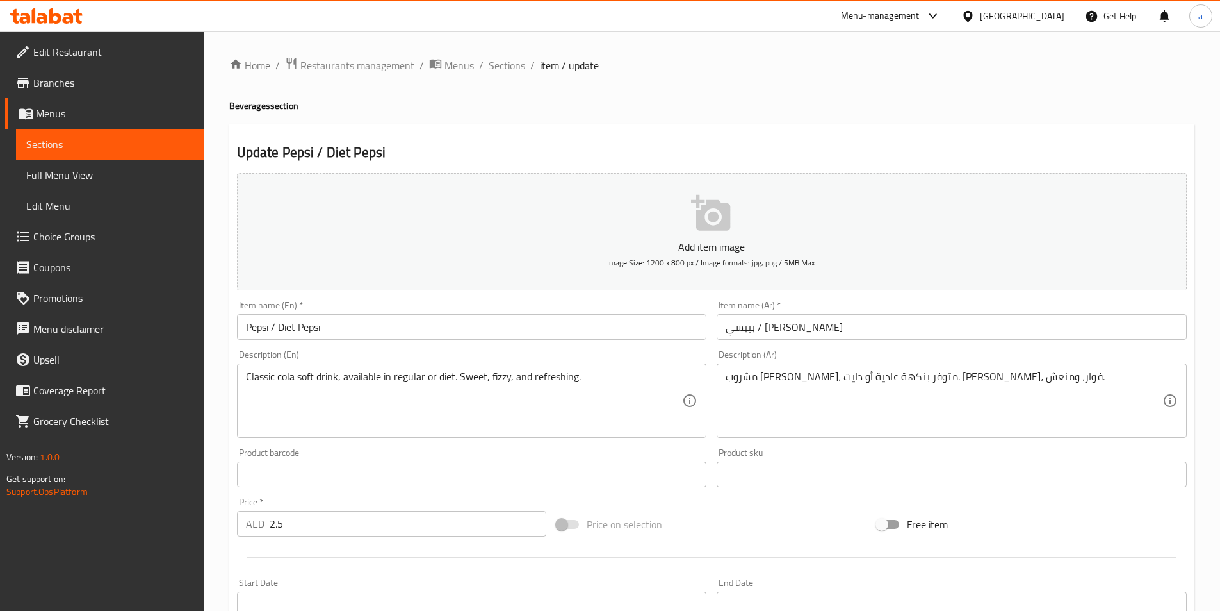
click at [498, 65] on span "Sections" at bounding box center [507, 65] width 37 height 15
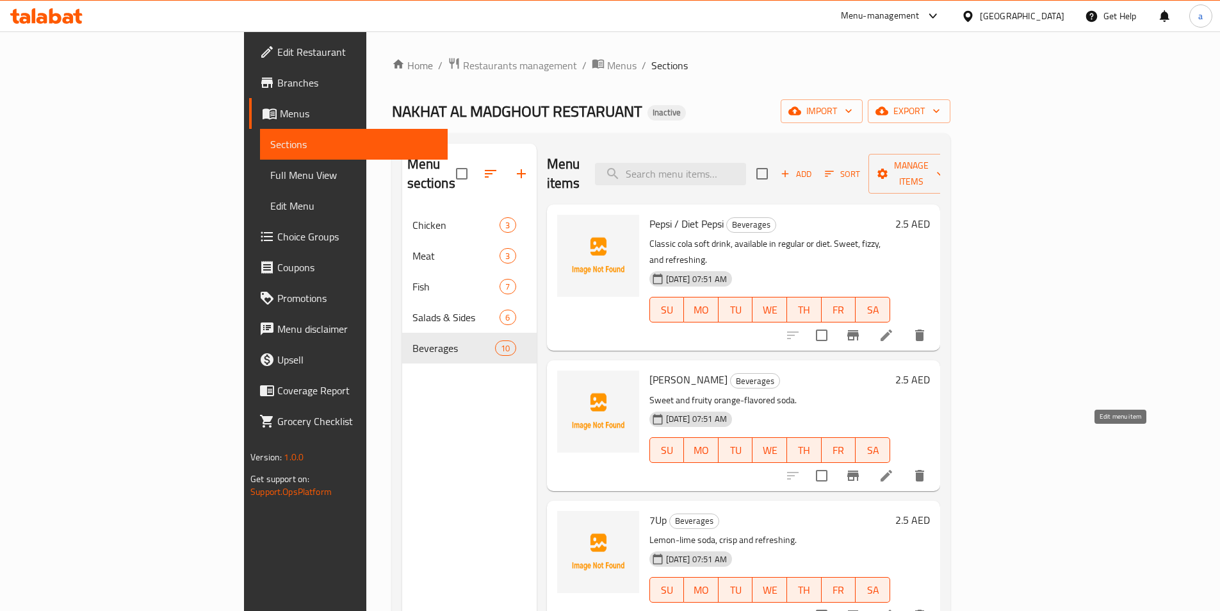
click at [892, 470] on icon at bounding box center [887, 476] width 12 height 12
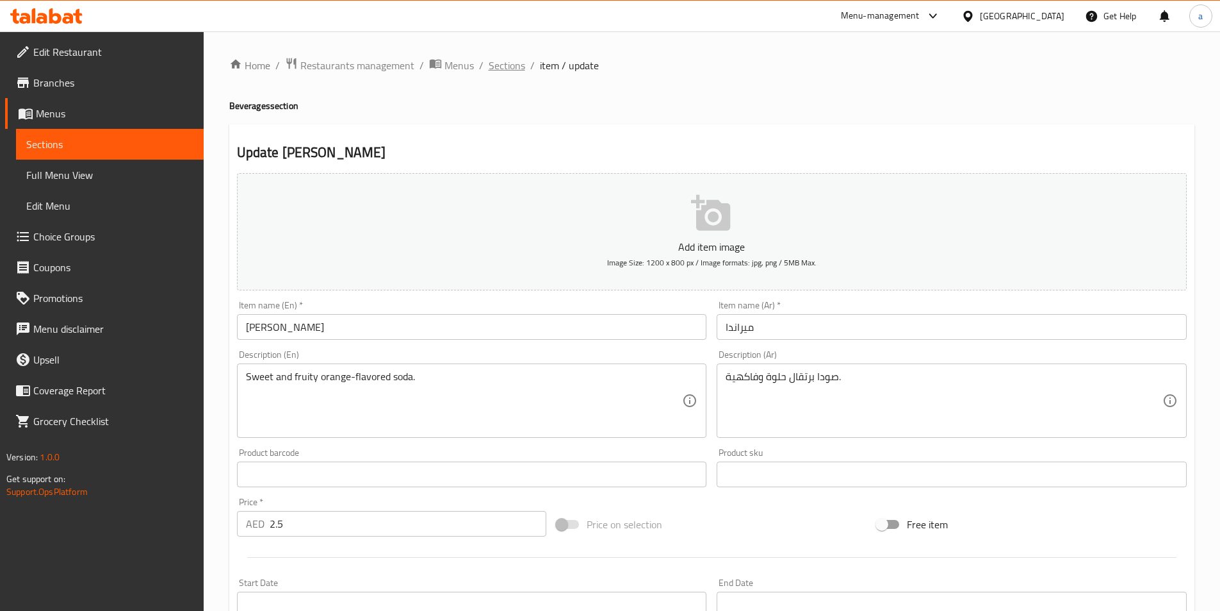
click at [521, 68] on span "Sections" at bounding box center [507, 65] width 37 height 15
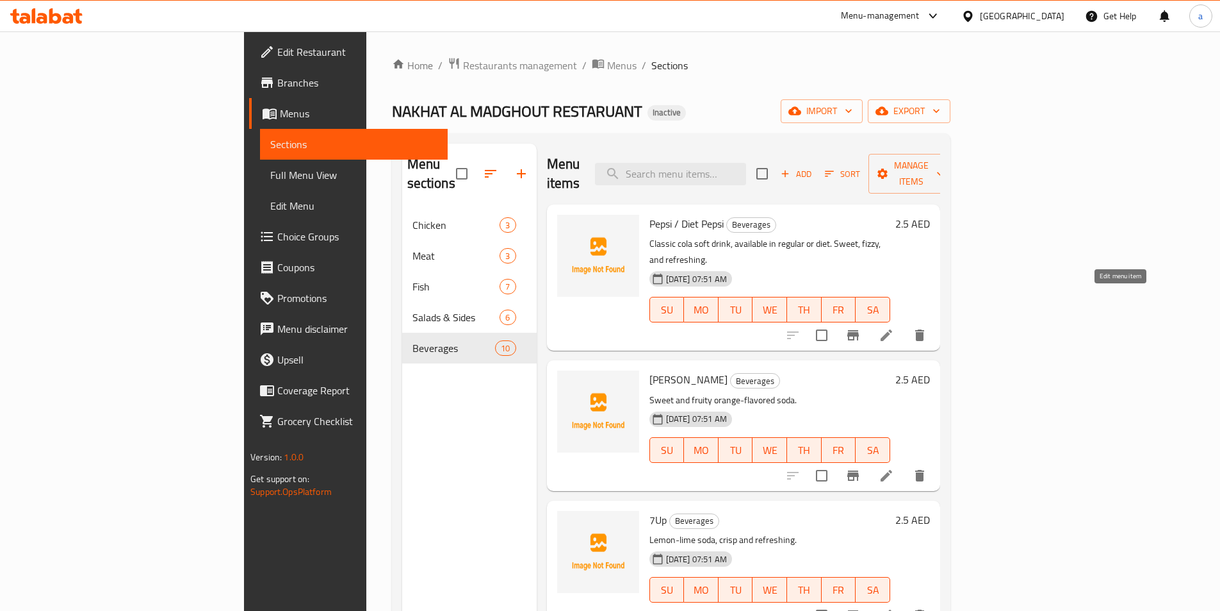
click at [894, 327] on icon at bounding box center [886, 334] width 15 height 15
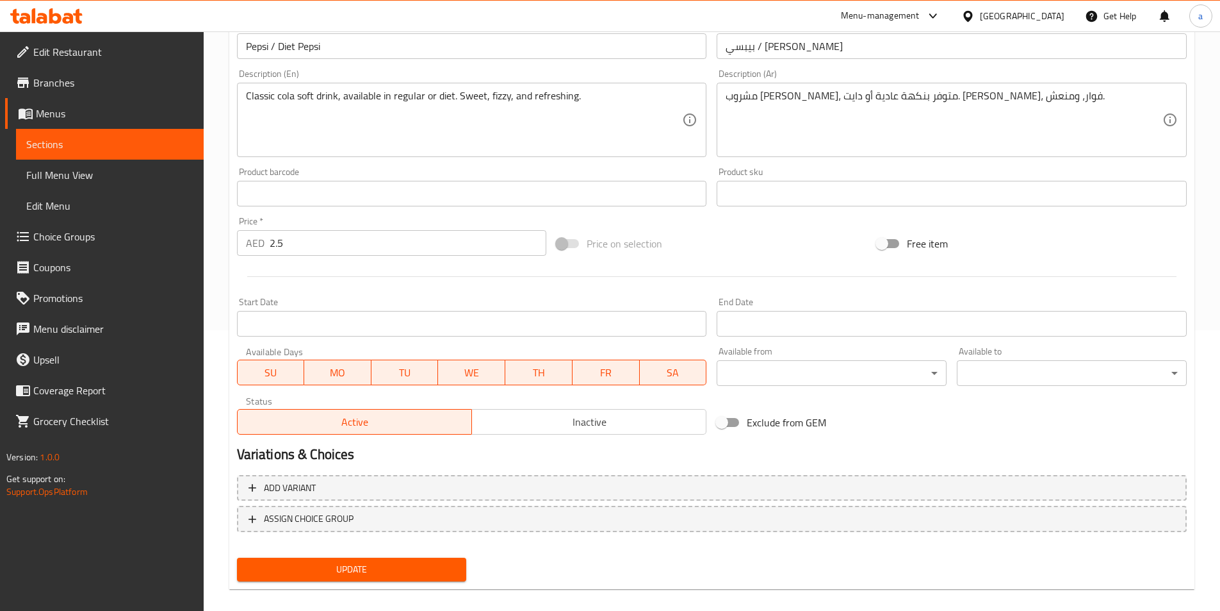
scroll to position [295, 0]
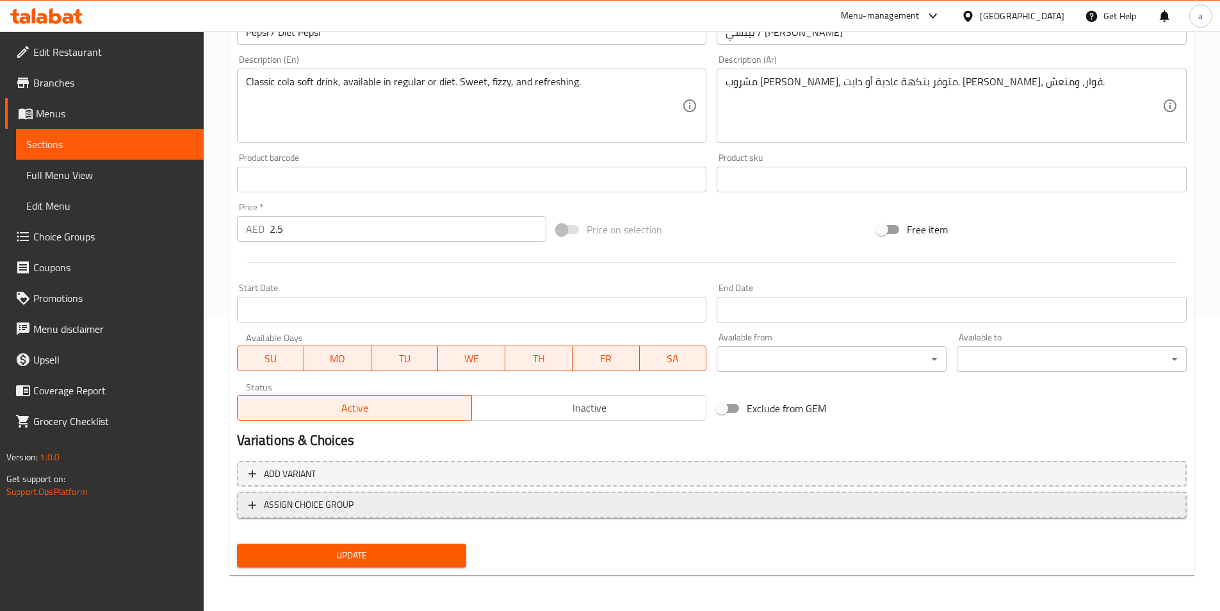
click at [423, 509] on span "ASSIGN CHOICE GROUP" at bounding box center [712, 505] width 927 height 16
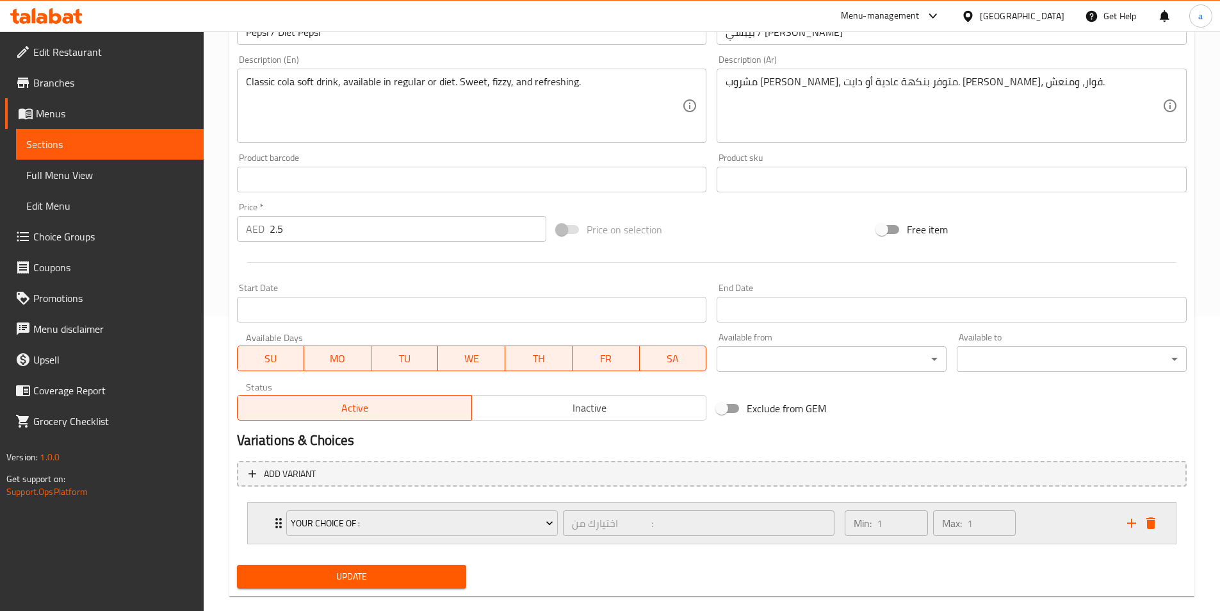
click at [1074, 513] on div "Min: 1 ​ Max: 1 ​" at bounding box center [978, 522] width 282 height 41
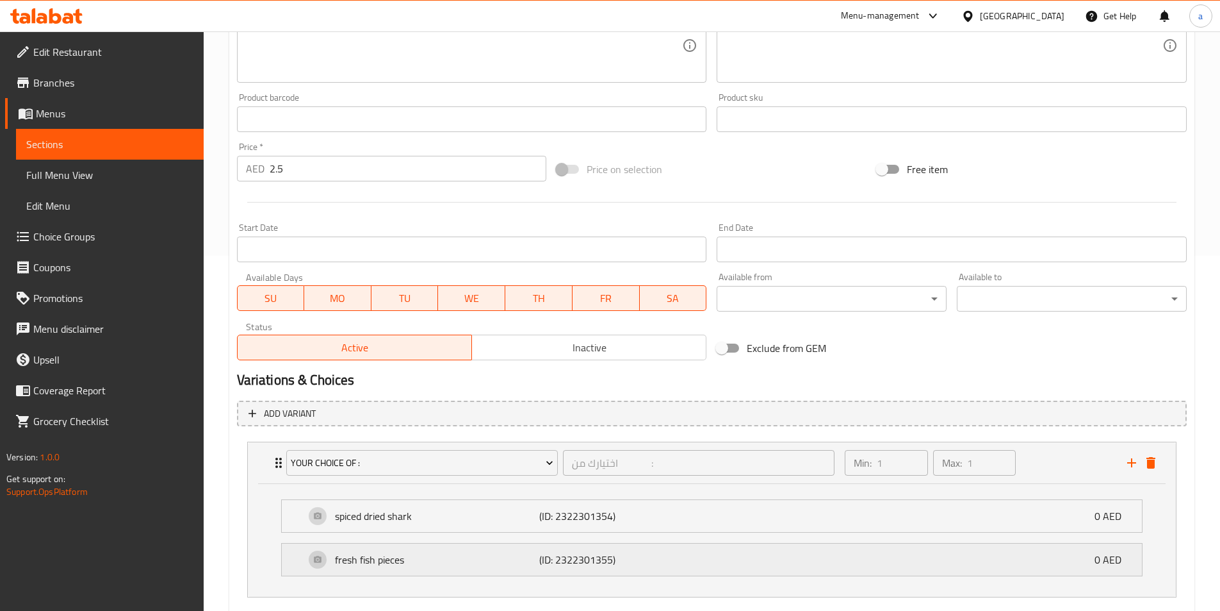
scroll to position [429, 0]
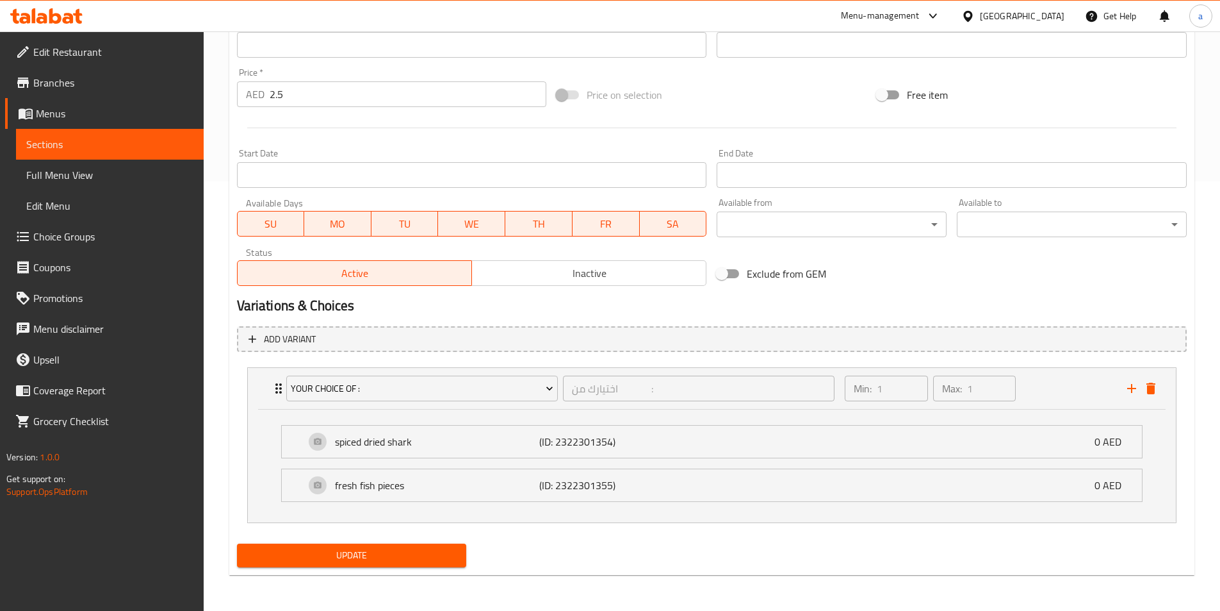
click at [763, 461] on li "spiced dried shark (ID: 2322301354) 0 AED Name (En) spiced dried shark Name (En…" at bounding box center [712, 442] width 882 height 44
click at [748, 445] on div "spiced dried shark (ID: 2322301354) 0 AED" at bounding box center [716, 441] width 822 height 32
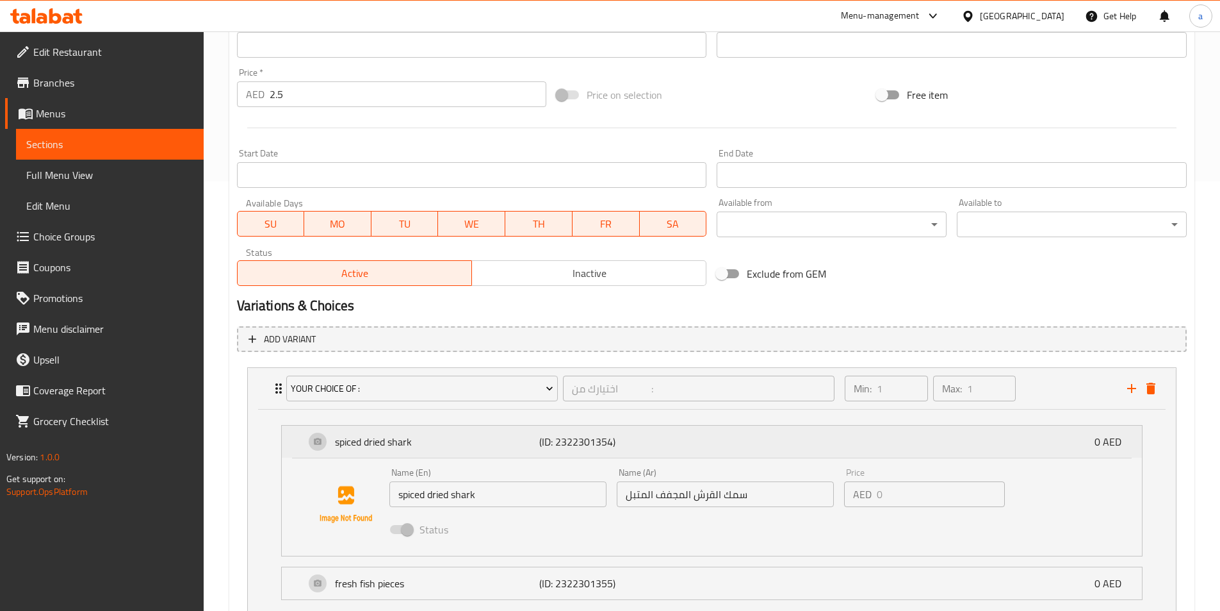
click at [714, 445] on div "spiced dried shark (ID: 2322301354) 0 AED" at bounding box center [716, 441] width 822 height 32
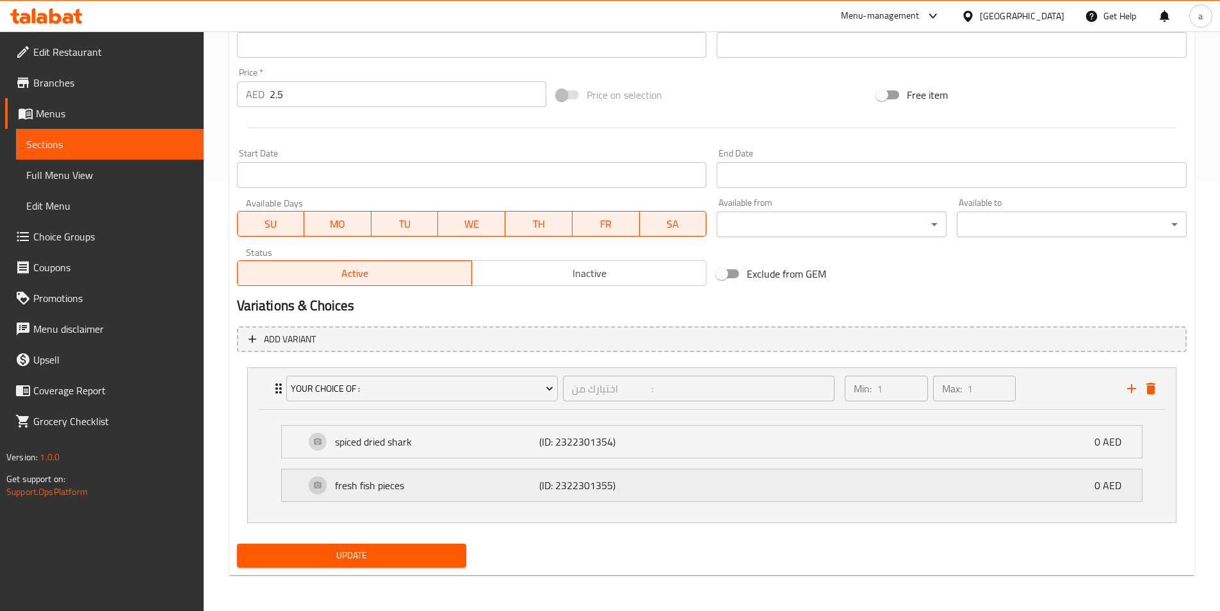
click at [671, 500] on div "fresh fish pieces (ID: 2322301355) 0 AED" at bounding box center [716, 485] width 822 height 32
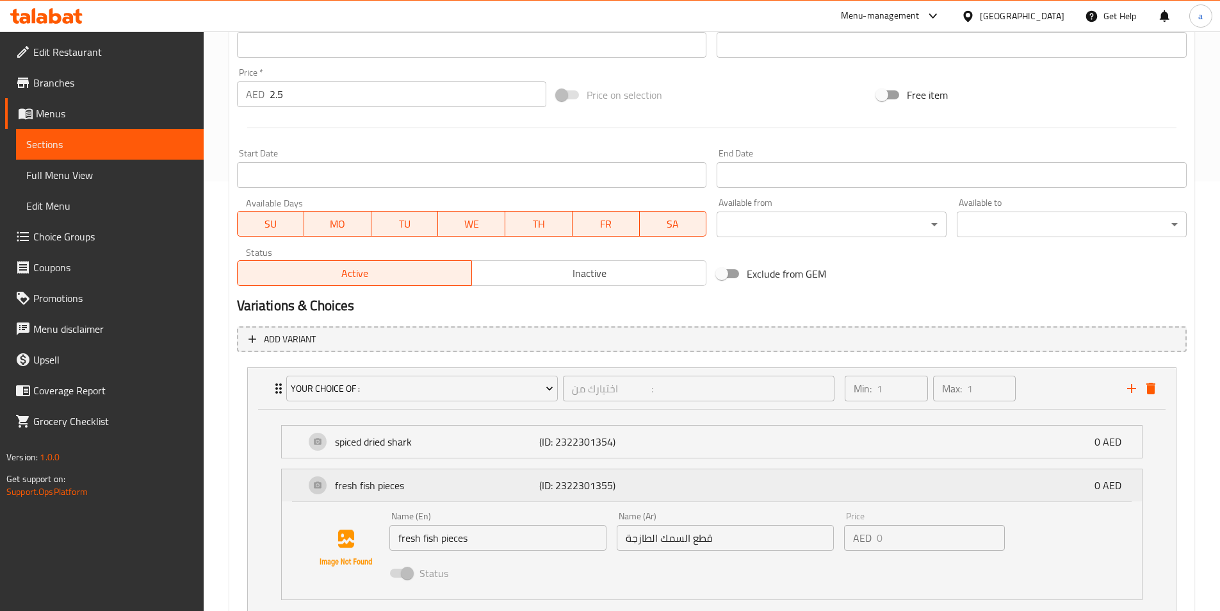
click at [671, 499] on div "fresh fish pieces (ID: 2322301355) 0 AED" at bounding box center [716, 485] width 822 height 32
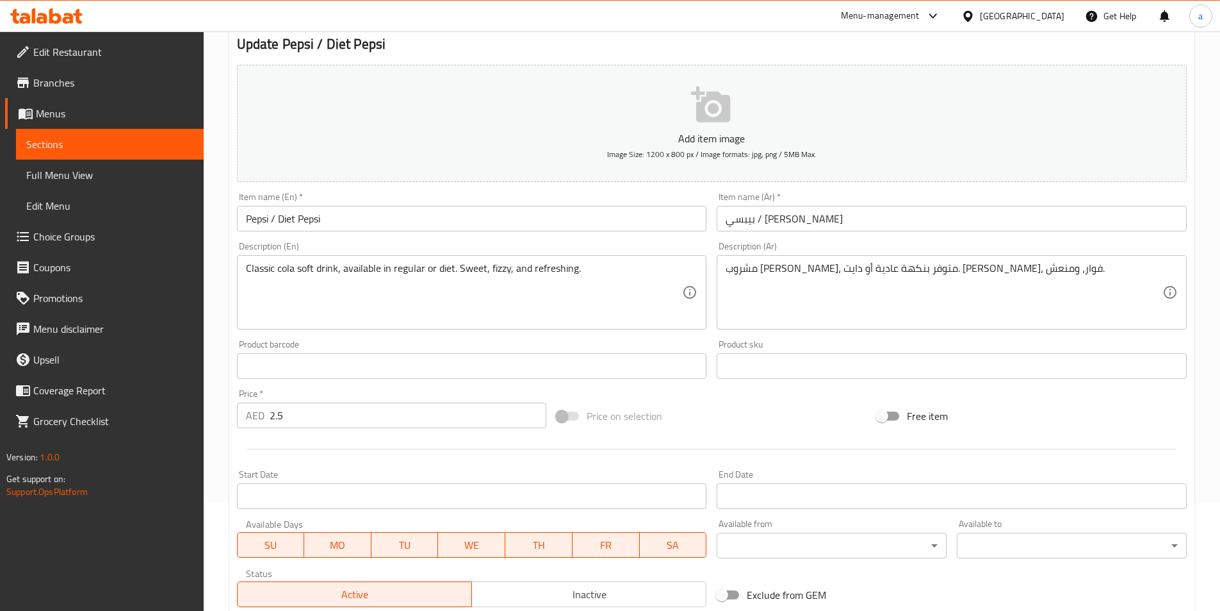
scroll to position [0, 0]
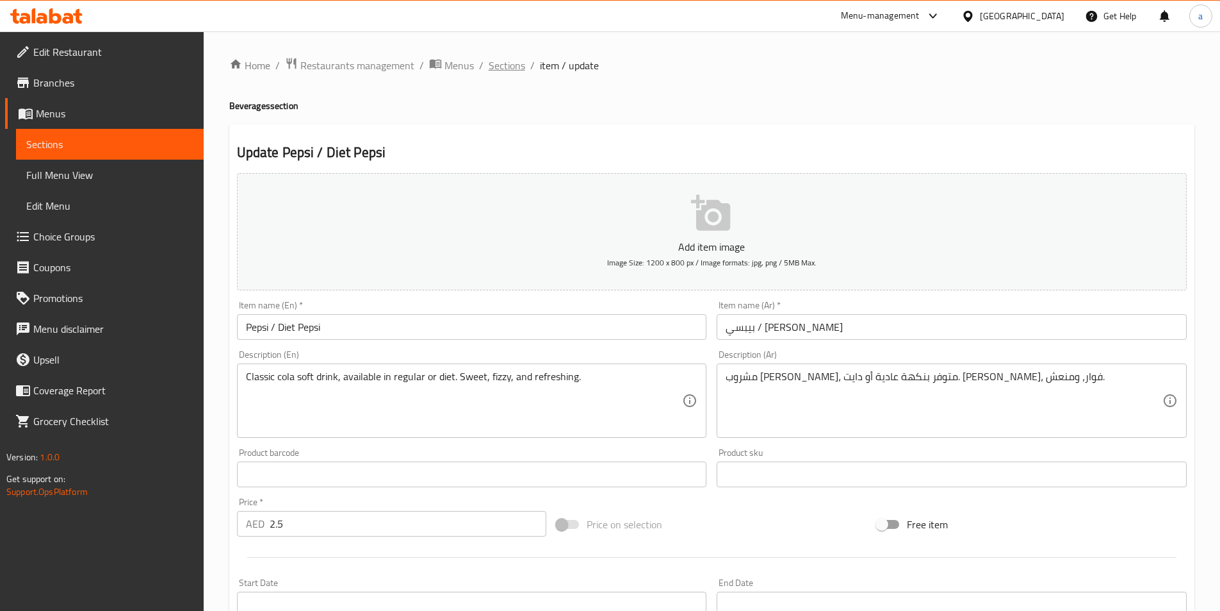
click at [516, 62] on span "Sections" at bounding box center [507, 65] width 37 height 15
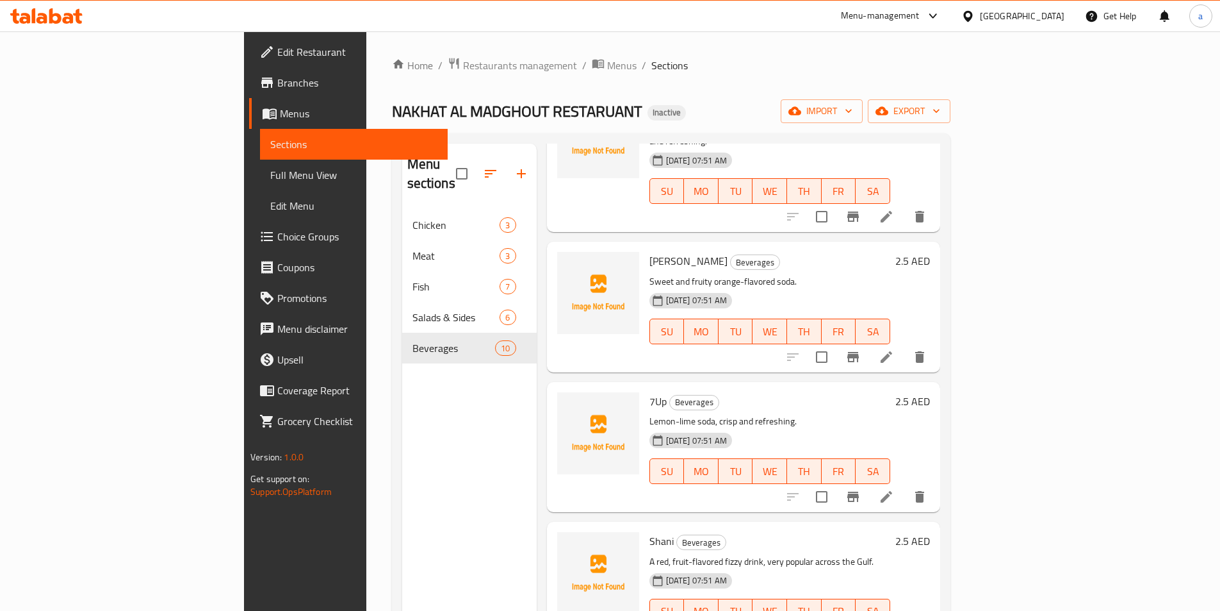
scroll to position [128, 0]
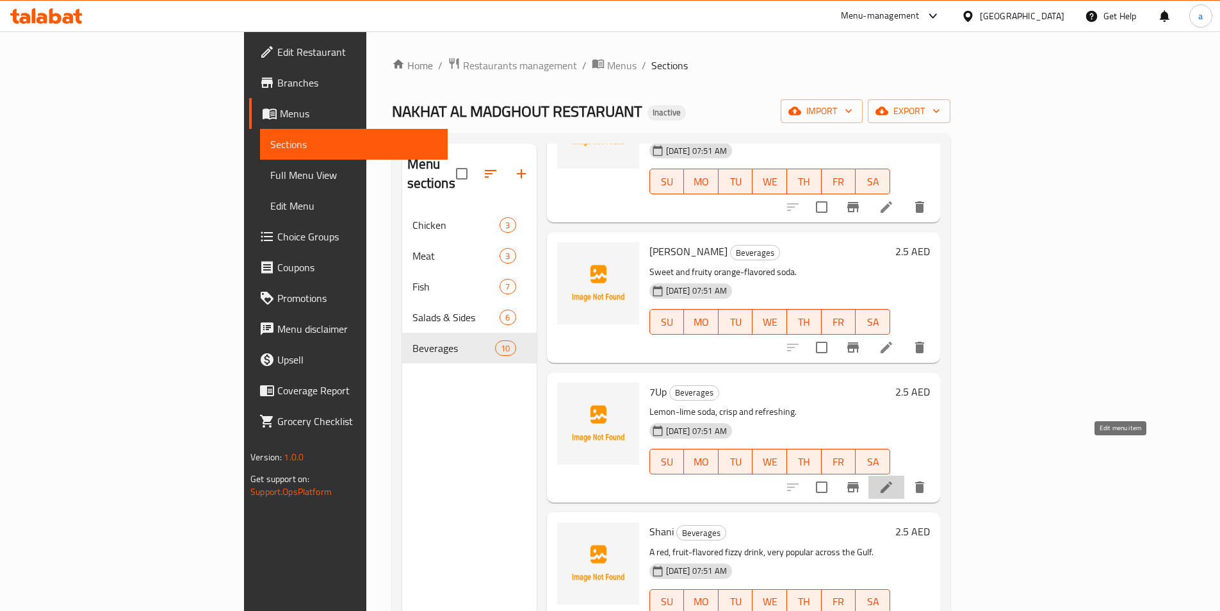
click at [894, 479] on icon at bounding box center [886, 486] width 15 height 15
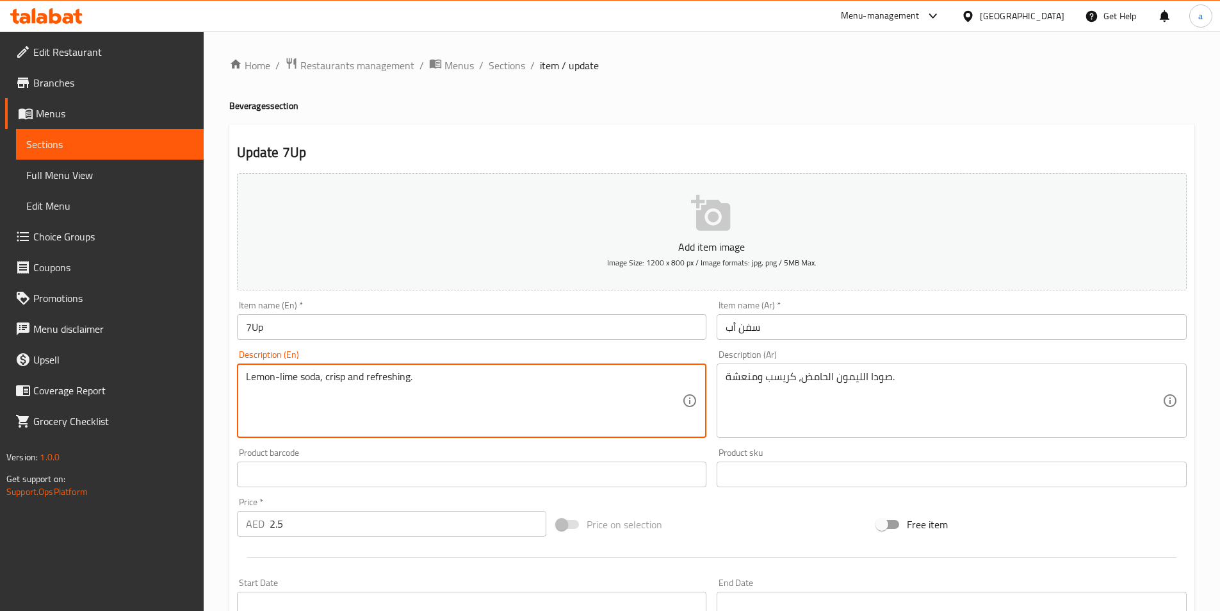
drag, startPoint x: 434, startPoint y: 379, endPoint x: 206, endPoint y: 402, distance: 229.2
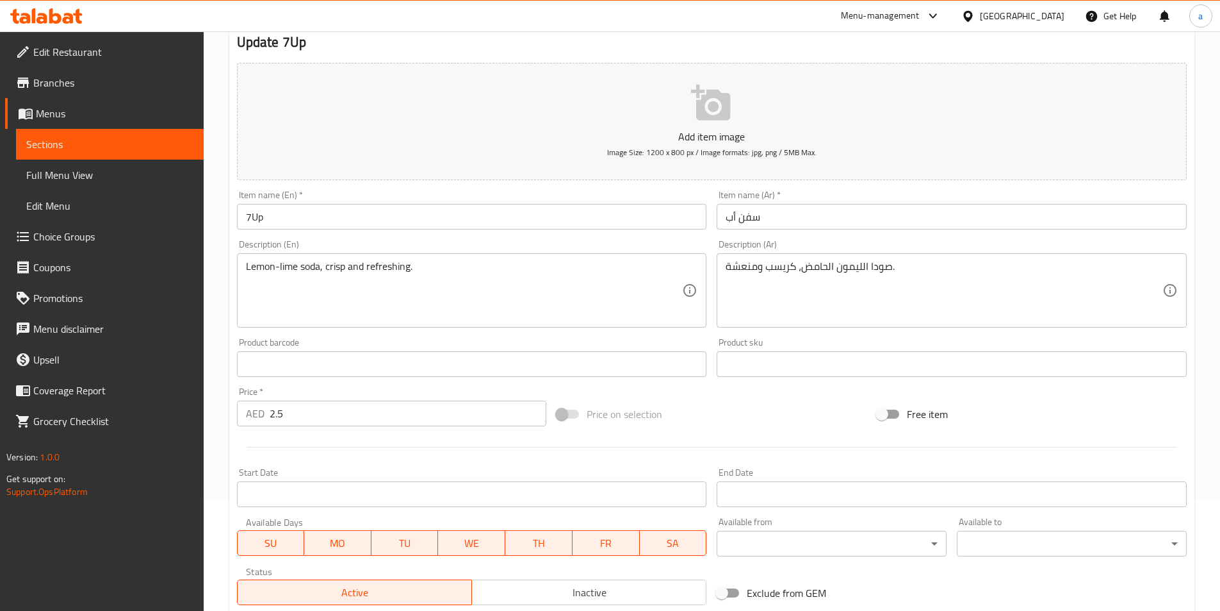
scroll to position [295, 0]
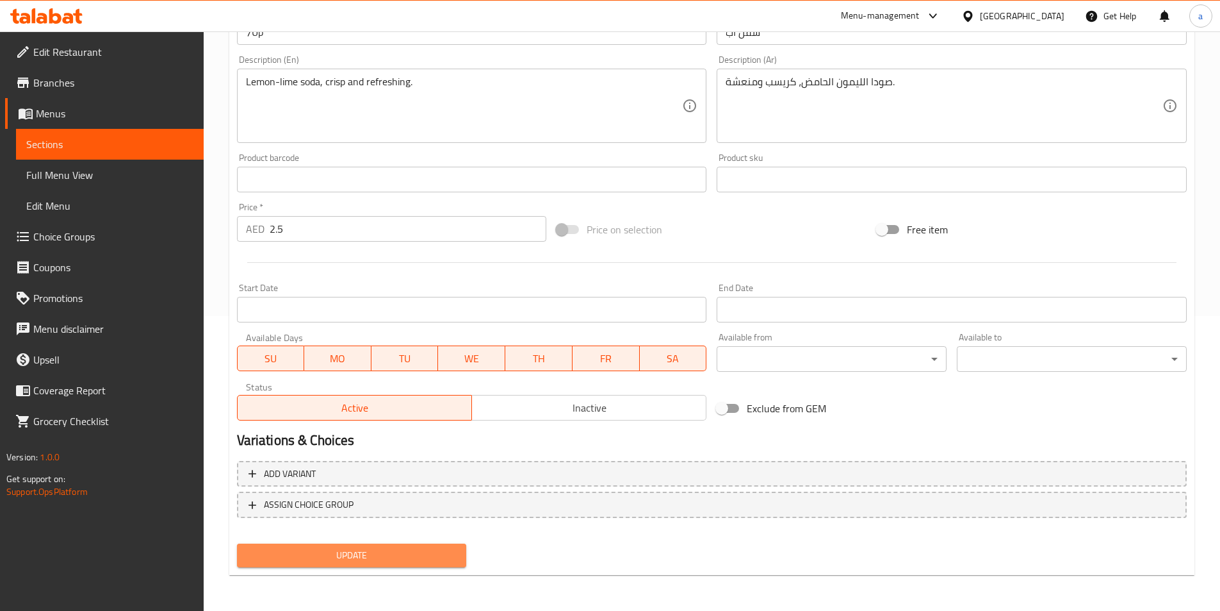
click at [390, 554] on span "Update" at bounding box center [351, 555] width 209 height 16
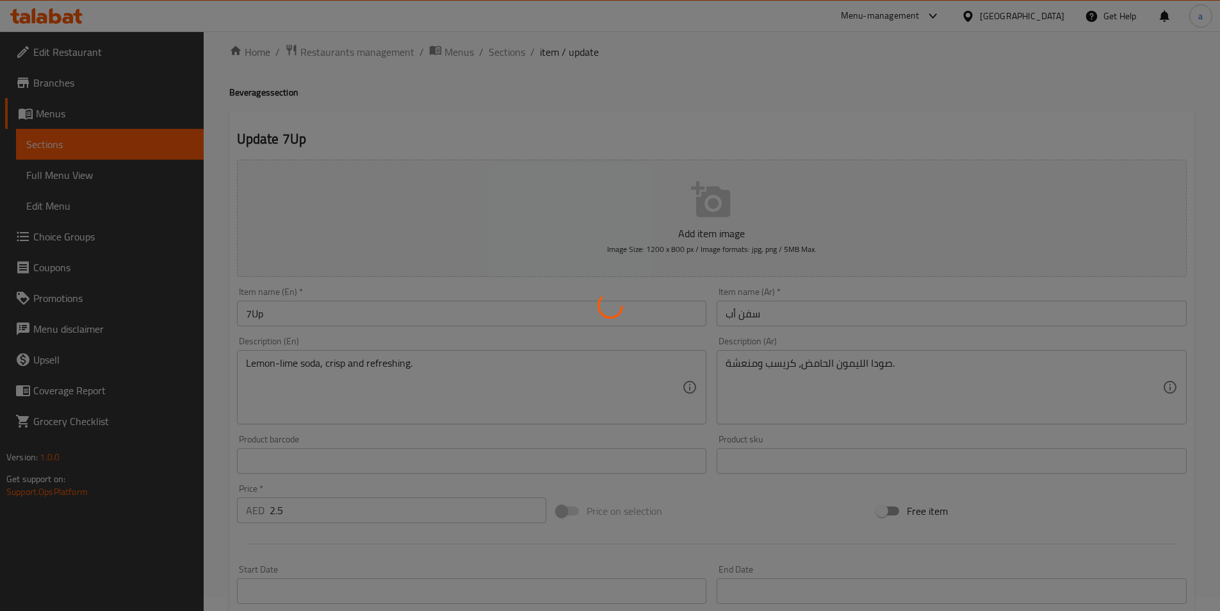
scroll to position [0, 0]
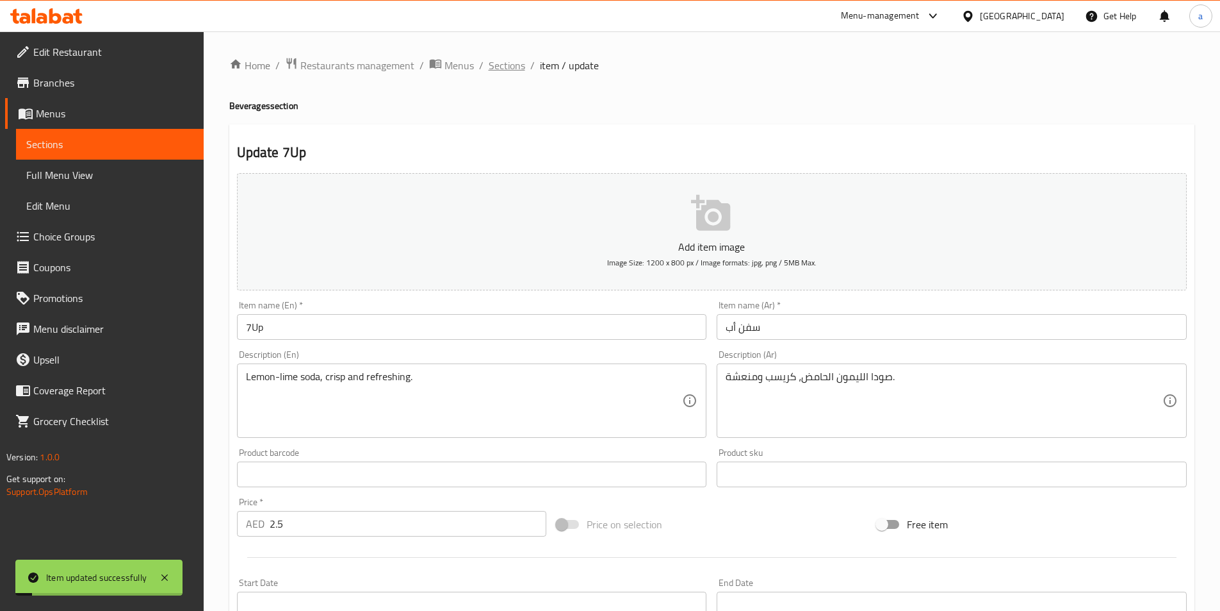
click at [504, 62] on span "Sections" at bounding box center [507, 65] width 37 height 15
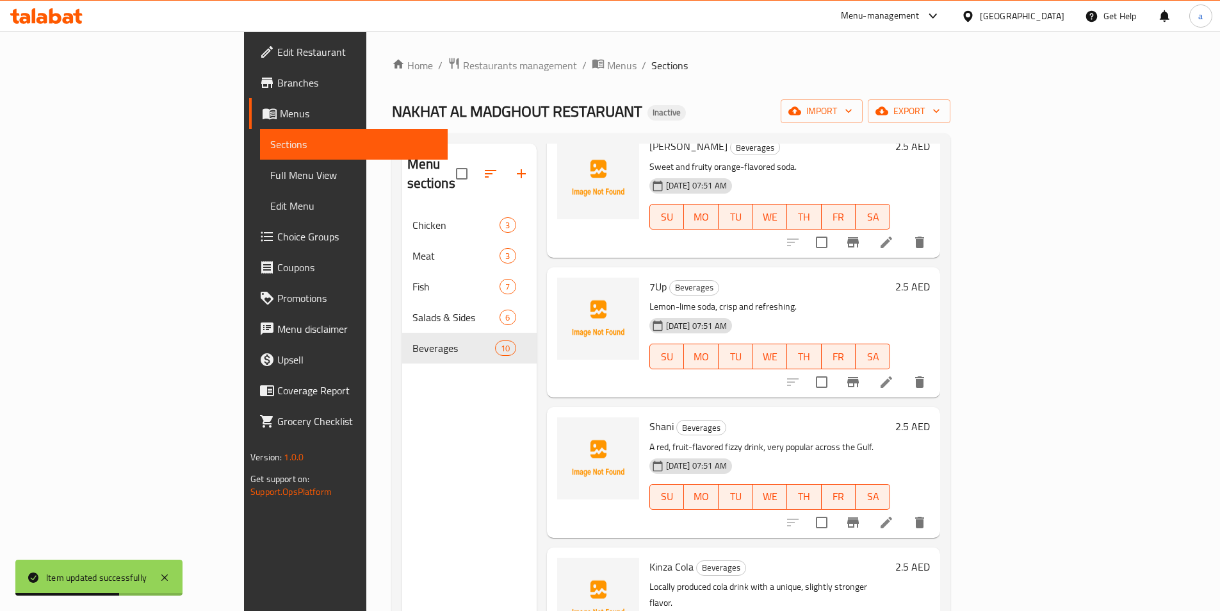
scroll to position [256, 0]
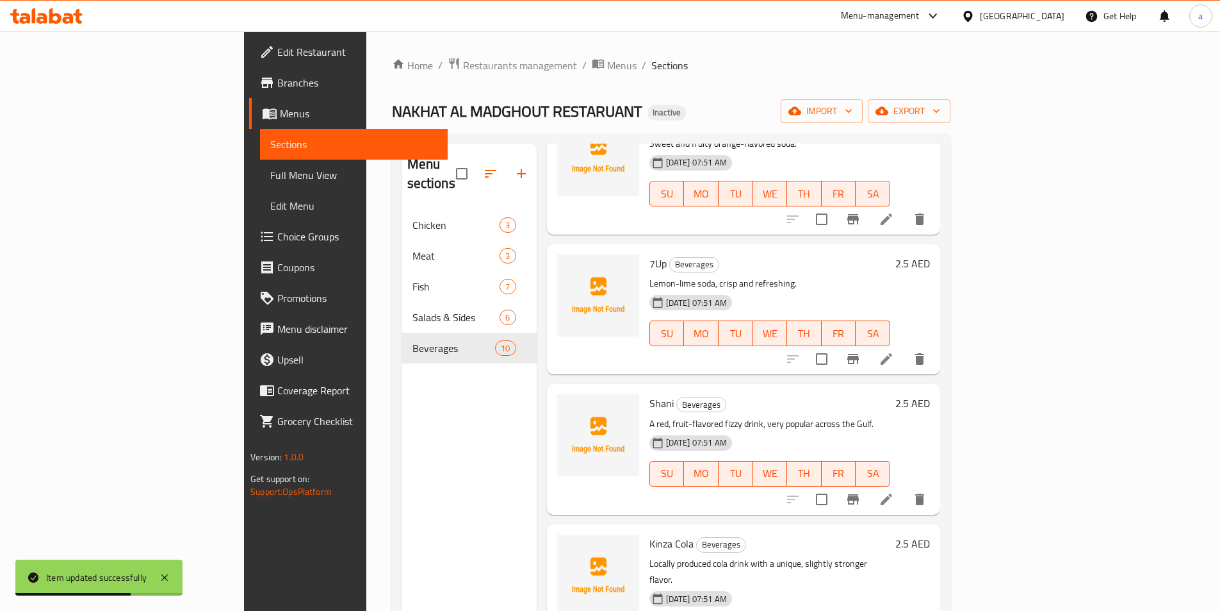
click at [894, 491] on icon at bounding box center [886, 498] width 15 height 15
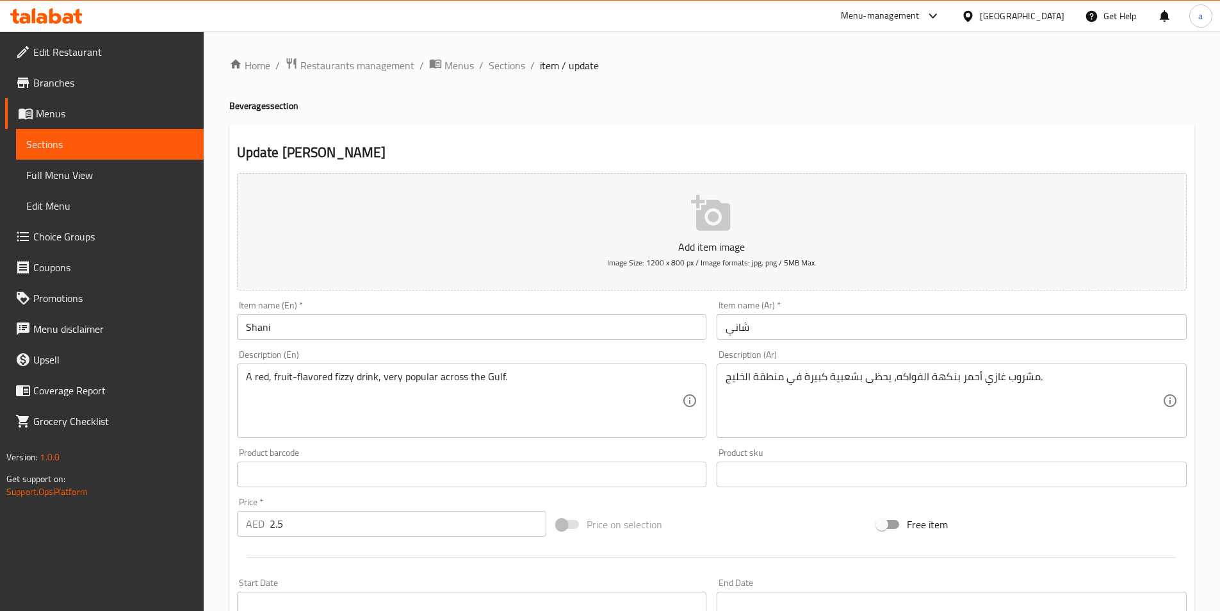
click at [543, 324] on input "Shani" at bounding box center [472, 327] width 470 height 26
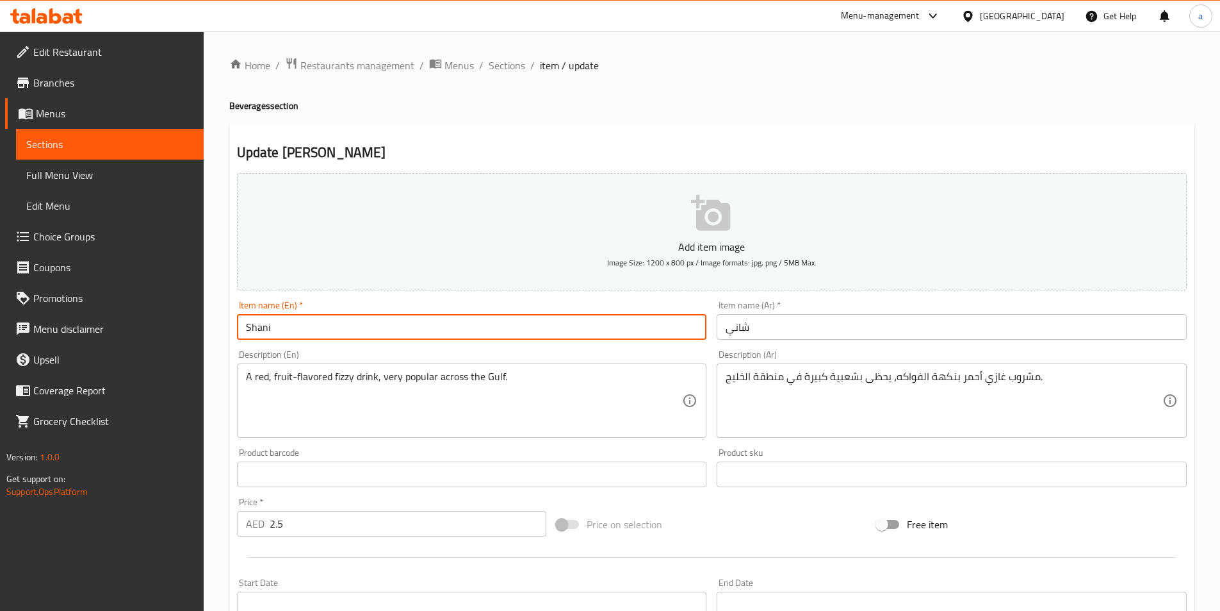
click at [543, 324] on input "Shani" at bounding box center [472, 327] width 470 height 26
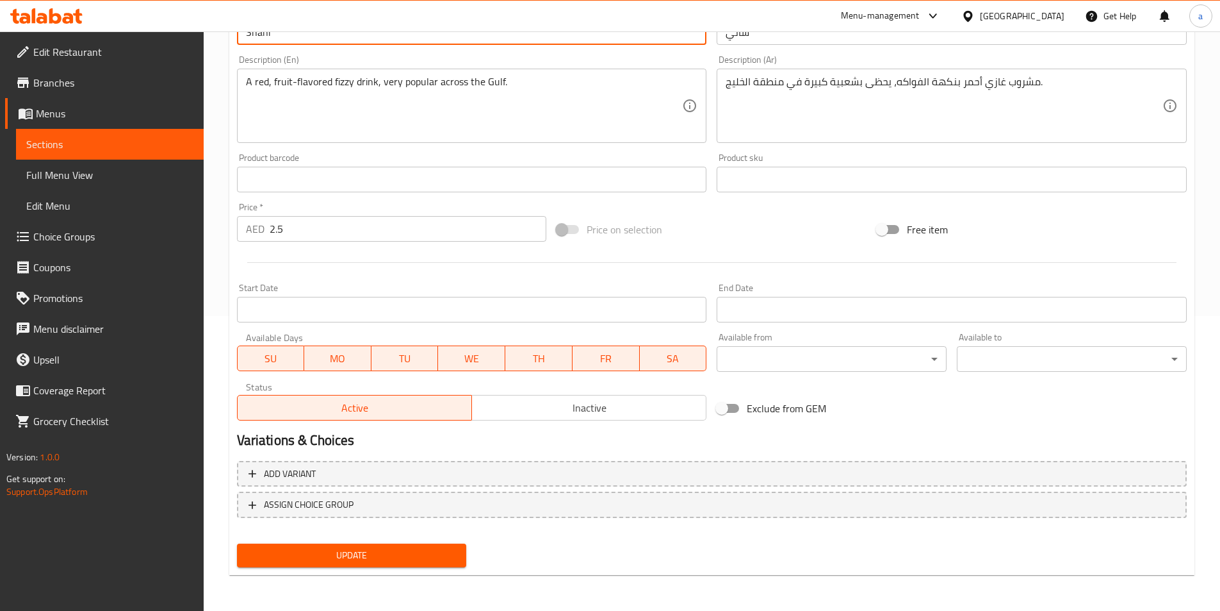
click at [369, 554] on span "Update" at bounding box center [351, 555] width 209 height 16
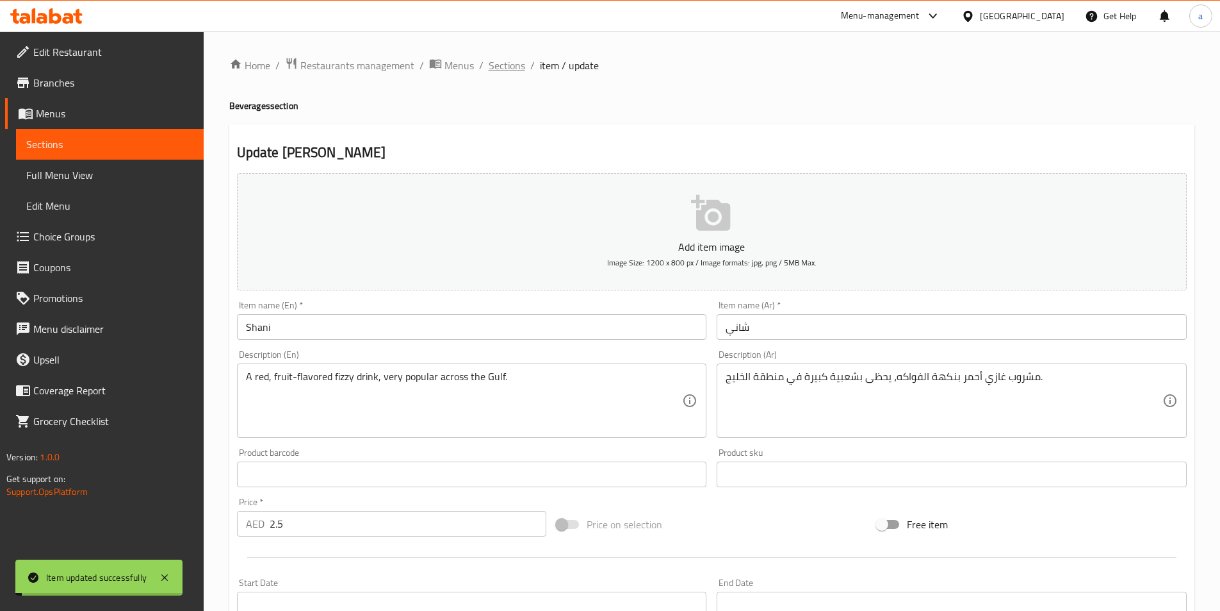
click at [511, 62] on span "Sections" at bounding box center [507, 65] width 37 height 15
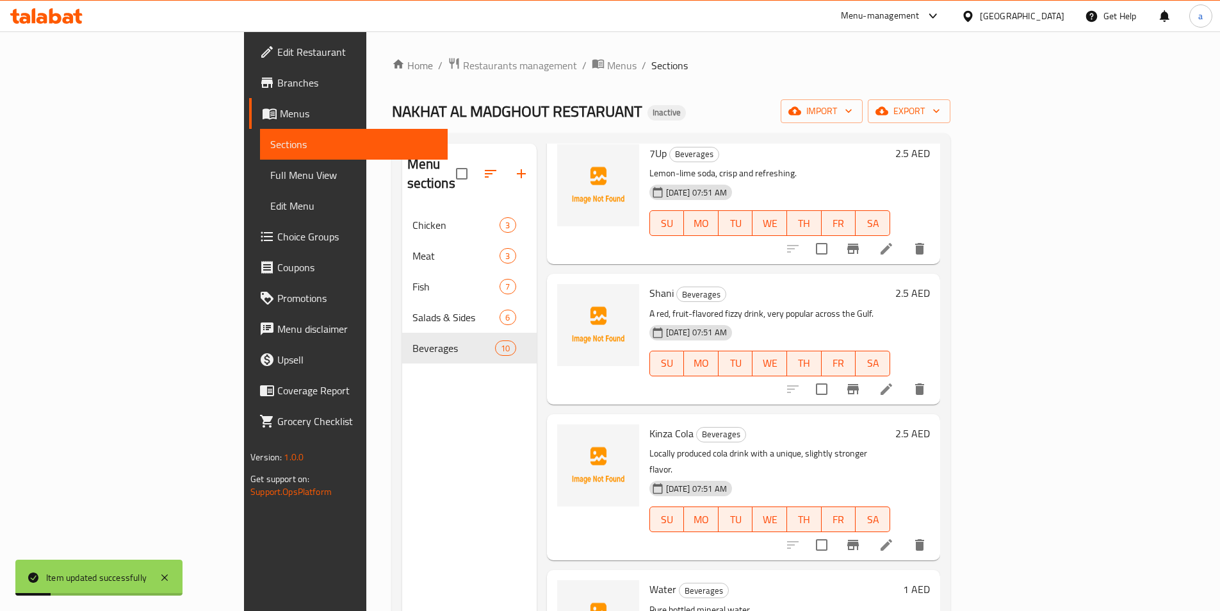
scroll to position [384, 0]
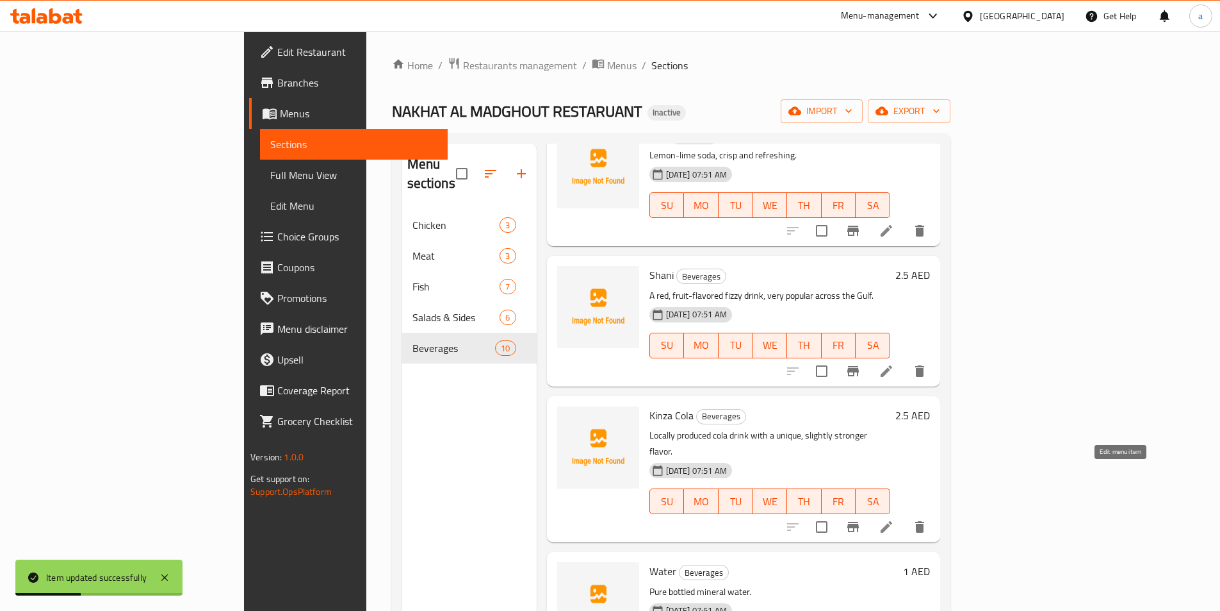
click at [894, 519] on icon at bounding box center [886, 526] width 15 height 15
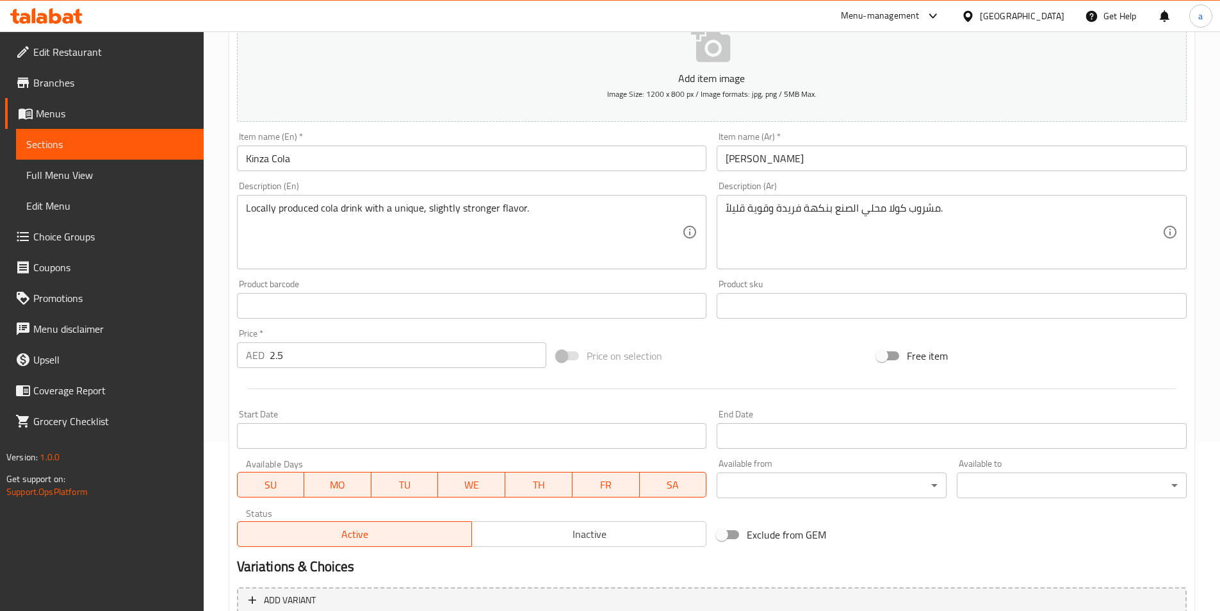
scroll to position [295, 0]
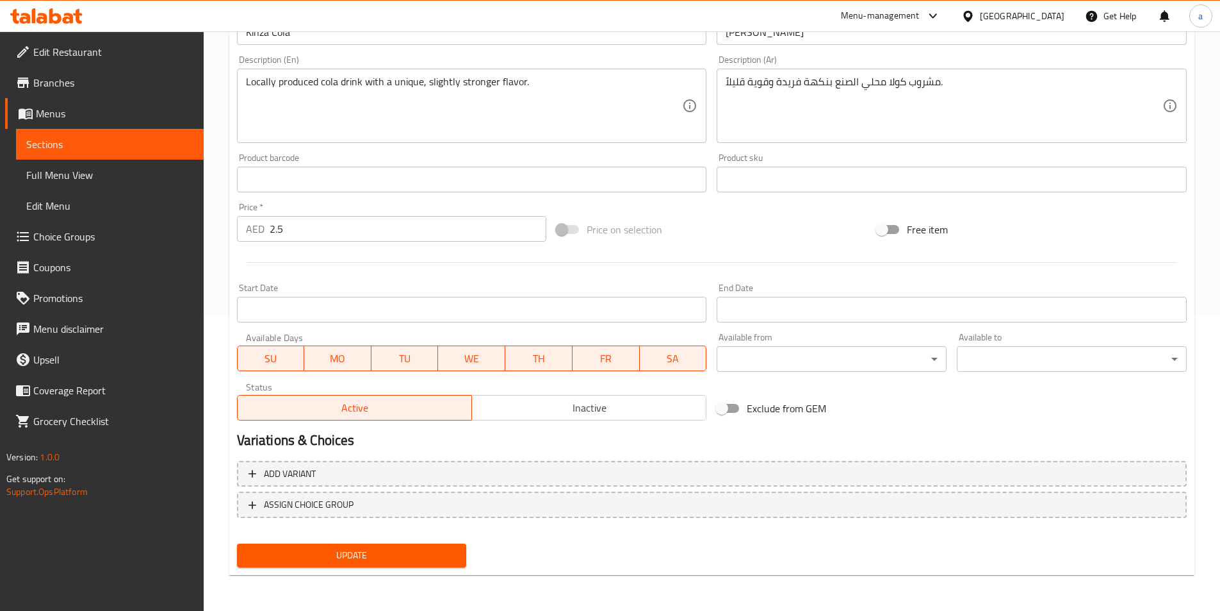
click at [372, 555] on span "Update" at bounding box center [351, 555] width 209 height 16
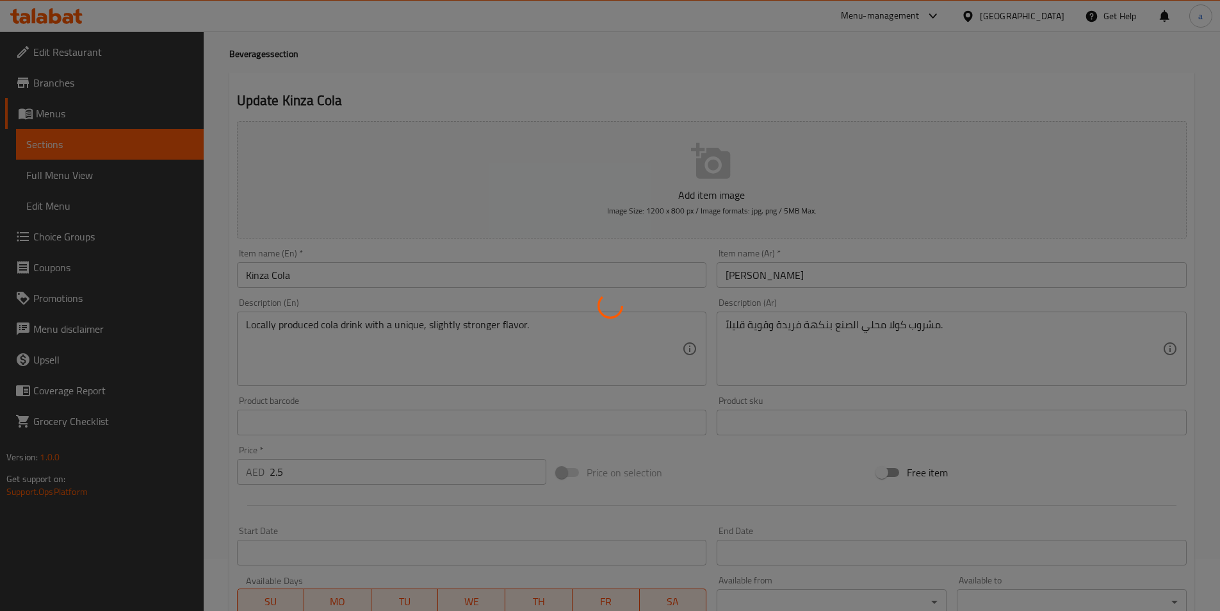
scroll to position [0, 0]
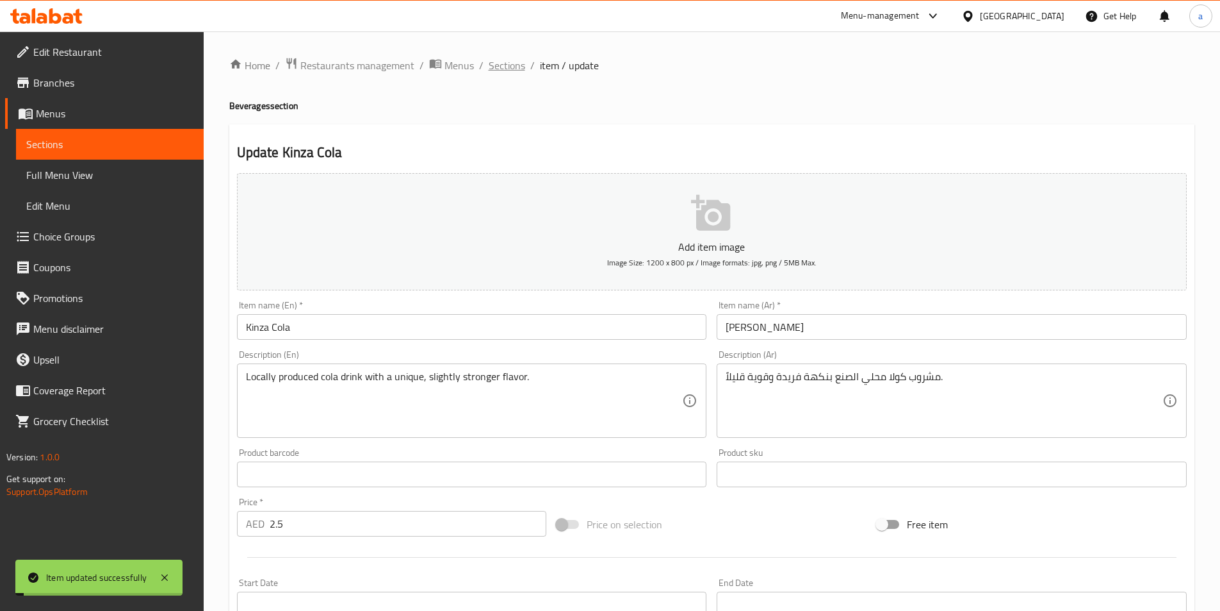
click at [506, 63] on span "Sections" at bounding box center [507, 65] width 37 height 15
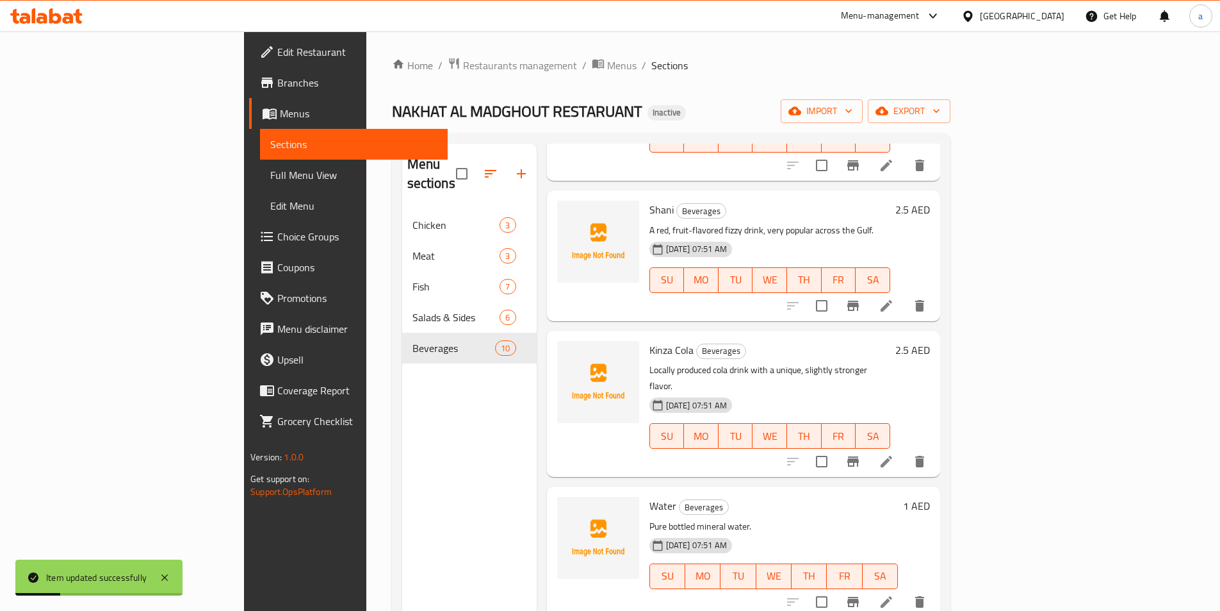
scroll to position [513, 0]
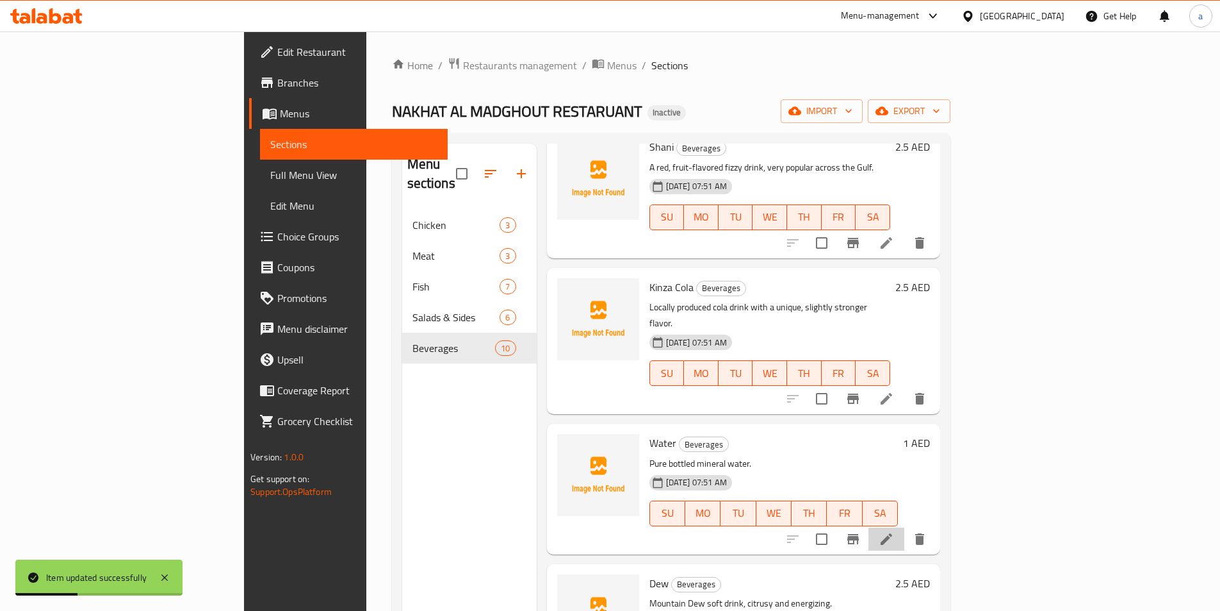
click at [905, 527] on li at bounding box center [887, 538] width 36 height 23
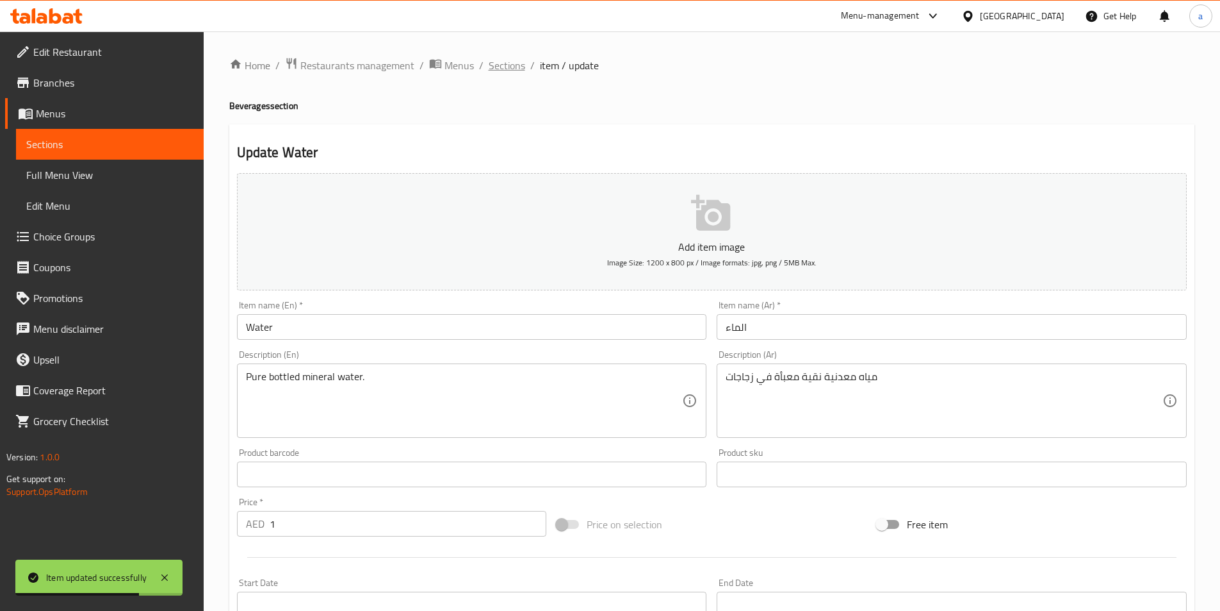
click at [505, 66] on span "Sections" at bounding box center [507, 65] width 37 height 15
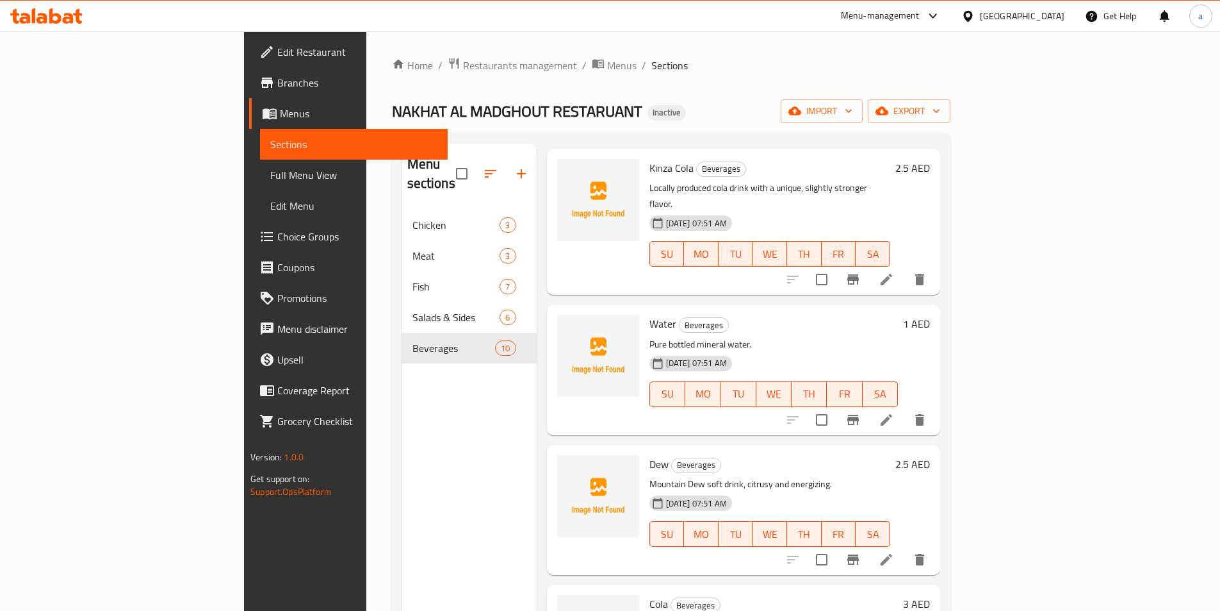
scroll to position [629, 0]
click at [905, 550] on li at bounding box center [887, 561] width 36 height 23
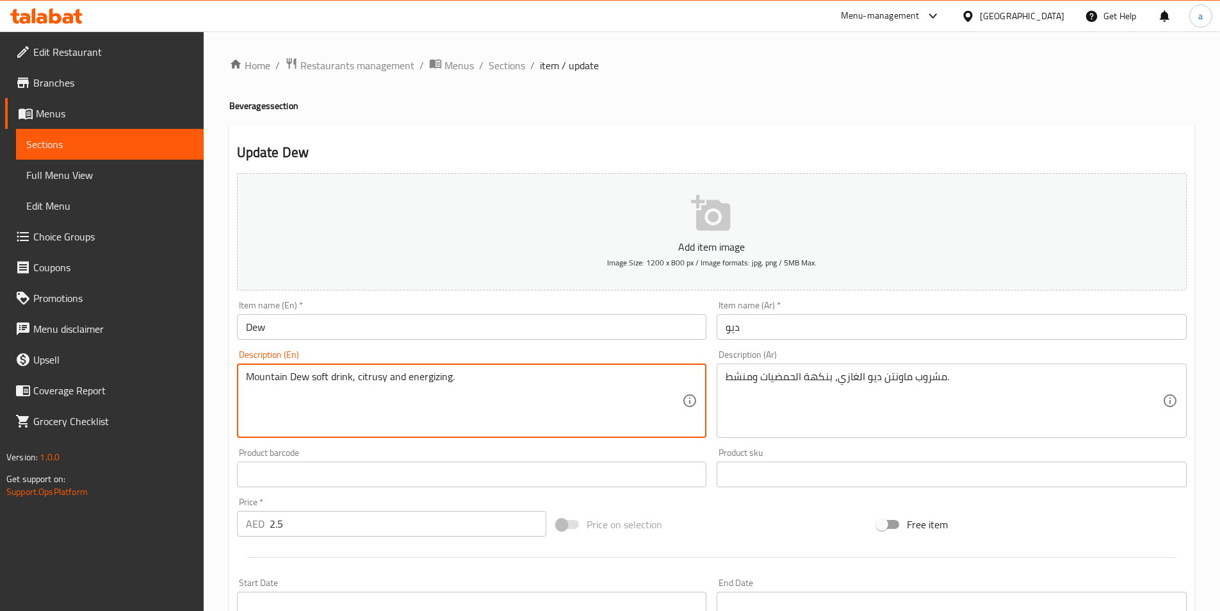
click at [373, 375] on textarea "Mountain Dew soft drink, citrusy and energizing." at bounding box center [464, 400] width 437 height 61
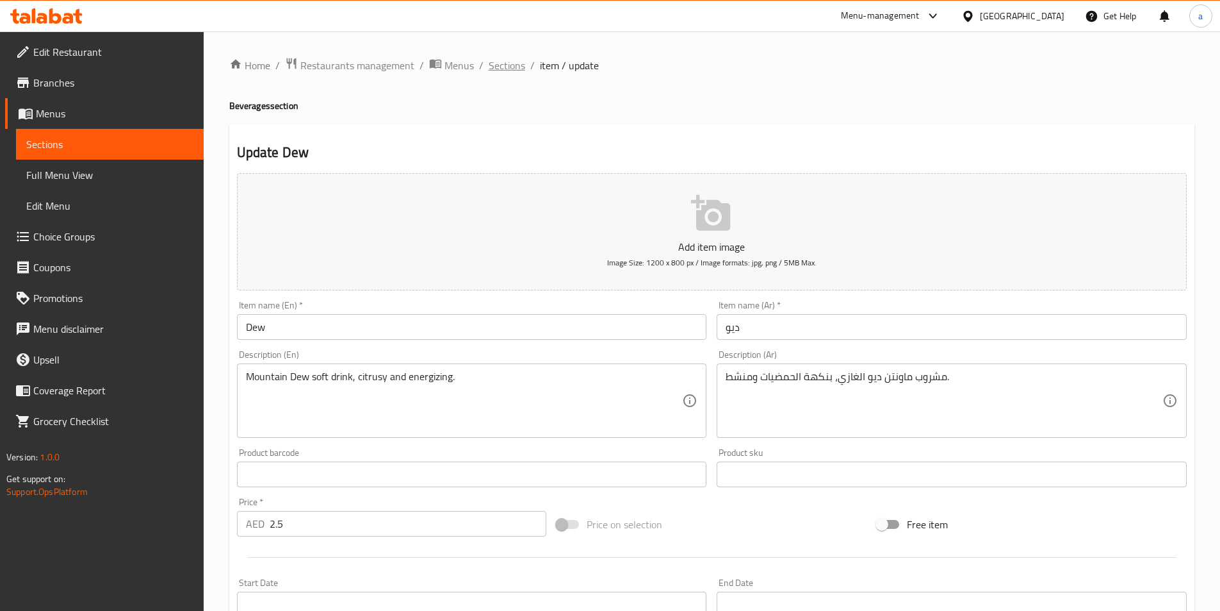
click at [509, 71] on span "Sections" at bounding box center [507, 65] width 37 height 15
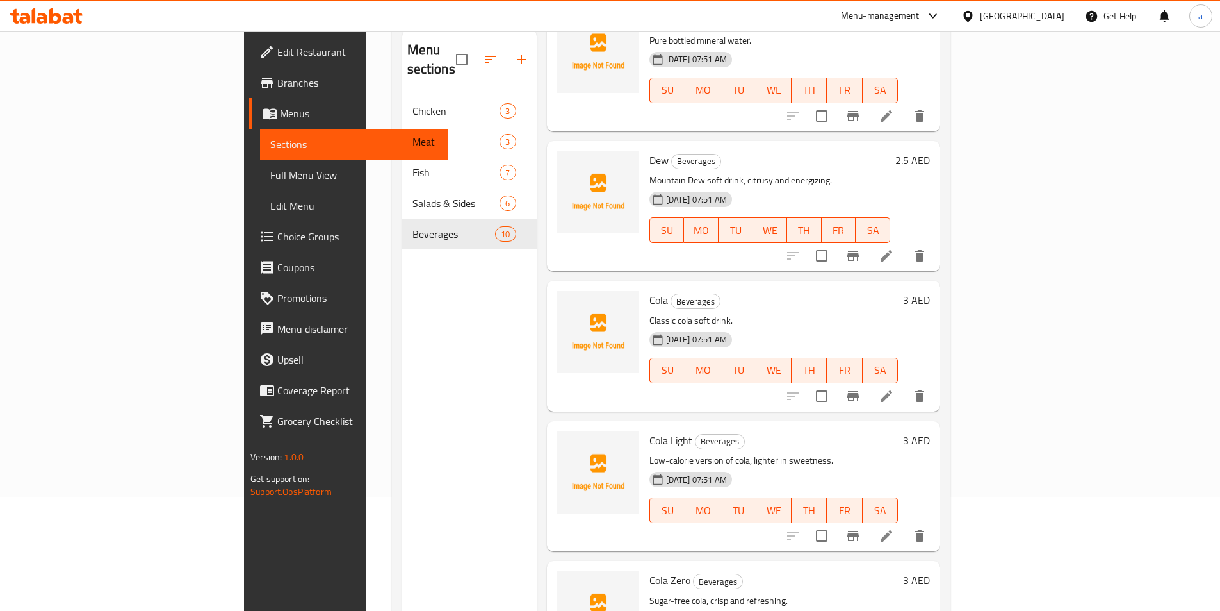
scroll to position [179, 0]
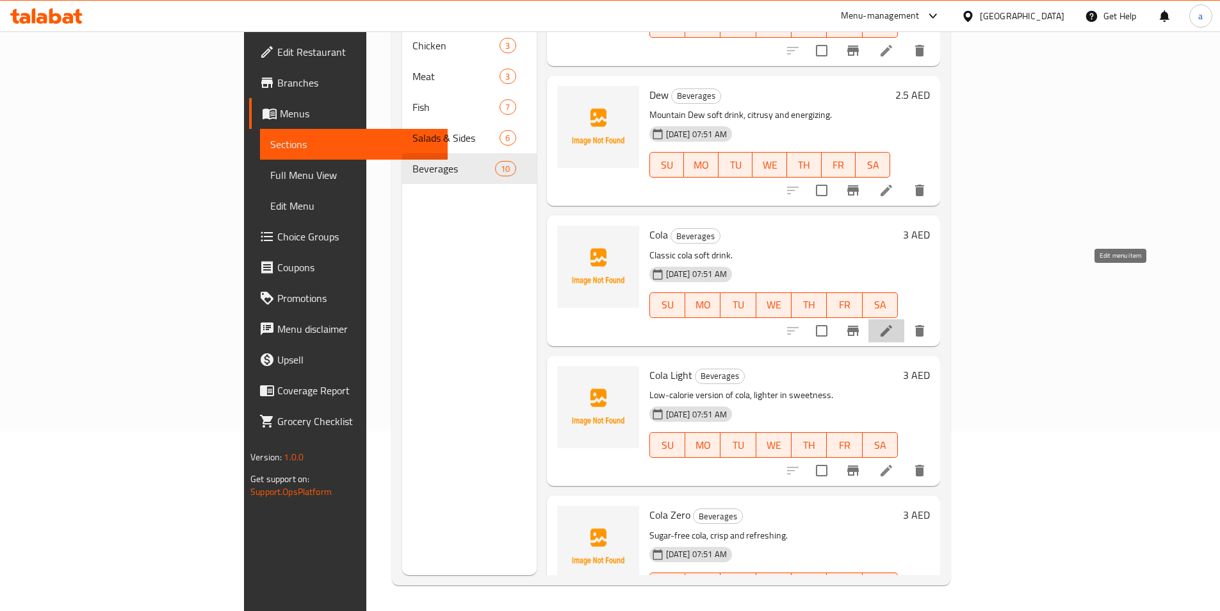
click at [892, 325] on icon at bounding box center [887, 331] width 12 height 12
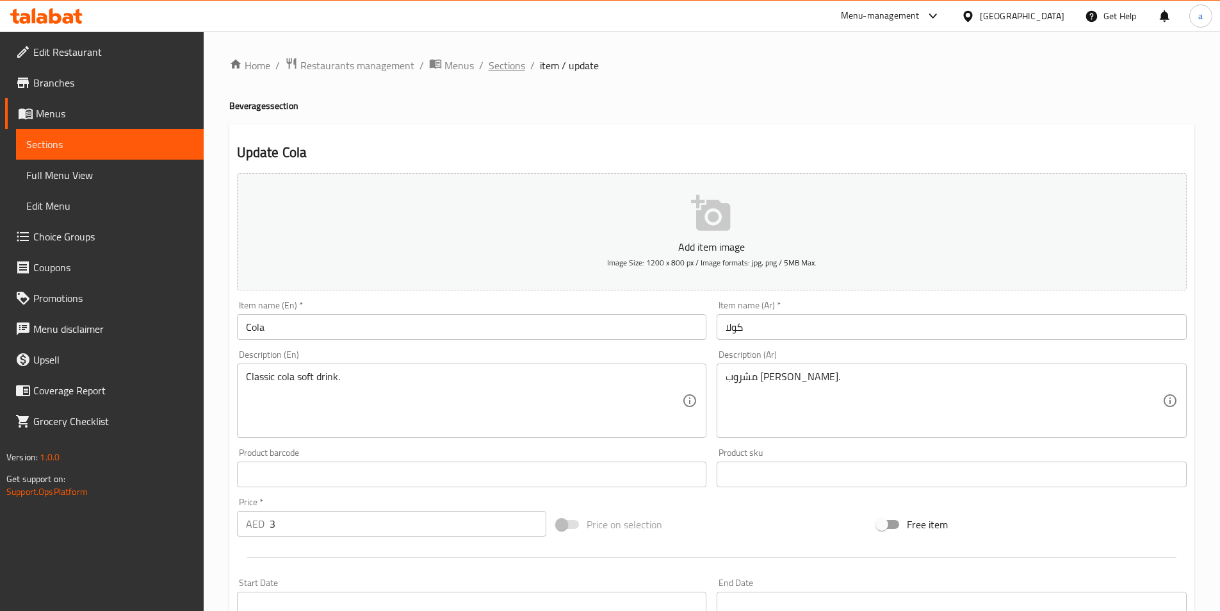
click at [502, 67] on span "Sections" at bounding box center [507, 65] width 37 height 15
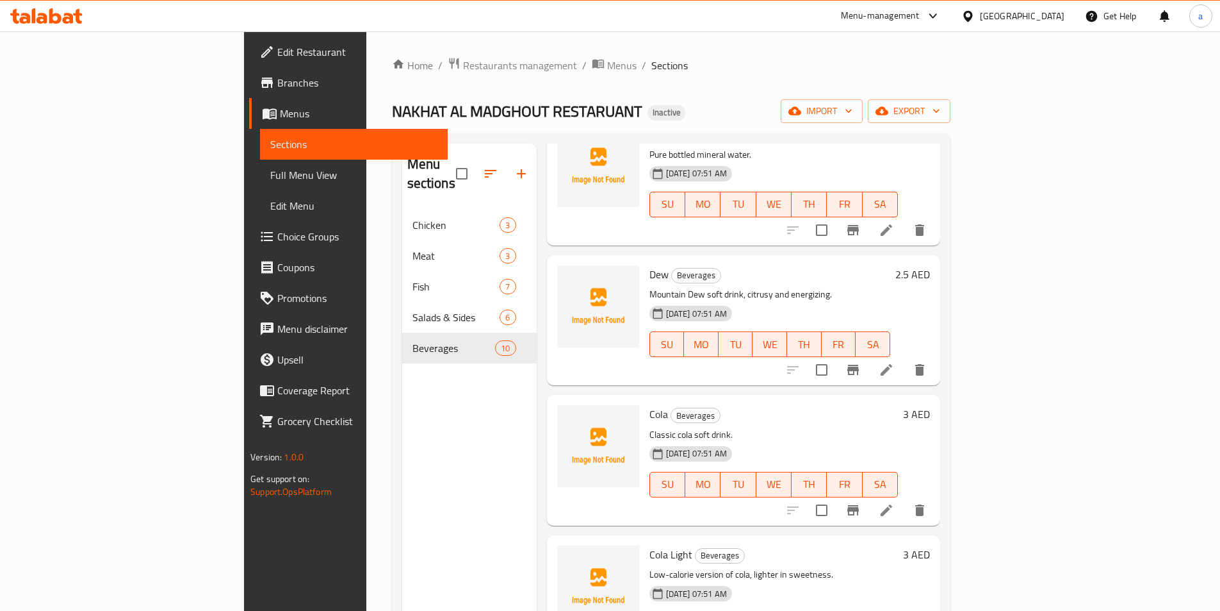
scroll to position [179, 0]
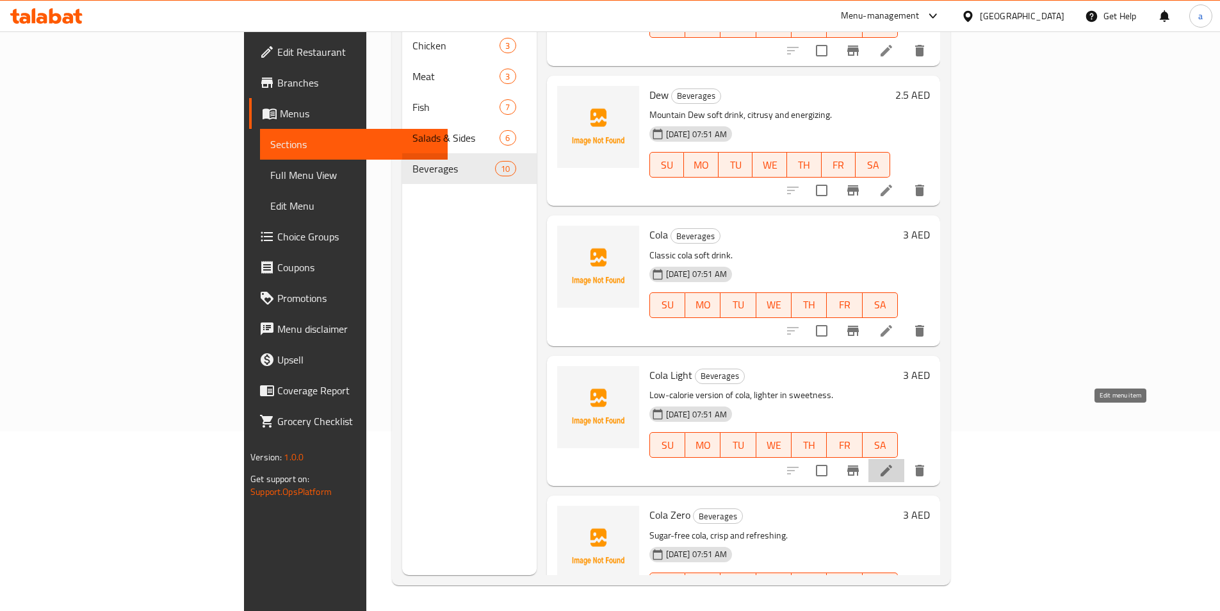
click at [892, 464] on icon at bounding box center [887, 470] width 12 height 12
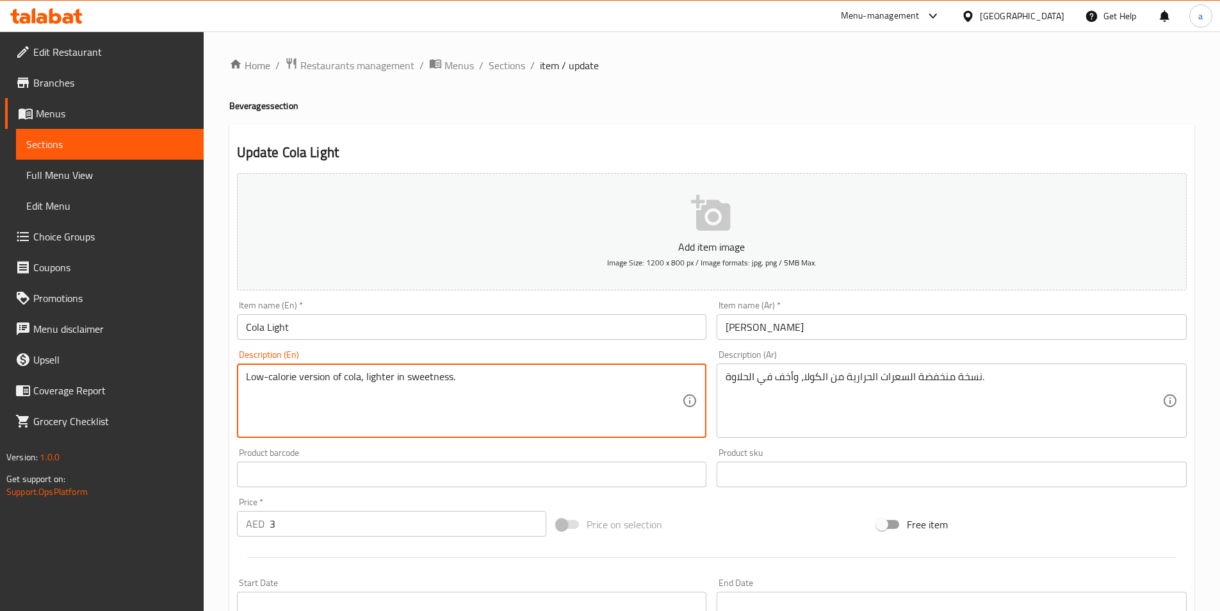
drag, startPoint x: 461, startPoint y: 375, endPoint x: 233, endPoint y: 379, distance: 228.1
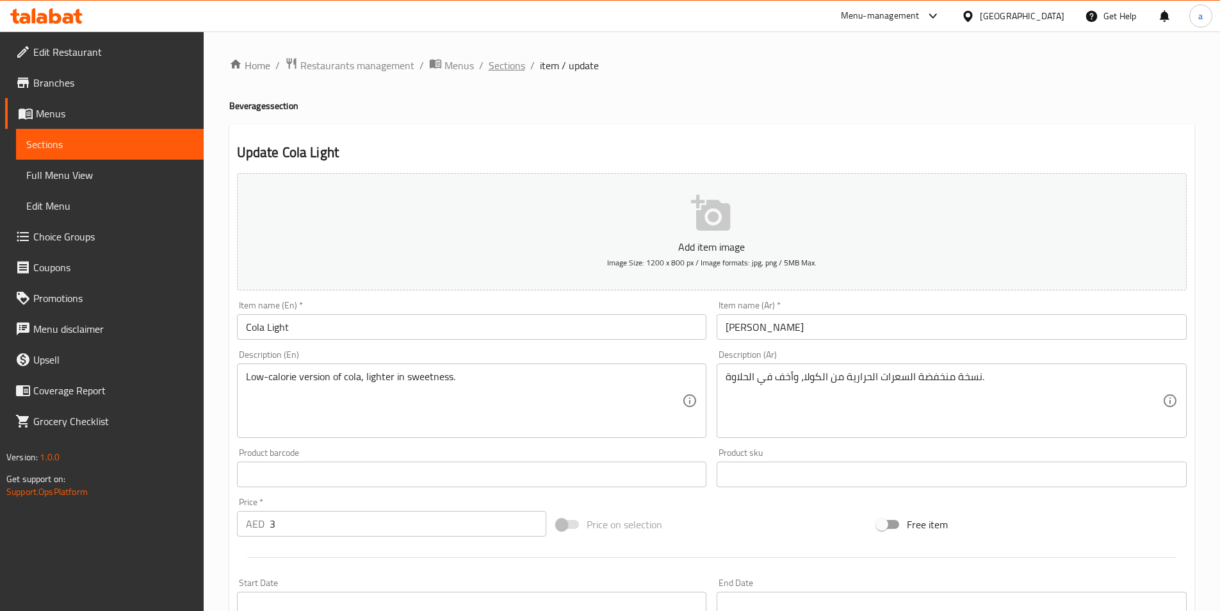
click at [505, 70] on span "Sections" at bounding box center [507, 65] width 37 height 15
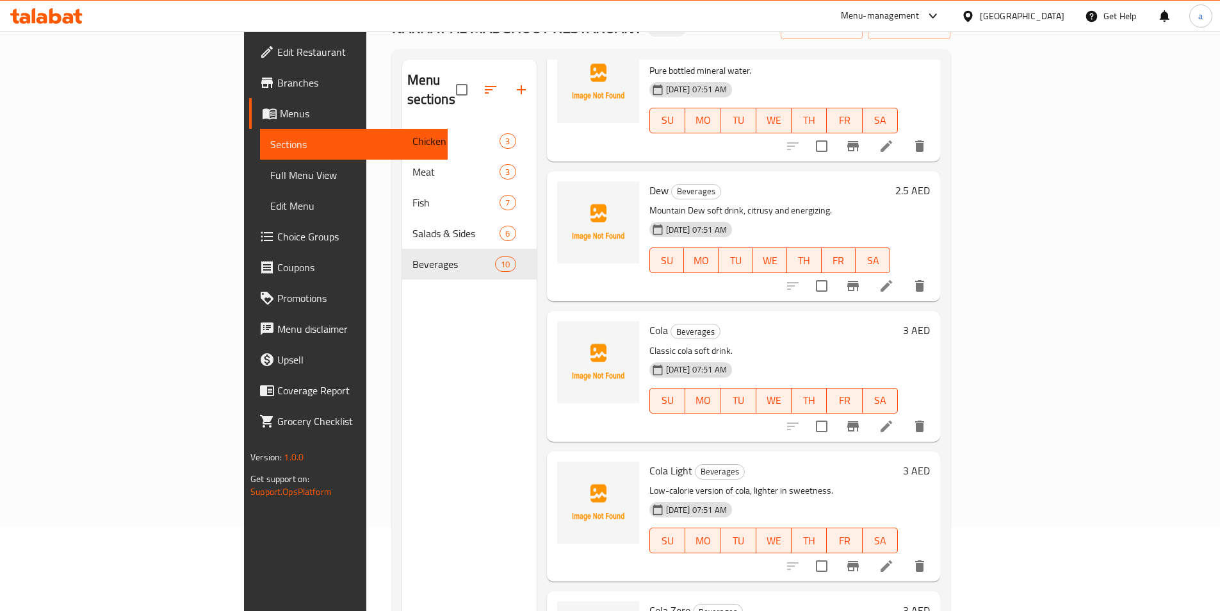
scroll to position [179, 0]
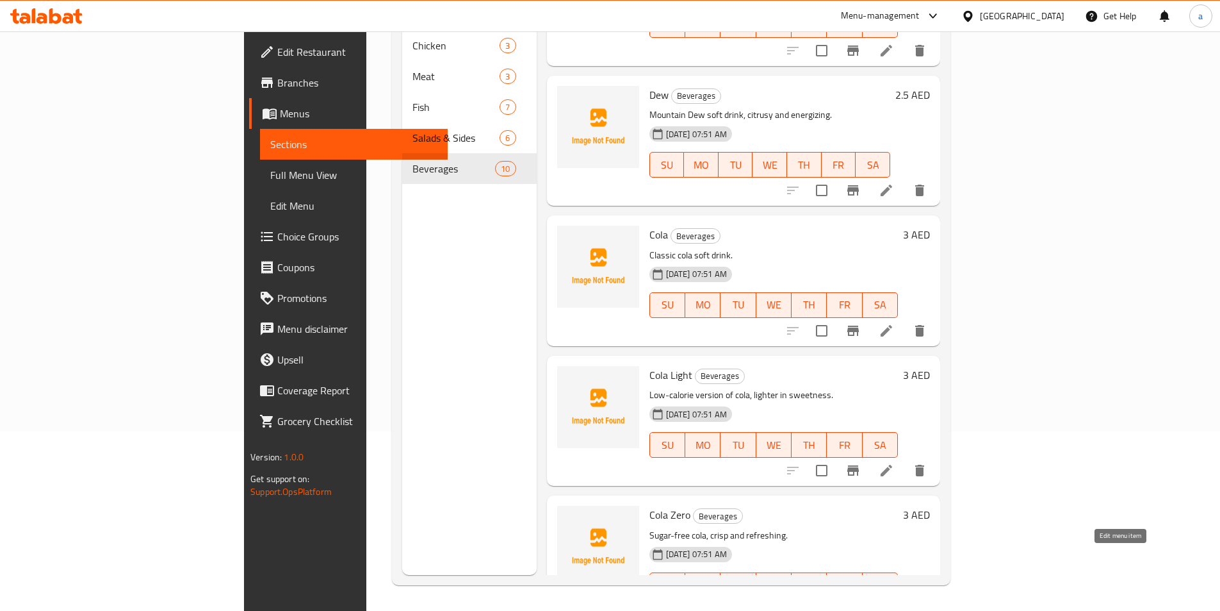
click at [894, 603] on icon at bounding box center [886, 610] width 15 height 15
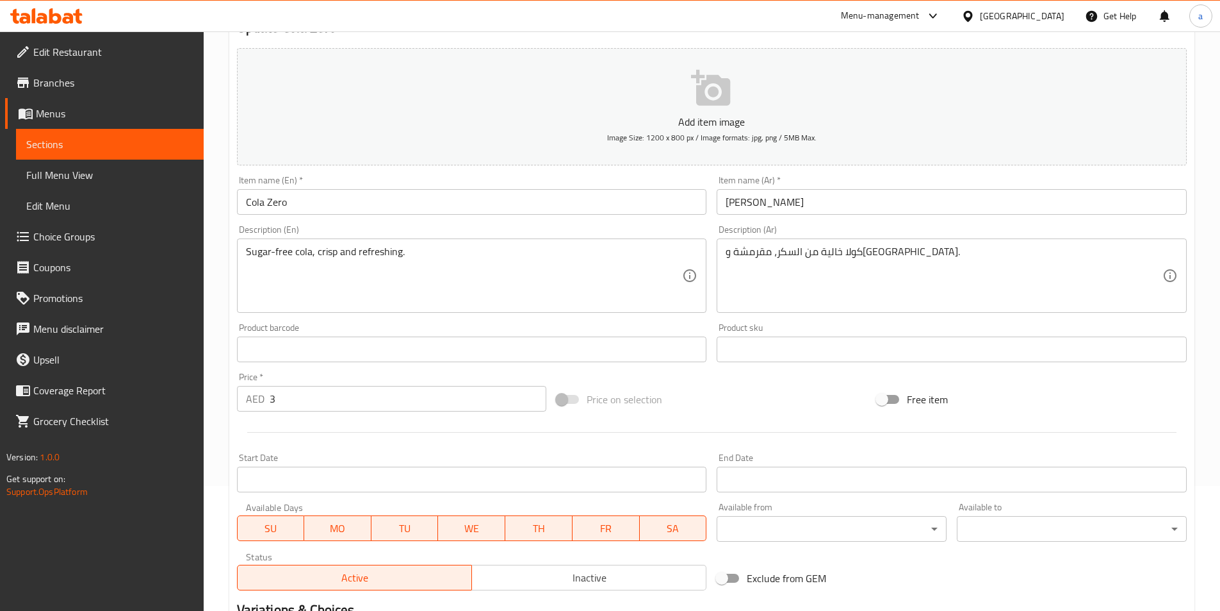
scroll to position [295, 0]
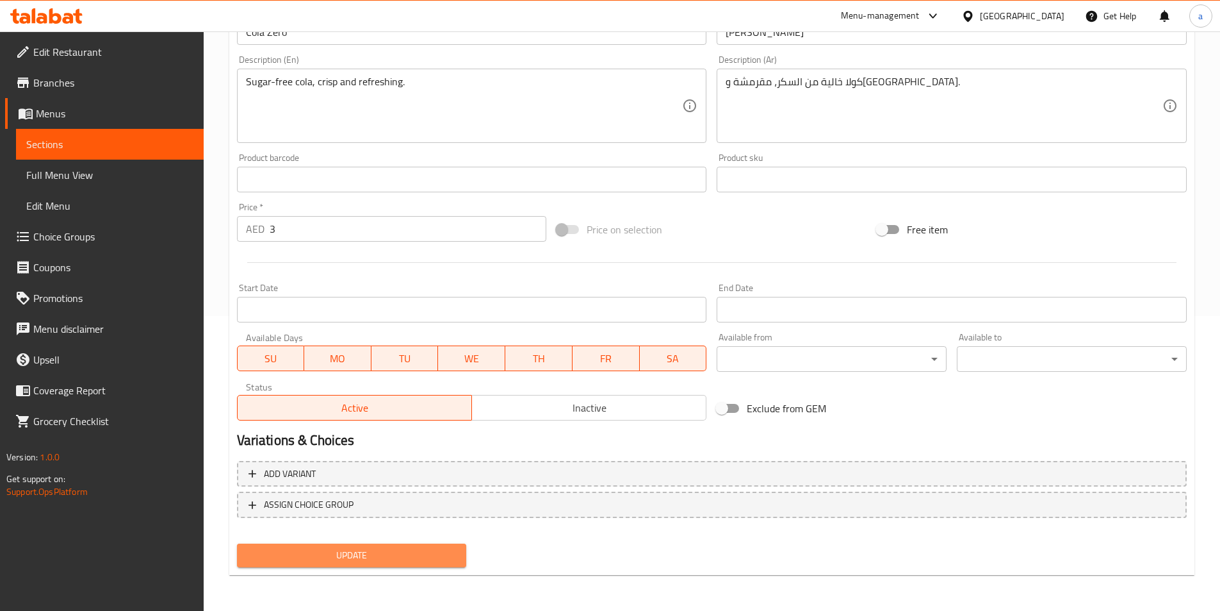
click at [411, 555] on span "Update" at bounding box center [351, 555] width 209 height 16
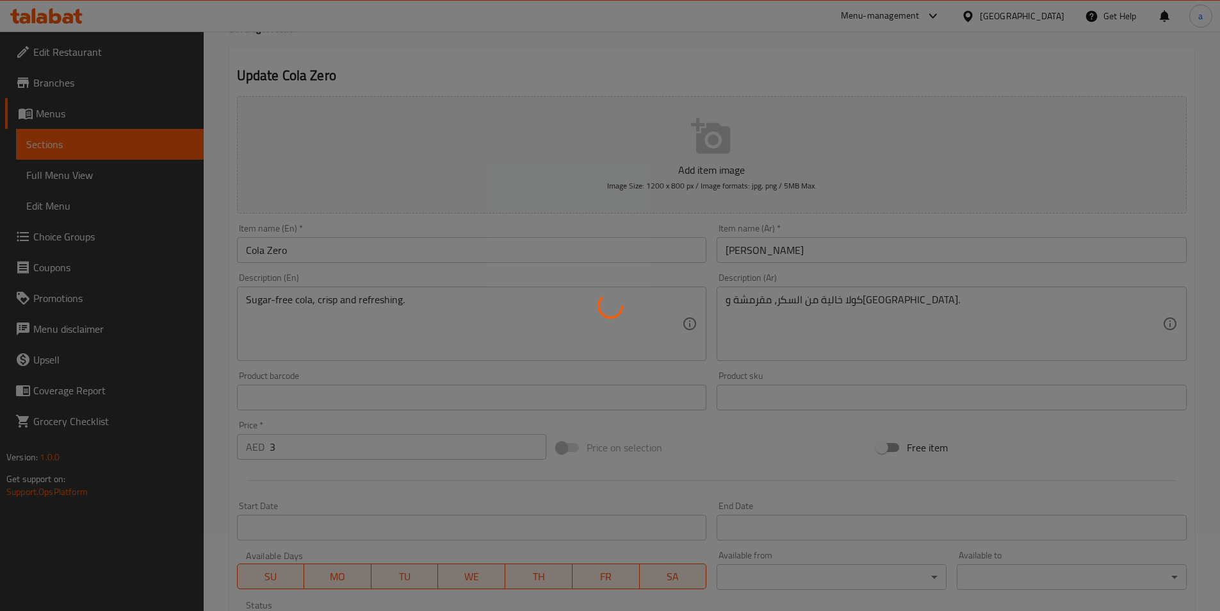
scroll to position [0, 0]
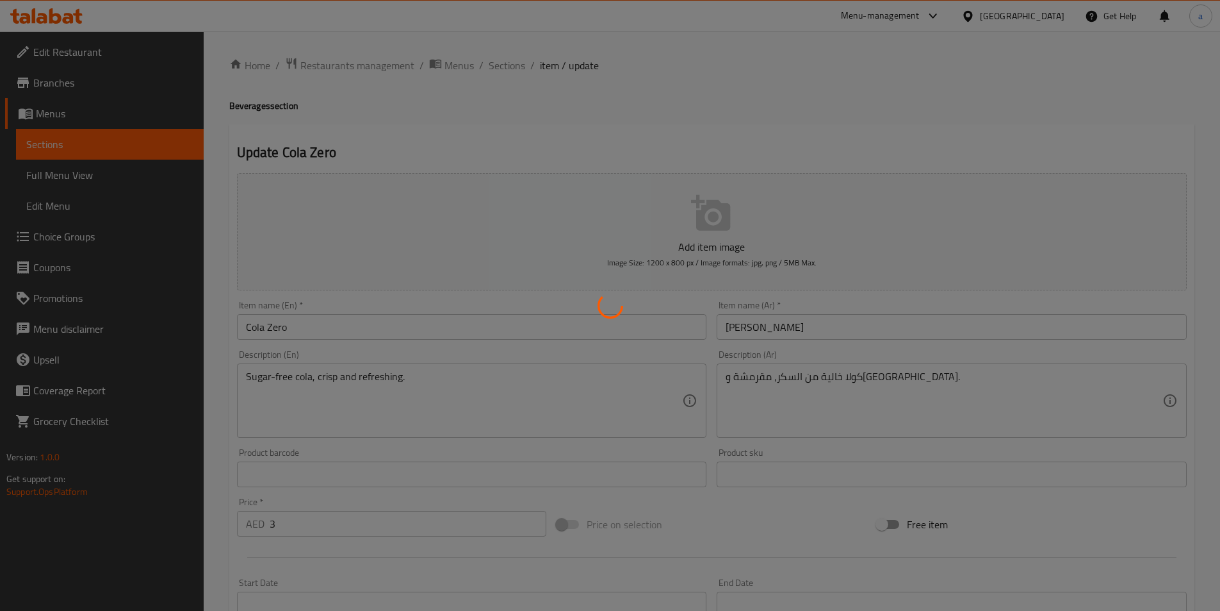
click at [507, 63] on div at bounding box center [610, 305] width 1220 height 611
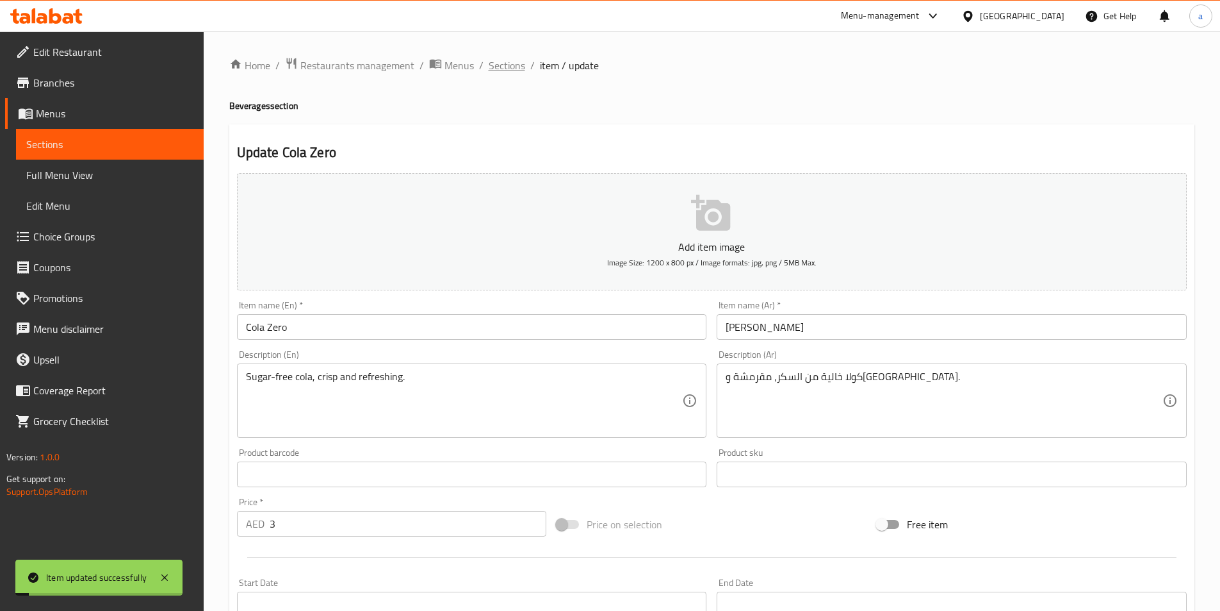
click at [511, 64] on span "Sections" at bounding box center [507, 65] width 37 height 15
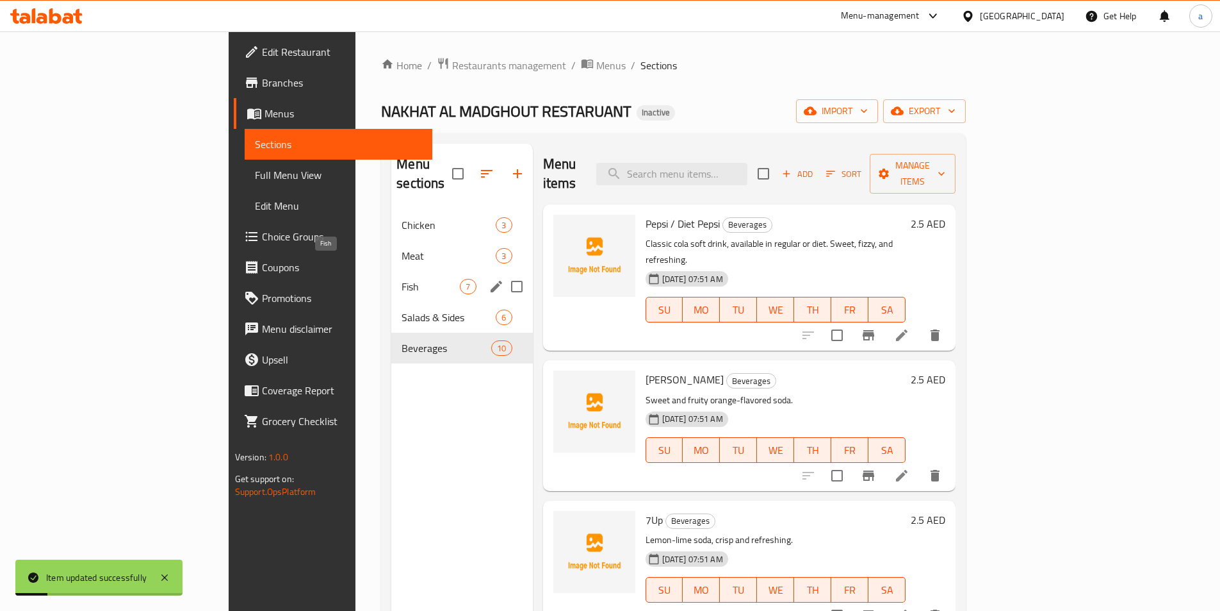
click at [402, 279] on span "Fish" at bounding box center [431, 286] width 58 height 15
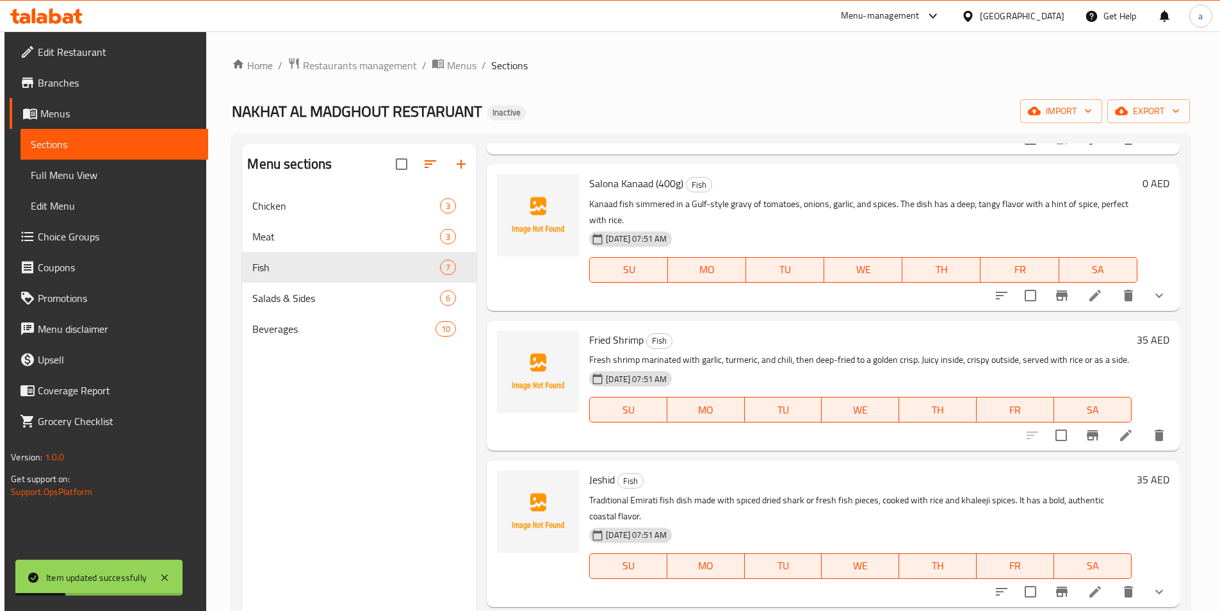
scroll to position [497, 0]
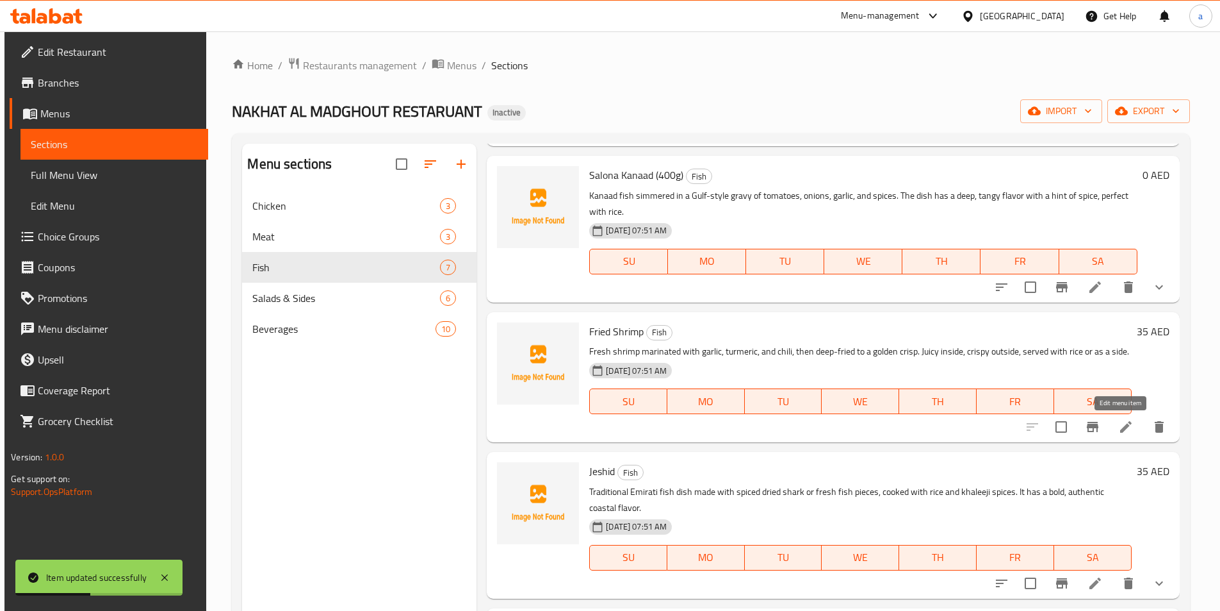
click at [1119, 425] on icon at bounding box center [1126, 426] width 15 height 15
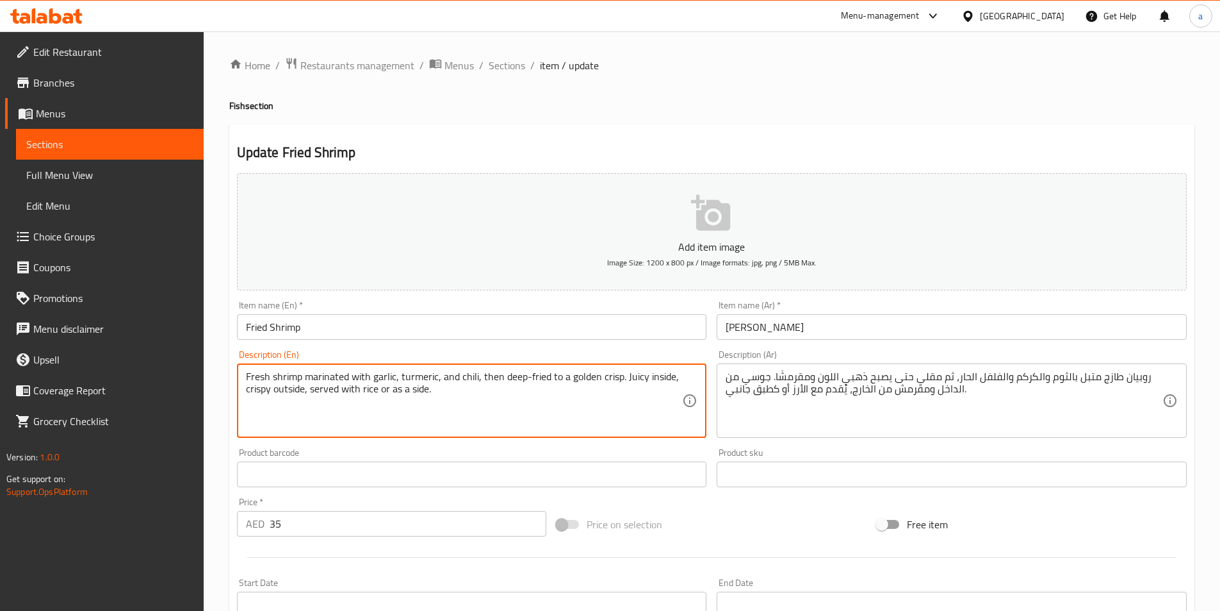
drag, startPoint x: 311, startPoint y: 389, endPoint x: 438, endPoint y: 391, distance: 126.9
click at [659, 136] on div "Update Fried Shrimp Add item image Image Size: 1200 x 800 px / Image formats: j…" at bounding box center [711, 497] width 965 height 746
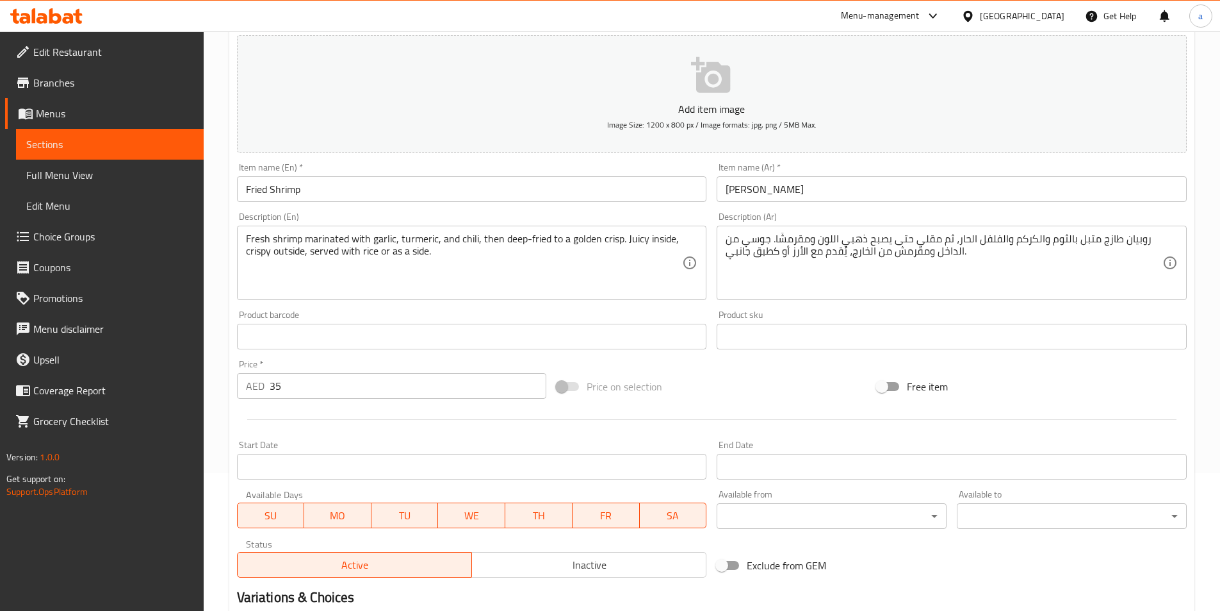
scroll to position [295, 0]
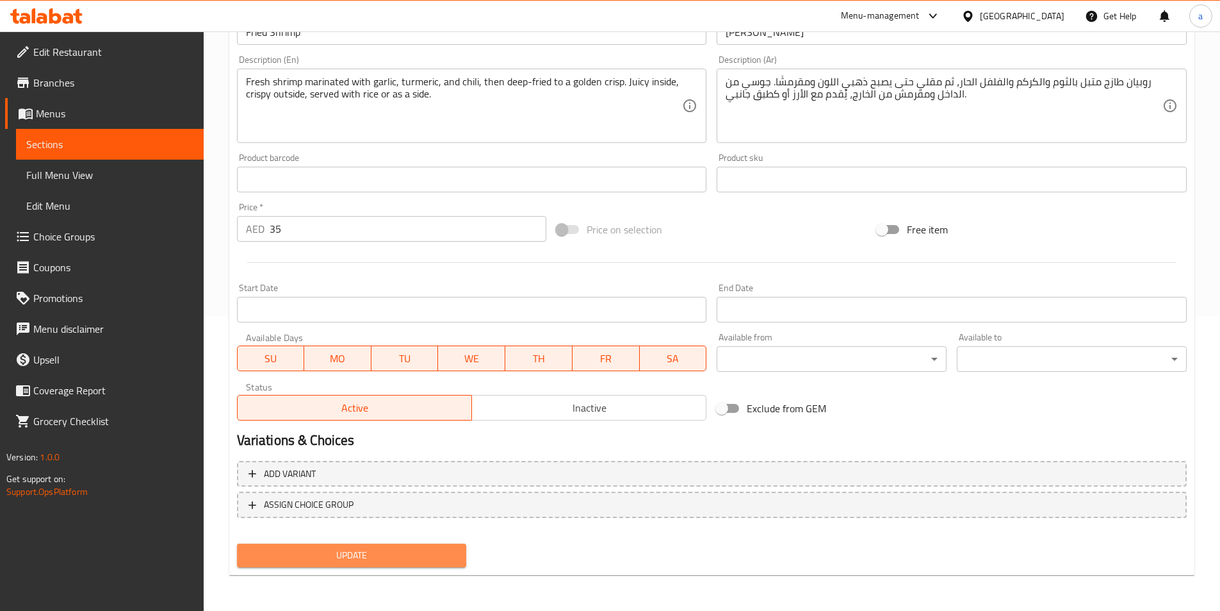
click at [372, 558] on span "Update" at bounding box center [351, 555] width 209 height 16
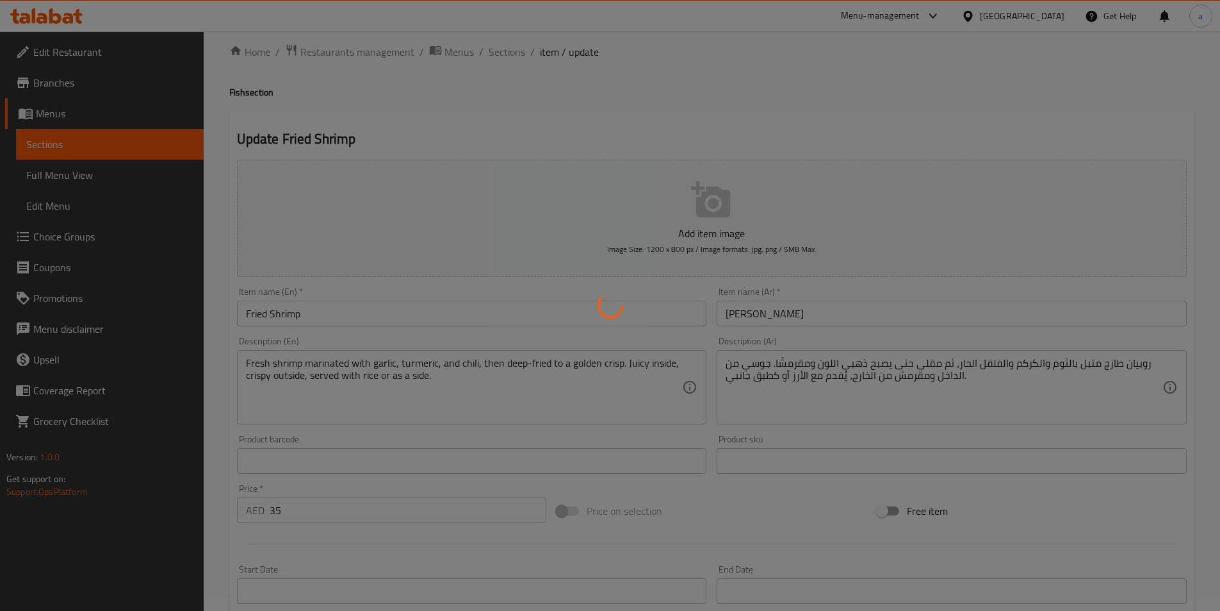
scroll to position [0, 0]
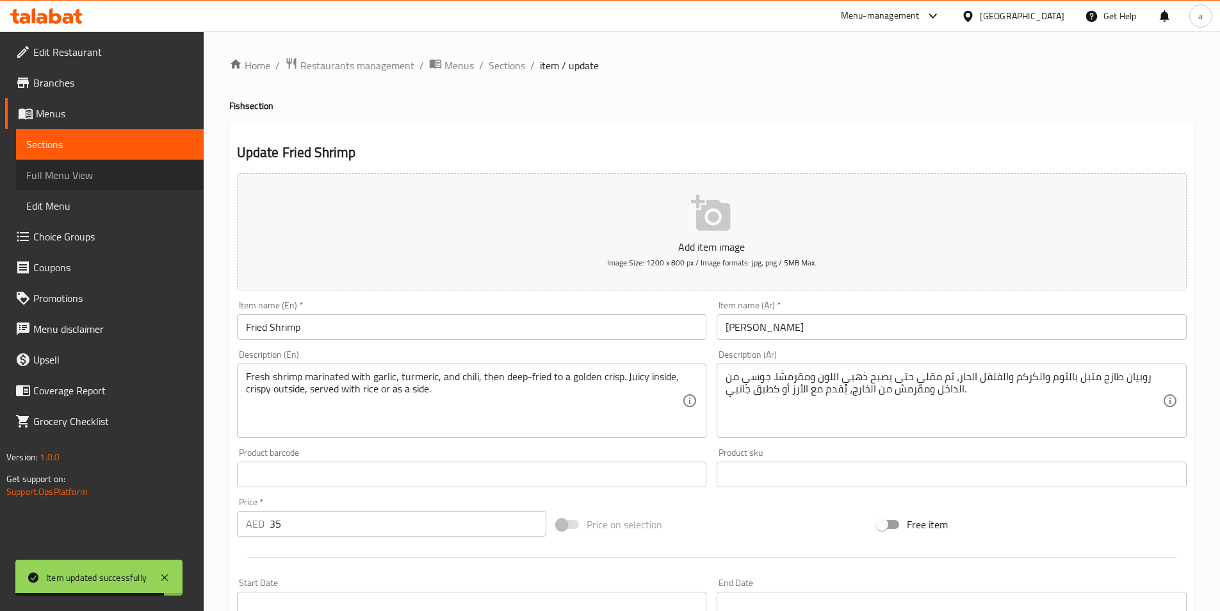
click at [81, 174] on span "Full Menu View" at bounding box center [109, 174] width 167 height 15
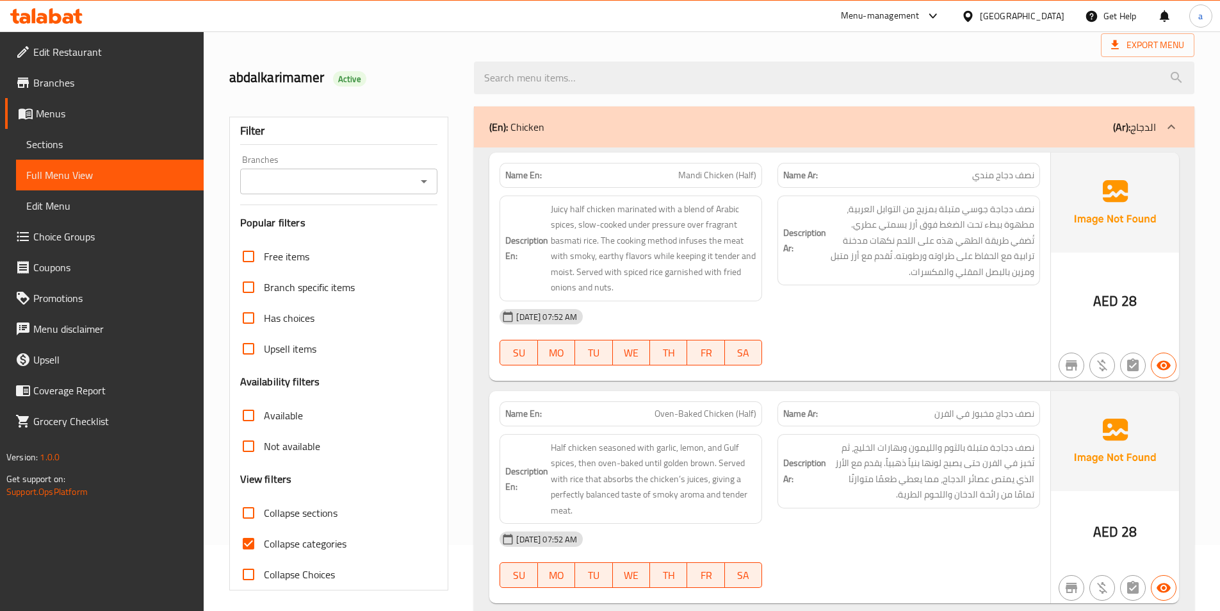
scroll to position [128, 0]
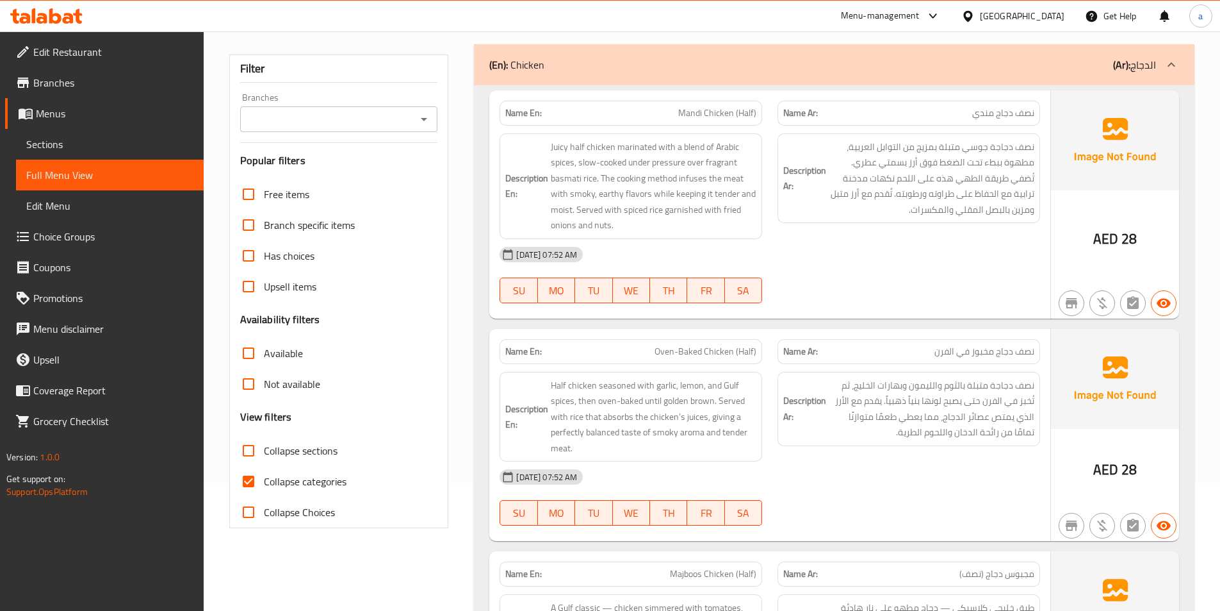
click at [252, 479] on input "Collapse categories" at bounding box center [248, 481] width 31 height 31
checkbox input "false"
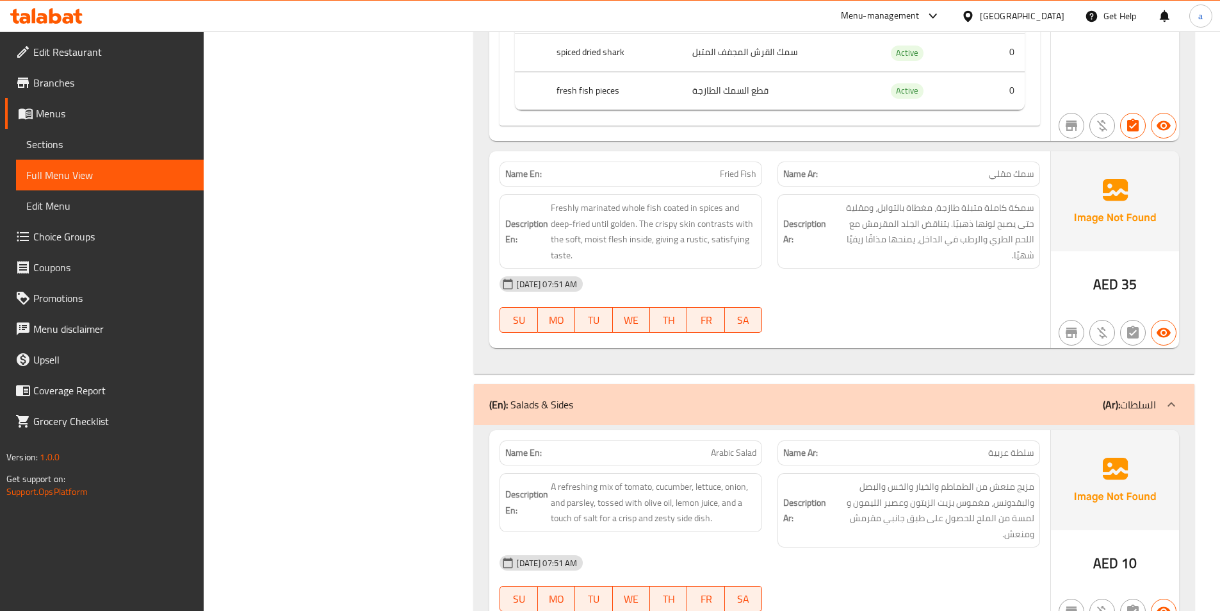
scroll to position [3588, 0]
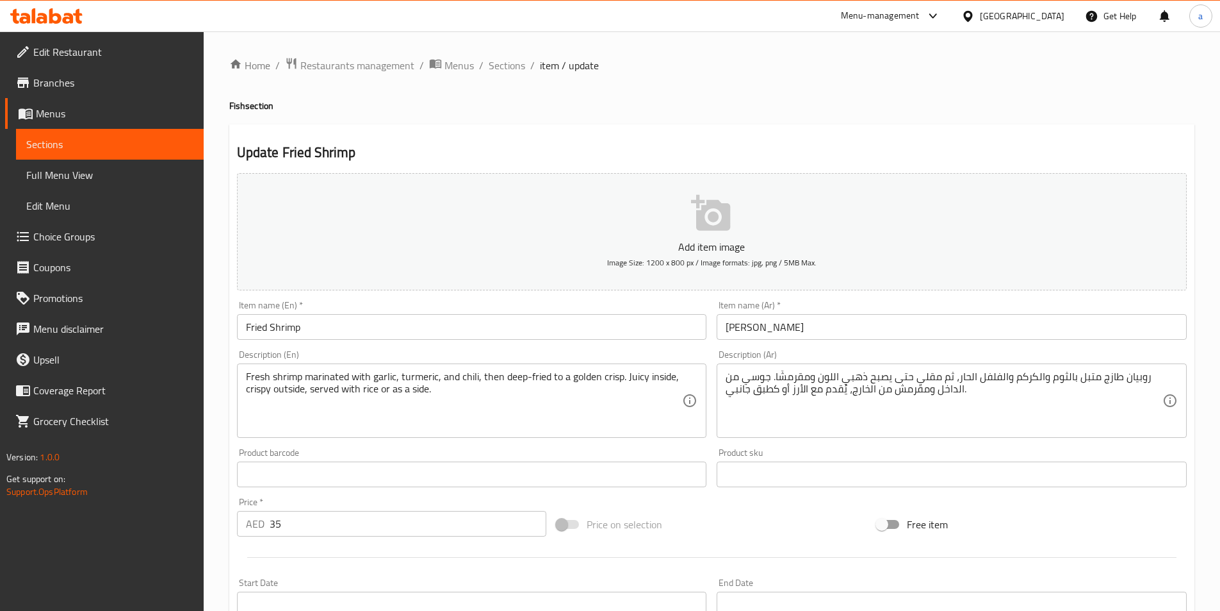
click at [54, 239] on span "Choice Groups" at bounding box center [113, 236] width 160 height 15
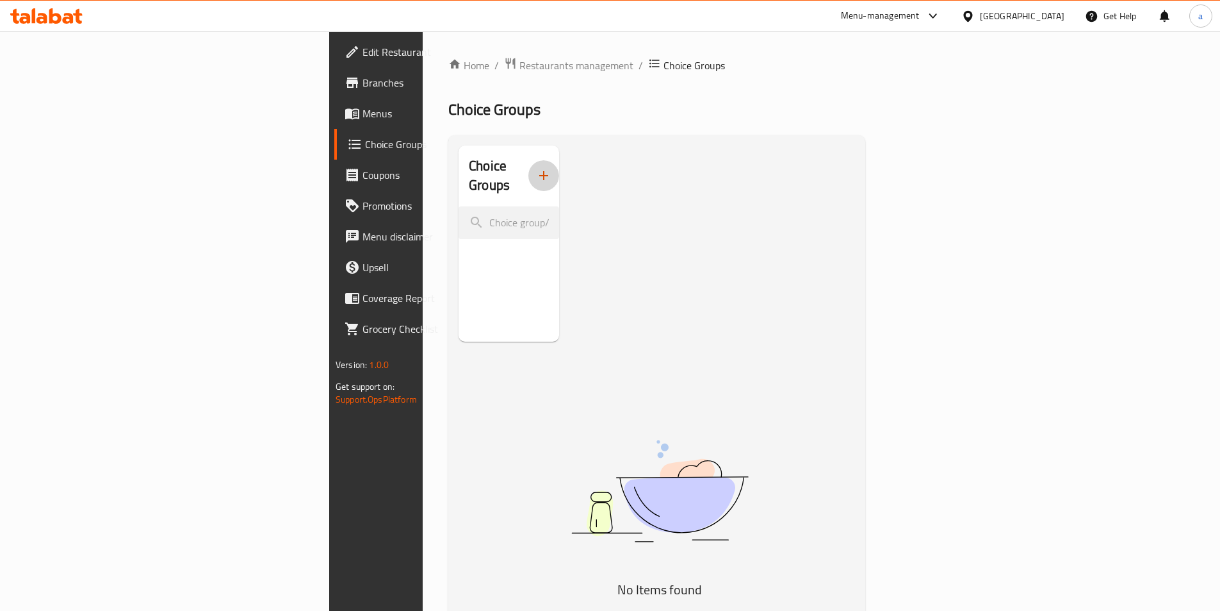
click at [536, 168] on icon "button" at bounding box center [543, 175] width 15 height 15
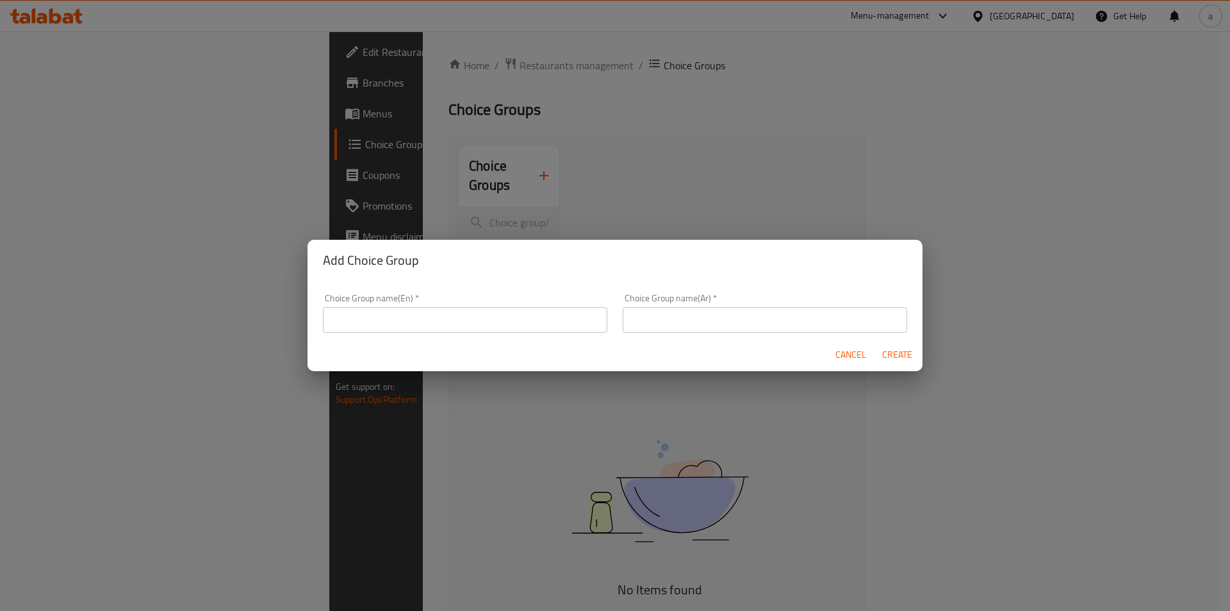
click at [504, 326] on input "text" at bounding box center [465, 320] width 284 height 26
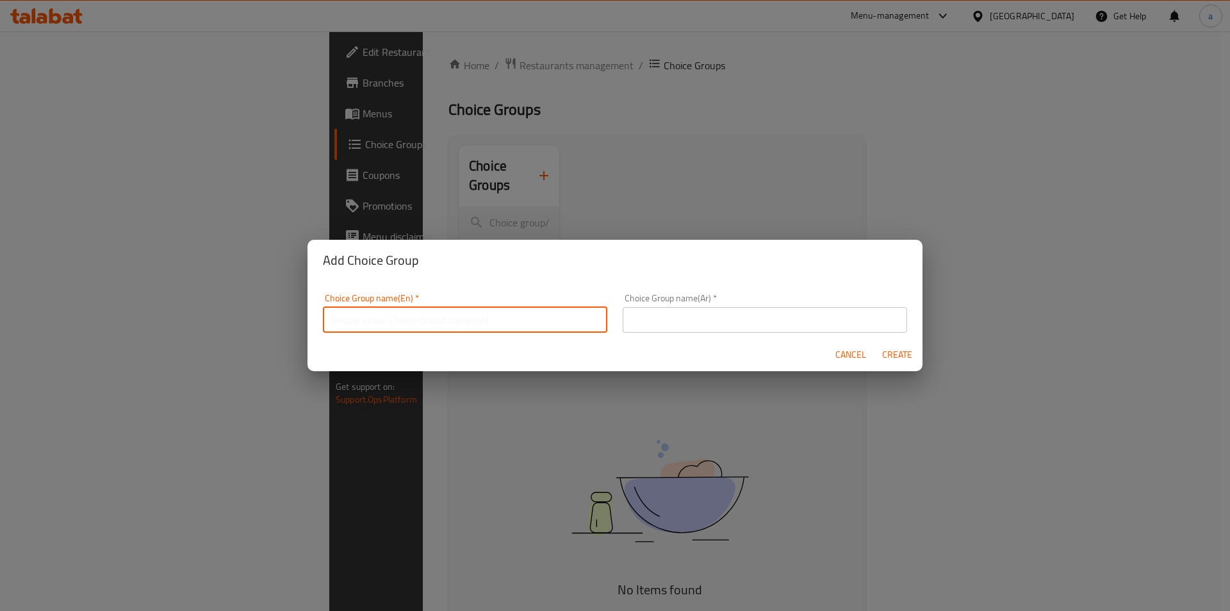
type input "your choice of :"
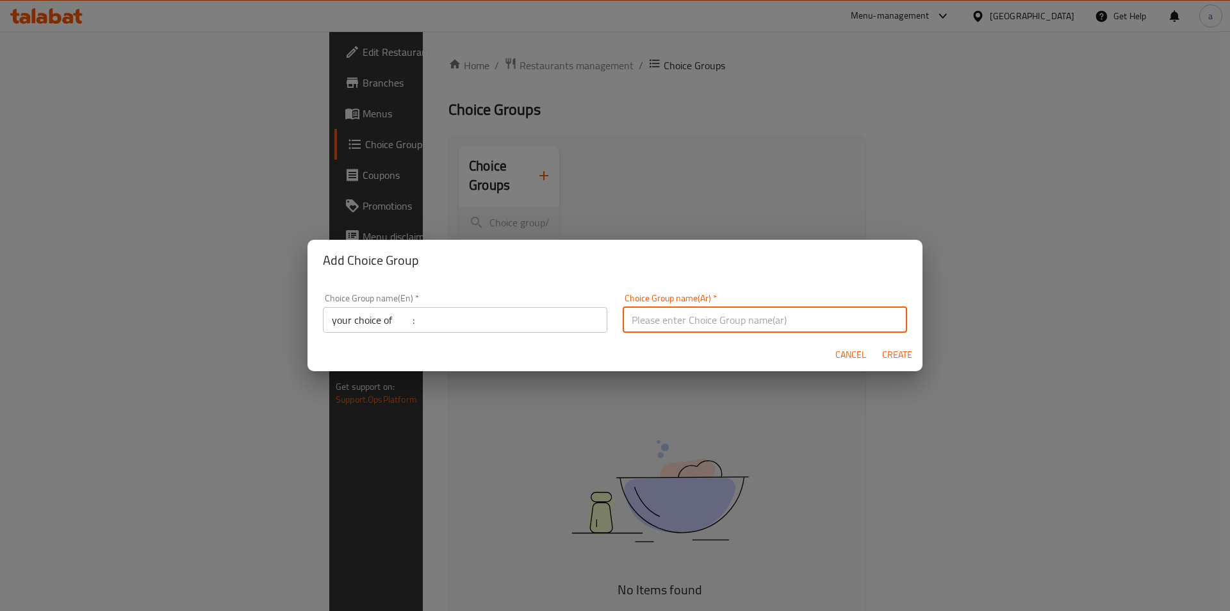
click at [744, 322] on input "text" at bounding box center [765, 320] width 284 height 26
click at [623, 320] on input "اختيارك من" at bounding box center [765, 320] width 284 height 26
type input "اختيارك من :"
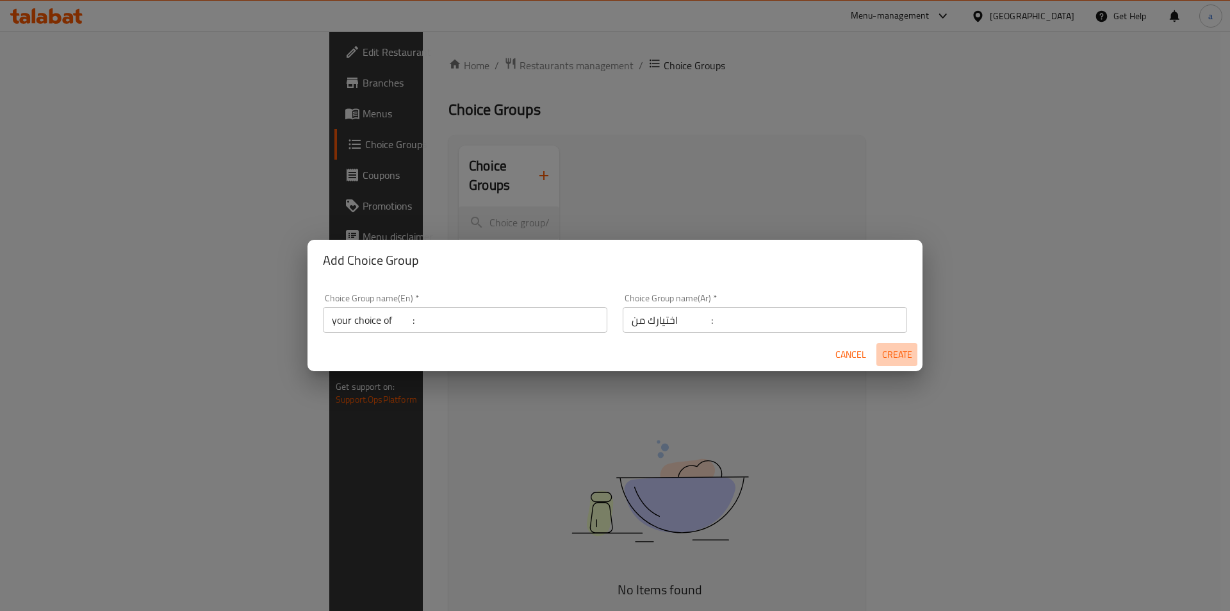
click at [898, 354] on span "Create" at bounding box center [897, 355] width 31 height 16
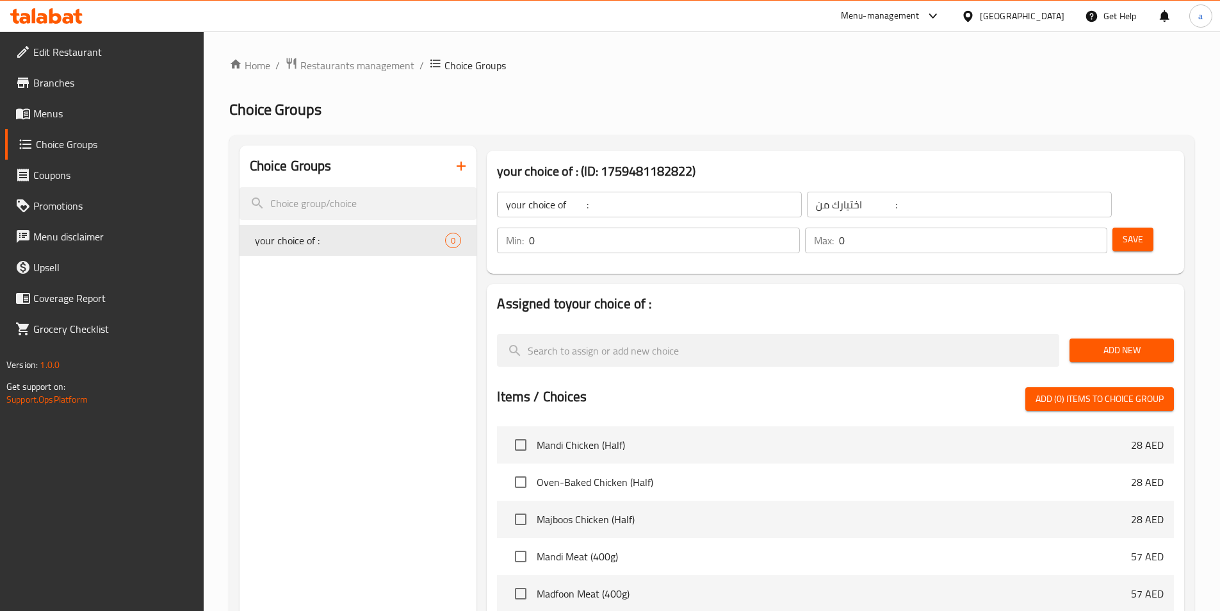
click at [800, 227] on input "0" at bounding box center [664, 240] width 270 height 26
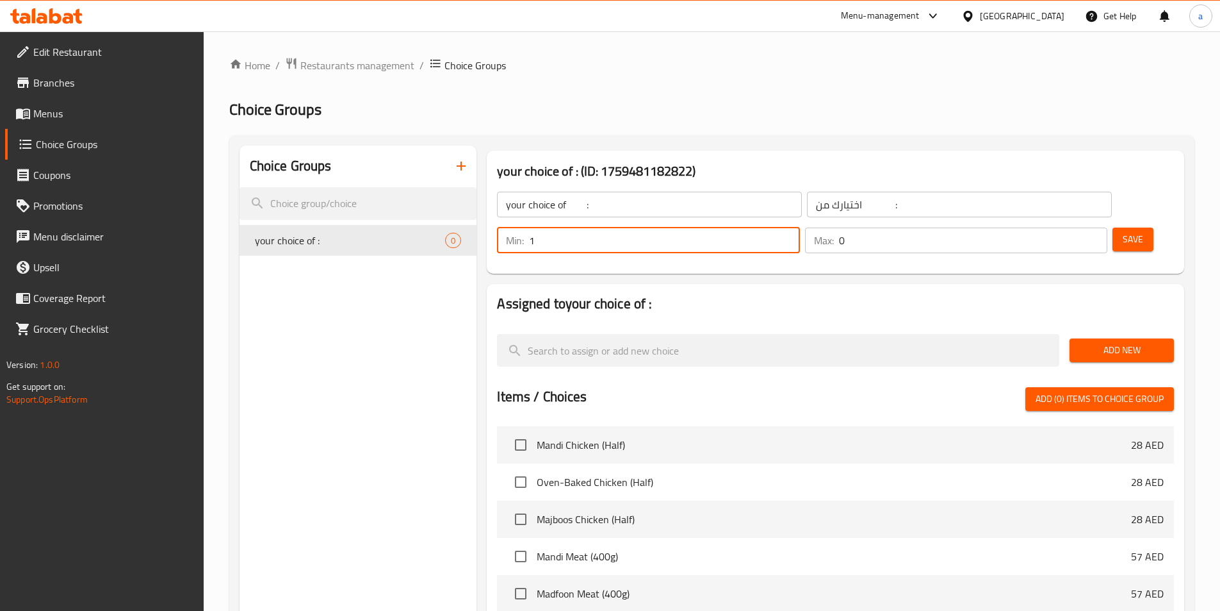
type input "1"
click at [800, 227] on input "1" at bounding box center [664, 240] width 270 height 26
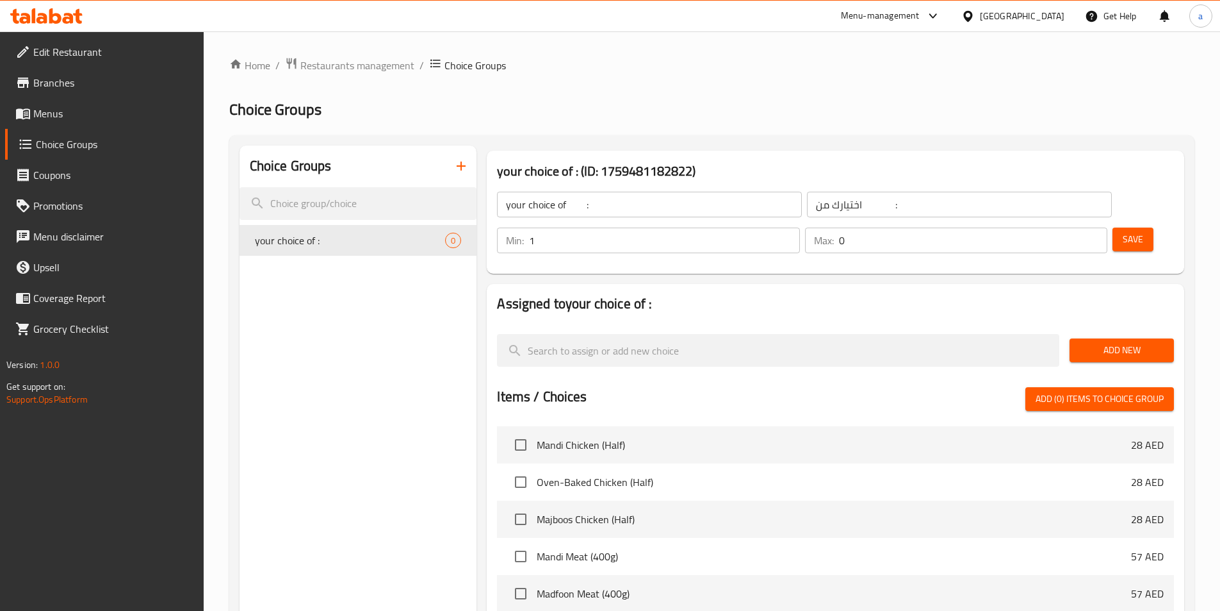
click at [834, 233] on p "Max:" at bounding box center [824, 240] width 20 height 15
click at [1062, 227] on input "0" at bounding box center [973, 240] width 268 height 26
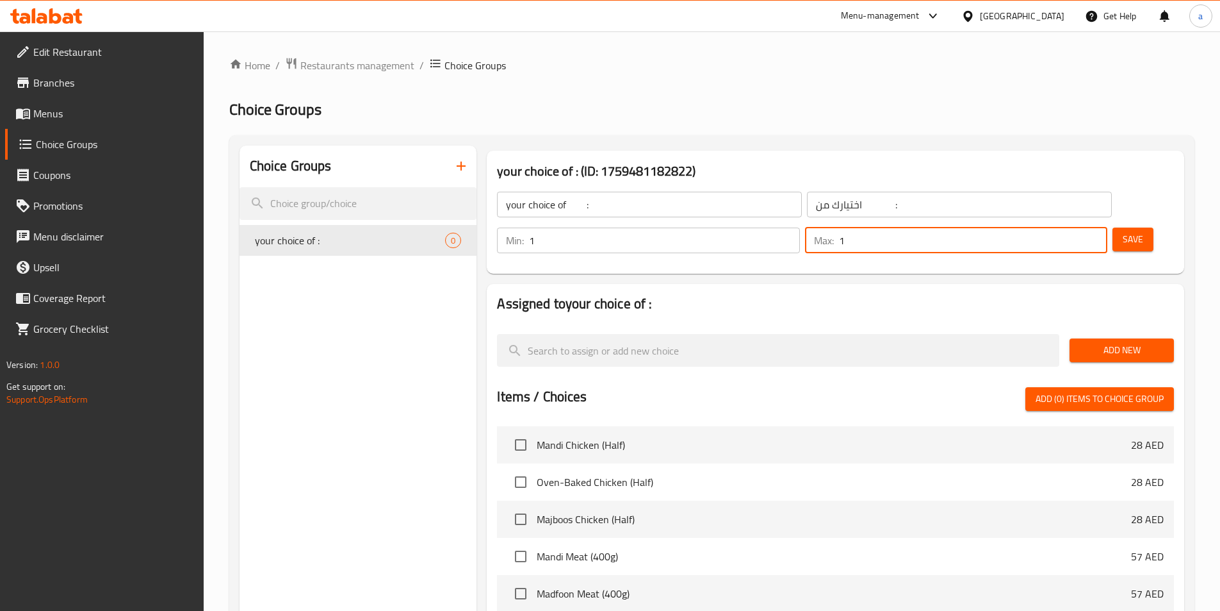
type input "1"
click at [1072, 227] on input "1" at bounding box center [973, 240] width 268 height 26
click at [1123, 231] on span "Save" at bounding box center [1133, 239] width 21 height 16
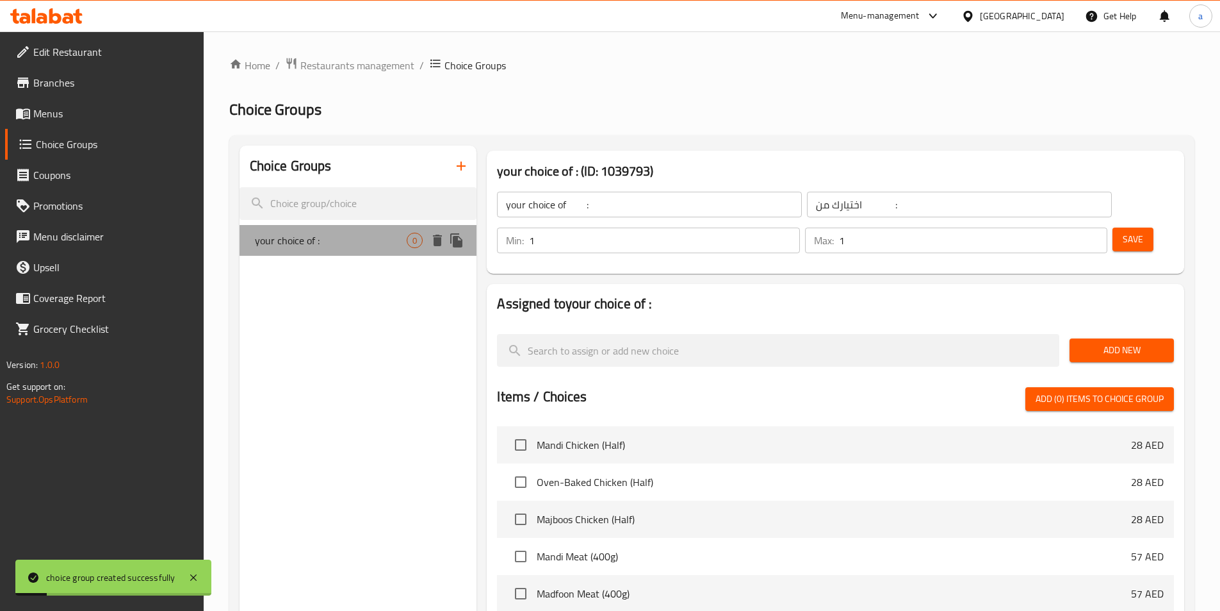
click at [381, 249] on div "your choice of : 0" at bounding box center [359, 240] width 238 height 31
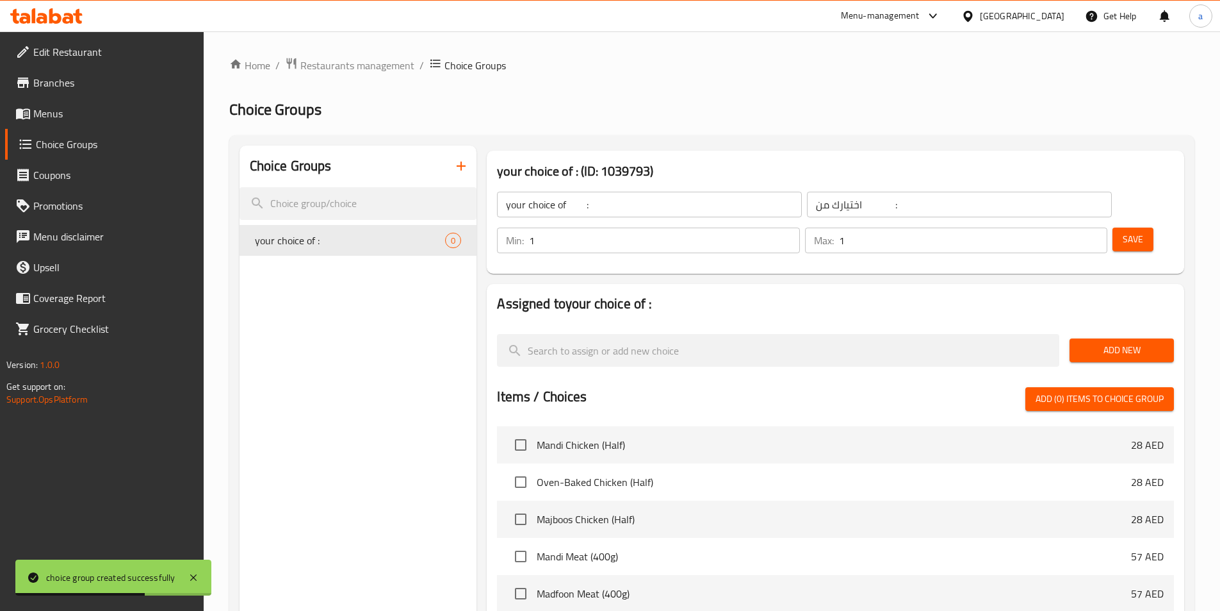
click at [1115, 342] on span "Add New" at bounding box center [1122, 350] width 84 height 16
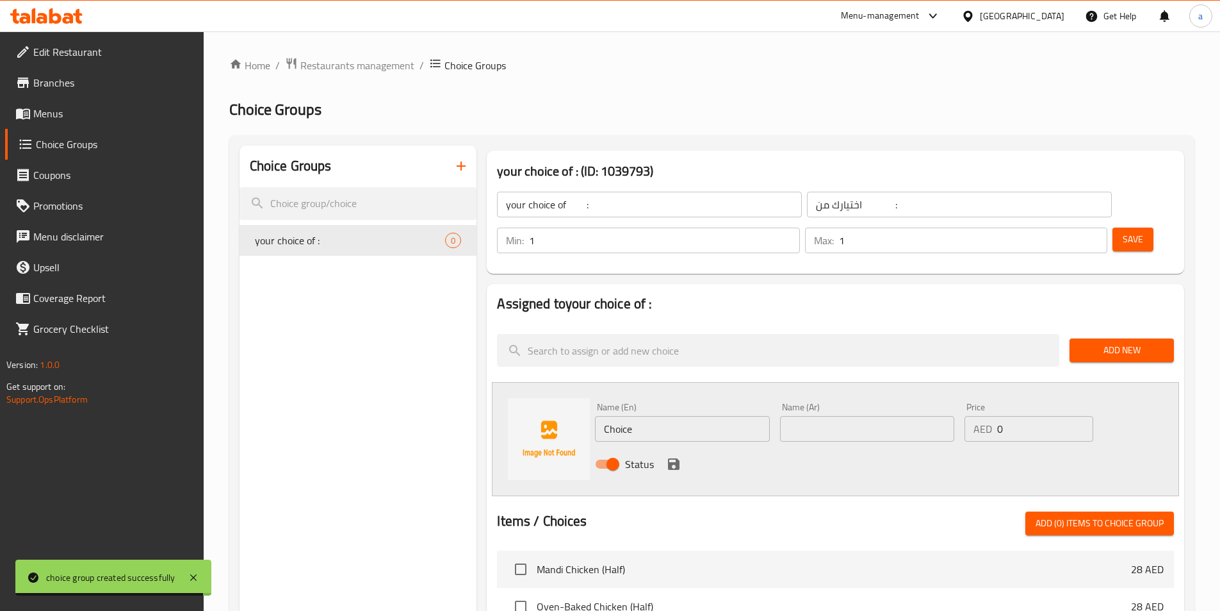
click at [1151, 342] on span "Add New" at bounding box center [1122, 350] width 84 height 16
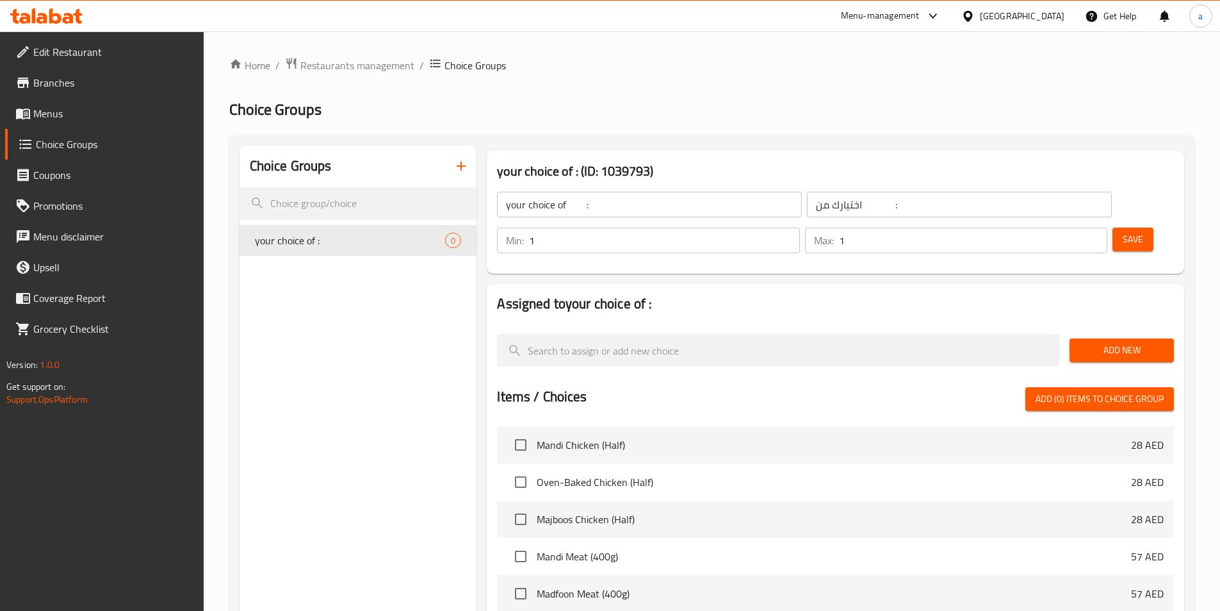
click at [1108, 329] on div "Add New" at bounding box center [1122, 350] width 115 height 43
click at [1101, 342] on span "Add New" at bounding box center [1122, 350] width 84 height 16
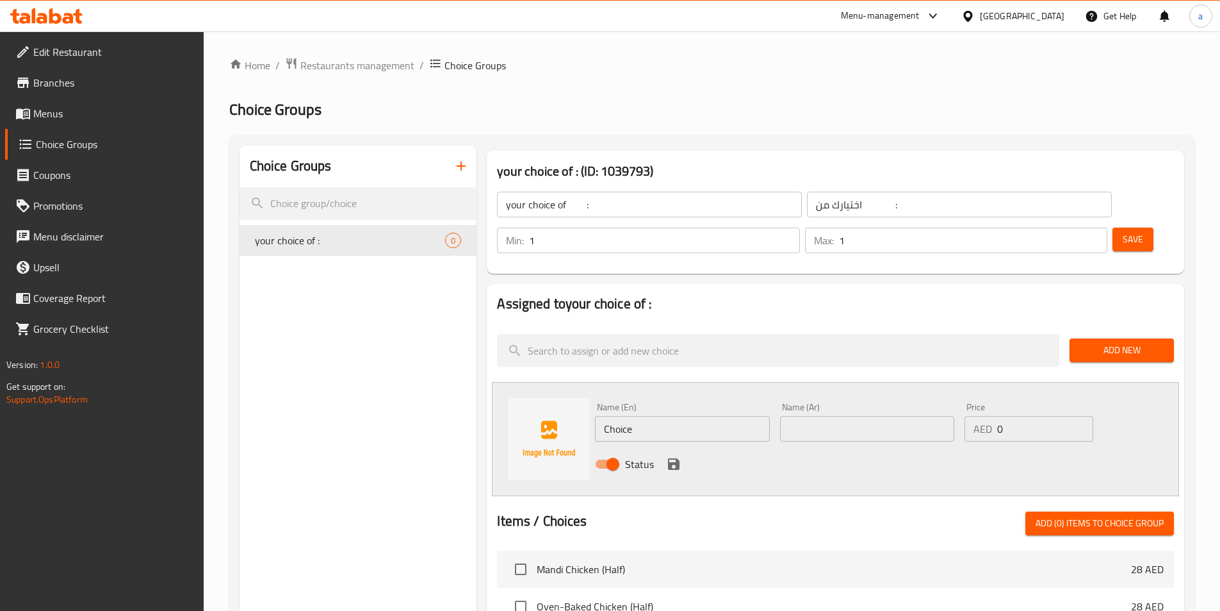
click at [694, 406] on div "Name (En) Choice Name (En)" at bounding box center [682, 421] width 185 height 49
click at [693, 416] on input "Choice" at bounding box center [682, 429] width 174 height 26
click at [645, 416] on input "Choice" at bounding box center [682, 429] width 174 height 26
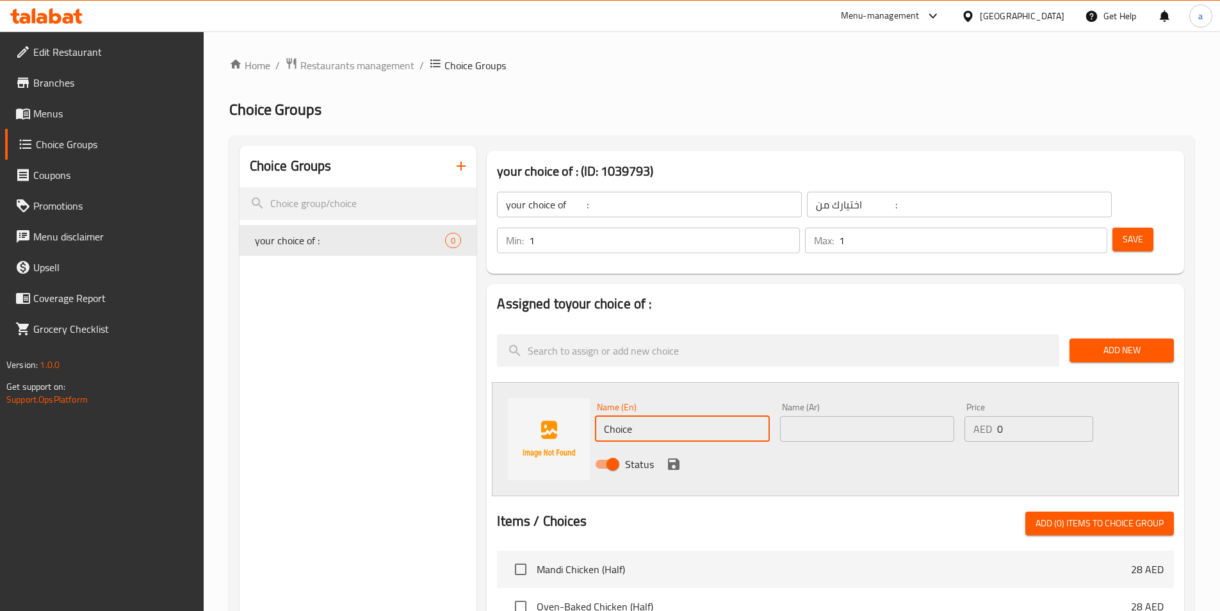
click at [645, 416] on input "Choice" at bounding box center [682, 429] width 174 height 26
paste input "rice"
type input "rice"
click at [828, 447] on div "Status" at bounding box center [867, 464] width 555 height 35
click at [82, 56] on span "Edit Restaurant" at bounding box center [113, 51] width 160 height 15
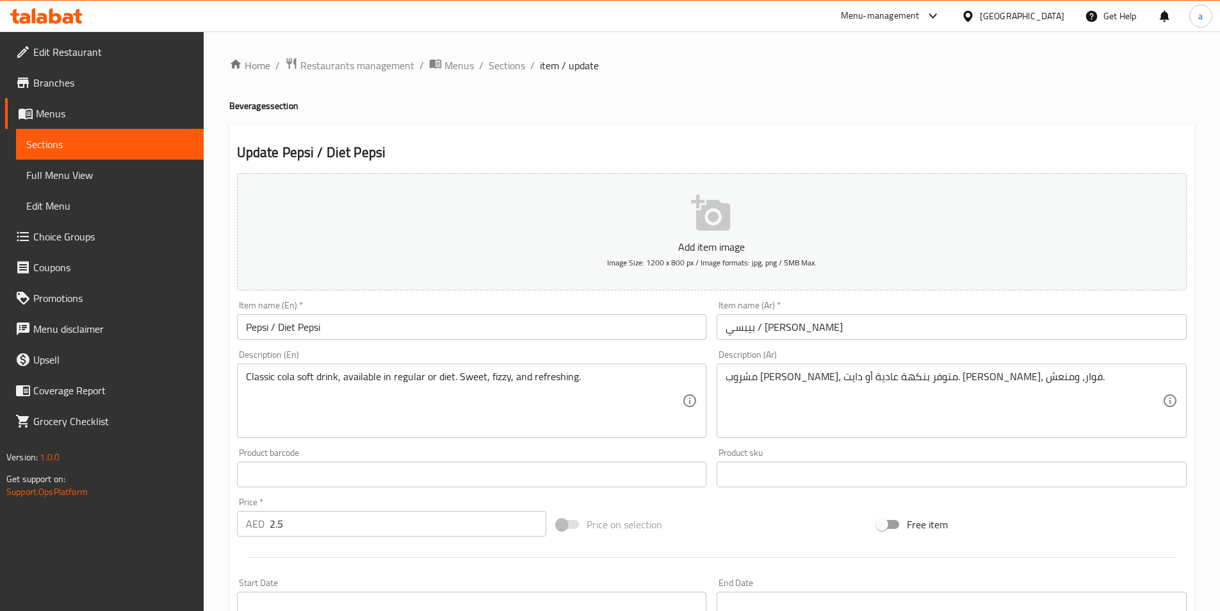
click at [78, 233] on span "Choice Groups" at bounding box center [113, 236] width 160 height 15
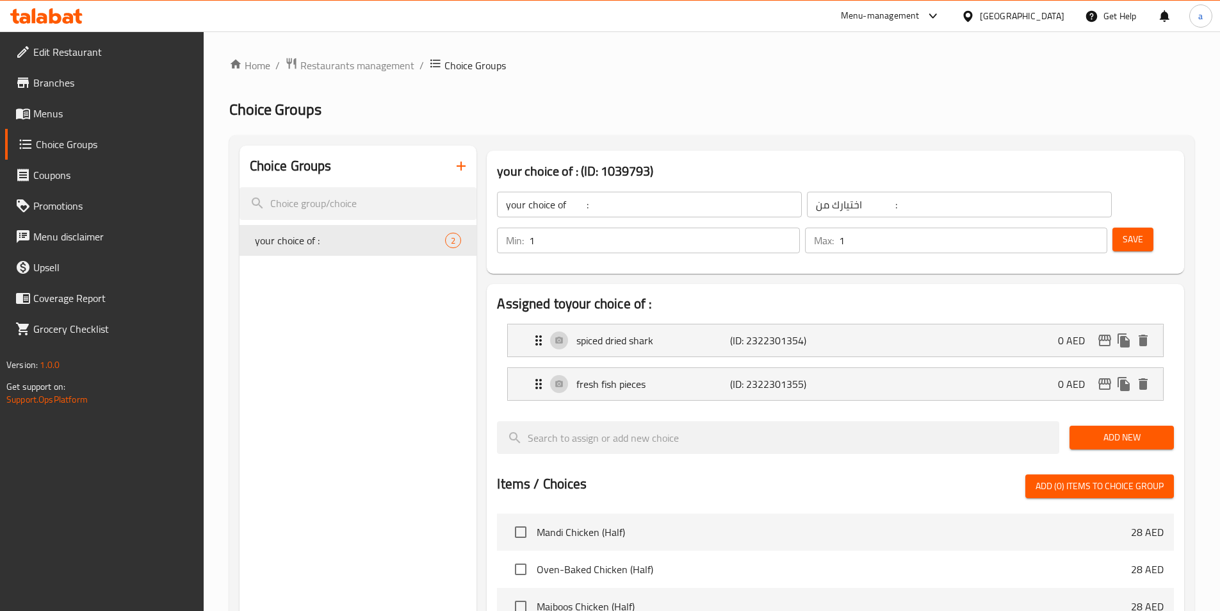
click at [457, 165] on icon "button" at bounding box center [461, 165] width 15 height 15
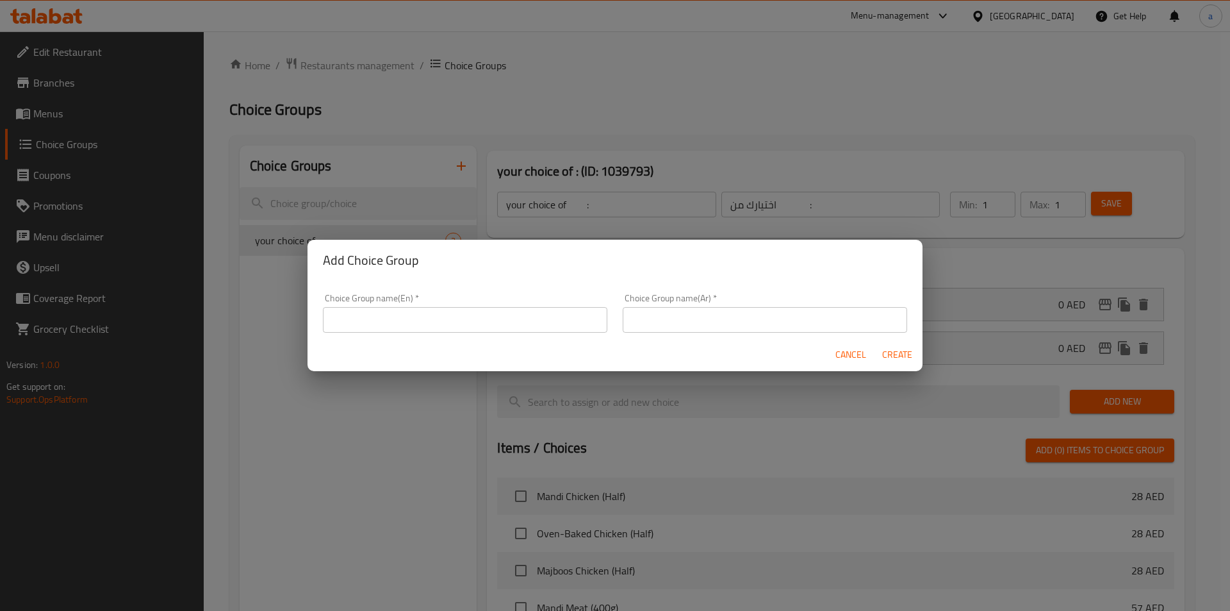
click at [462, 324] on input "text" at bounding box center [465, 320] width 284 height 26
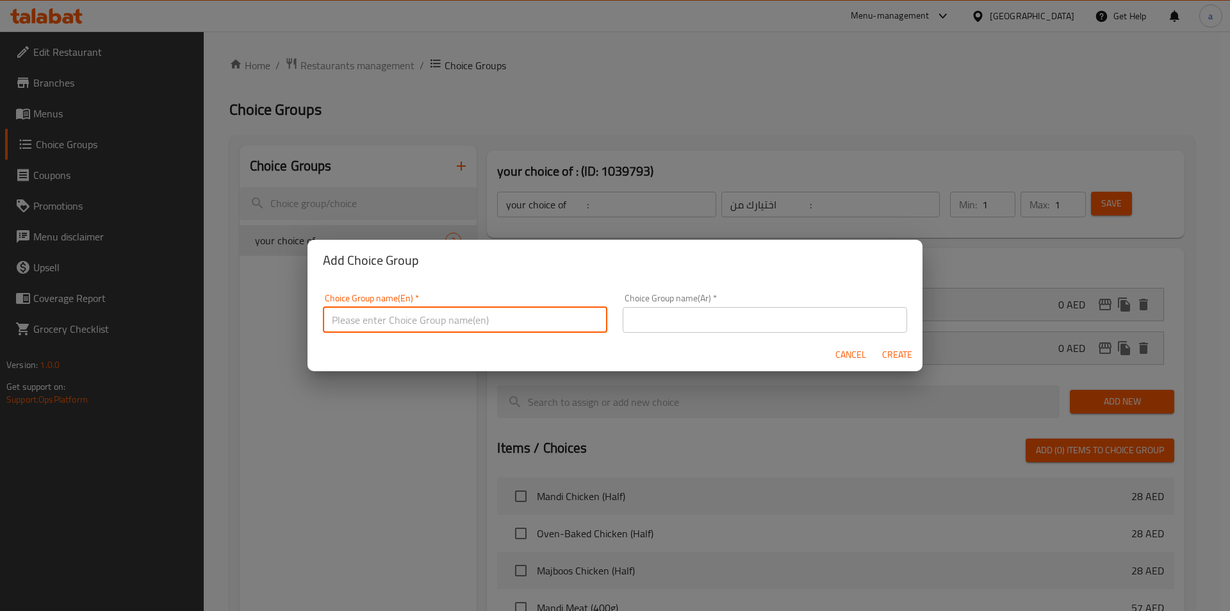
type input "your choice of :"
click at [750, 326] on input "text" at bounding box center [765, 320] width 284 height 26
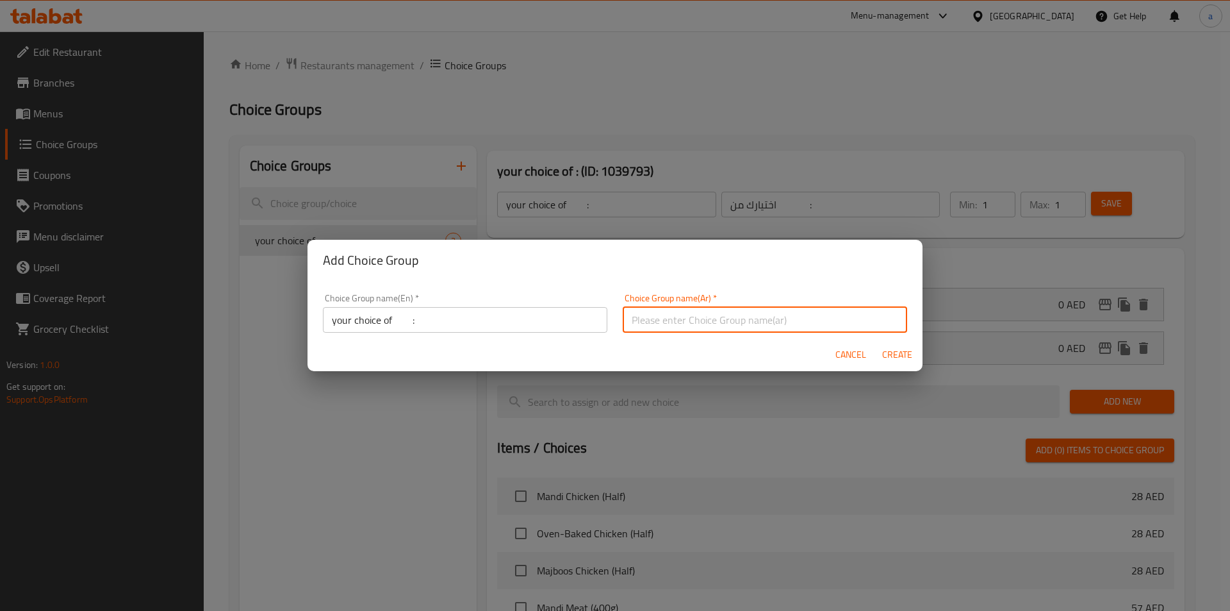
type input "اختيارك من :"
click at [903, 354] on span "Create" at bounding box center [897, 355] width 31 height 16
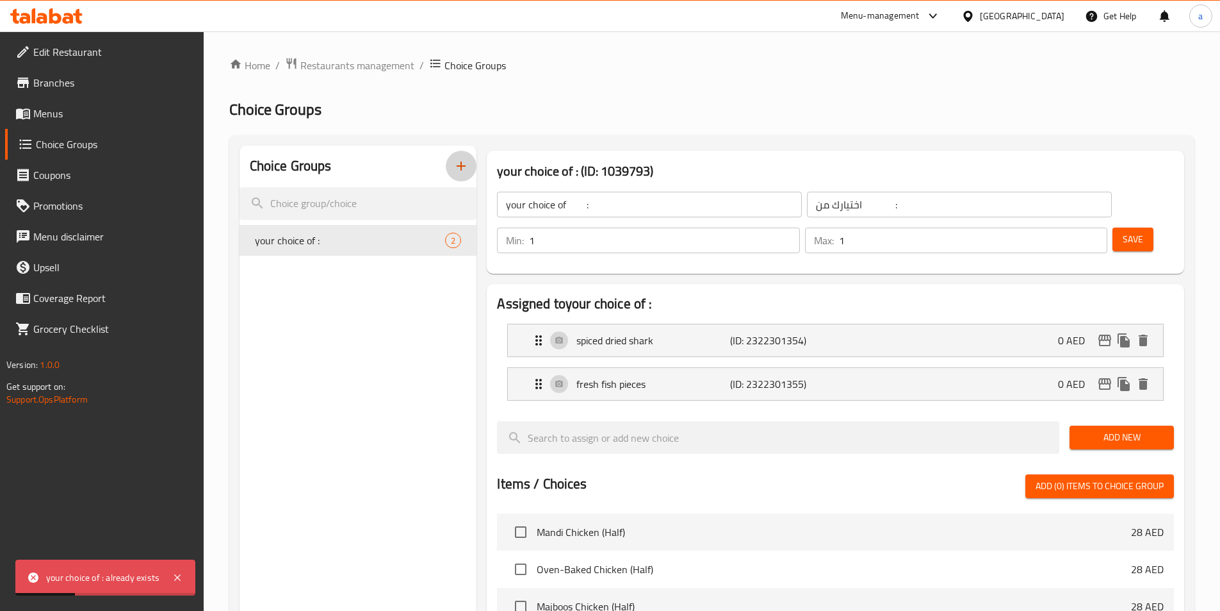
click at [466, 160] on icon "button" at bounding box center [461, 165] width 15 height 15
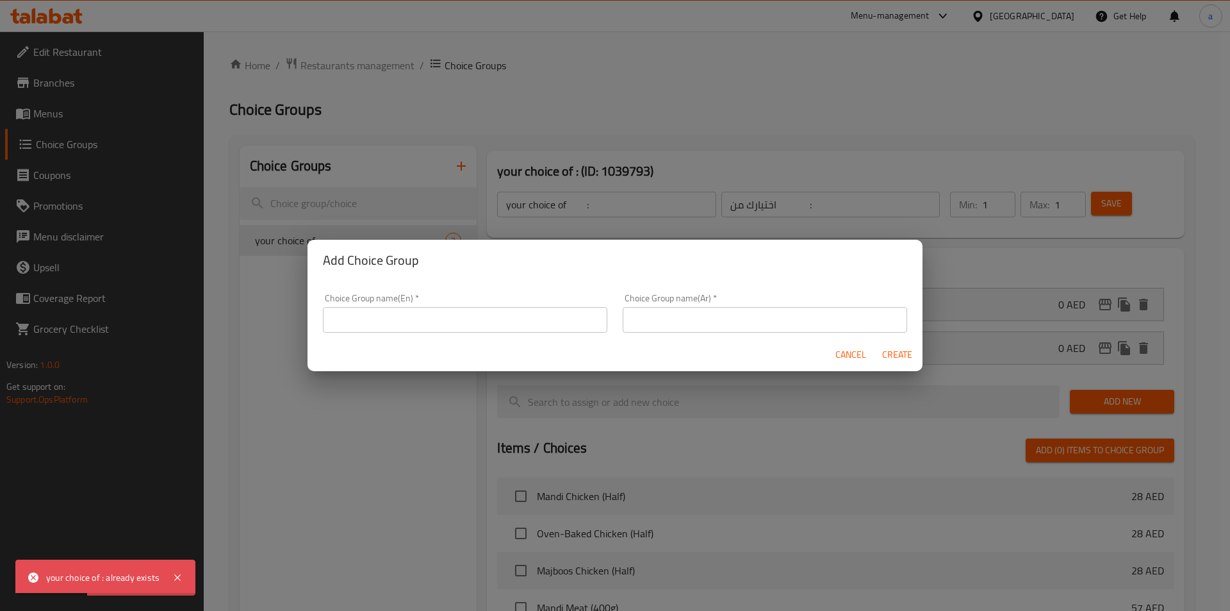
click at [427, 309] on input "text" at bounding box center [465, 320] width 284 height 26
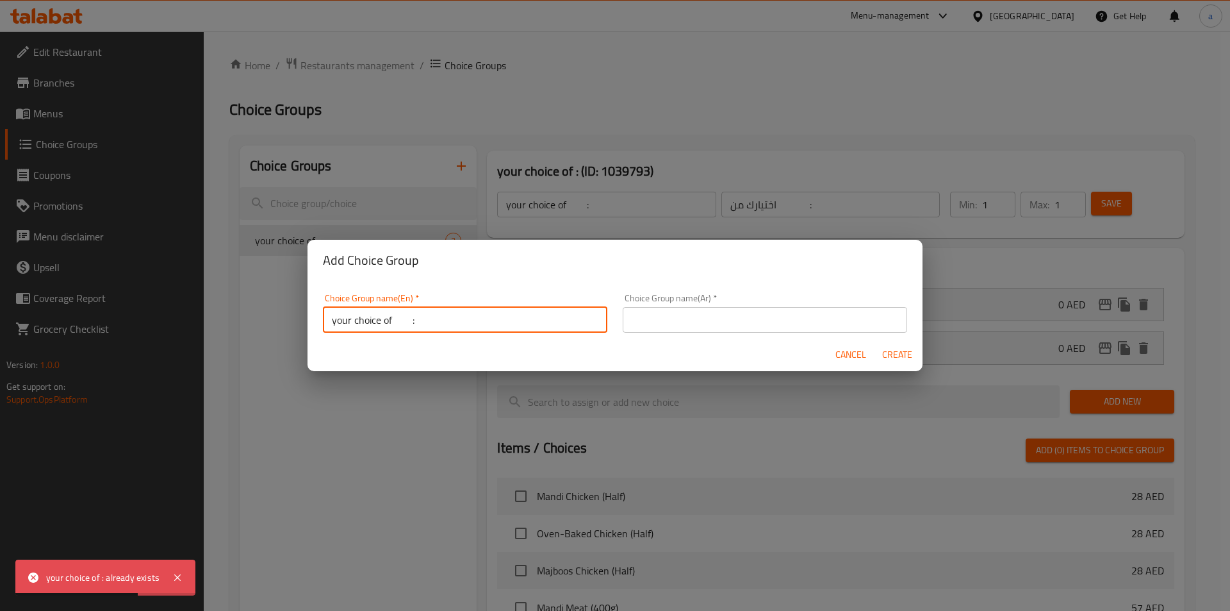
click at [403, 318] on input "your choice of :" at bounding box center [465, 320] width 284 height 26
type input "your choice of :"
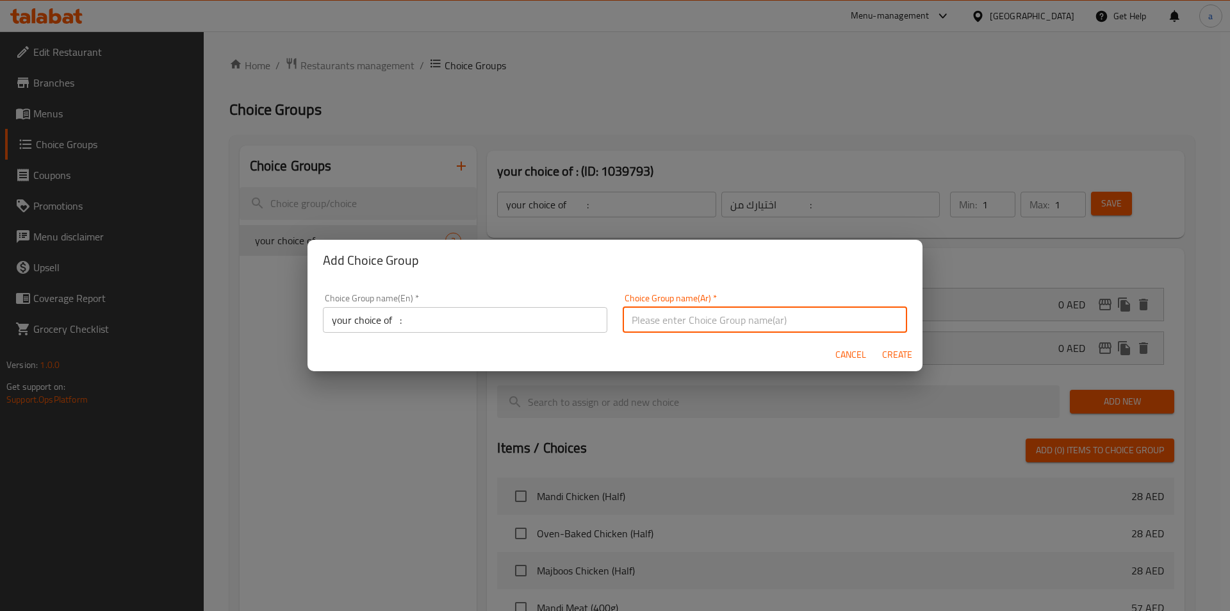
click at [653, 324] on input "text" at bounding box center [765, 320] width 284 height 26
click at [689, 320] on input "اختيارك من :" at bounding box center [765, 320] width 284 height 26
type input "اختيارك من :"
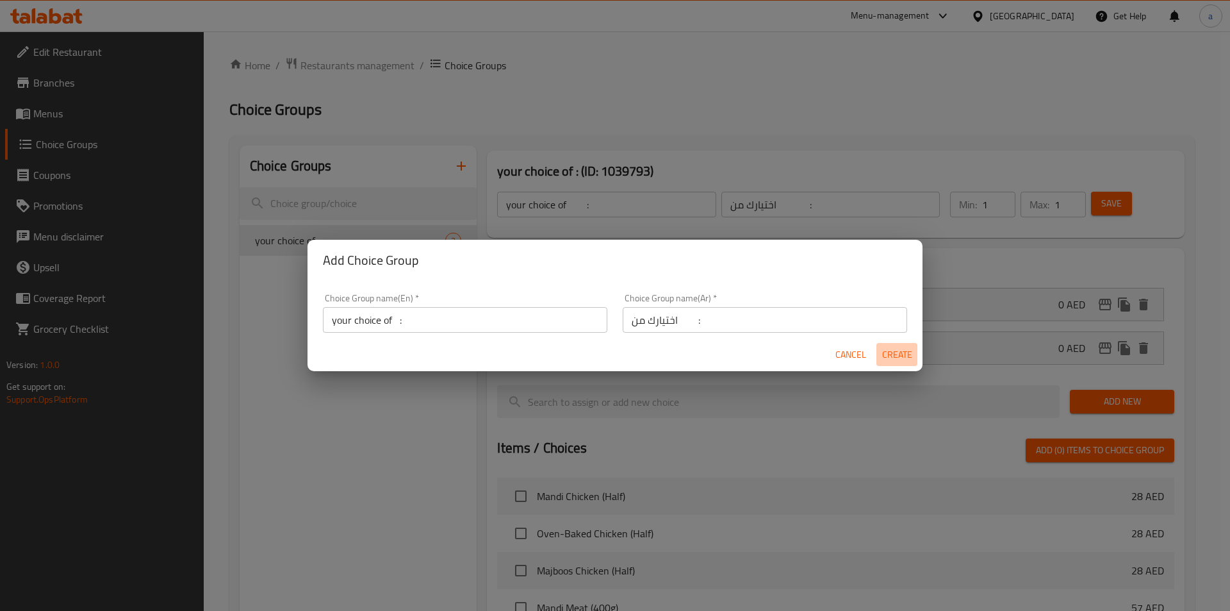
click at [898, 353] on span "Create" at bounding box center [897, 355] width 31 height 16
type input "your choice of :"
type input "اختيارك من :"
type input "0"
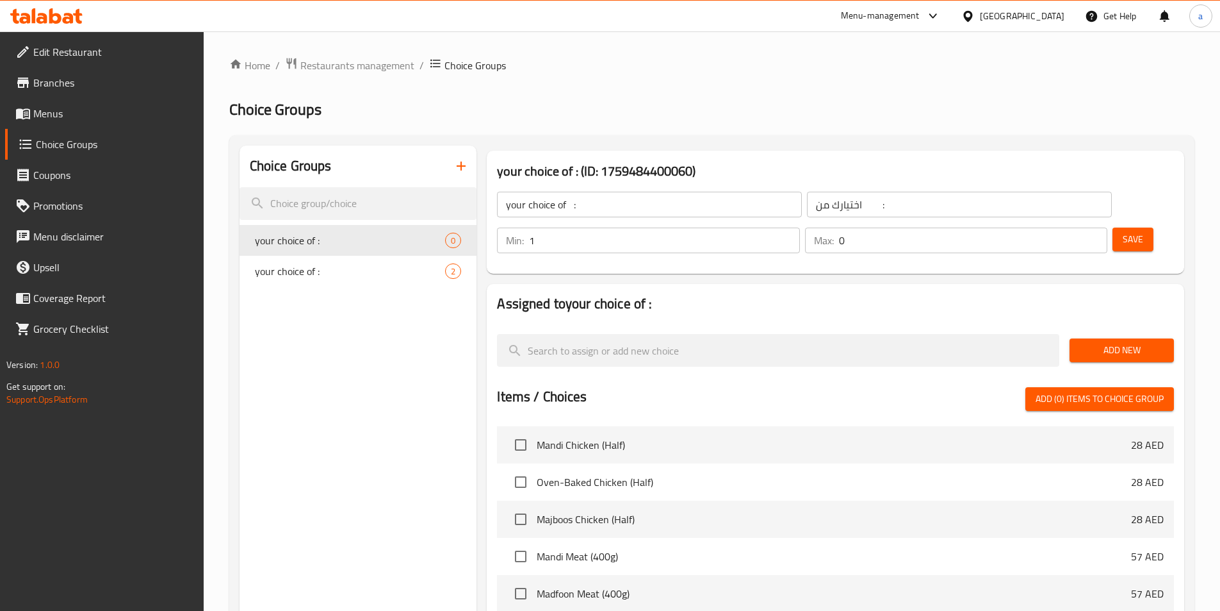
type input "1"
click at [800, 227] on input "1" at bounding box center [664, 240] width 270 height 26
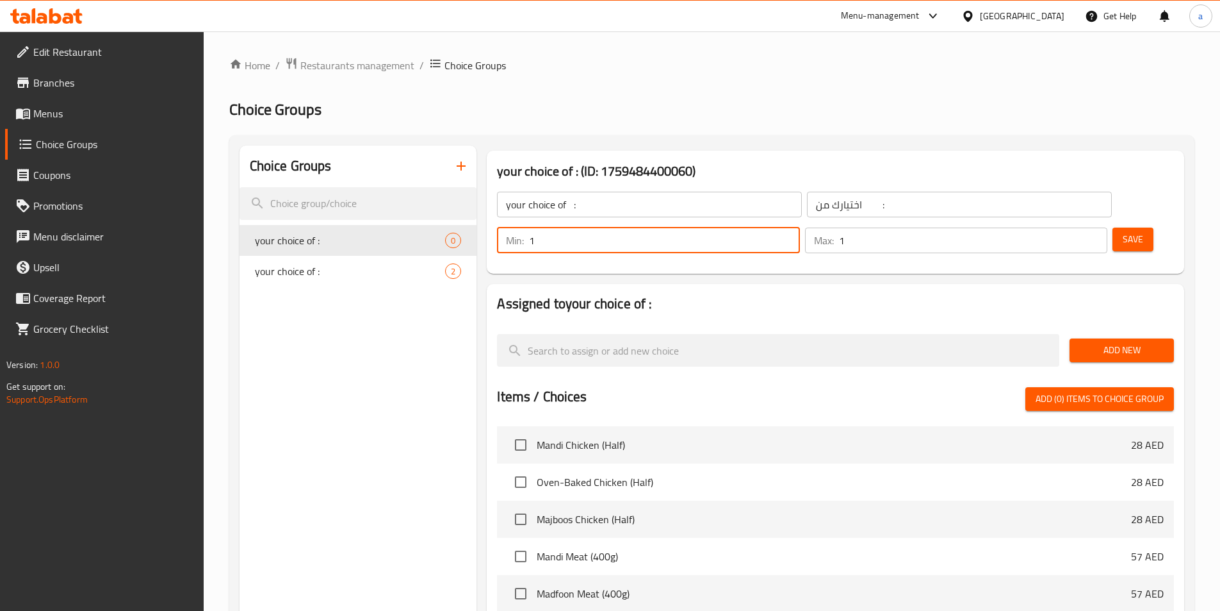
type input "1"
click at [1074, 227] on input "1" at bounding box center [973, 240] width 268 height 26
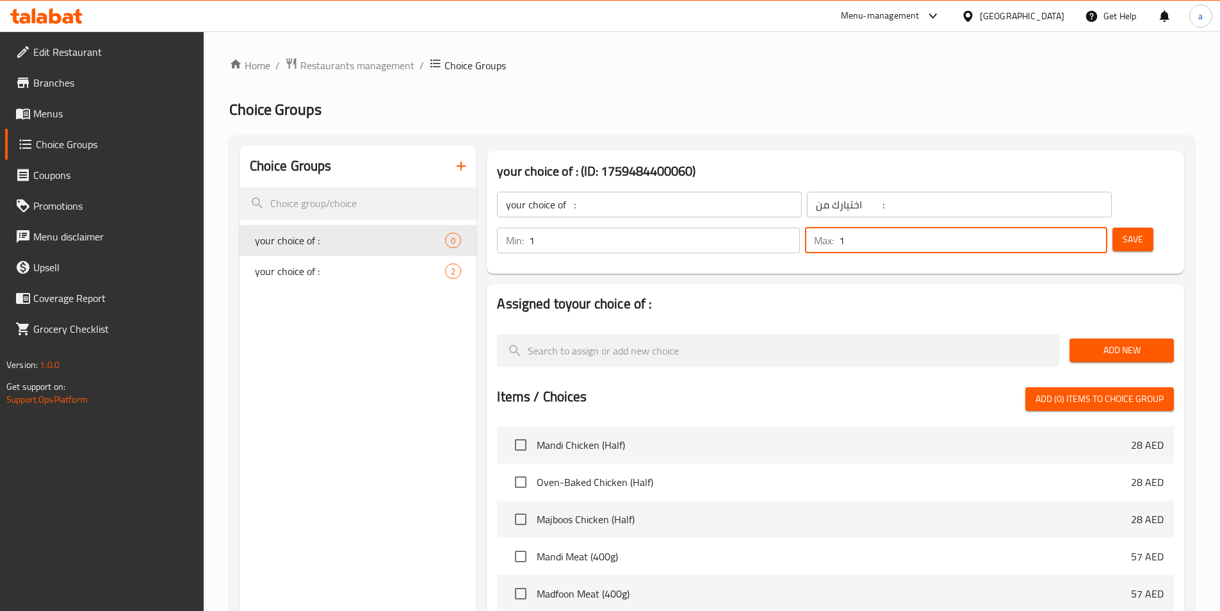
click at [1110, 342] on span "Add New" at bounding box center [1122, 350] width 84 height 16
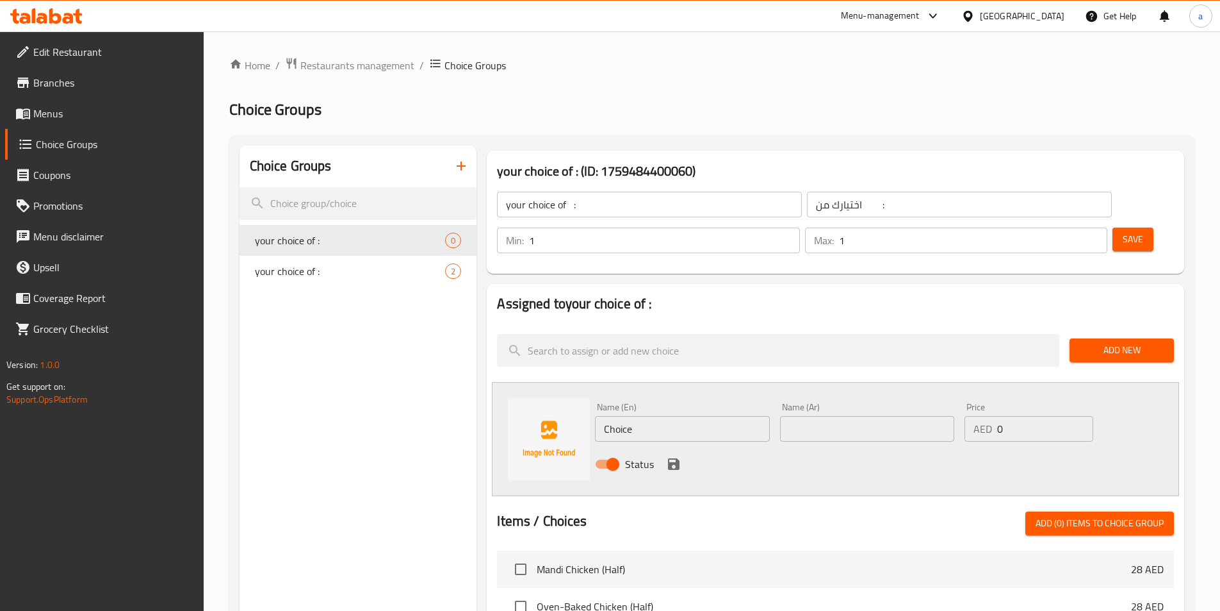
click at [695, 402] on div "Name (En) Choice Name (En)" at bounding box center [682, 421] width 174 height 39
click at [677, 416] on input "Choice" at bounding box center [682, 429] width 174 height 26
click at [648, 416] on input "Choice" at bounding box center [682, 429] width 174 height 26
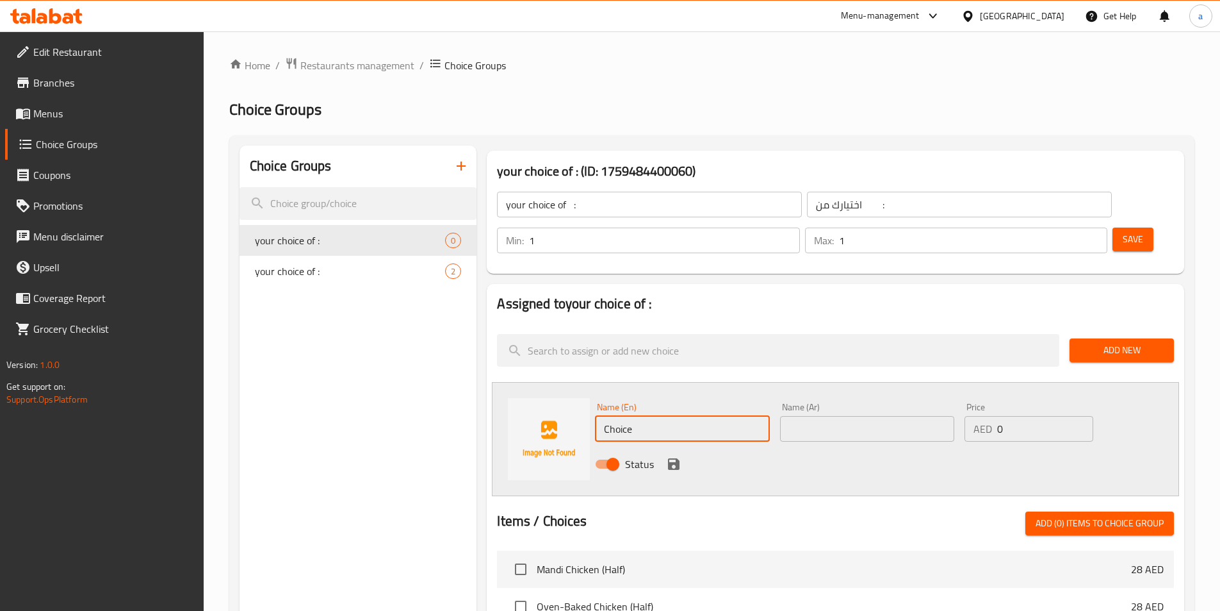
click at [648, 416] on input "Choice" at bounding box center [682, 429] width 174 height 26
paste input "regular"
type input "regular"
click at [888, 416] on input "text" at bounding box center [867, 429] width 174 height 26
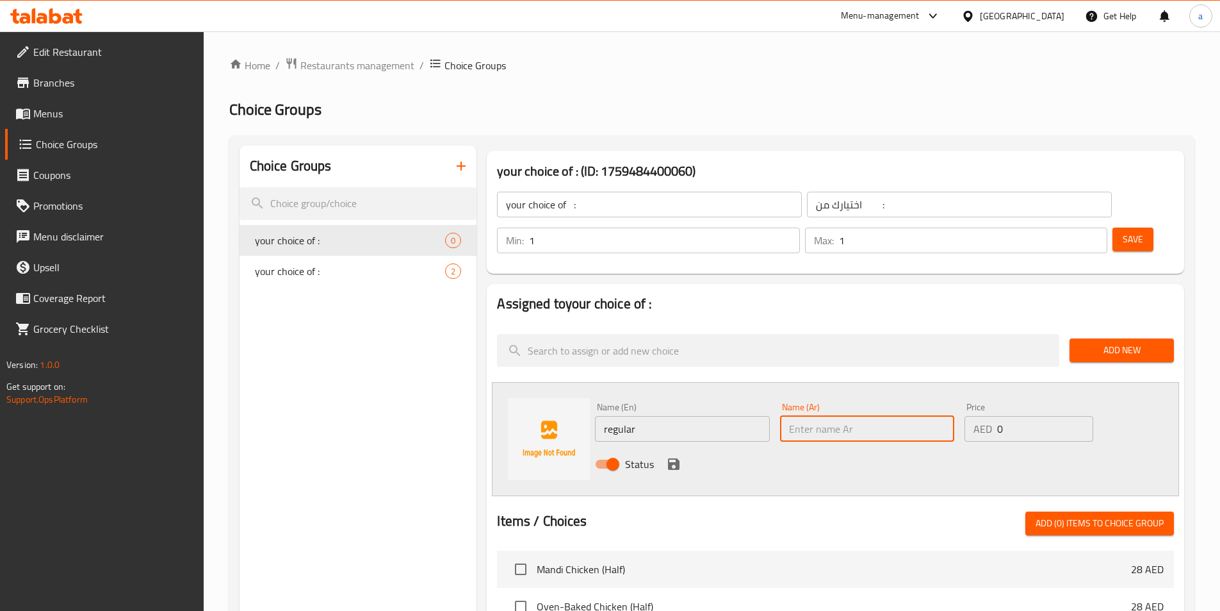
click at [614, 416] on input "regular" at bounding box center [682, 429] width 174 height 26
click at [891, 416] on input "text" at bounding box center [867, 429] width 174 height 26
click at [873, 416] on input "text" at bounding box center [867, 429] width 174 height 26
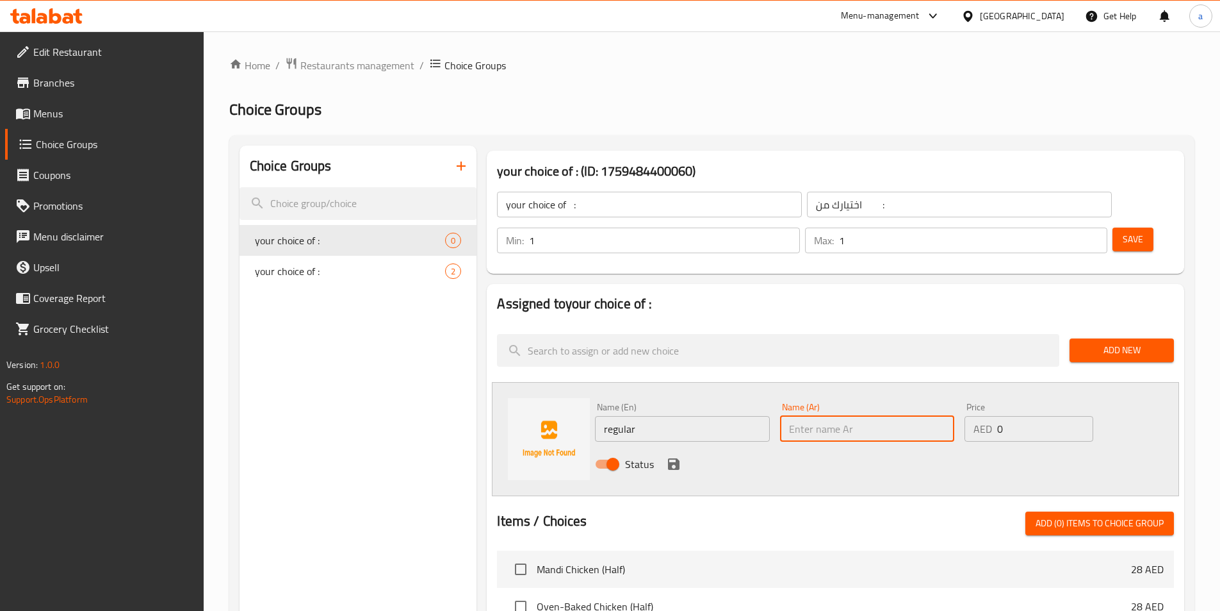
paste input "عادي"
type input "عادي"
click at [1127, 342] on span "Add New" at bounding box center [1122, 350] width 84 height 16
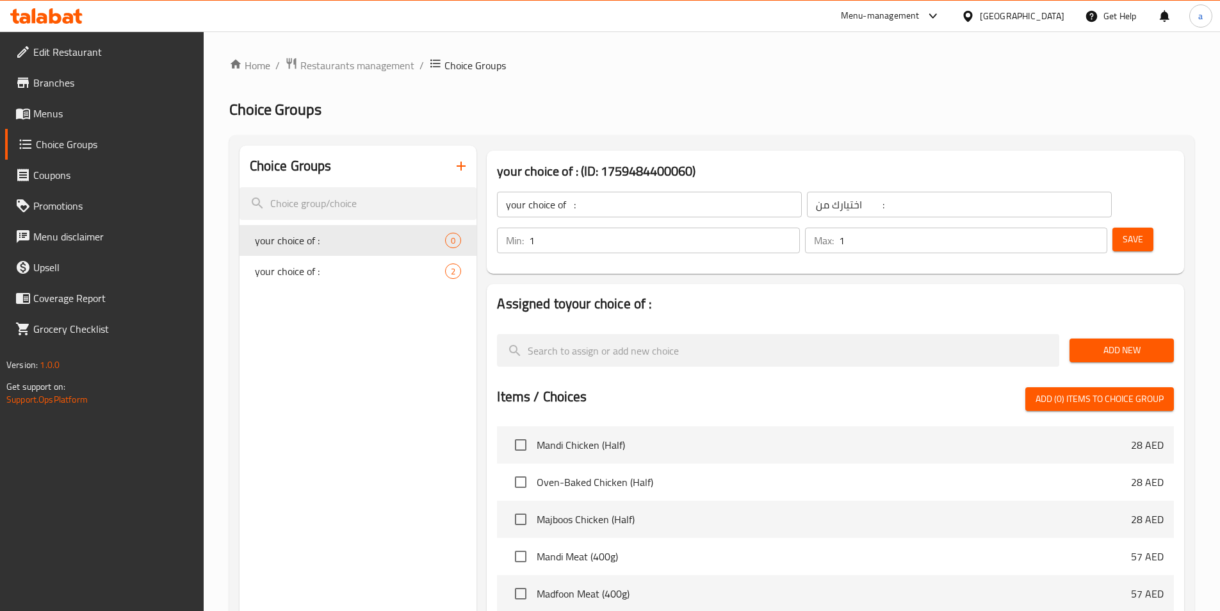
click at [1086, 342] on span "Add New" at bounding box center [1122, 350] width 84 height 16
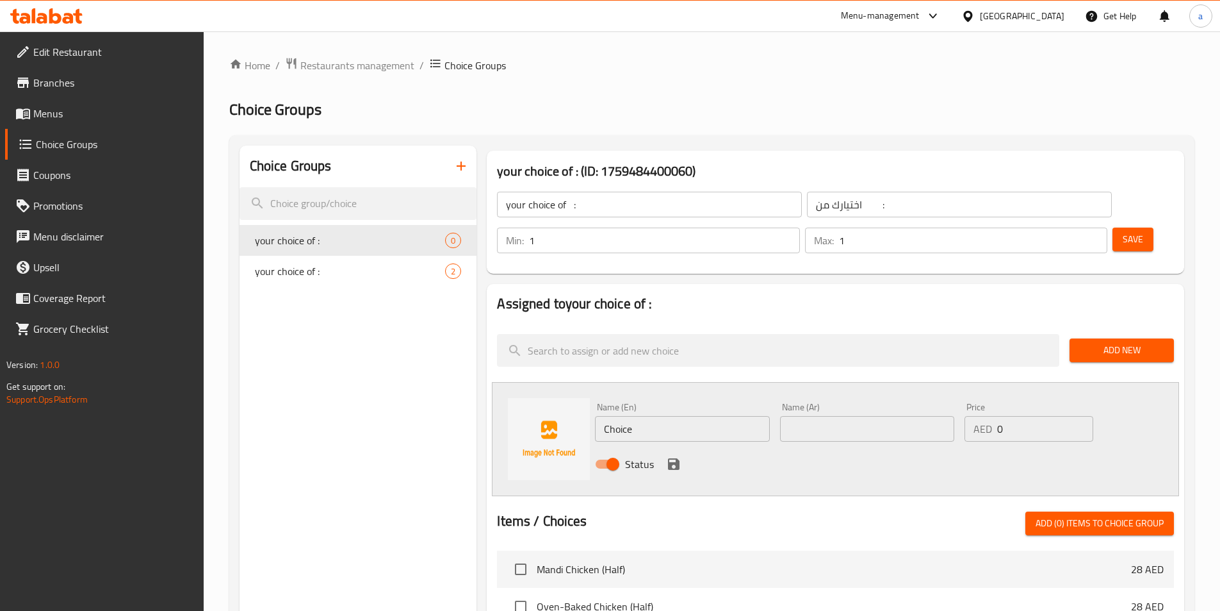
click at [687, 416] on input "Choice" at bounding box center [682, 429] width 174 height 26
click at [876, 416] on input "text" at bounding box center [867, 429] width 174 height 26
paste input "عادي"
type input "عادي"
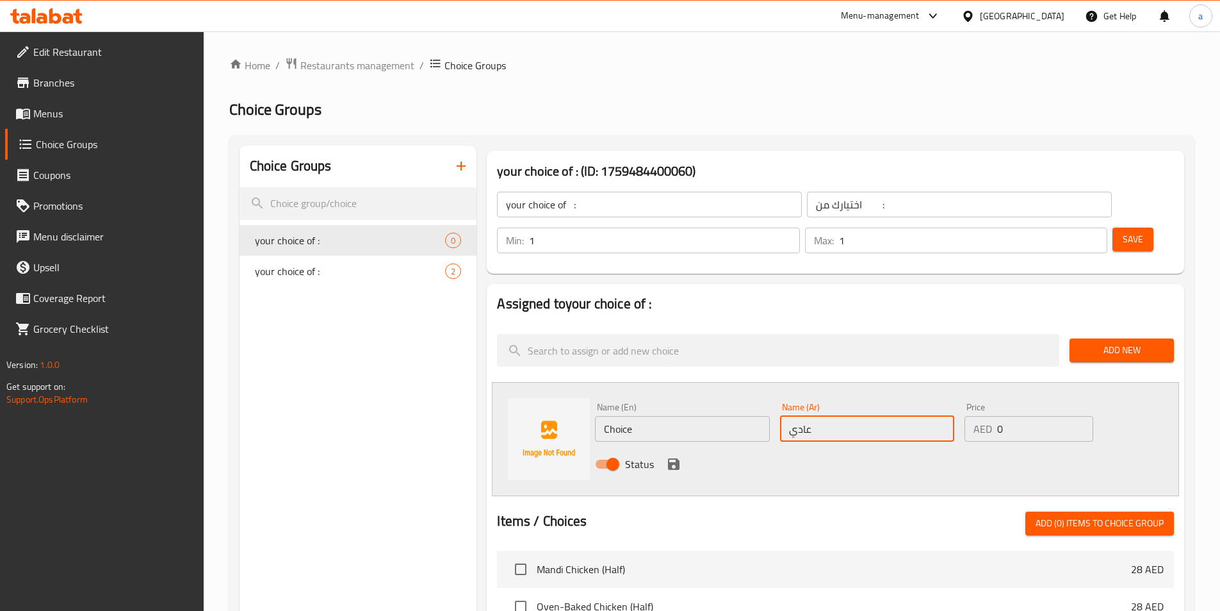
click at [725, 416] on input "Choice" at bounding box center [682, 429] width 174 height 26
click at [634, 416] on input "Choice" at bounding box center [682, 429] width 174 height 26
paste input "regular"
type input "regular"
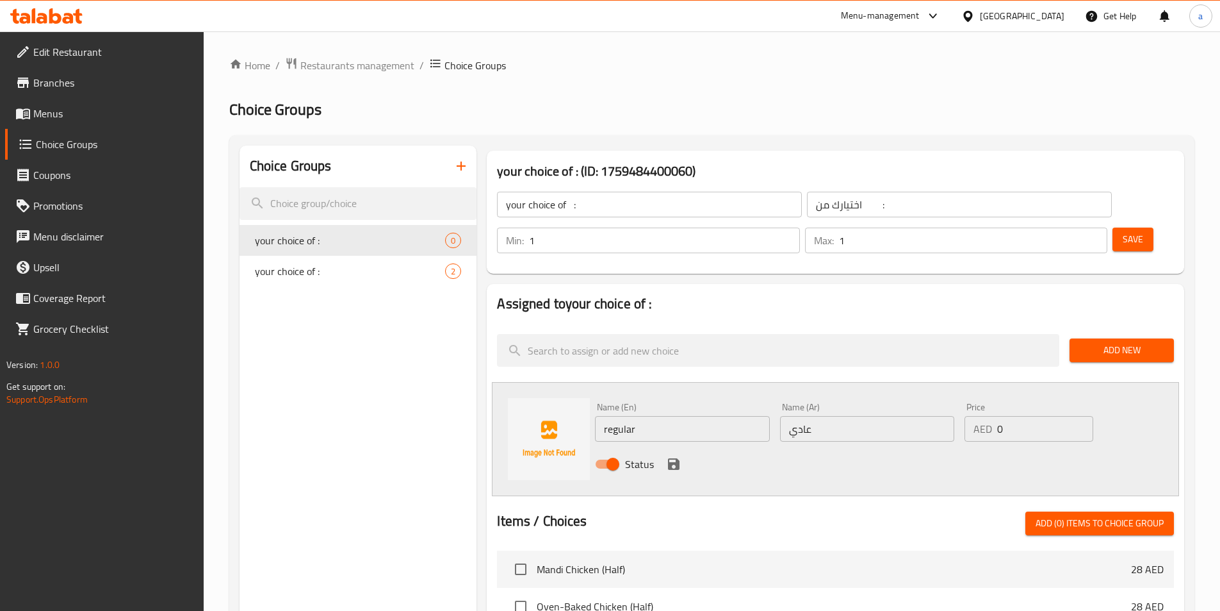
click at [836, 447] on div "Status" at bounding box center [867, 464] width 555 height 35
click at [668, 456] on icon "save" at bounding box center [673, 463] width 15 height 15
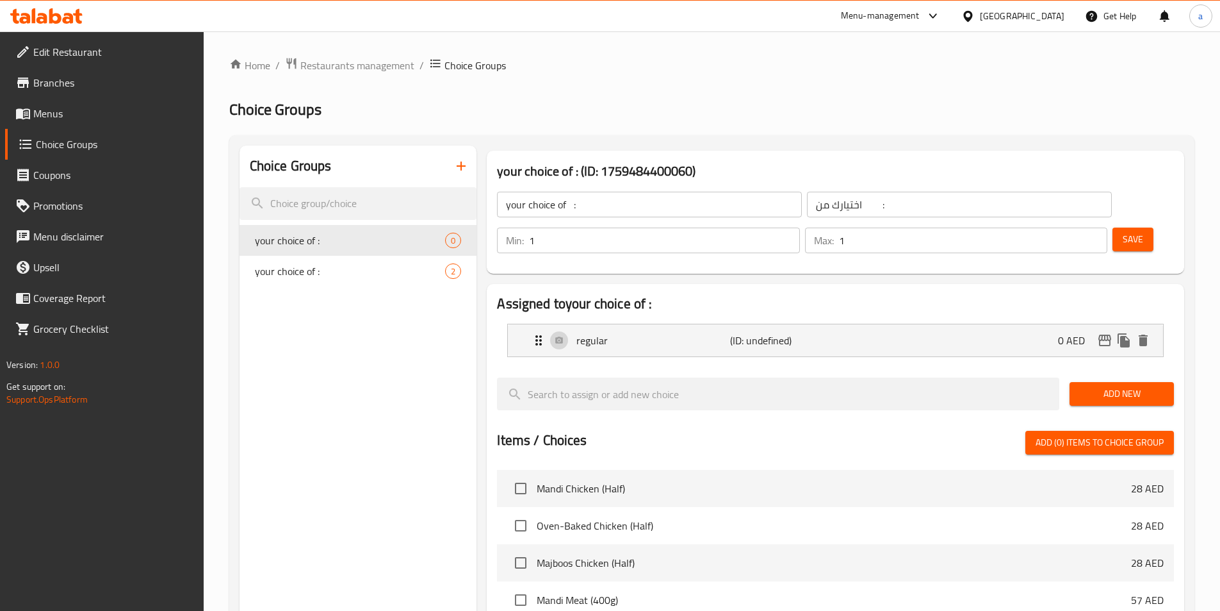
click at [1108, 386] on span "Add New" at bounding box center [1122, 394] width 84 height 16
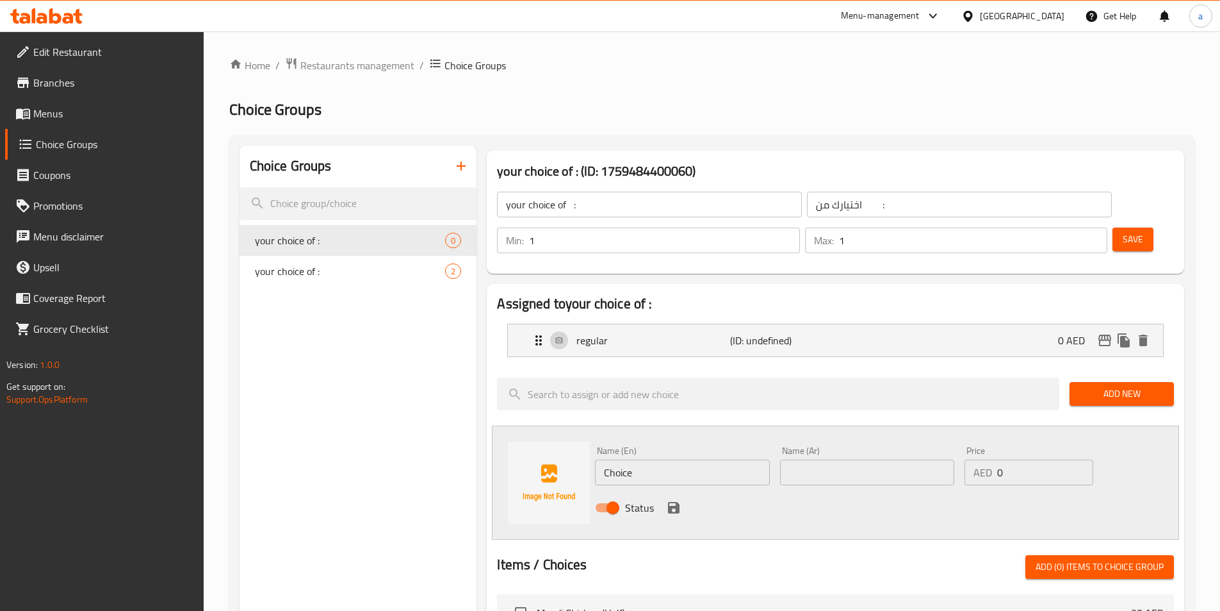
click at [704, 459] on input "Choice" at bounding box center [682, 472] width 174 height 26
click at [643, 459] on input "Choice" at bounding box center [682, 472] width 174 height 26
paste input "diet"
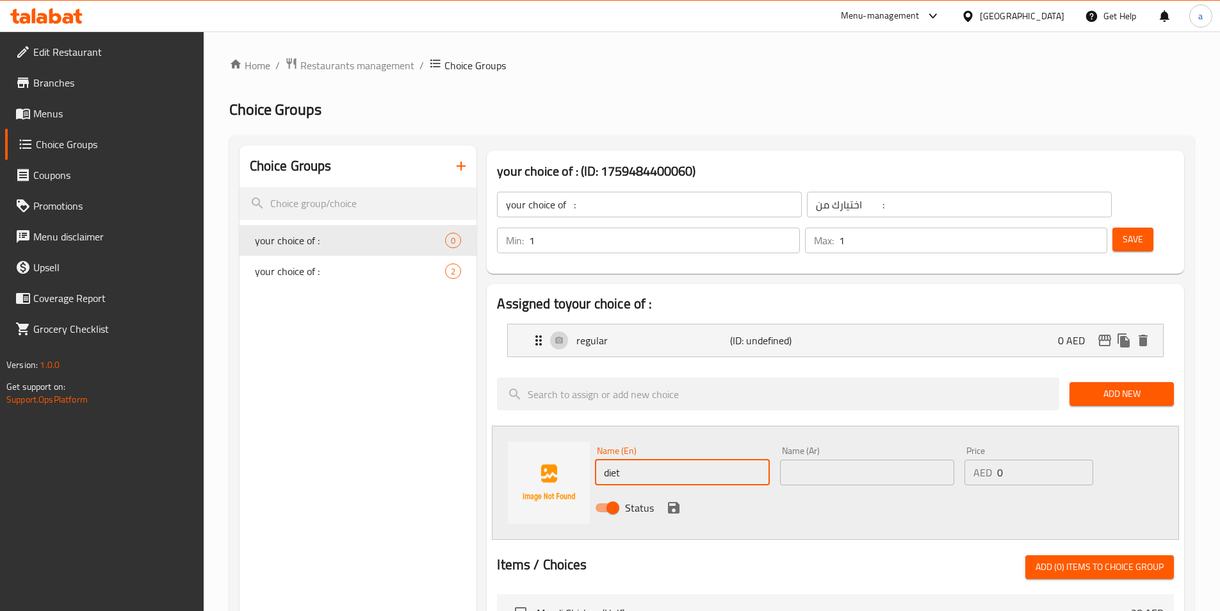
type input "diet"
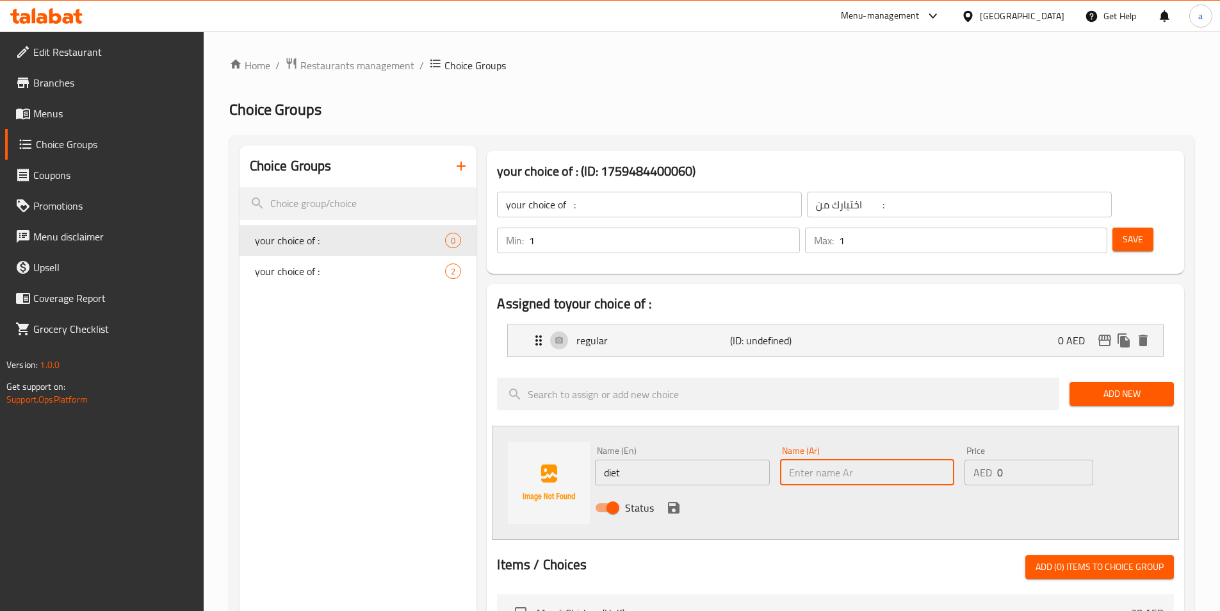
click at [811, 459] on input "text" at bounding box center [867, 472] width 174 height 26
paste input "دايت"
type input "دايت"
click at [673, 500] on icon "save" at bounding box center [673, 507] width 15 height 15
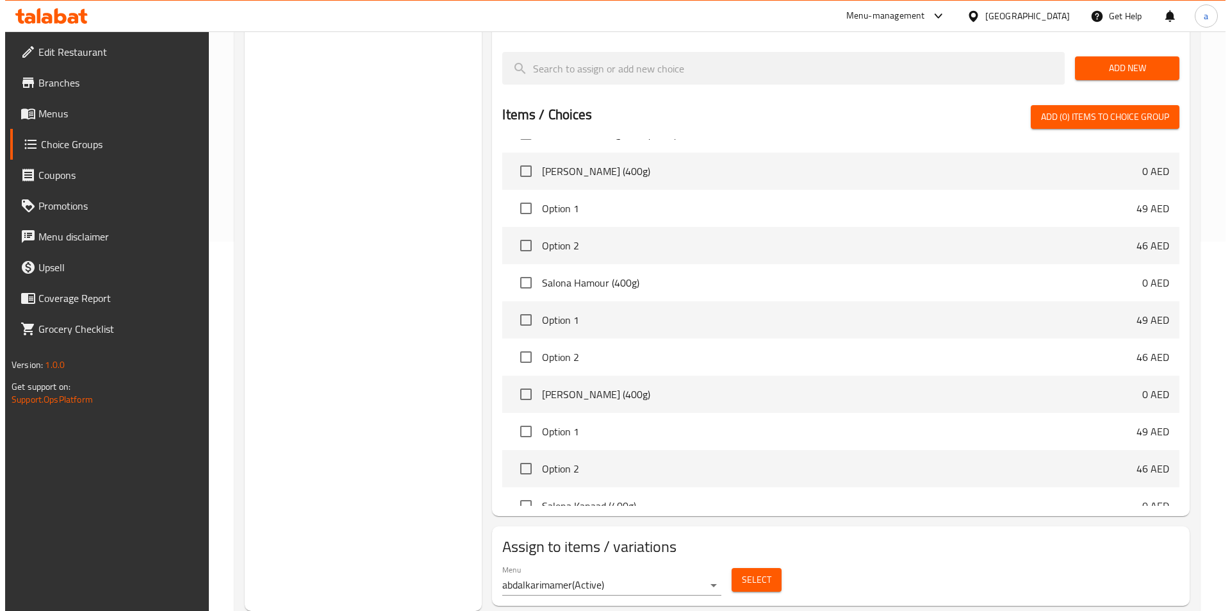
scroll to position [320, 0]
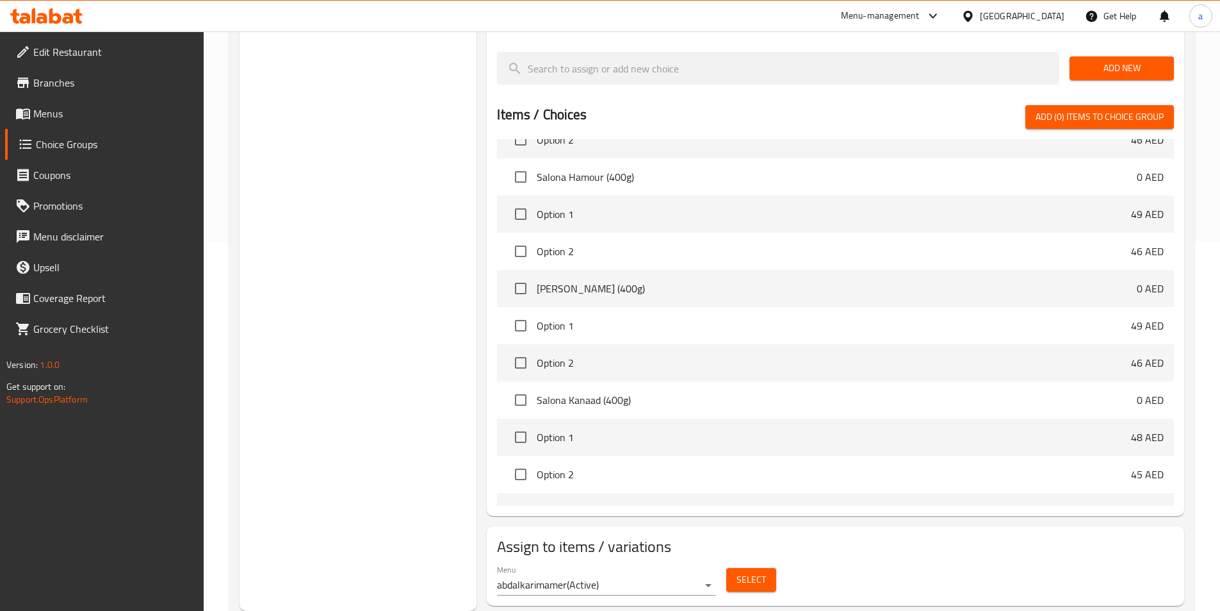
click at [752, 568] on button "Select" at bounding box center [752, 580] width 50 height 24
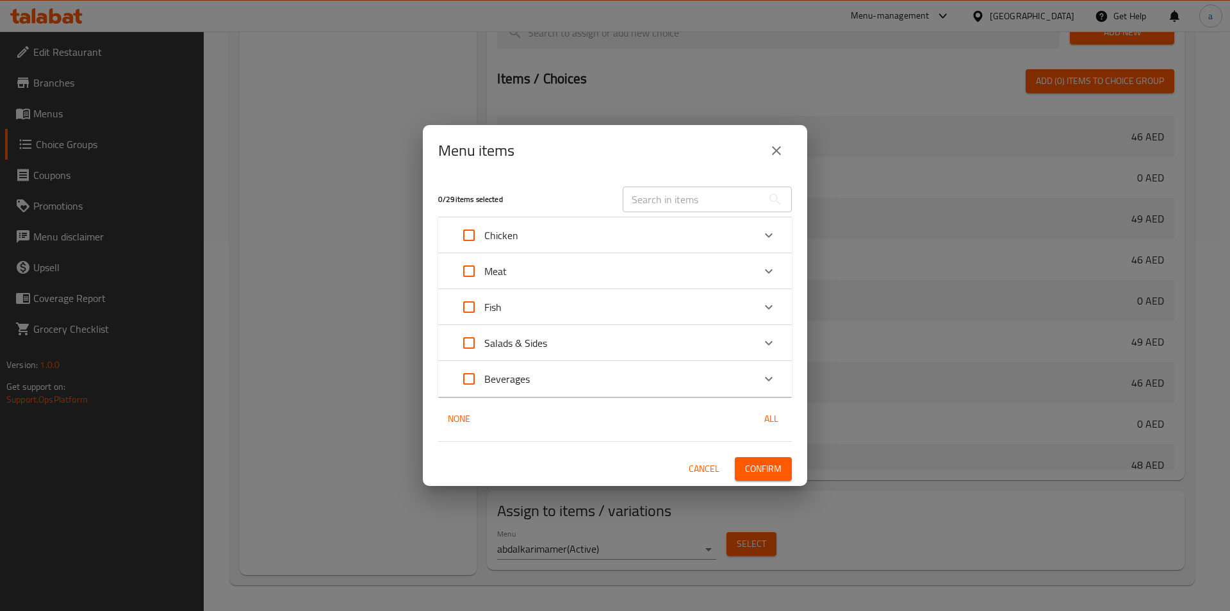
click at [498, 382] on p "Beverages" at bounding box center [506, 378] width 45 height 15
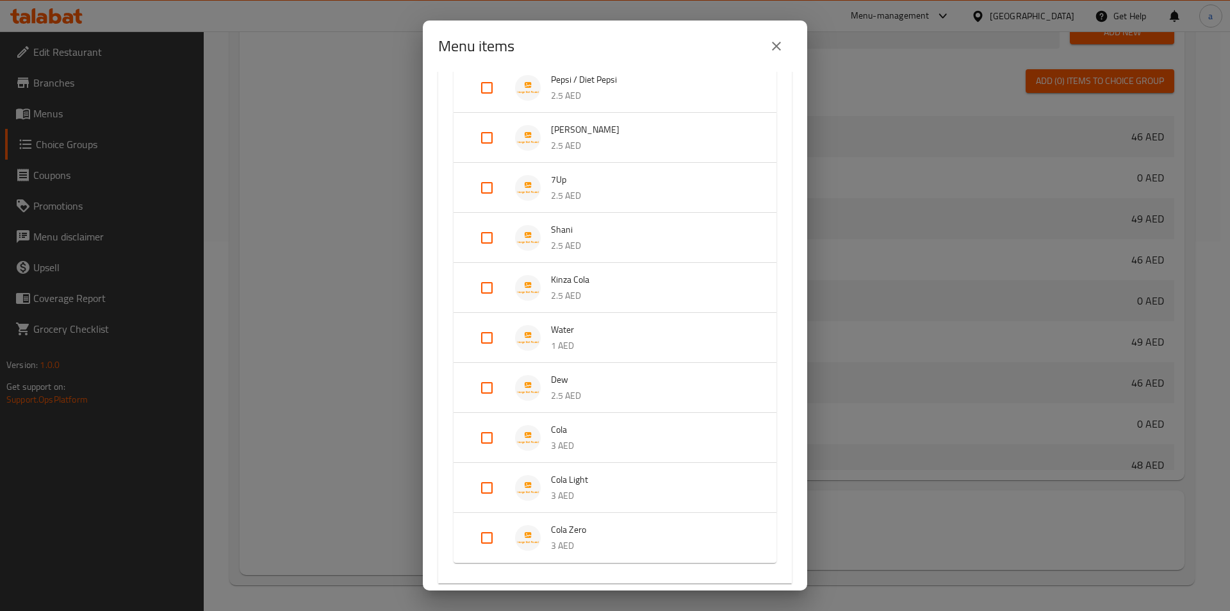
scroll to position [80, 0]
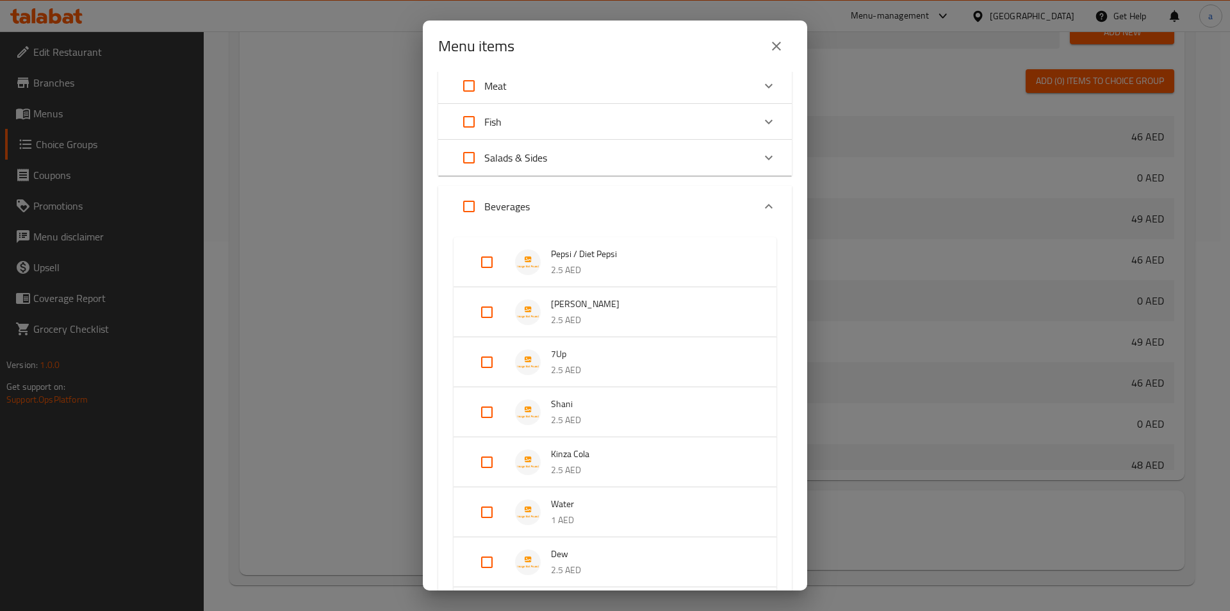
click at [486, 258] on input "Expand" at bounding box center [487, 262] width 31 height 31
checkbox input "true"
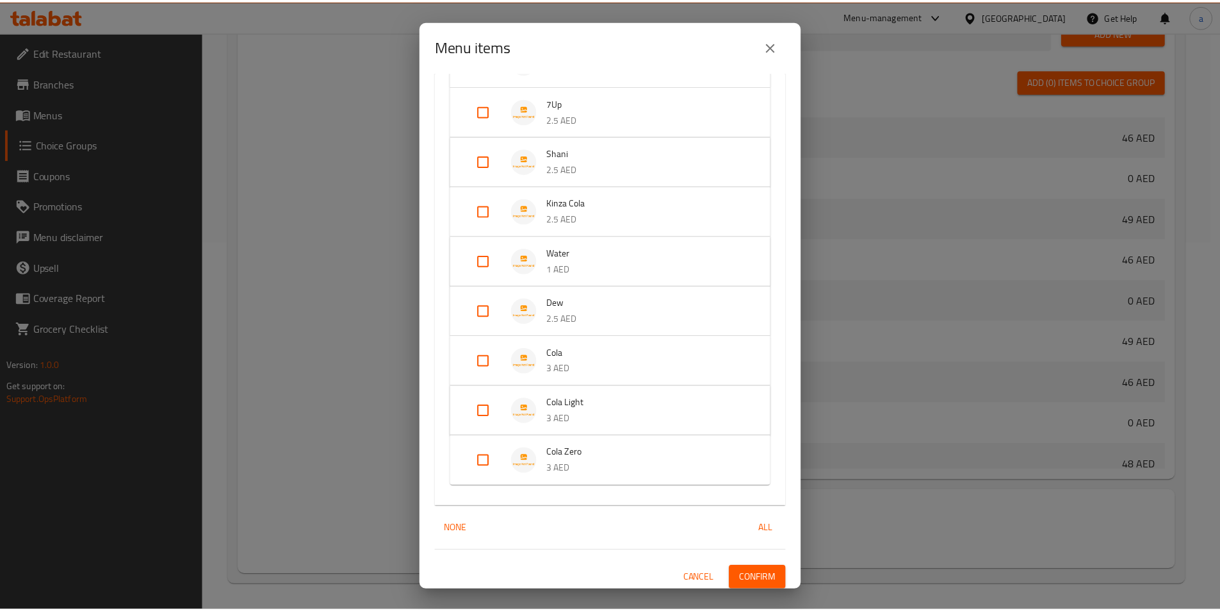
scroll to position [347, 0]
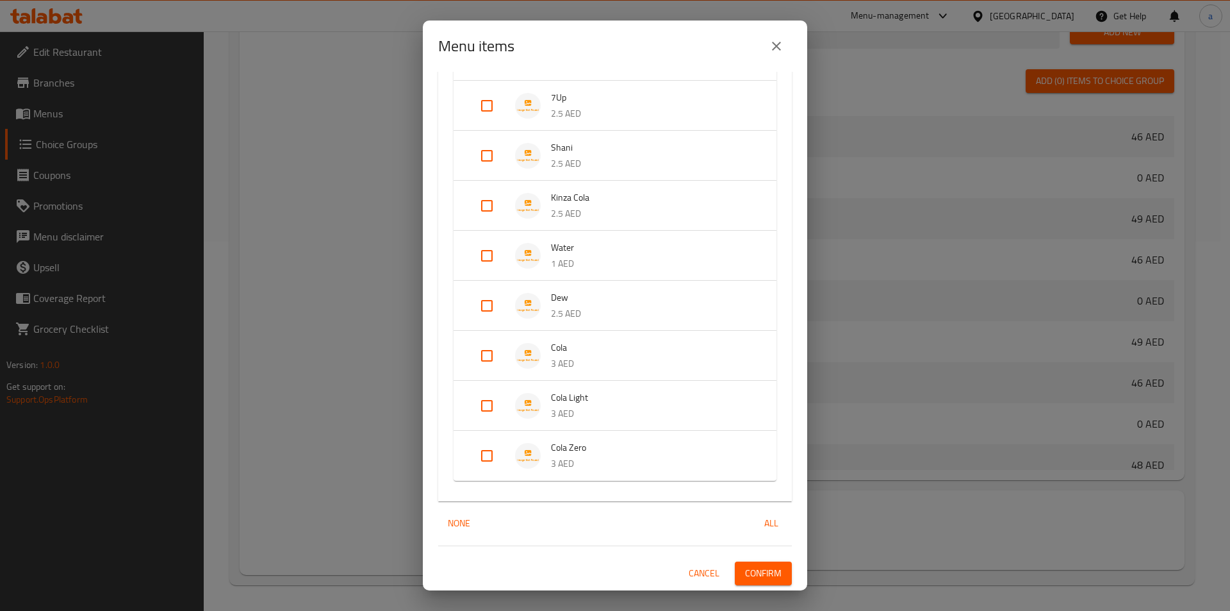
click at [752, 574] on span "Confirm" at bounding box center [763, 573] width 37 height 16
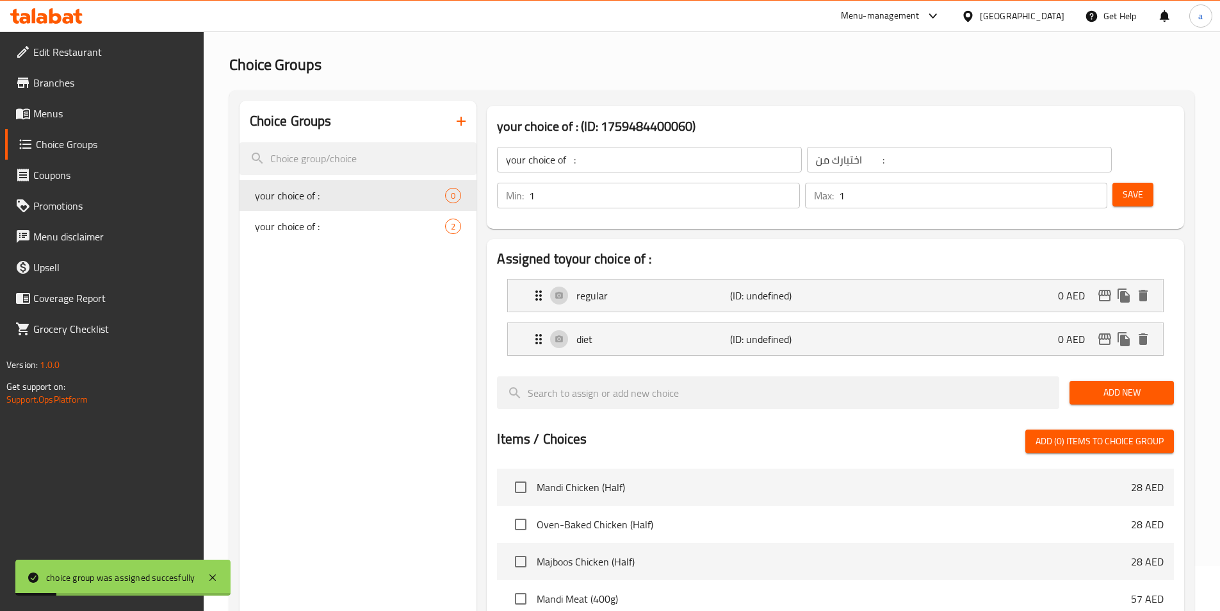
scroll to position [0, 0]
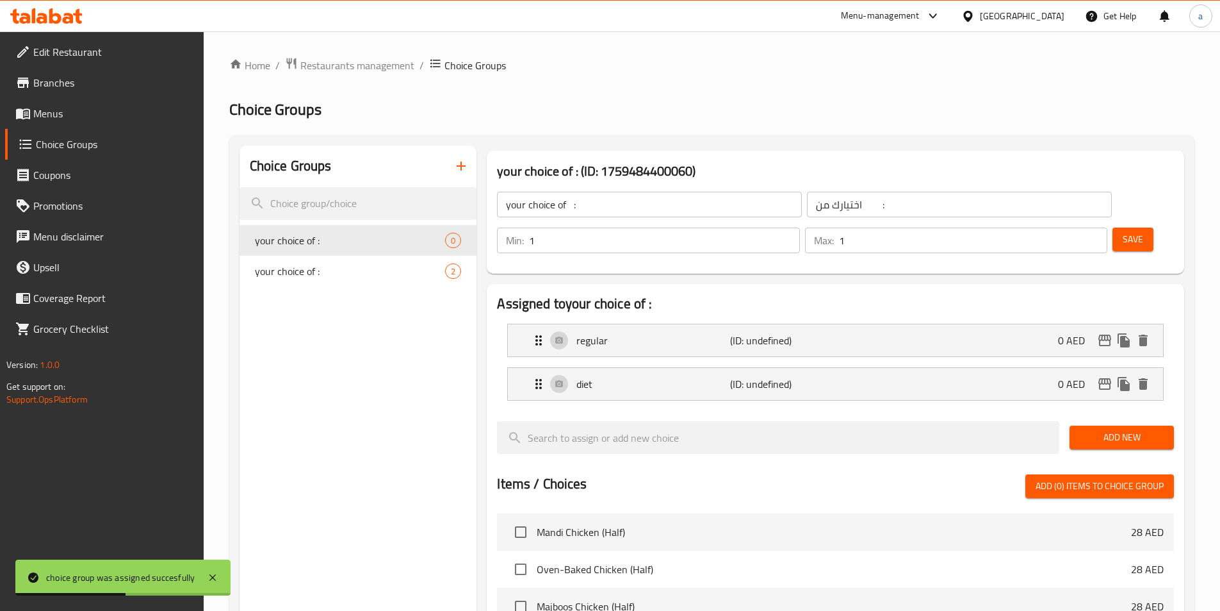
click at [1123, 231] on span "Save" at bounding box center [1133, 239] width 21 height 16
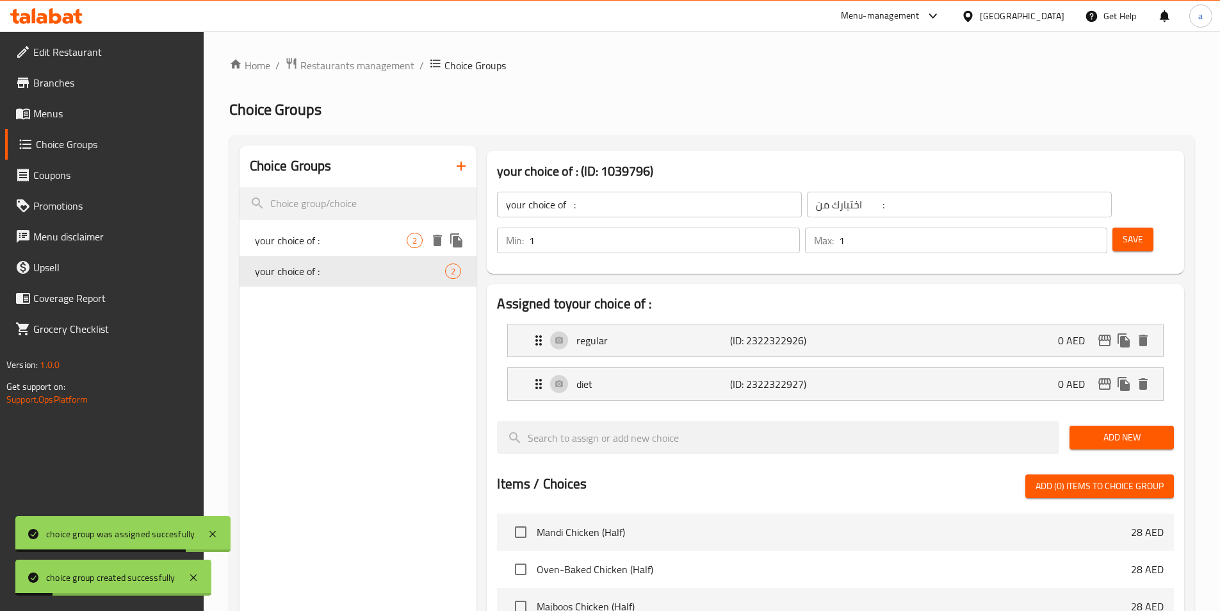
click at [357, 245] on span "your choice of :" at bounding box center [331, 240] width 152 height 15
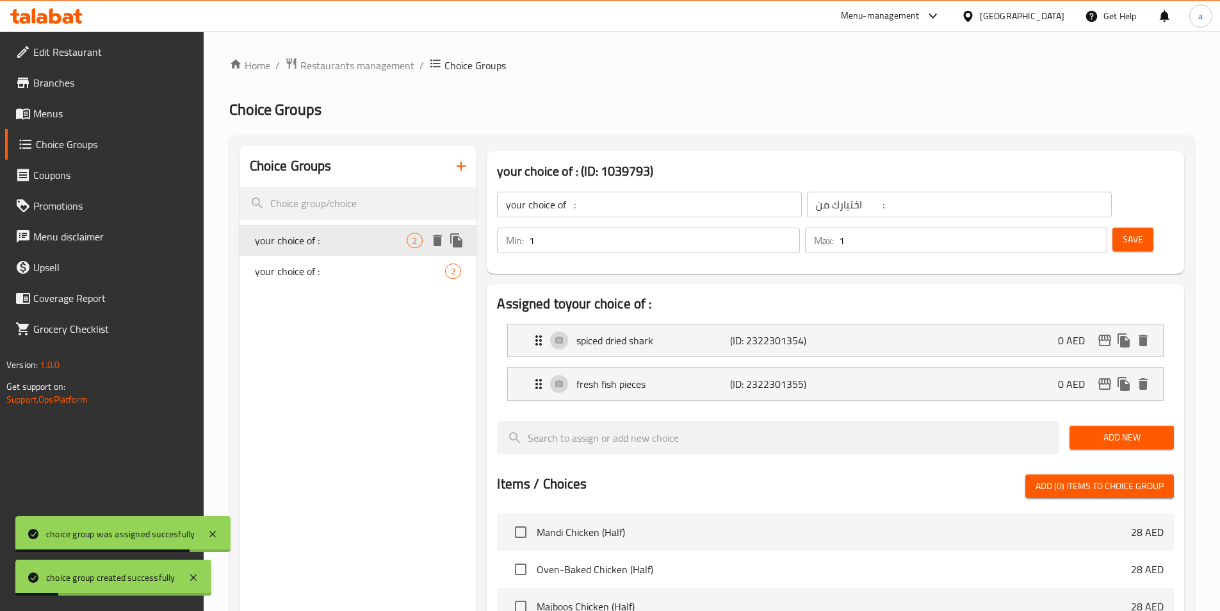
type input "your choice of :"
type input "اختيارك من :"
click at [357, 268] on span "your choice of :" at bounding box center [331, 270] width 152 height 15
type input "your choice of :"
type input "اختيارك من :"
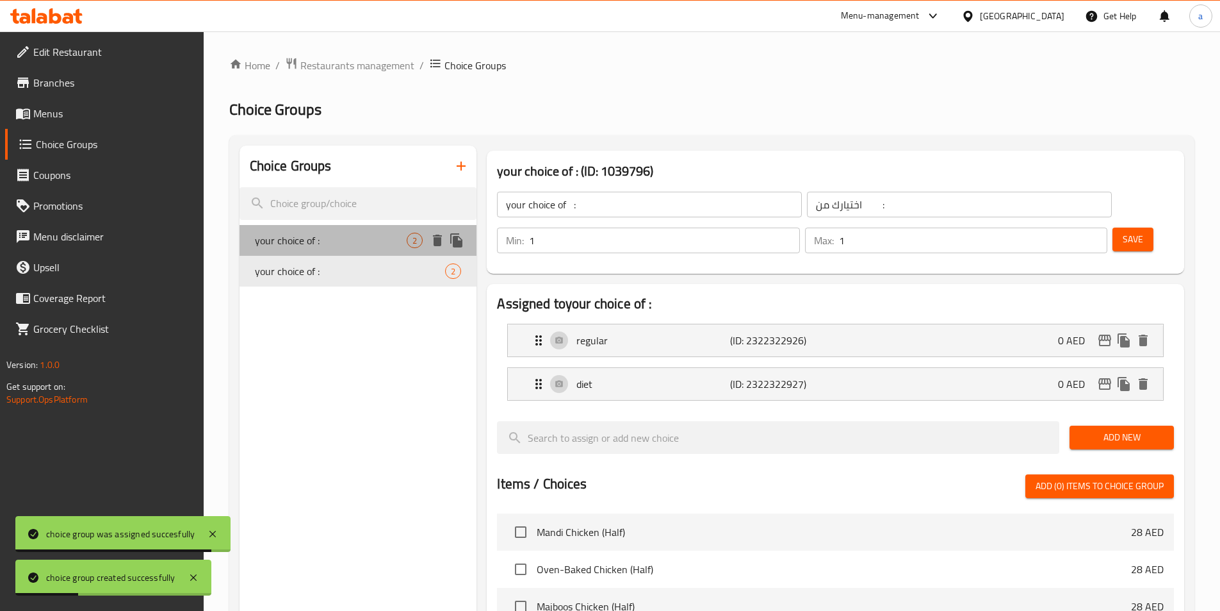
click at [356, 241] on span "your choice of :" at bounding box center [331, 240] width 152 height 15
type input "your choice of :"
type input "اختيارك من :"
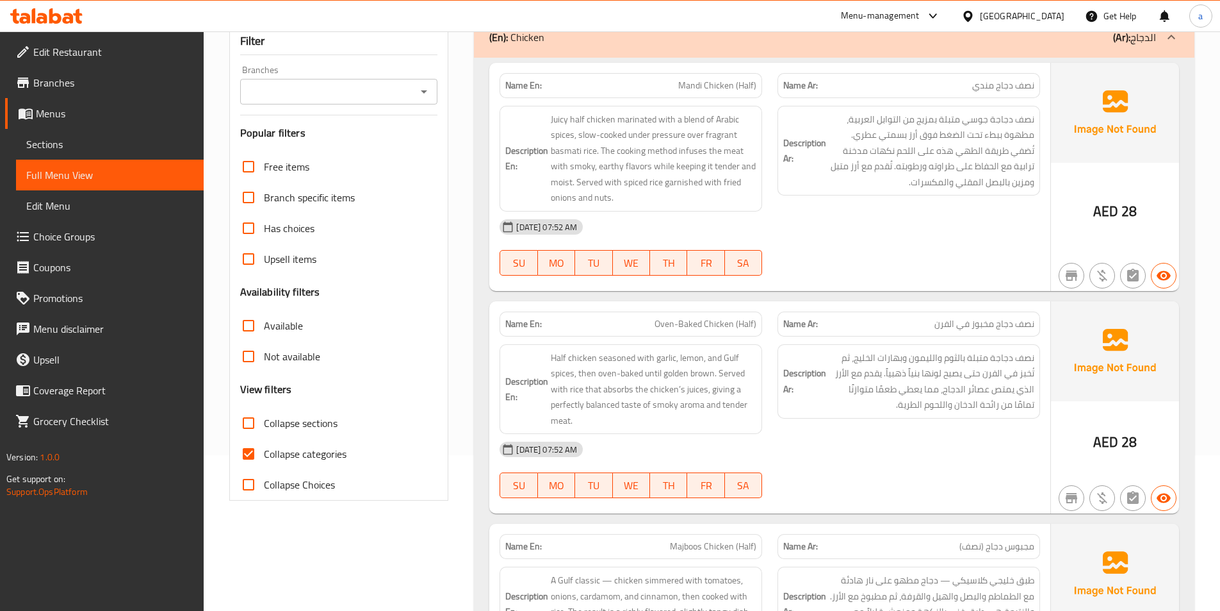
scroll to position [192, 0]
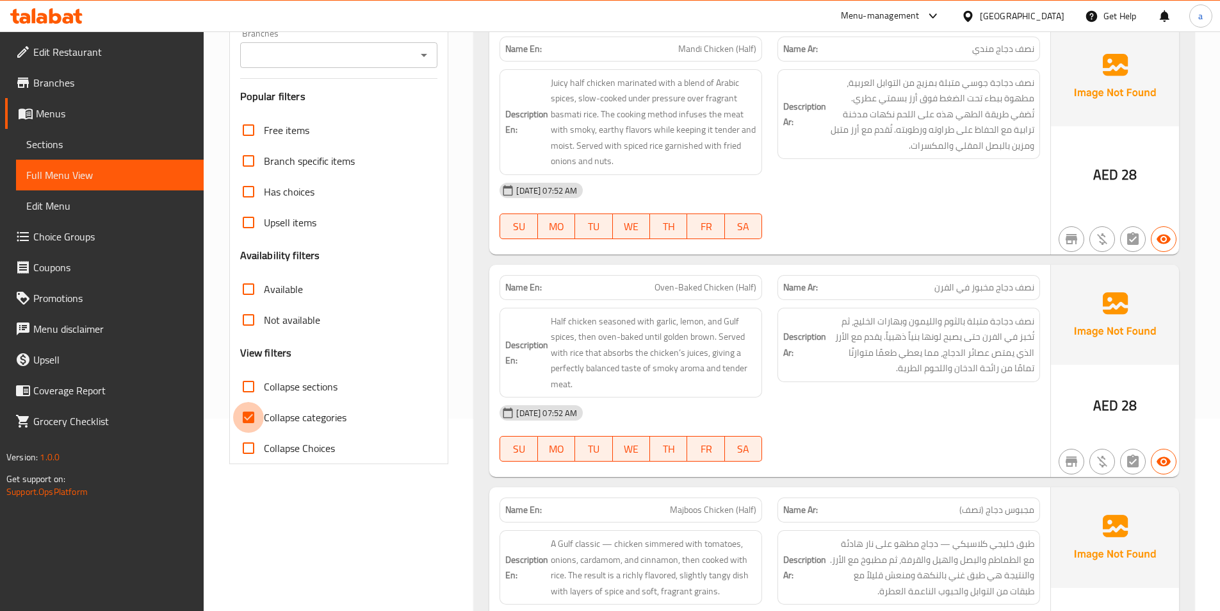
click at [253, 415] on input "Collapse categories" at bounding box center [248, 417] width 31 height 31
checkbox input "false"
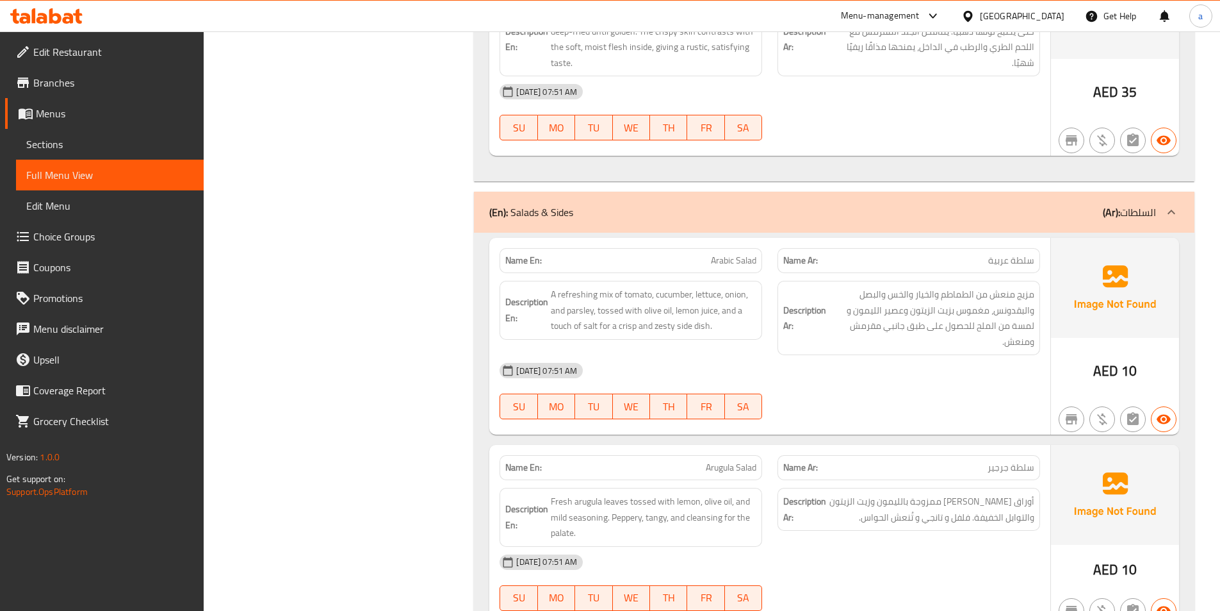
scroll to position [3652, 0]
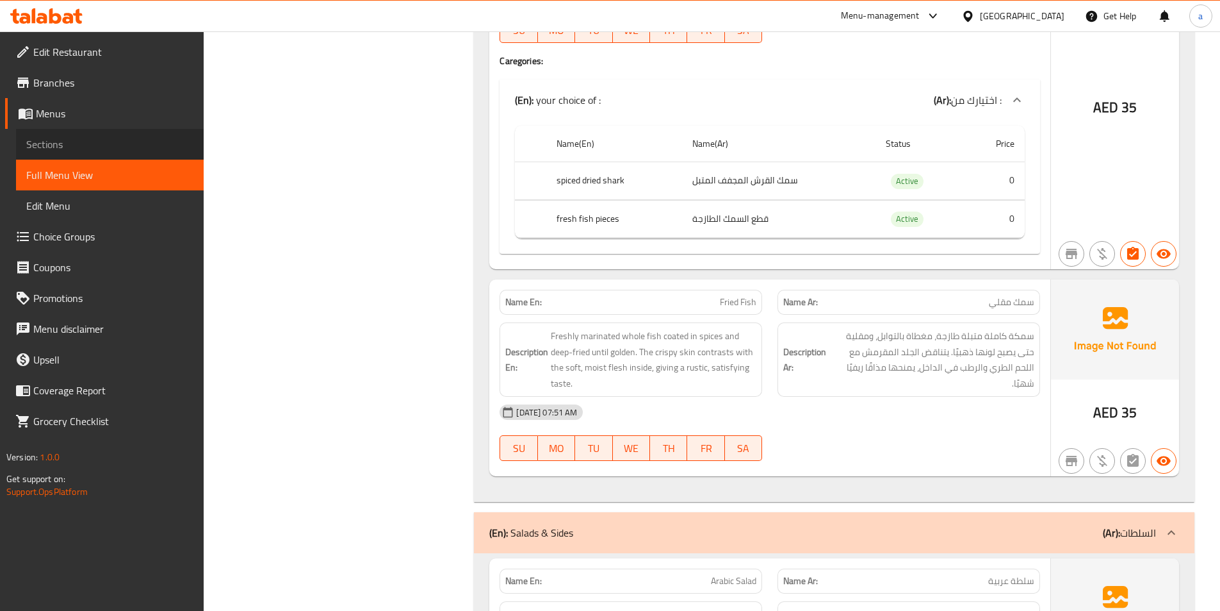
click at [94, 145] on span "Sections" at bounding box center [109, 143] width 167 height 15
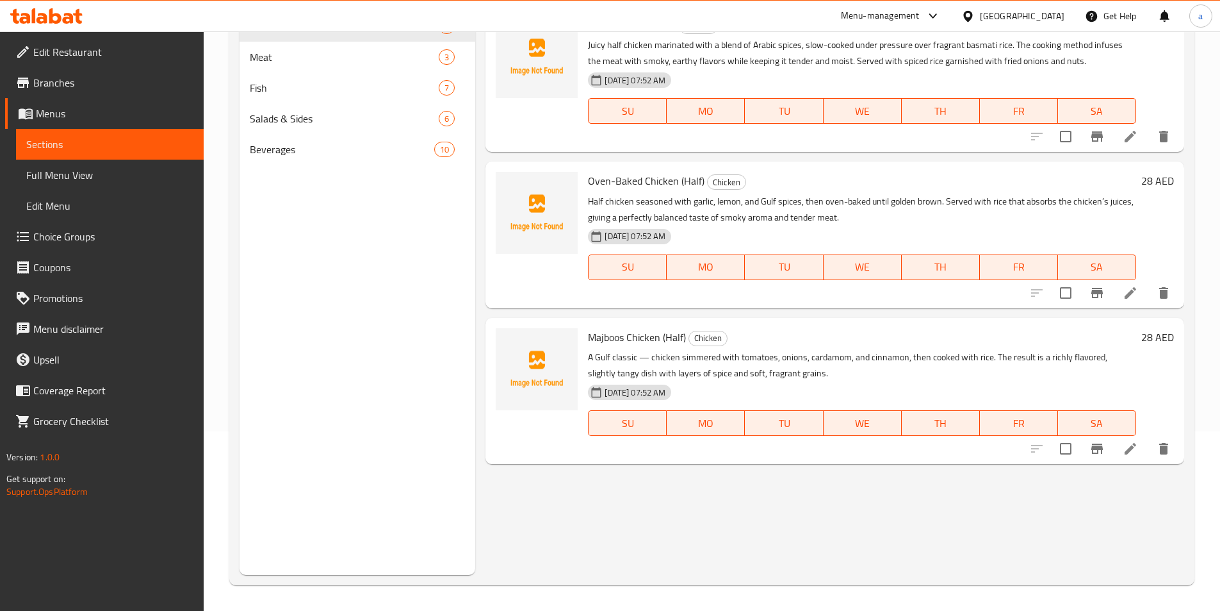
click at [60, 231] on span "Choice Groups" at bounding box center [113, 236] width 160 height 15
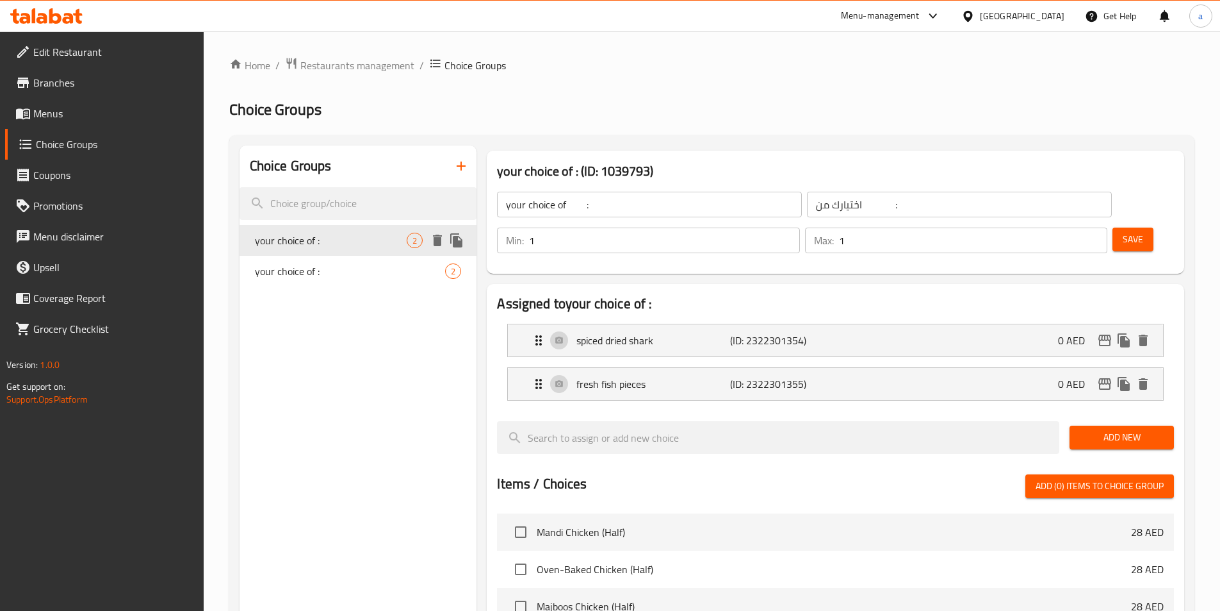
click at [372, 245] on span "your choice of :" at bounding box center [331, 240] width 152 height 15
click at [379, 269] on span "your choice of :" at bounding box center [331, 270] width 152 height 15
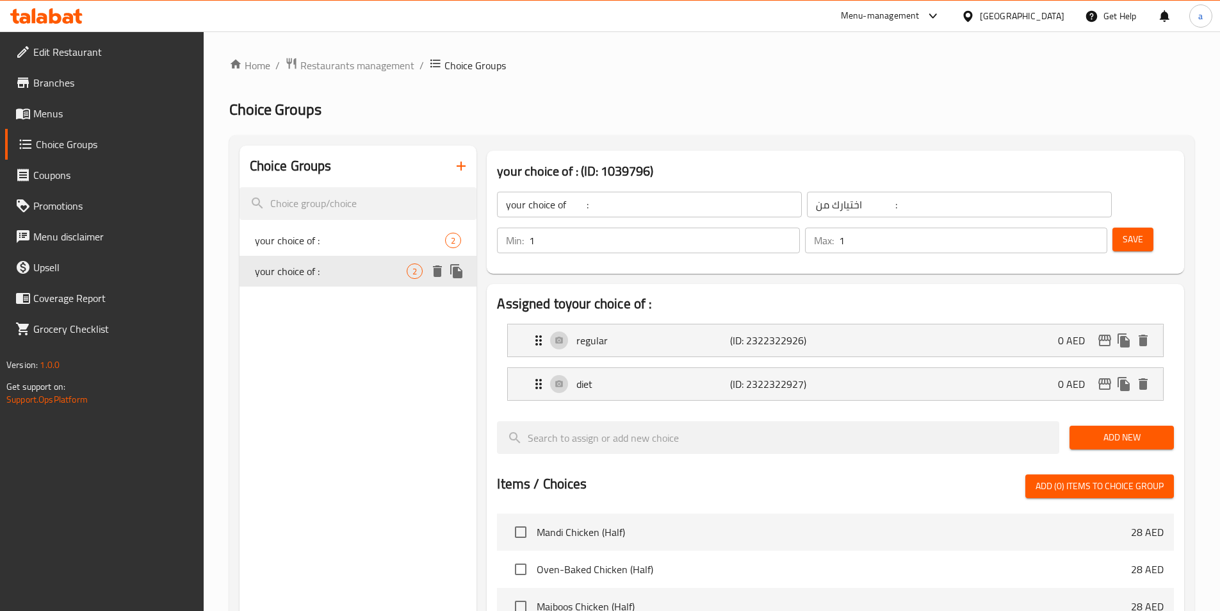
type input "your choice of :"
type input "اختيارك من :"
click at [734, 333] on p "(ID: 2322322926)" at bounding box center [781, 340] width 103 height 15
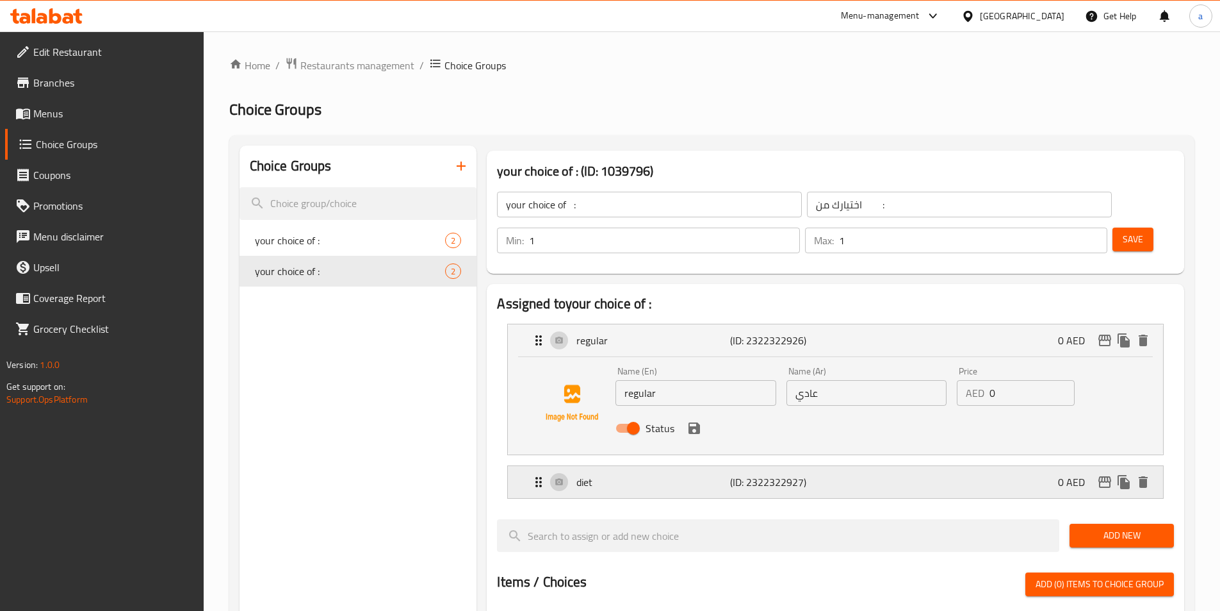
click at [818, 474] on p "(ID: 2322322927)" at bounding box center [781, 481] width 103 height 15
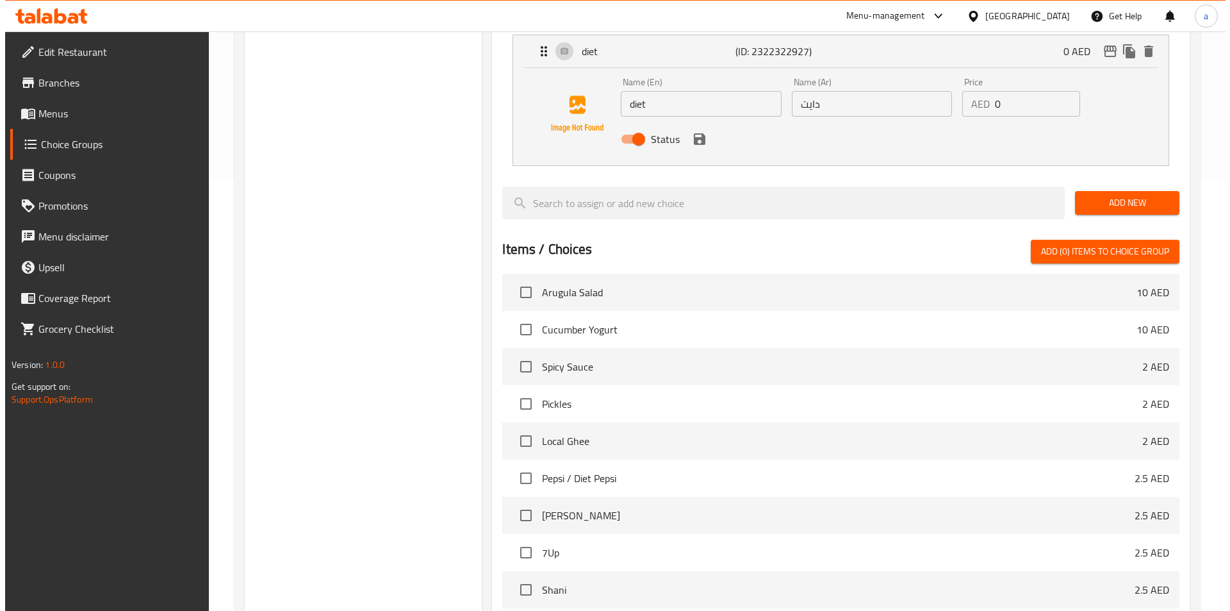
scroll to position [565, 0]
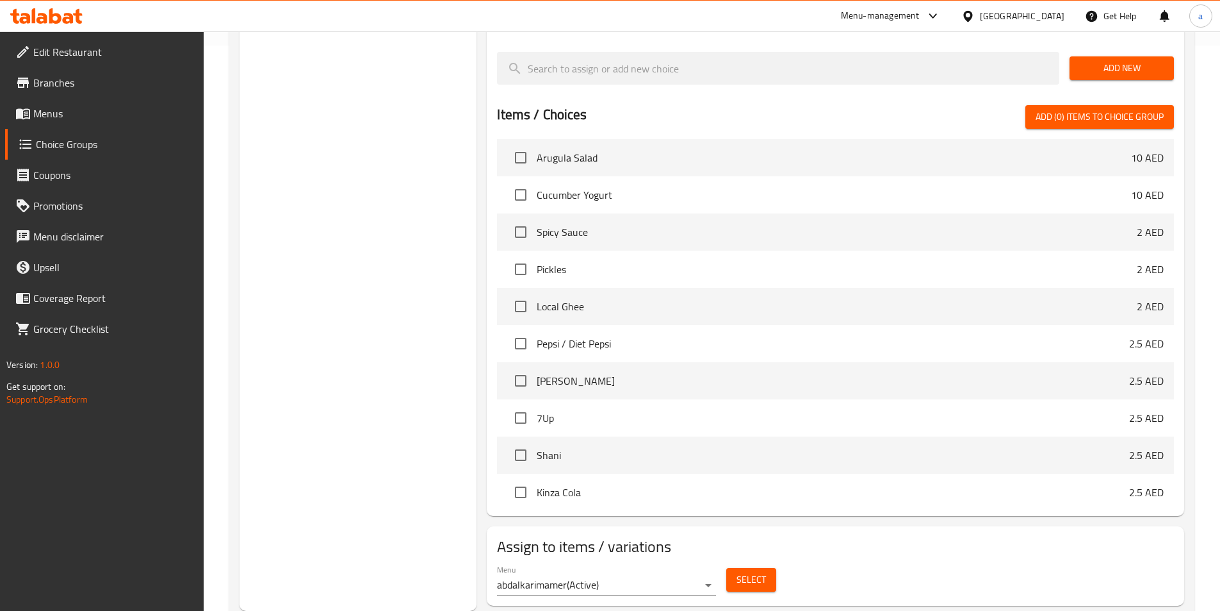
click at [749, 571] on span "Select" at bounding box center [751, 579] width 29 height 16
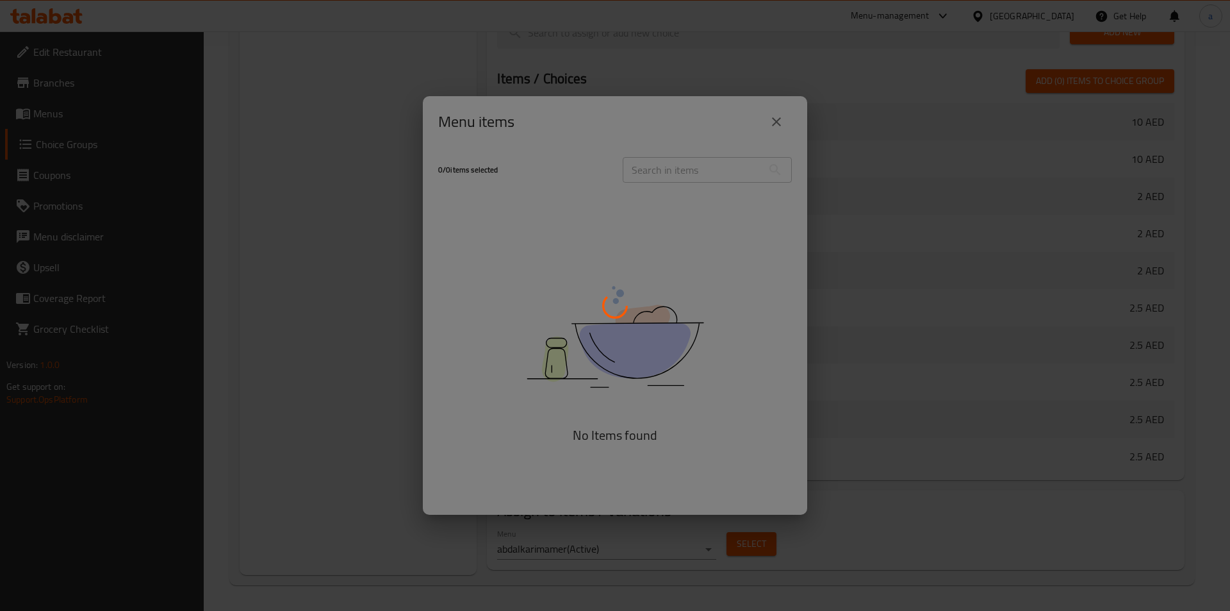
scroll to position [989, 0]
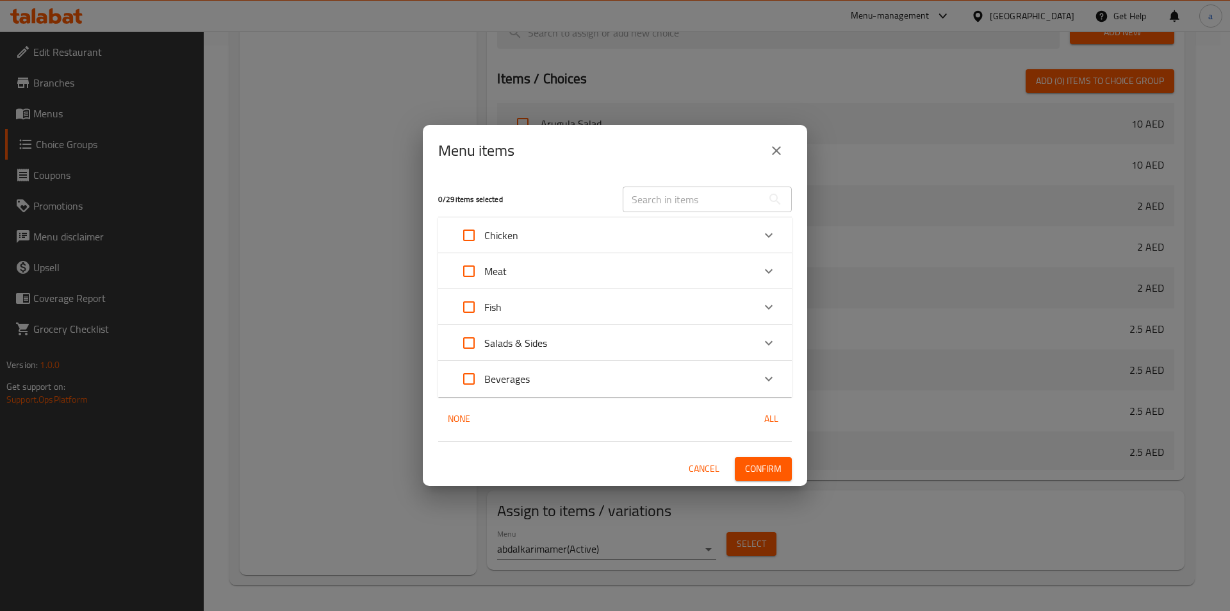
click at [538, 390] on div "Beverages" at bounding box center [604, 378] width 300 height 31
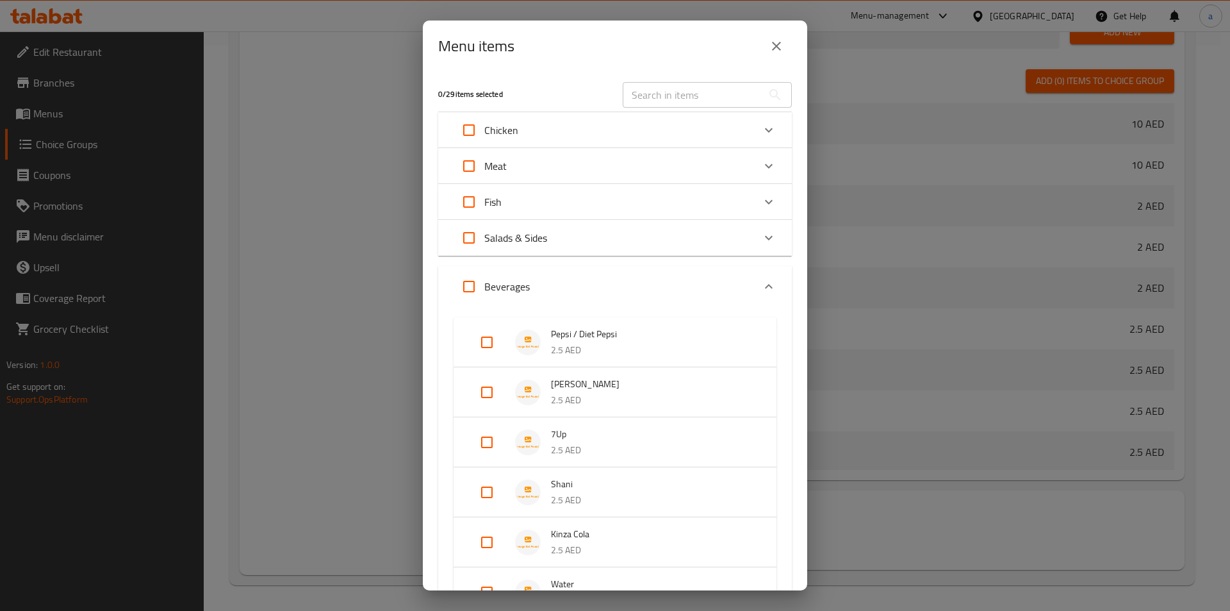
click at [486, 345] on input "Expand" at bounding box center [487, 342] width 31 height 31
checkbox input "true"
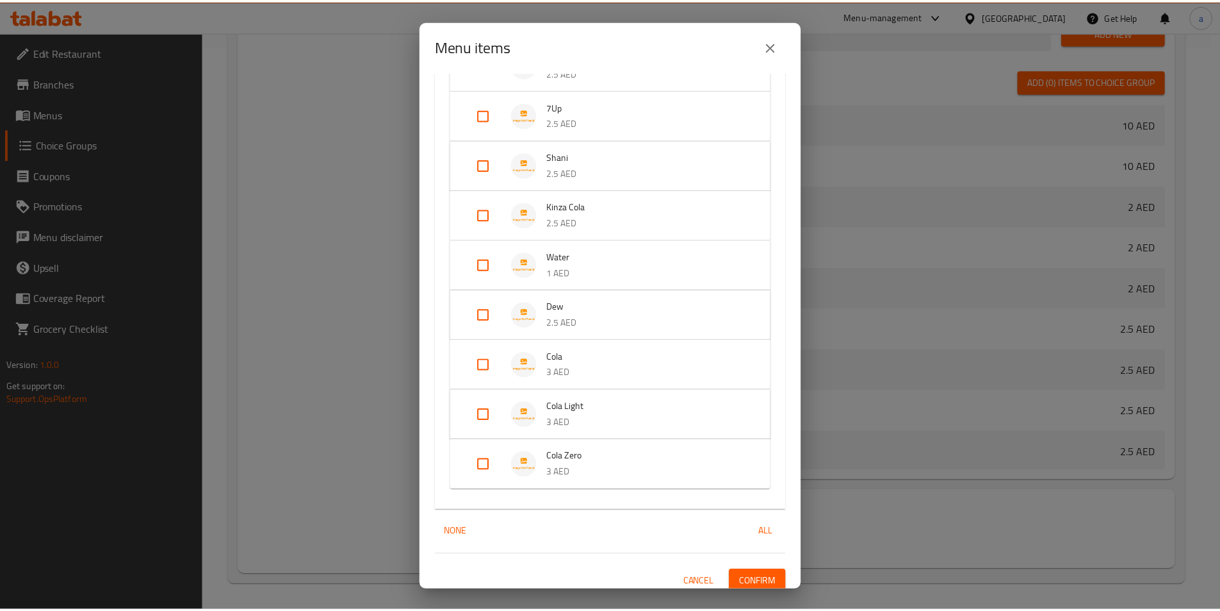
scroll to position [347, 0]
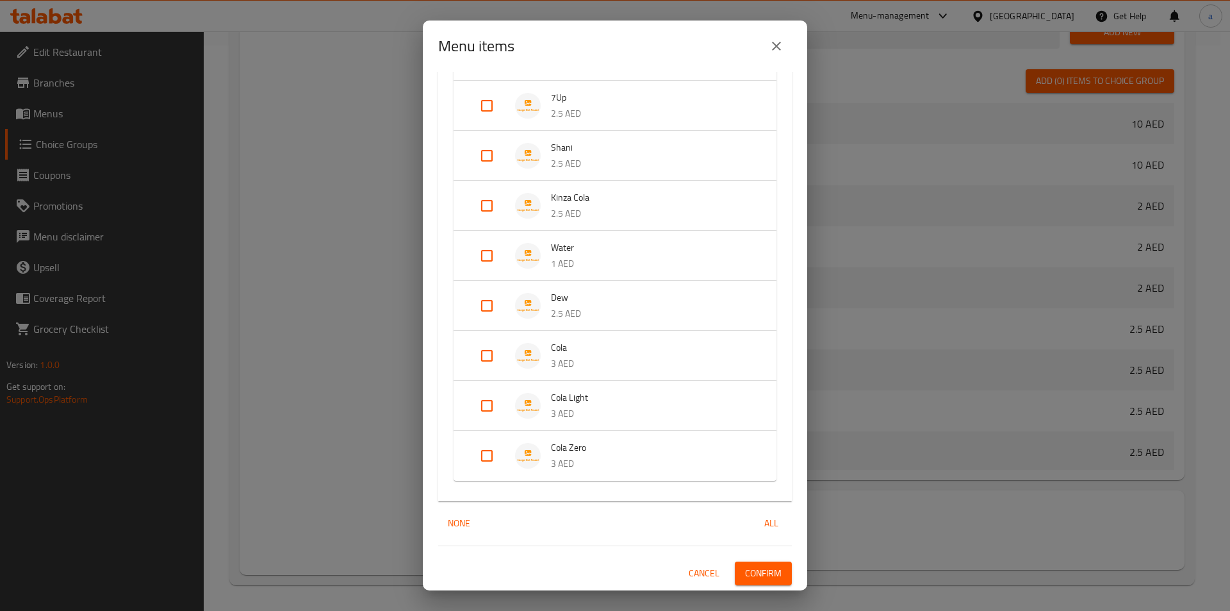
click at [755, 571] on span "Confirm" at bounding box center [763, 573] width 37 height 16
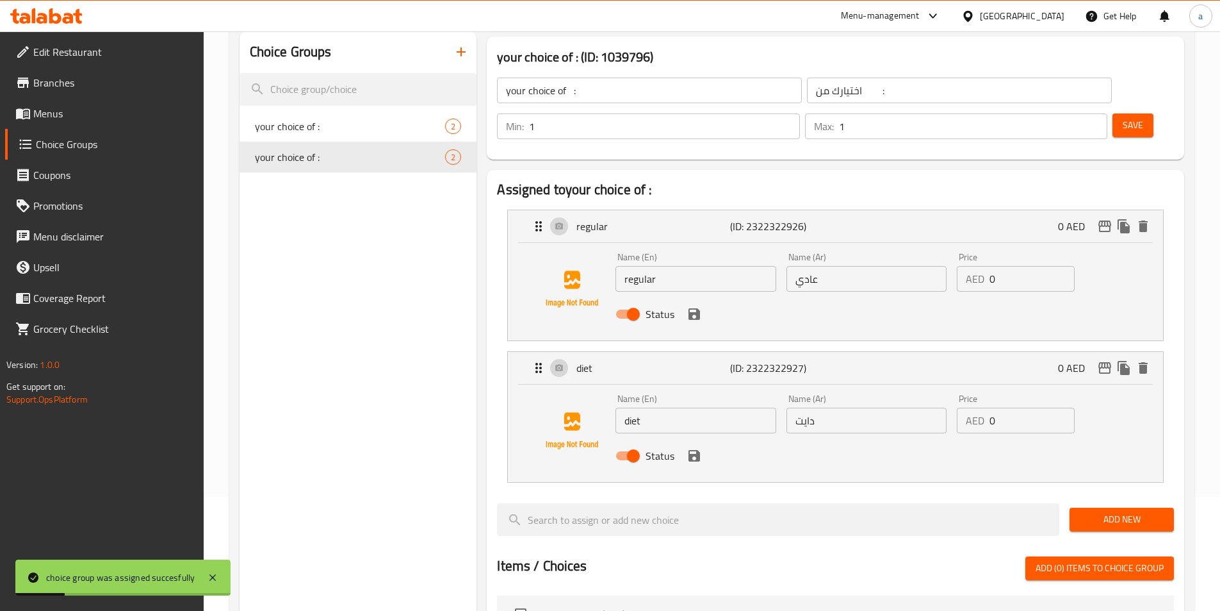
scroll to position [0, 0]
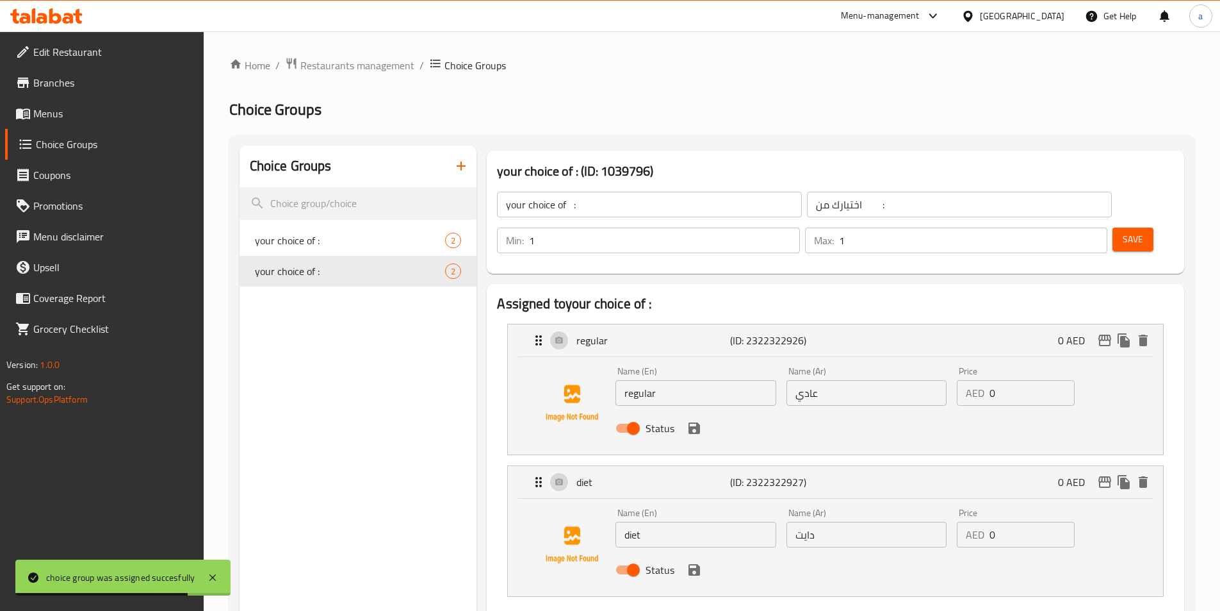
click at [64, 115] on span "Menus" at bounding box center [113, 113] width 160 height 15
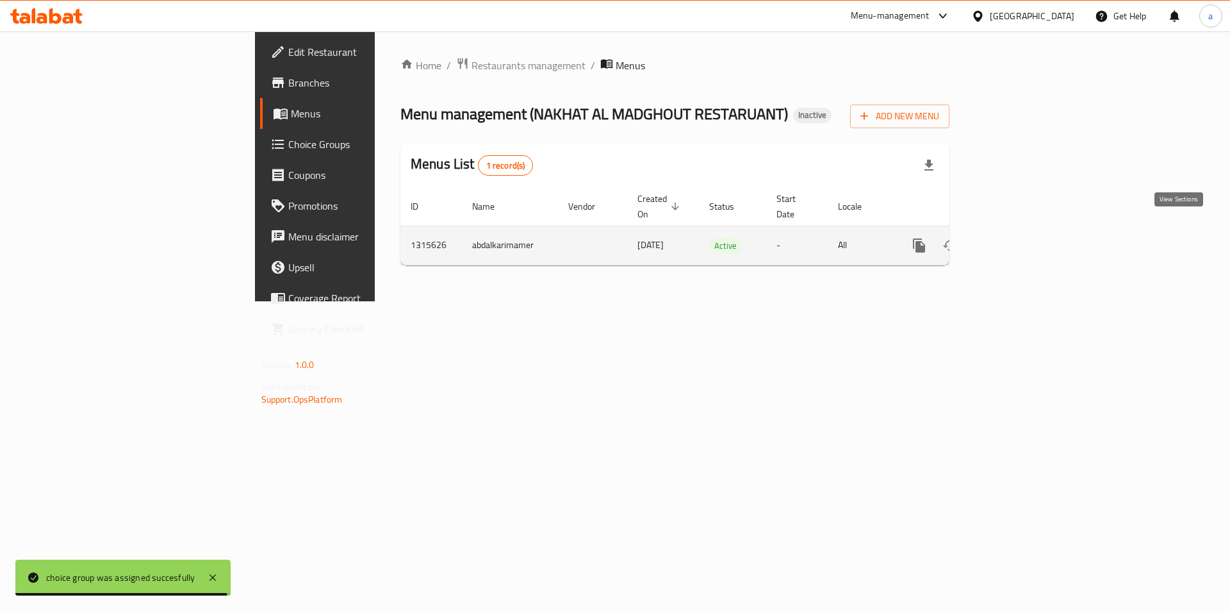
click at [1017, 240] on icon "enhanced table" at bounding box center [1012, 246] width 12 height 12
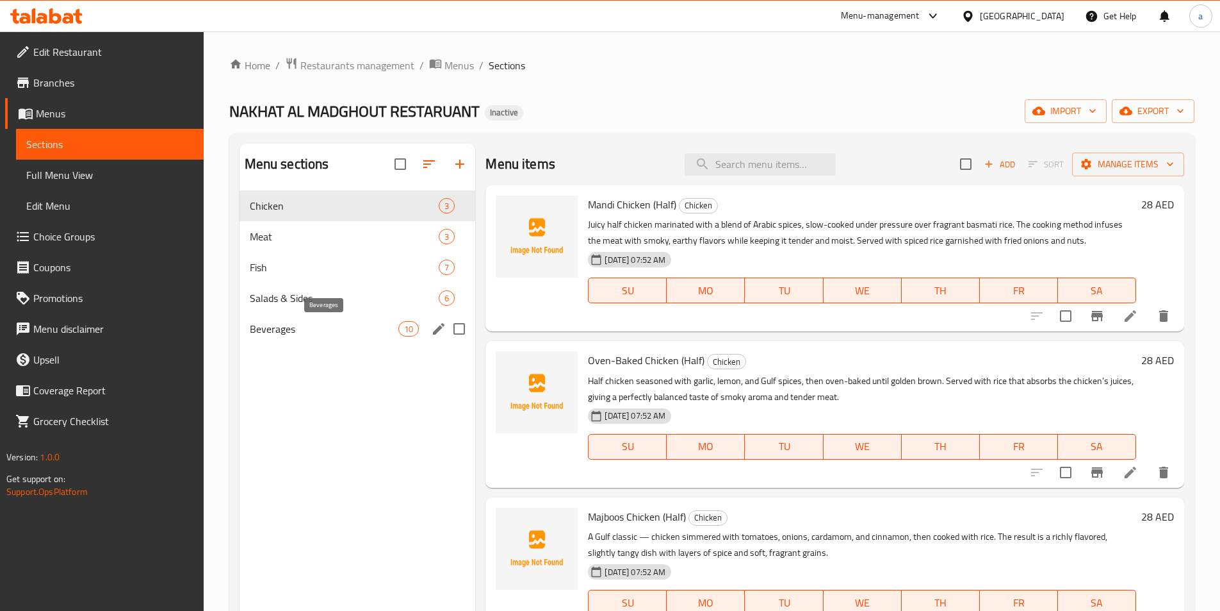
click at [375, 325] on span "Beverages" at bounding box center [324, 328] width 149 height 15
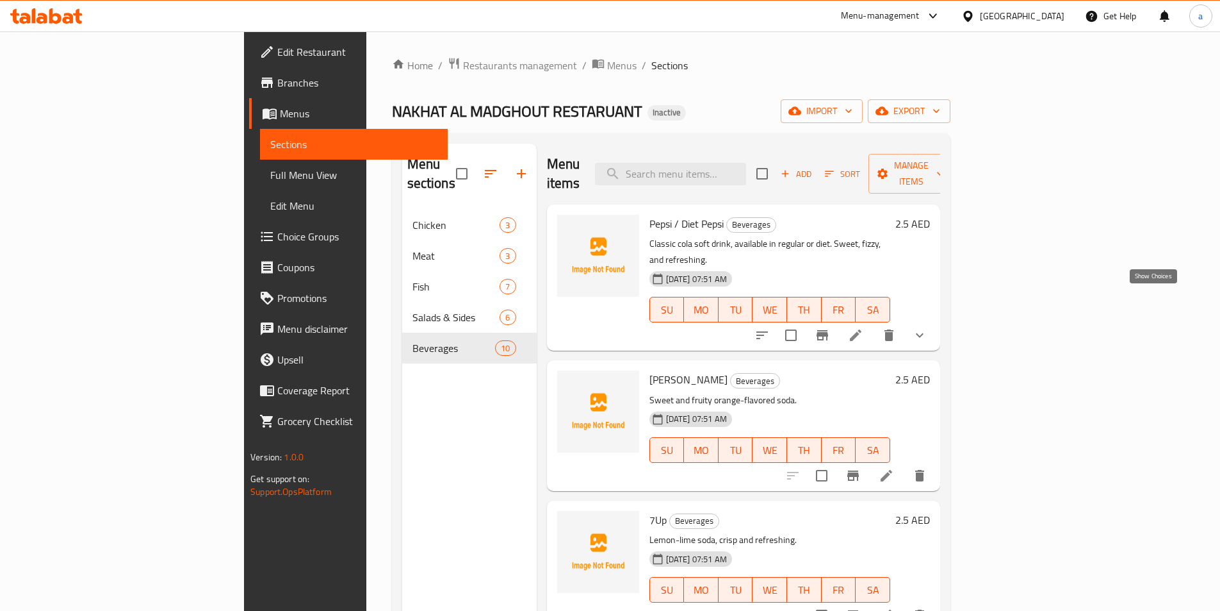
click at [928, 327] on icon "show more" at bounding box center [919, 334] width 15 height 15
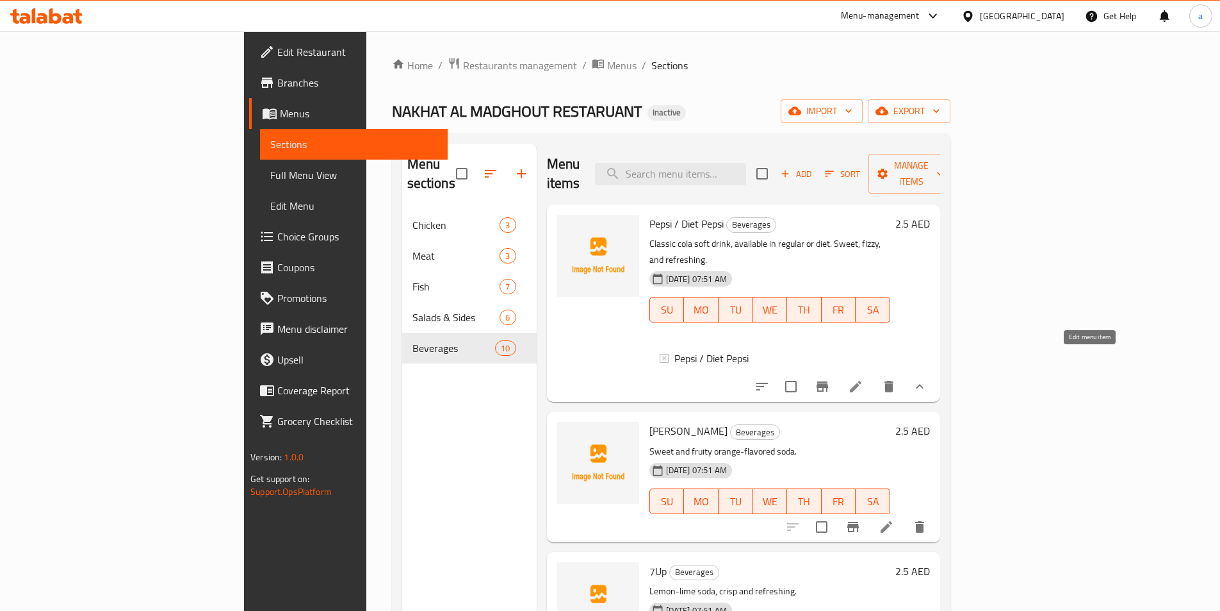
click at [864, 379] on icon at bounding box center [855, 386] width 15 height 15
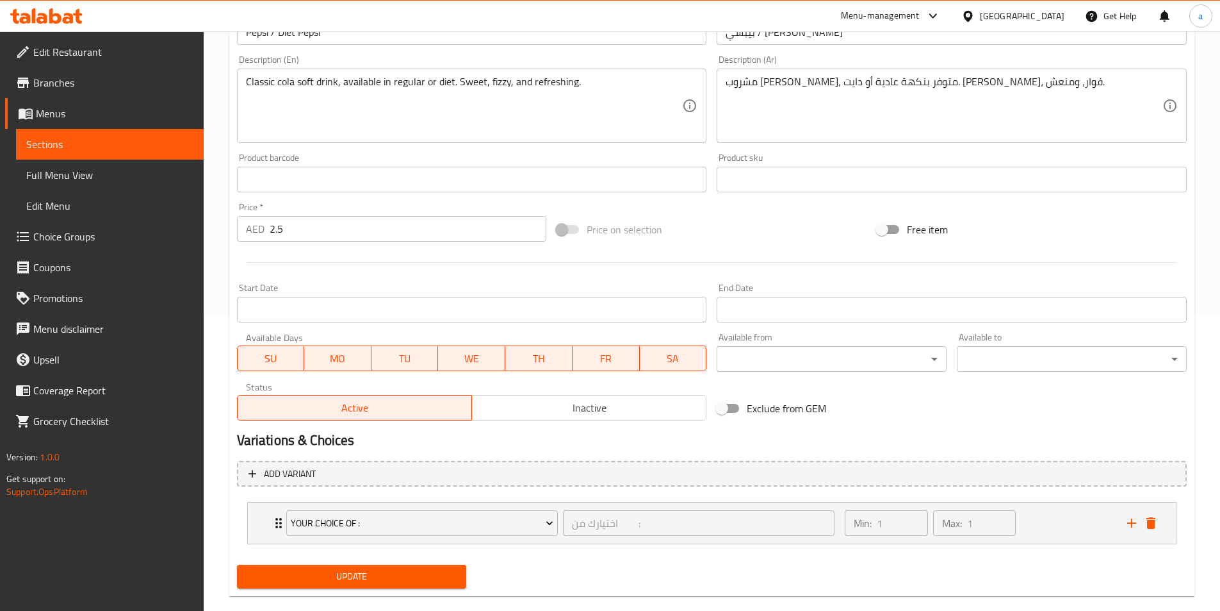
scroll to position [316, 0]
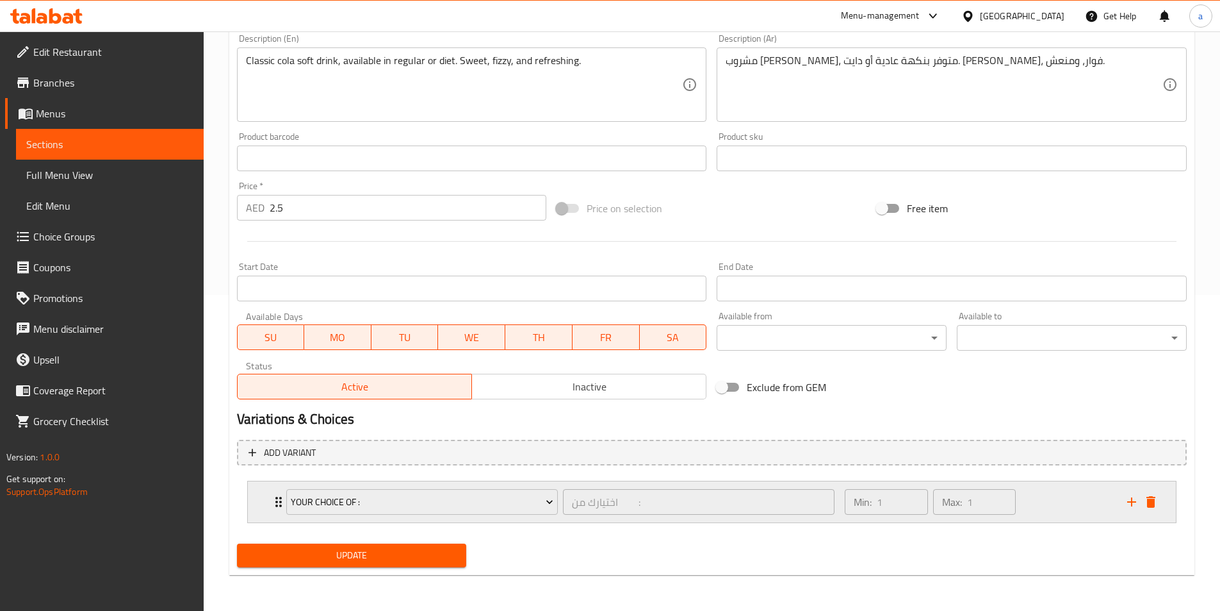
click at [1081, 490] on div "Min: 1 ​ Max: 1 ​" at bounding box center [978, 501] width 282 height 41
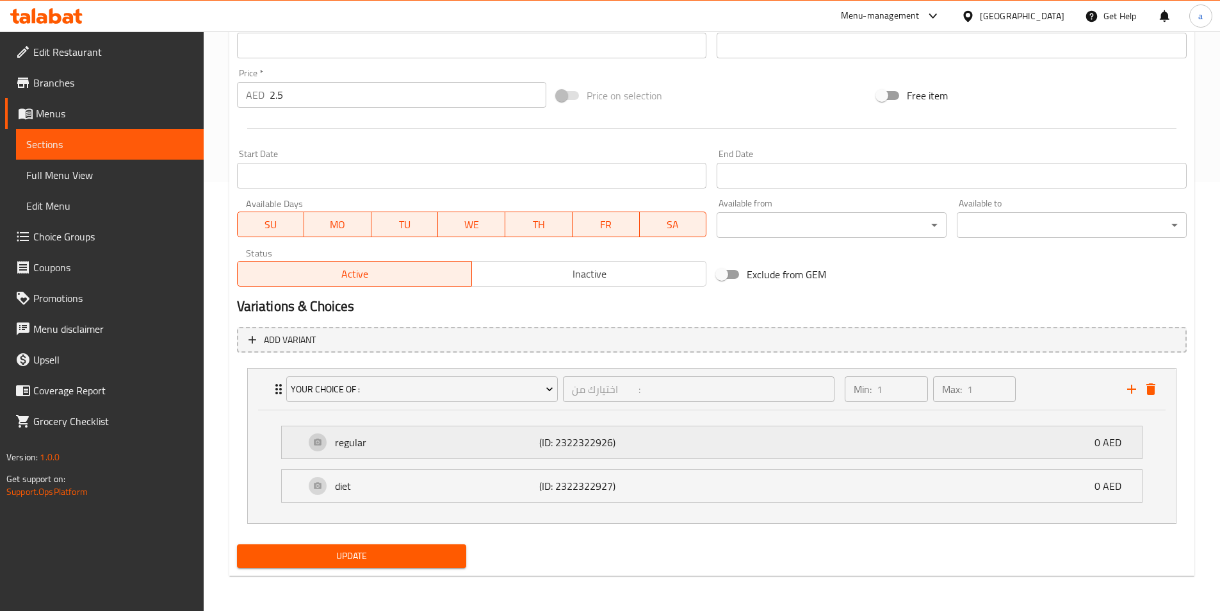
scroll to position [429, 0]
click at [69, 176] on span "Full Menu View" at bounding box center [109, 174] width 167 height 15
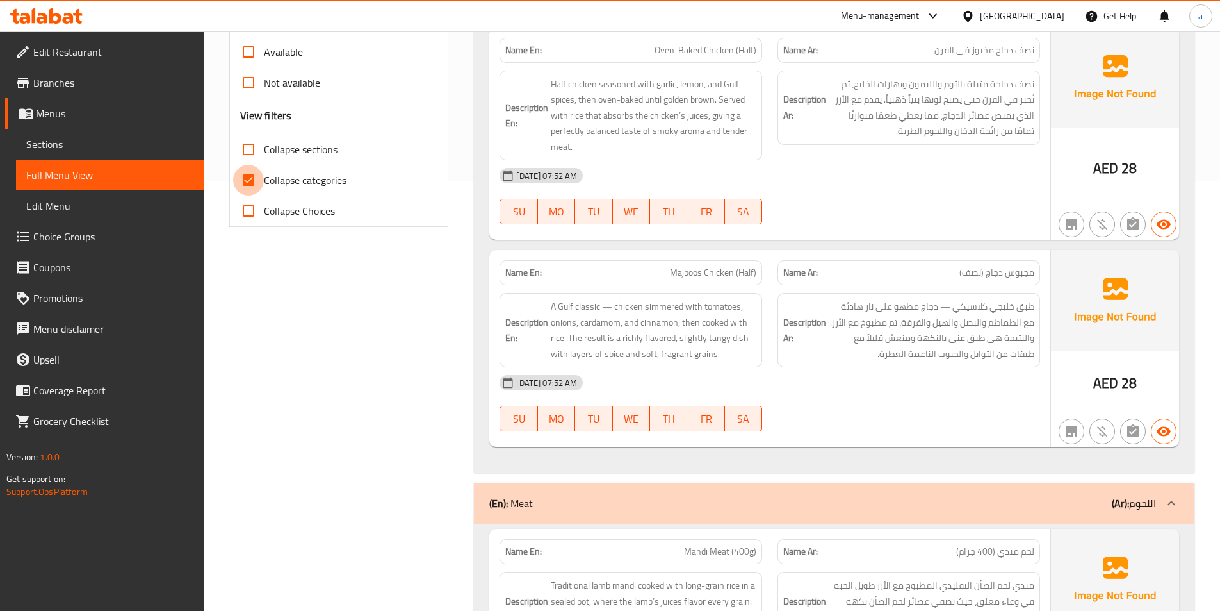
click at [261, 176] on input "Collapse categories" at bounding box center [248, 180] width 31 height 31
checkbox input "false"
click at [255, 149] on input "Collapse sections" at bounding box center [248, 149] width 31 height 31
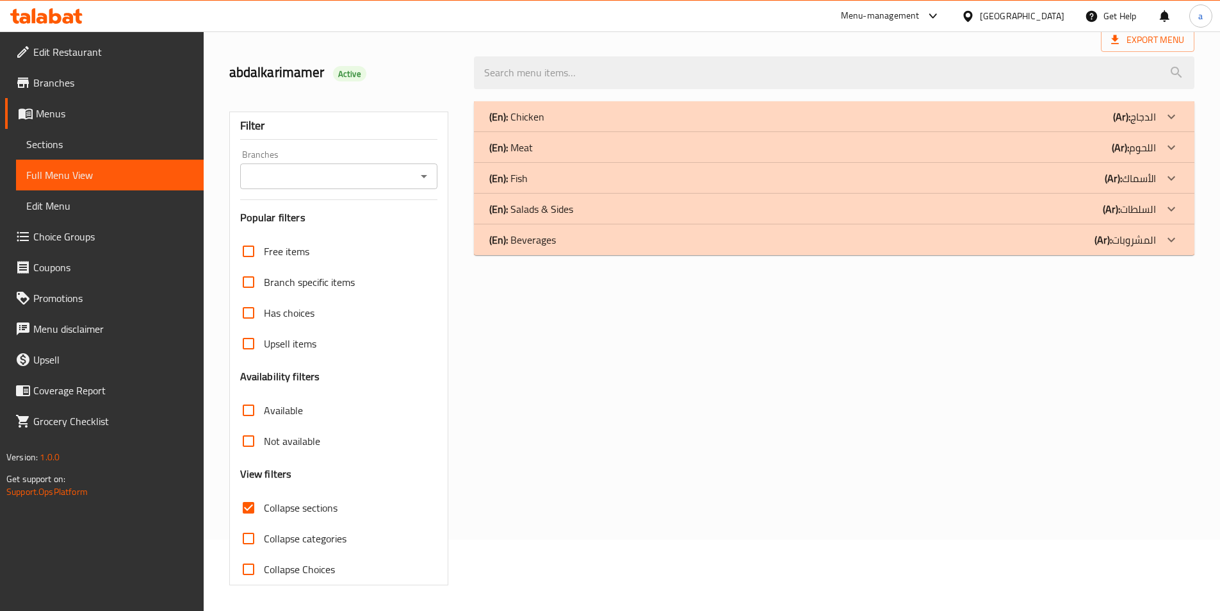
scroll to position [71, 0]
click at [243, 501] on input "Collapse sections" at bounding box center [248, 507] width 31 height 31
checkbox input "false"
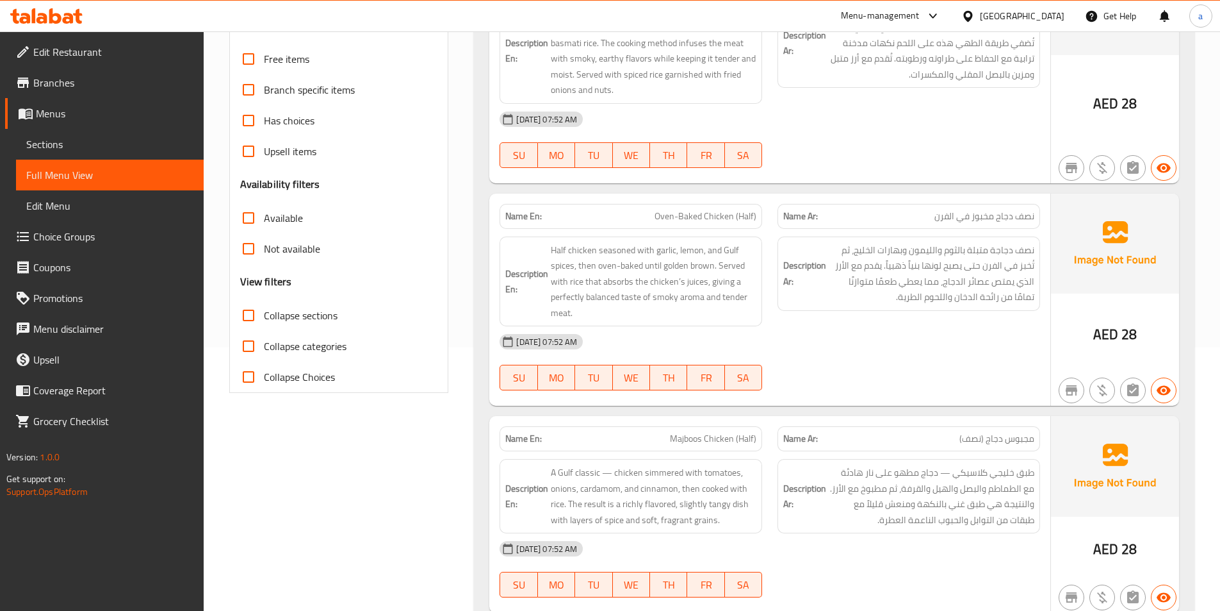
scroll to position [0, 0]
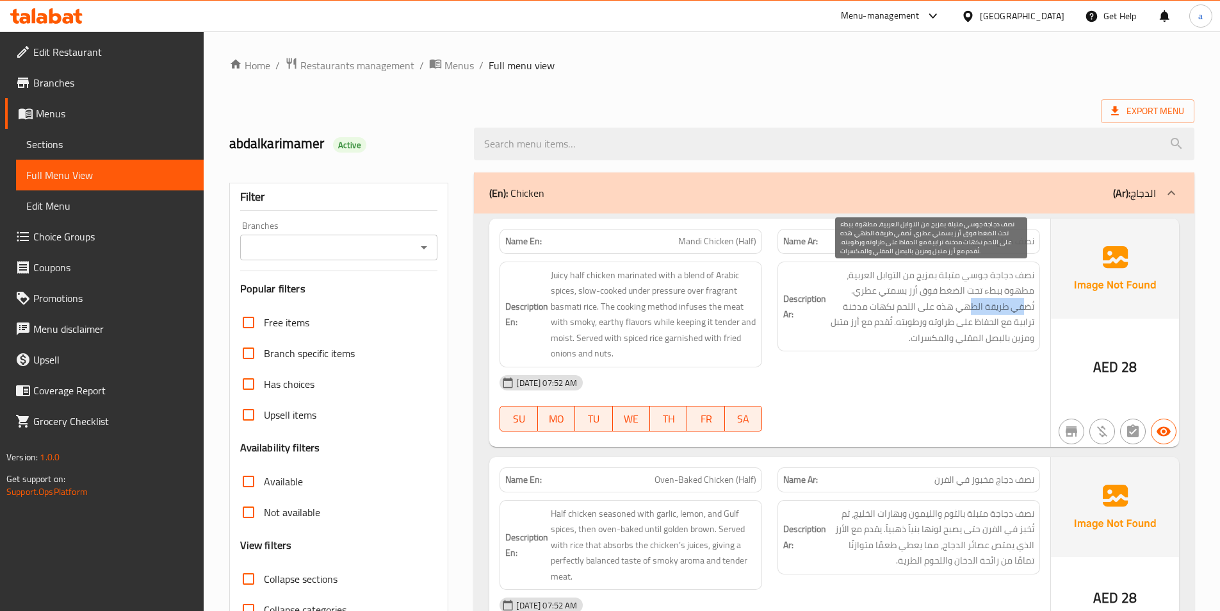
drag, startPoint x: 1023, startPoint y: 307, endPoint x: 968, endPoint y: 309, distance: 54.5
click at [968, 309] on span "نصف دجاجة جوسي متبلة بمزيج من التوابل العربية، مطهوة ببطء تحت الضغط فوق أرز بسم…" at bounding box center [932, 306] width 206 height 79
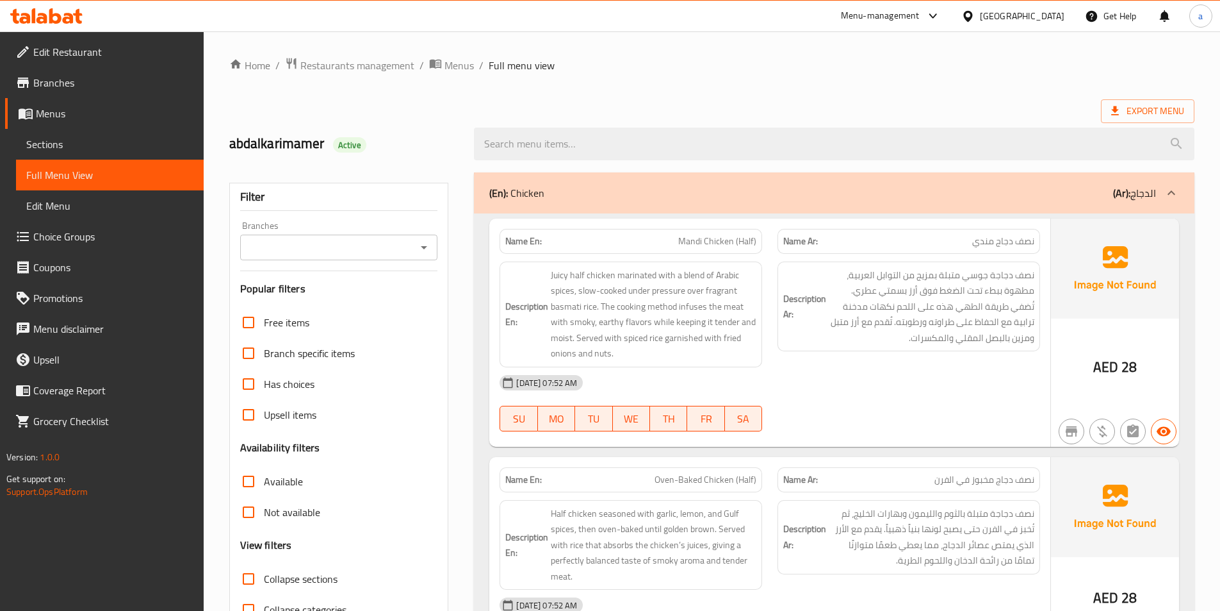
click at [997, 362] on div "Description Ar: نصف دجاجة جوسي متبلة بمزيج من التوابل العربية، مطهوة ببطء تحت ا…" at bounding box center [909, 314] width 278 height 121
drag, startPoint x: 1012, startPoint y: 309, endPoint x: 1040, endPoint y: 312, distance: 27.7
click at [1040, 312] on div "Description Ar: نصف دجاجة جوسي متبلة بمزيج من التوابل العربية، مطهوة ببطء تحت ا…" at bounding box center [909, 306] width 263 height 90
click at [1031, 315] on div at bounding box center [1031, 315] width 0 height 0
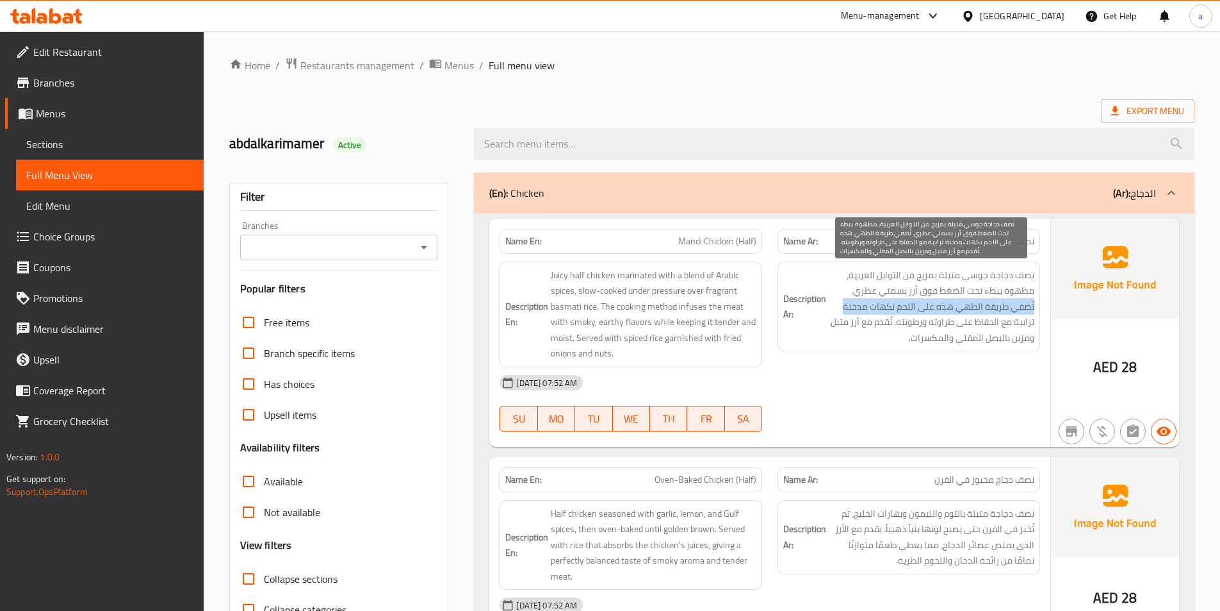
drag, startPoint x: 845, startPoint y: 307, endPoint x: 1034, endPoint y: 304, distance: 189.0
click at [1034, 305] on span "نصف دجاجة جوسي متبلة بمزيج من التوابل العربية، مطهوة ببطء تحت الضغط فوق أرز بسم…" at bounding box center [932, 306] width 206 height 79
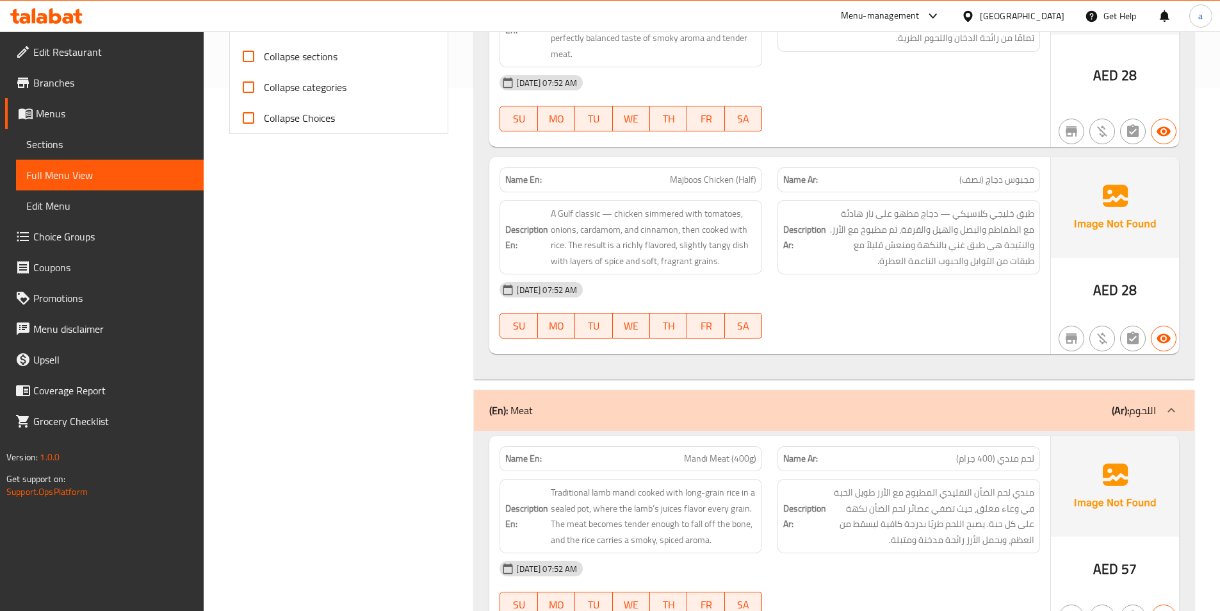
scroll to position [577, 0]
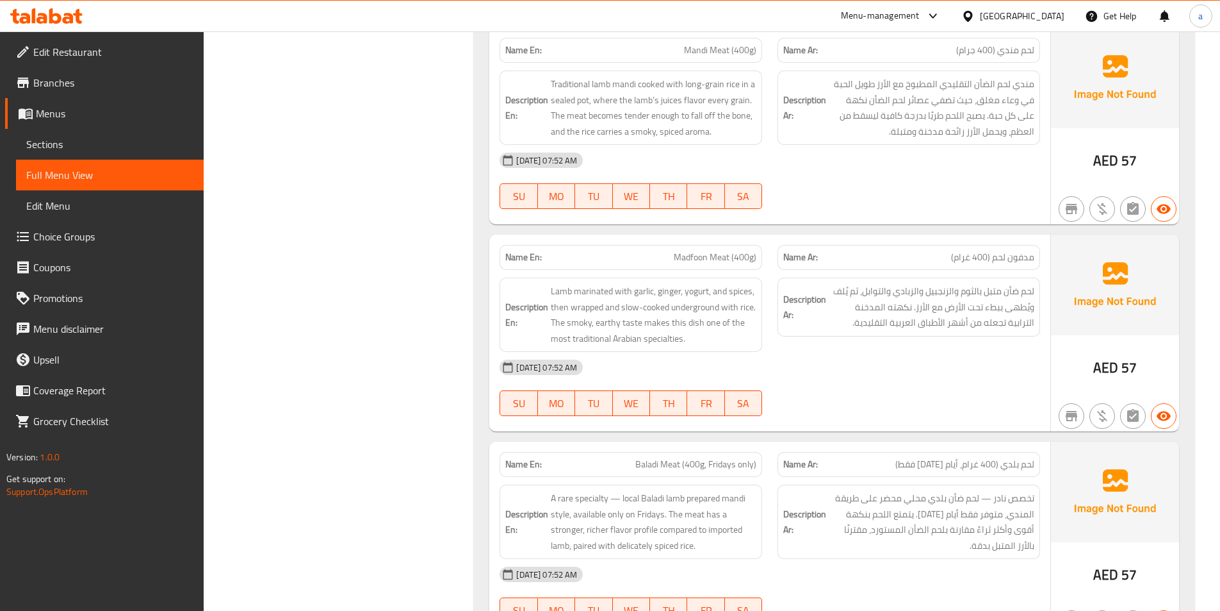
scroll to position [961, 0]
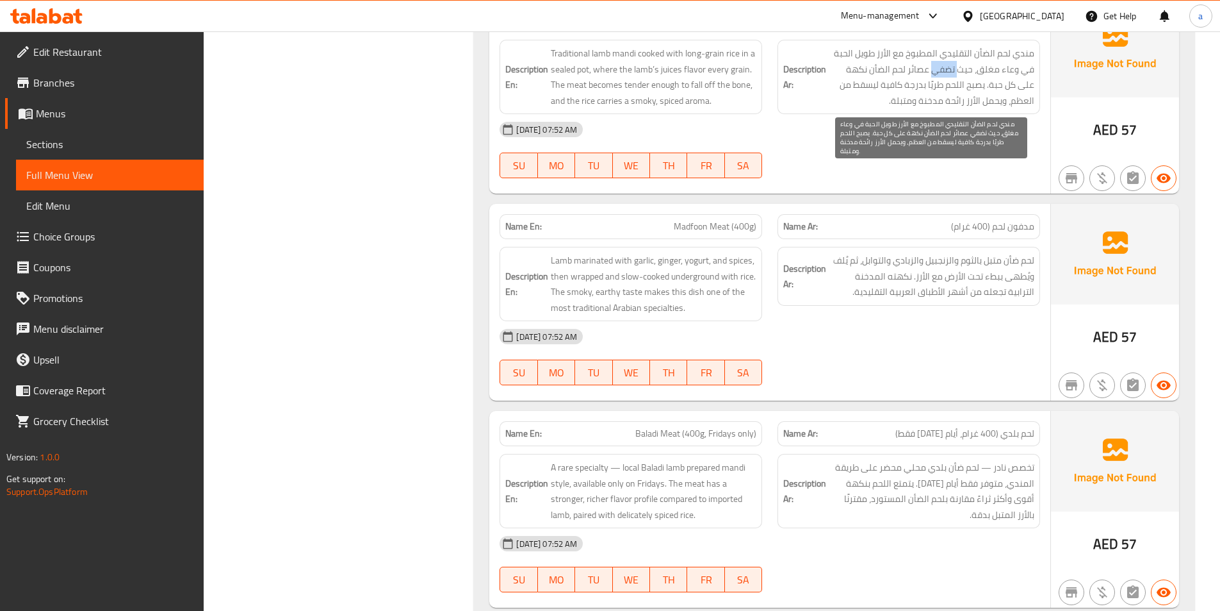
drag, startPoint x: 934, startPoint y: 74, endPoint x: 960, endPoint y: 76, distance: 25.7
click at [960, 76] on span "مندي لحم الضأن التقليدي المطبوخ مع الأرز طويل الحبة في وعاء مغلق، حيث تضفي عصائ…" at bounding box center [932, 76] width 206 height 63
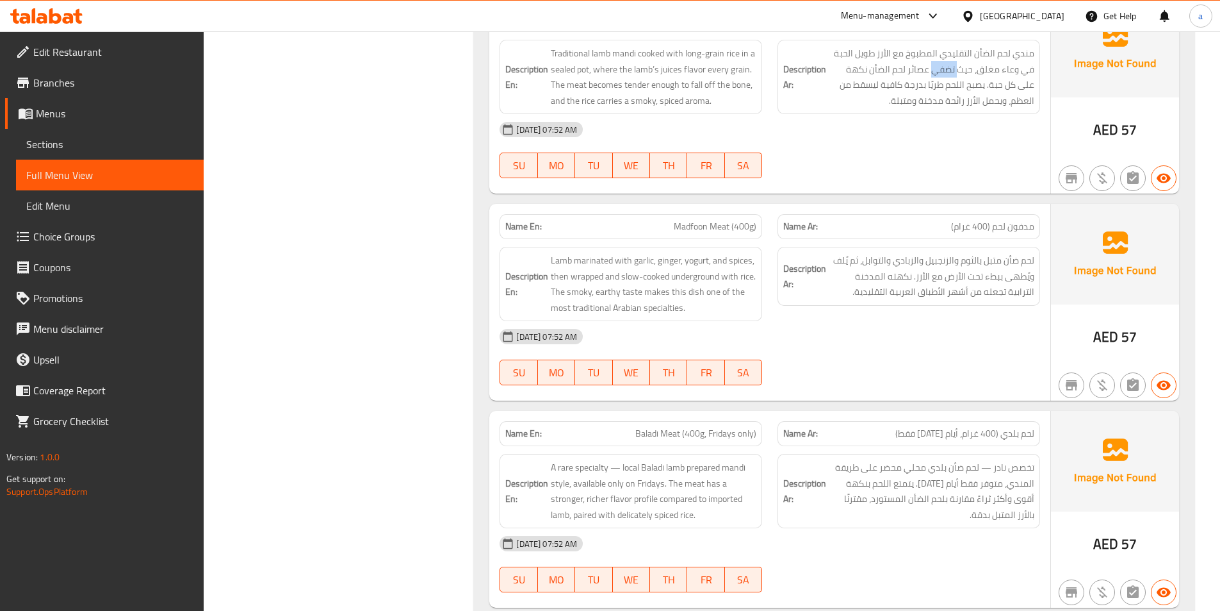
click at [951, 78] on div at bounding box center [951, 78] width 0 height 0
click at [826, 136] on div "03-10-2025 07:52 AM" at bounding box center [770, 129] width 556 height 31
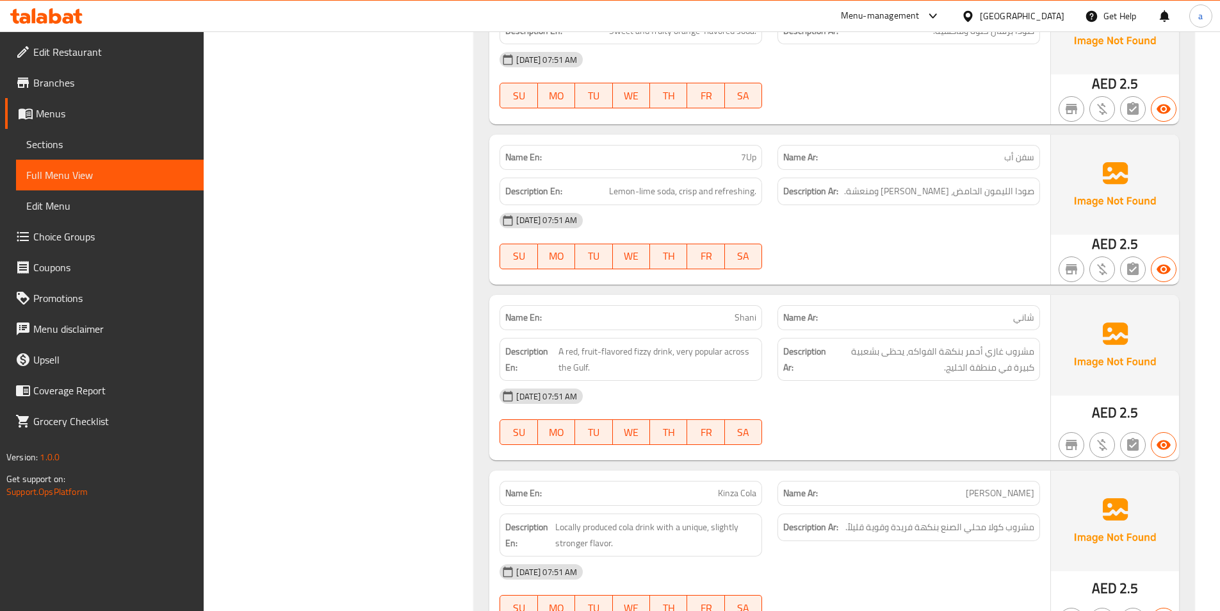
scroll to position [5709, 0]
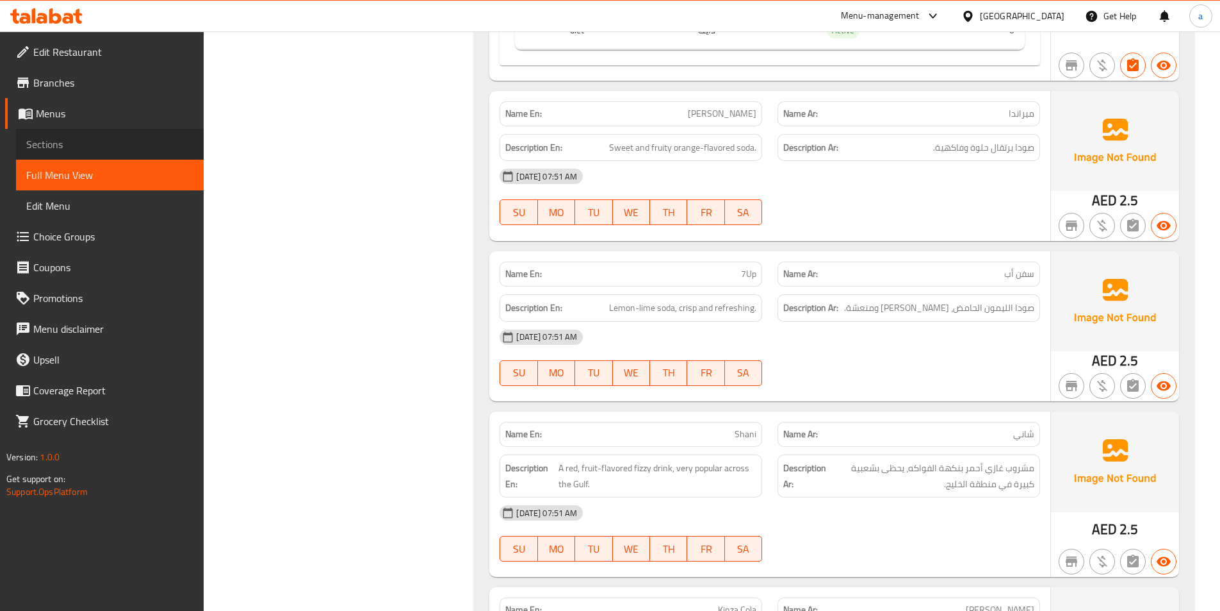
click at [58, 140] on span "Sections" at bounding box center [109, 143] width 167 height 15
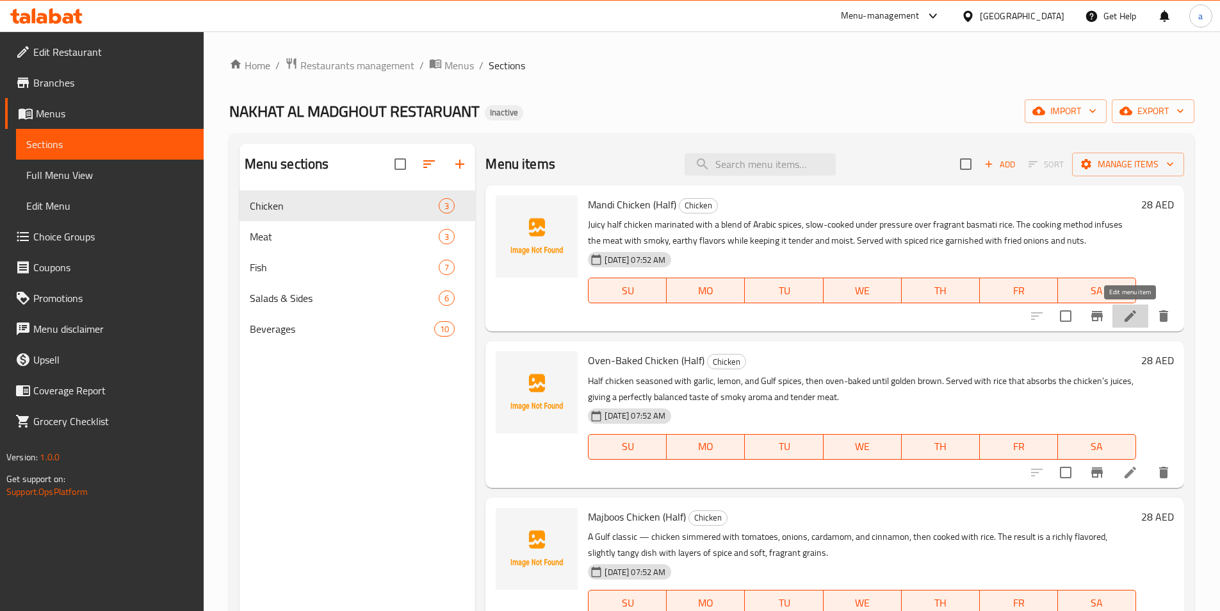
click at [1135, 315] on icon at bounding box center [1130, 315] width 15 height 15
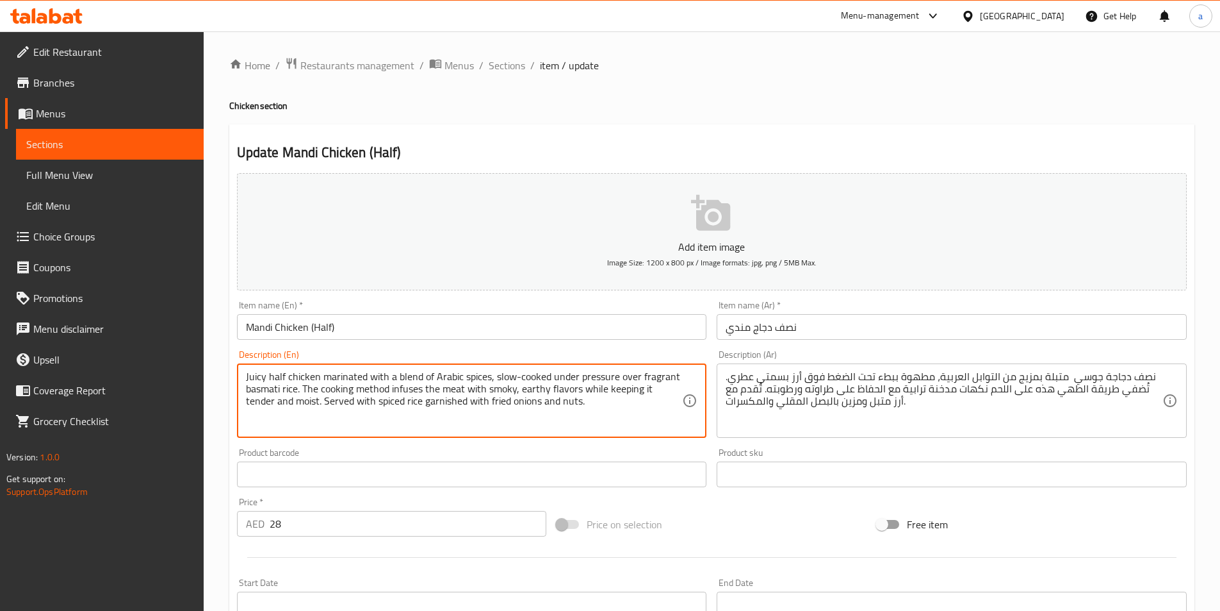
drag, startPoint x: 494, startPoint y: 377, endPoint x: 299, endPoint y: 393, distance: 195.5
click at [309, 388] on textarea "Juicy half chicken marinated with a blend of Arabic spices, slow-cooked under p…" at bounding box center [464, 400] width 437 height 61
drag, startPoint x: 303, startPoint y: 386, endPoint x: 516, endPoint y: 393, distance: 212.8
click at [516, 393] on textarea "Juicy half chicken marinated with a blend of Arabic spices, slow-cooked under p…" at bounding box center [464, 400] width 437 height 61
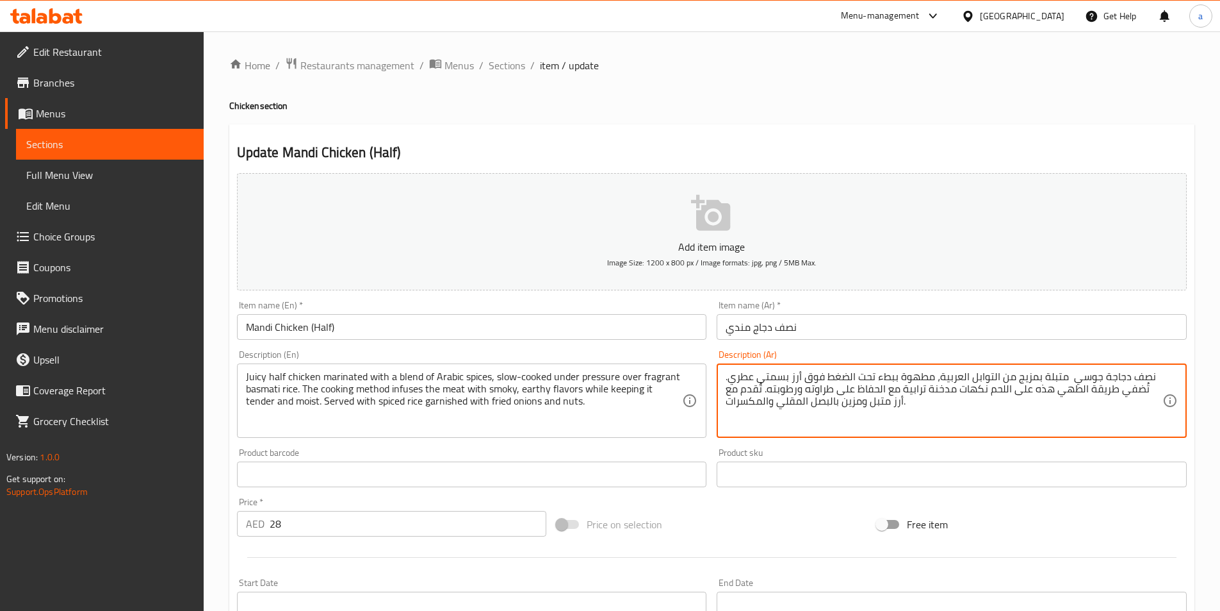
drag, startPoint x: 1158, startPoint y: 388, endPoint x: 964, endPoint y: 397, distance: 194.3
click at [911, 403] on textarea "نصف دجاجة جوسي متبلة بمزيج من التوابل العربية، مطهوة ببطء تحت الضغط فوق أرز بسم…" at bounding box center [944, 400] width 437 height 61
drag, startPoint x: 1158, startPoint y: 388, endPoint x: 1148, endPoint y: 390, distance: 9.9
click at [1148, 390] on textarea "نصف دجاجة جوسي متبلة بمزيج من التوابل العربية، مطهوة ببطء تحت الضغط فوق أرز بسم…" at bounding box center [944, 400] width 437 height 61
click at [1095, 423] on textarea "نصف دجاجة جوسي متبلة بمزيج من التوابل العربية، مطهوة ببطء تحت الضغط فوق أرز بسم…" at bounding box center [944, 400] width 437 height 61
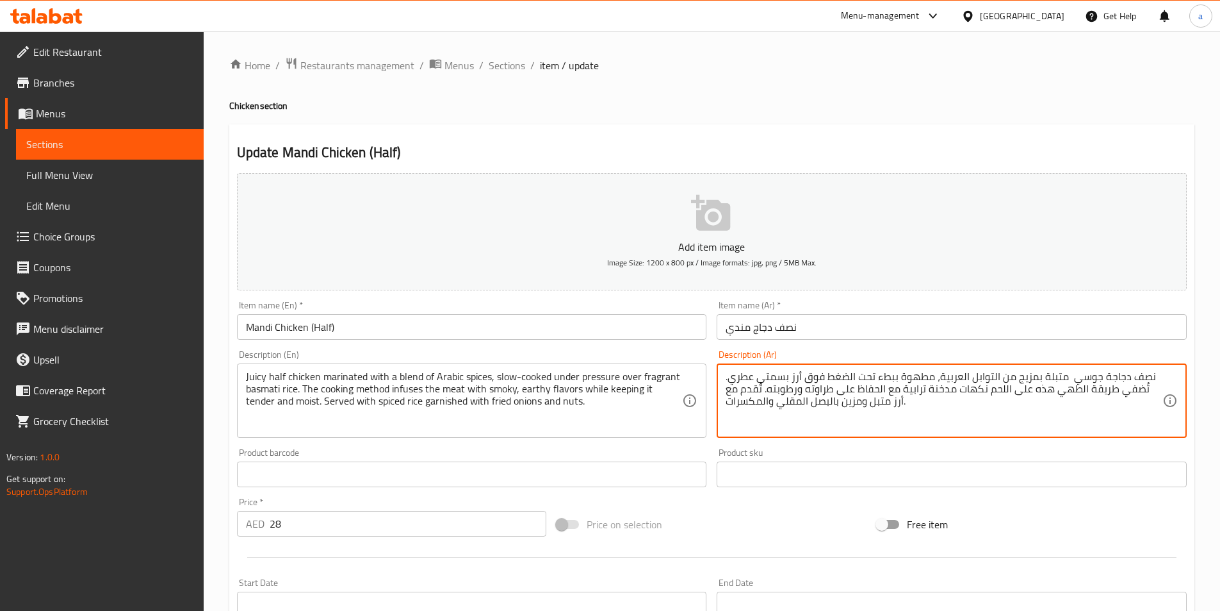
drag, startPoint x: 915, startPoint y: 390, endPoint x: 1154, endPoint y: 390, distance: 239.6
click at [1154, 390] on textarea "نصف دجاجة جوسي متبلة بمزيج من التوابل العربية، مطهوة ببطء تحت الضغط فوق أرز بسم…" at bounding box center [944, 400] width 437 height 61
paste textarea "ريقة الطهي تنقع اللحم بالدخان"
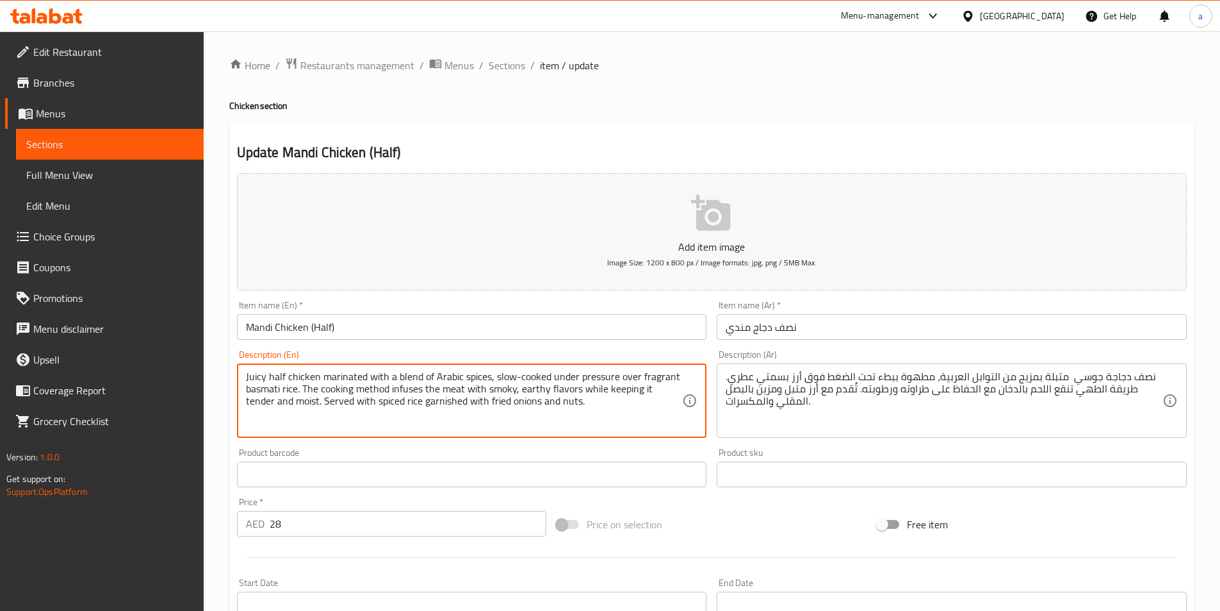
drag, startPoint x: 525, startPoint y: 390, endPoint x: 289, endPoint y: 429, distance: 239.6
drag, startPoint x: 520, startPoint y: 386, endPoint x: 292, endPoint y: 425, distance: 231.4
click at [292, 425] on textarea "Juicy half chicken marinated with a blend of Arabic spices, slow-cooked under p…" at bounding box center [464, 400] width 437 height 61
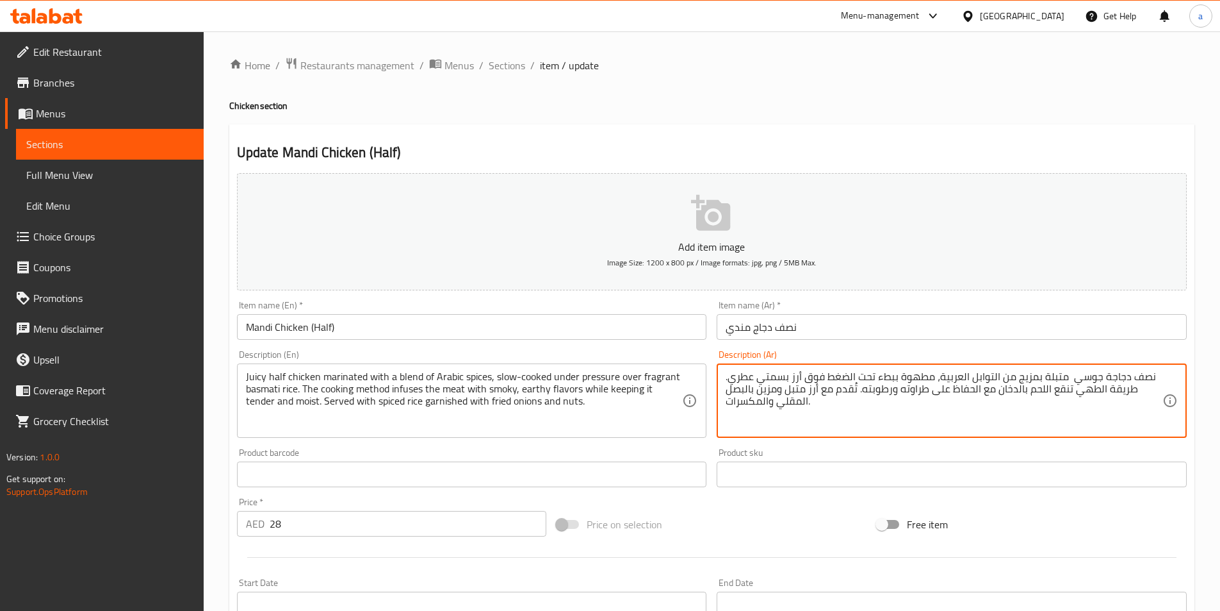
drag, startPoint x: 978, startPoint y: 388, endPoint x: 860, endPoint y: 392, distance: 117.9
paste textarea "نكهات ترابية مع الحفاظ عليها طرية ورطبة."
type textarea "نصف دجاجة جوسي متبلة بمزيج من التوابل العربية، مطهوة ببطء تحت الضغط فوق أرز بسم…"
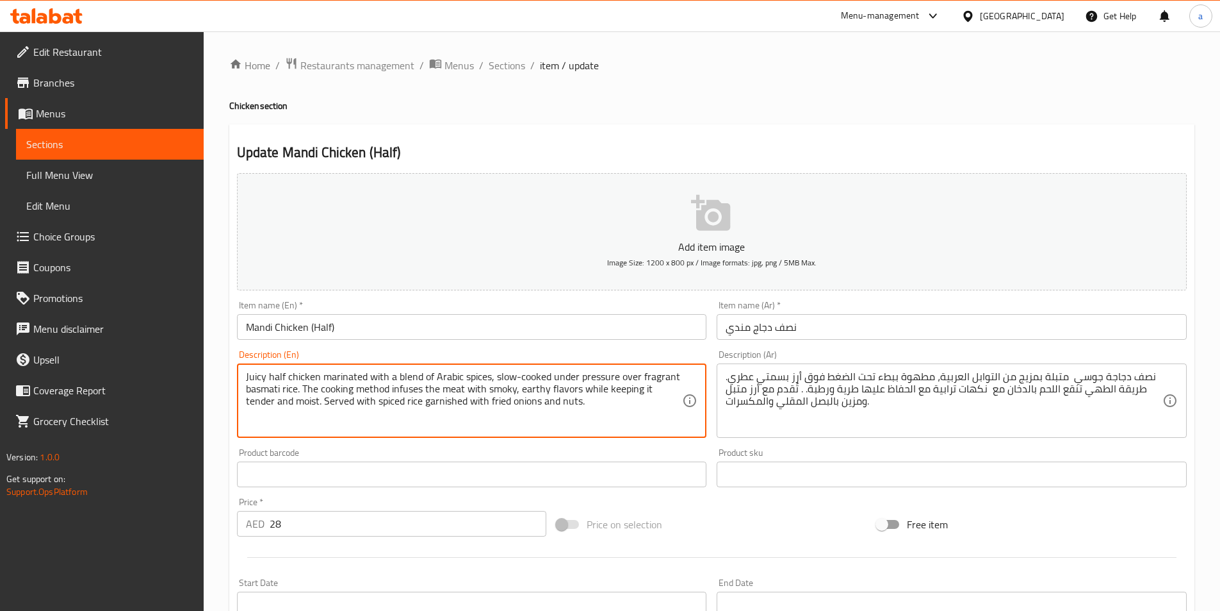
drag, startPoint x: 297, startPoint y: 402, endPoint x: 552, endPoint y: 411, distance: 255.1
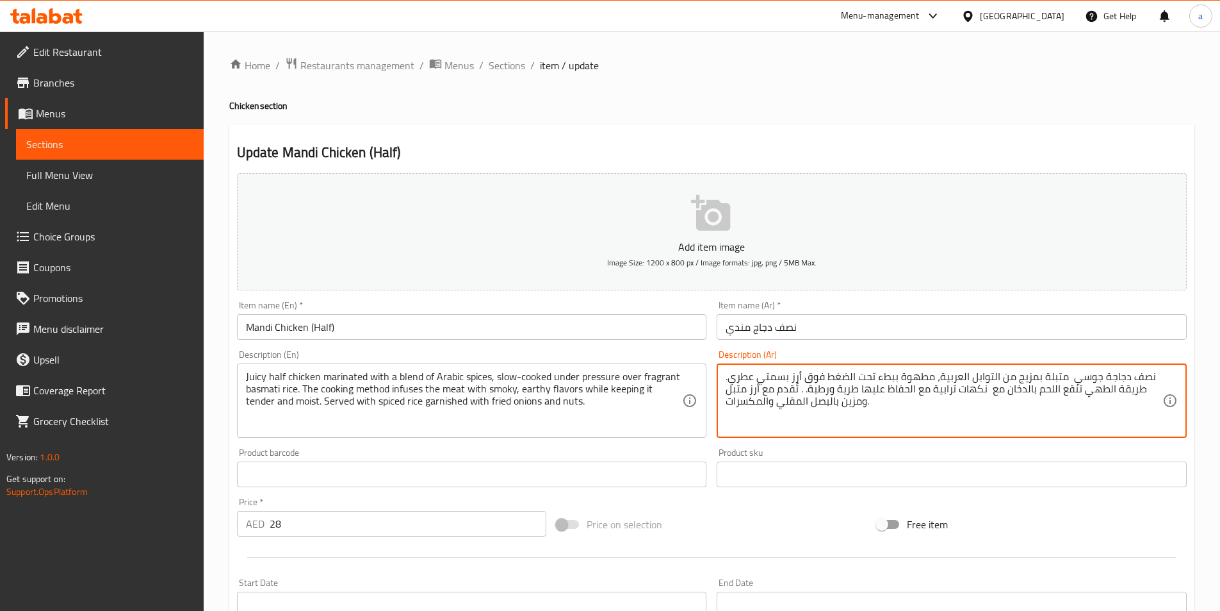
click at [1156, 384] on textarea "نصف دجاجة جوسي متبلة بمزيج من التوابل العربية، مطهوة ببطء تحت الضغط فوق أرز بسم…" at bounding box center [944, 400] width 437 height 61
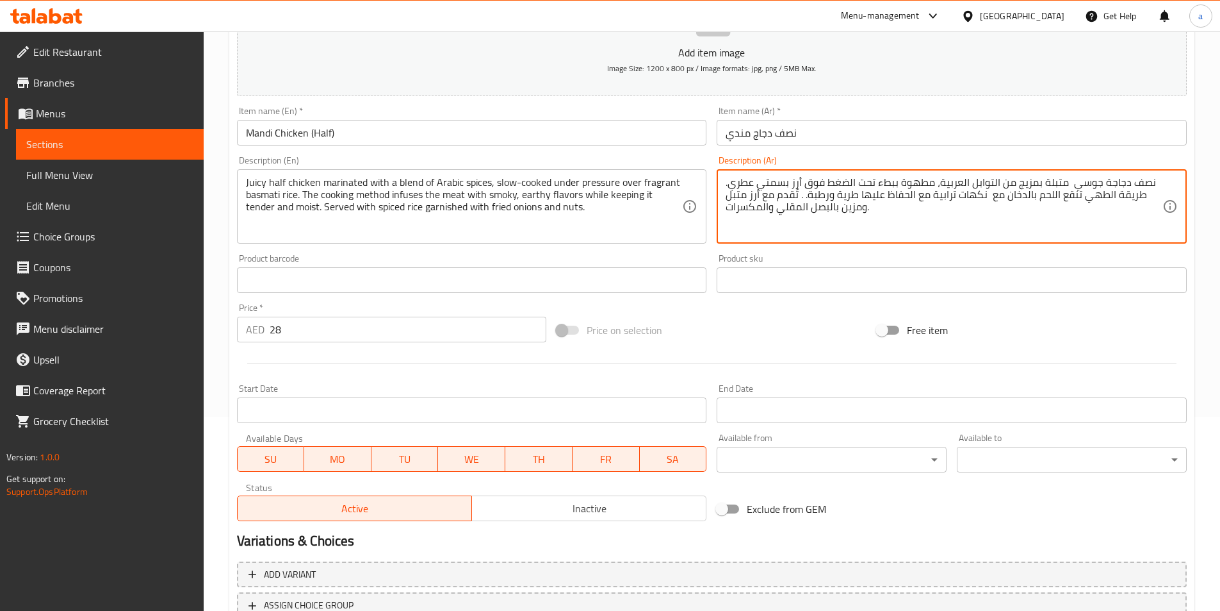
scroll to position [295, 0]
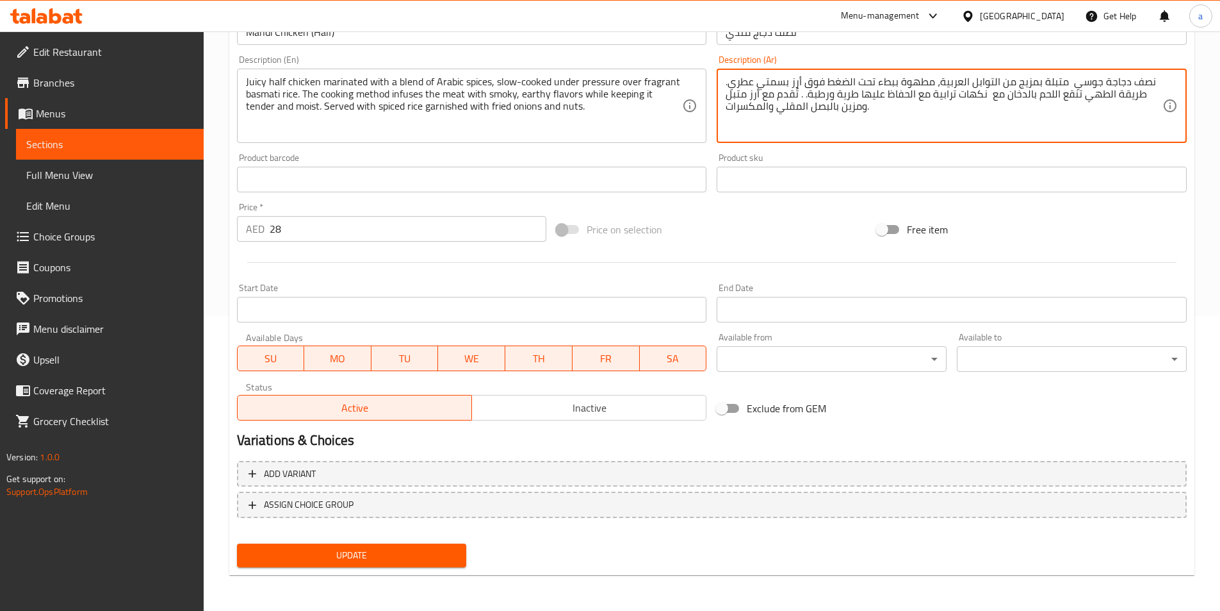
click at [378, 552] on span "Update" at bounding box center [351, 555] width 209 height 16
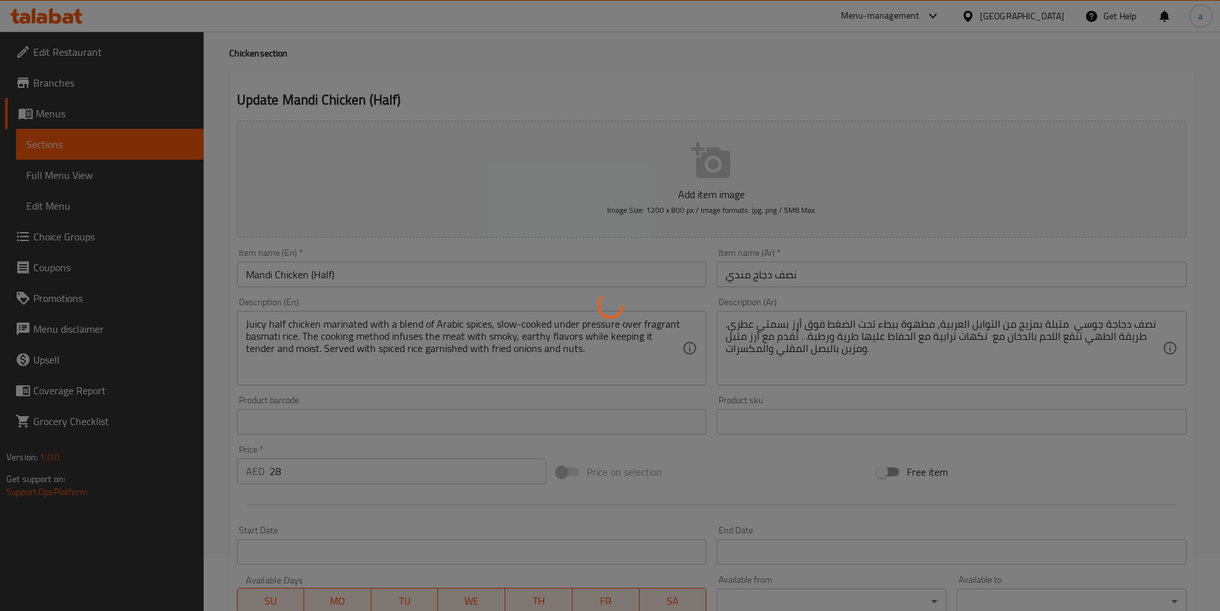
scroll to position [0, 0]
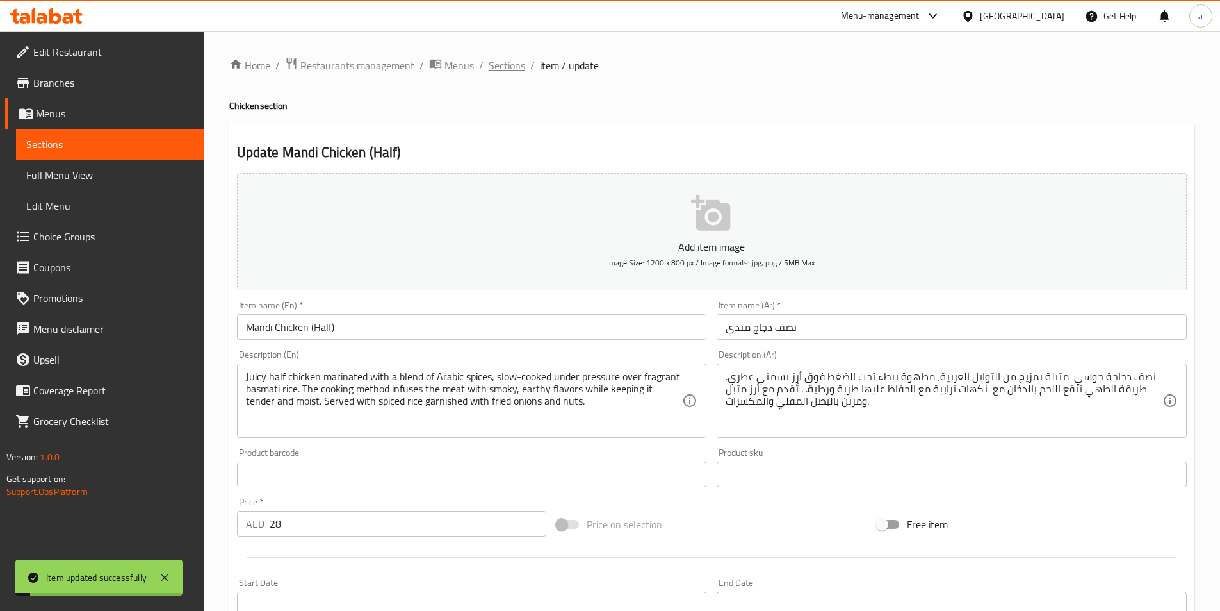
click at [509, 67] on span "Sections" at bounding box center [507, 65] width 37 height 15
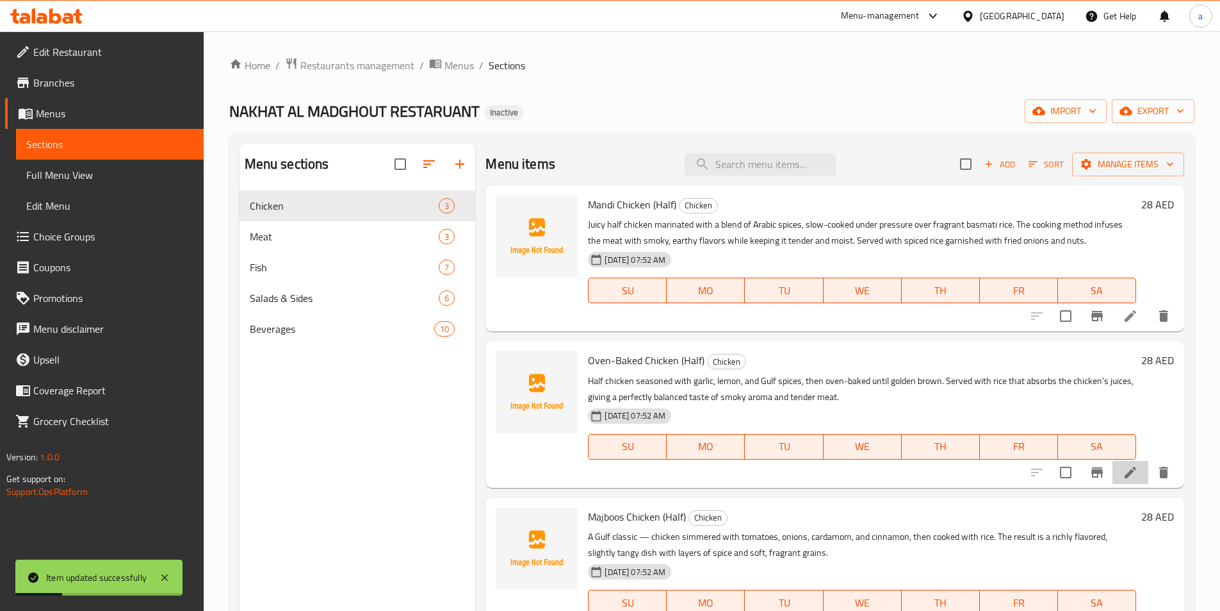
click at [1119, 472] on li at bounding box center [1131, 472] width 36 height 23
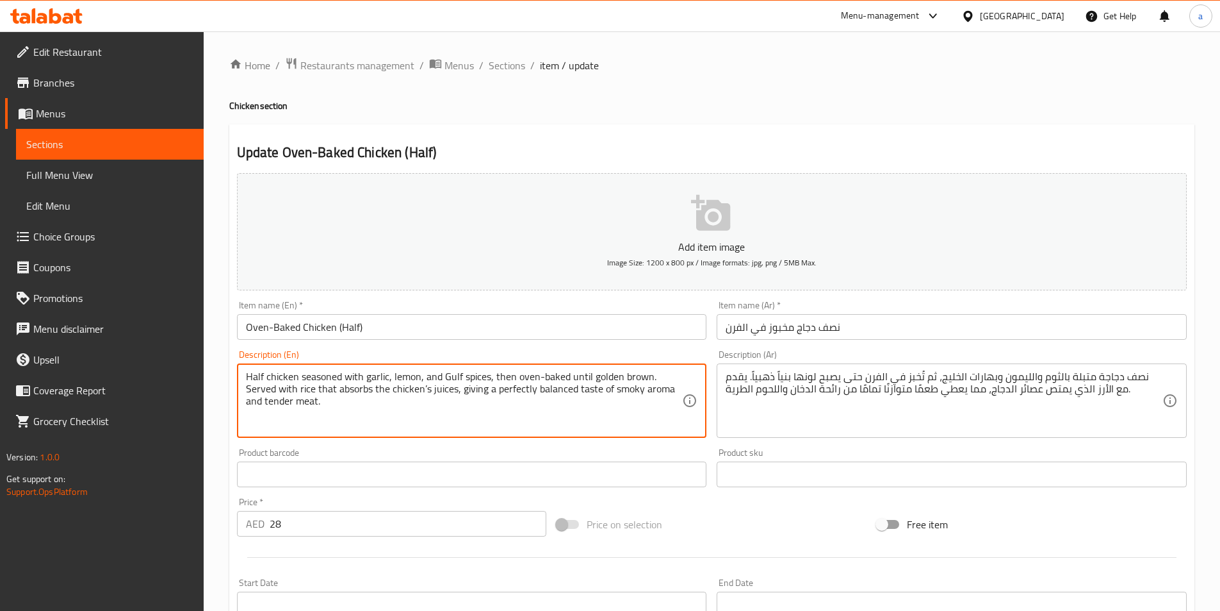
click at [497, 402] on textarea "Half chicken seasoned with garlic, lemon, and Gulf spices, then oven-baked unti…" at bounding box center [464, 400] width 437 height 61
drag, startPoint x: 492, startPoint y: 377, endPoint x: 650, endPoint y: 367, distance: 157.9
click at [650, 367] on div "Half chicken seasoned with garlic, lemon, and Gulf spices, then oven-baked unti…" at bounding box center [472, 400] width 470 height 74
click at [556, 425] on textarea "Half chicken seasoned with garlic, lemon, and Gulf spices, then oven-baked unti…" at bounding box center [464, 400] width 437 height 61
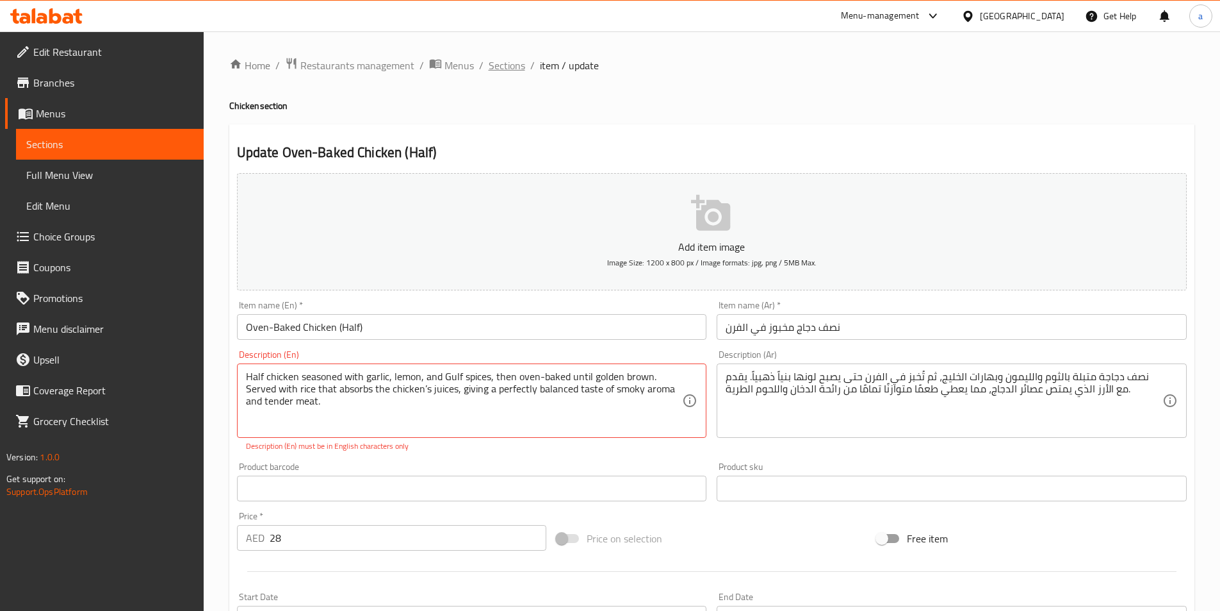
click at [510, 62] on span "Sections" at bounding box center [507, 65] width 37 height 15
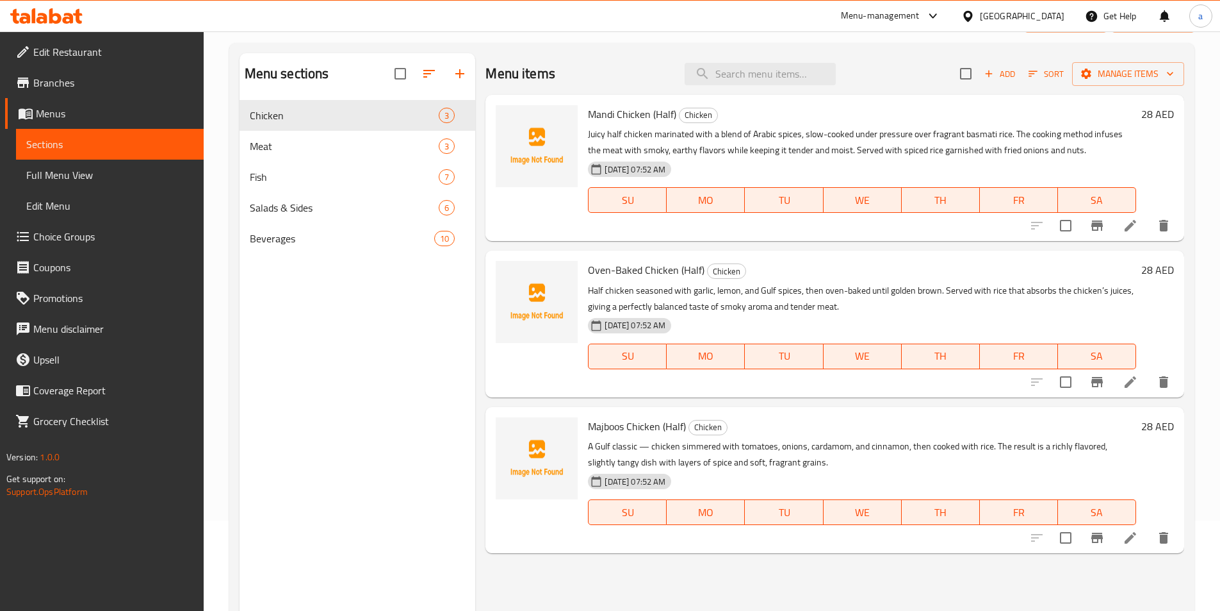
scroll to position [179, 0]
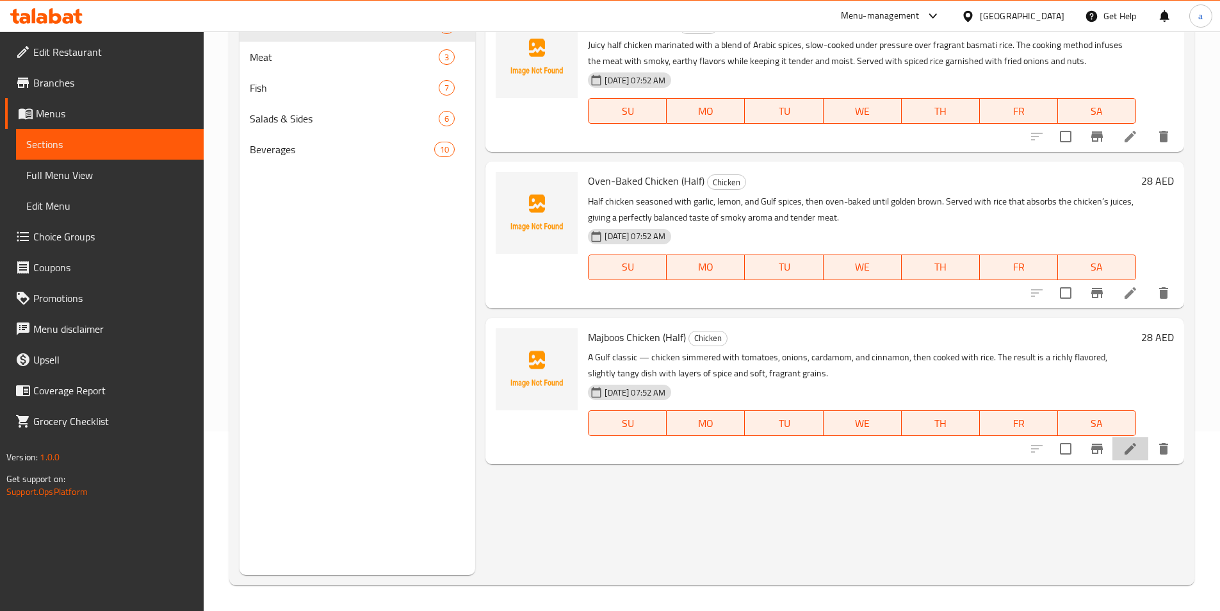
click at [1122, 443] on li at bounding box center [1131, 448] width 36 height 23
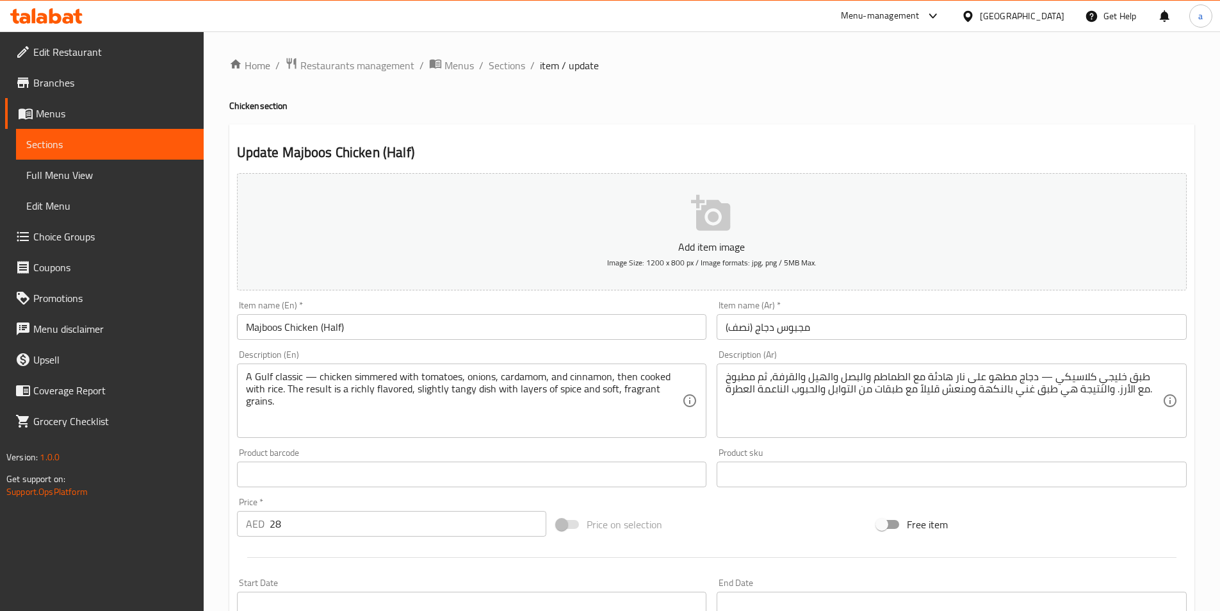
click at [503, 63] on span "Sections" at bounding box center [507, 65] width 37 height 15
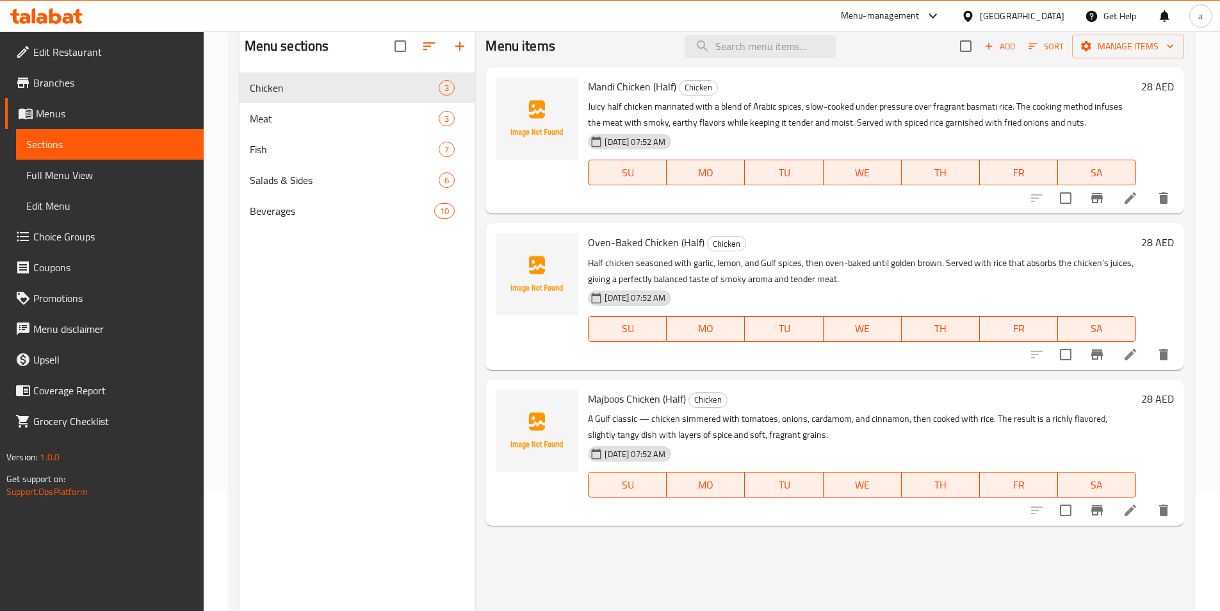
scroll to position [128, 0]
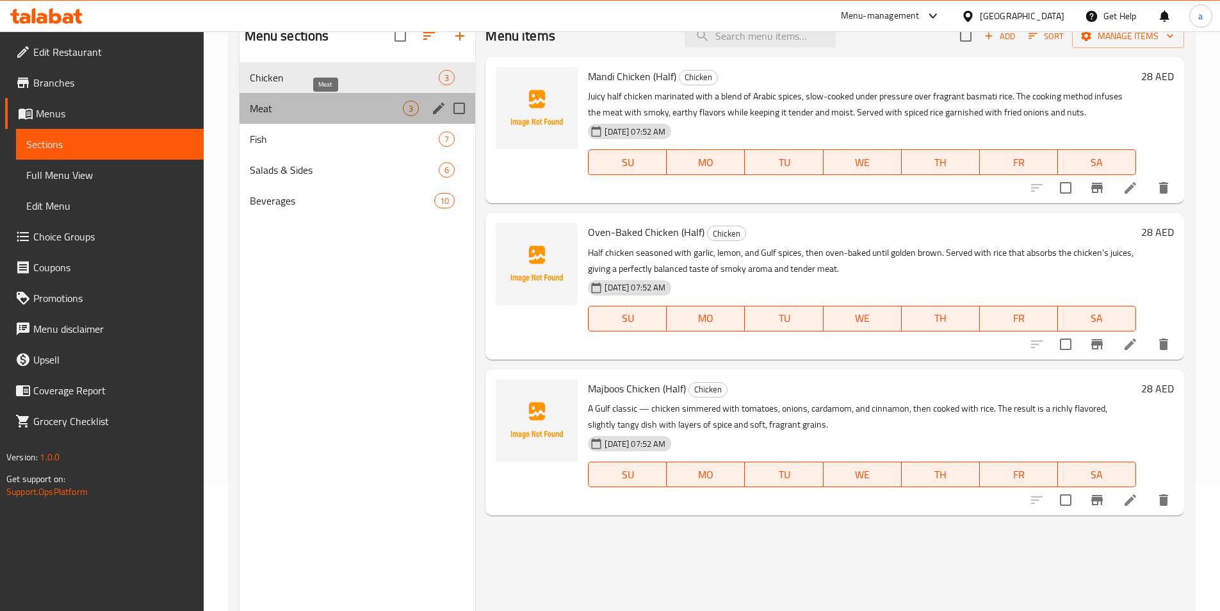
click at [373, 106] on span "Meat" at bounding box center [327, 108] width 154 height 15
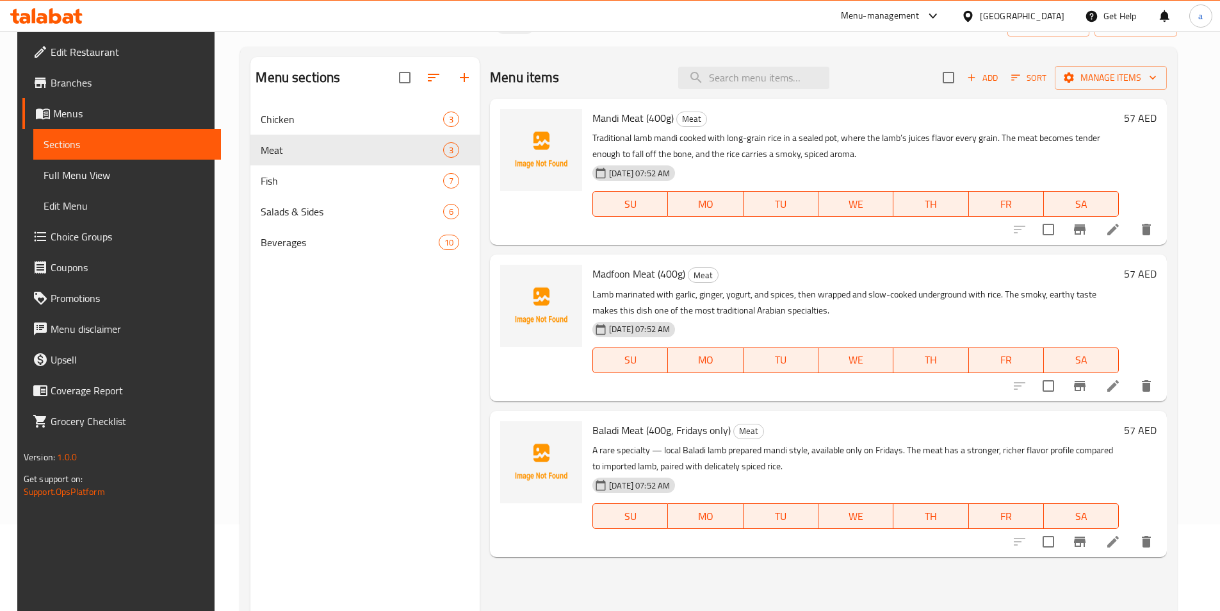
scroll to position [64, 0]
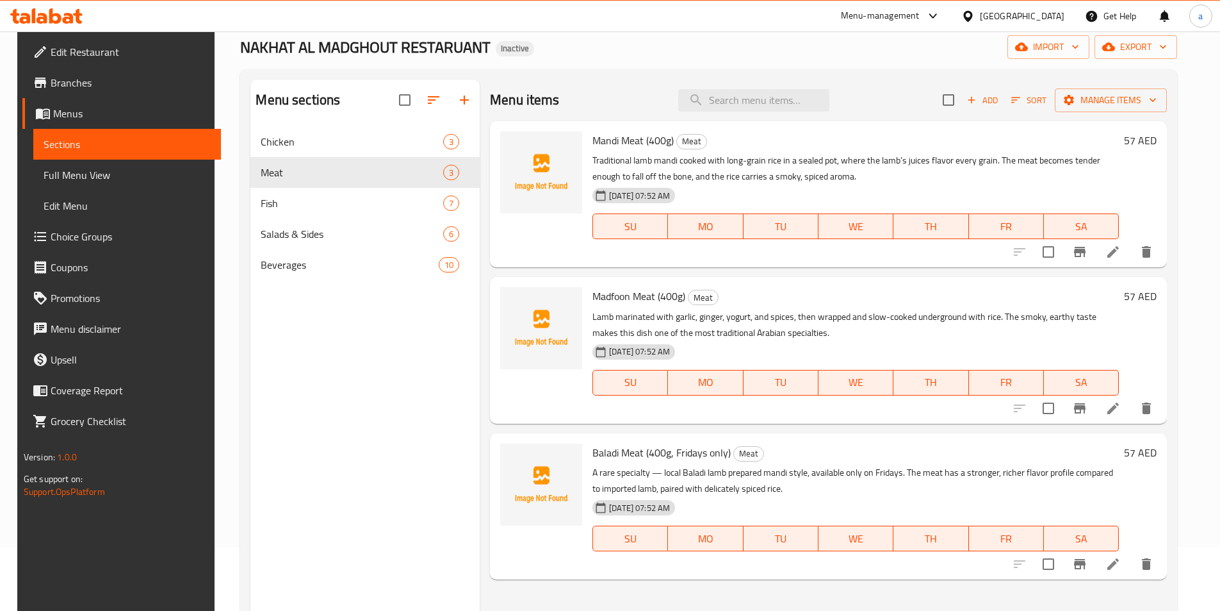
click at [1121, 249] on icon at bounding box center [1113, 251] width 15 height 15
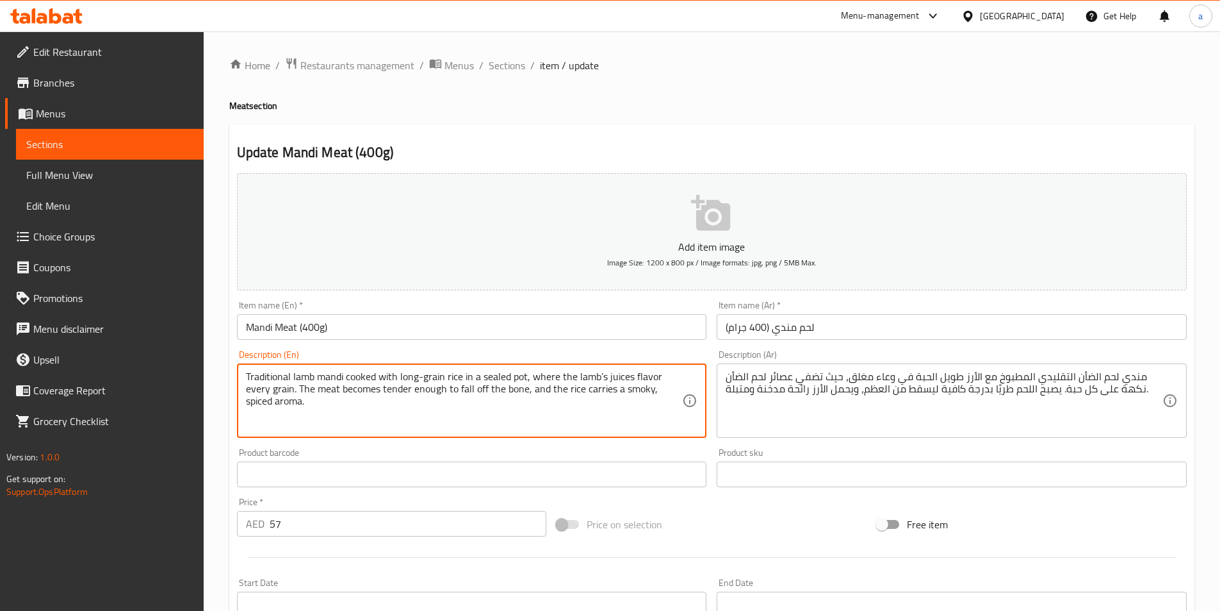
drag, startPoint x: 531, startPoint y: 375, endPoint x: 292, endPoint y: 391, distance: 239.5
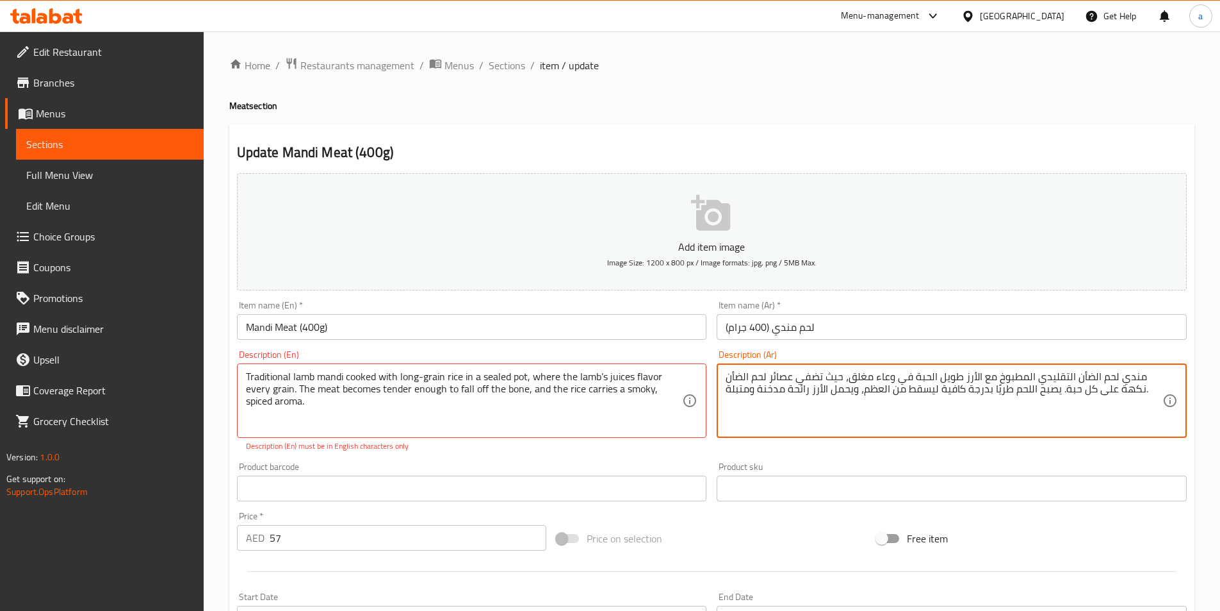
drag, startPoint x: 844, startPoint y: 377, endPoint x: 1063, endPoint y: 393, distance: 219.7
paste textarea "نكهة عصائر لحم الضأن كل الحبوب"
type textarea "مندي لحم الضأن التقليدي المطبوخ مع الأرز طويل الحبة في وعاء مغلق، حيث نكهة عصائ…"
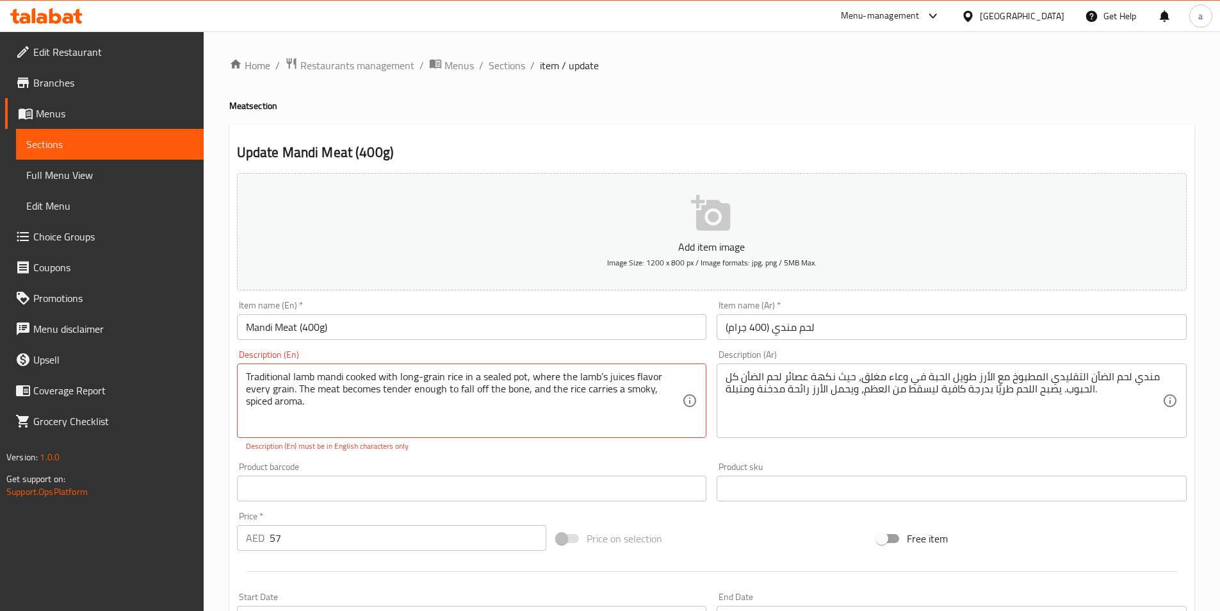
click at [637, 459] on div "Product barcode Product barcode" at bounding box center [472, 481] width 481 height 49
click at [584, 454] on div "Description (En) Traditional lamb mandi cooked with long-grain rice in a sealed…" at bounding box center [472, 401] width 481 height 112
click at [558, 446] on p "Description (En) must be in English characters only" at bounding box center [472, 446] width 452 height 12
click at [550, 457] on div "Product barcode Product barcode" at bounding box center [472, 481] width 481 height 49
click at [408, 424] on textarea "Traditional lamb mandi cooked with long-grain rice in a sealed pot, where the l…" at bounding box center [464, 400] width 437 height 61
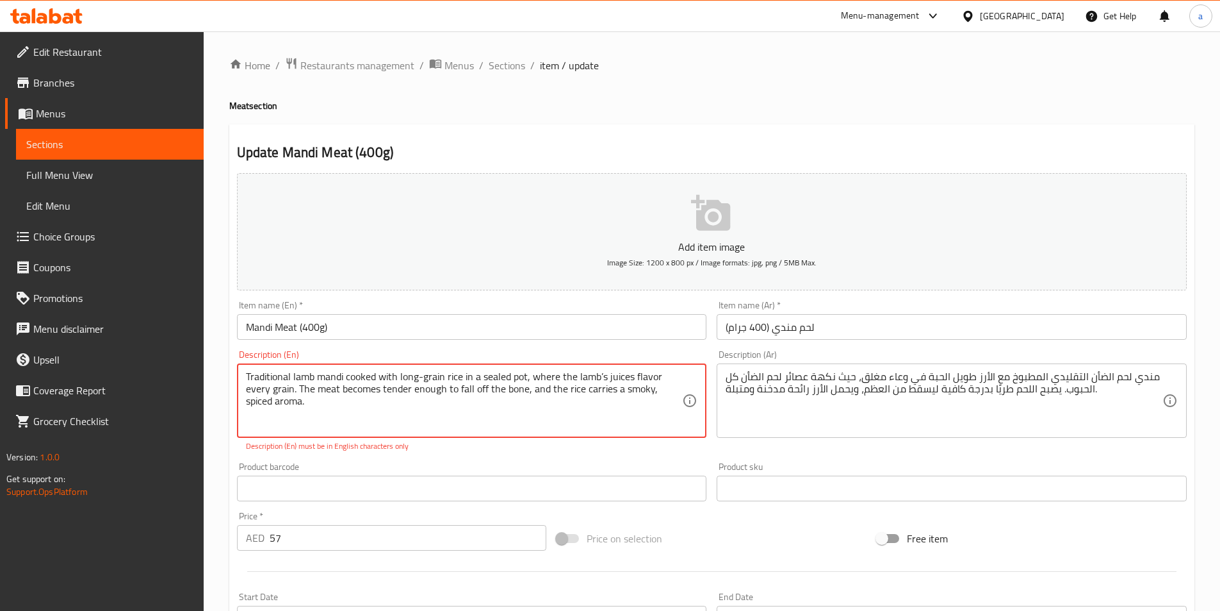
click at [410, 423] on textarea "Traditional lamb mandi cooked with long-grain rice in a sealed pot, where the l…" at bounding box center [464, 400] width 437 height 61
click at [489, 416] on textarea "Traditional lamb mandi cooked with long-grain rice in a sealed pot, where the l…" at bounding box center [464, 400] width 437 height 61
click at [551, 421] on textarea "Traditional lamb mandi cooked with long-grain rice in a sealed pot, where the l…" at bounding box center [464, 400] width 437 height 61
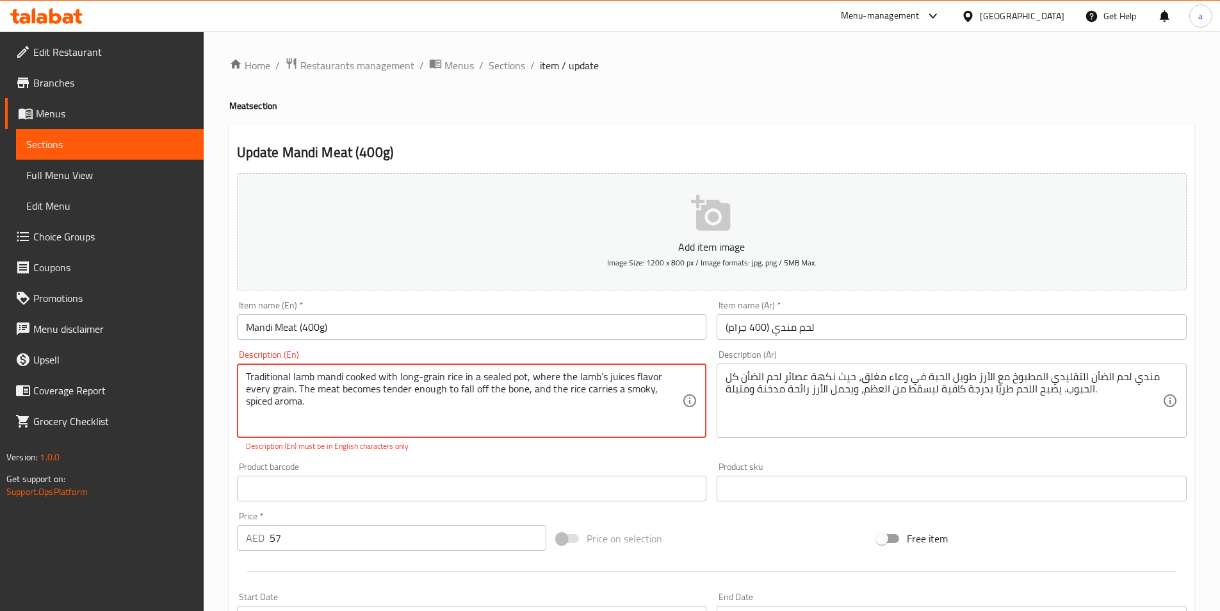
click at [551, 421] on textarea "Traditional lamb mandi cooked with long-grain rice in a sealed pot, where the l…" at bounding box center [464, 400] width 437 height 61
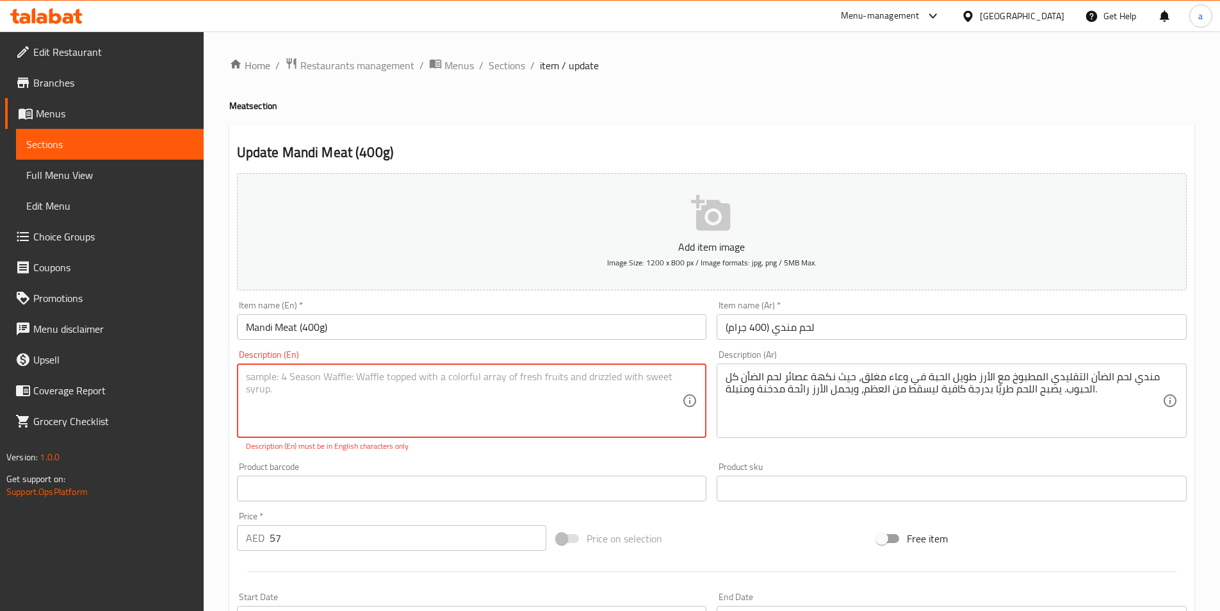
type textarea "ف"
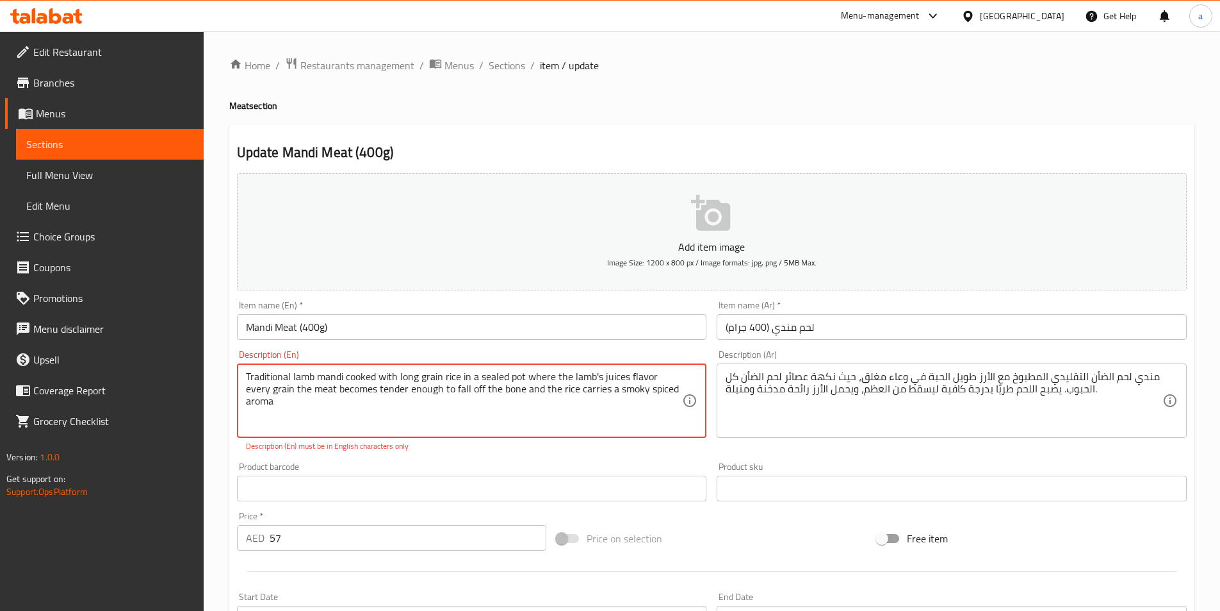
type textarea "Traditional lamb mandi cooked with long grain rice in a sealed pot where the la…"
click at [872, 461] on div "Product sku Product sku" at bounding box center [952, 481] width 481 height 49
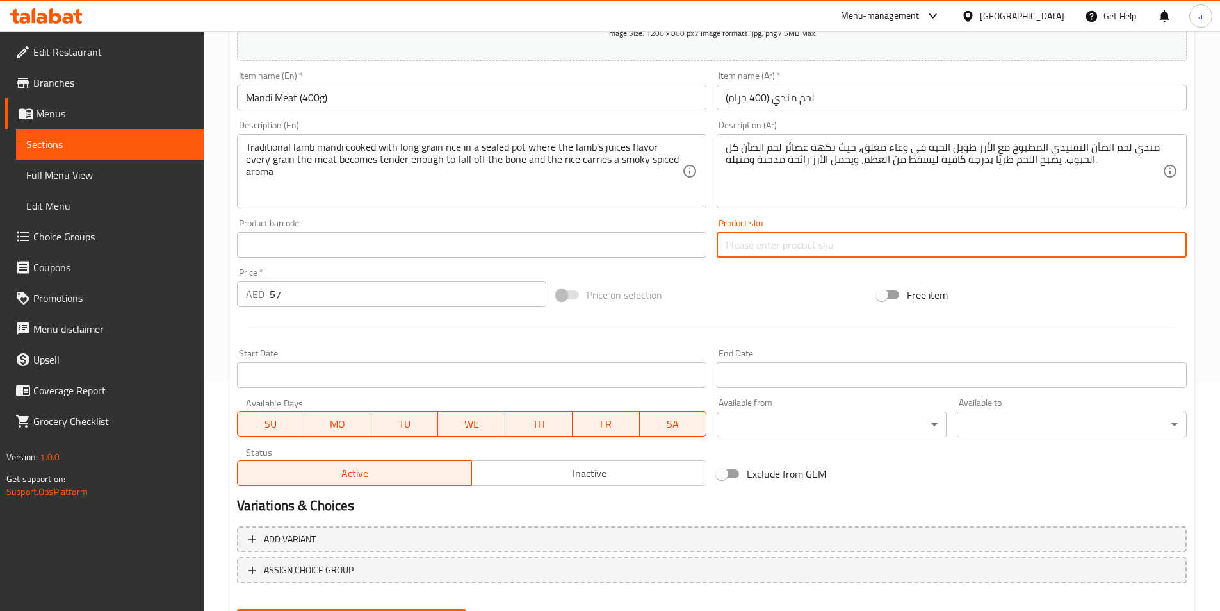
scroll to position [295, 0]
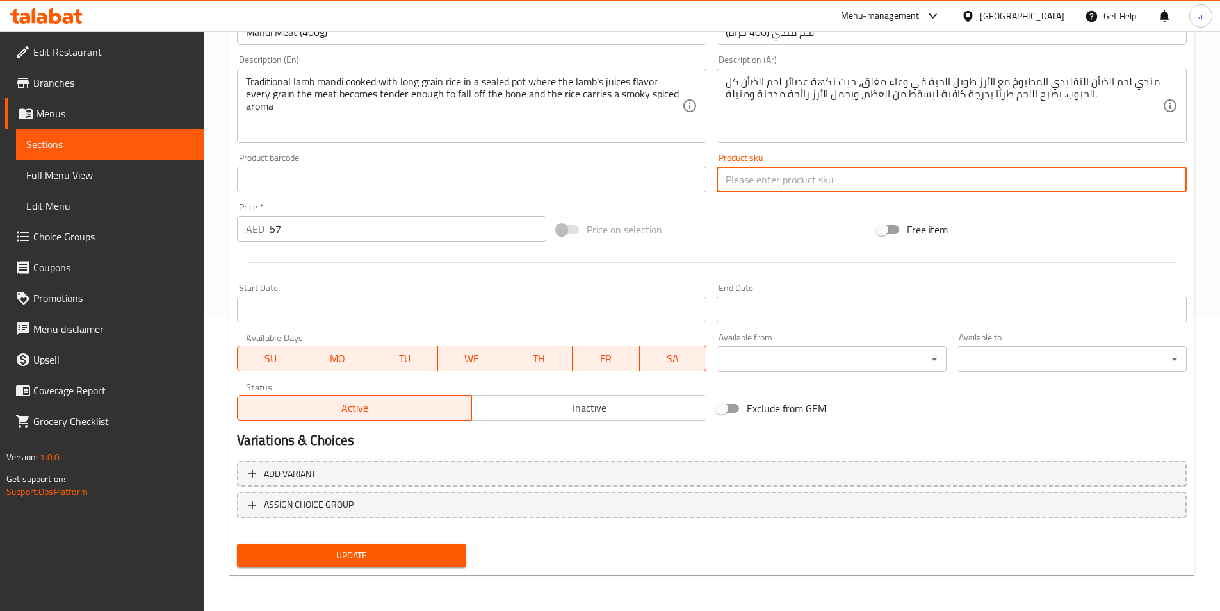
click at [692, 439] on h2 "Variations & Choices" at bounding box center [712, 440] width 950 height 19
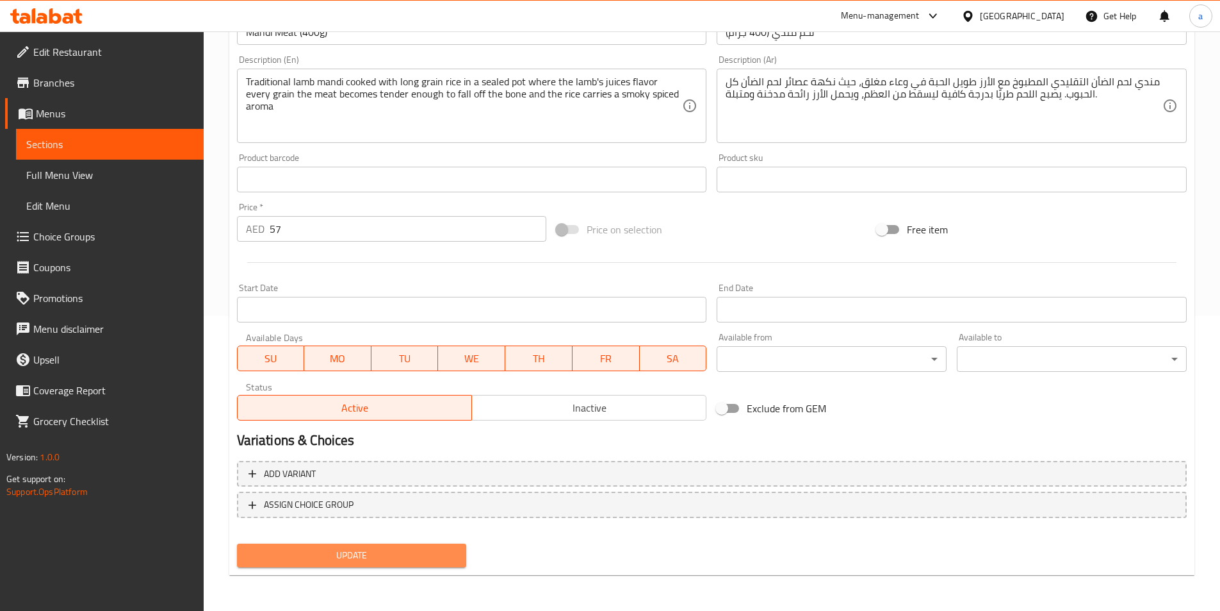
click at [384, 557] on span "Update" at bounding box center [351, 555] width 209 height 16
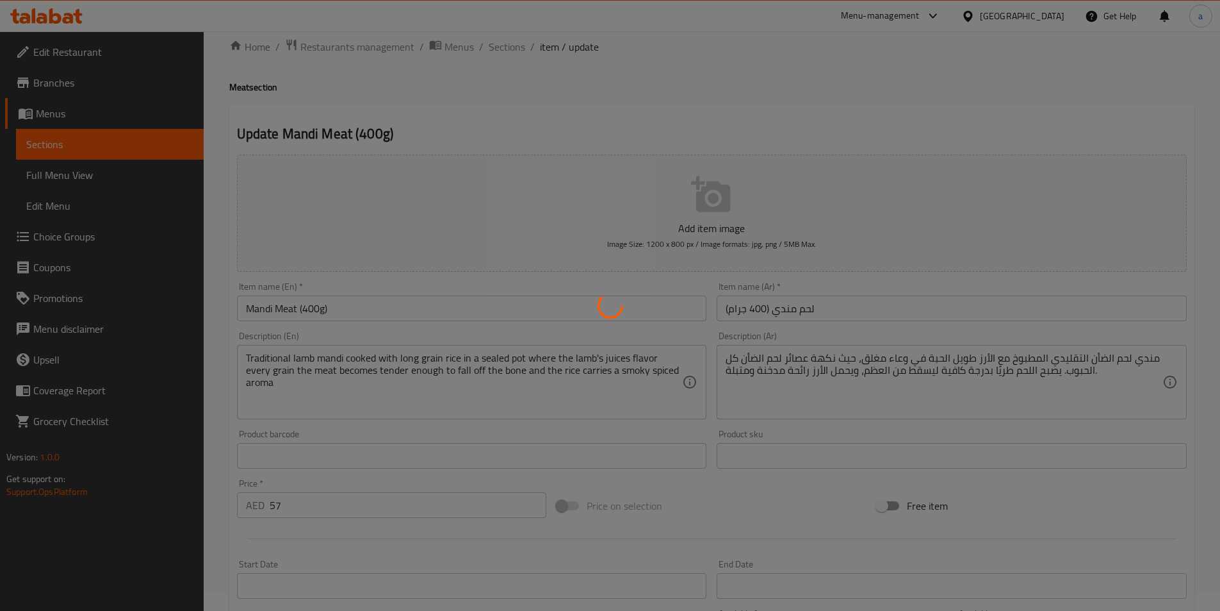
scroll to position [0, 0]
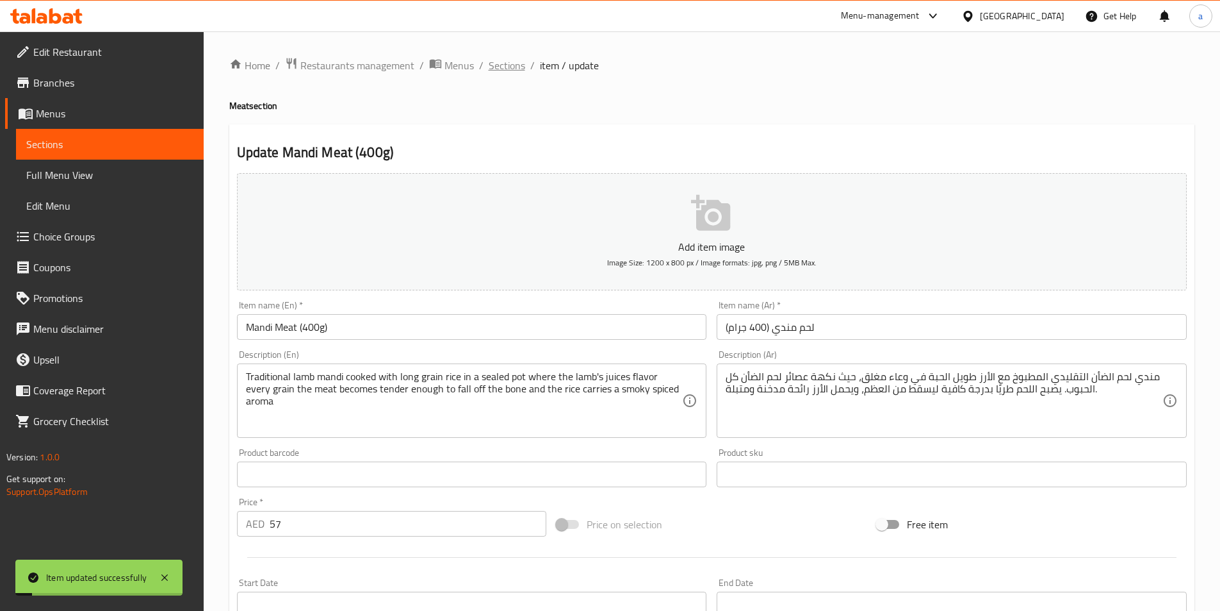
click at [504, 64] on span "Sections" at bounding box center [507, 65] width 37 height 15
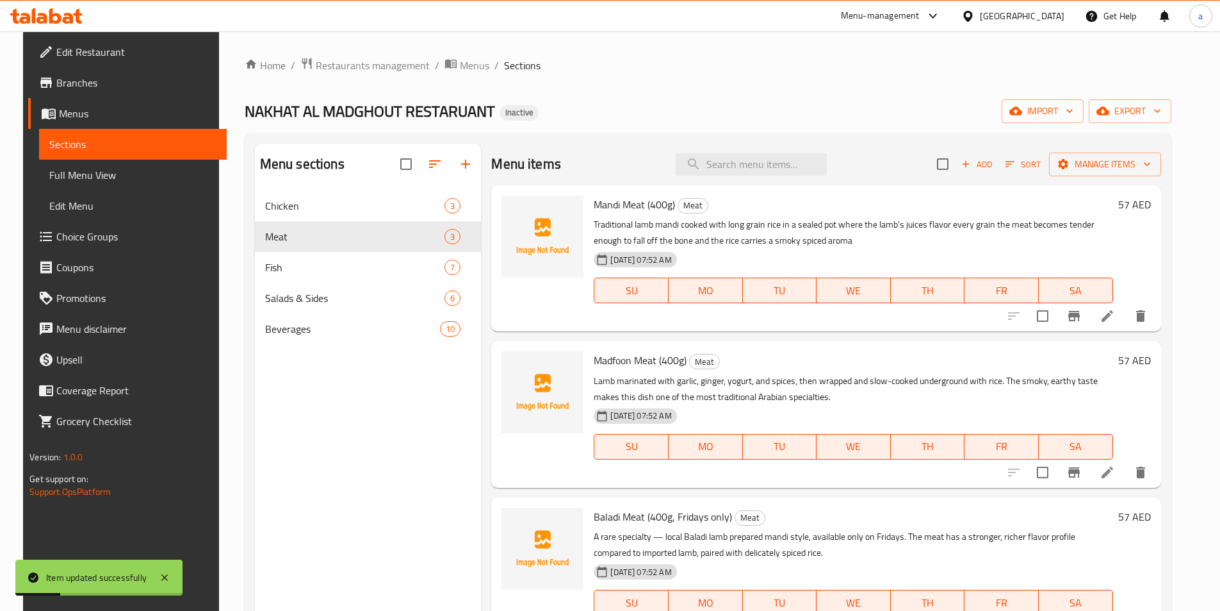
scroll to position [128, 0]
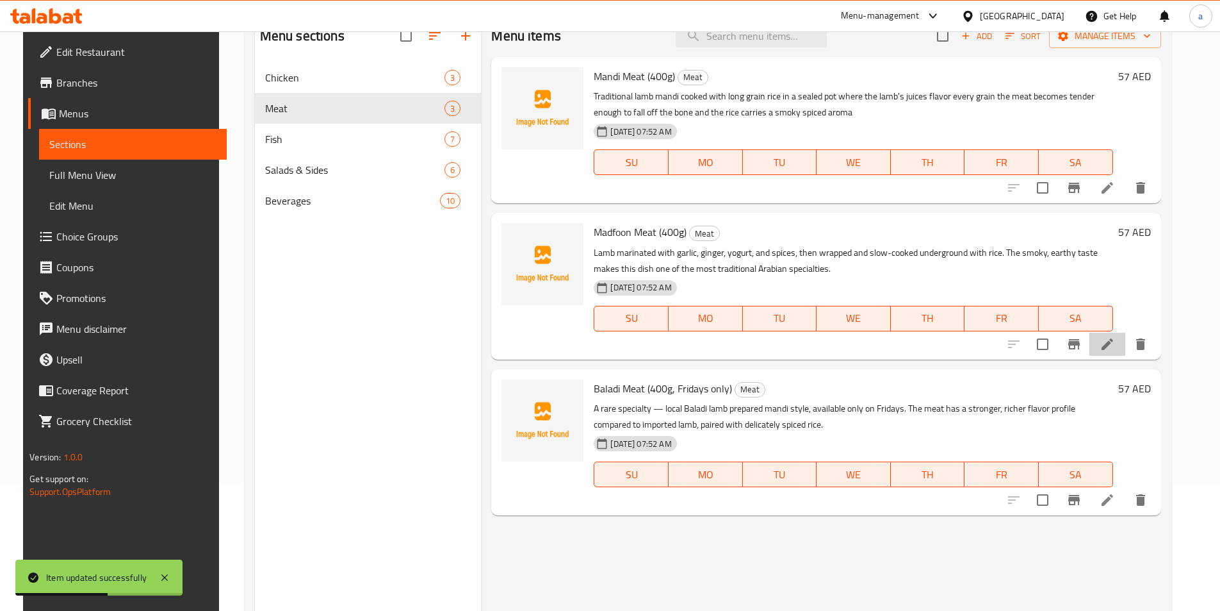
click at [1126, 350] on li at bounding box center [1108, 344] width 36 height 23
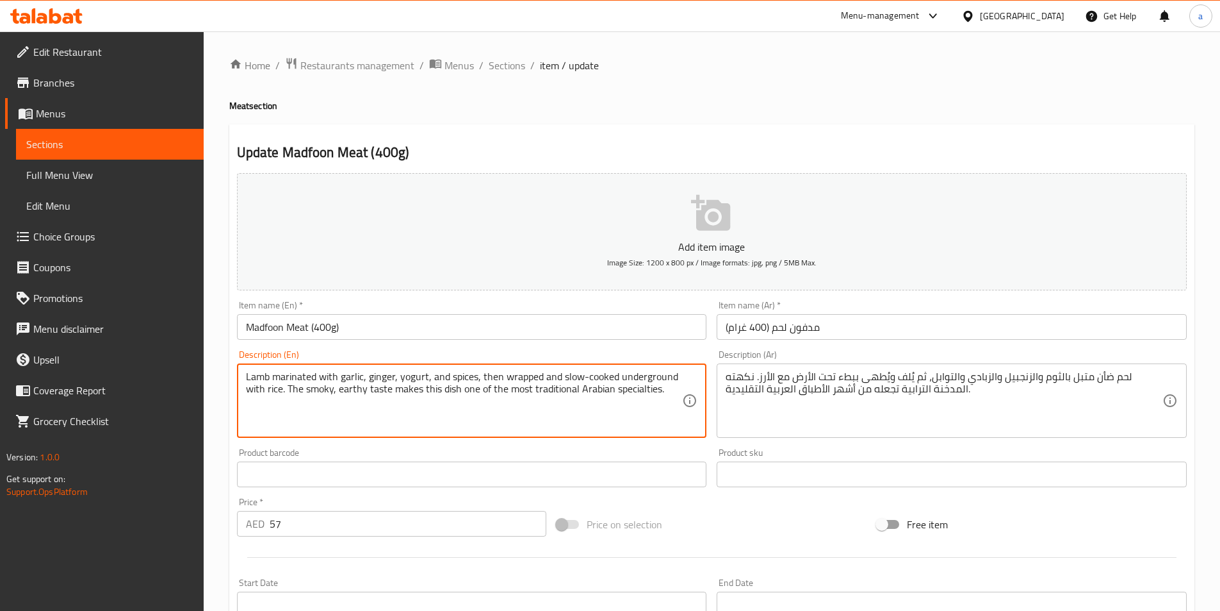
click at [630, 376] on textarea "Lamb marinated with garlic, ginger, yogurt, and spices, then wrapped and slow-c…" at bounding box center [464, 400] width 437 height 61
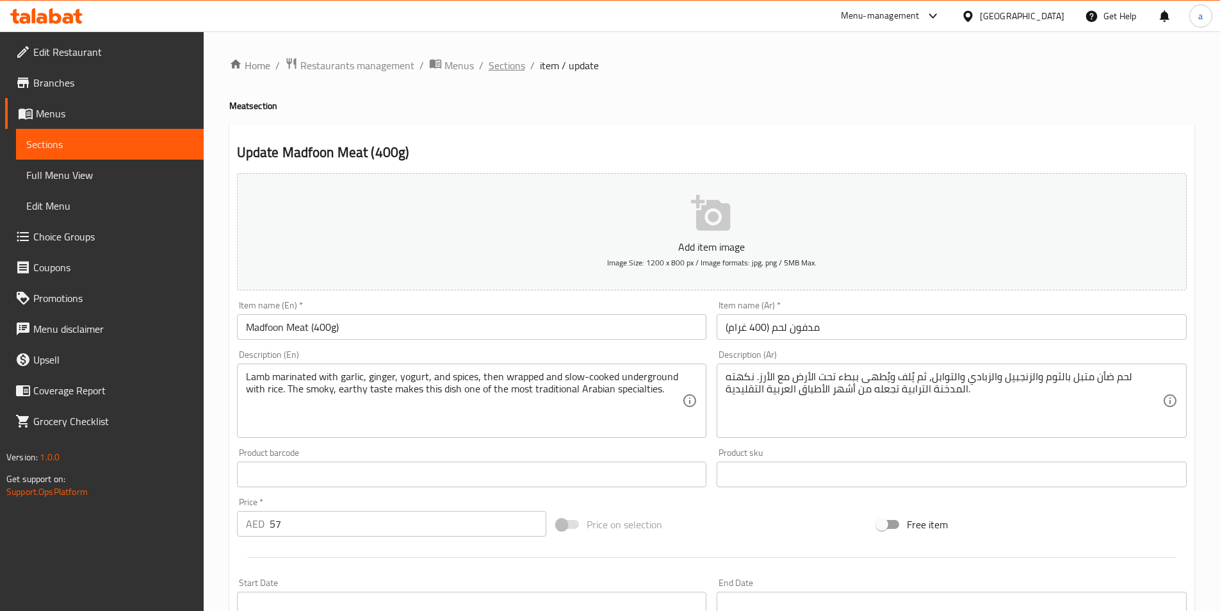
click at [507, 69] on span "Sections" at bounding box center [507, 65] width 37 height 15
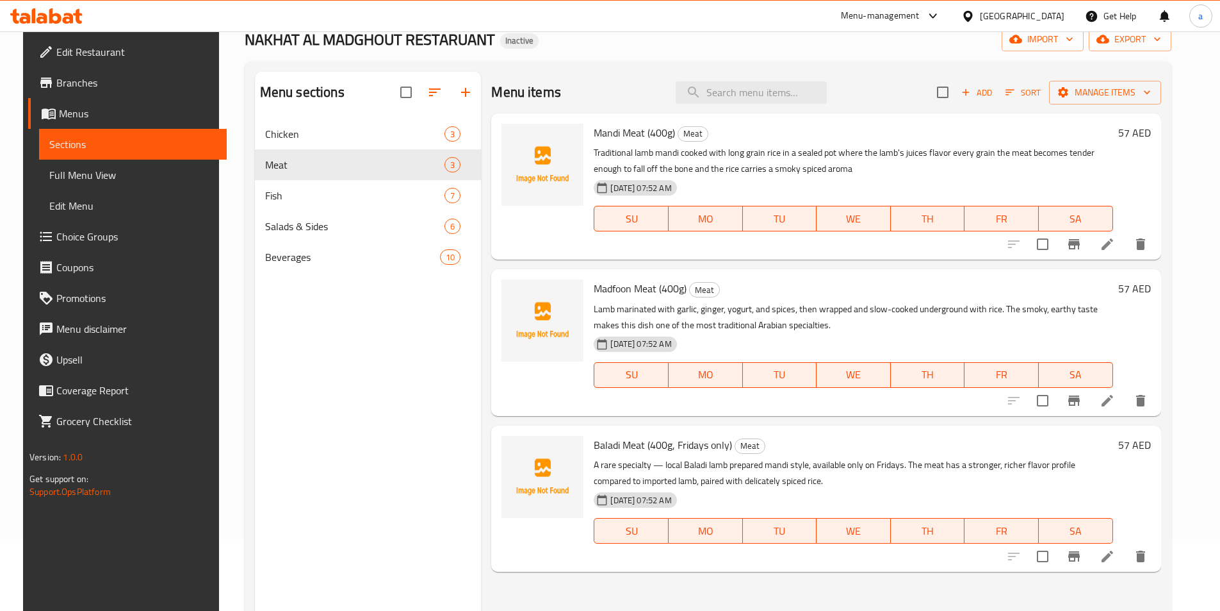
scroll to position [179, 0]
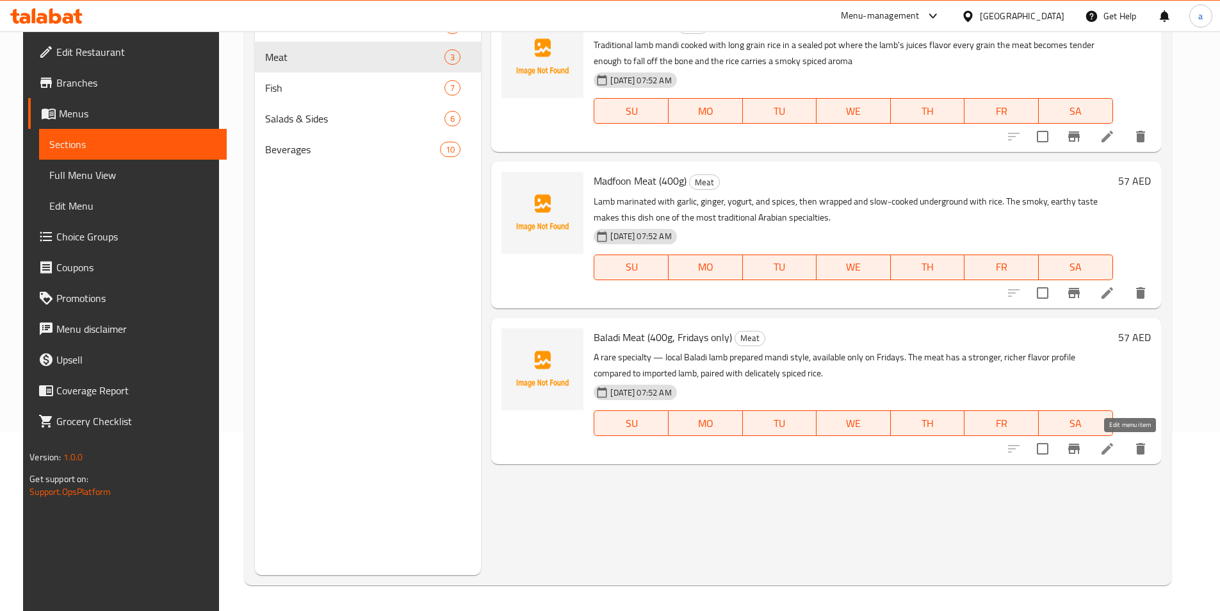
click at [1115, 449] on icon at bounding box center [1107, 448] width 15 height 15
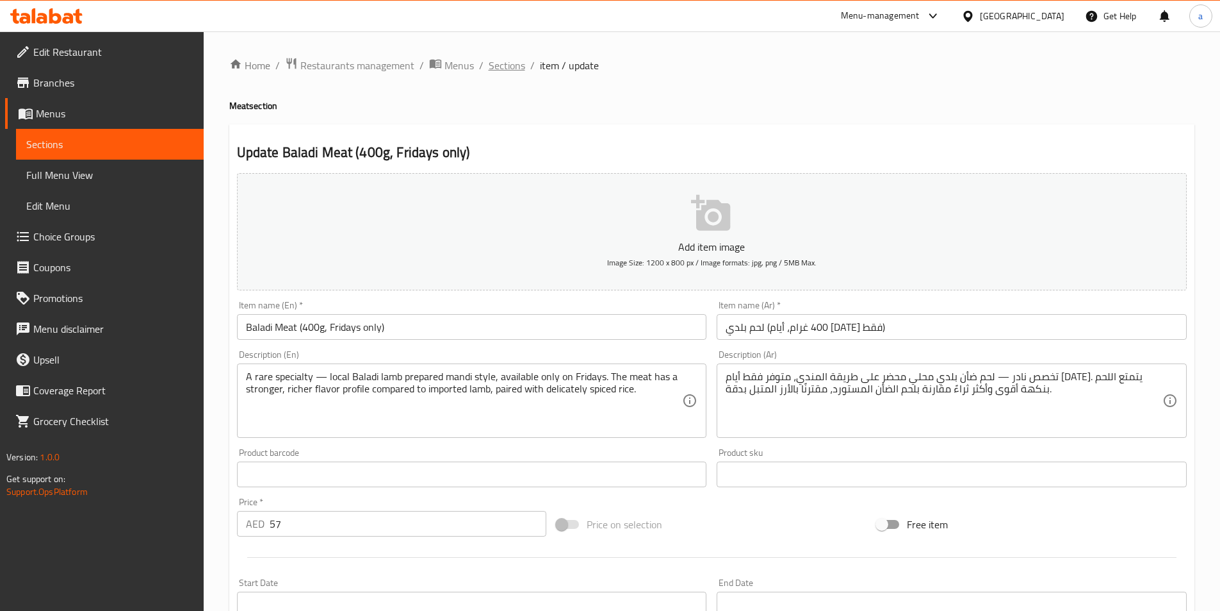
click at [510, 66] on span "Sections" at bounding box center [507, 65] width 37 height 15
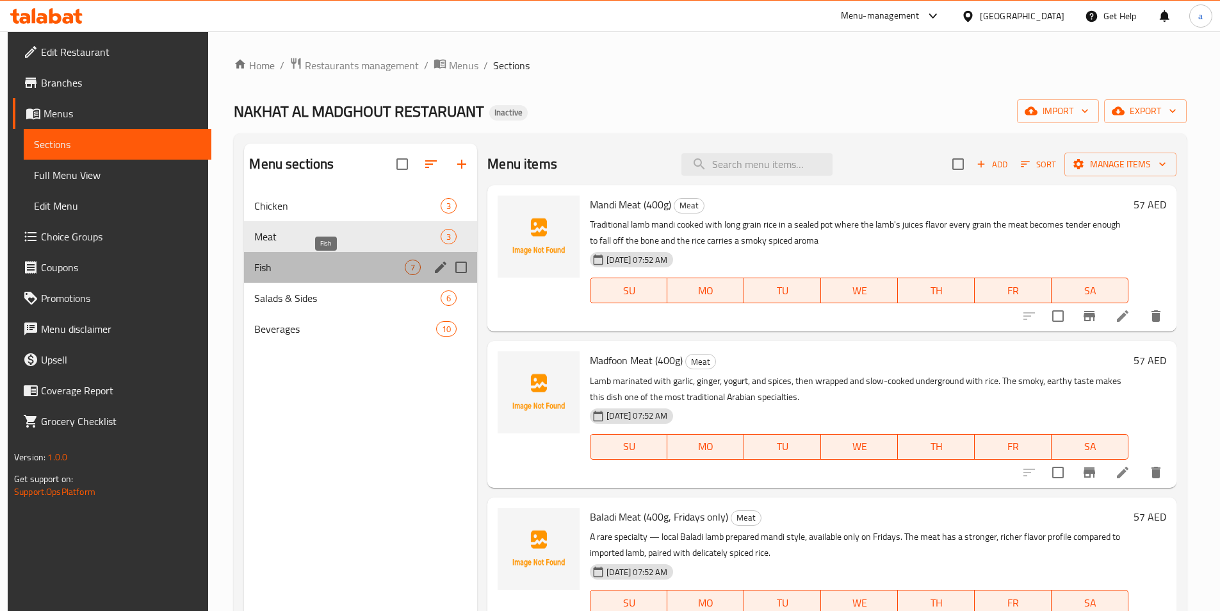
click at [316, 267] on span "Fish" at bounding box center [329, 266] width 151 height 15
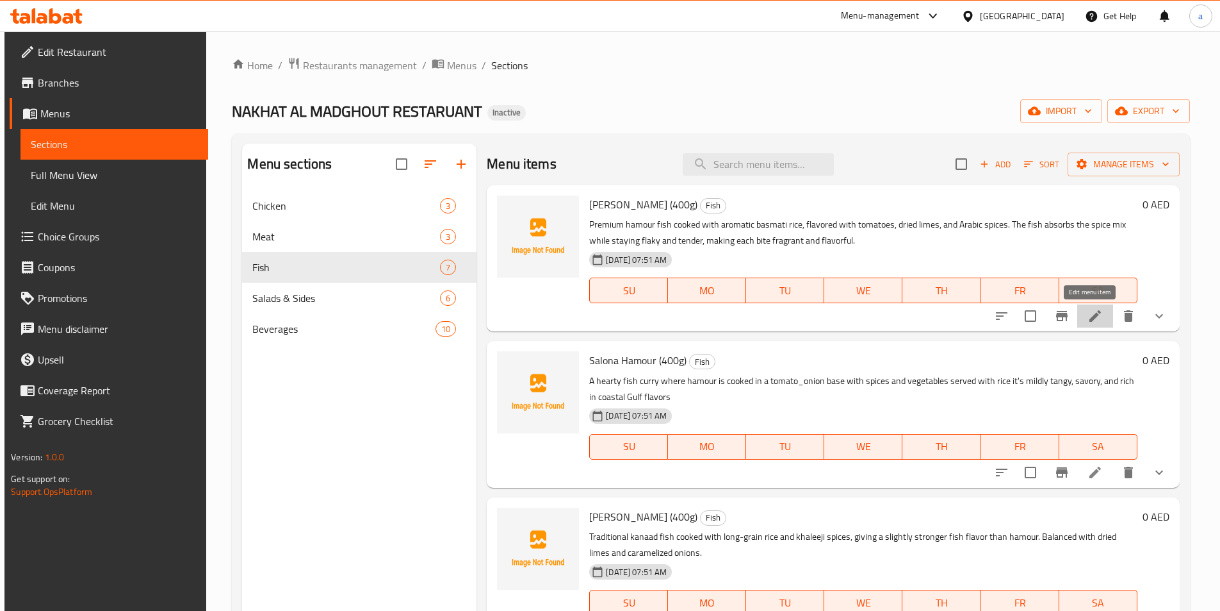
click at [1095, 320] on icon at bounding box center [1095, 315] width 15 height 15
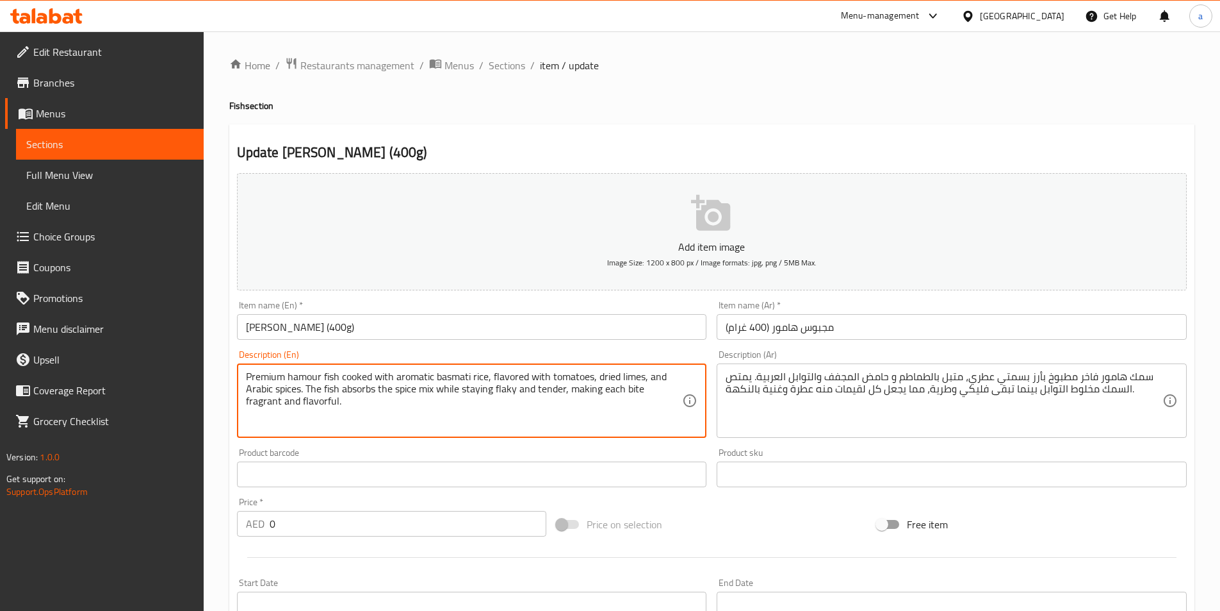
click at [551, 390] on textarea "Premium hamour fish cooked with aromatic basmati rice, flavored with tomatoes, …" at bounding box center [464, 400] width 437 height 61
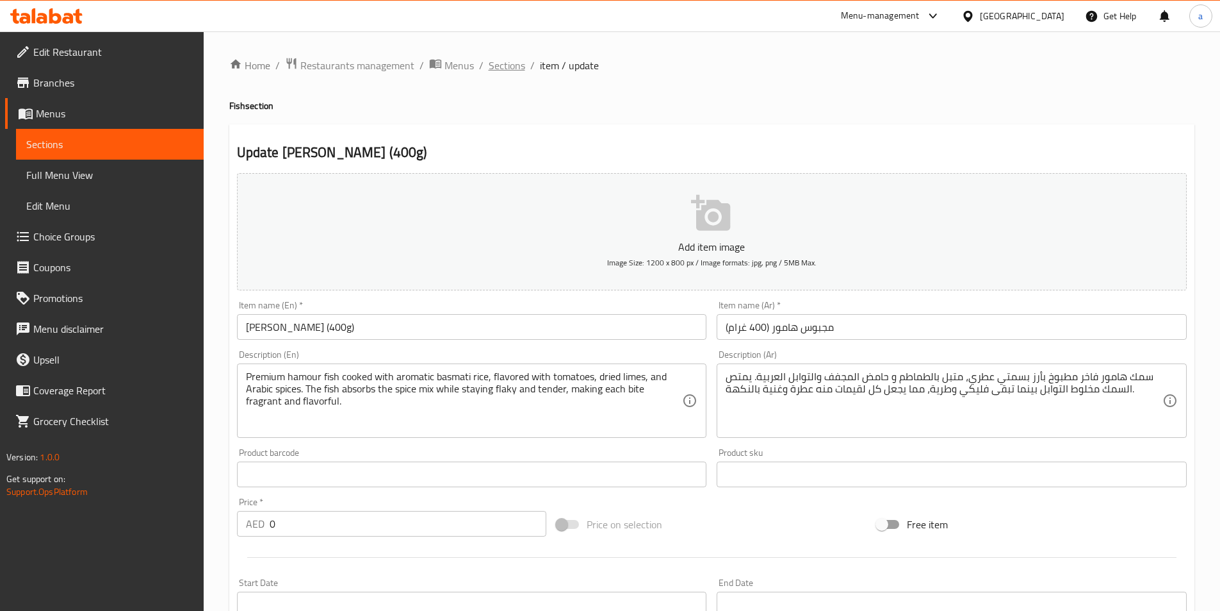
click at [502, 66] on span "Sections" at bounding box center [507, 65] width 37 height 15
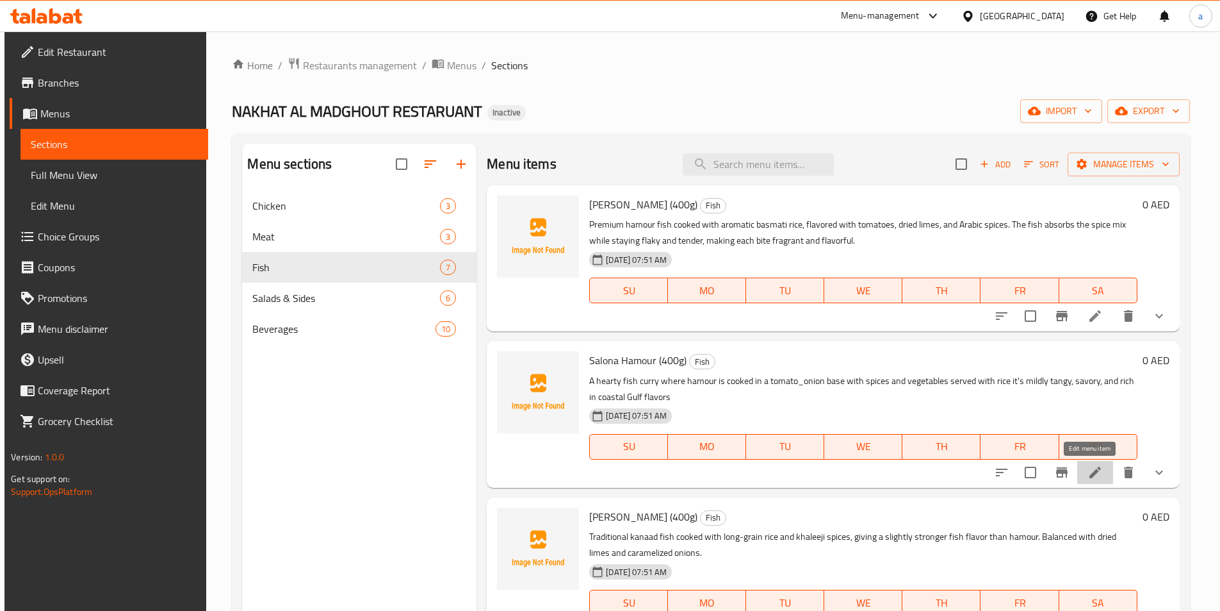
click at [1096, 479] on icon at bounding box center [1095, 471] width 15 height 15
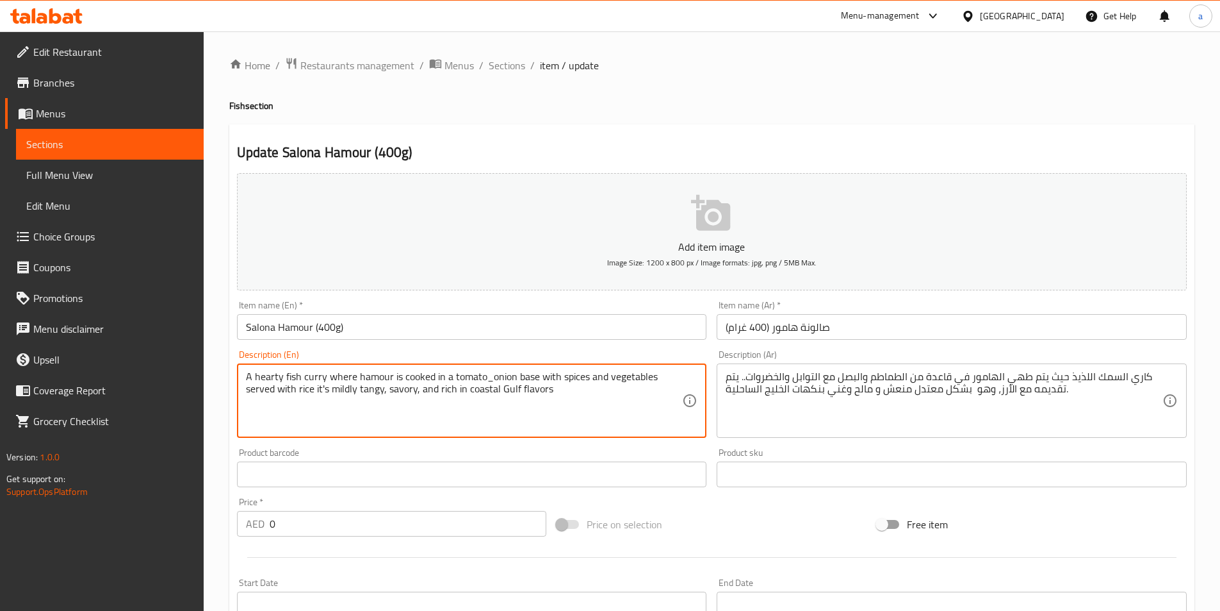
click at [366, 389] on textarea "A hearty fish curry where hamour is cooked in a tomato_onion base with spices a…" at bounding box center [464, 400] width 437 height 61
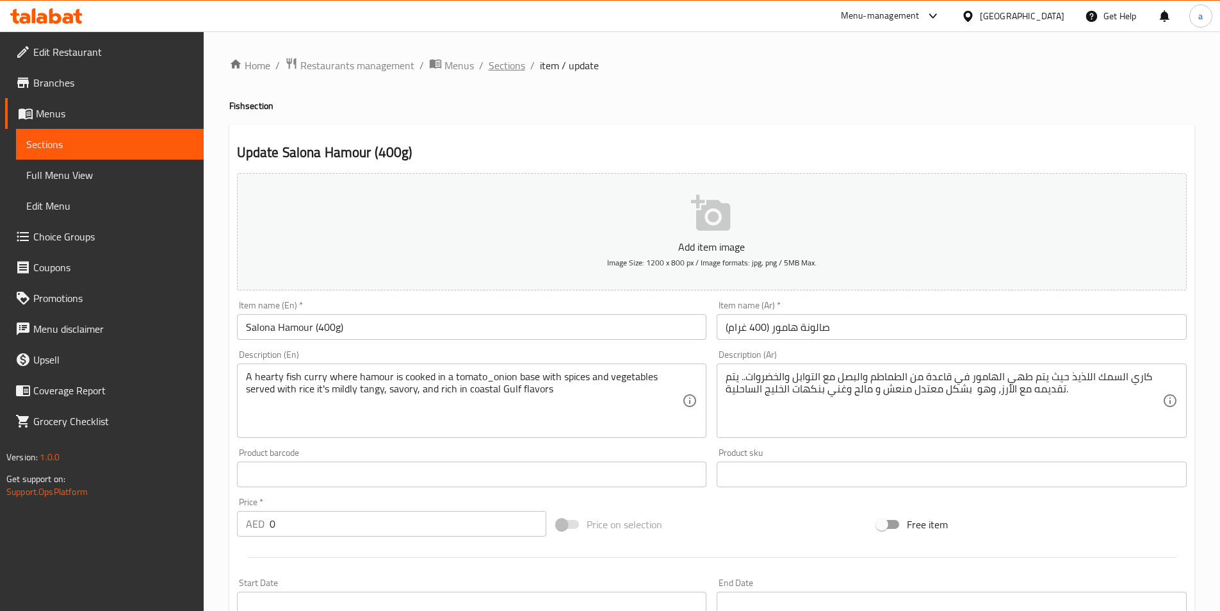
click at [500, 61] on span "Sections" at bounding box center [507, 65] width 37 height 15
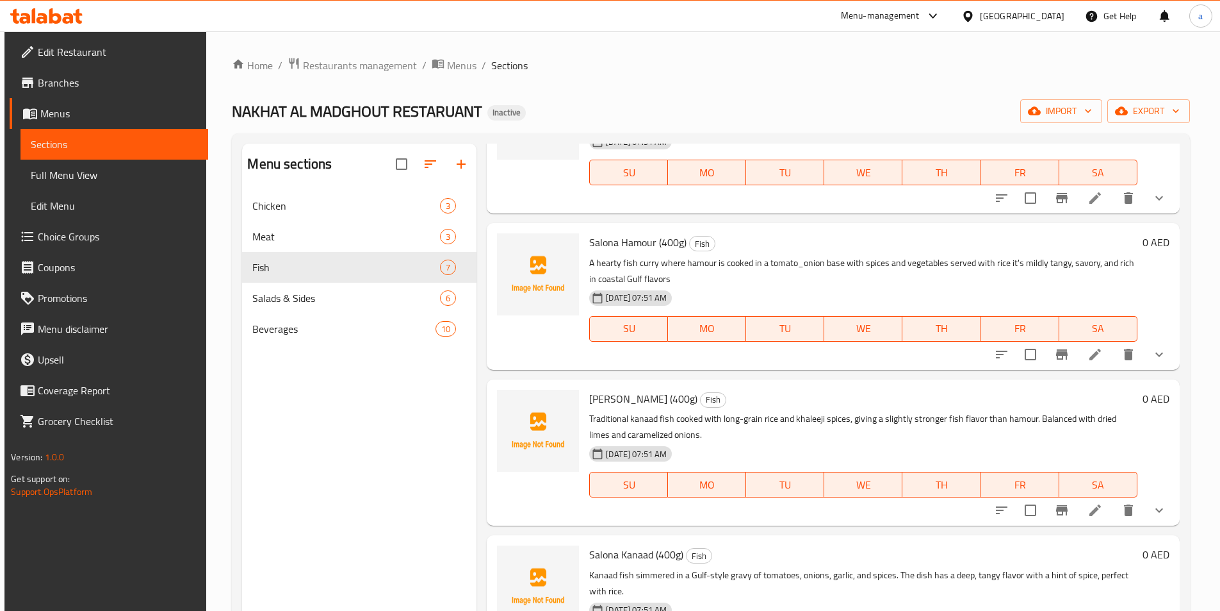
scroll to position [128, 0]
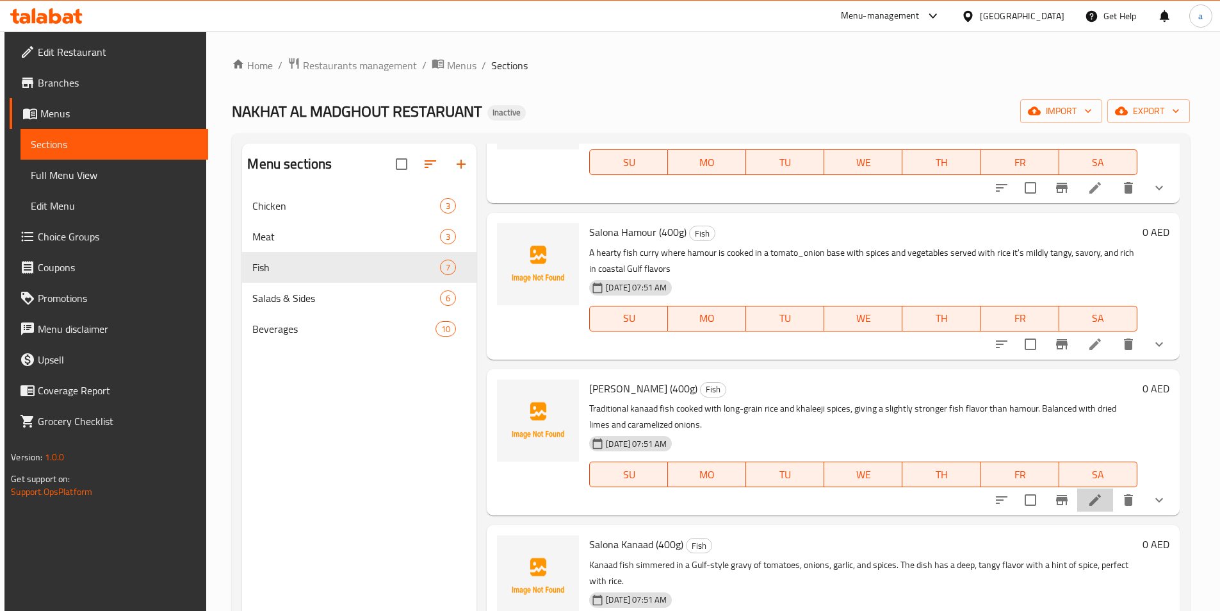
click at [1090, 505] on icon at bounding box center [1096, 500] width 12 height 12
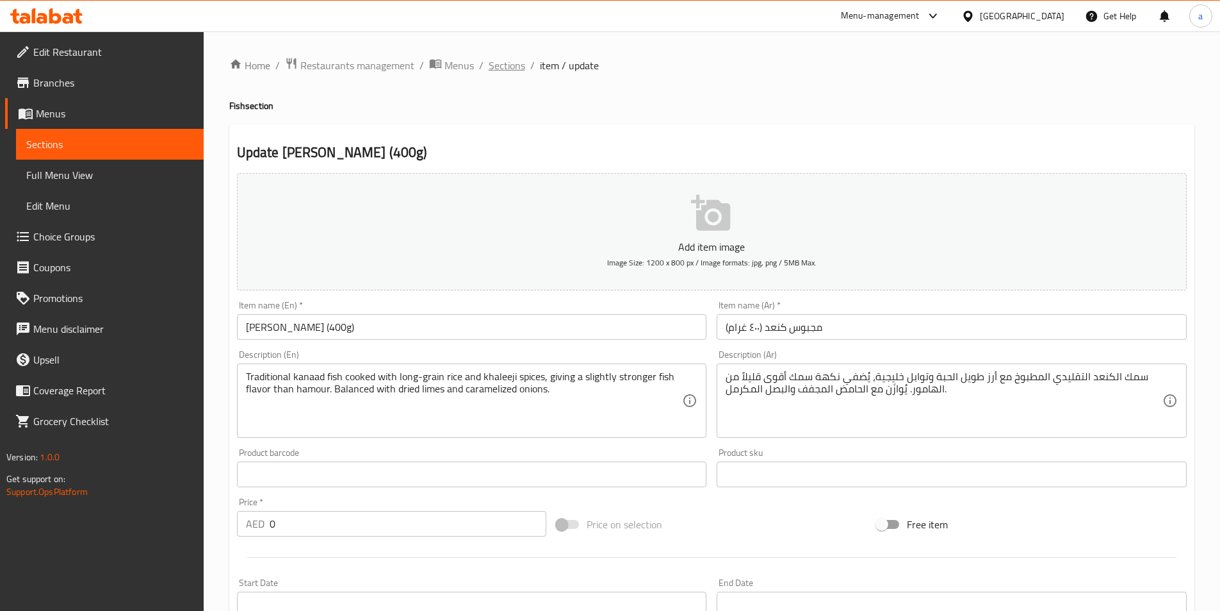
click at [512, 63] on span "Sections" at bounding box center [507, 65] width 37 height 15
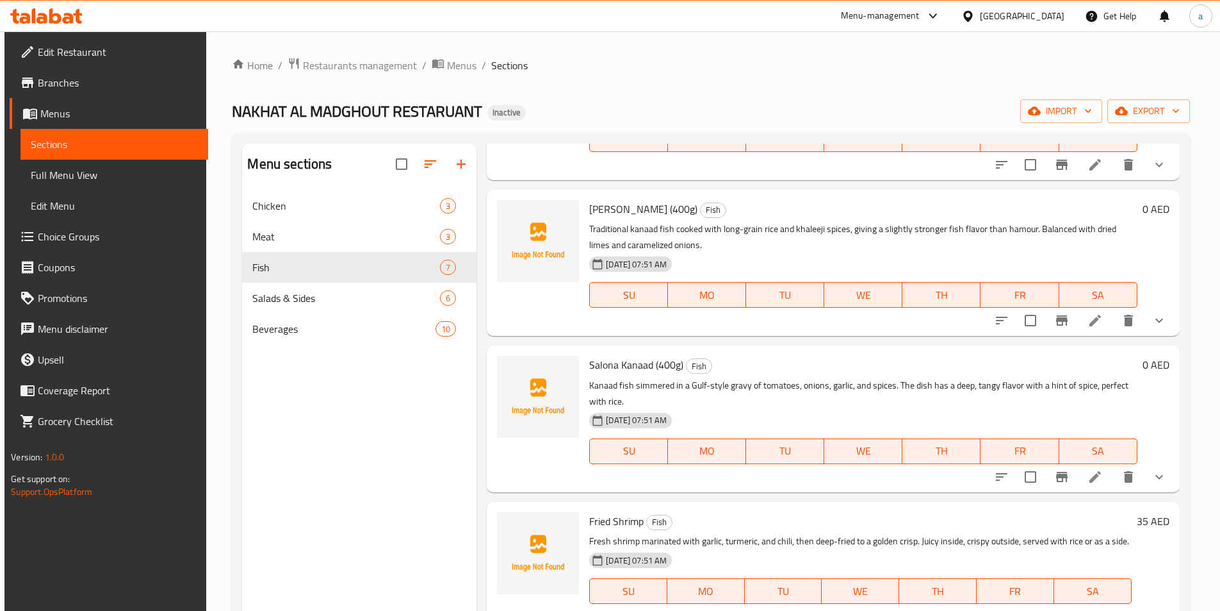
scroll to position [320, 0]
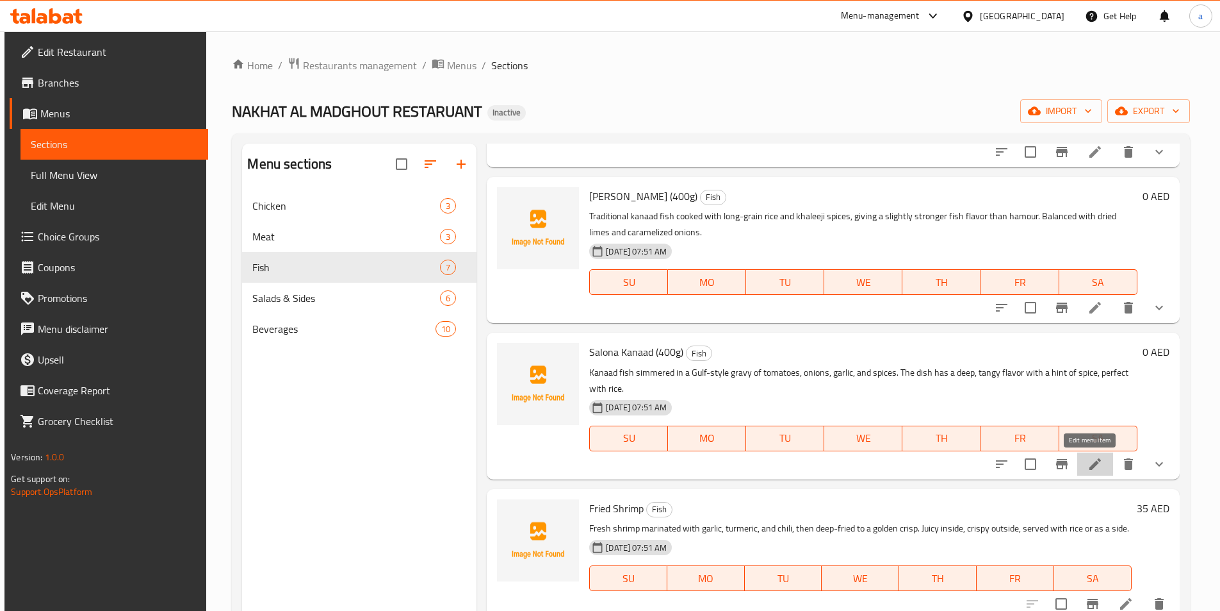
click at [1092, 461] on icon at bounding box center [1096, 464] width 12 height 12
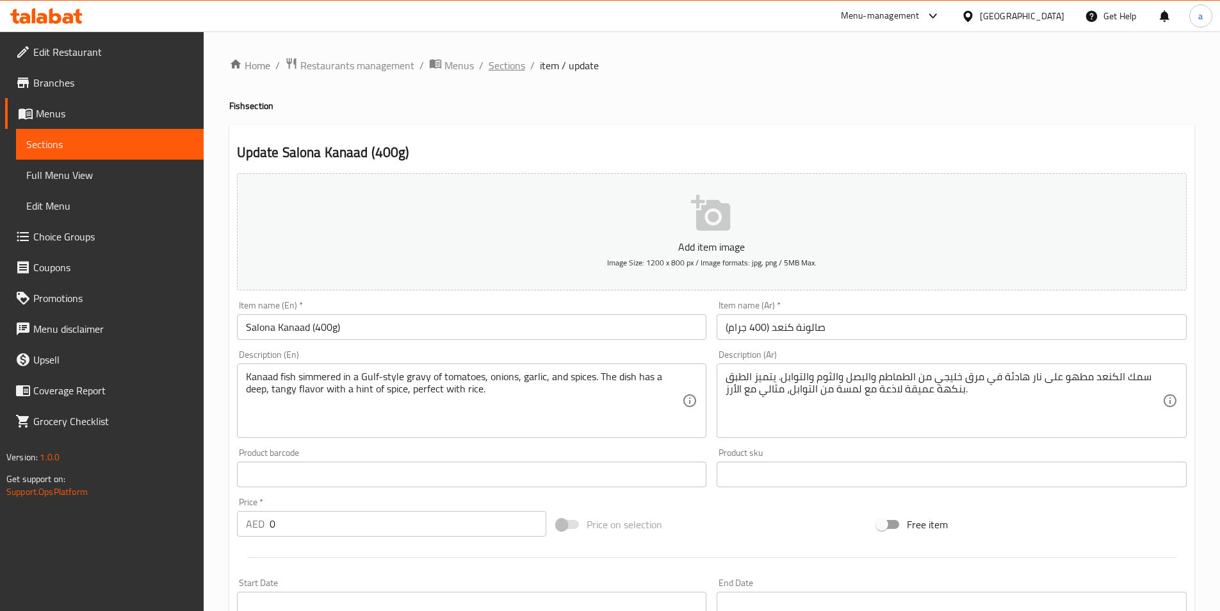
click at [509, 70] on span "Sections" at bounding box center [507, 65] width 37 height 15
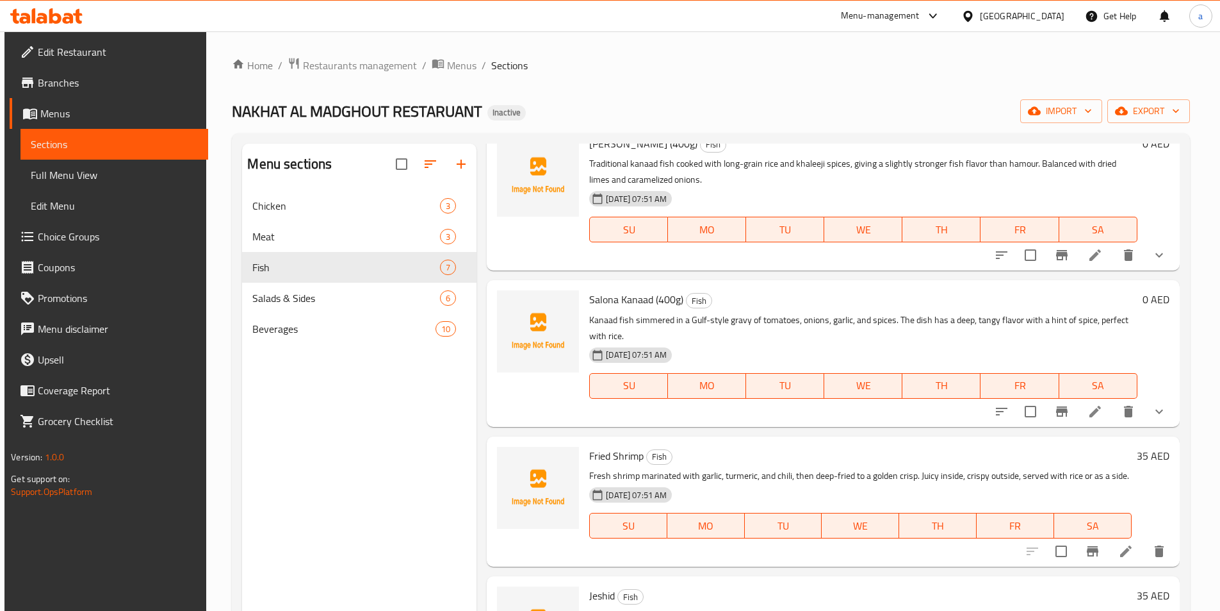
scroll to position [384, 0]
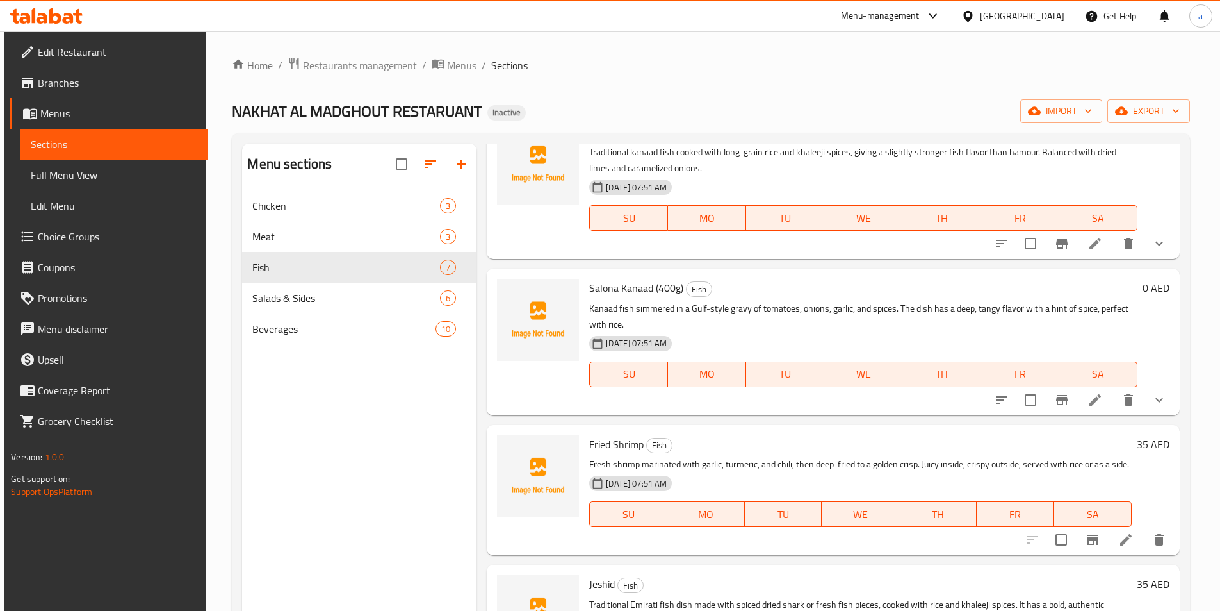
click at [1097, 404] on icon at bounding box center [1095, 399] width 15 height 15
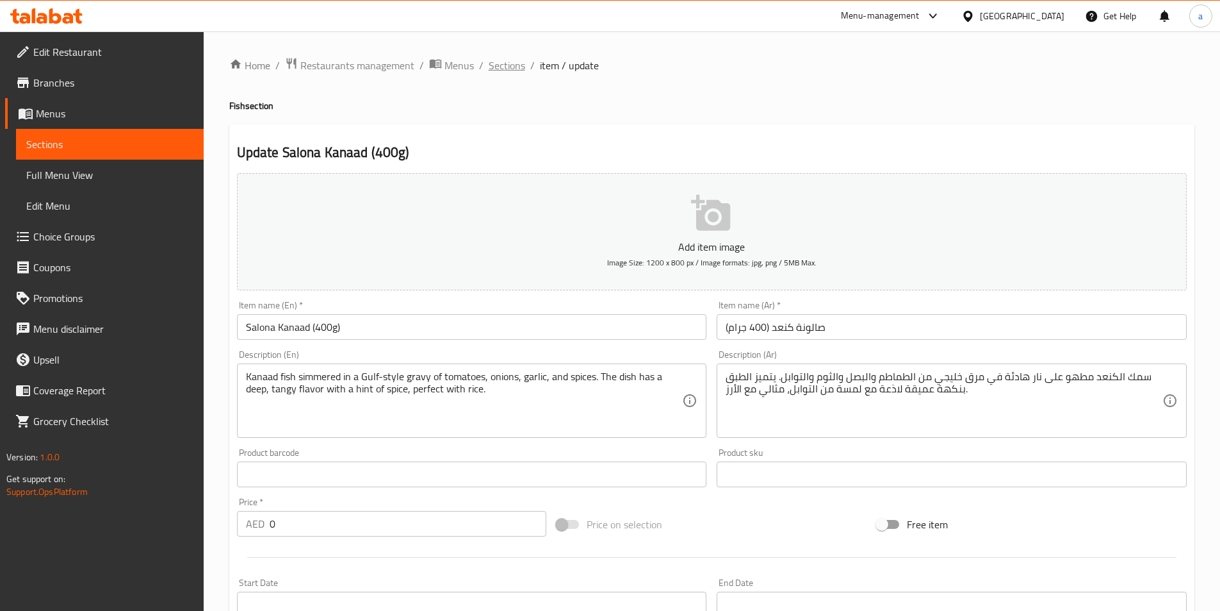
click at [505, 69] on span "Sections" at bounding box center [507, 65] width 37 height 15
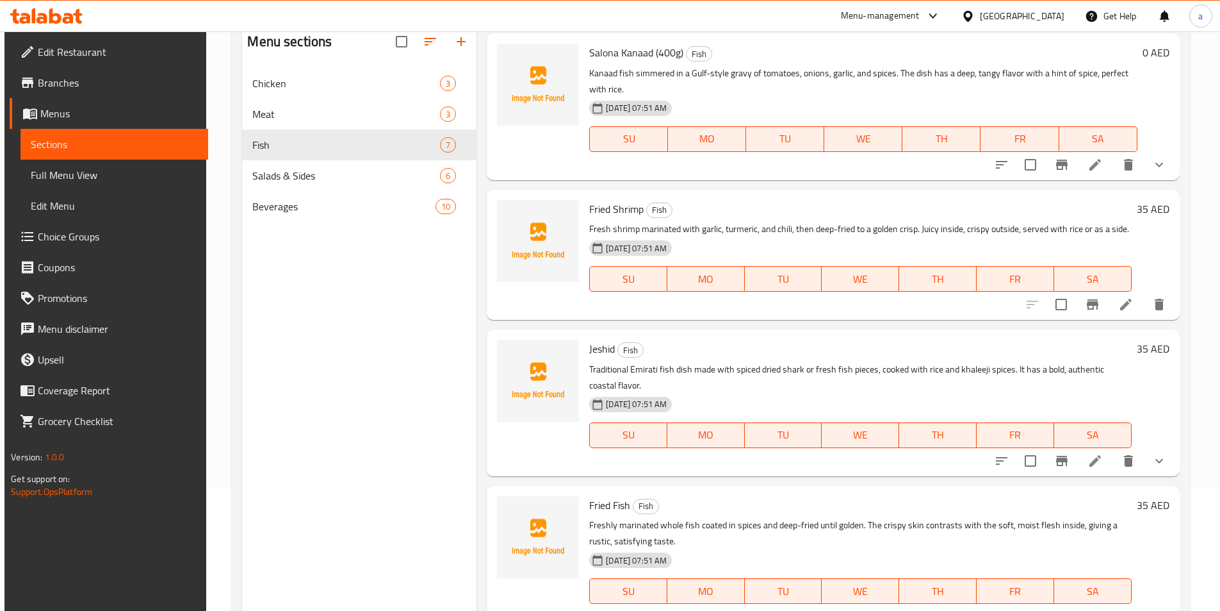
scroll to position [115, 0]
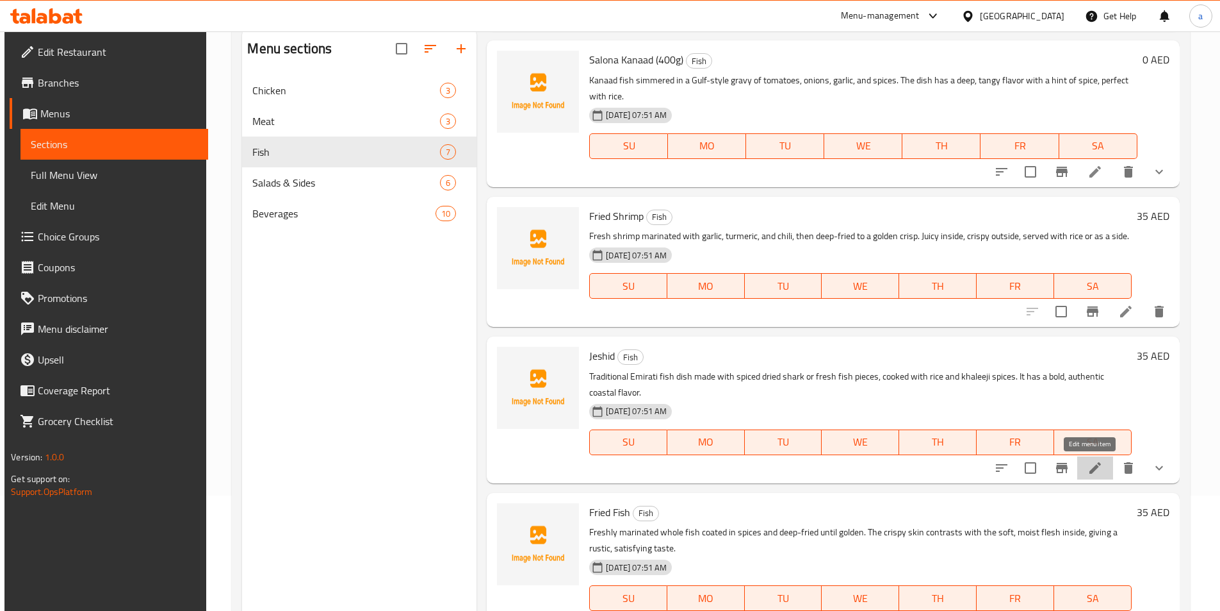
click at [1090, 465] on icon at bounding box center [1096, 468] width 12 height 12
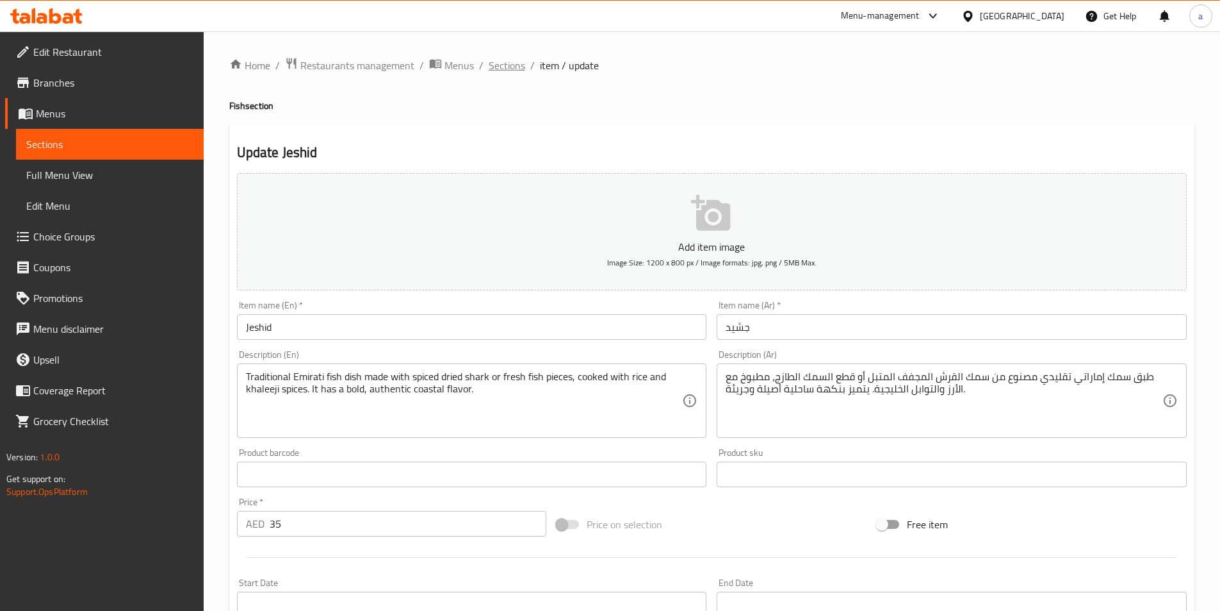
click at [504, 69] on span "Sections" at bounding box center [507, 65] width 37 height 15
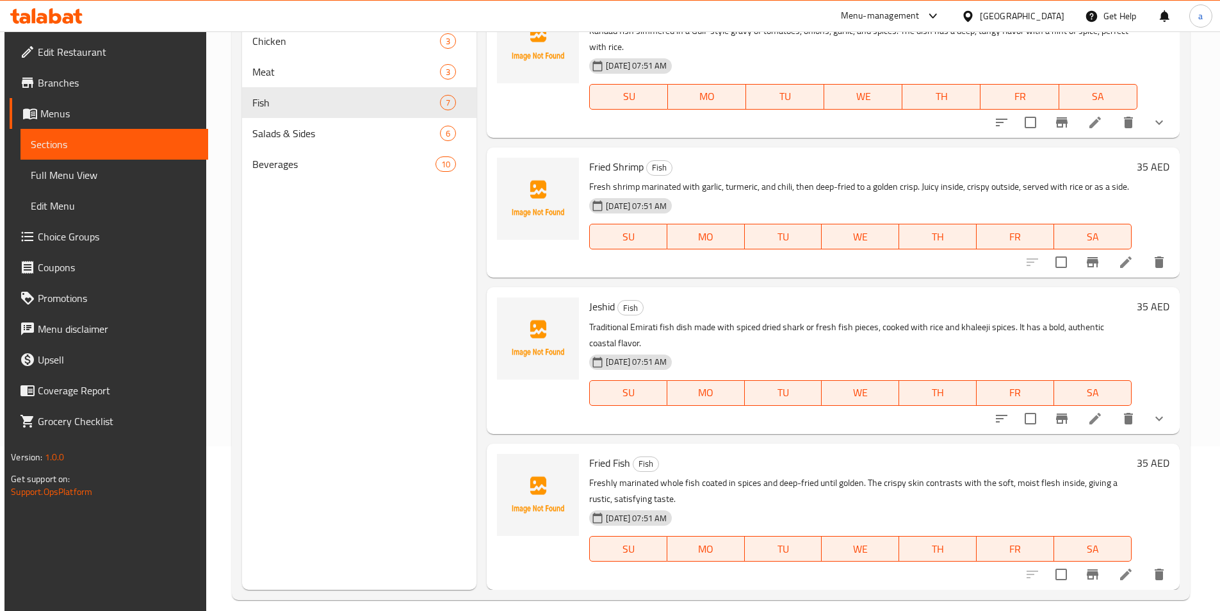
scroll to position [179, 0]
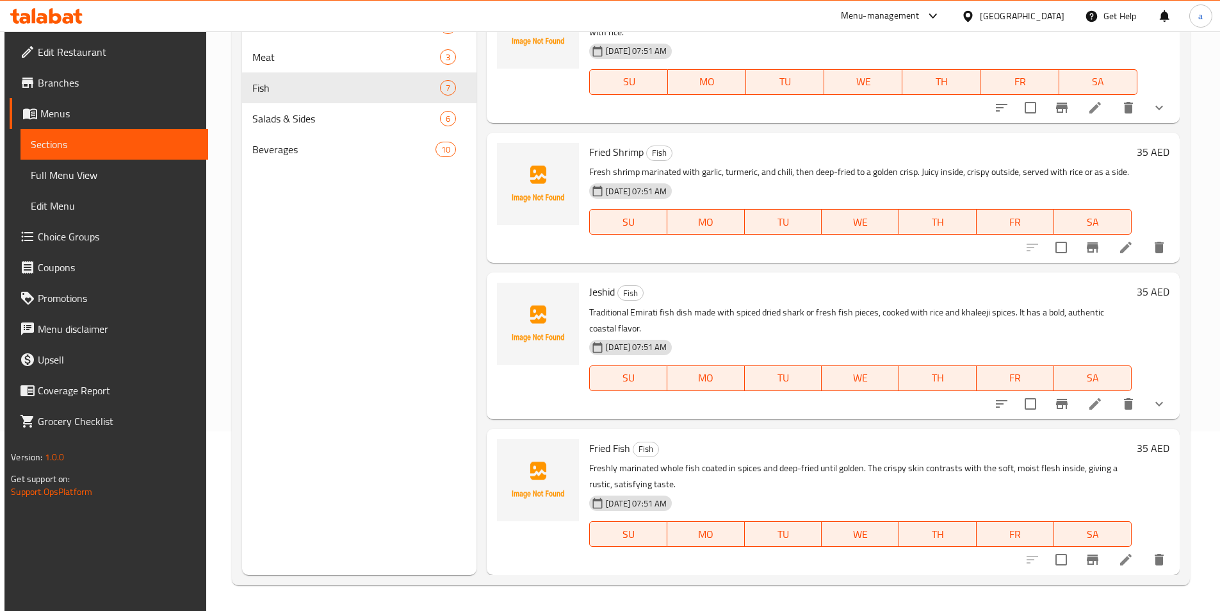
click at [1112, 555] on li at bounding box center [1126, 559] width 36 height 23
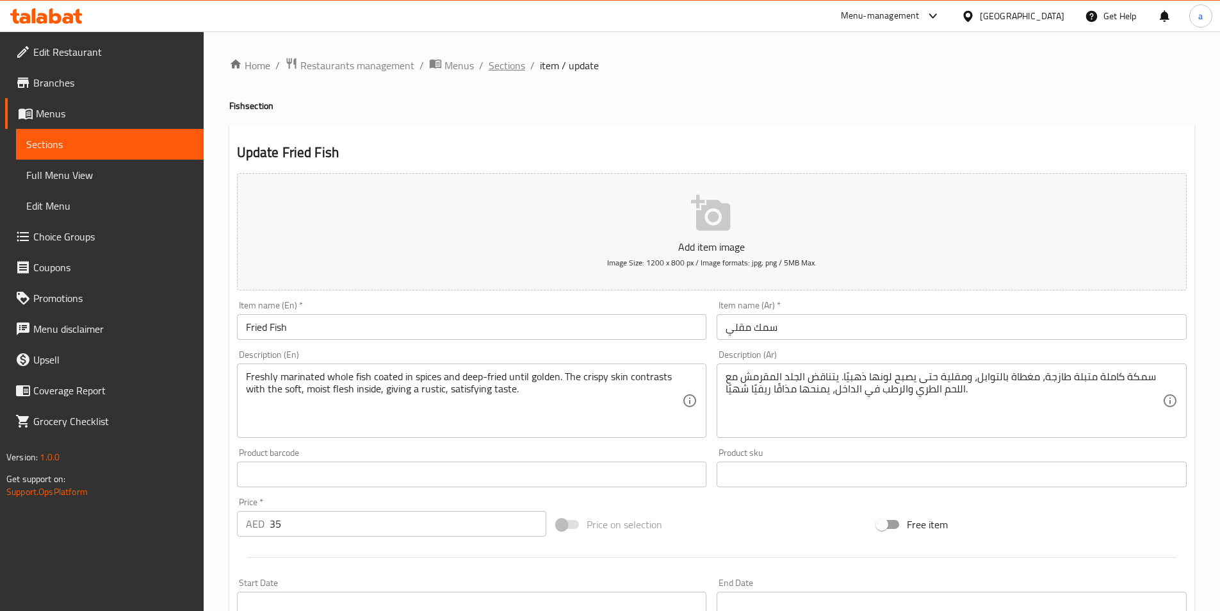
click at [507, 58] on span "Sections" at bounding box center [507, 65] width 37 height 15
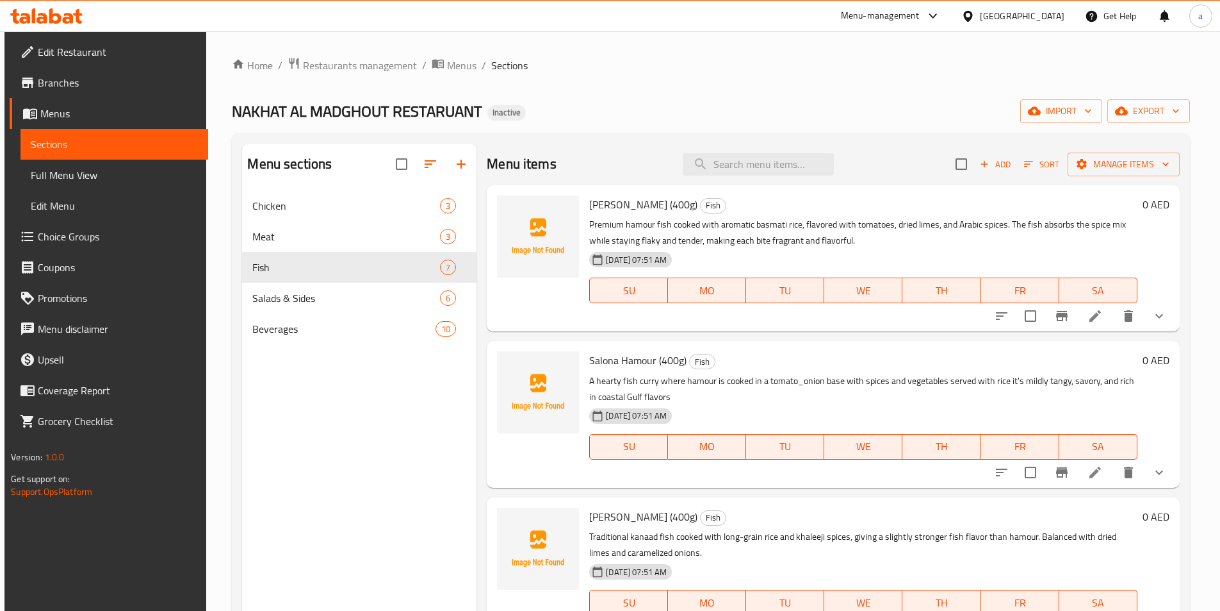
scroll to position [128, 0]
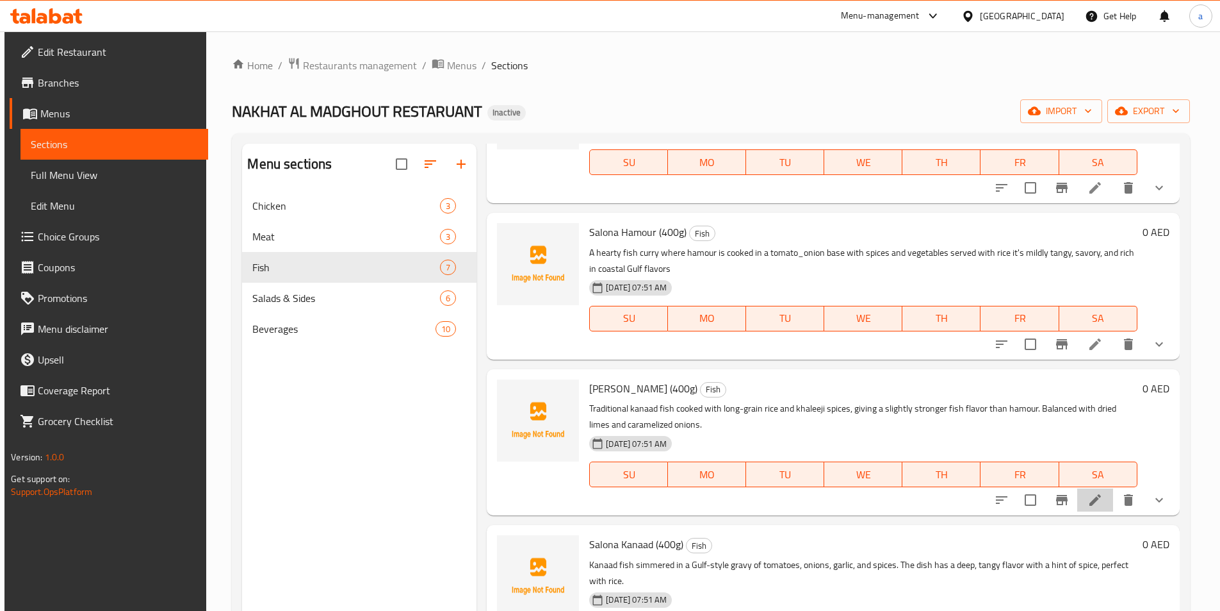
click at [1081, 495] on li at bounding box center [1096, 499] width 36 height 23
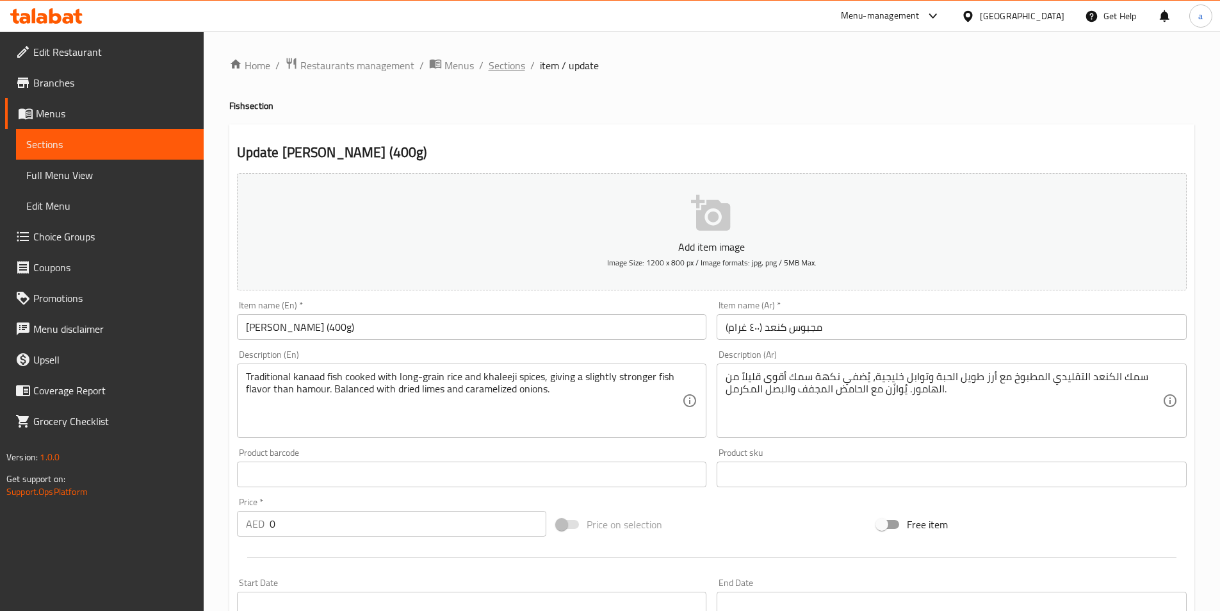
click at [500, 63] on span "Sections" at bounding box center [507, 65] width 37 height 15
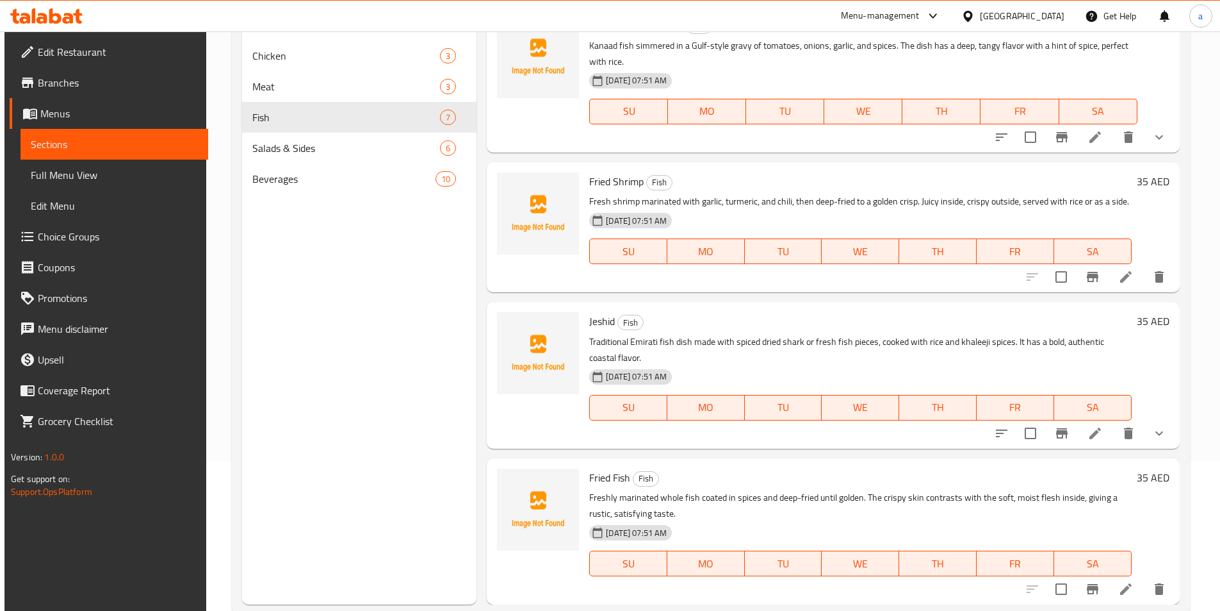
scroll to position [179, 0]
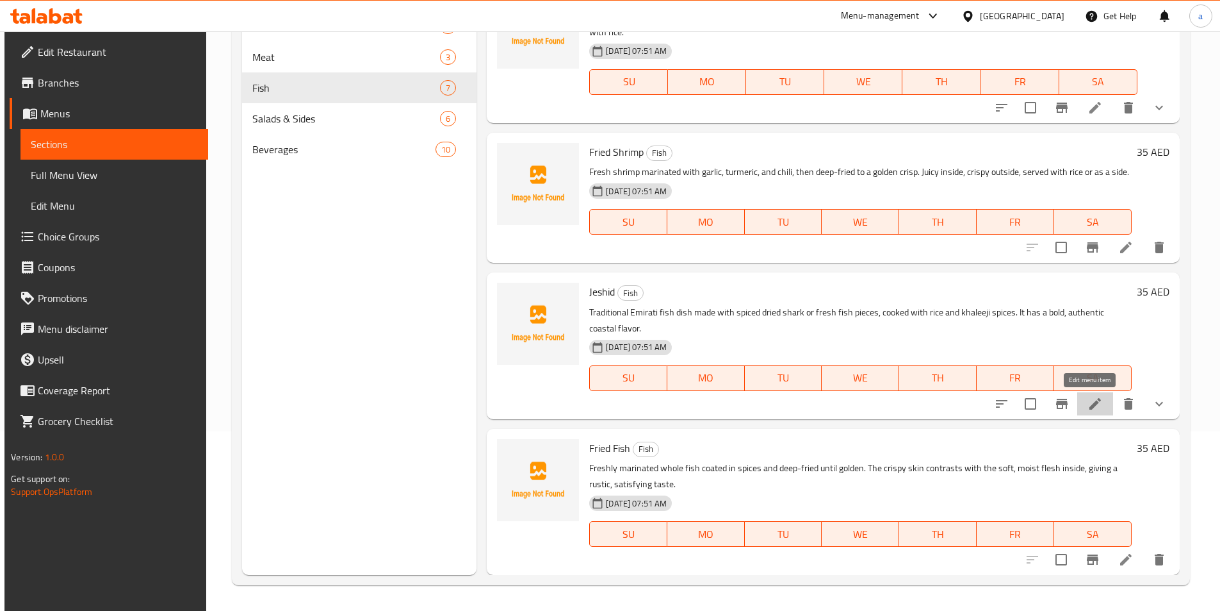
click at [1090, 406] on icon at bounding box center [1096, 404] width 12 height 12
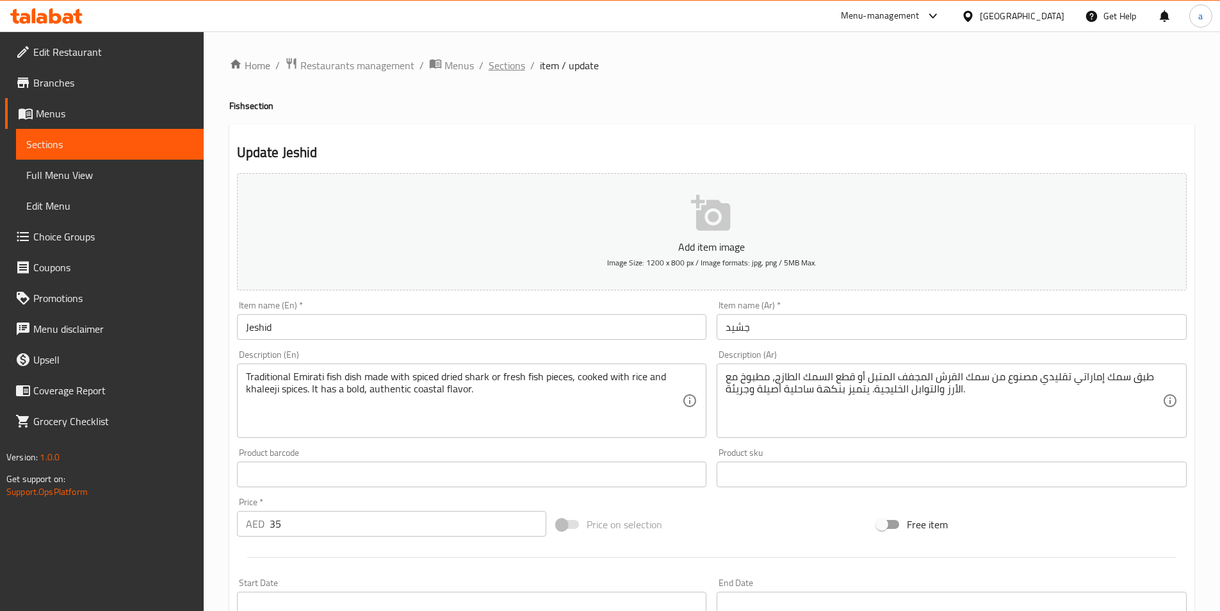
click at [504, 68] on span "Sections" at bounding box center [507, 65] width 37 height 15
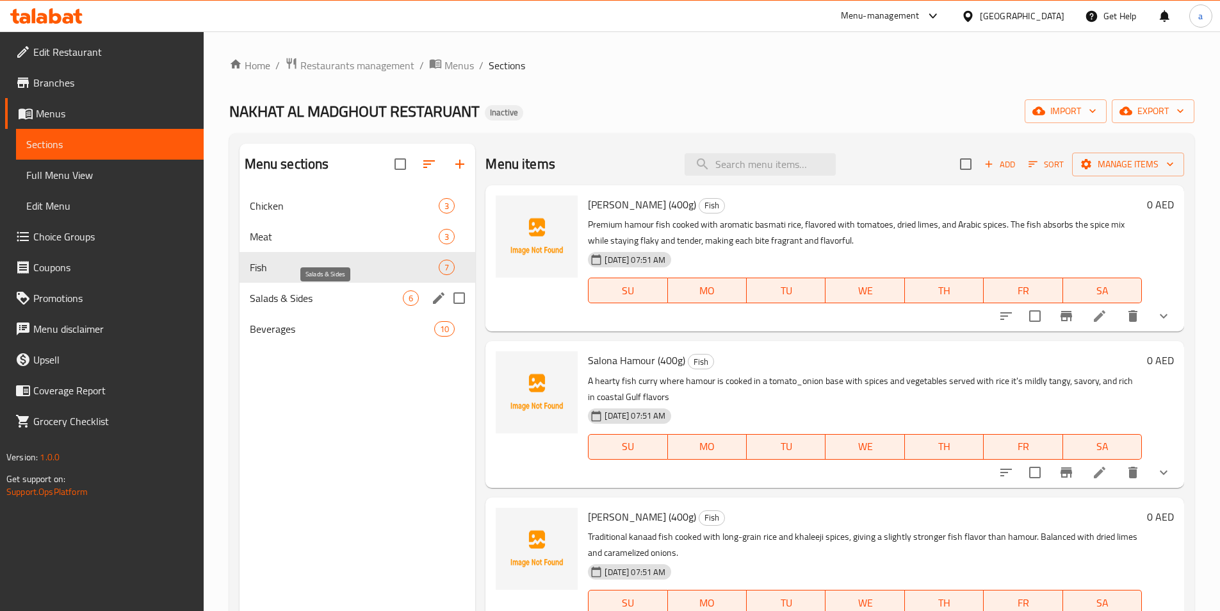
click at [370, 290] on span "Salads & Sides" at bounding box center [327, 297] width 154 height 15
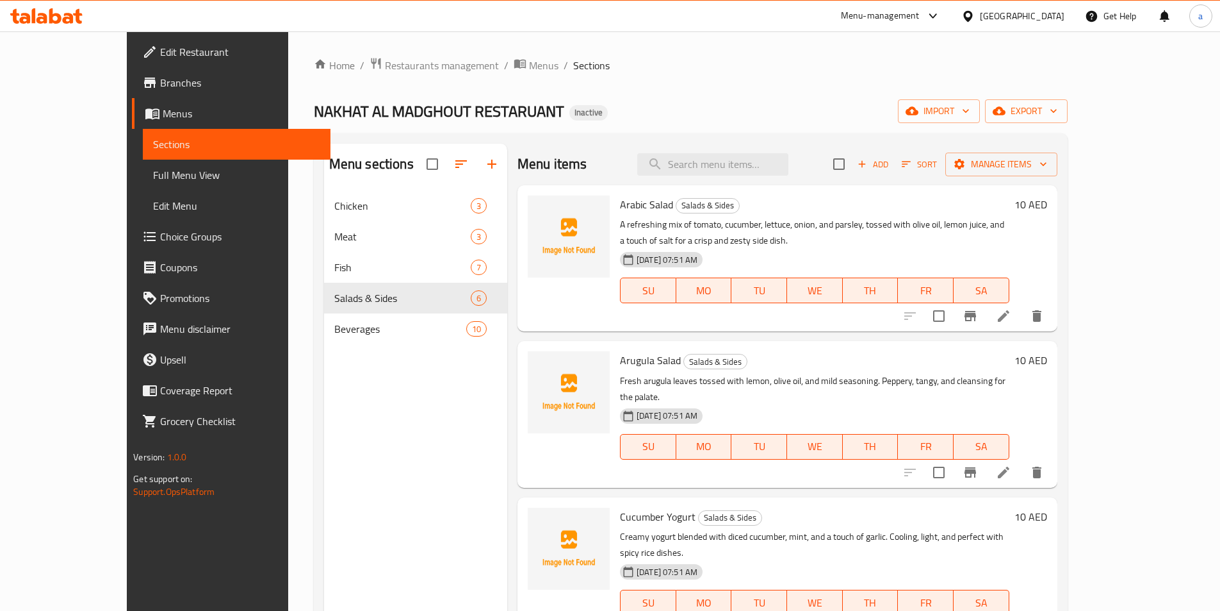
click at [1012, 464] on icon at bounding box center [1003, 471] width 15 height 15
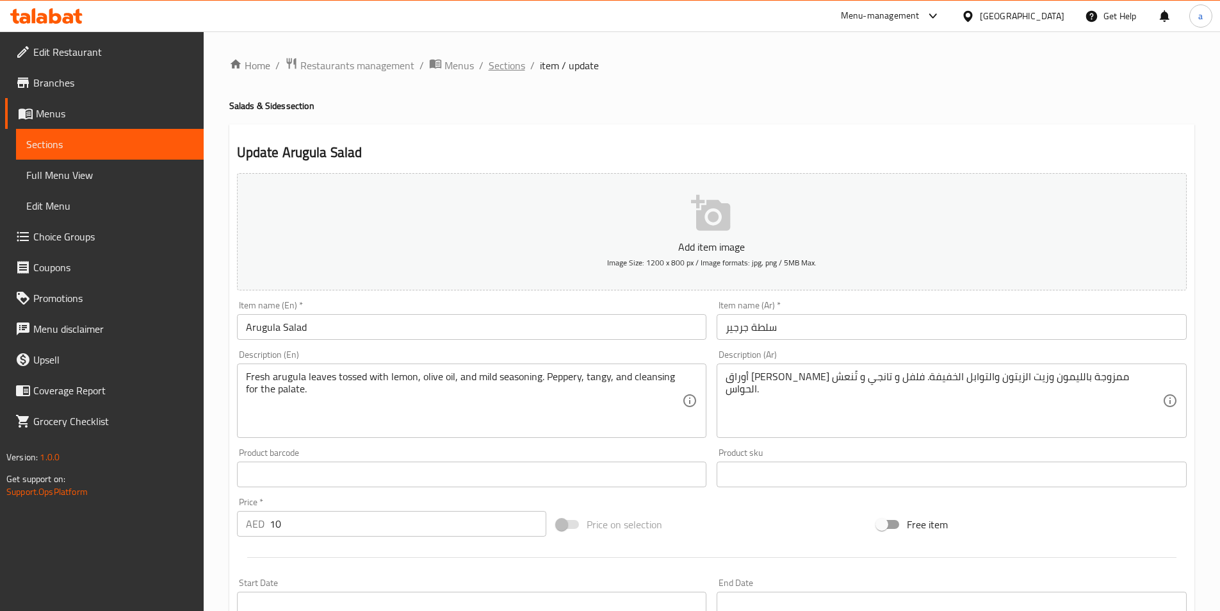
click at [513, 72] on span "Sections" at bounding box center [507, 65] width 37 height 15
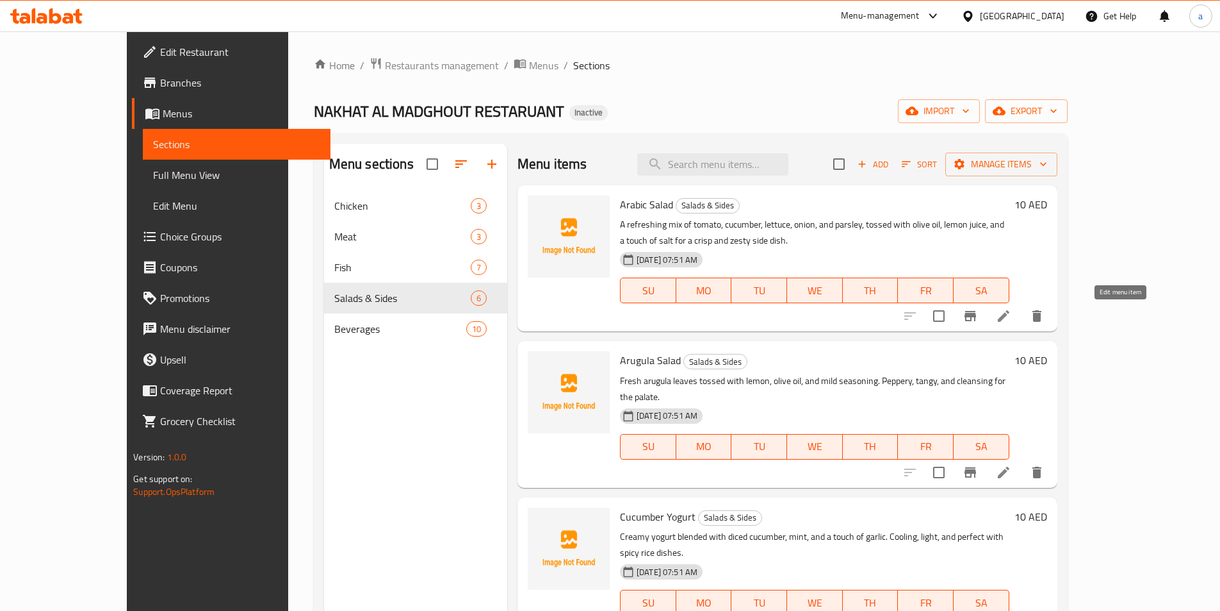
click at [1012, 320] on icon at bounding box center [1003, 315] width 15 height 15
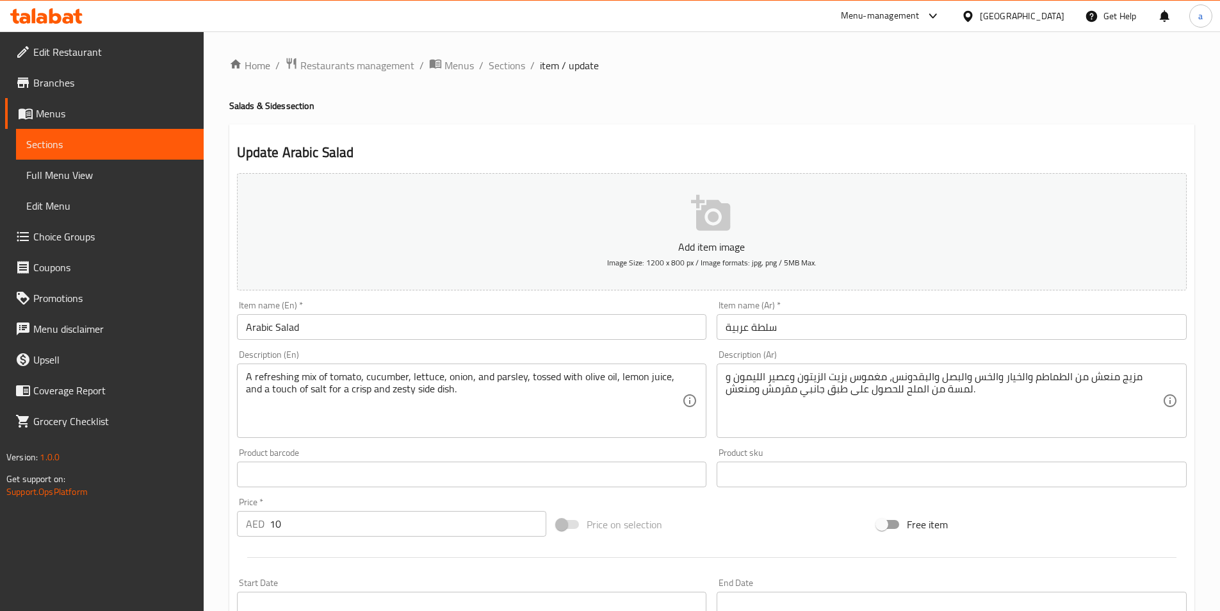
drag, startPoint x: 501, startPoint y: 68, endPoint x: 504, endPoint y: 80, distance: 12.6
click at [502, 68] on span "Sections" at bounding box center [507, 65] width 37 height 15
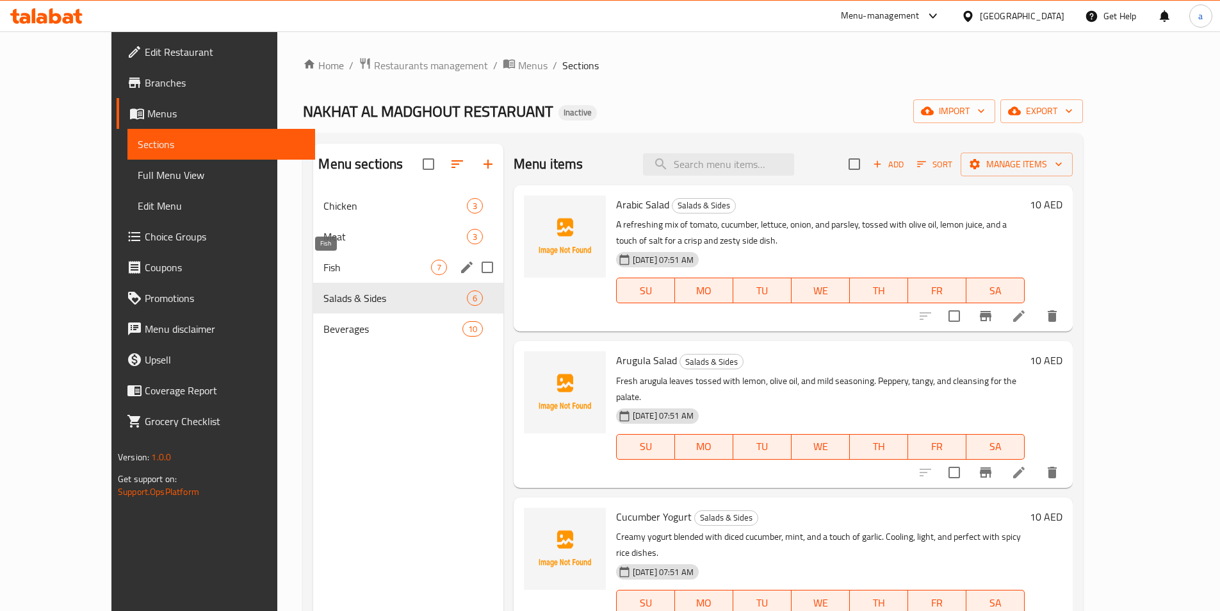
click at [324, 267] on span "Fish" at bounding box center [377, 266] width 107 height 15
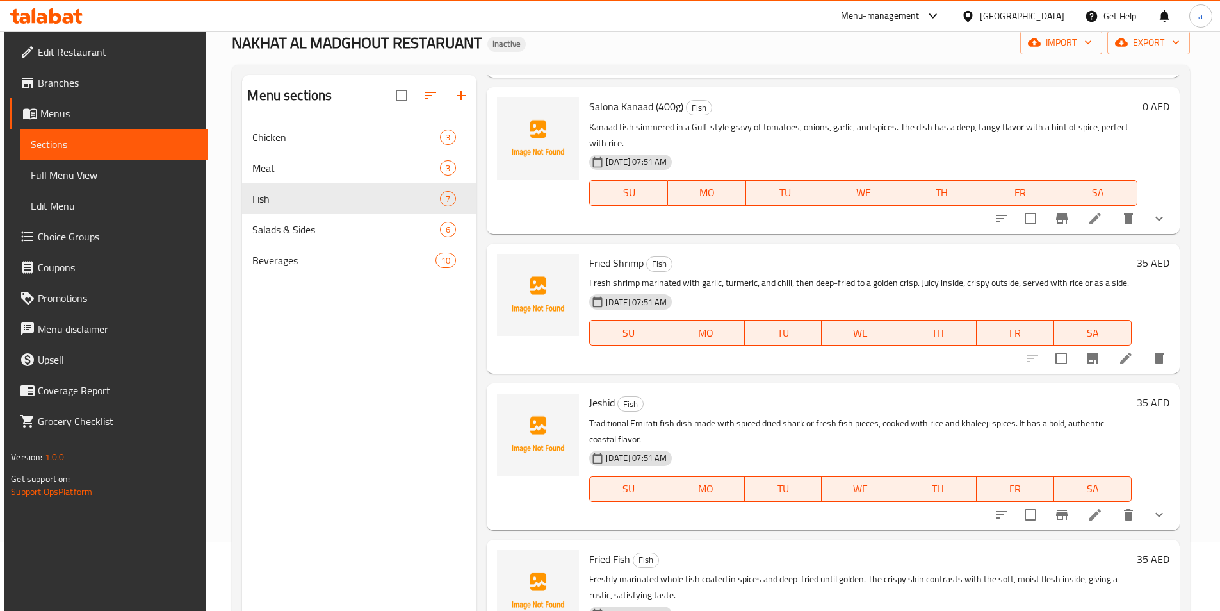
scroll to position [179, 0]
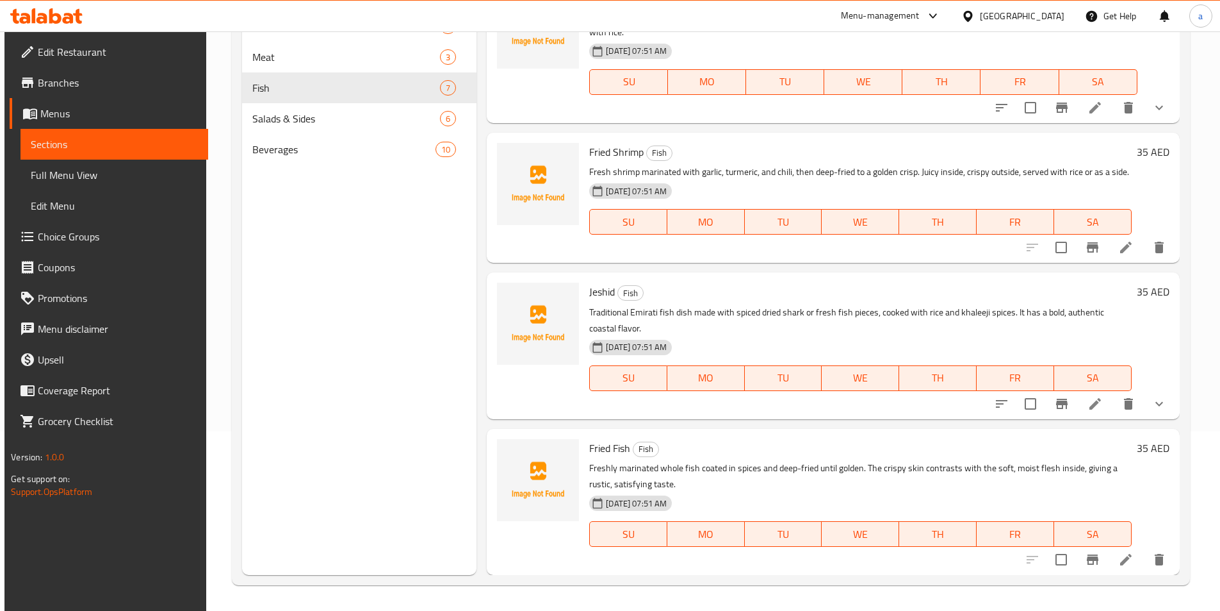
click at [1121, 562] on icon at bounding box center [1127, 560] width 12 height 12
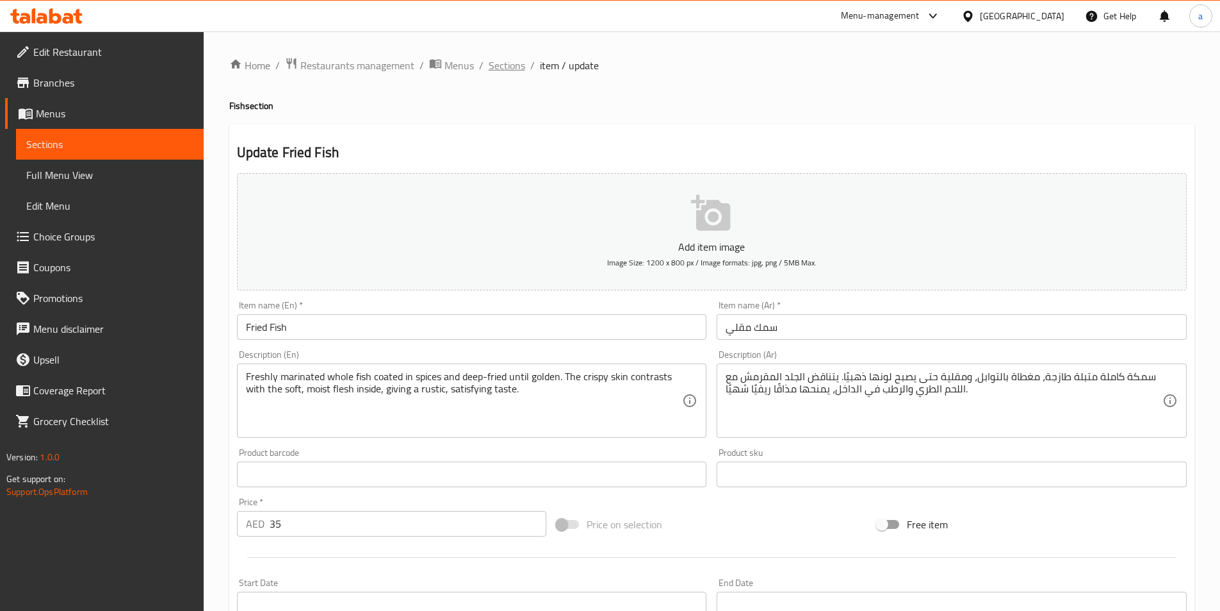
click at [507, 70] on span "Sections" at bounding box center [507, 65] width 37 height 15
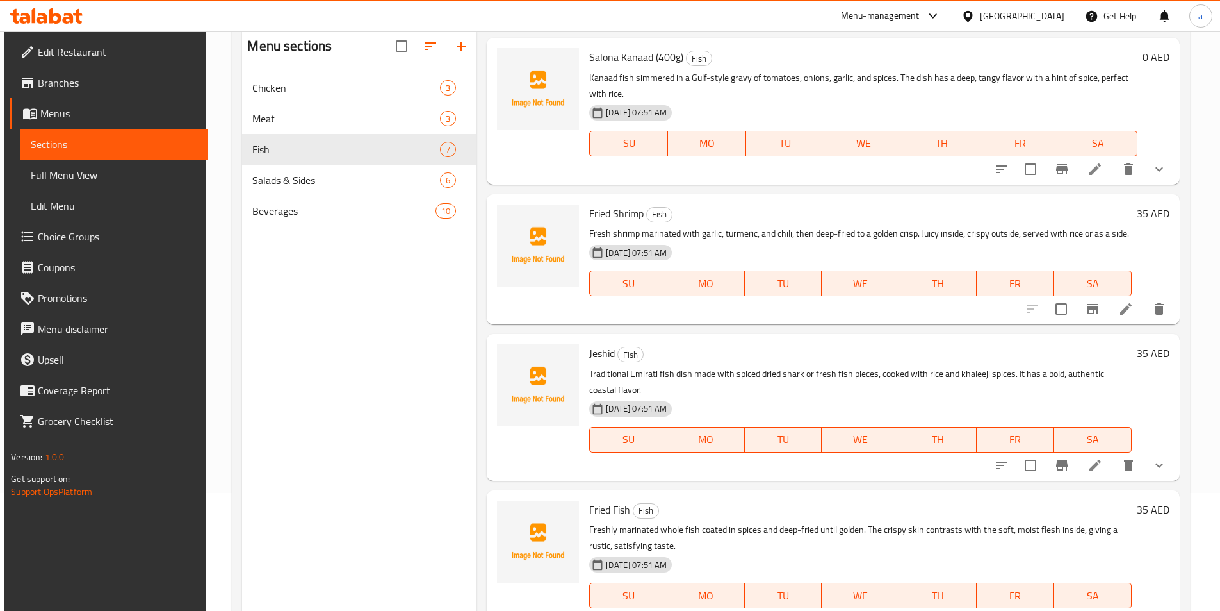
scroll to position [179, 0]
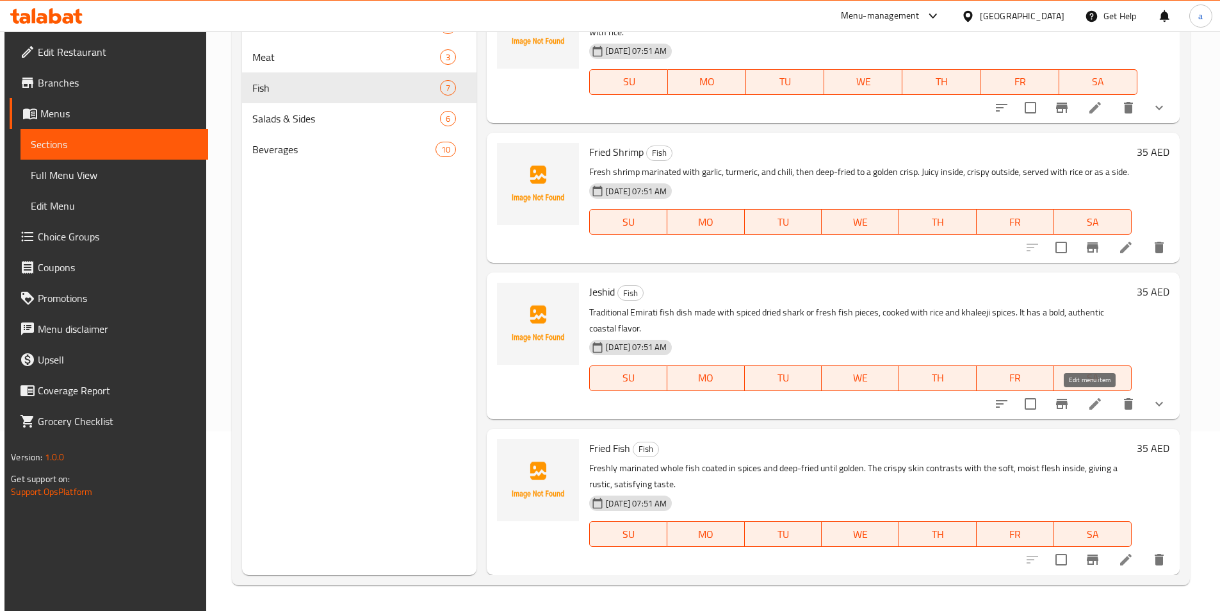
click at [1096, 397] on icon at bounding box center [1095, 403] width 15 height 15
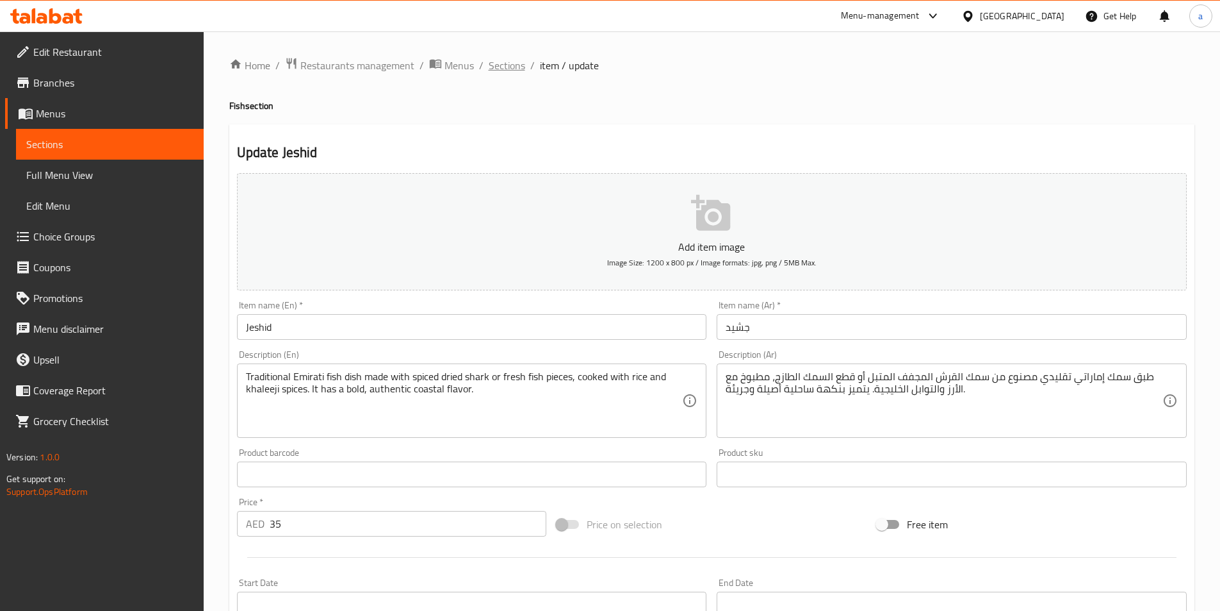
click at [505, 70] on span "Sections" at bounding box center [507, 65] width 37 height 15
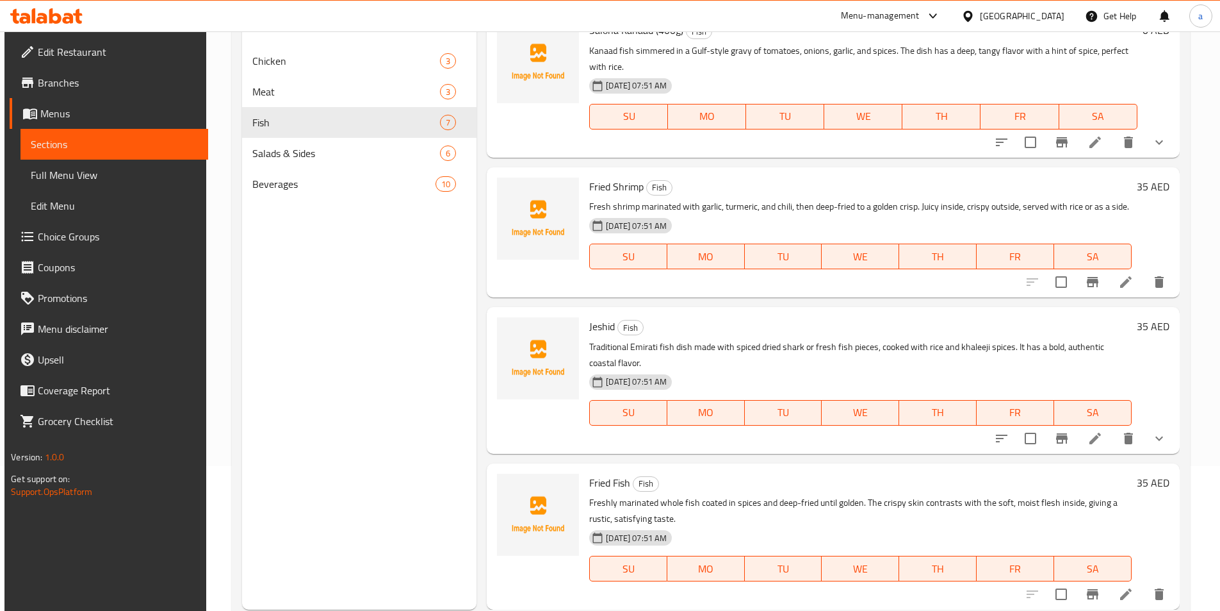
scroll to position [179, 0]
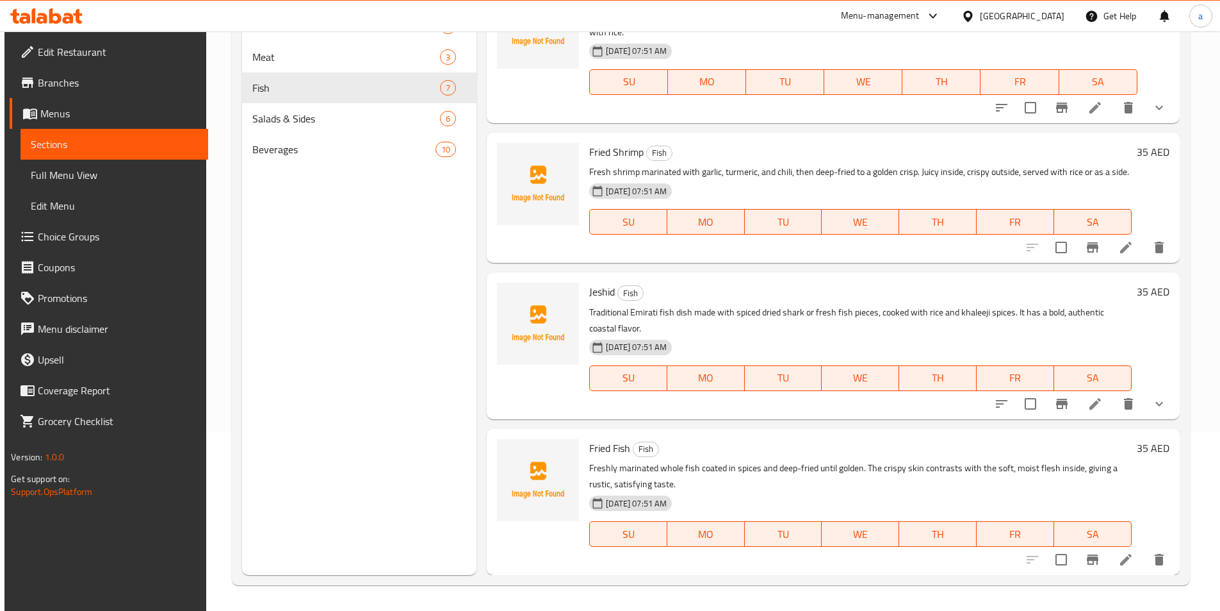
click at [1128, 245] on icon at bounding box center [1126, 247] width 15 height 15
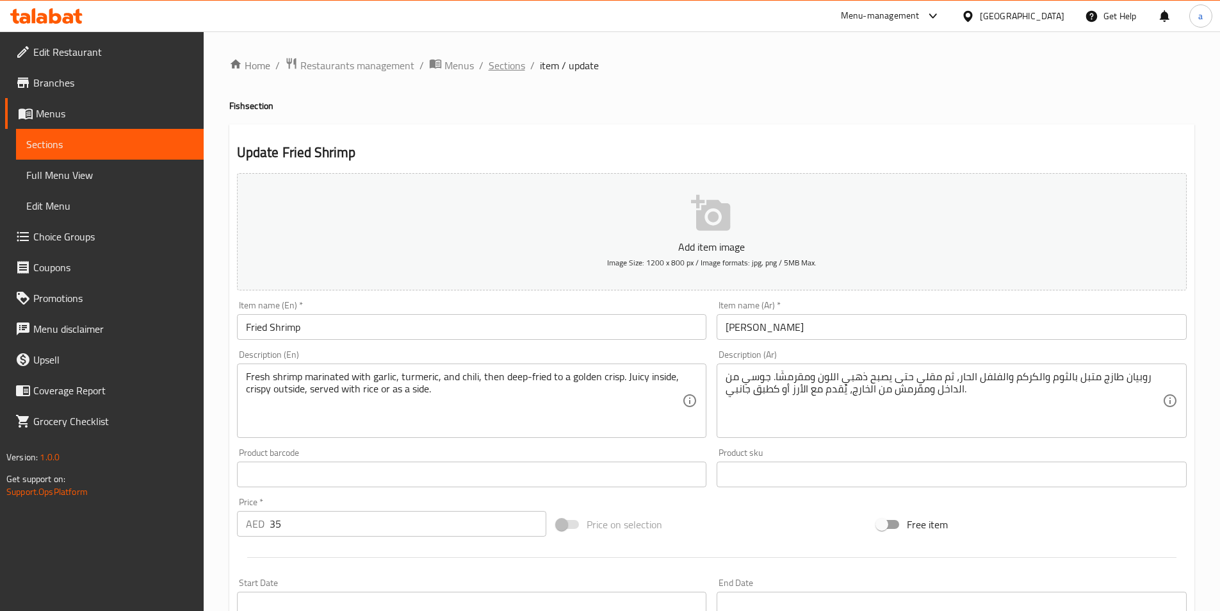
click at [506, 65] on span "Sections" at bounding box center [507, 65] width 37 height 15
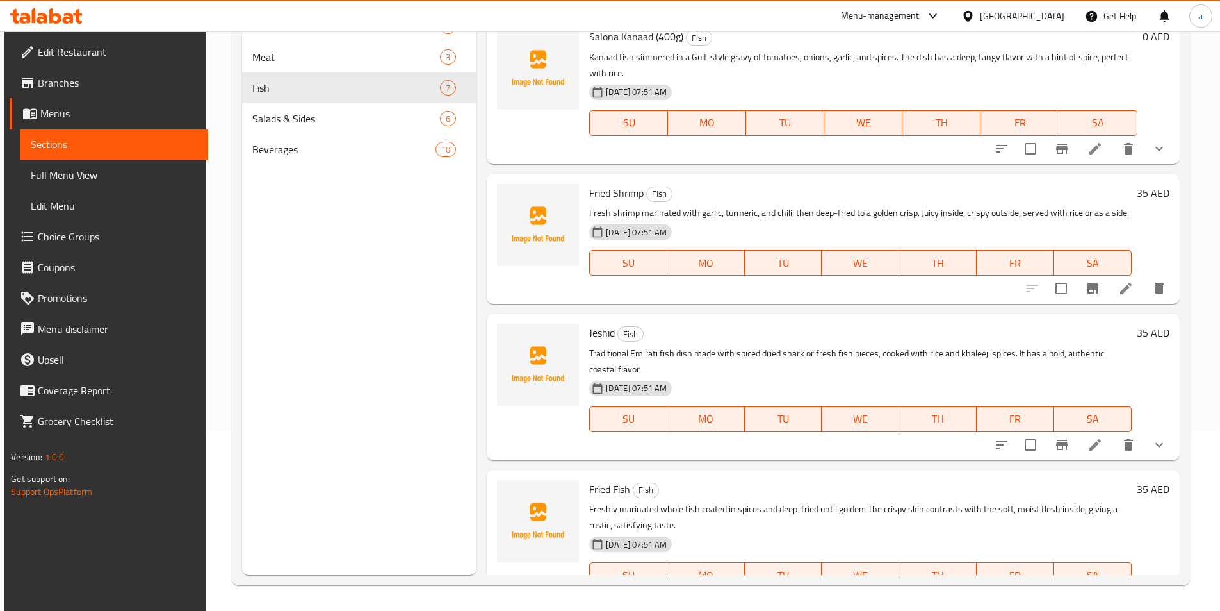
scroll to position [433, 0]
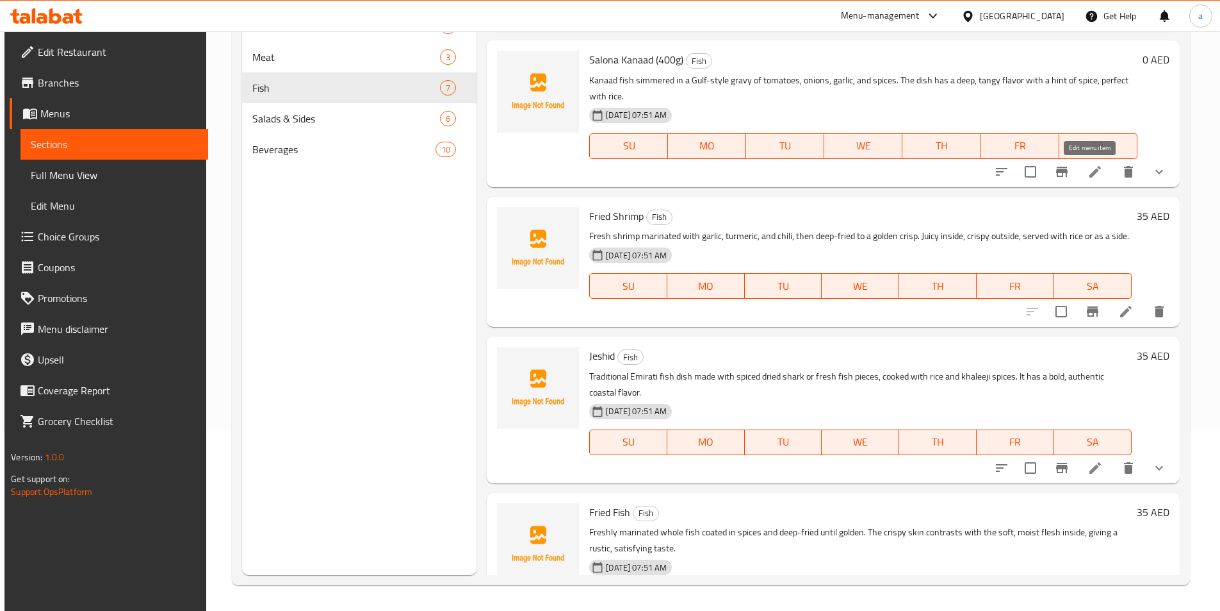
click at [1090, 174] on icon at bounding box center [1096, 172] width 12 height 12
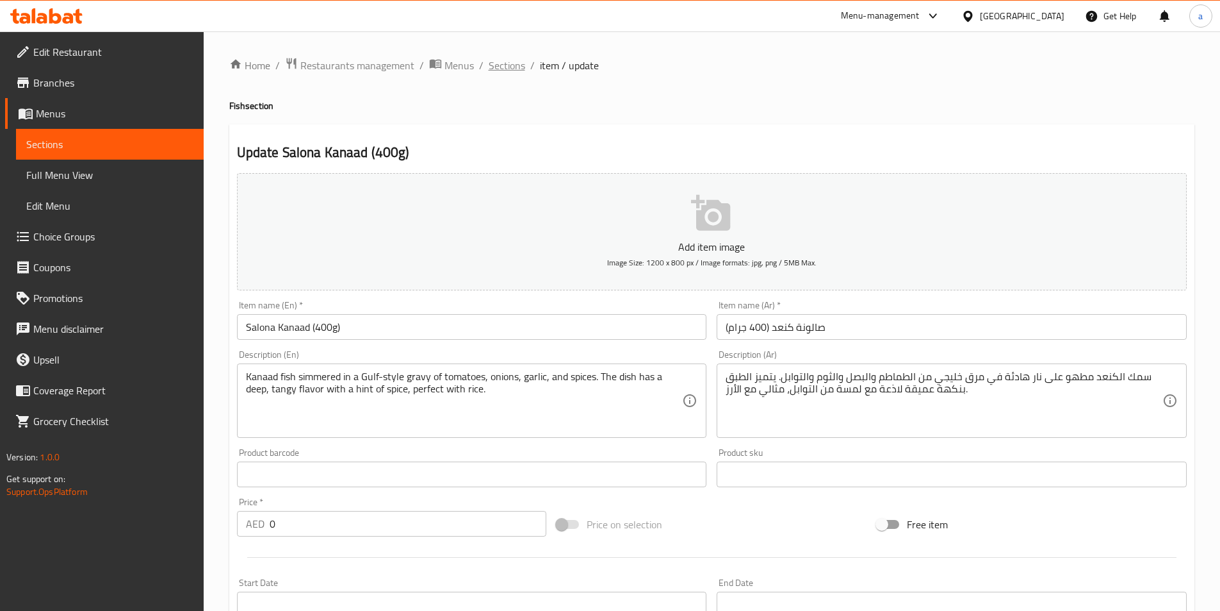
click at [499, 62] on span "Sections" at bounding box center [507, 65] width 37 height 15
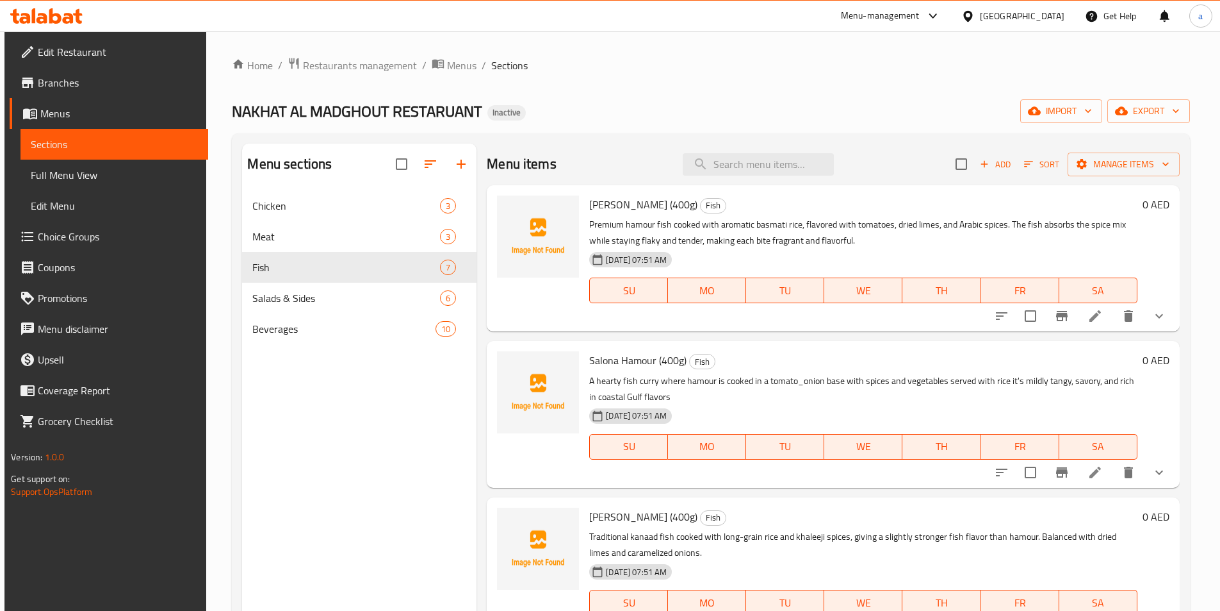
click at [1081, 321] on li at bounding box center [1096, 315] width 36 height 23
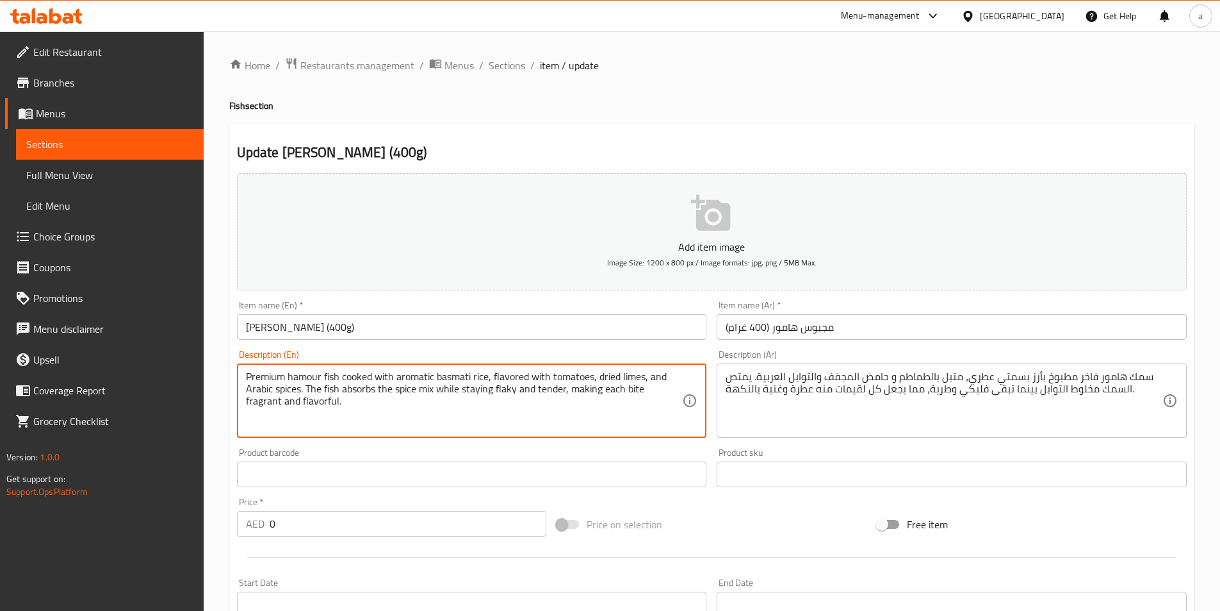
click at [503, 387] on textarea "Premium hamour fish cooked with aromatic basmati rice, flavored with tomatoes, …" at bounding box center [464, 400] width 437 height 61
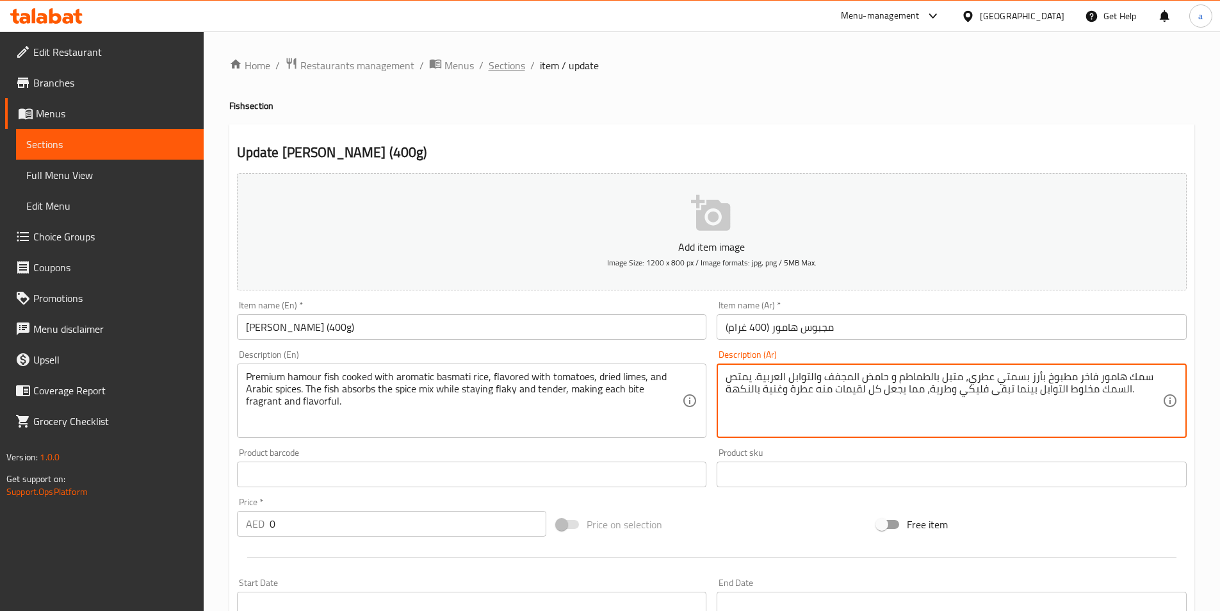
click at [509, 60] on span "Sections" at bounding box center [507, 65] width 37 height 15
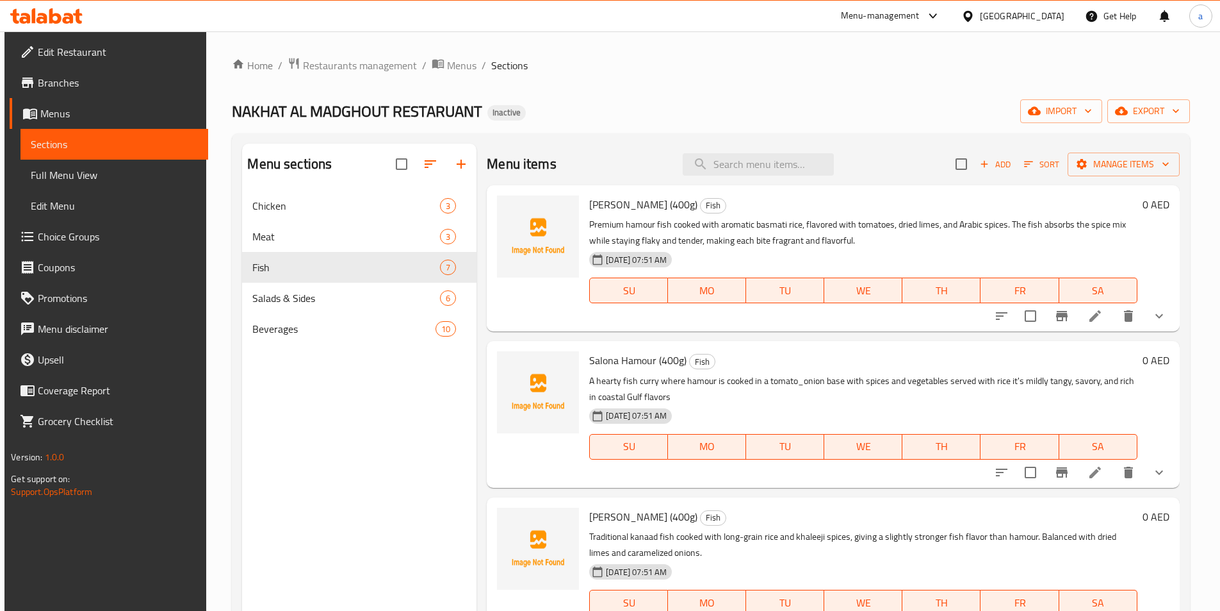
click at [1099, 468] on li at bounding box center [1096, 472] width 36 height 23
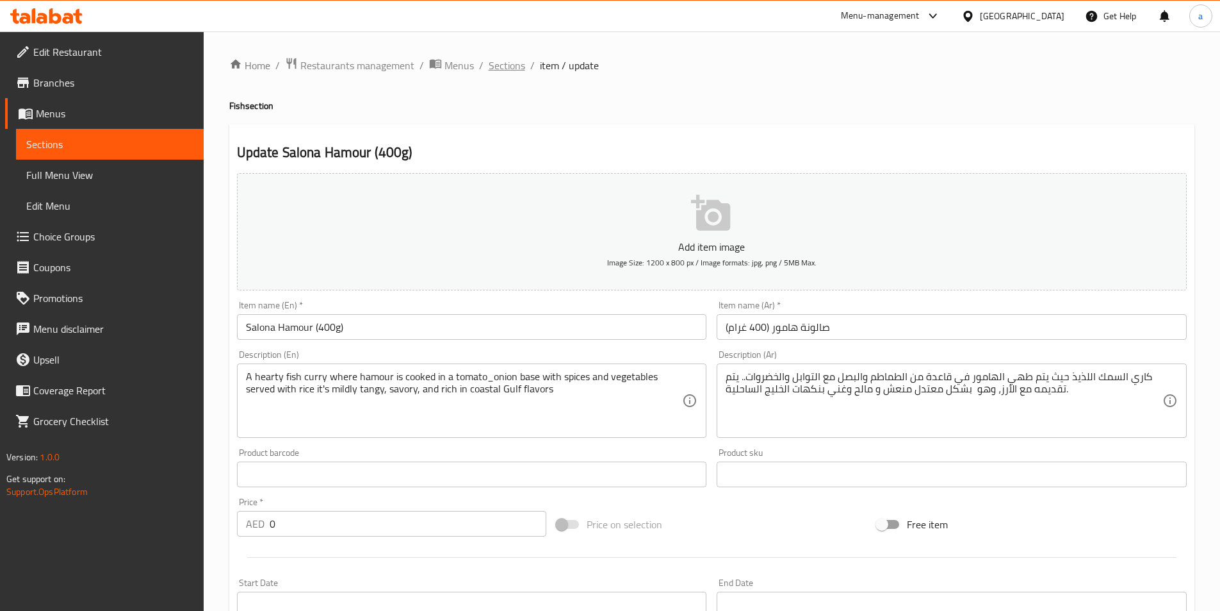
click at [504, 61] on span "Sections" at bounding box center [507, 65] width 37 height 15
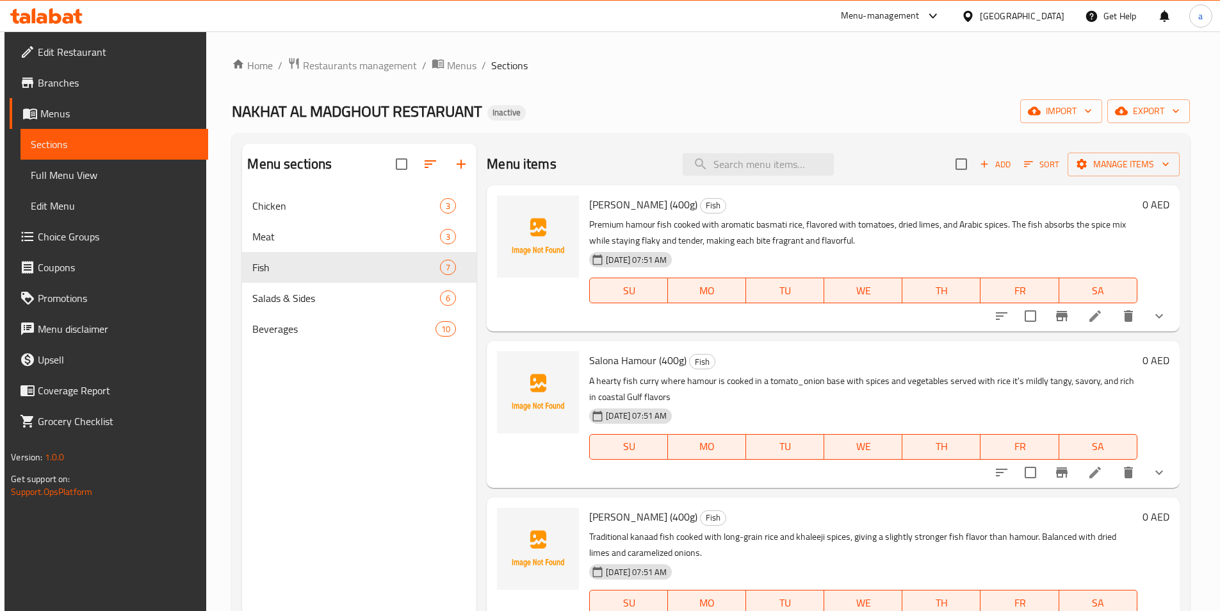
click at [1094, 318] on icon at bounding box center [1095, 315] width 15 height 15
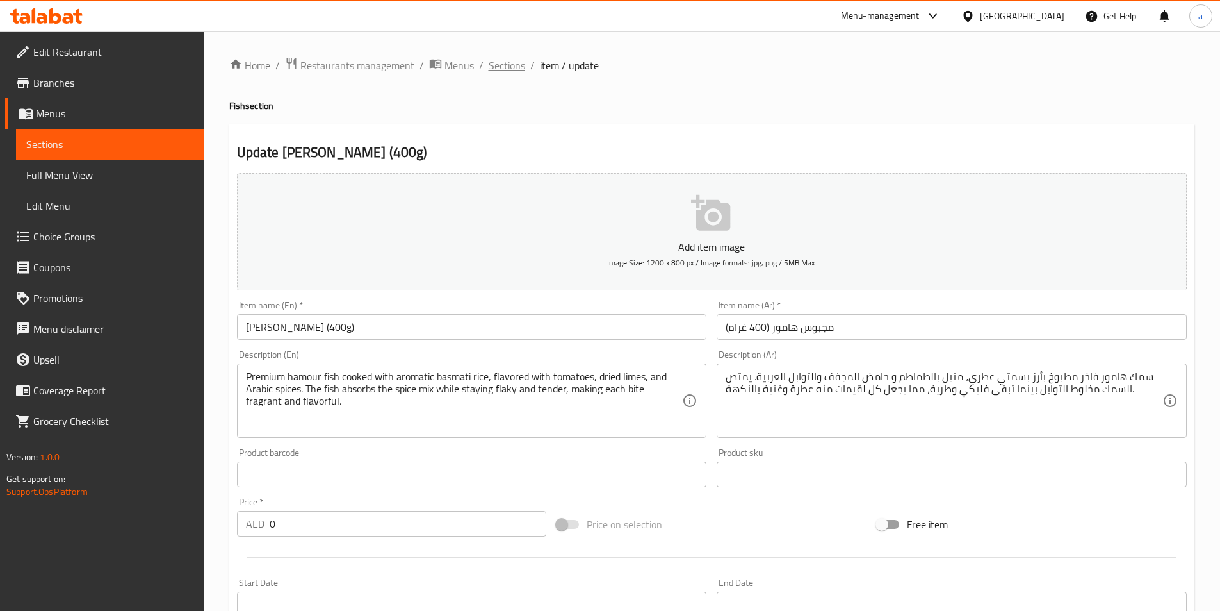
click at [507, 58] on span "Sections" at bounding box center [507, 65] width 37 height 15
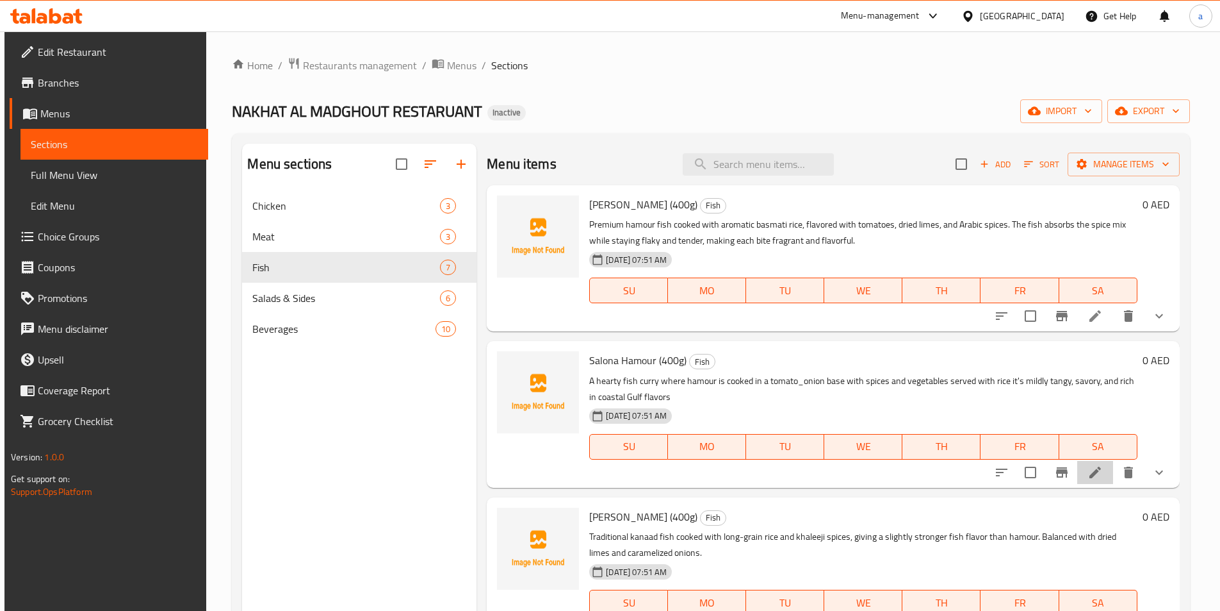
click at [1080, 461] on li at bounding box center [1096, 472] width 36 height 23
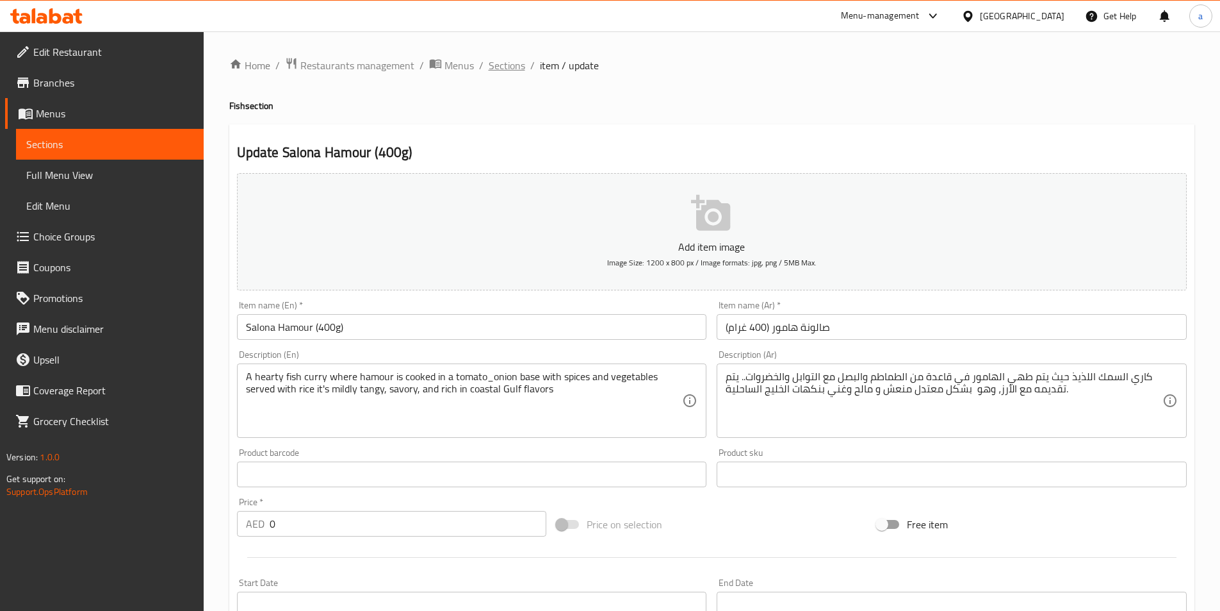
click at [500, 63] on span "Sections" at bounding box center [507, 65] width 37 height 15
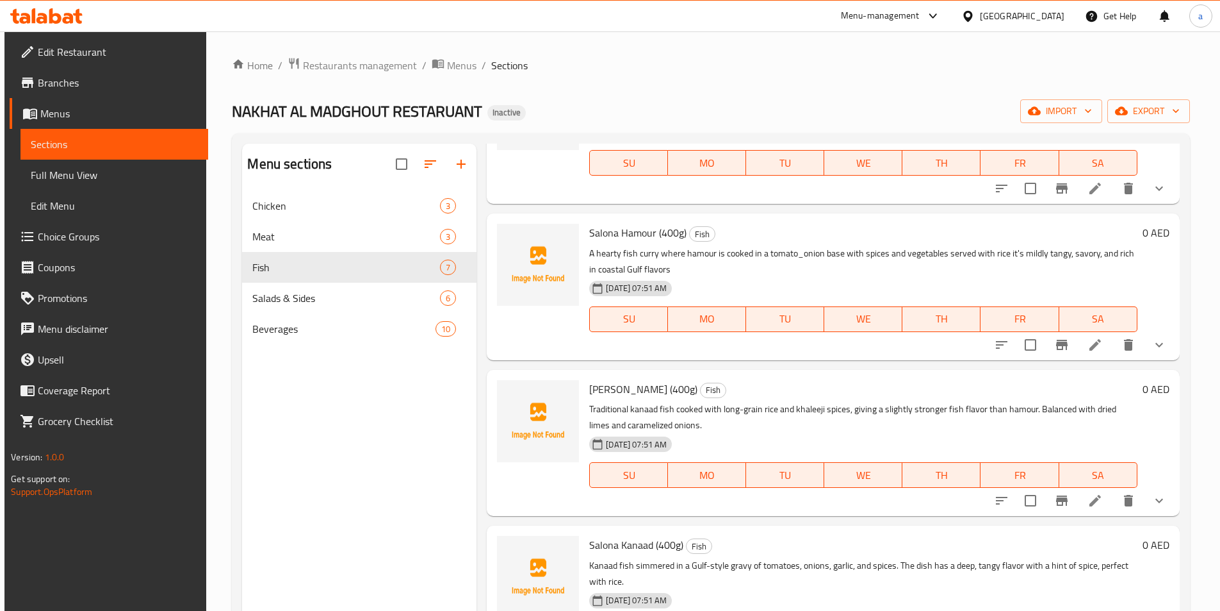
scroll to position [128, 0]
click at [1096, 497] on icon at bounding box center [1095, 499] width 15 height 15
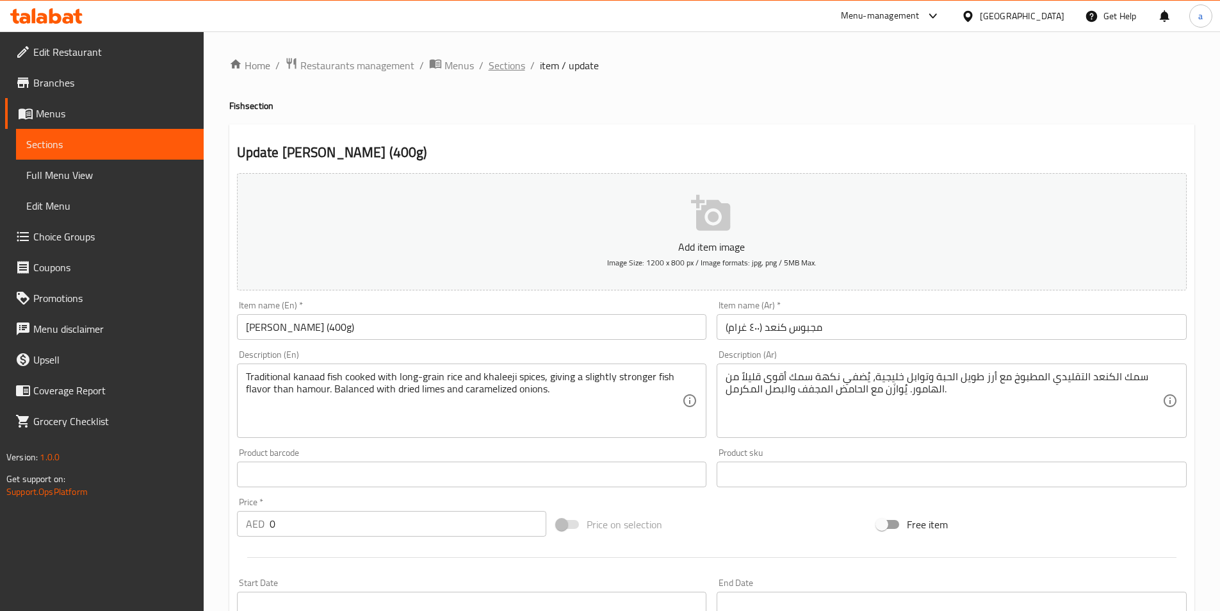
click at [513, 69] on span "Sections" at bounding box center [507, 65] width 37 height 15
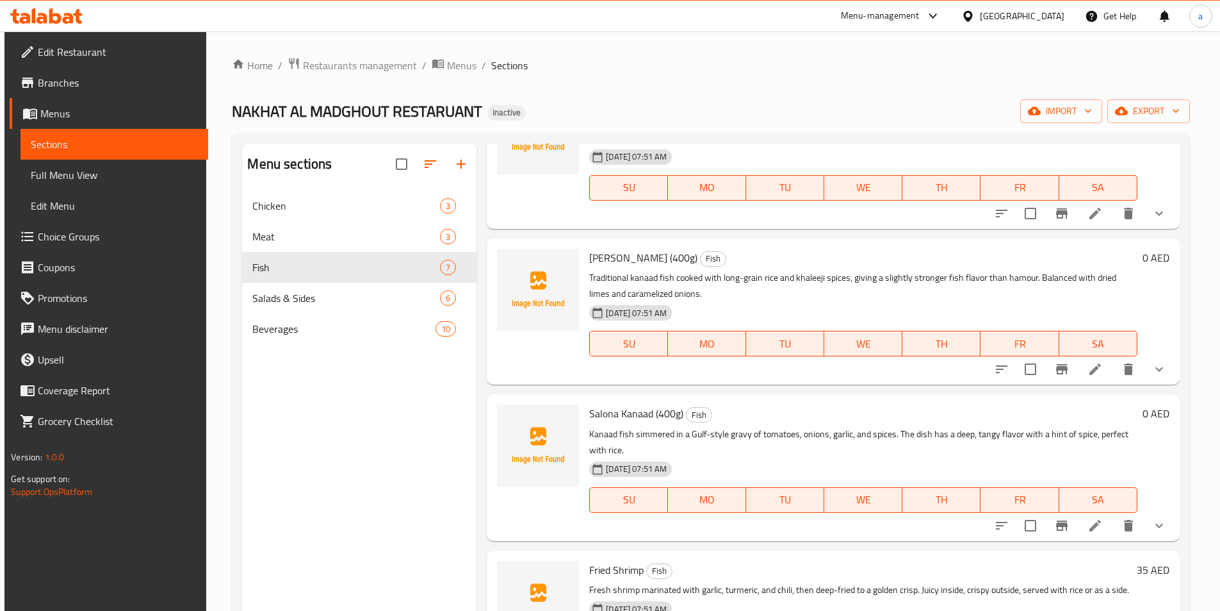
scroll to position [320, 0]
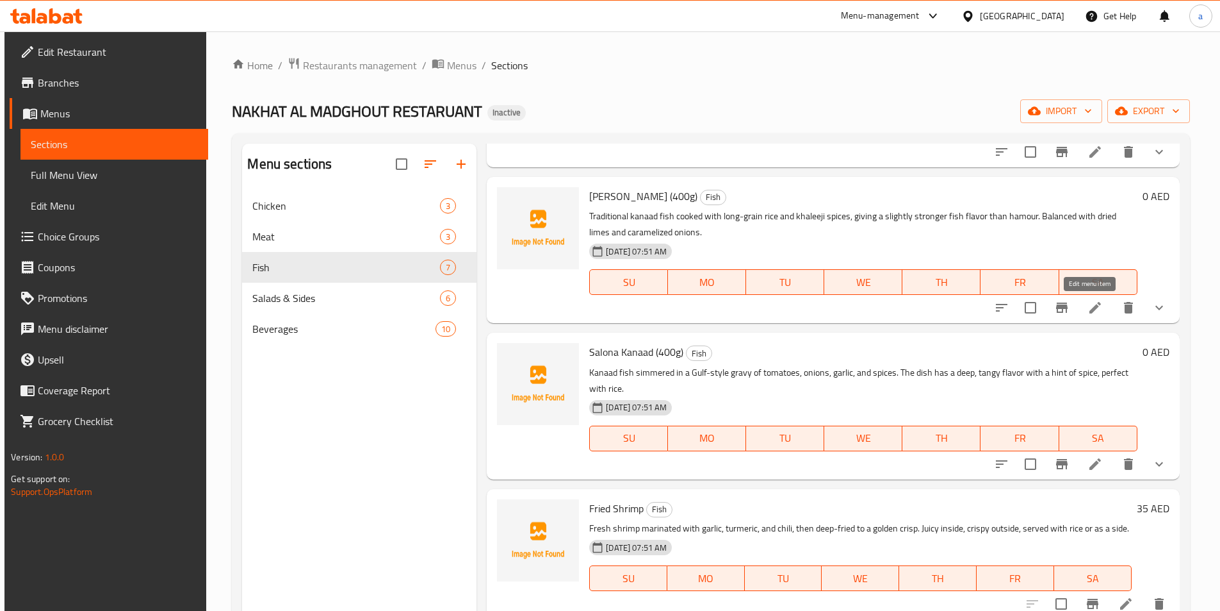
click at [1092, 309] on icon at bounding box center [1095, 307] width 15 height 15
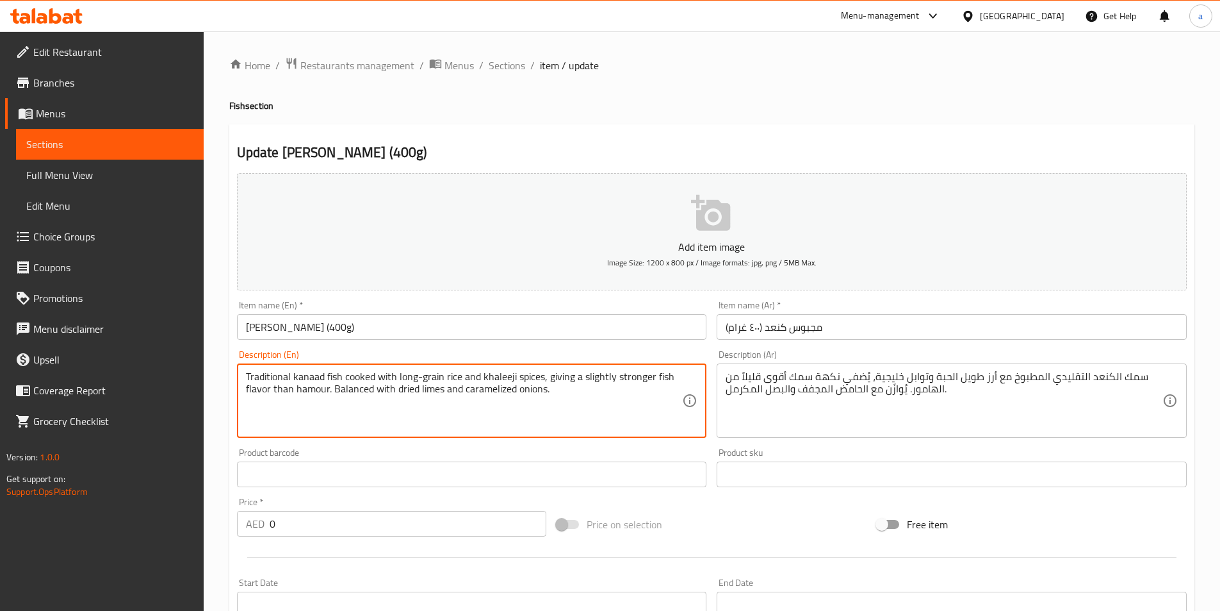
drag, startPoint x: 547, startPoint y: 376, endPoint x: 330, endPoint y: 421, distance: 221.8
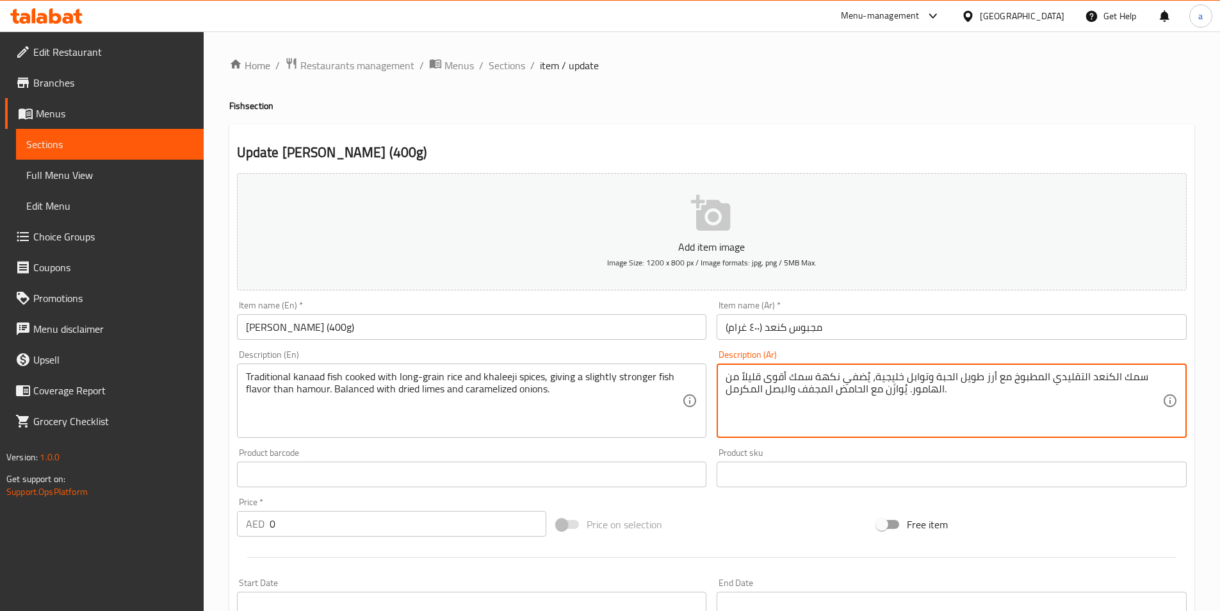
drag, startPoint x: 911, startPoint y: 393, endPoint x: 871, endPoint y: 373, distance: 45.0
paste textarea "يعطي نكهة سمك أقوى قليلاً من لحم الخنزير."
click at [921, 391] on textarea "سمك الكنعد التقليدي المطبوخ مع أرز طويل الحبة وتوابل خليجية،يعطي نكهة سمك أقوى …" at bounding box center [944, 400] width 437 height 61
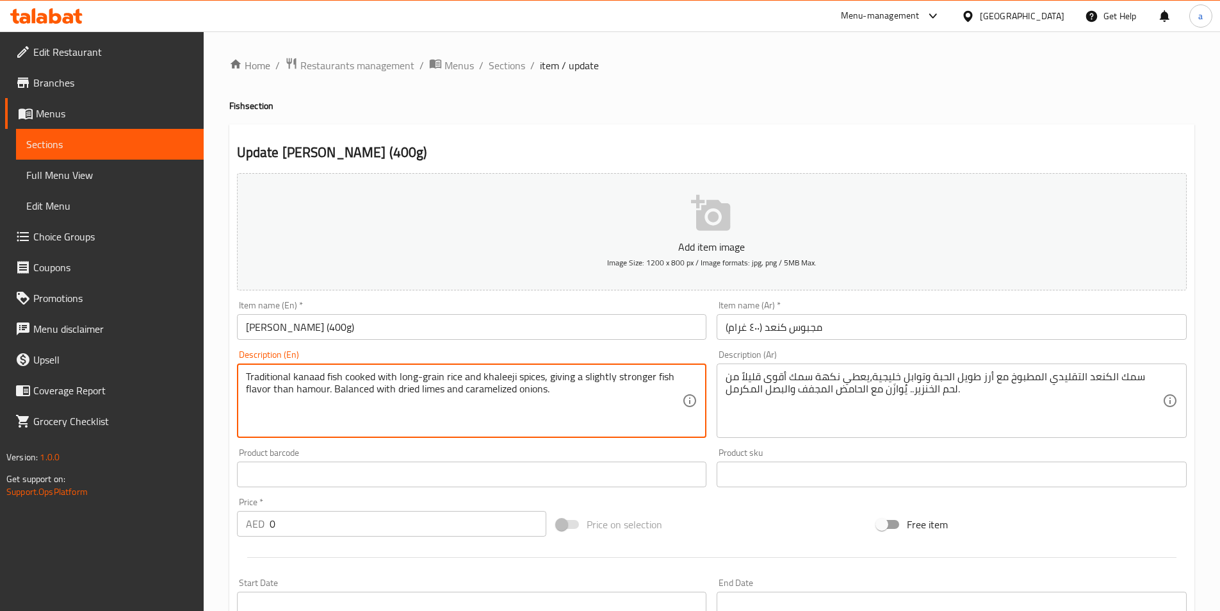
click at [308, 390] on textarea "Traditional kanaad fish cooked with long-grain rice and khaleeji spices, giving…" at bounding box center [464, 400] width 437 height 61
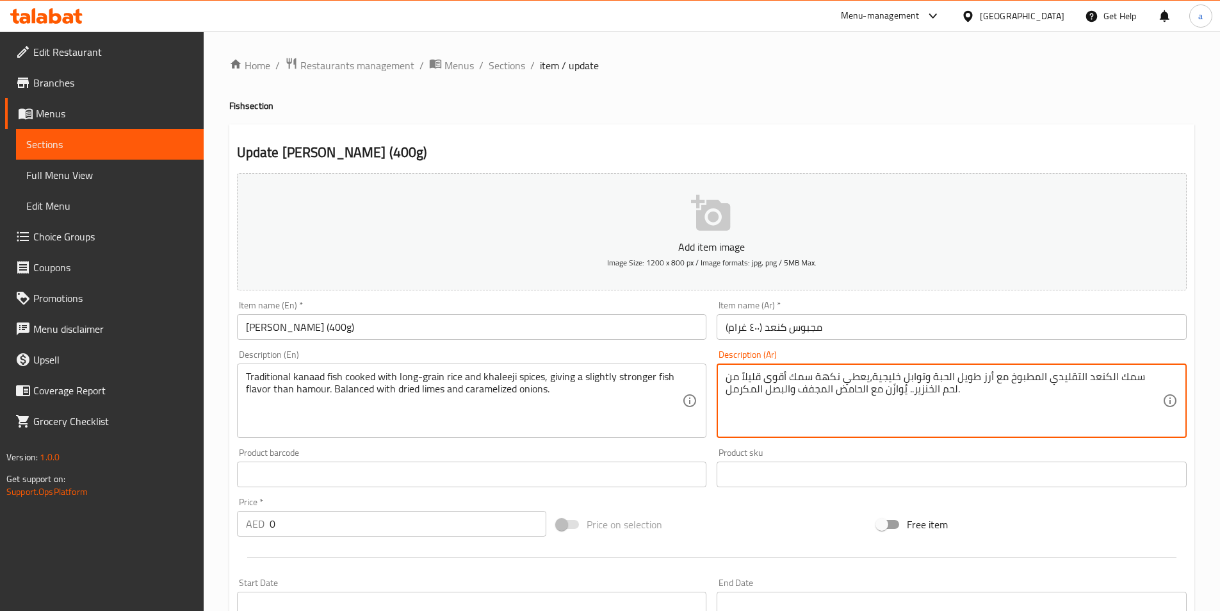
click at [924, 388] on textarea "سمك الكنعد التقليدي المطبوخ مع أرز طويل الحبة وتوابل خليجية،يعطي نكهة سمك أقوى …" at bounding box center [944, 400] width 437 height 61
paste textarea "هامو"
type textarea "سمك الكنعد التقليدي المطبوخ مع أرز طويل الحبة وتوابل خليجية،يعطي نكهة سمك أقوى …"
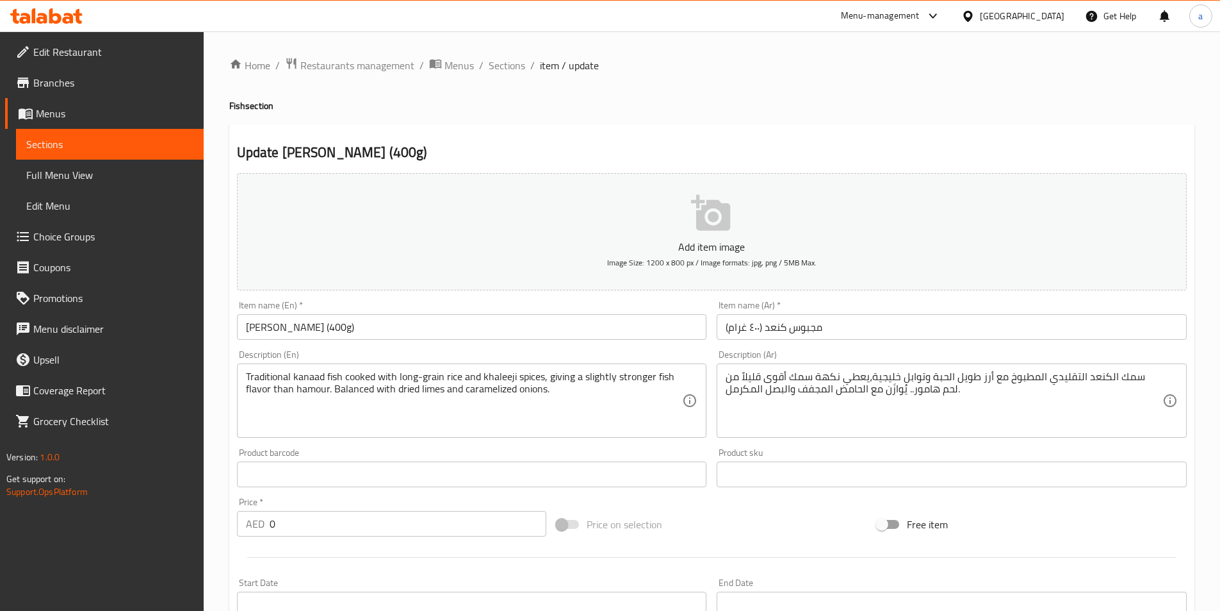
click at [851, 450] on div "Product sku Product sku" at bounding box center [952, 467] width 470 height 39
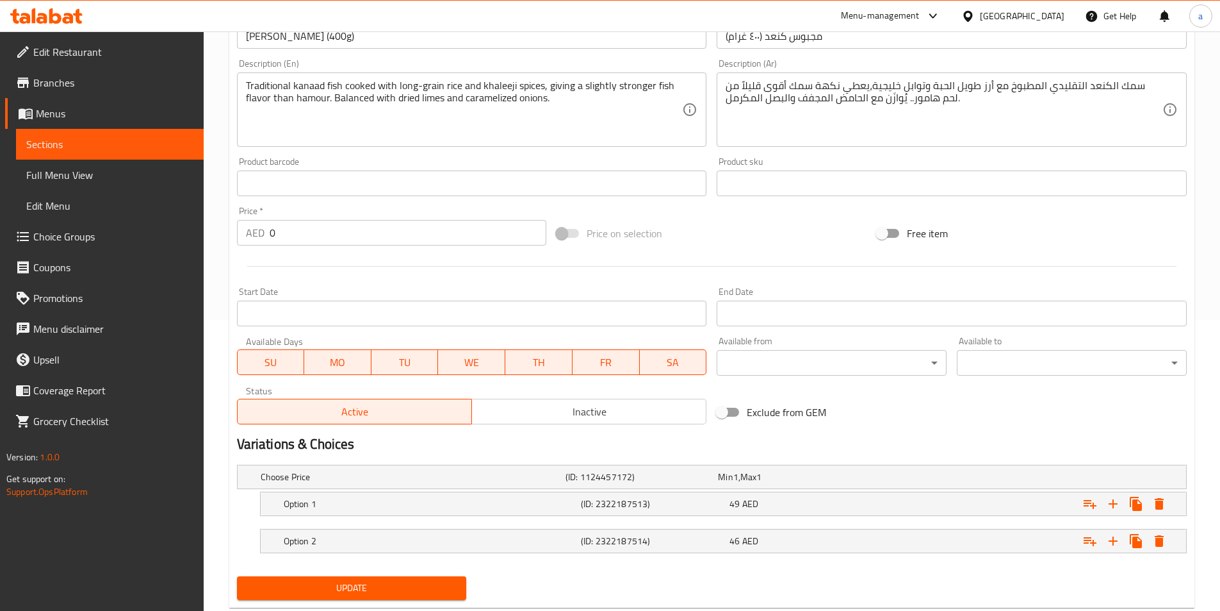
scroll to position [324, 0]
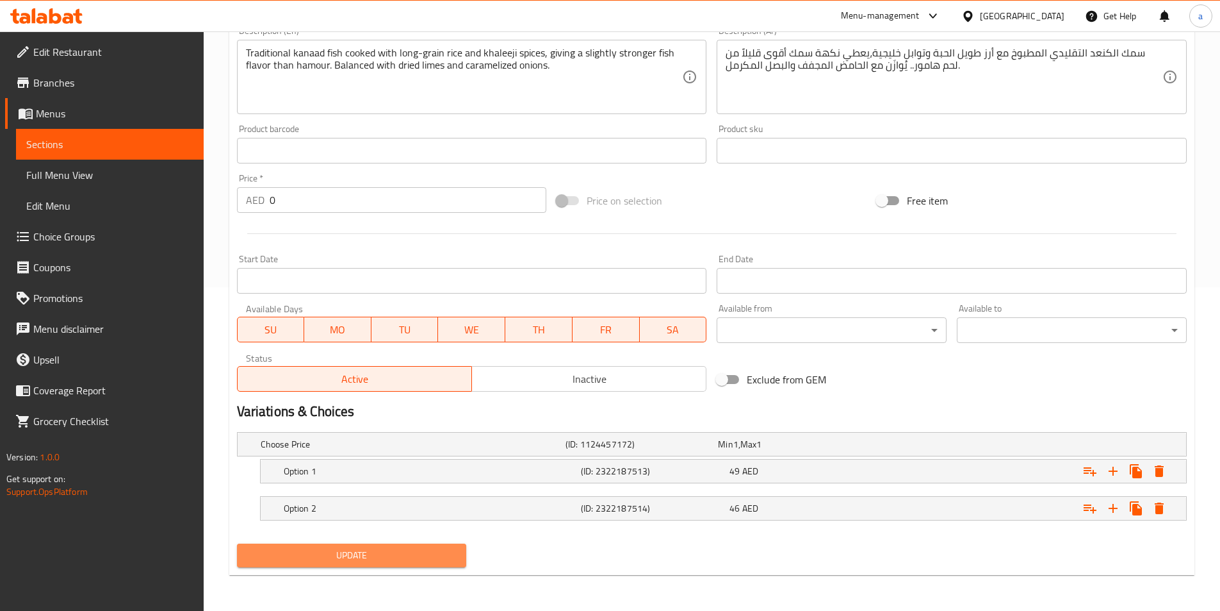
click at [418, 555] on span "Update" at bounding box center [351, 555] width 209 height 16
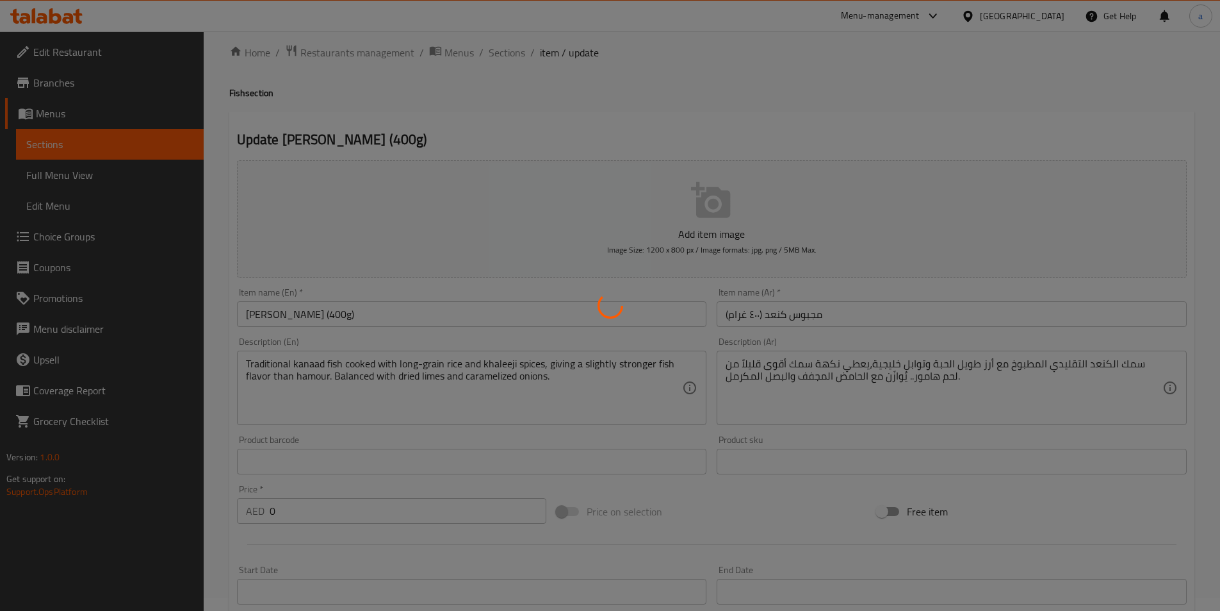
scroll to position [0, 0]
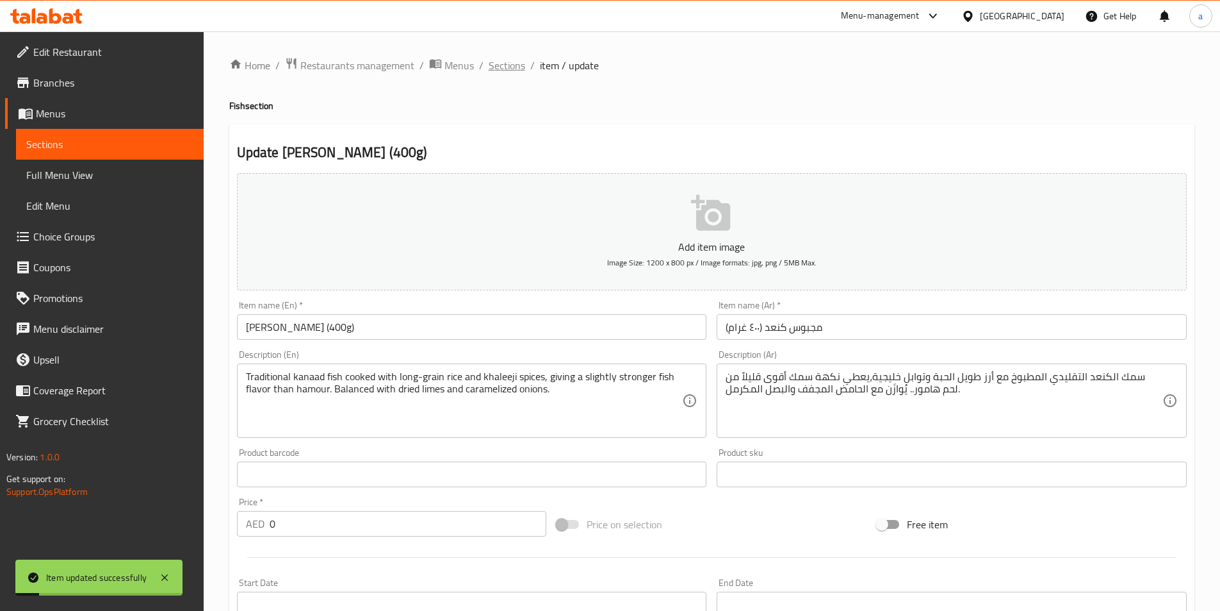
click at [502, 62] on span "Sections" at bounding box center [507, 65] width 37 height 15
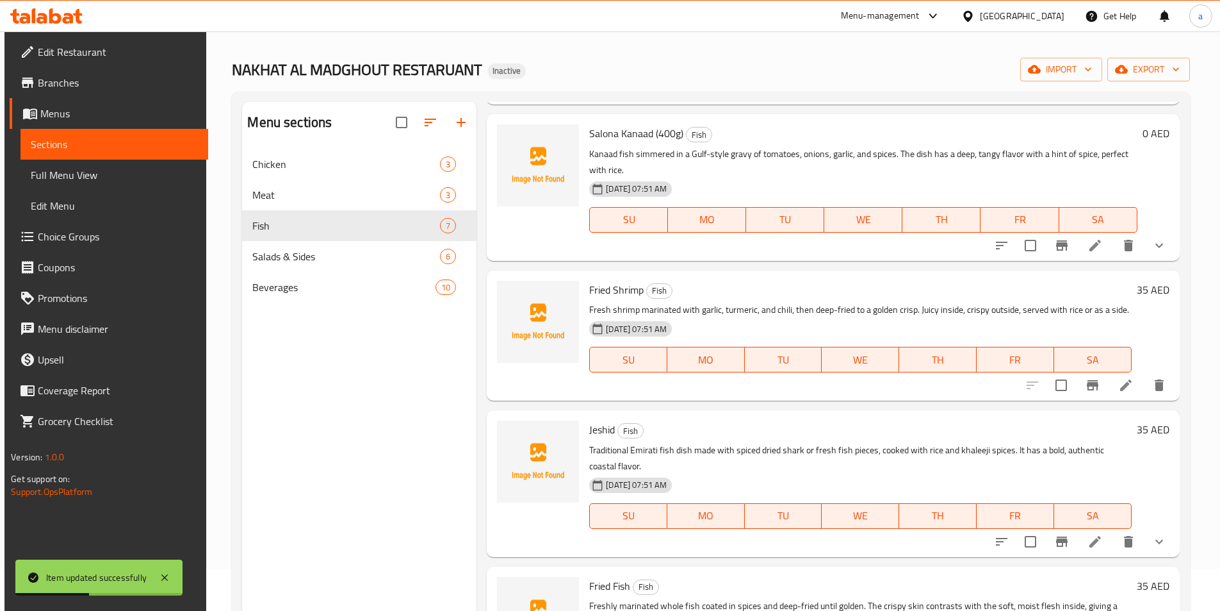
scroll to position [64, 0]
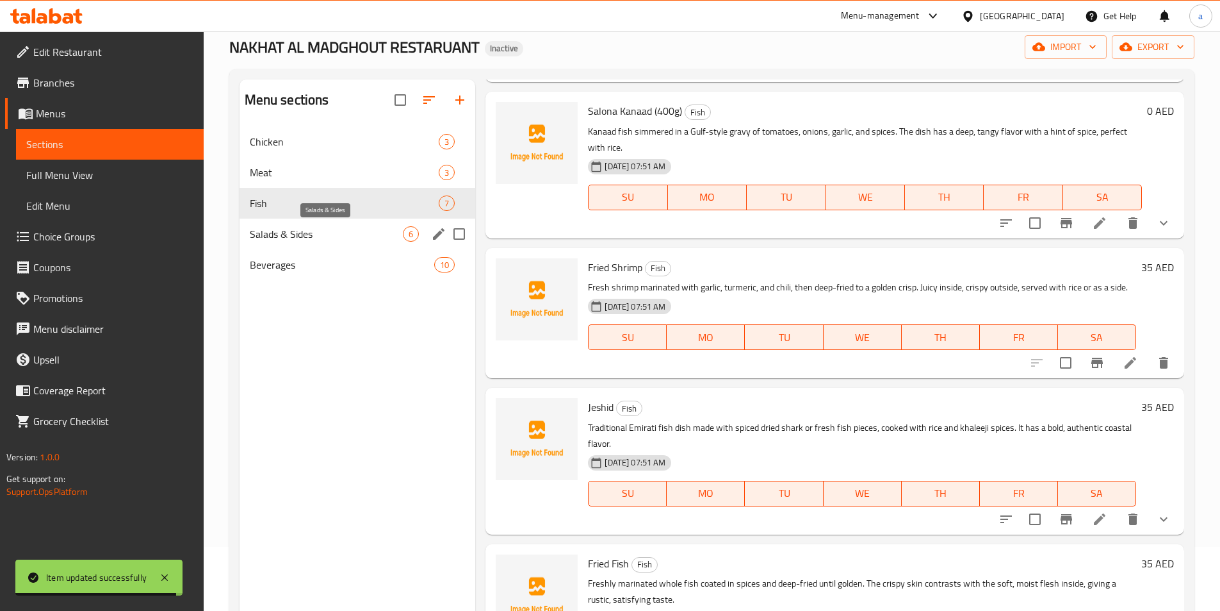
click at [349, 237] on span "Salads & Sides" at bounding box center [327, 233] width 154 height 15
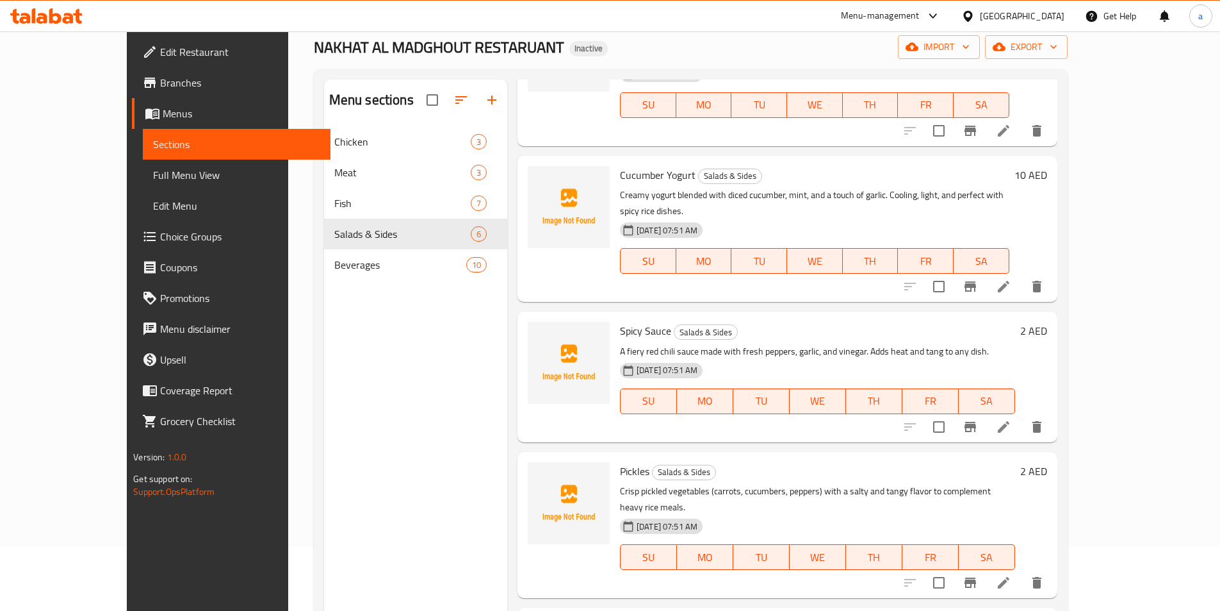
scroll to position [179, 0]
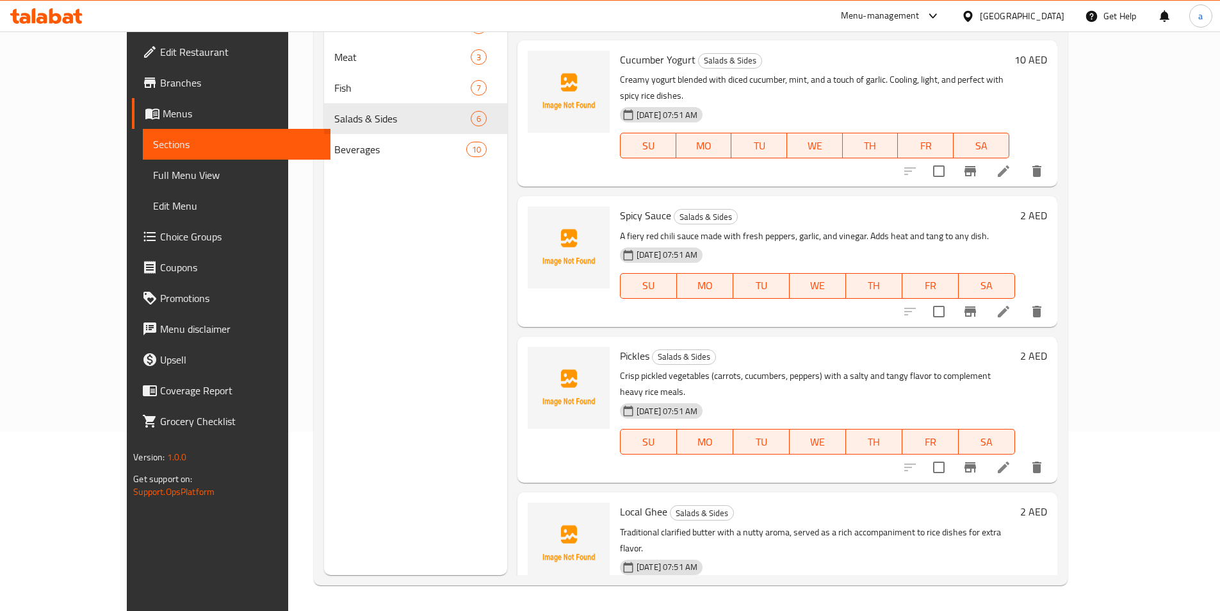
click at [1022, 610] on li at bounding box center [1004, 623] width 36 height 23
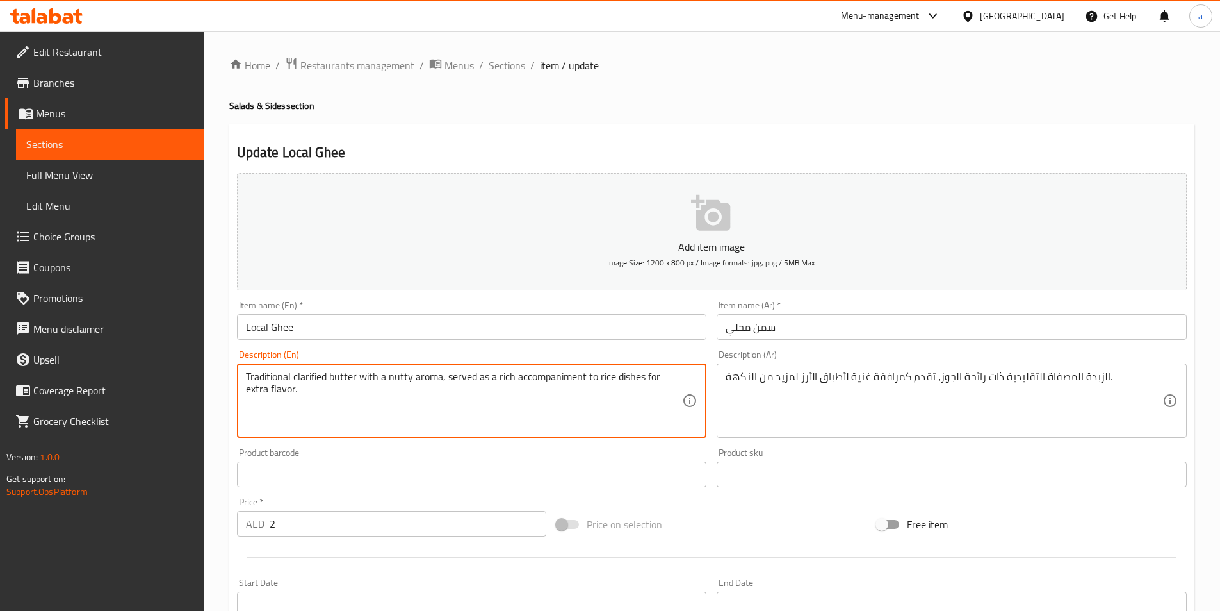
click at [546, 377] on textarea "Traditional clarified butter with a nutty aroma, served as a rich accompaniment…" at bounding box center [464, 400] width 437 height 61
drag, startPoint x: 443, startPoint y: 377, endPoint x: 693, endPoint y: 366, distance: 250.7
click at [693, 366] on div "Traditional clarified butter with a nutty aroma, served as a rich accompaniment…" at bounding box center [472, 400] width 470 height 74
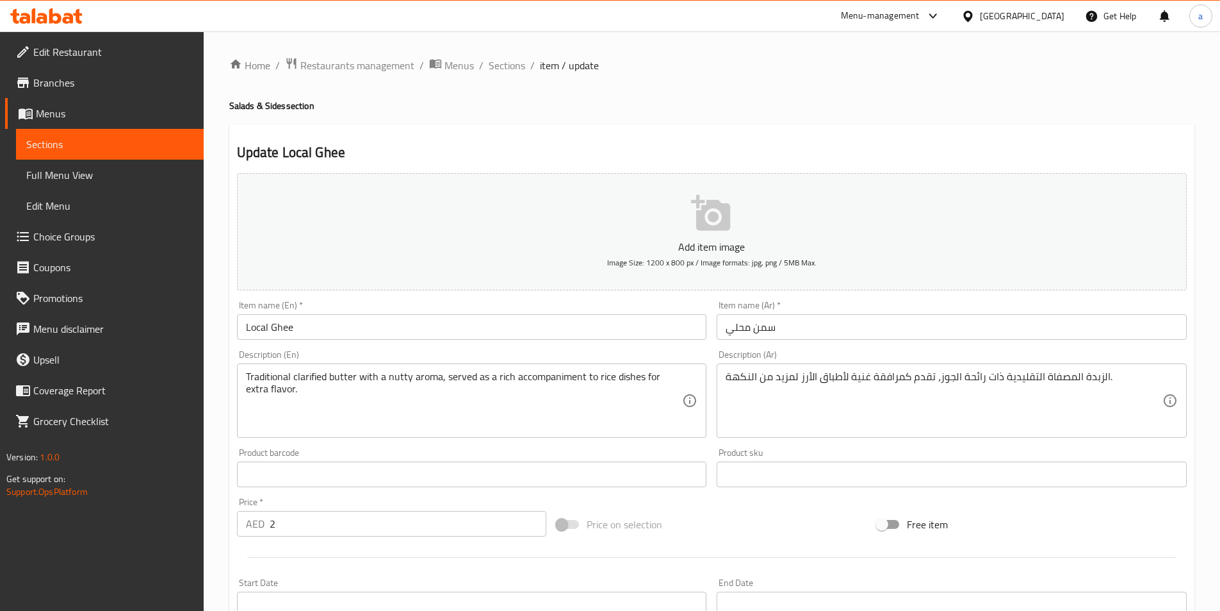
click at [442, 393] on textarea "Traditional clarified butter with a nutty aroma, served as a rich accompaniment…" at bounding box center [464, 400] width 437 height 61
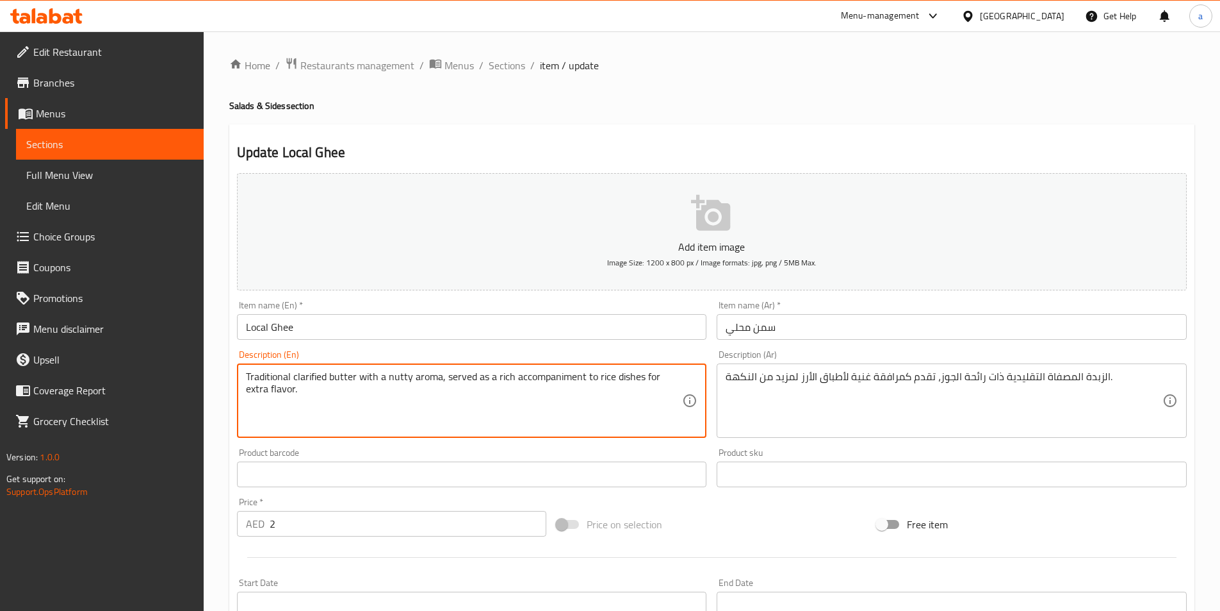
drag, startPoint x: 445, startPoint y: 379, endPoint x: 643, endPoint y: 428, distance: 203.2
click at [643, 428] on textarea "Traditional clarified butter with a nutty aroma, served as a rich accompaniment…" at bounding box center [464, 400] width 437 height 61
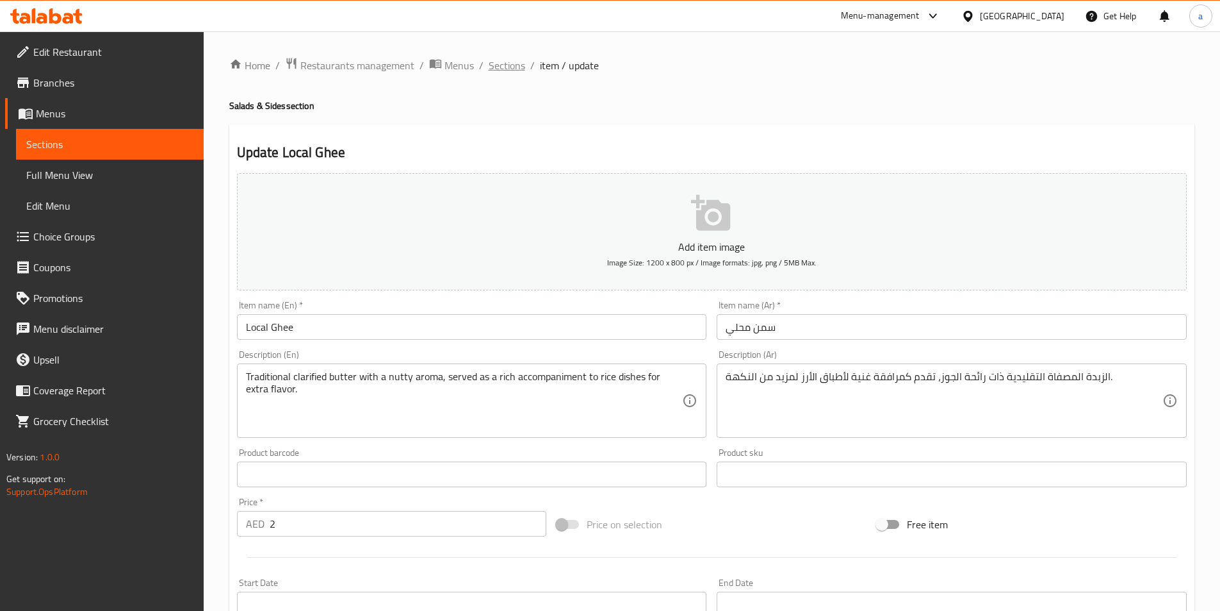
click at [502, 70] on span "Sections" at bounding box center [507, 65] width 37 height 15
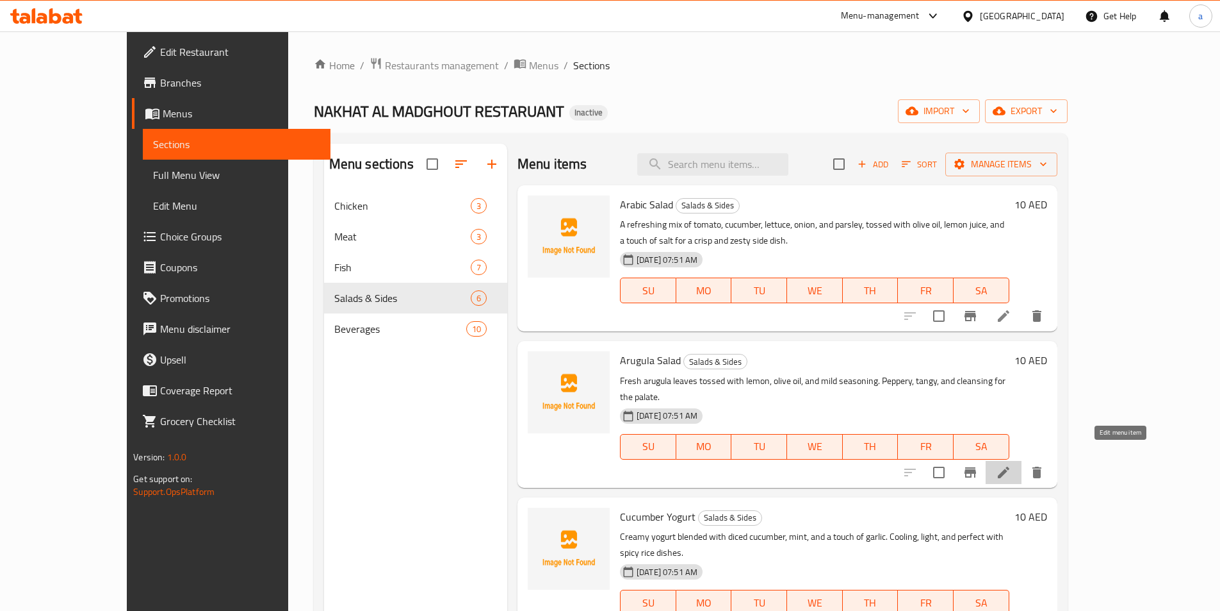
click at [1010, 466] on icon at bounding box center [1004, 472] width 12 height 12
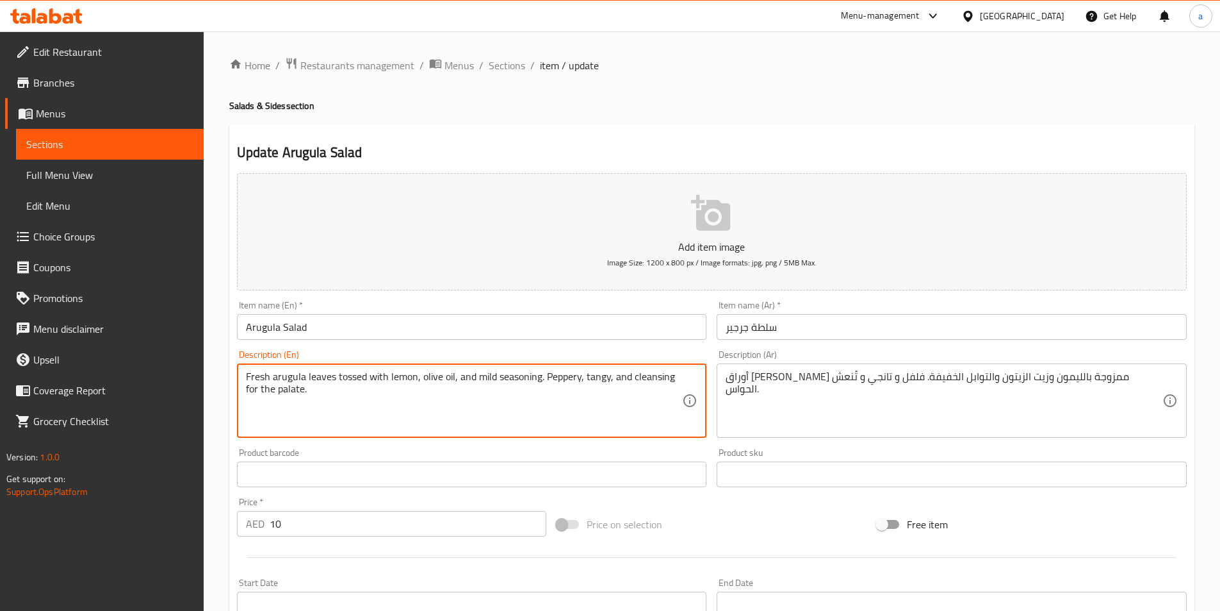
click at [598, 379] on textarea "Fresh arugula leaves tossed with lemon, olive oil, and mild seasoning. Peppery,…" at bounding box center [464, 400] width 437 height 61
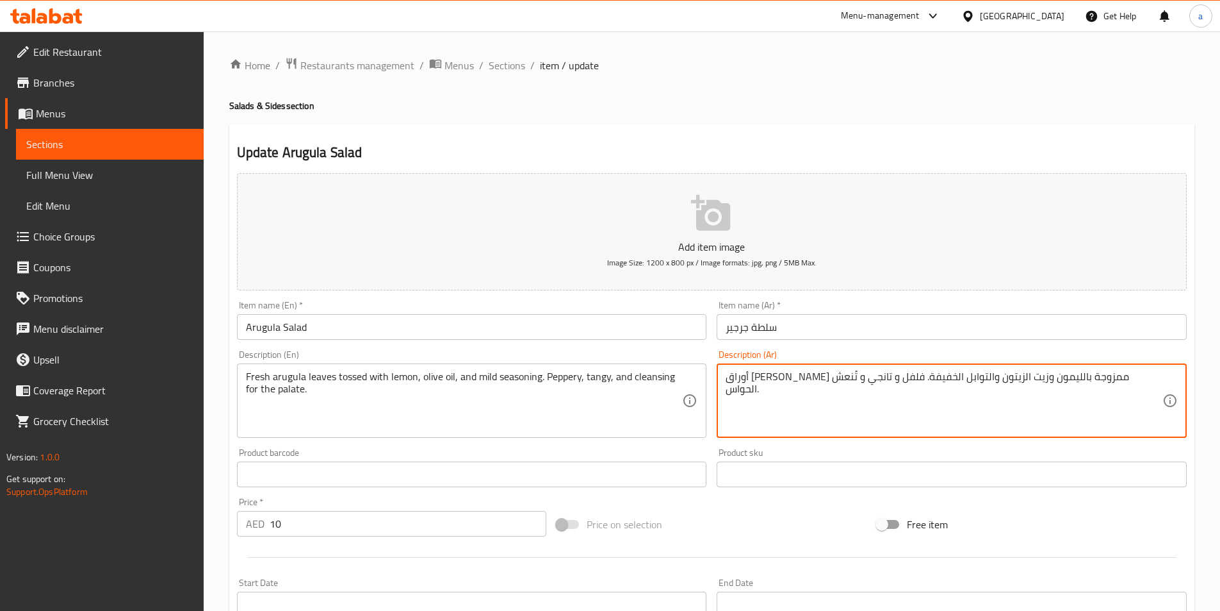
click at [810, 376] on textarea "أوراق جرجير طازجة ممزوجة بالليمون وزيت الزيتون والتوابل الخفيفة. فلفل و تانجي و…" at bounding box center [944, 400] width 437 height 61
paste textarea "منعش"
type textarea "أوراق جرجير طازجة ممزوجة بالليمون وزيت الزيتون والتوابل الخفيفة. فلفل و منعش و …"
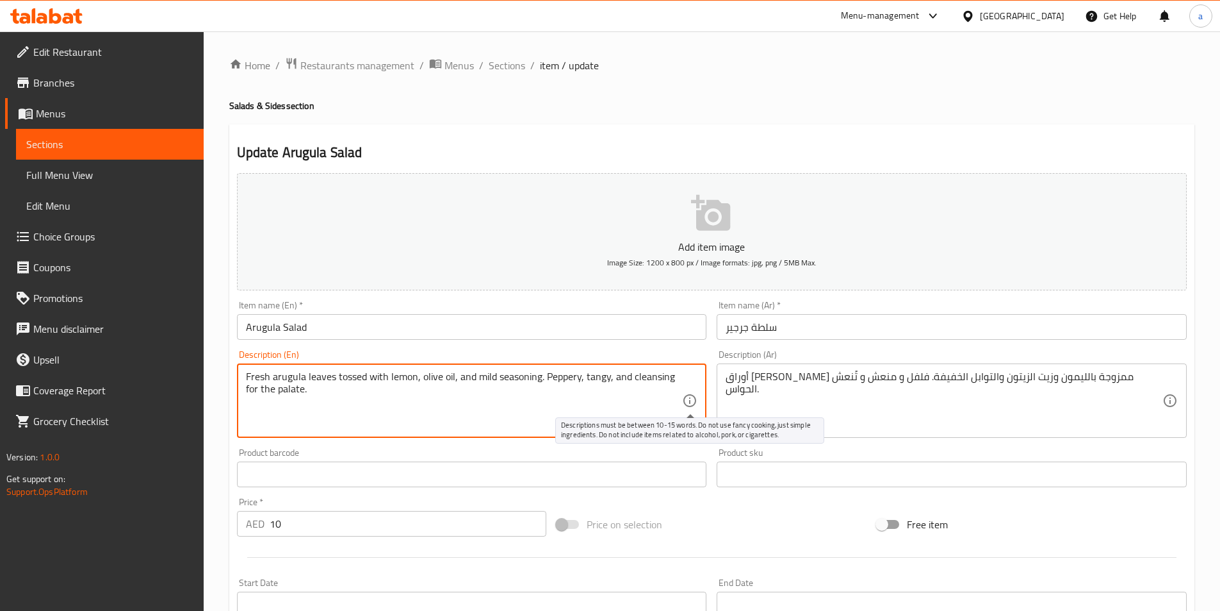
drag, startPoint x: 632, startPoint y: 375, endPoint x: 687, endPoint y: 402, distance: 61.3
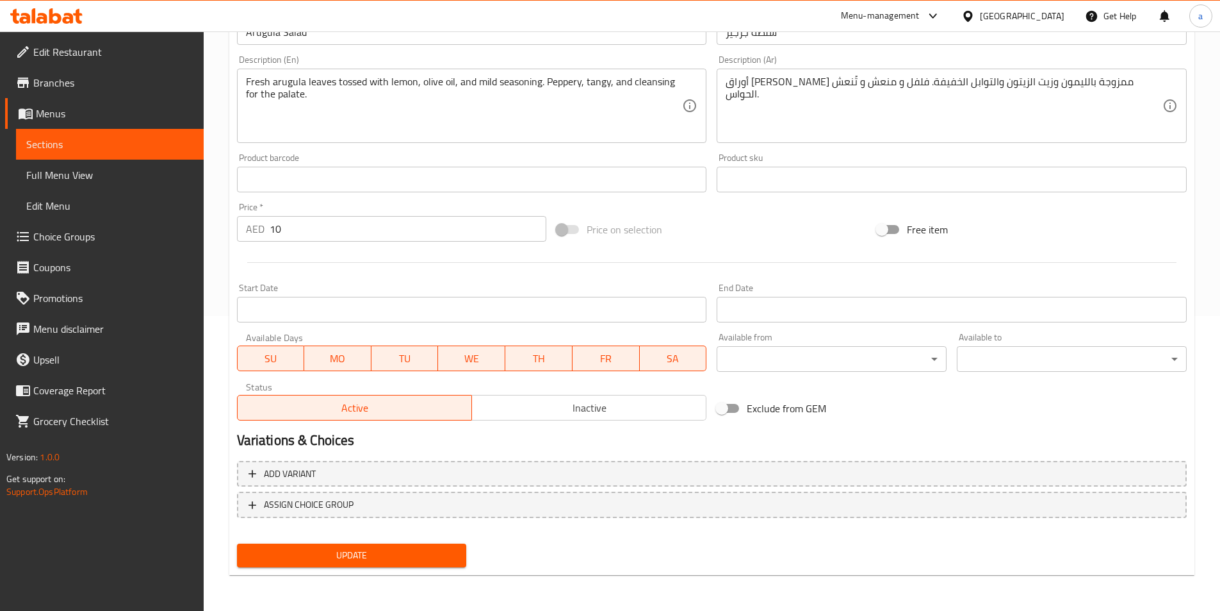
click at [418, 559] on span "Update" at bounding box center [351, 555] width 209 height 16
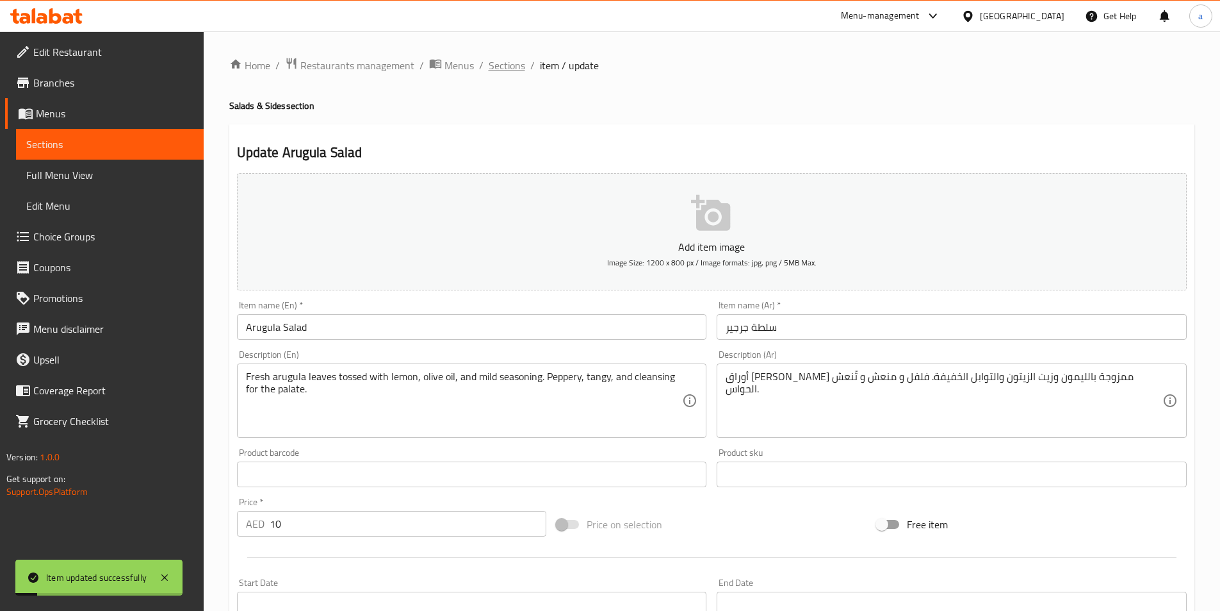
click at [503, 68] on span "Sections" at bounding box center [507, 65] width 37 height 15
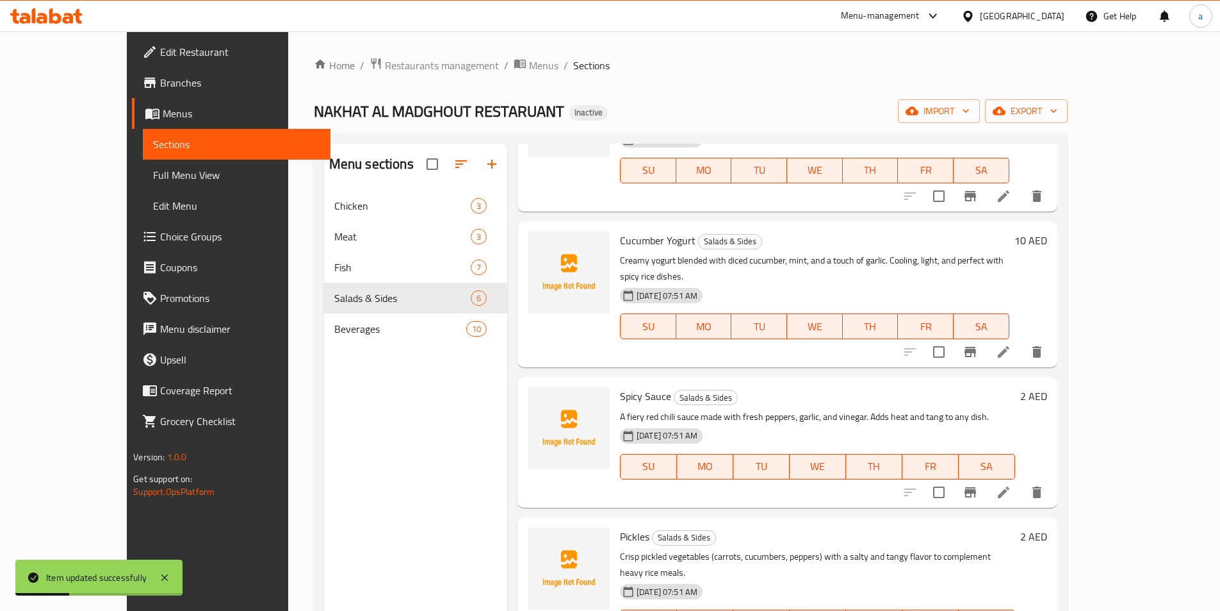
scroll to position [277, 0]
click at [1010, 485] on icon at bounding box center [1004, 491] width 12 height 12
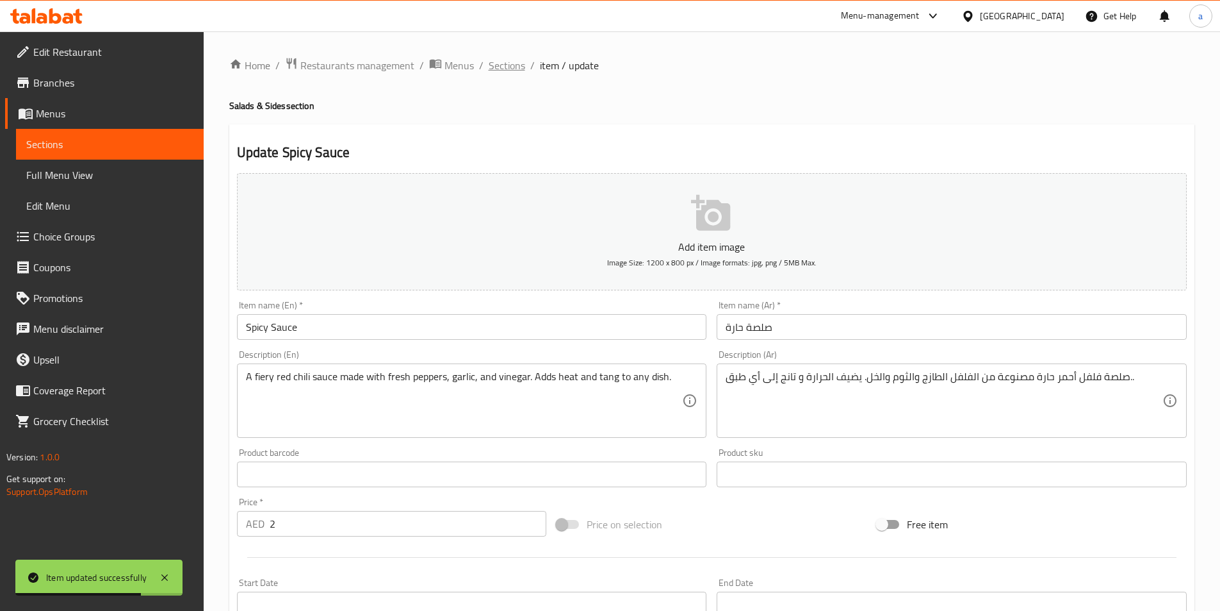
click at [506, 63] on span "Sections" at bounding box center [507, 65] width 37 height 15
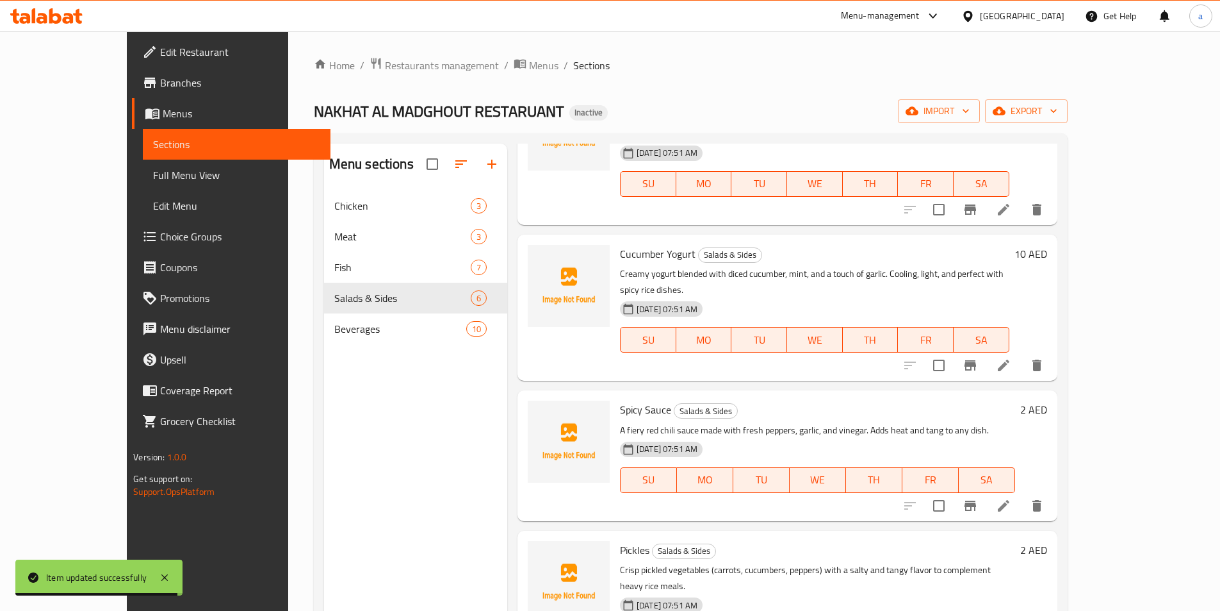
scroll to position [277, 0]
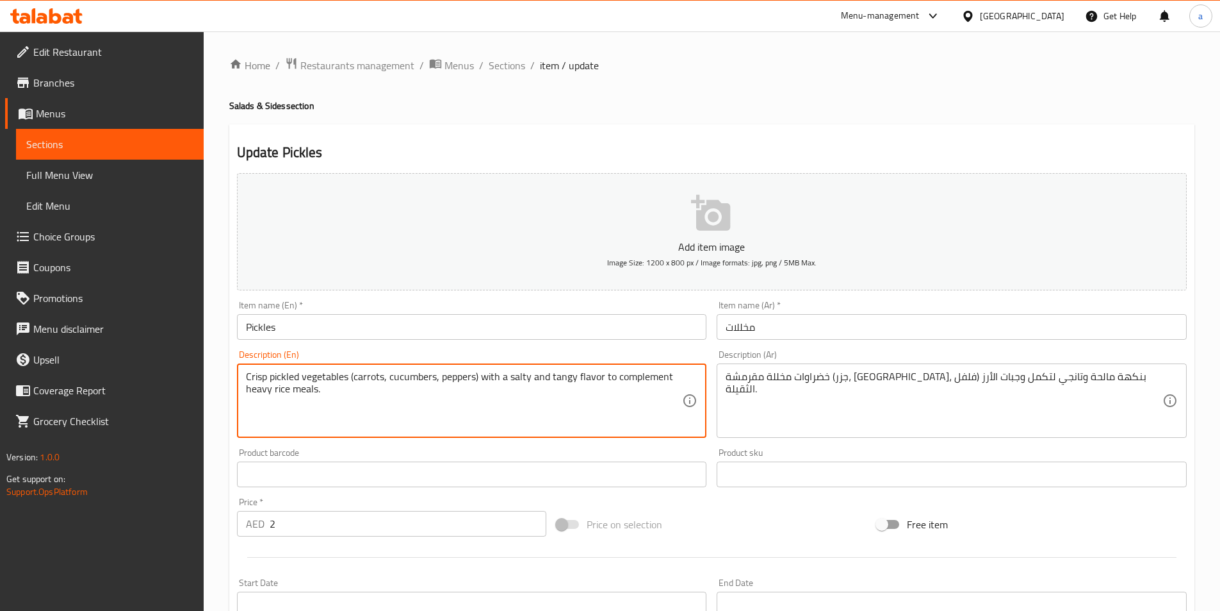
click at [557, 375] on textarea "Crisp pickled vegetables (carrots, cucumbers, peppers) with a salty and tangy f…" at bounding box center [464, 400] width 437 height 61
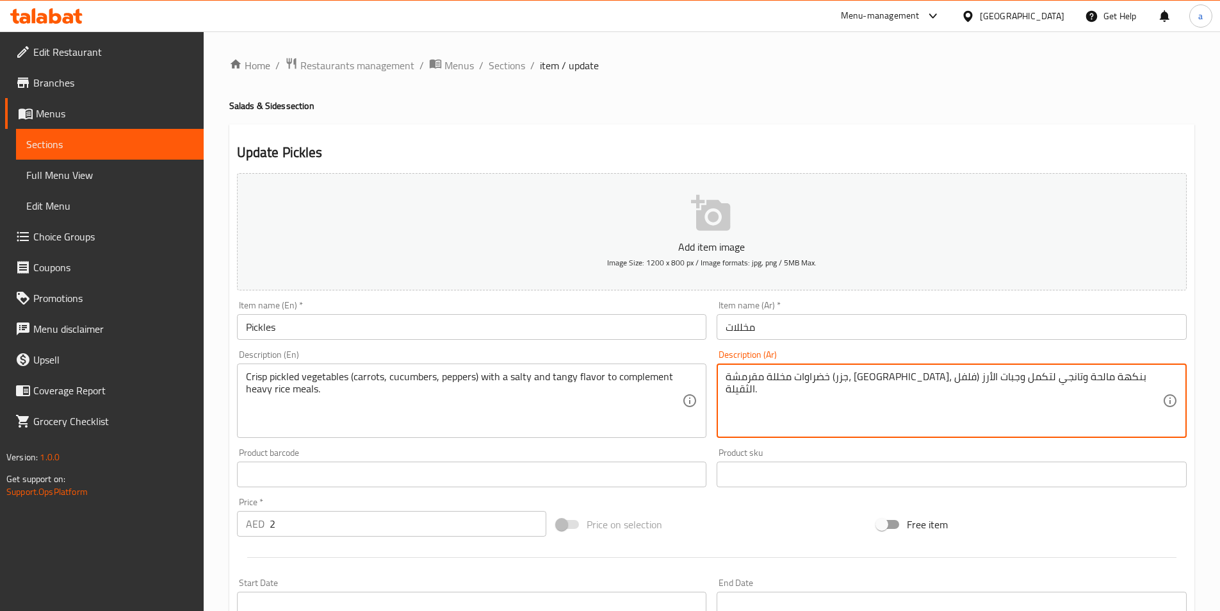
click at [851, 375] on textarea "خضراوات مخللة مقرمشة (جزر، خيار، فلفل) بنكهة مالحة وتانجي لتكمل وجبات الأرز الث…" at bounding box center [944, 400] width 437 height 61
click at [853, 375] on textarea "خضراوات مخللة مقرمشة (جزر، خيار، فلفل) بنكهة مالحة لتكمل وجبات الأرز الثقيلة." at bounding box center [944, 400] width 437 height 61
paste textarea "نعش"
click at [855, 377] on textarea "خضراوات مخللة مقرمشة (جزر، خيار، فلفل) بنكهة مالحة منعشلتكمل وجبات الأرز الثقيل…" at bounding box center [944, 400] width 437 height 61
click at [828, 377] on textarea "خضراوات مخللة مقرمشة (جزر، خيار، فلفل) بنكهة مالحة و منعشلتكمل وجبات الأرز الثق…" at bounding box center [944, 400] width 437 height 61
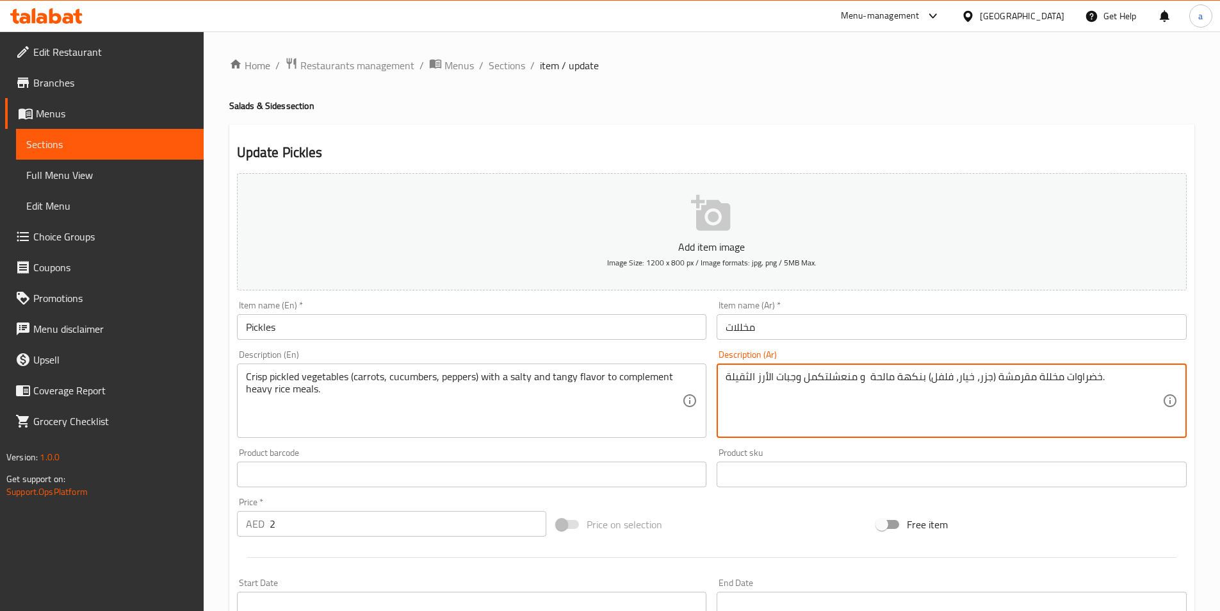
click at [832, 377] on textarea "خضراوات مخللة مقرمشة (جزر، خيار، فلفل) بنكهة مالحة و منعشلتكمل وجبات الأرز الثق…" at bounding box center [944, 400] width 437 height 61
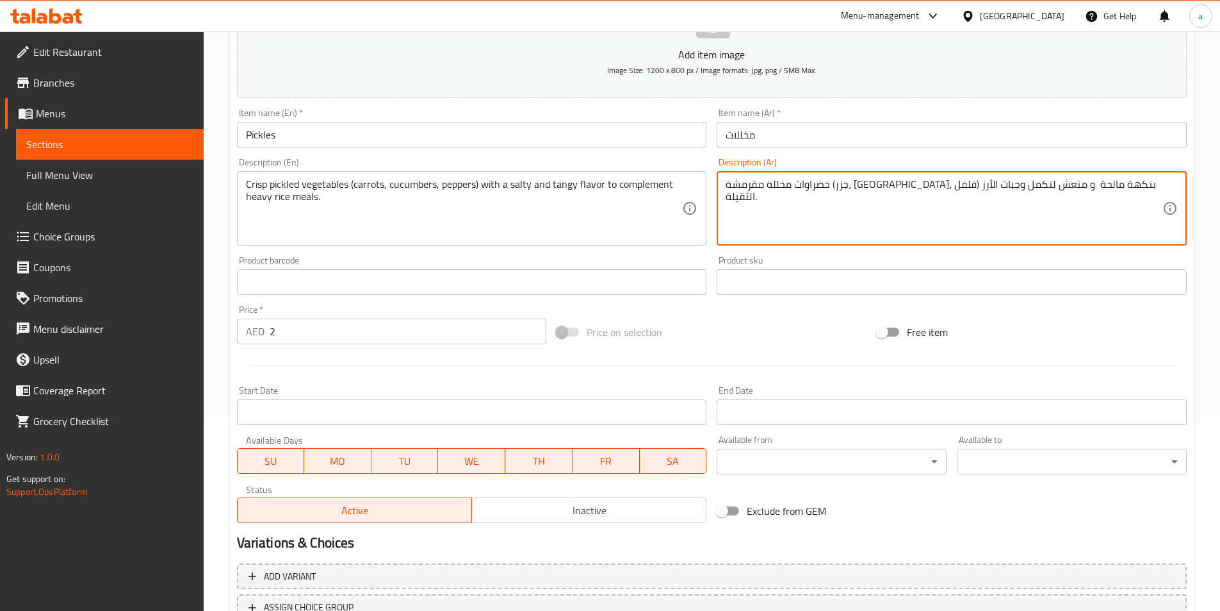
scroll to position [295, 0]
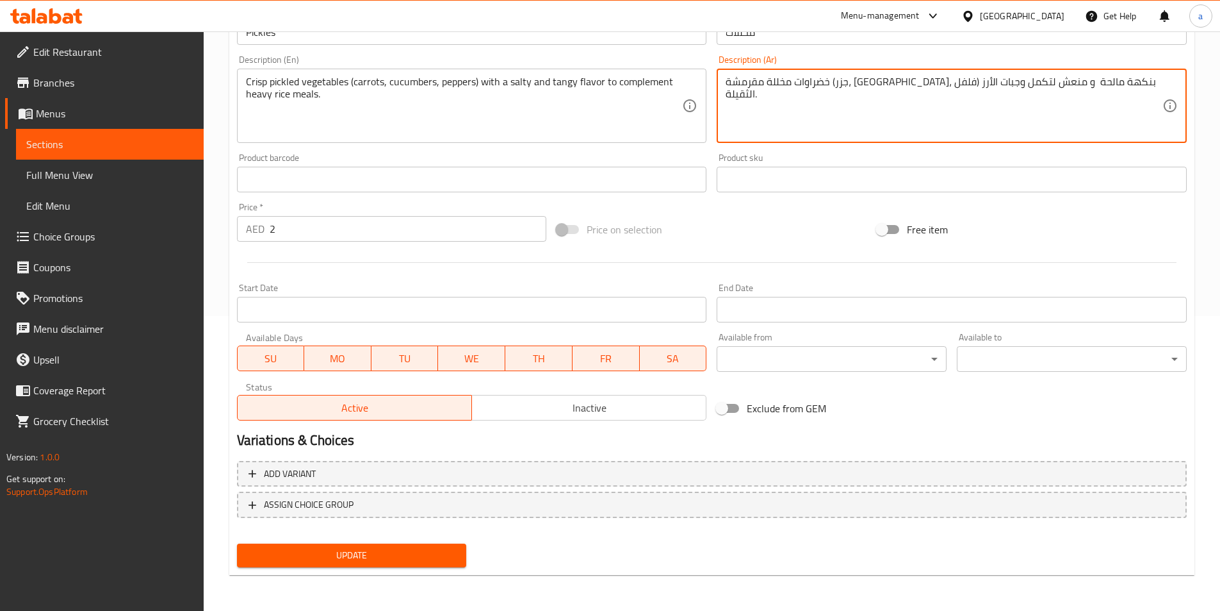
type textarea "خضراوات مخللة مقرمشة (جزر، خيار، فلفل) بنكهة مالحة و منعش لتكمل وجبات الأرز الث…"
click at [523, 543] on div "Update" at bounding box center [712, 555] width 960 height 34
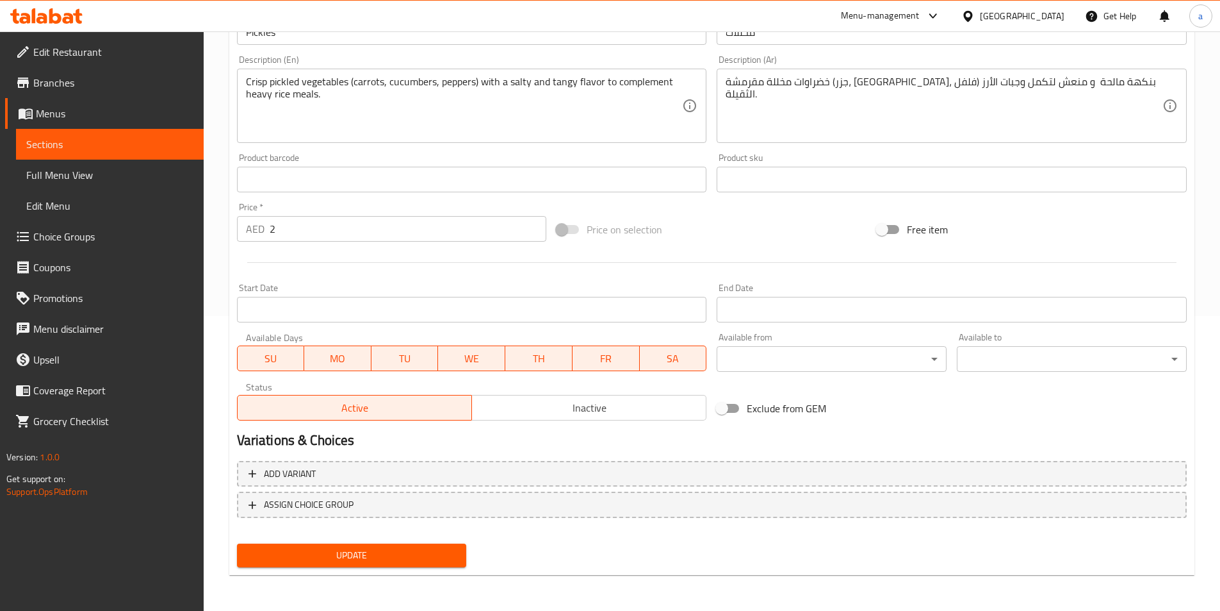
click at [363, 553] on span "Update" at bounding box center [351, 555] width 209 height 16
drag, startPoint x: 383, startPoint y: 549, endPoint x: 385, endPoint y: 536, distance: 13.6
click at [384, 549] on span "Update" at bounding box center [351, 555] width 209 height 16
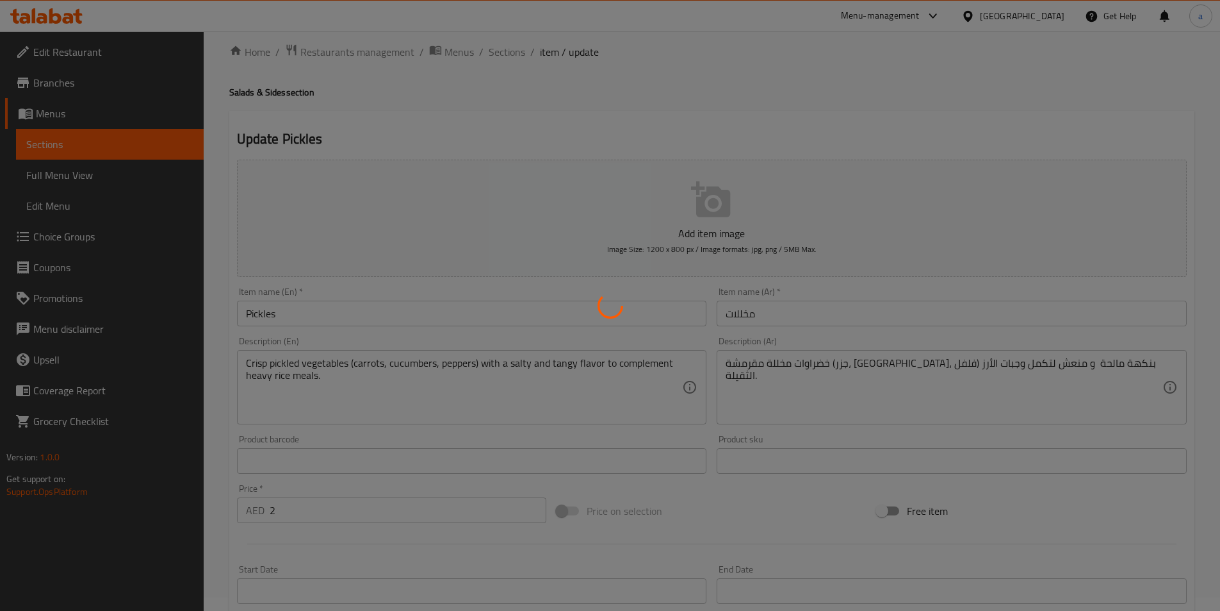
scroll to position [0, 0]
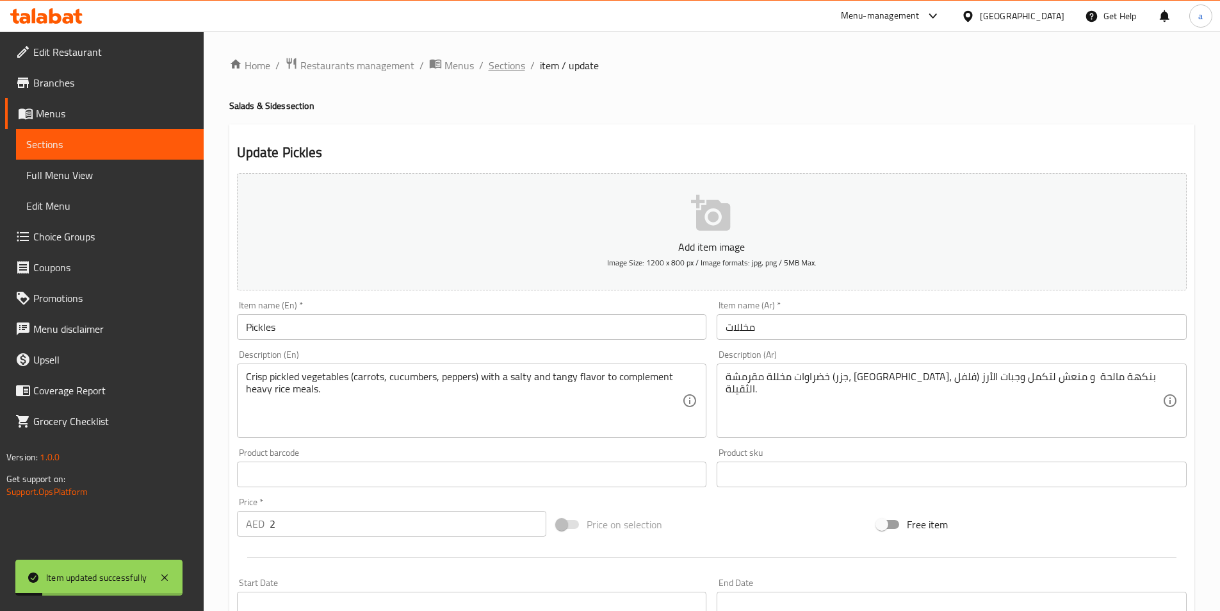
click at [504, 65] on span "Sections" at bounding box center [507, 65] width 37 height 15
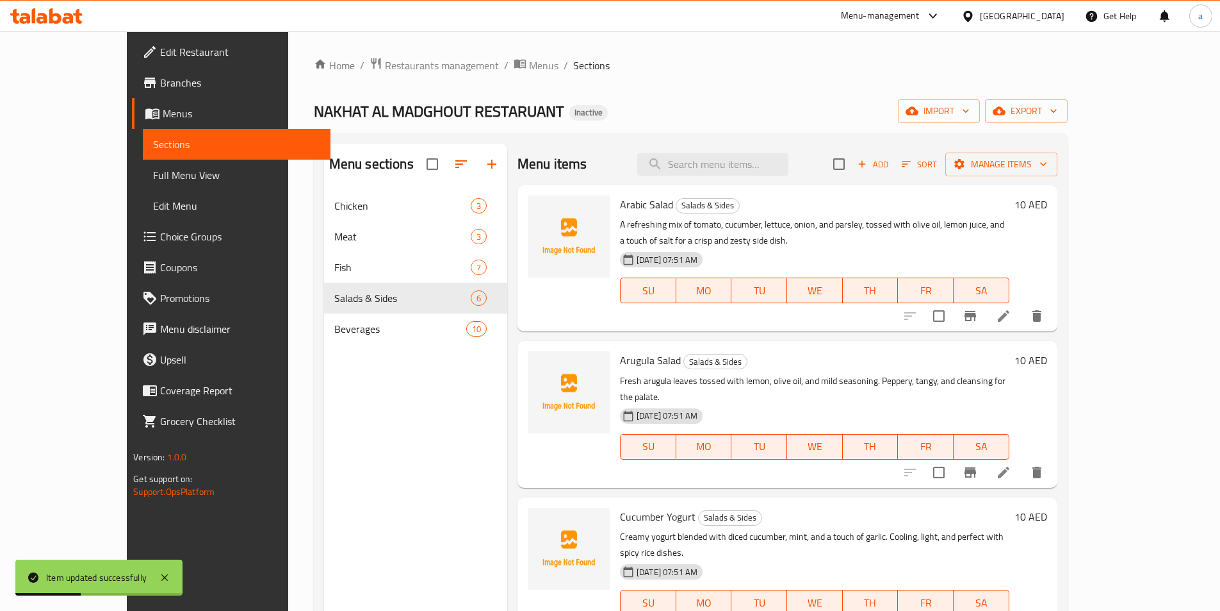
click at [153, 176] on span "Full Menu View" at bounding box center [236, 174] width 167 height 15
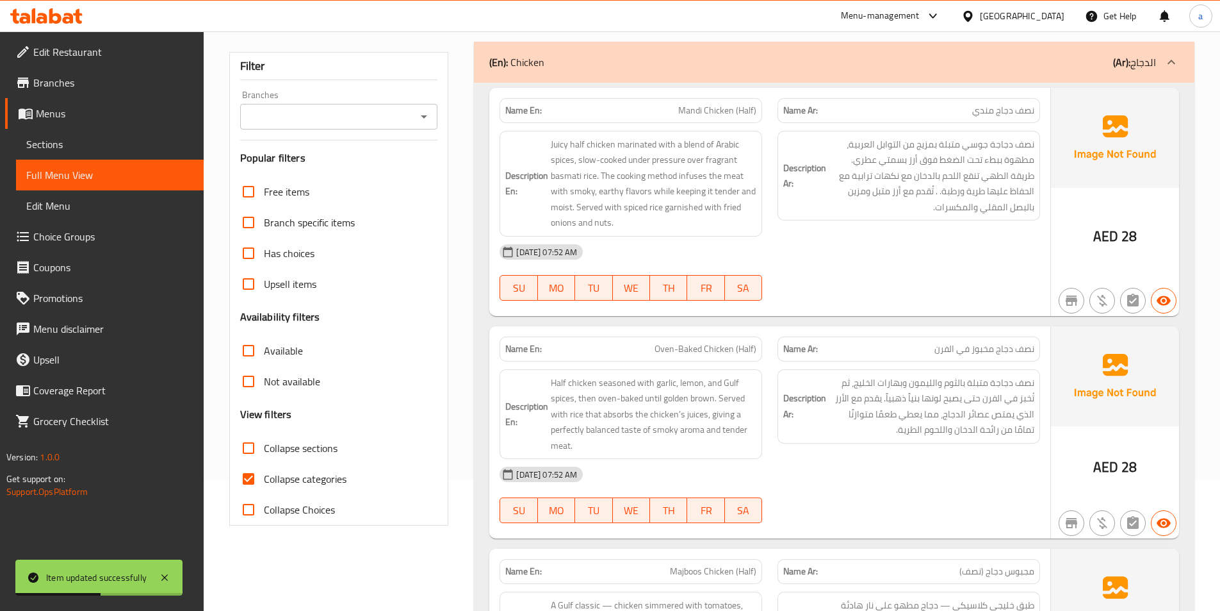
scroll to position [256, 0]
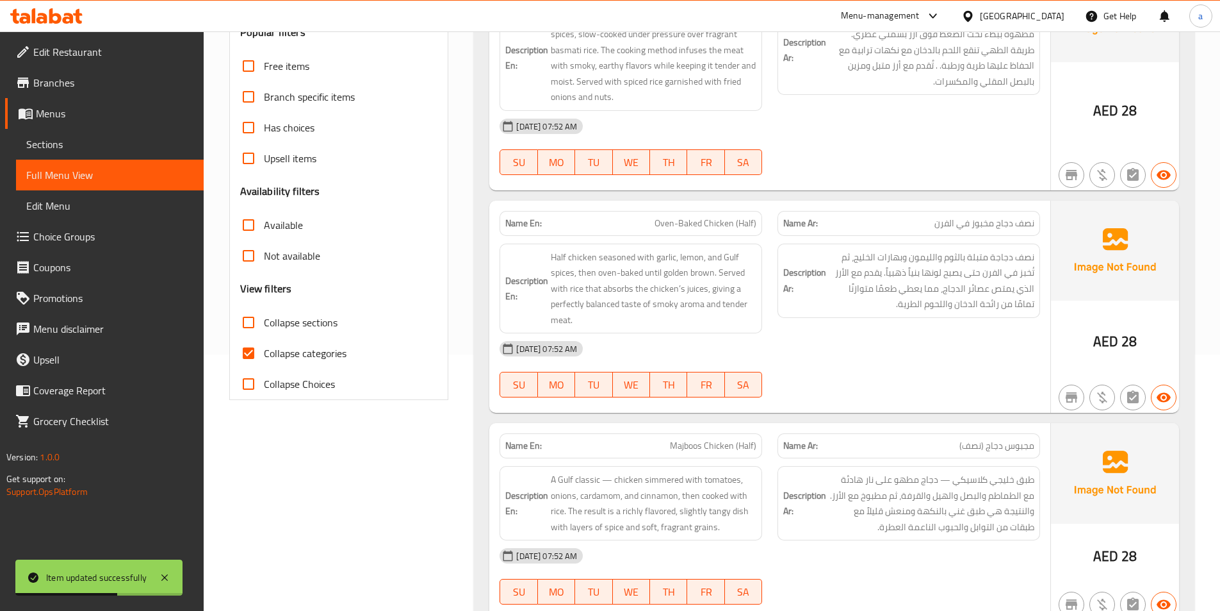
click at [252, 357] on input "Collapse categories" at bounding box center [248, 353] width 31 height 31
checkbox input "false"
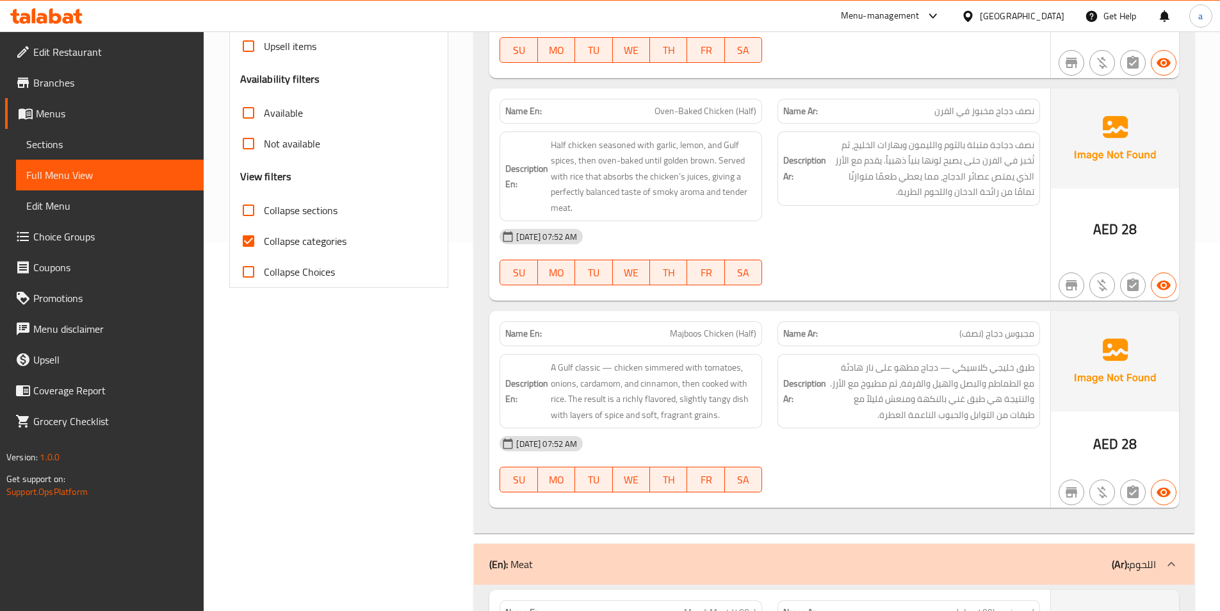
scroll to position [256, 0]
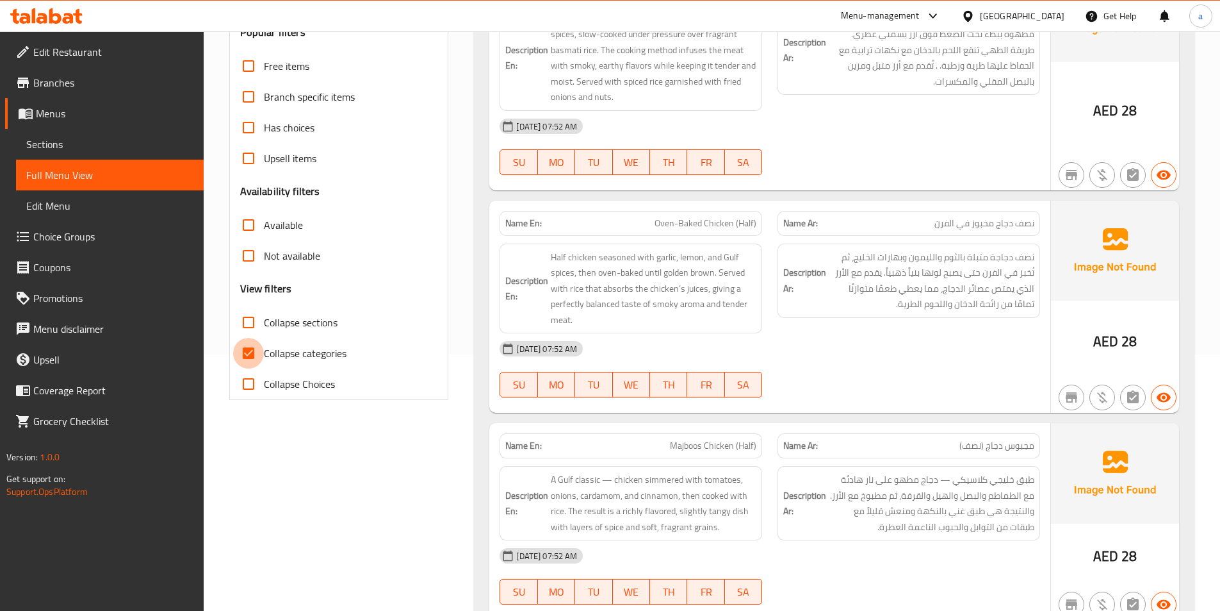
click at [251, 349] on input "Collapse categories" at bounding box center [248, 353] width 31 height 31
checkbox input "false"
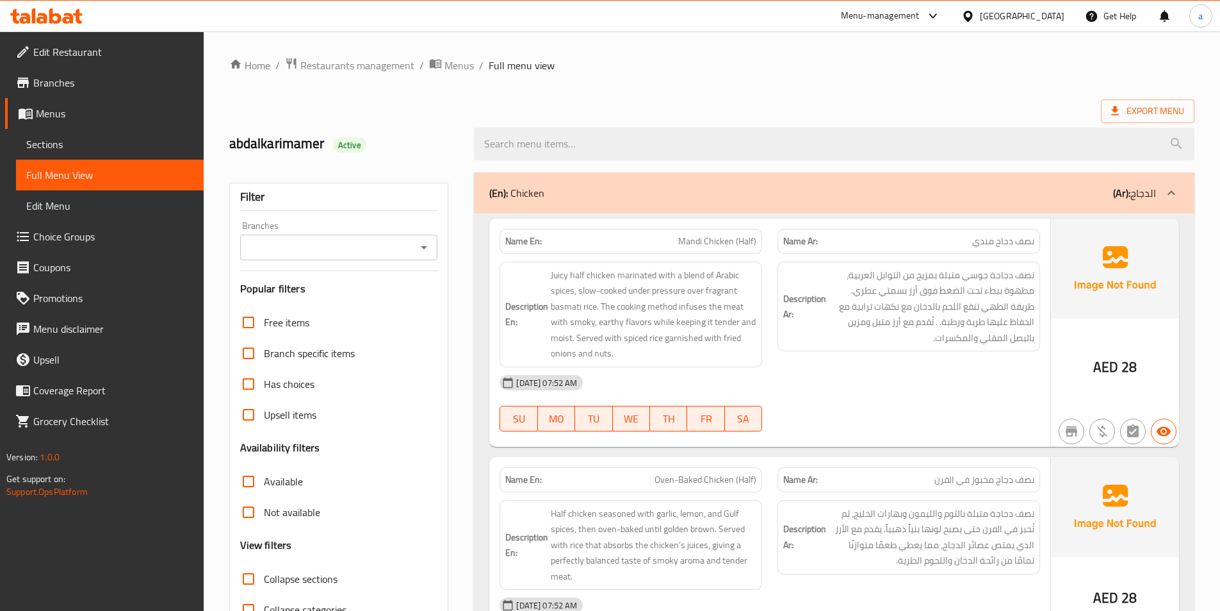
click at [74, 145] on span "Sections" at bounding box center [109, 143] width 167 height 15
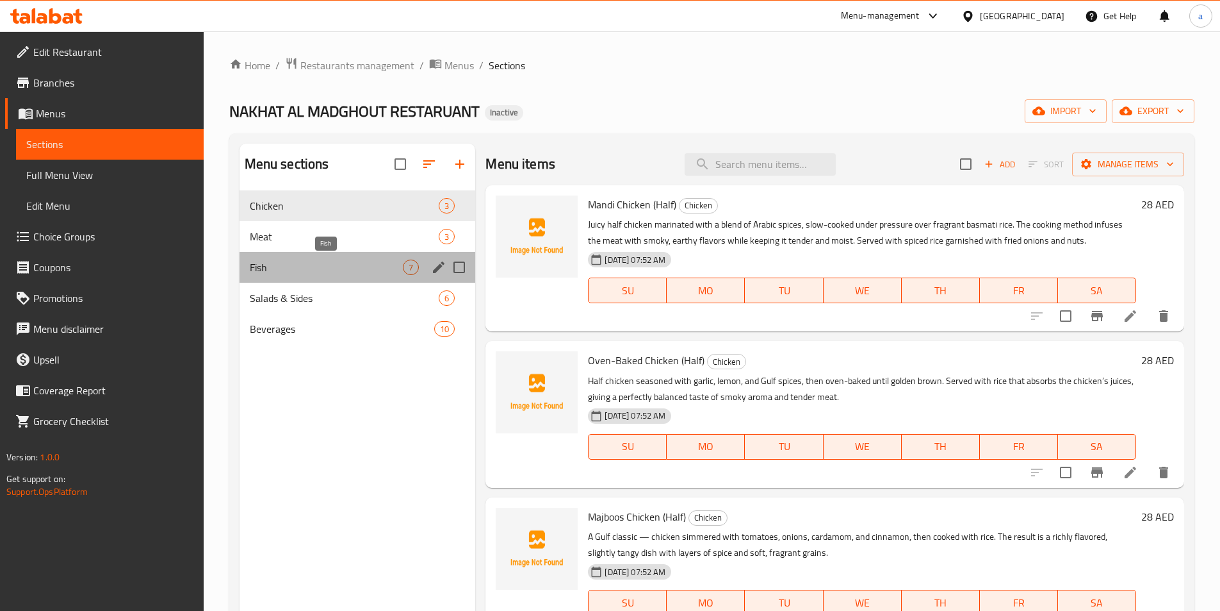
click at [307, 274] on span "Fish" at bounding box center [327, 266] width 154 height 15
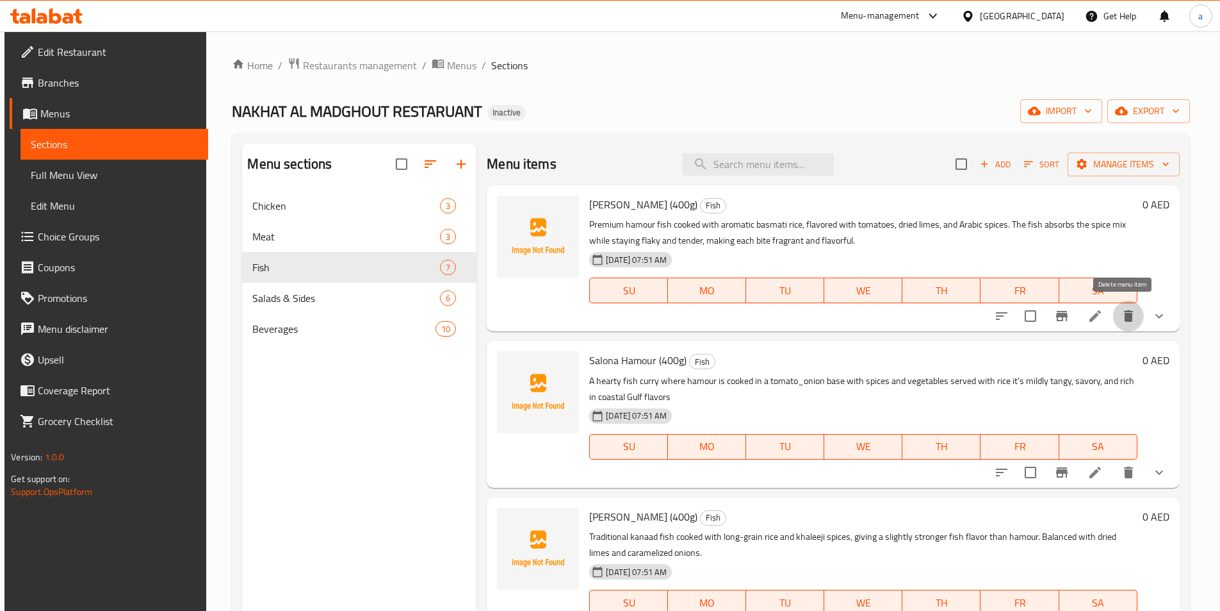
click at [1133, 319] on button "delete" at bounding box center [1128, 315] width 31 height 31
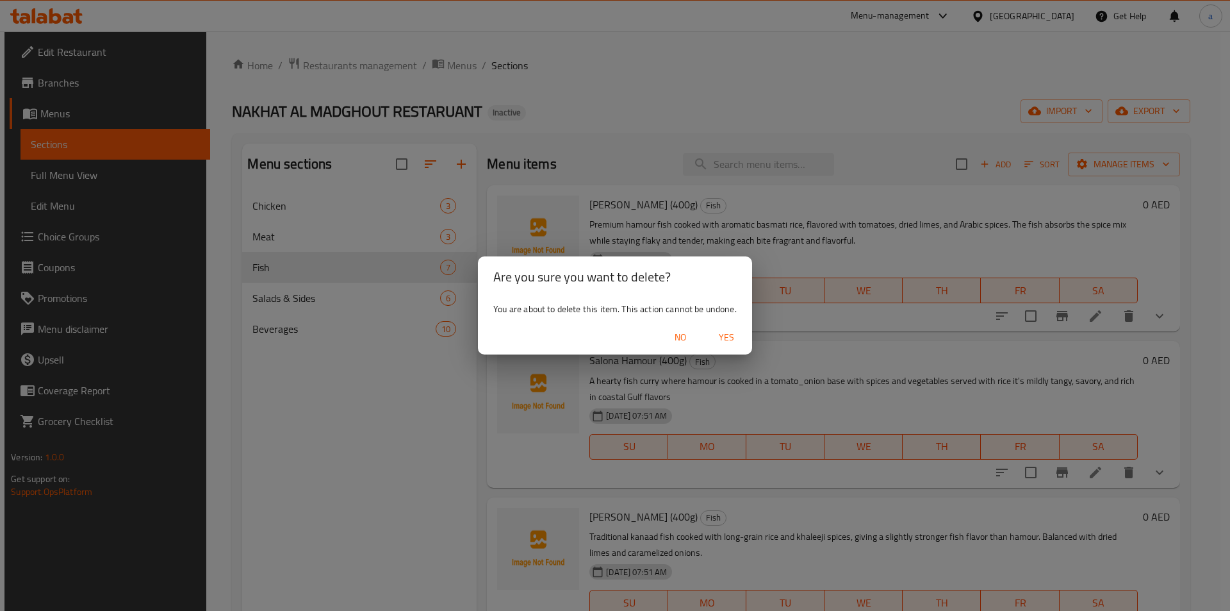
click at [726, 336] on span "Yes" at bounding box center [726, 337] width 31 height 16
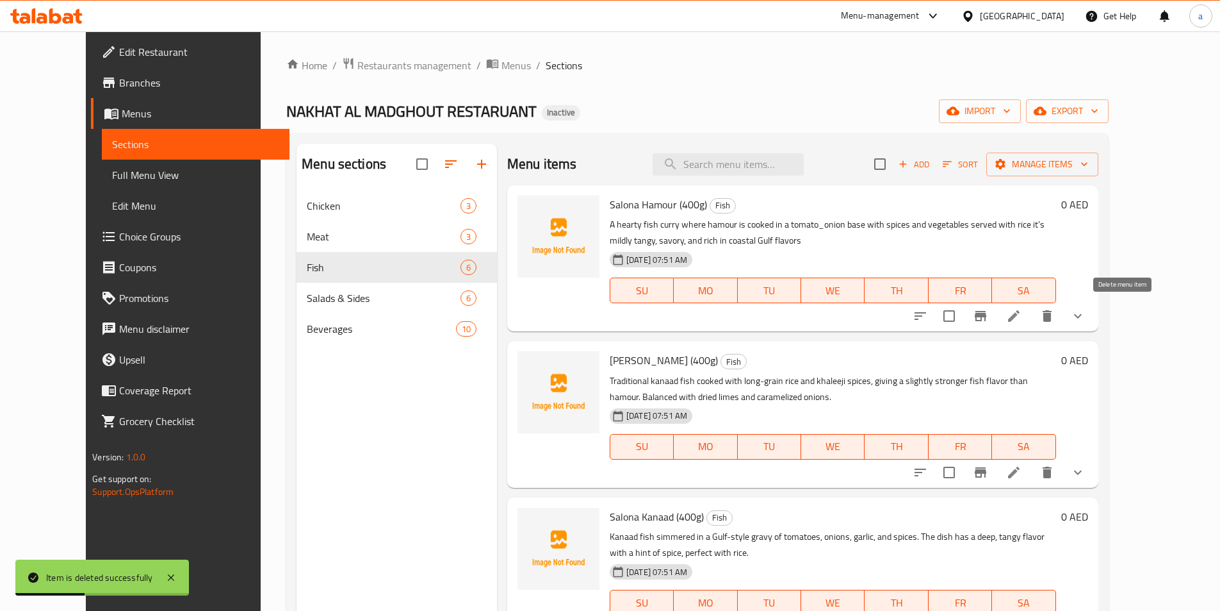
click at [1063, 324] on button "delete" at bounding box center [1047, 315] width 31 height 31
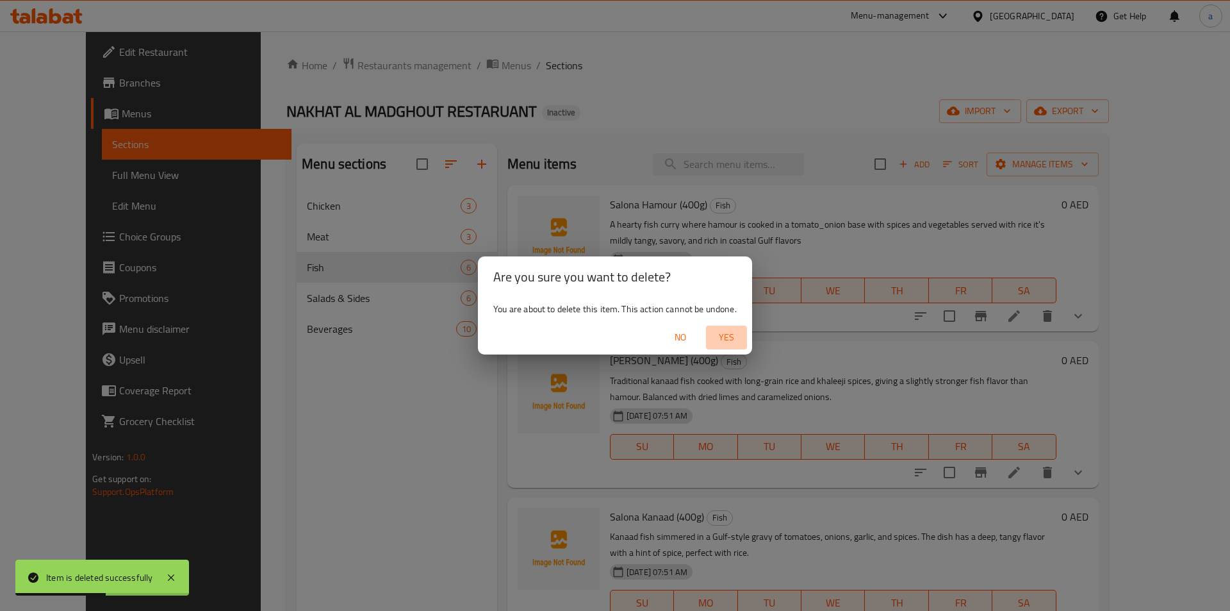
click at [735, 342] on span "Yes" at bounding box center [726, 337] width 31 height 16
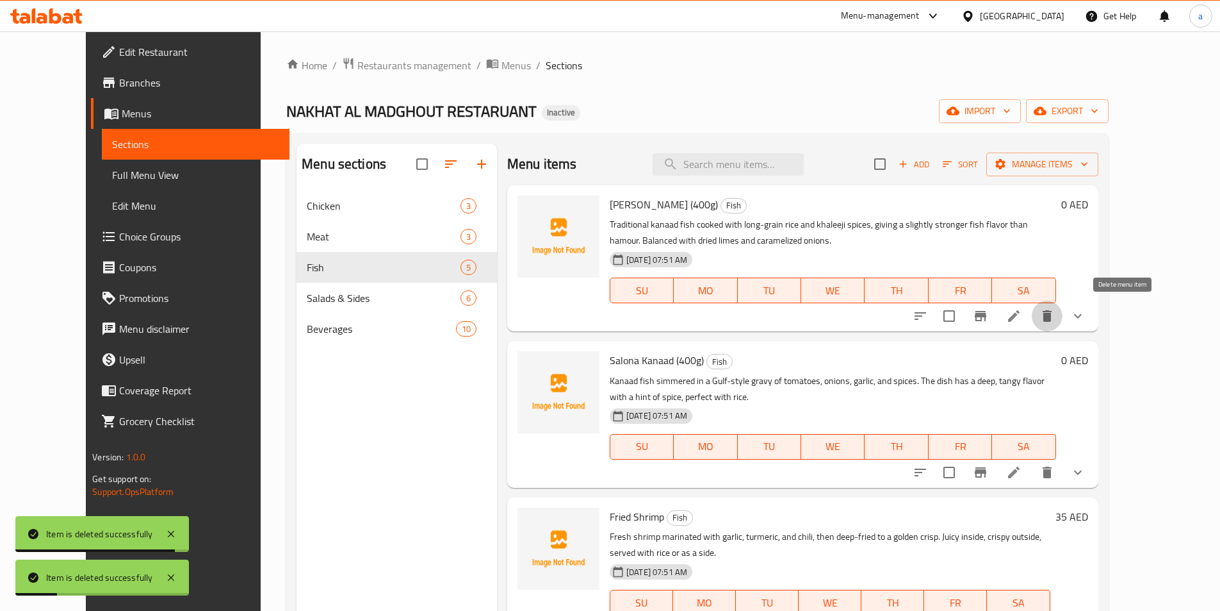
click at [1052, 321] on icon "delete" at bounding box center [1047, 316] width 9 height 12
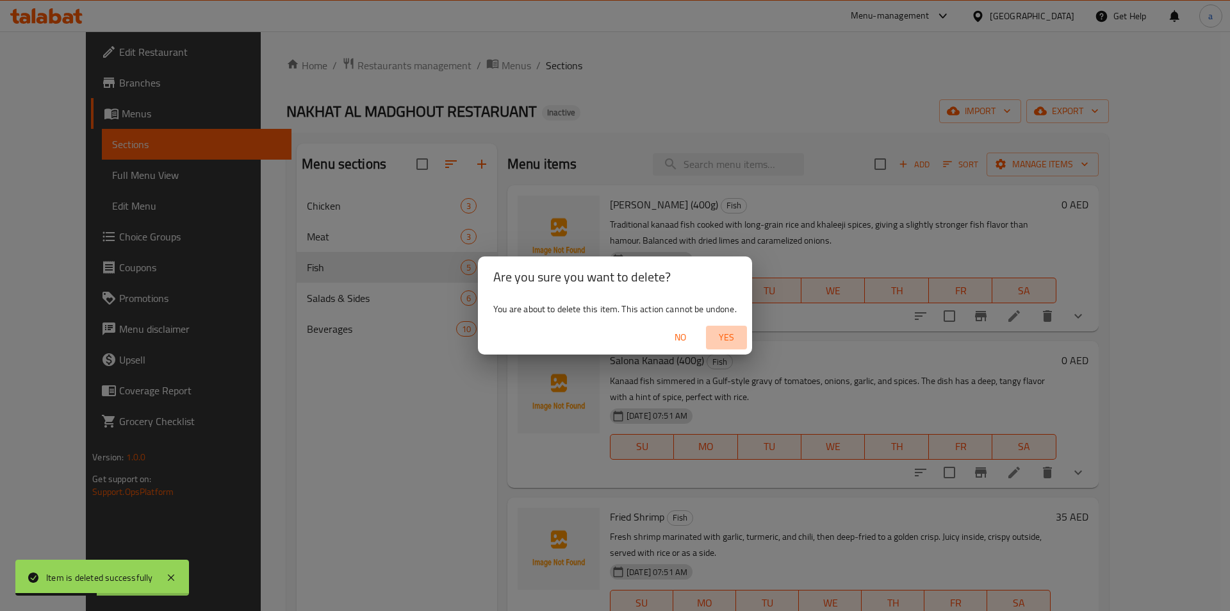
click at [732, 338] on span "Yes" at bounding box center [726, 337] width 31 height 16
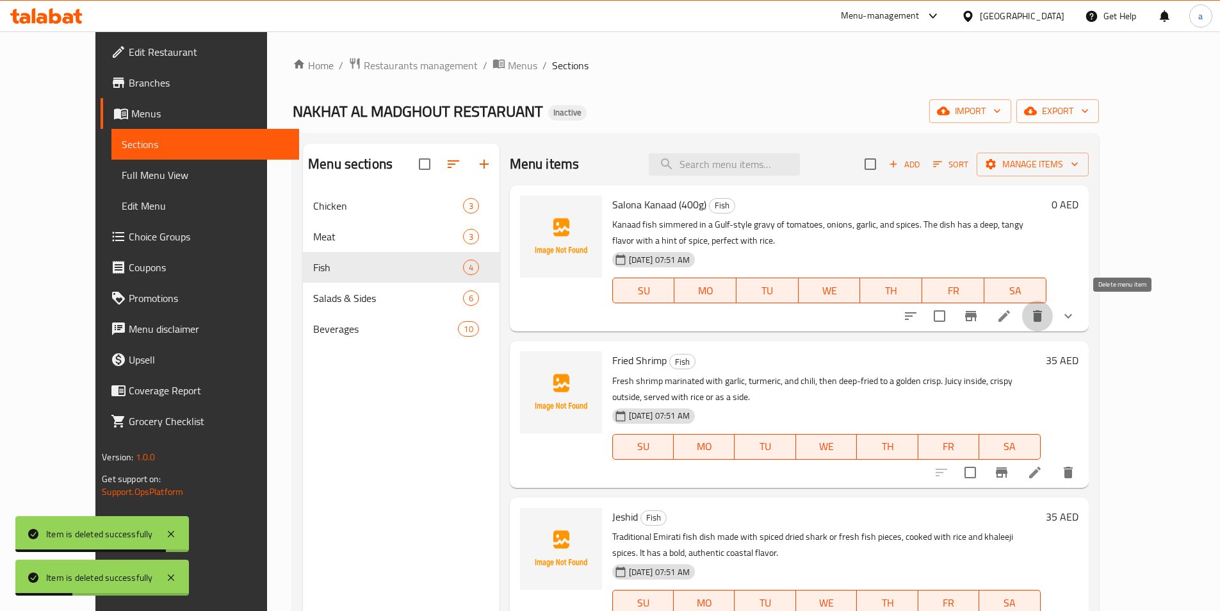
click at [1042, 318] on icon "delete" at bounding box center [1037, 316] width 9 height 12
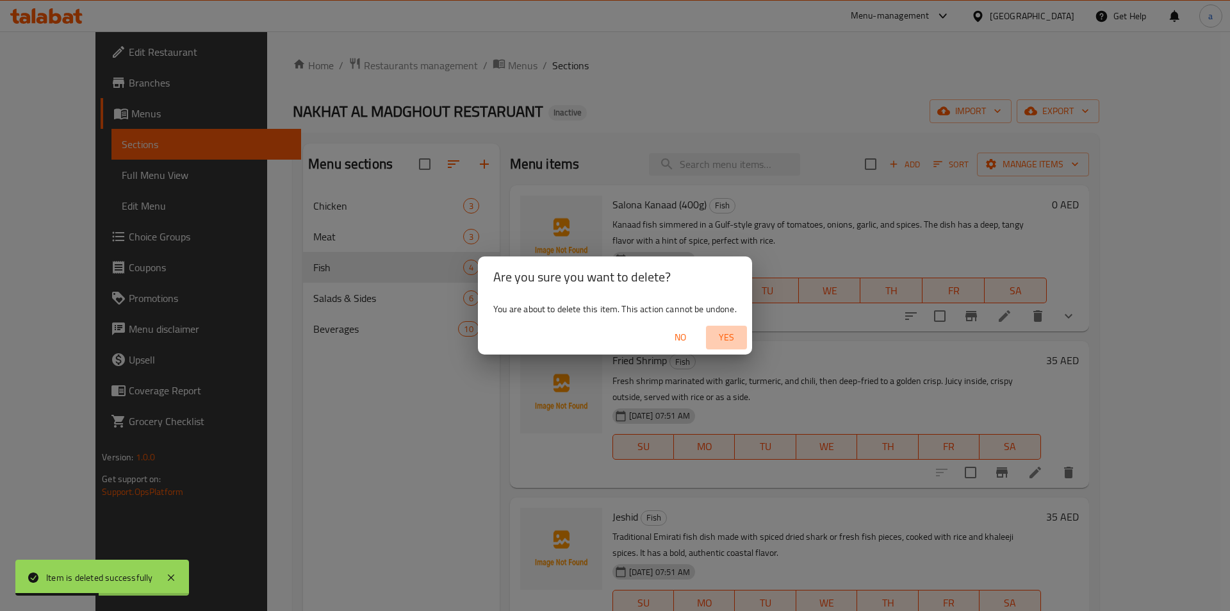
click at [723, 343] on span "Yes" at bounding box center [726, 337] width 31 height 16
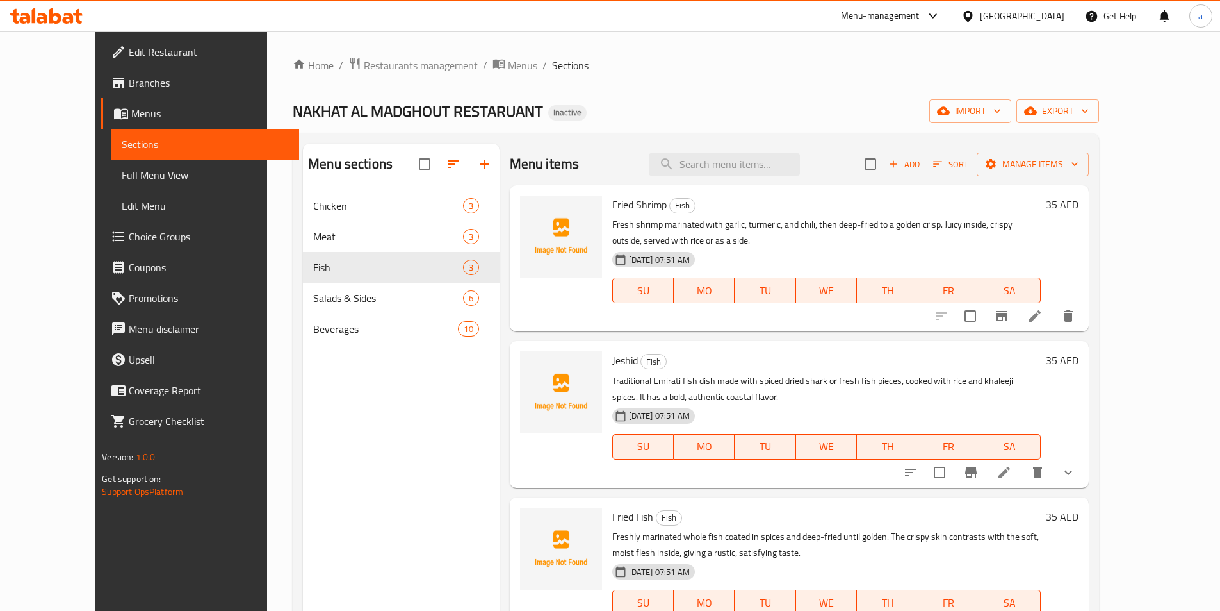
click at [741, 51] on div "Home / Restaurants management / Menus / Sections NAKHAT AL MADGHOUT RESTARUANT …" at bounding box center [696, 410] width 858 height 759
click at [122, 181] on span "Full Menu View" at bounding box center [205, 174] width 167 height 15
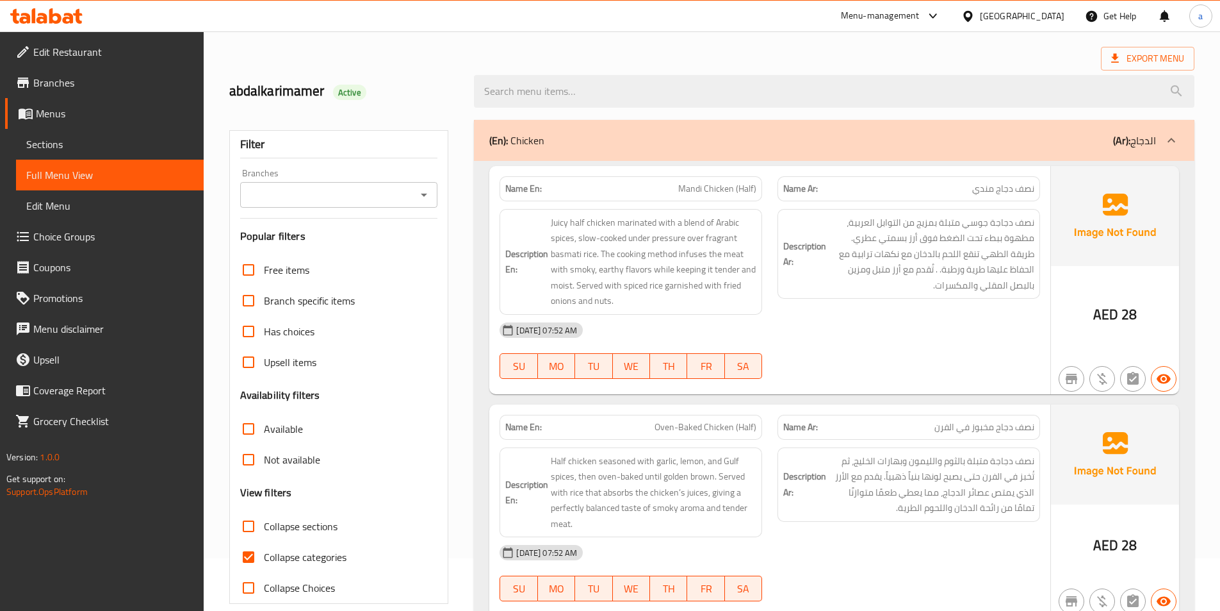
scroll to position [128, 0]
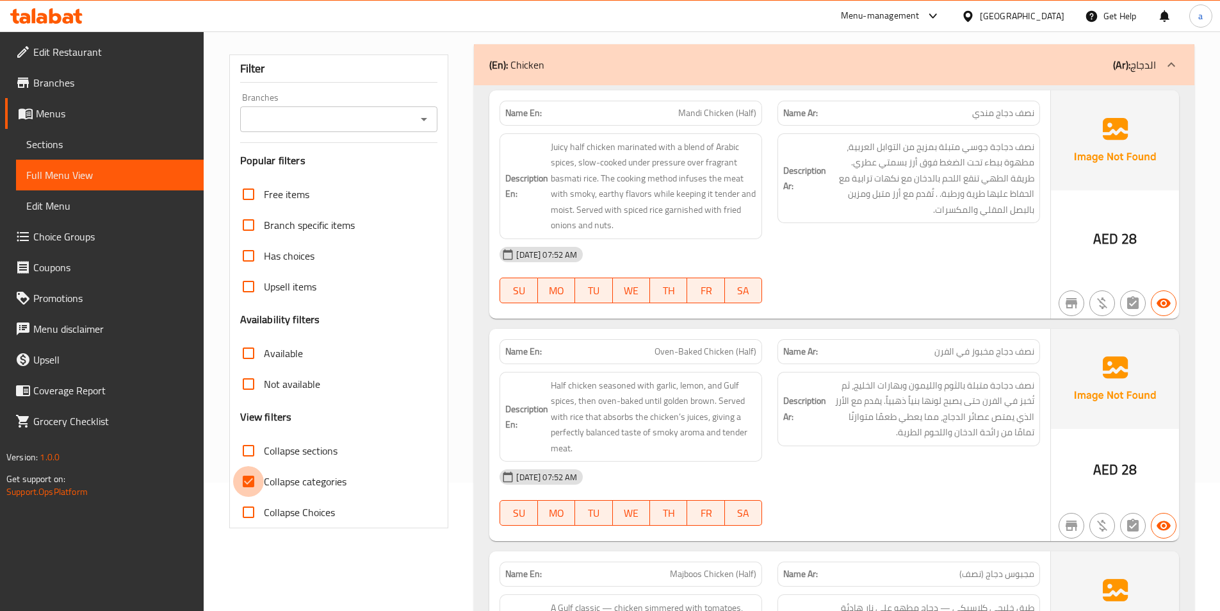
click at [252, 480] on input "Collapse categories" at bounding box center [248, 481] width 31 height 31
checkbox input "false"
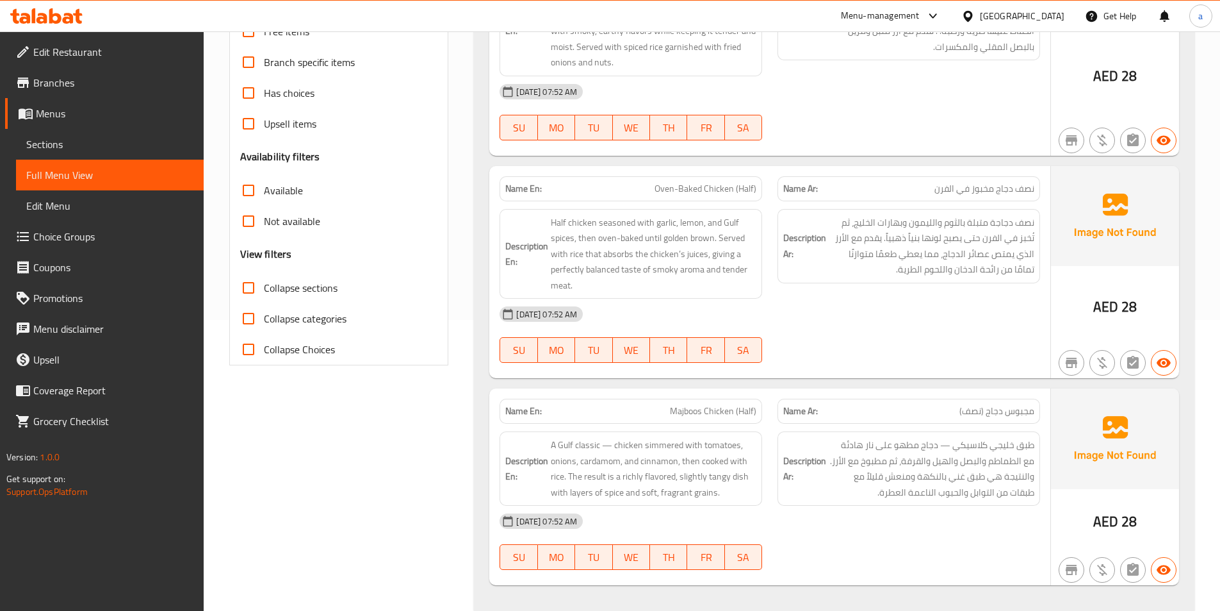
scroll to position [0, 0]
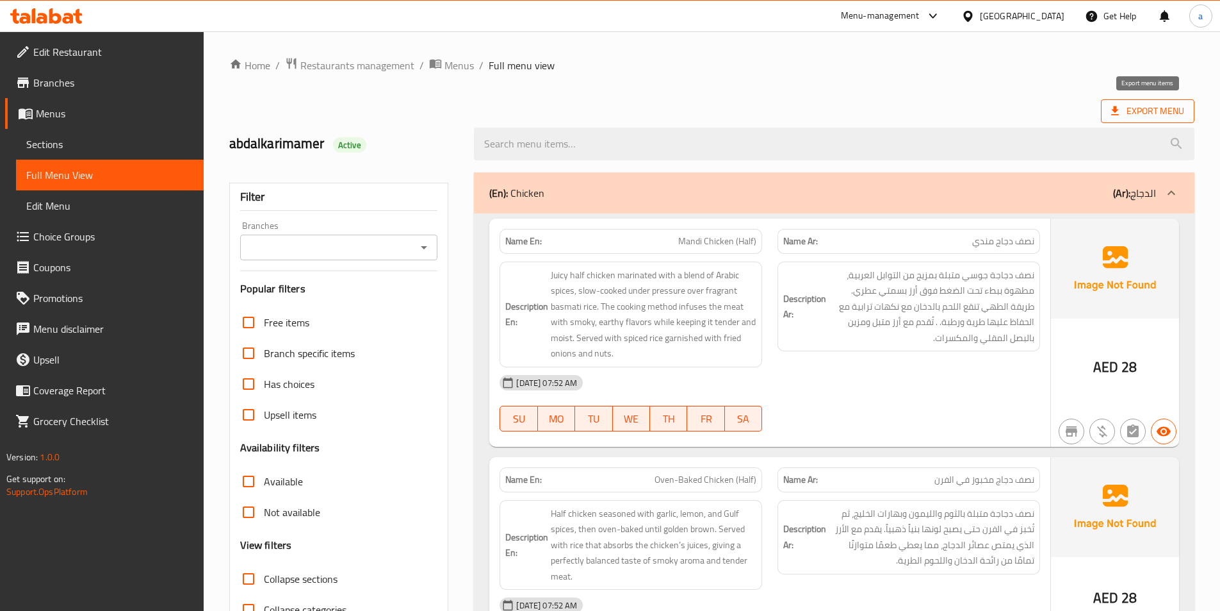
click at [1117, 101] on span "Export Menu" at bounding box center [1148, 111] width 94 height 24
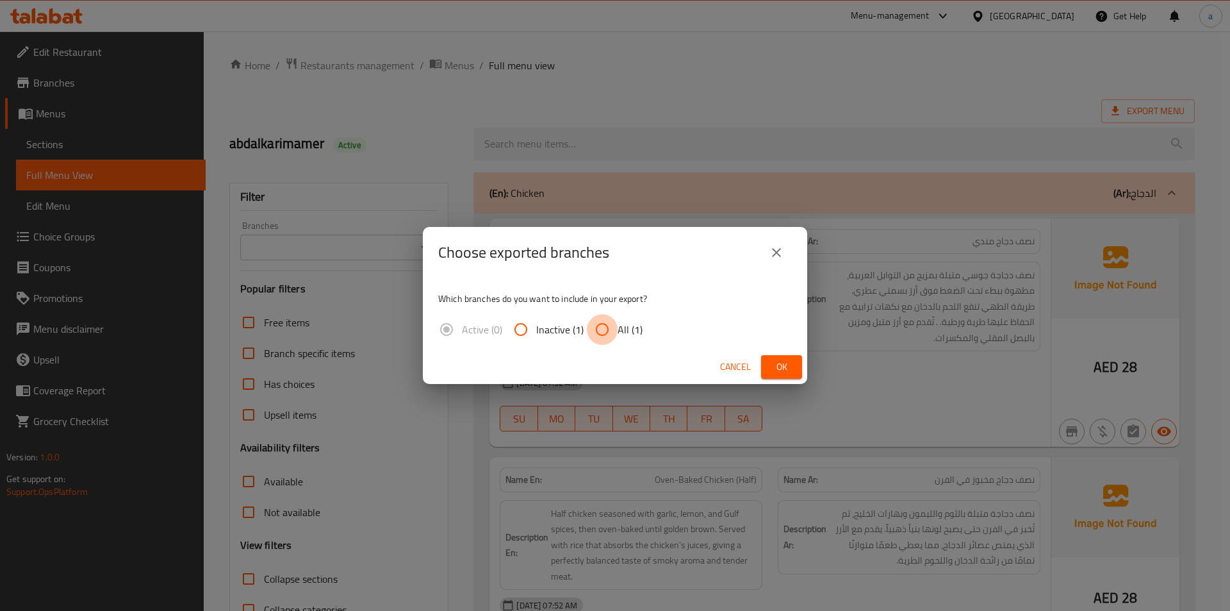
click at [595, 329] on input "All (1)" at bounding box center [602, 329] width 31 height 31
radio input "true"
click at [782, 365] on span "Ok" at bounding box center [781, 367] width 21 height 16
